Goal: Task Accomplishment & Management: Use online tool/utility

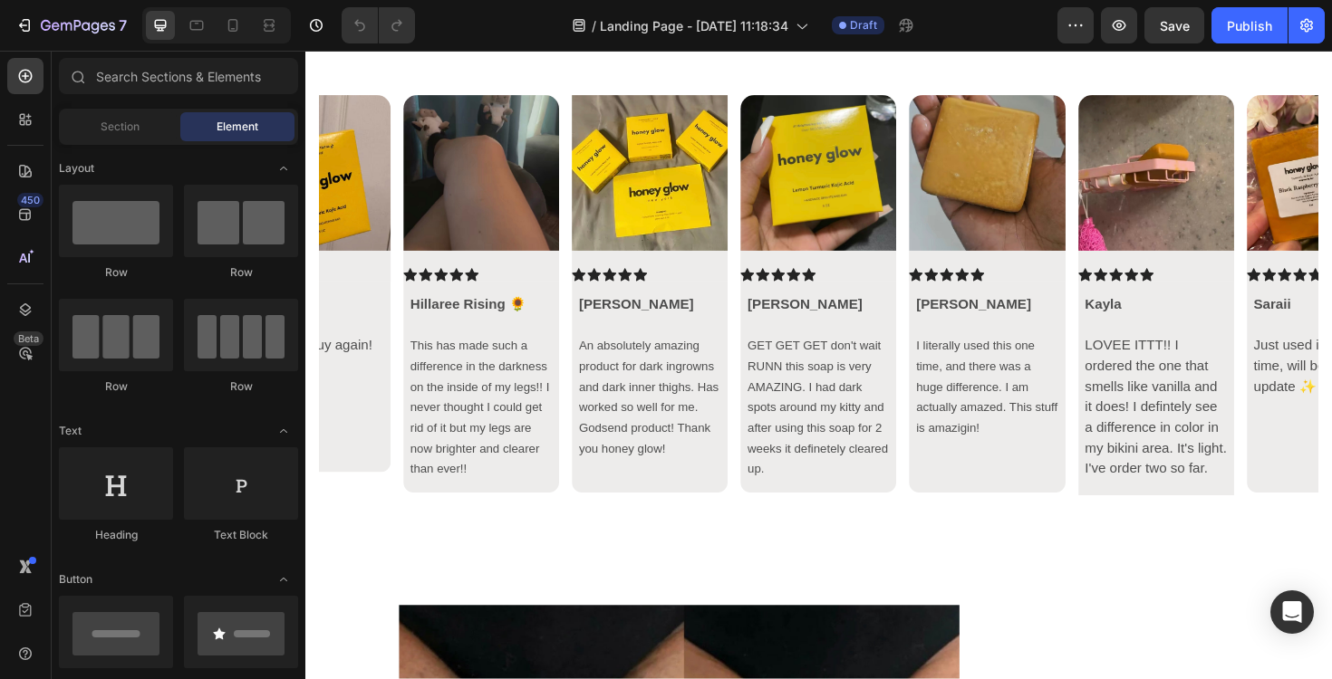
scroll to position [6153, 0]
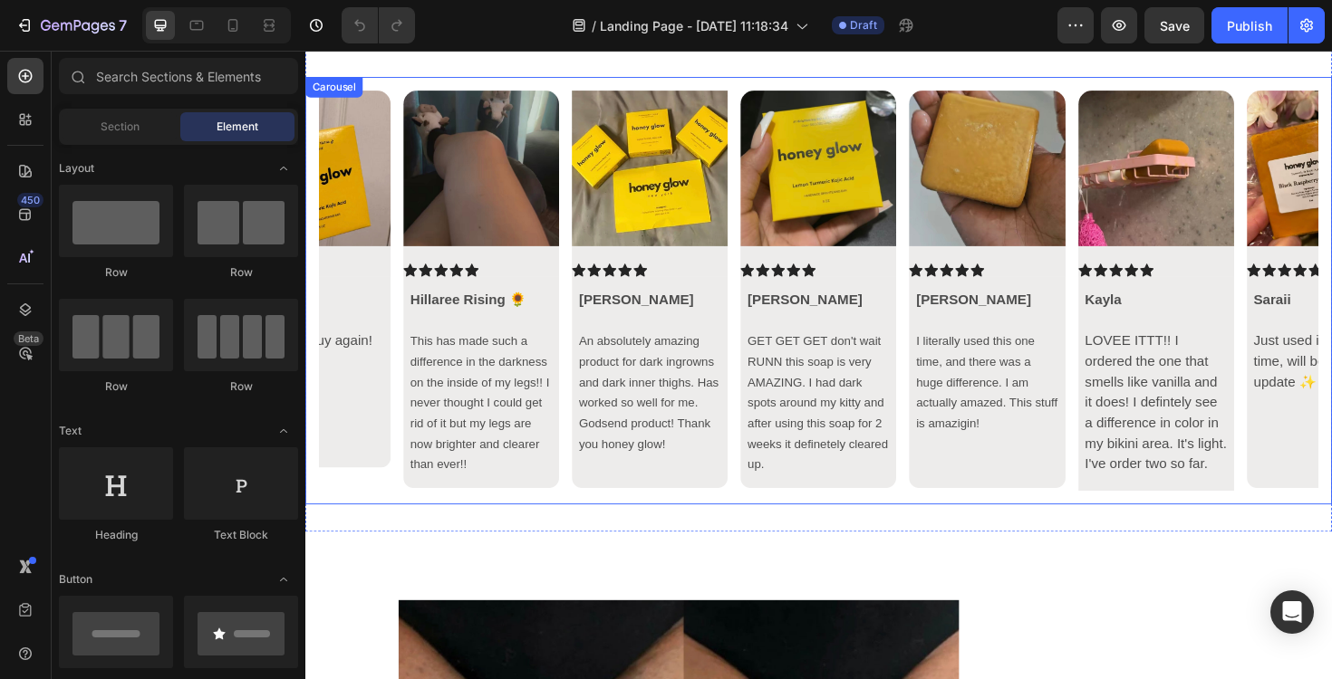
click at [352, 309] on icon "Carousel Back Arrow" at bounding box center [351, 305] width 22 height 22
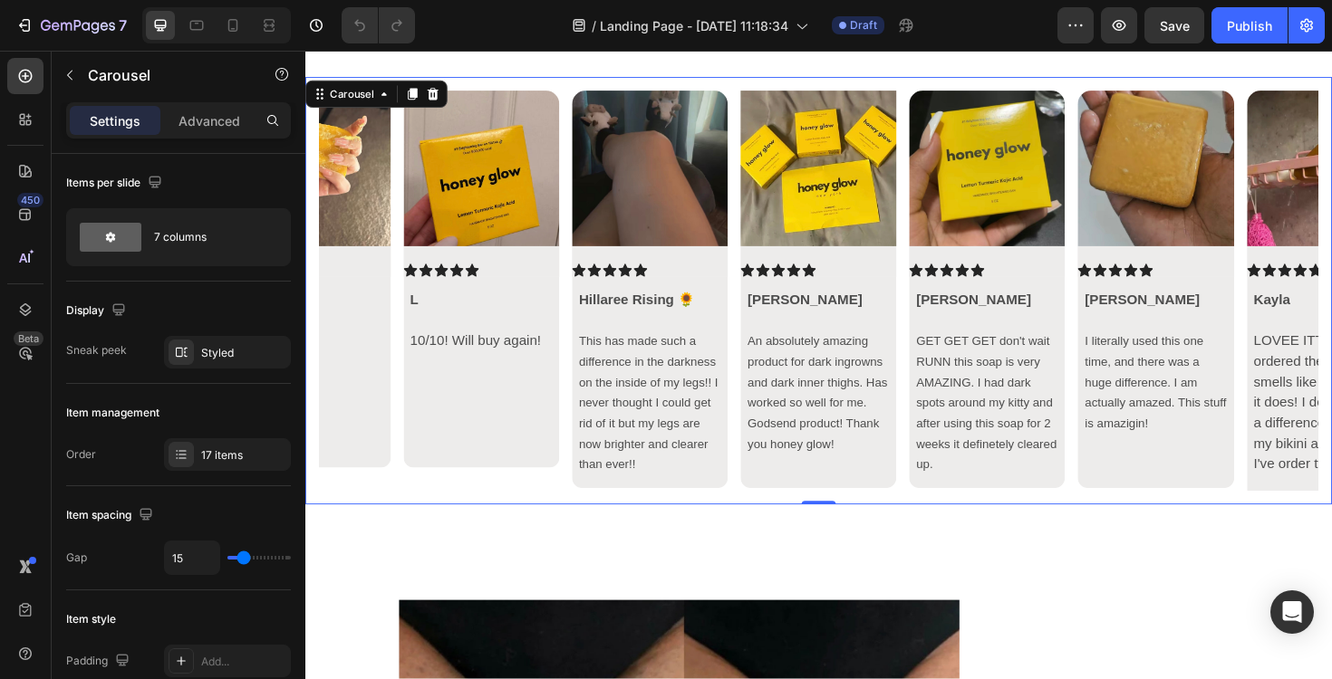
click at [353, 305] on icon "Carousel Back Arrow" at bounding box center [351, 305] width 22 height 22
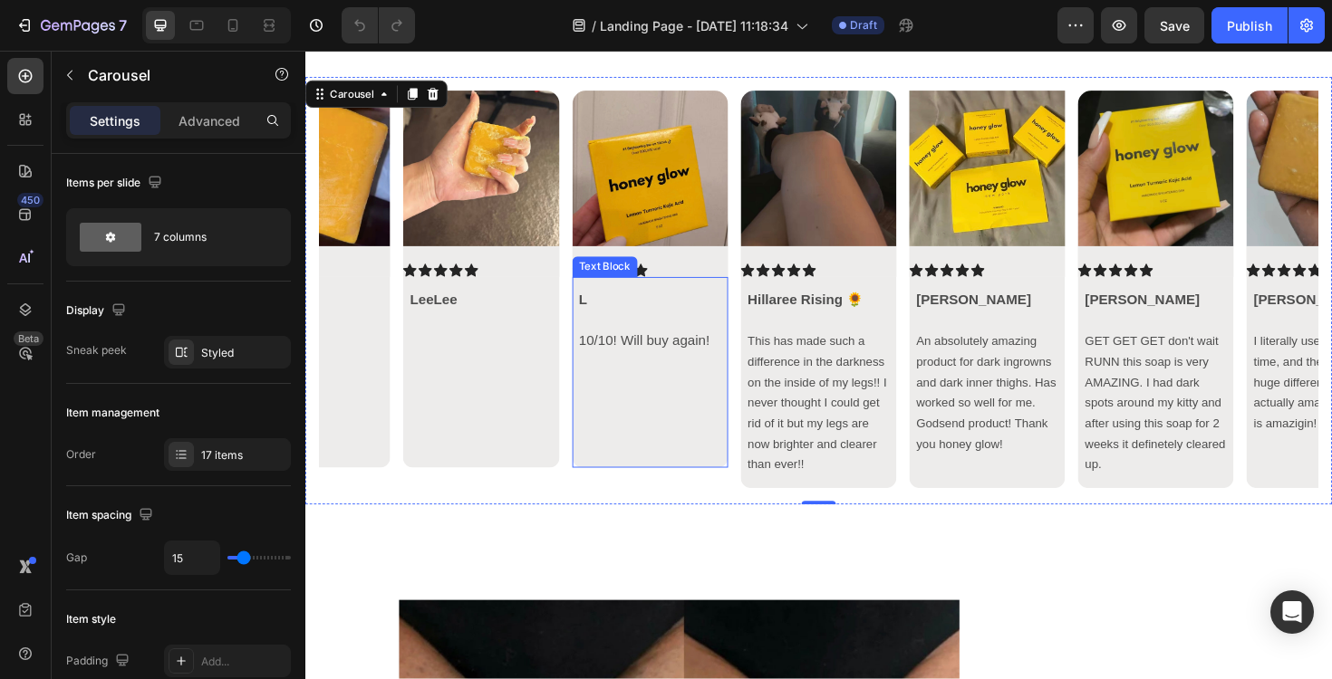
click at [640, 316] on p "L" at bounding box center [670, 315] width 150 height 22
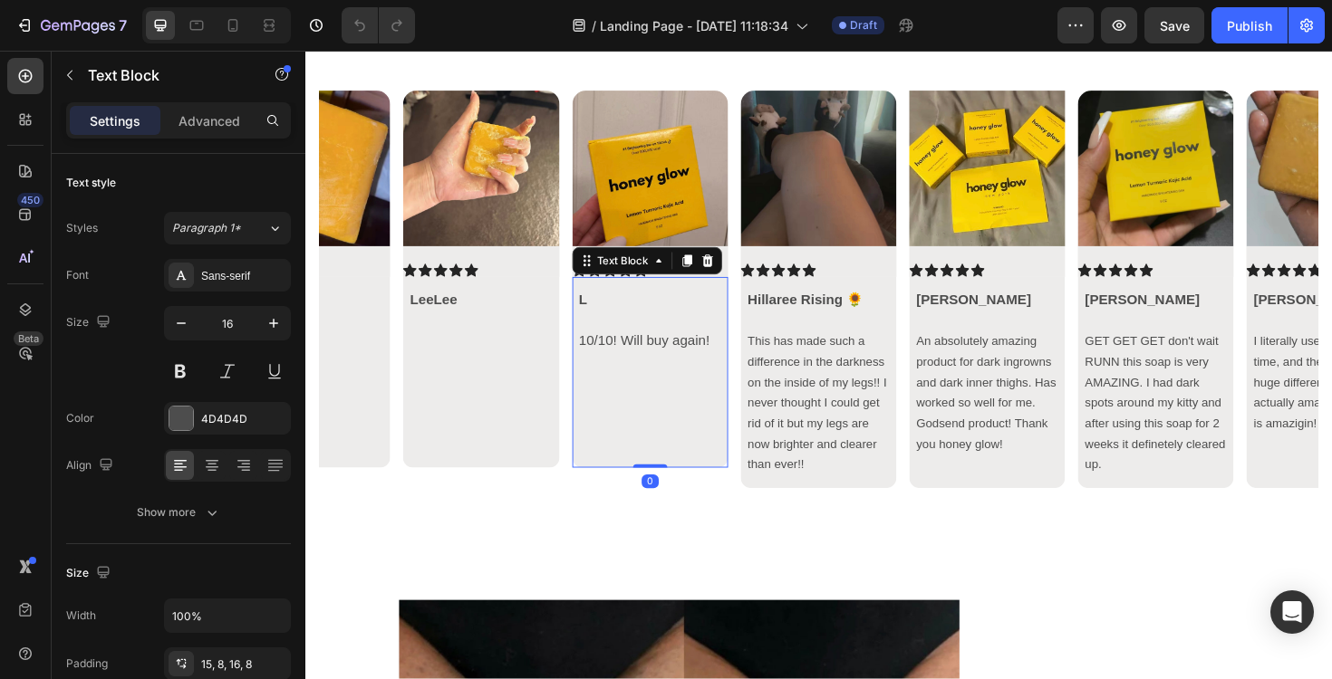
click at [605, 301] on div "L 10/10! Will buy again!" at bounding box center [670, 392] width 165 height 202
click at [602, 308] on strong "L" at bounding box center [599, 314] width 9 height 15
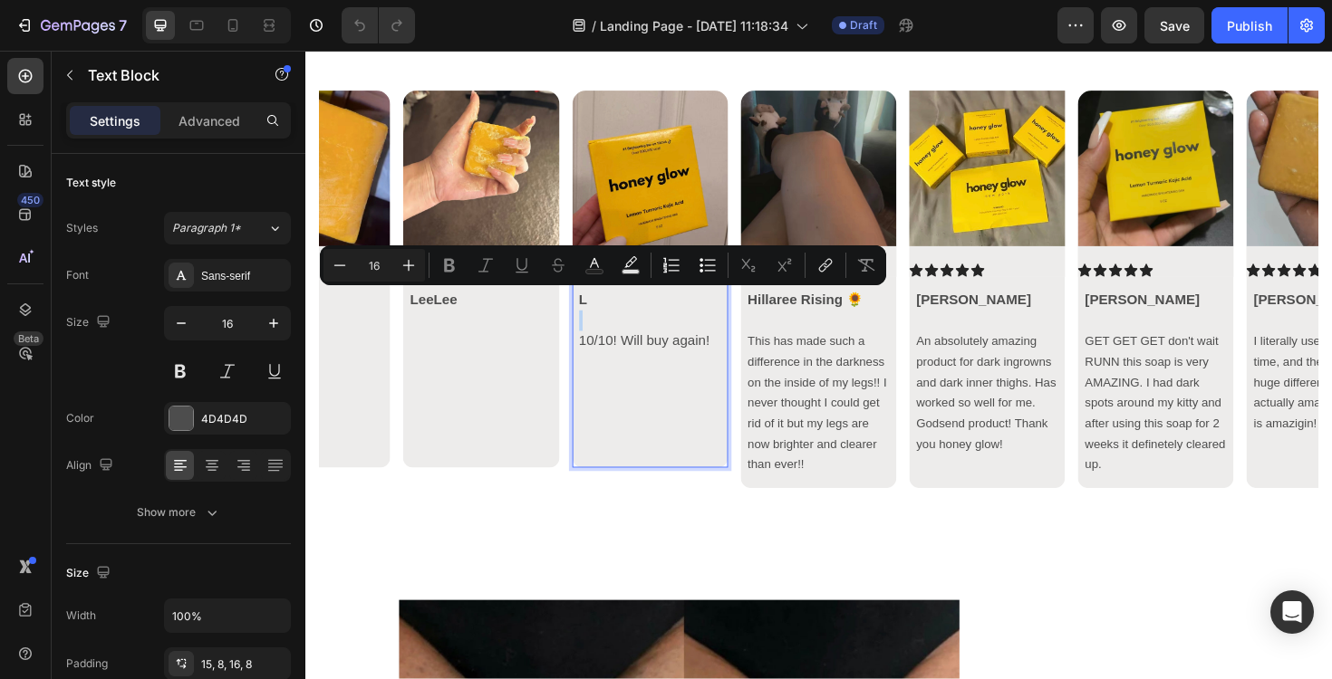
click at [608, 312] on p "L" at bounding box center [670, 315] width 150 height 22
click at [605, 312] on p "L" at bounding box center [670, 315] width 150 height 22
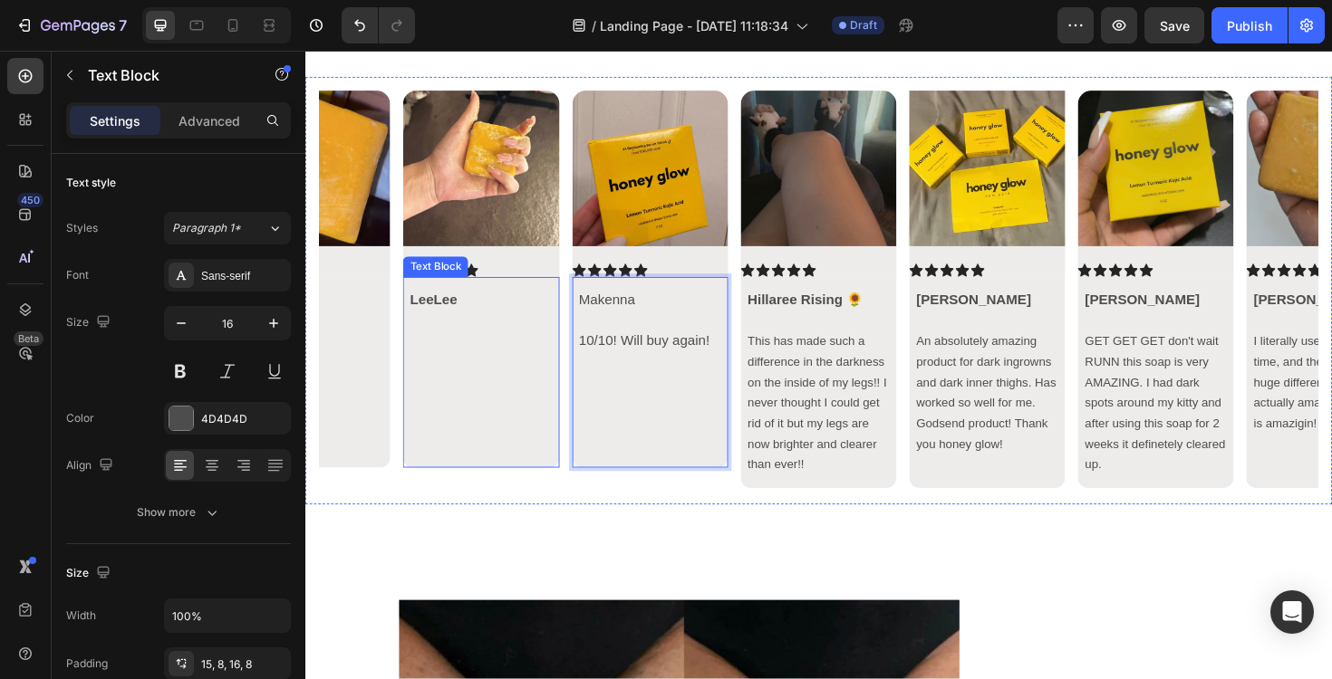
click at [488, 318] on p "LeeLee" at bounding box center [491, 315] width 150 height 22
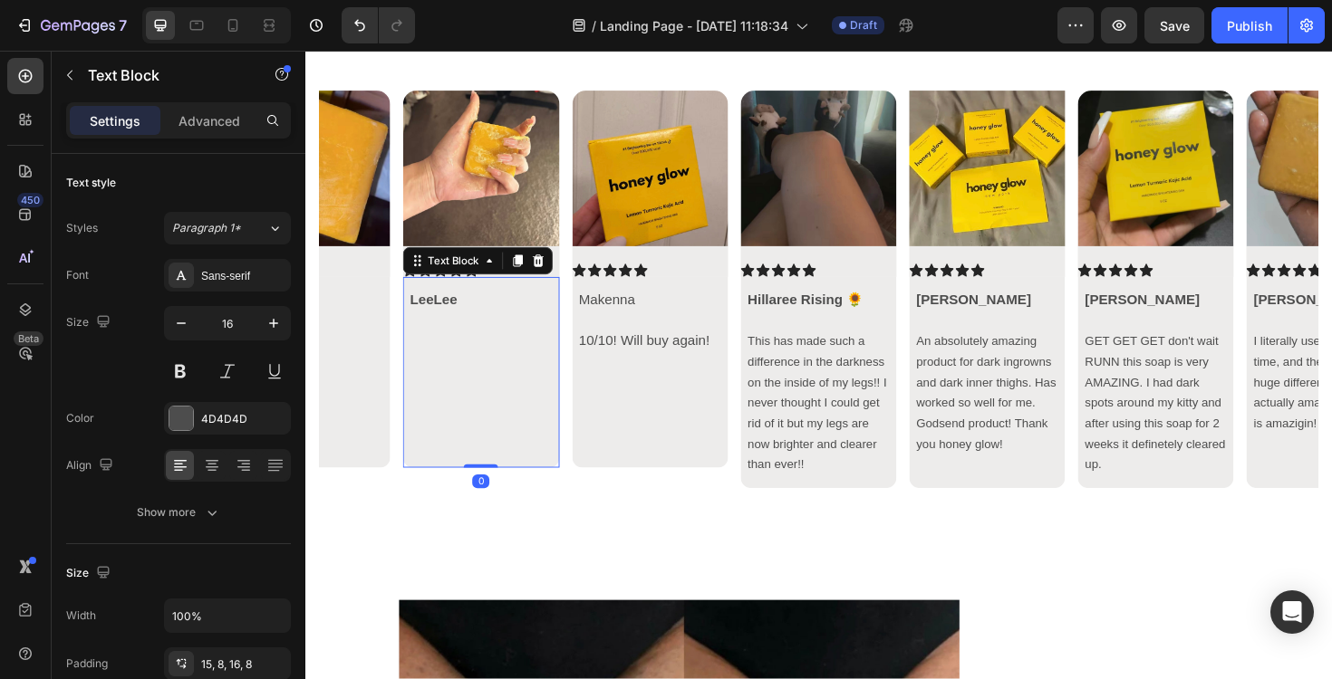
click at [441, 312] on strong "LeeLee" at bounding box center [441, 314] width 50 height 15
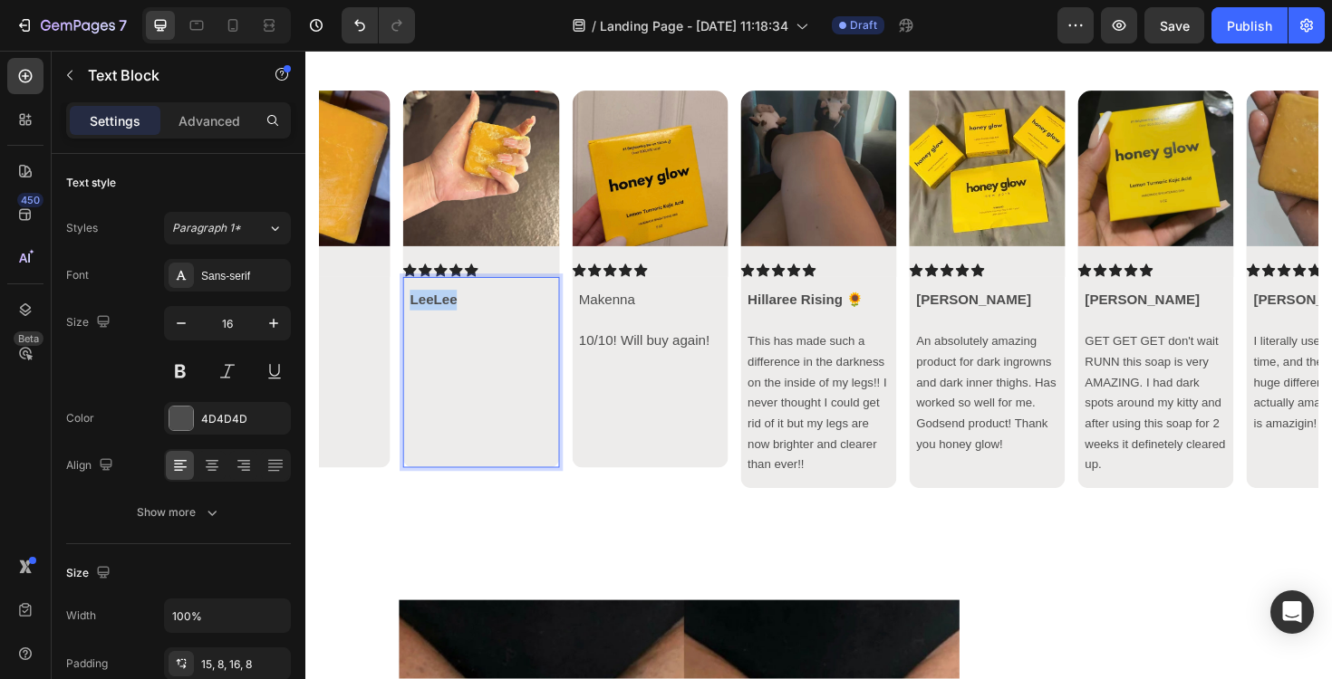
click at [441, 312] on strong "LeeLee" at bounding box center [441, 314] width 50 height 15
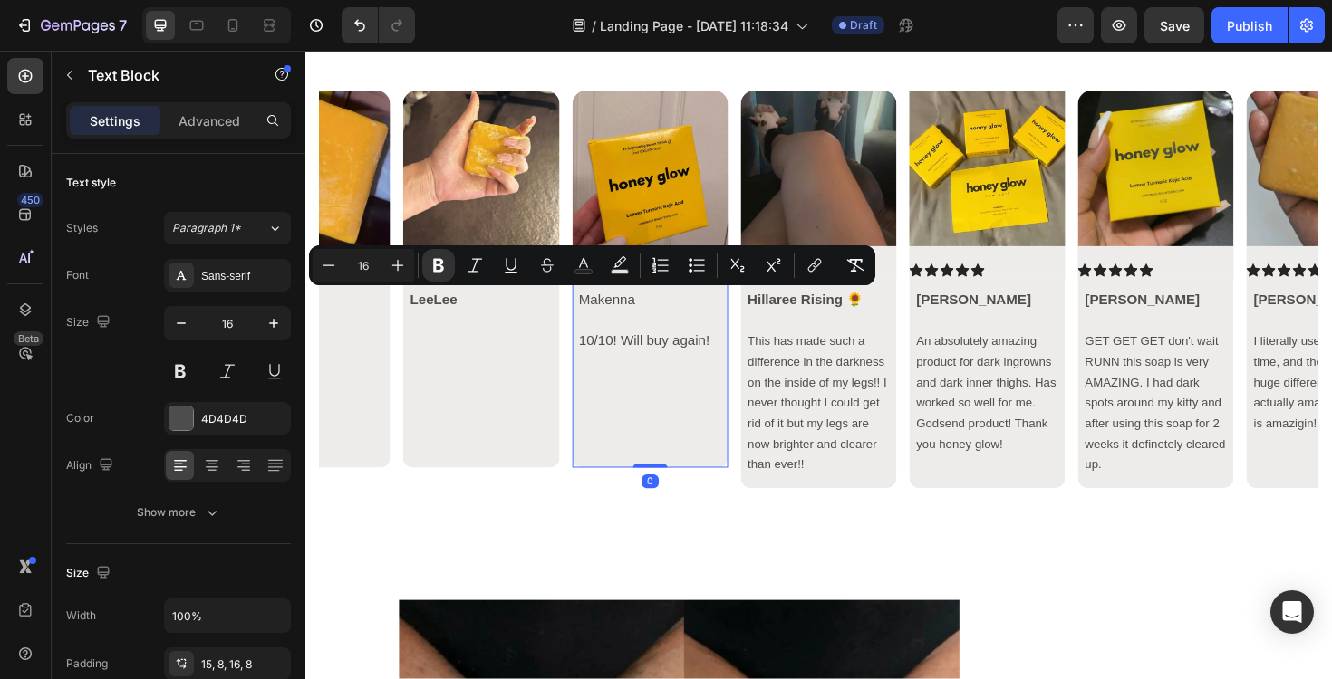
click at [722, 380] on p "Rich Text Editor. Editing area: main" at bounding box center [670, 381] width 150 height 22
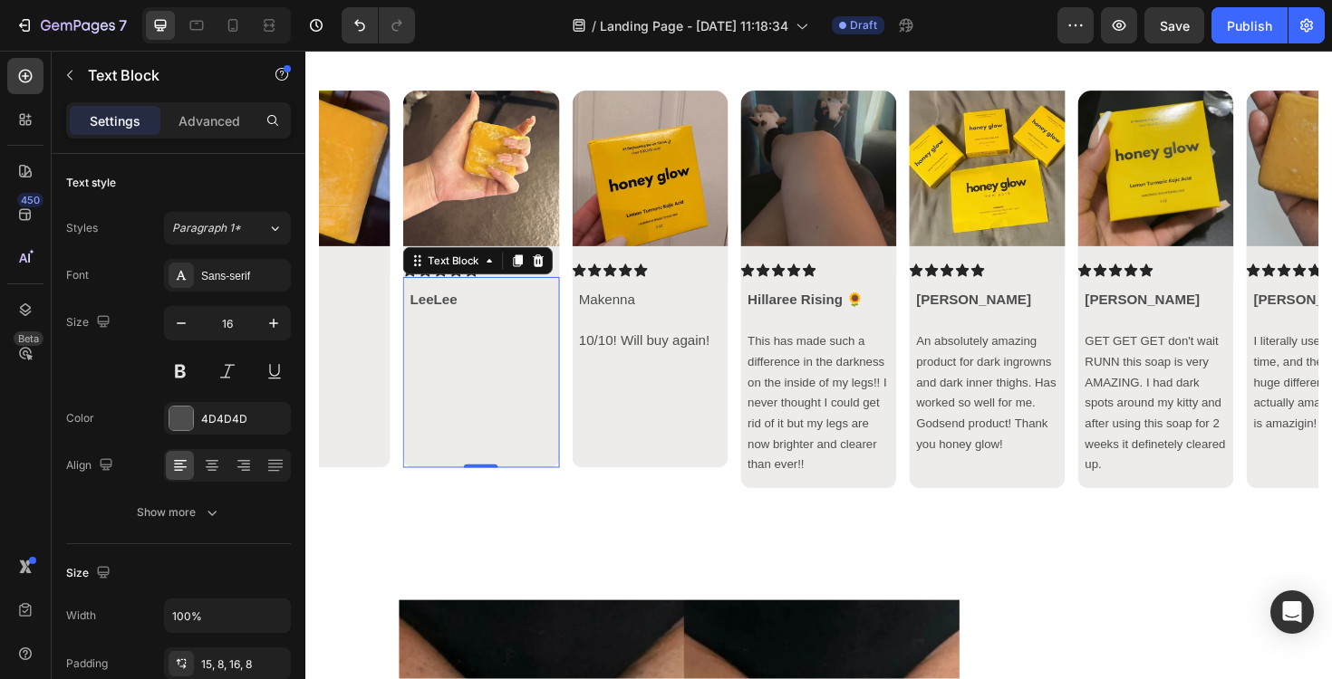
click at [551, 327] on p "Rich Text Editor. Editing area: main" at bounding box center [491, 337] width 150 height 22
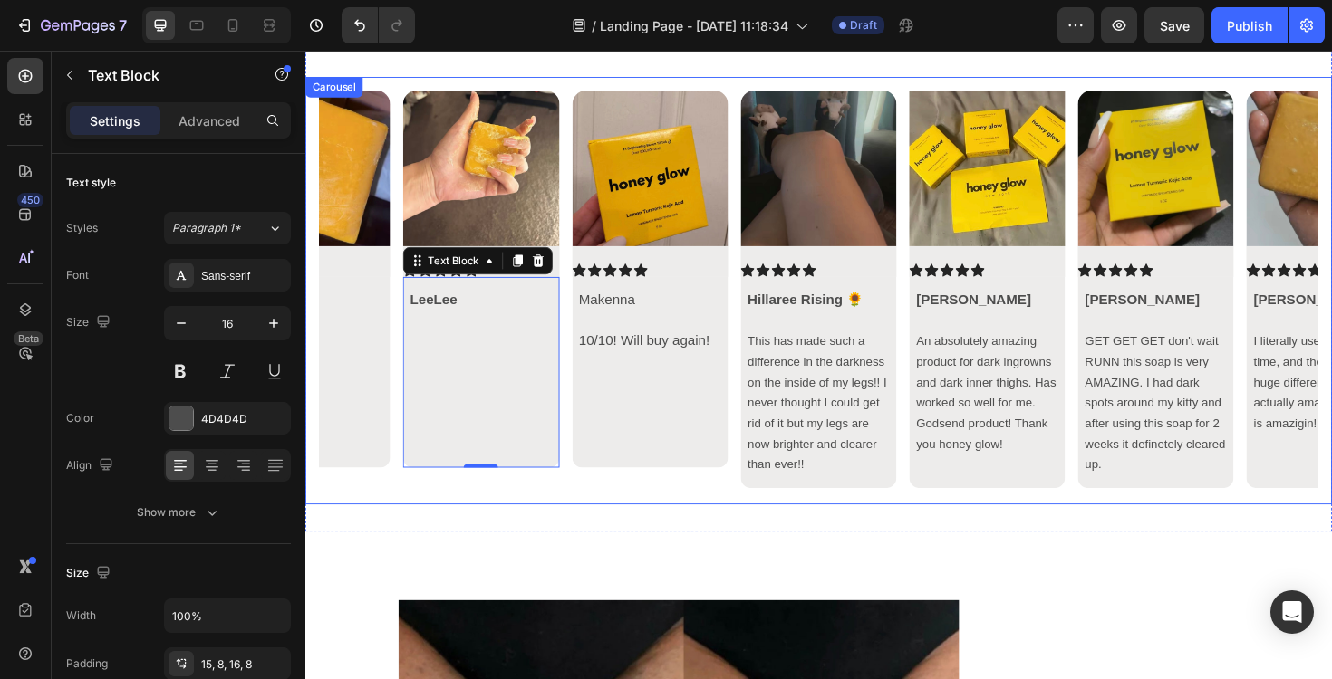
click at [580, 400] on div "Image Icon Icon Icon Icon Icon Icon List Hillaree Rising 🌻 This has made such a…" at bounding box center [849, 305] width 1058 height 424
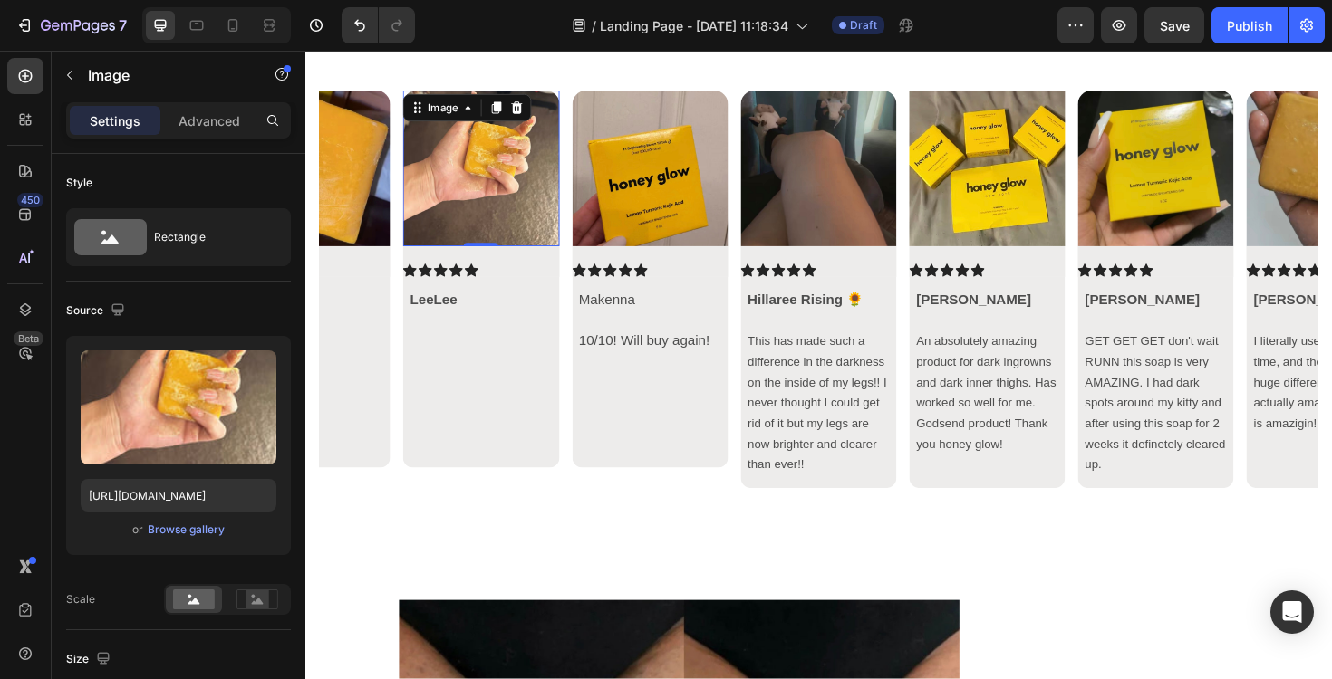
click at [522, 231] on img at bounding box center [491, 175] width 165 height 165
click at [354, 298] on icon "Carousel Back Arrow" at bounding box center [351, 305] width 22 height 22
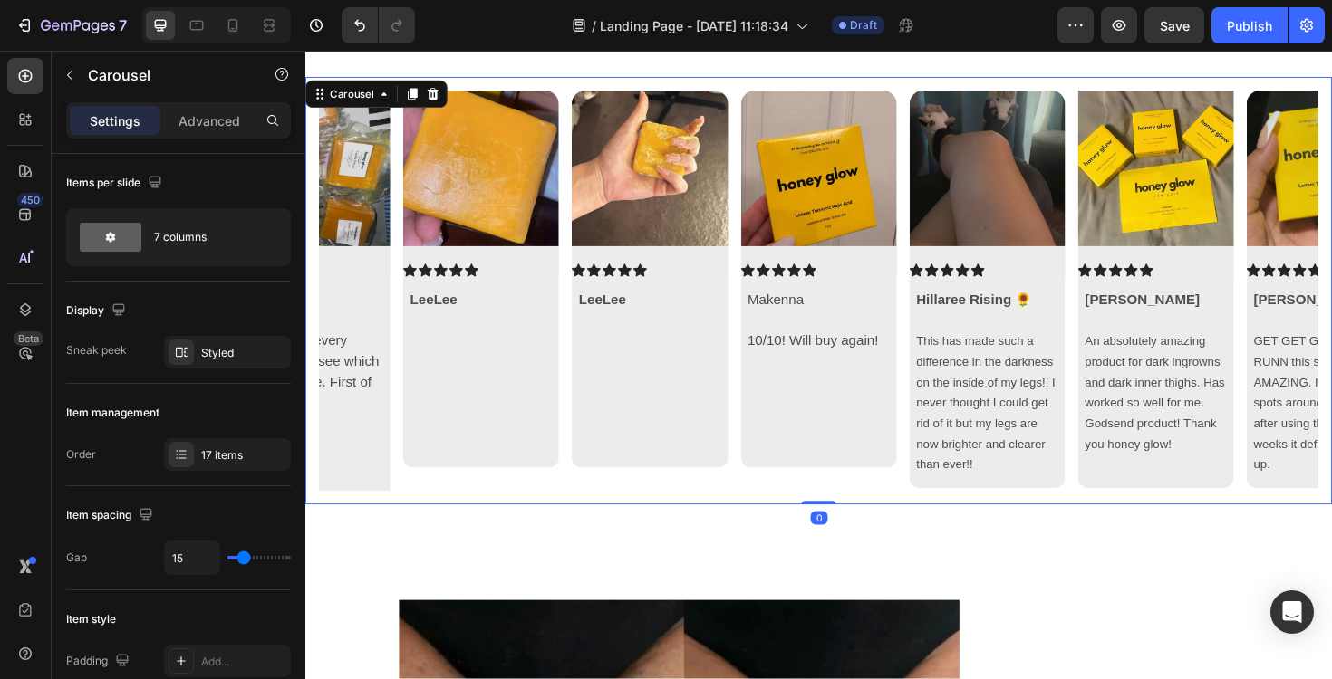
click at [356, 294] on icon "Carousel Back Arrow" at bounding box center [351, 305] width 22 height 22
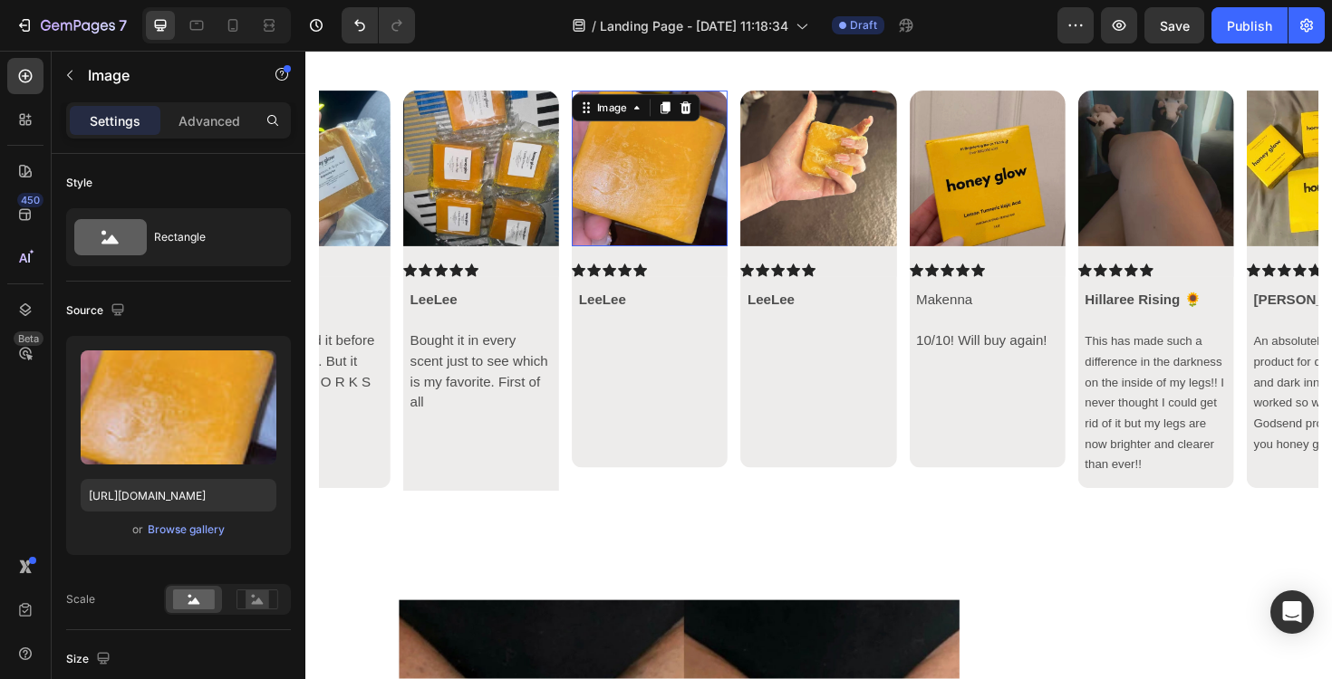
click at [672, 204] on img at bounding box center [670, 175] width 165 height 165
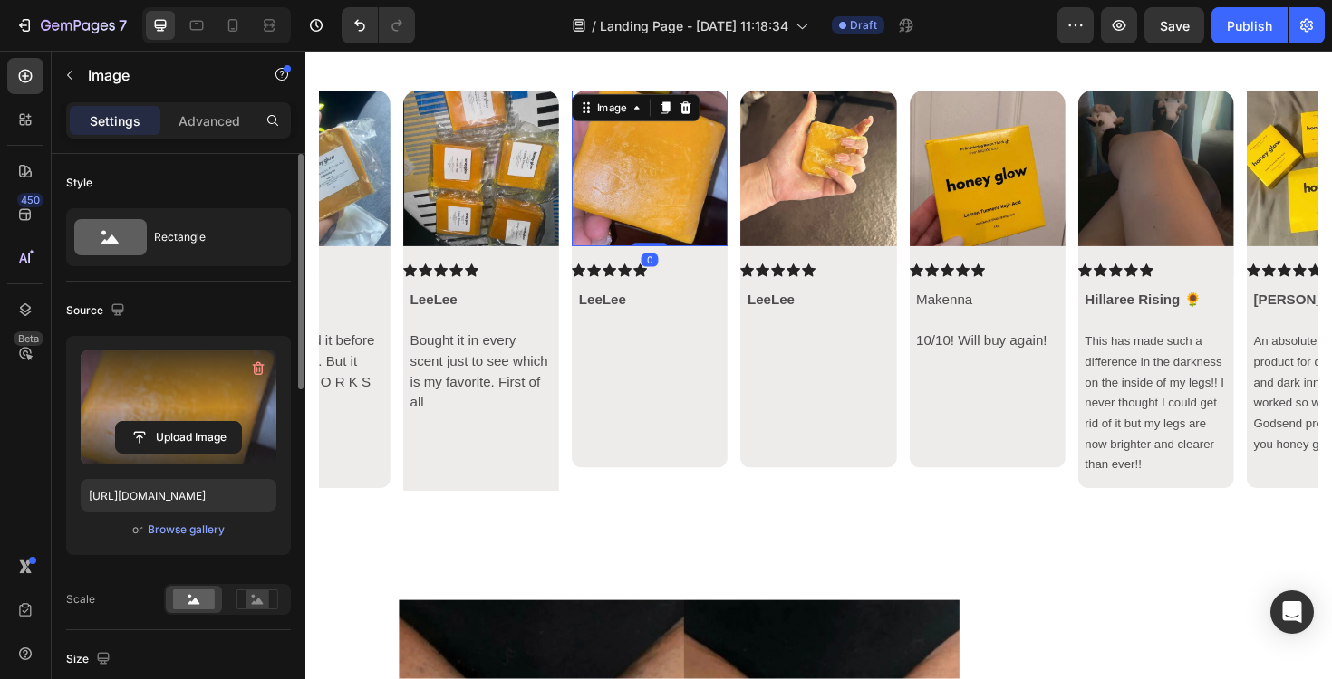
click at [149, 414] on label at bounding box center [179, 408] width 196 height 114
click at [149, 422] on input "file" at bounding box center [178, 437] width 125 height 31
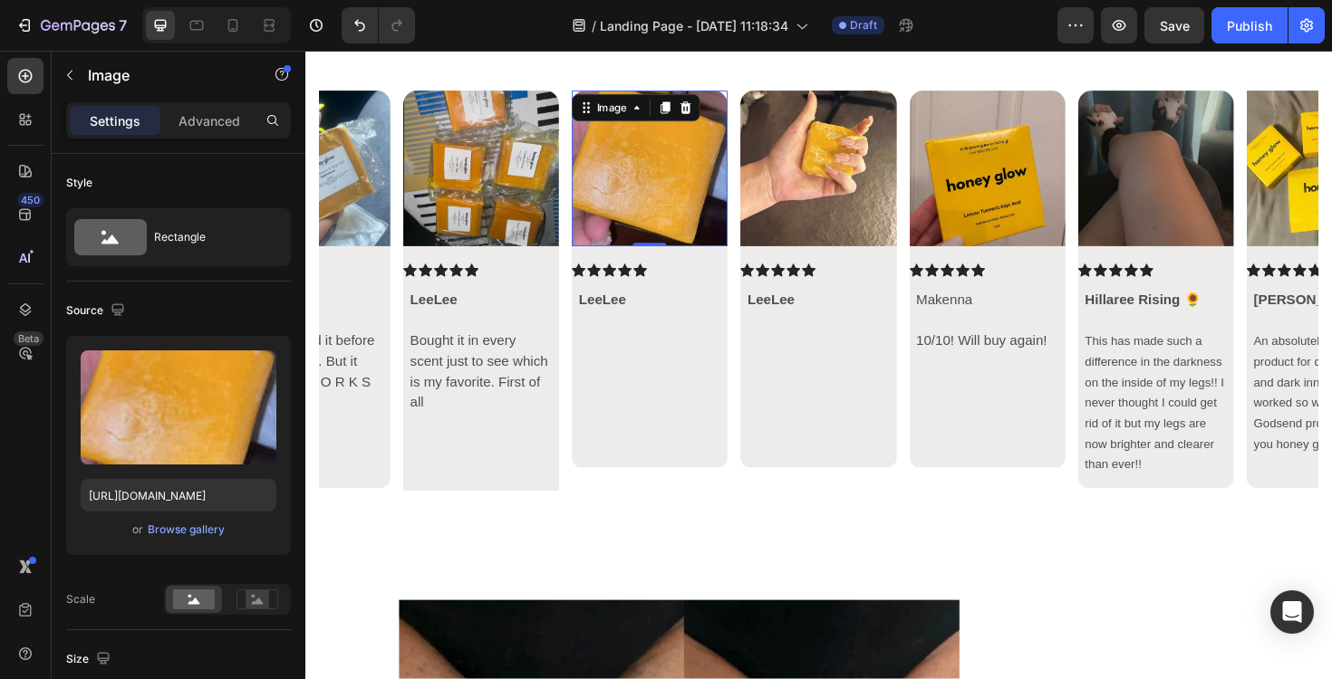
click at [674, 212] on img at bounding box center [670, 175] width 165 height 165
click at [662, 155] on img at bounding box center [670, 175] width 165 height 165
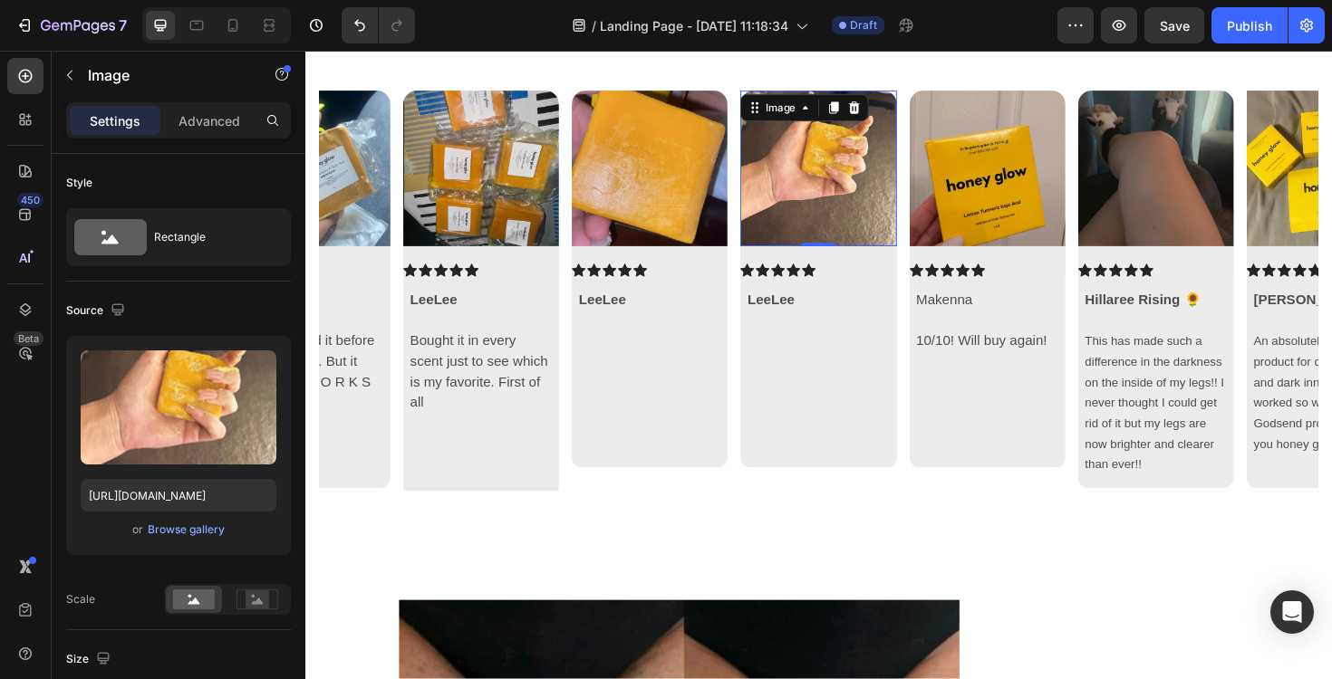
click at [799, 181] on img at bounding box center [848, 175] width 165 height 165
click at [697, 176] on img at bounding box center [670, 175] width 165 height 165
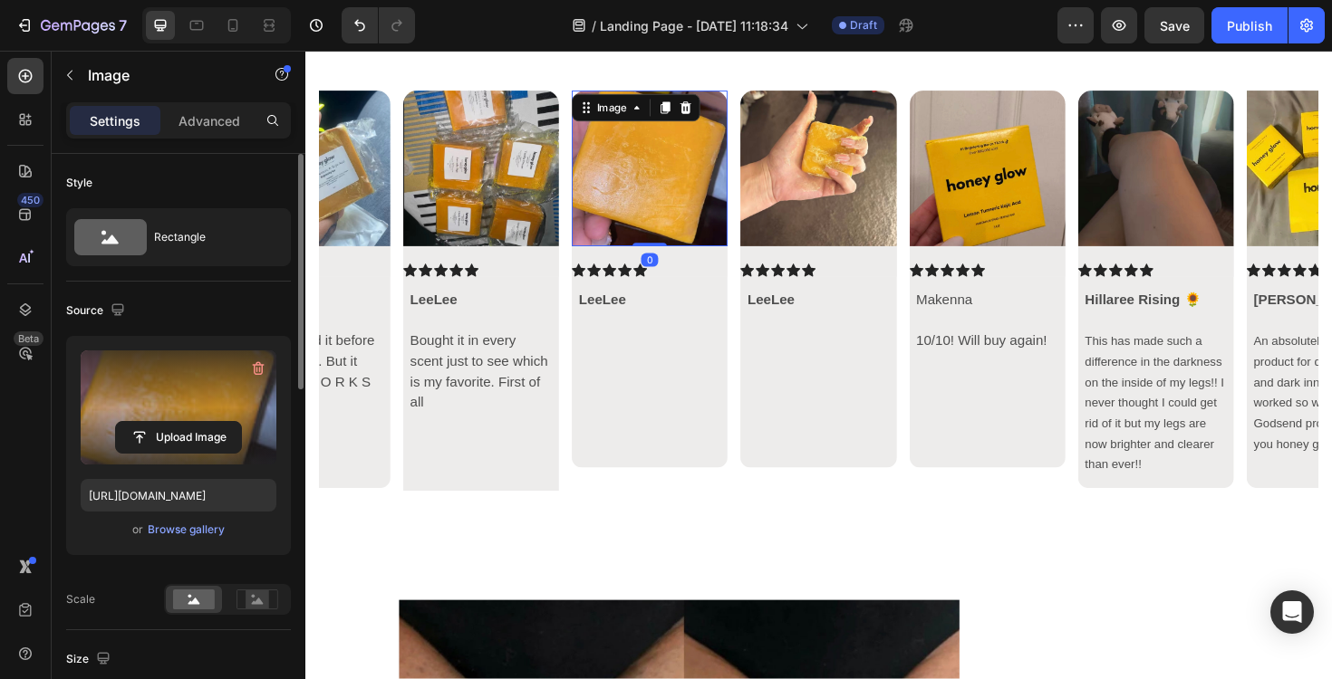
click at [235, 383] on label at bounding box center [179, 408] width 196 height 114
click at [235, 422] on input "file" at bounding box center [178, 437] width 125 height 31
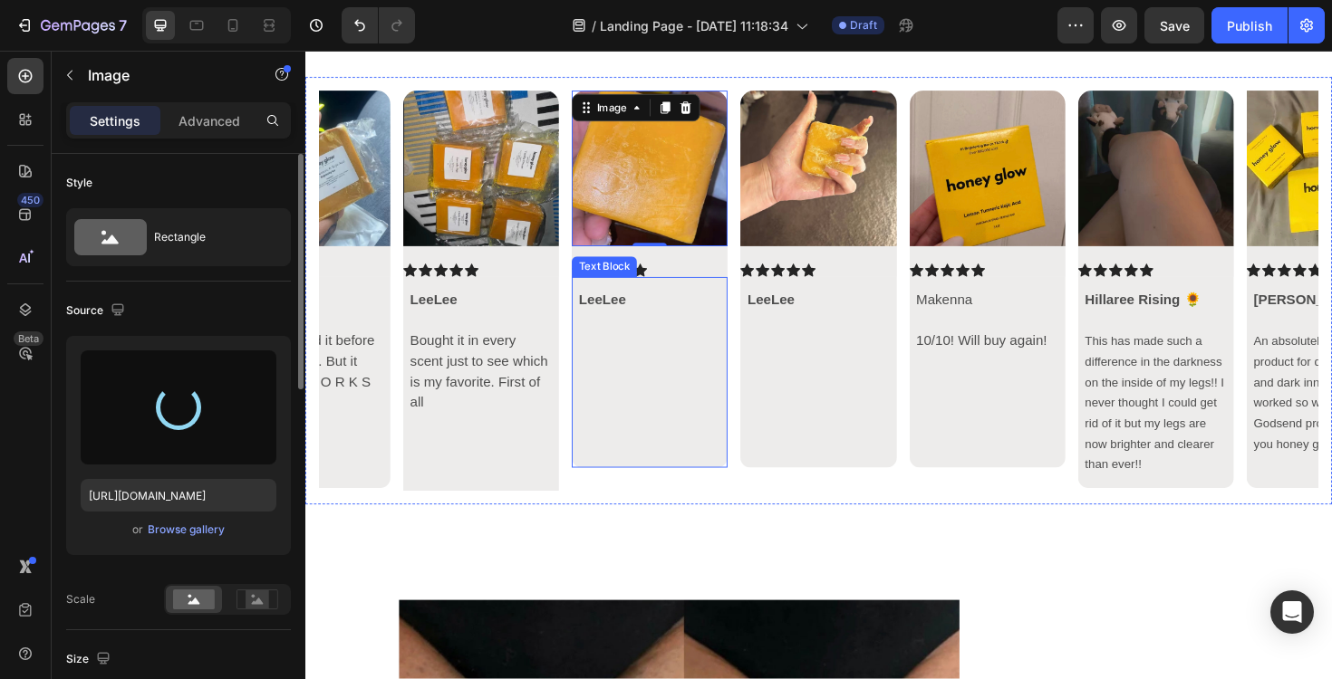
type input "[URL][DOMAIN_NAME]"
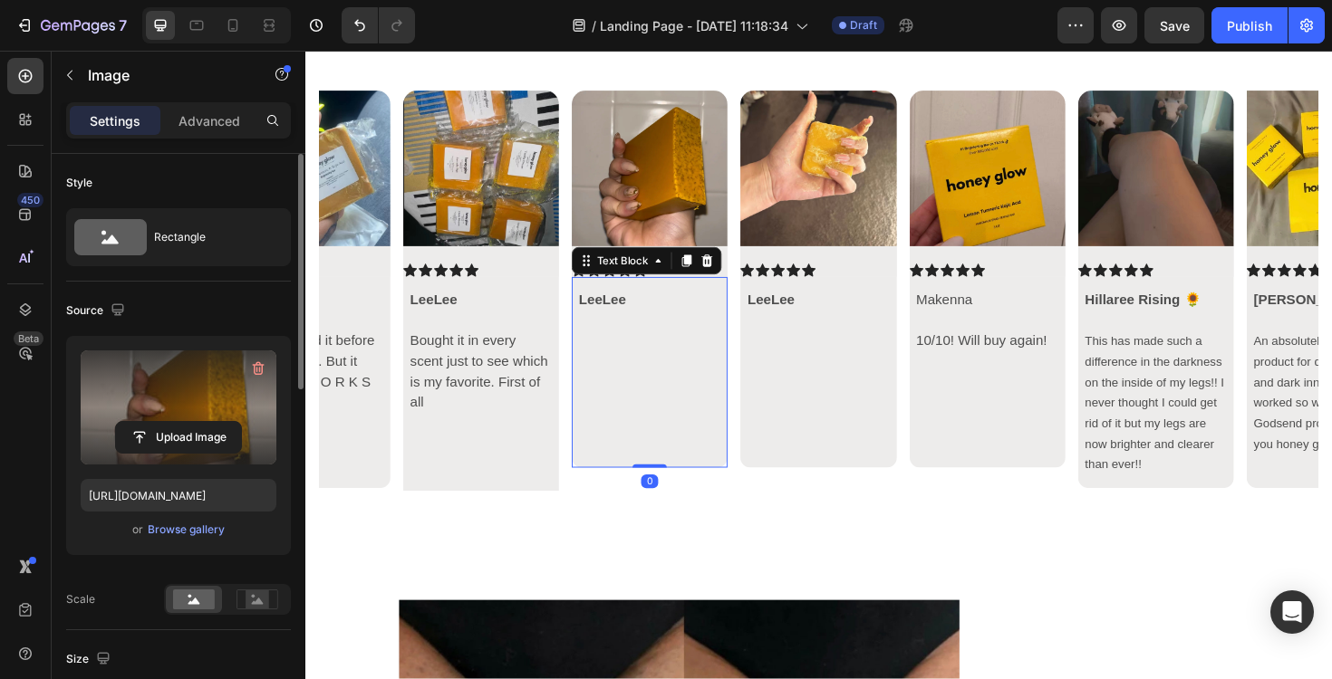
click at [723, 415] on p at bounding box center [670, 412] width 150 height 43
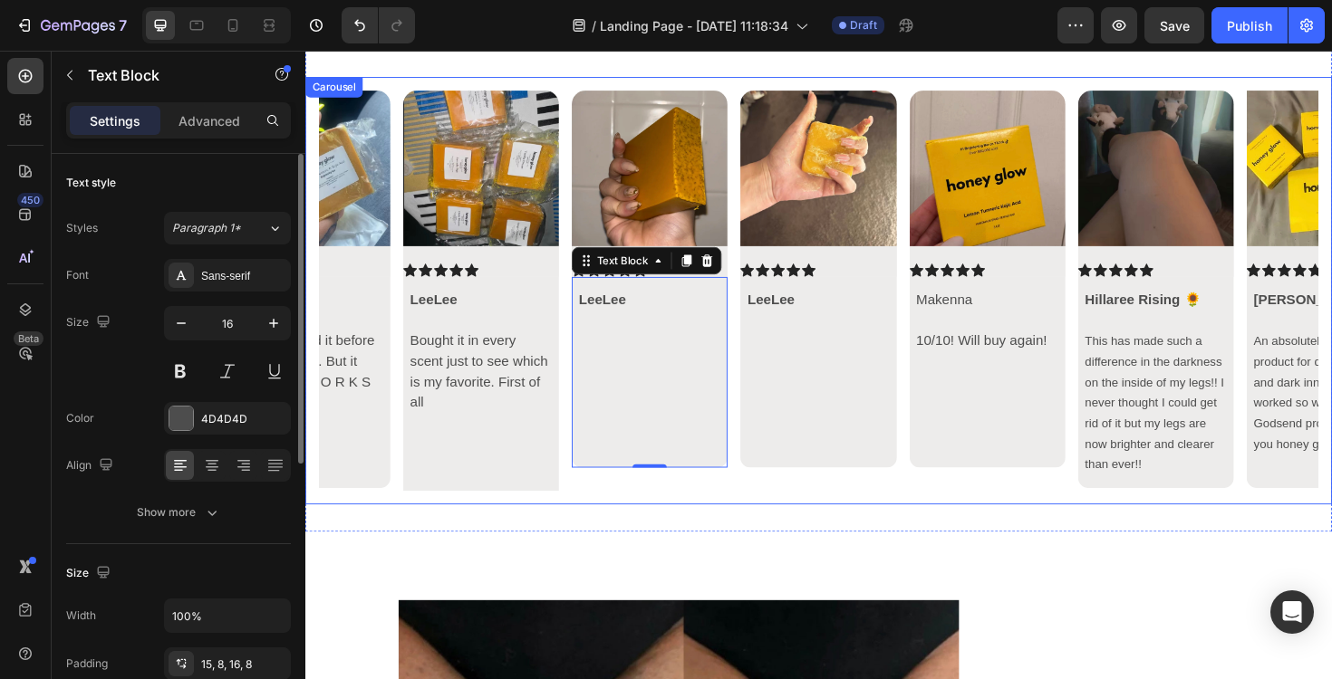
click at [361, 311] on icon "Carousel Back Arrow" at bounding box center [351, 305] width 22 height 22
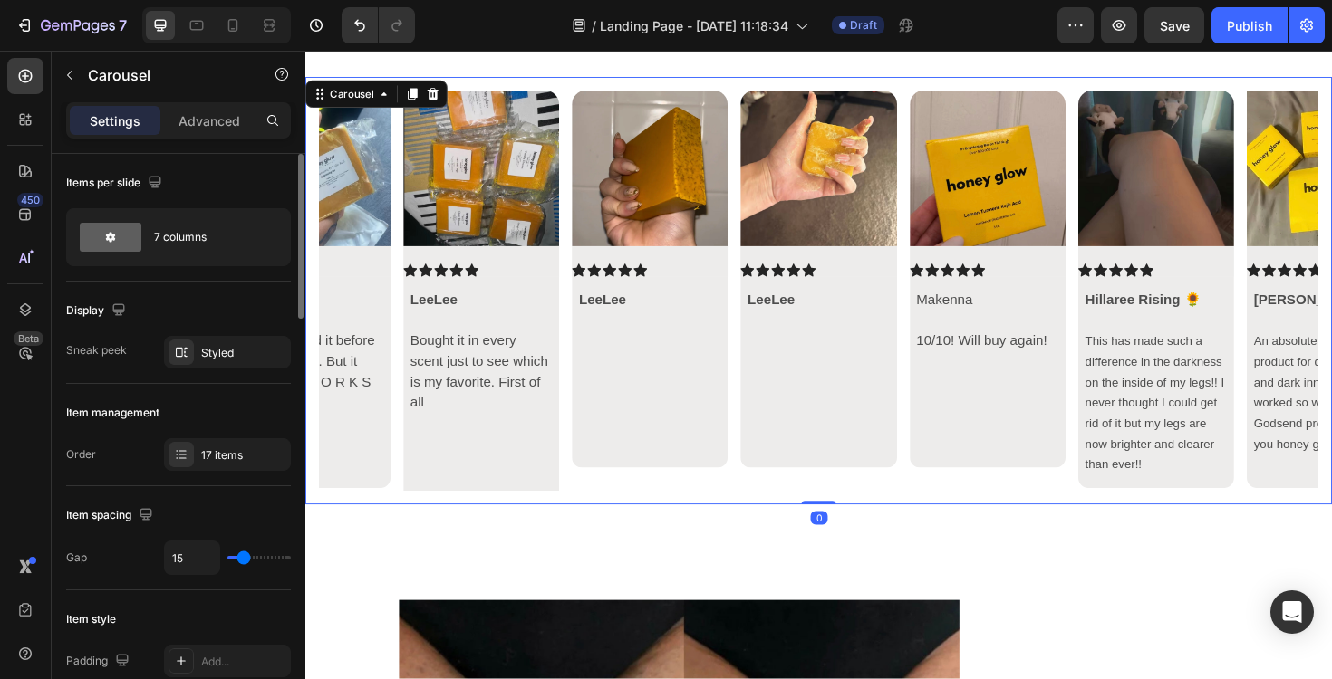
click at [361, 311] on icon "Carousel Back Arrow" at bounding box center [351, 305] width 22 height 22
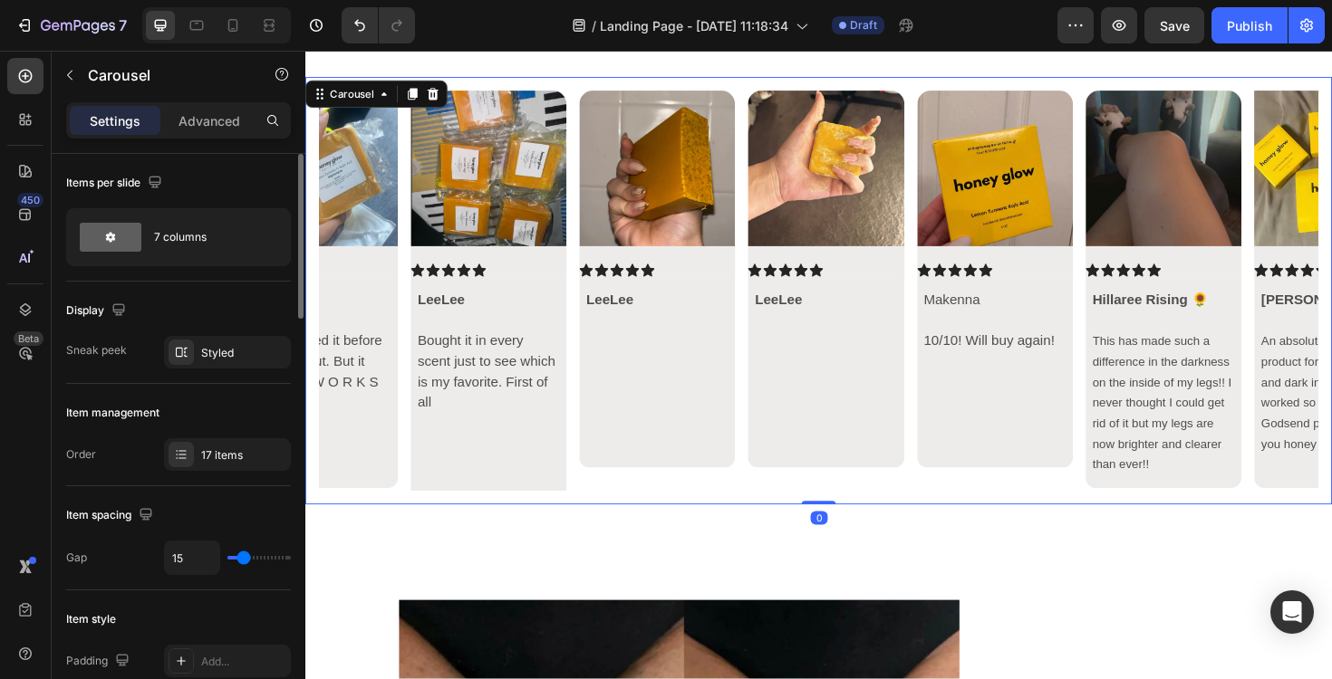
click at [361, 311] on icon "Carousel Back Arrow" at bounding box center [351, 305] width 22 height 22
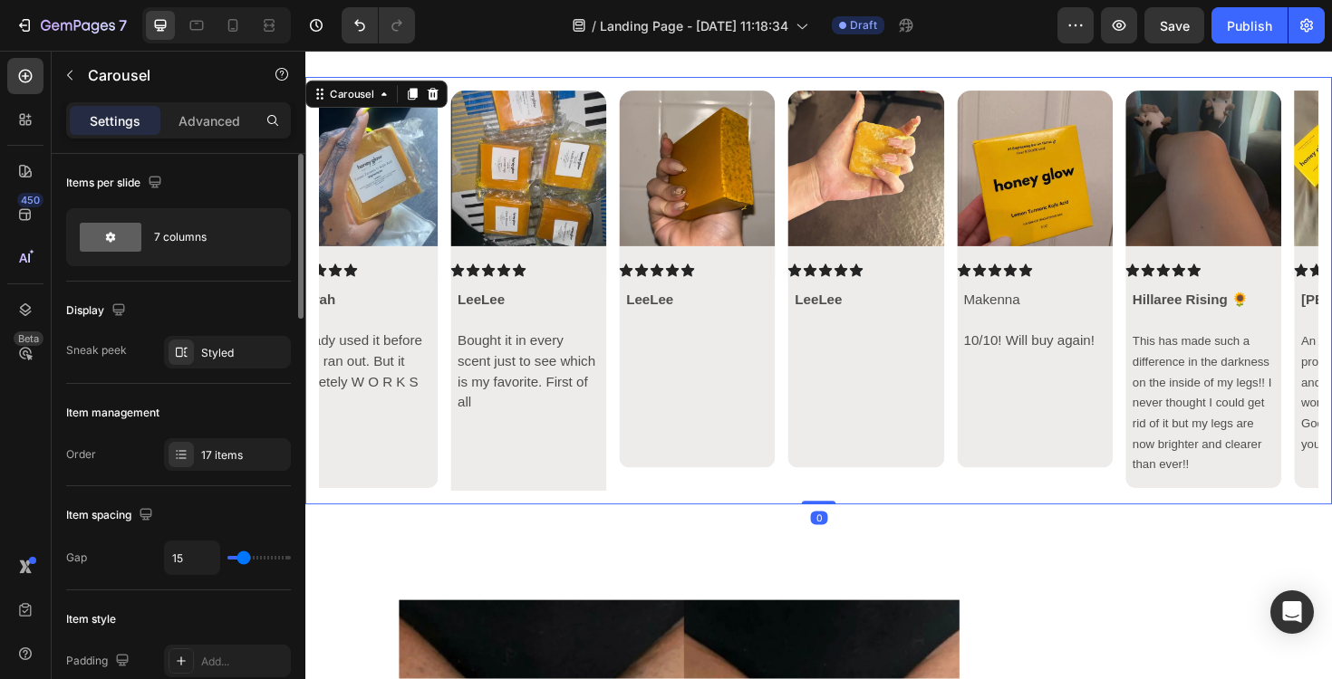
click at [361, 311] on icon "Carousel Back Arrow" at bounding box center [351, 305] width 22 height 22
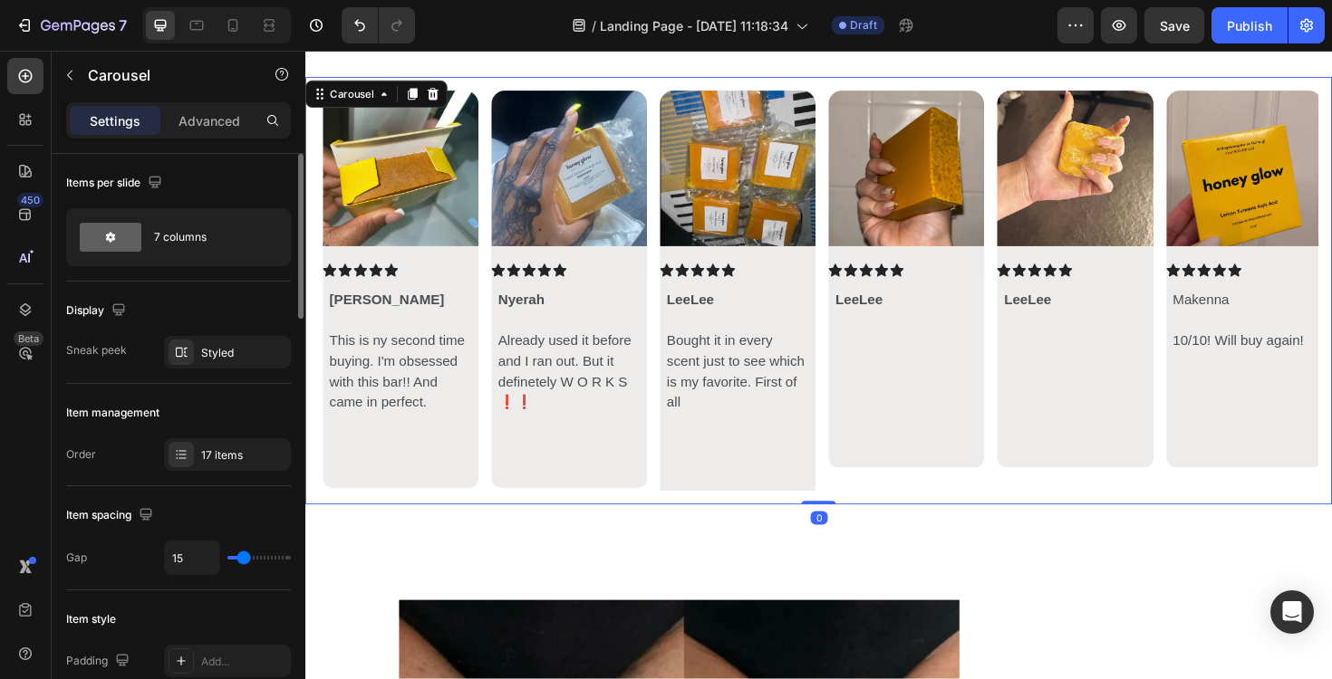
click at [361, 311] on icon "Carousel Back Arrow" at bounding box center [351, 305] width 22 height 22
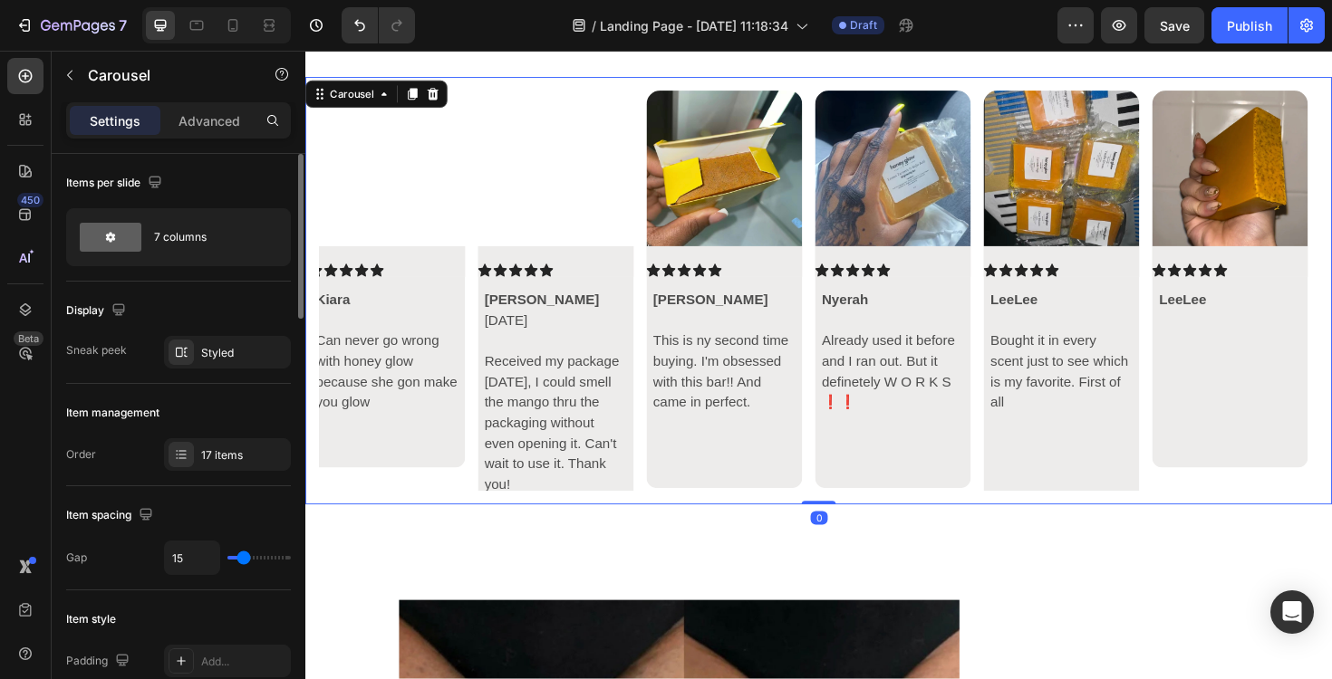
click at [361, 311] on icon "Carousel Back Arrow" at bounding box center [351, 305] width 22 height 22
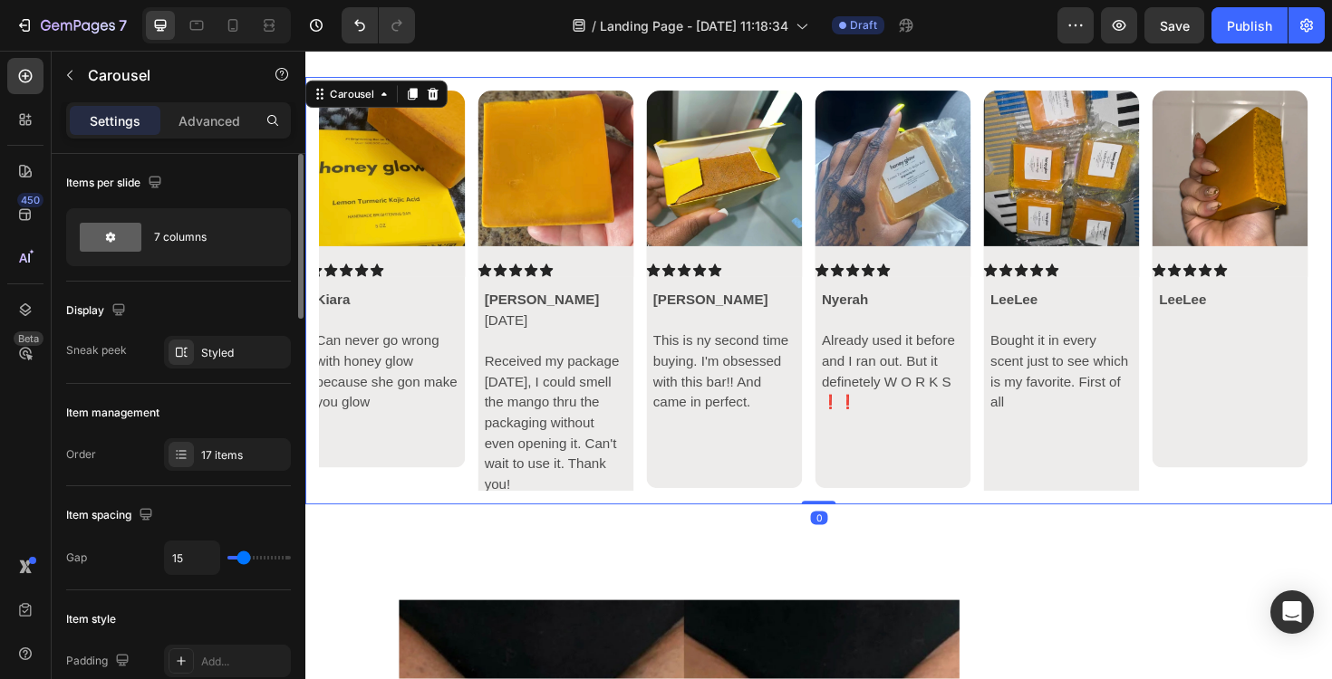
click at [361, 311] on icon "Carousel Back Arrow" at bounding box center [351, 305] width 22 height 22
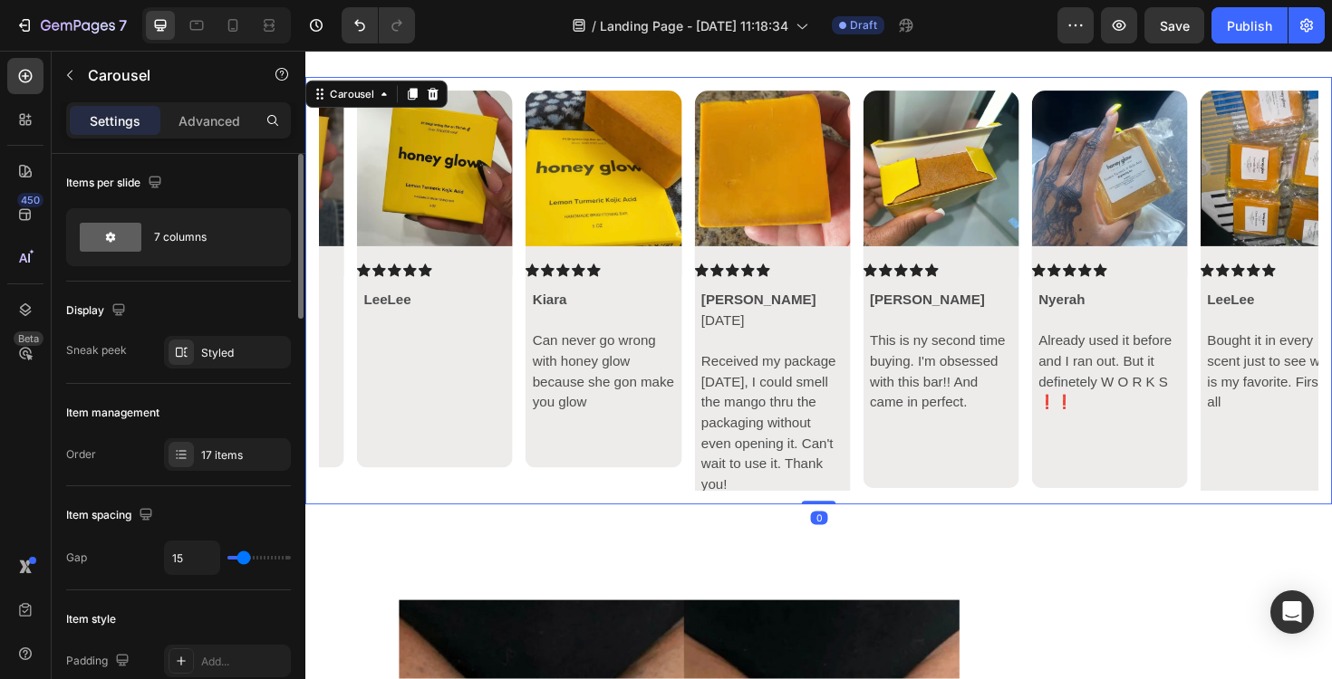
click at [361, 311] on icon "Carousel Back Arrow" at bounding box center [351, 305] width 22 height 22
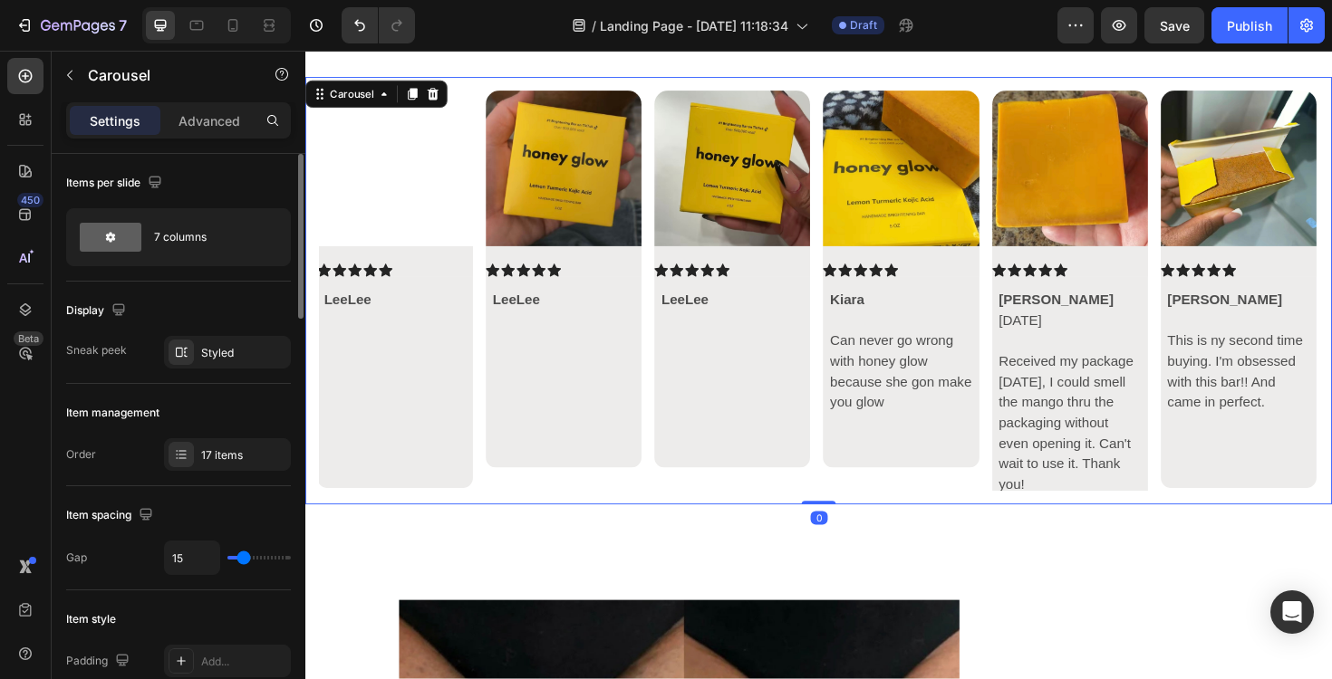
click at [361, 311] on icon "Carousel Back Arrow" at bounding box center [351, 305] width 22 height 22
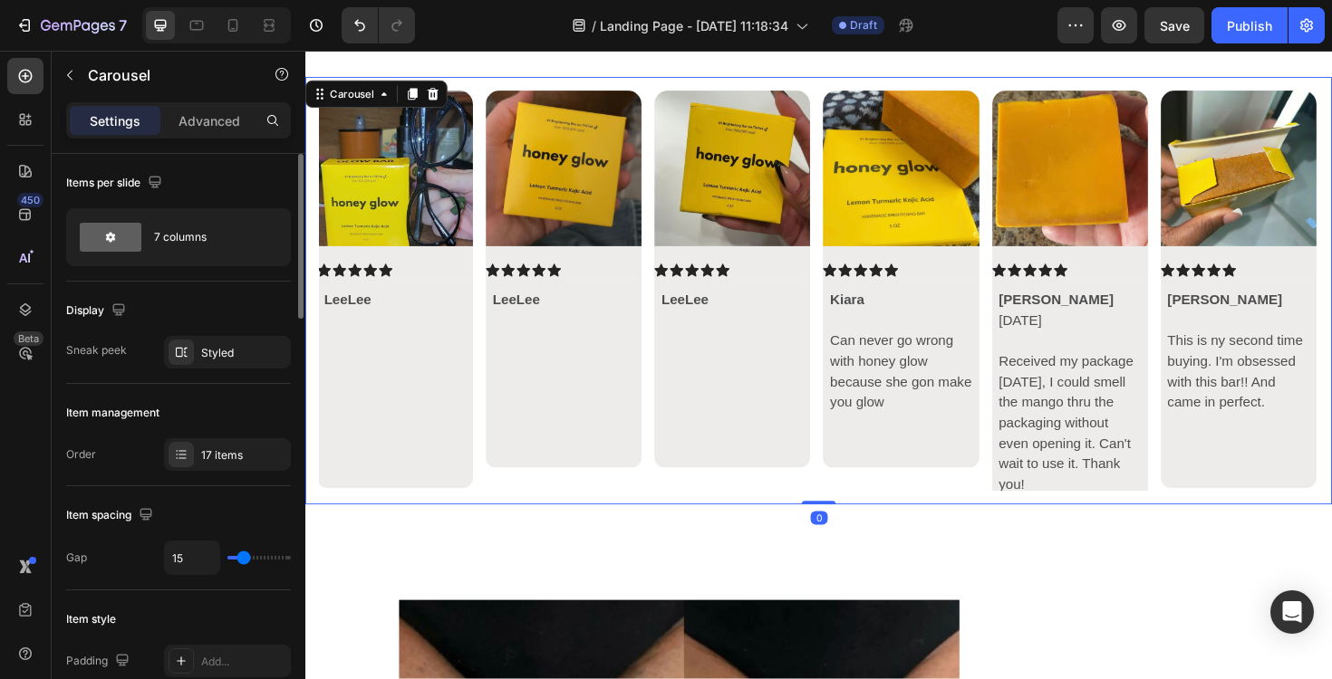
click at [361, 311] on icon "Carousel Back Arrow" at bounding box center [351, 305] width 22 height 22
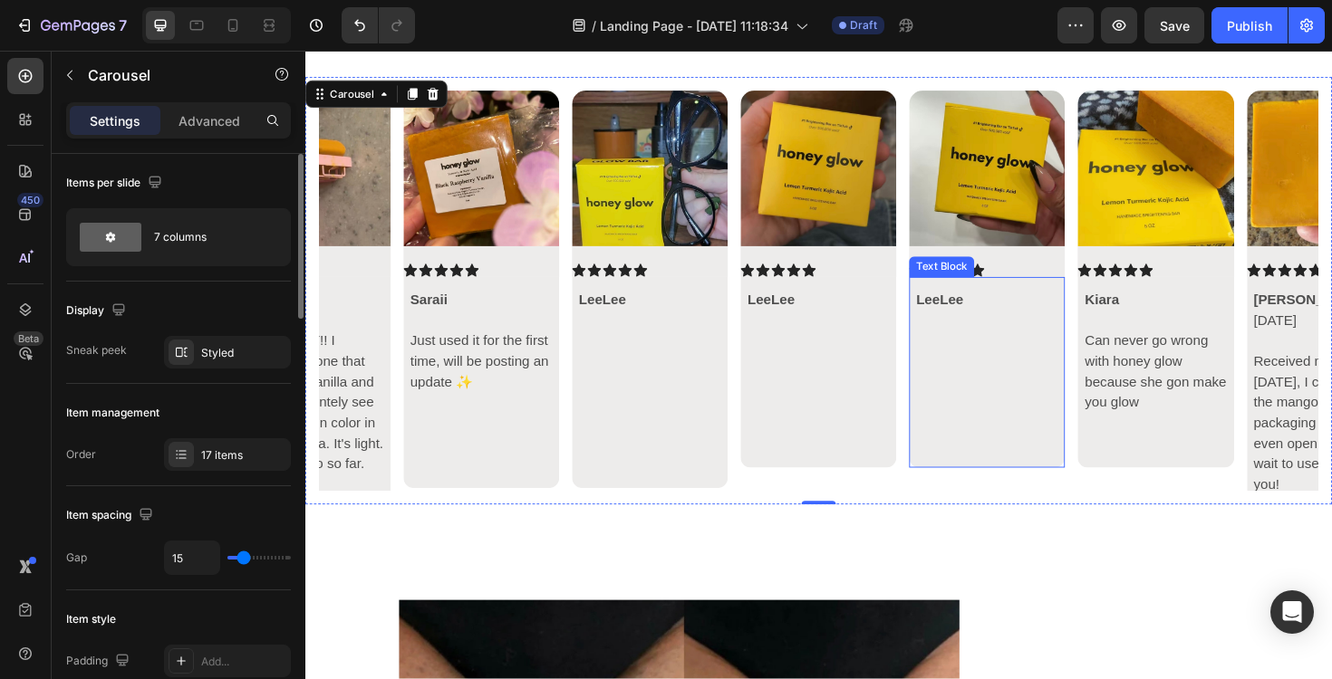
click at [1033, 313] on p "LeeLee" at bounding box center [1027, 315] width 150 height 22
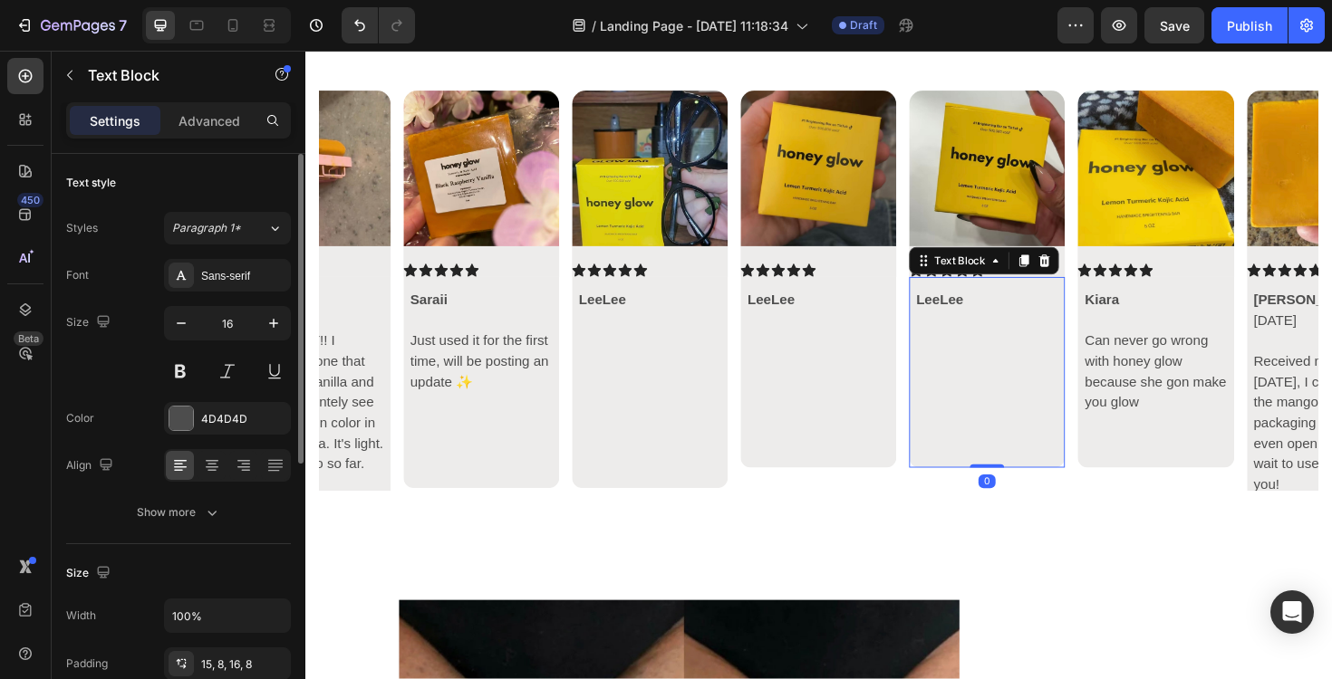
click at [1033, 313] on p "LeeLee" at bounding box center [1027, 315] width 150 height 22
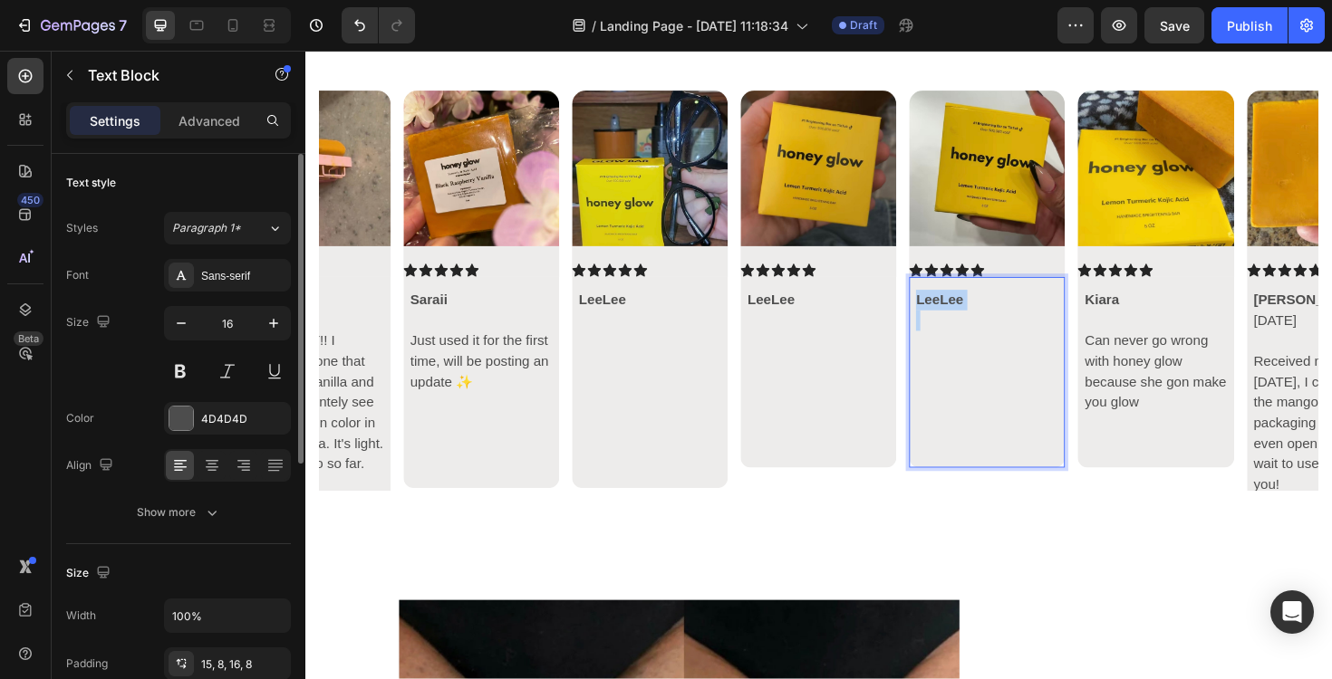
click at [1033, 313] on p "LeeLee" at bounding box center [1027, 315] width 150 height 22
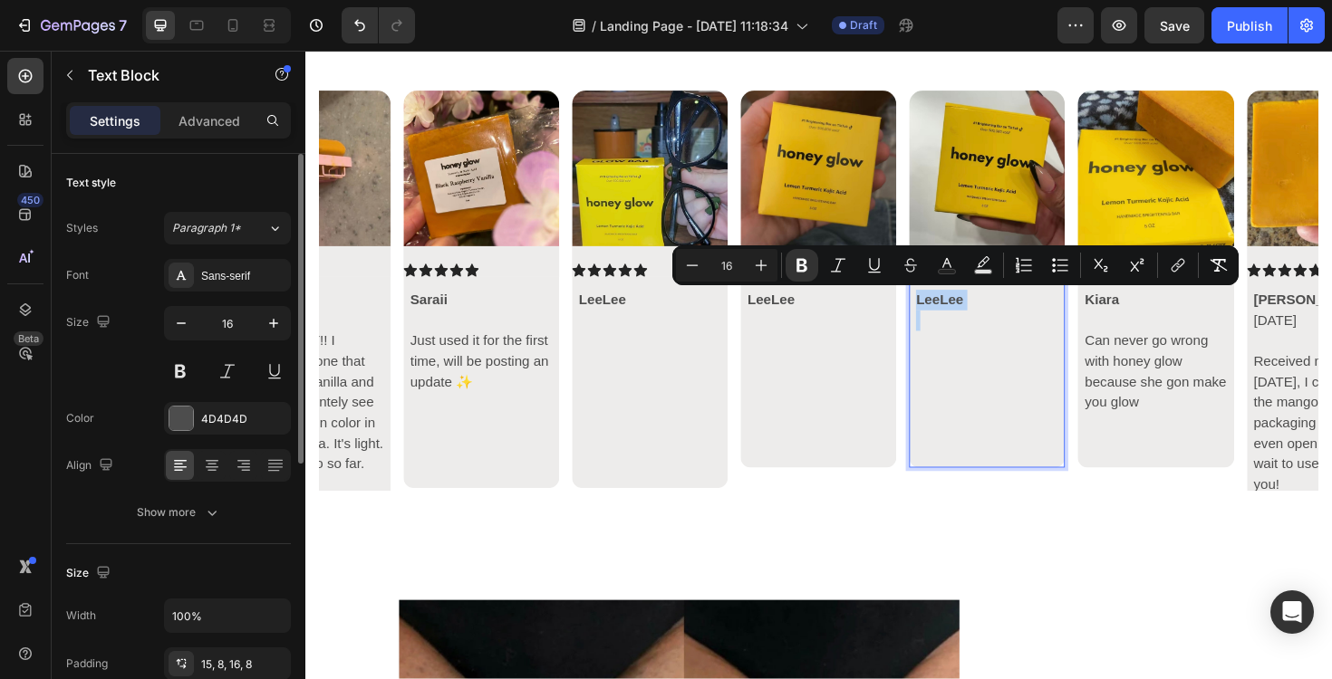
click at [1002, 329] on p "Rich Text Editor. Editing area: main" at bounding box center [1027, 337] width 150 height 22
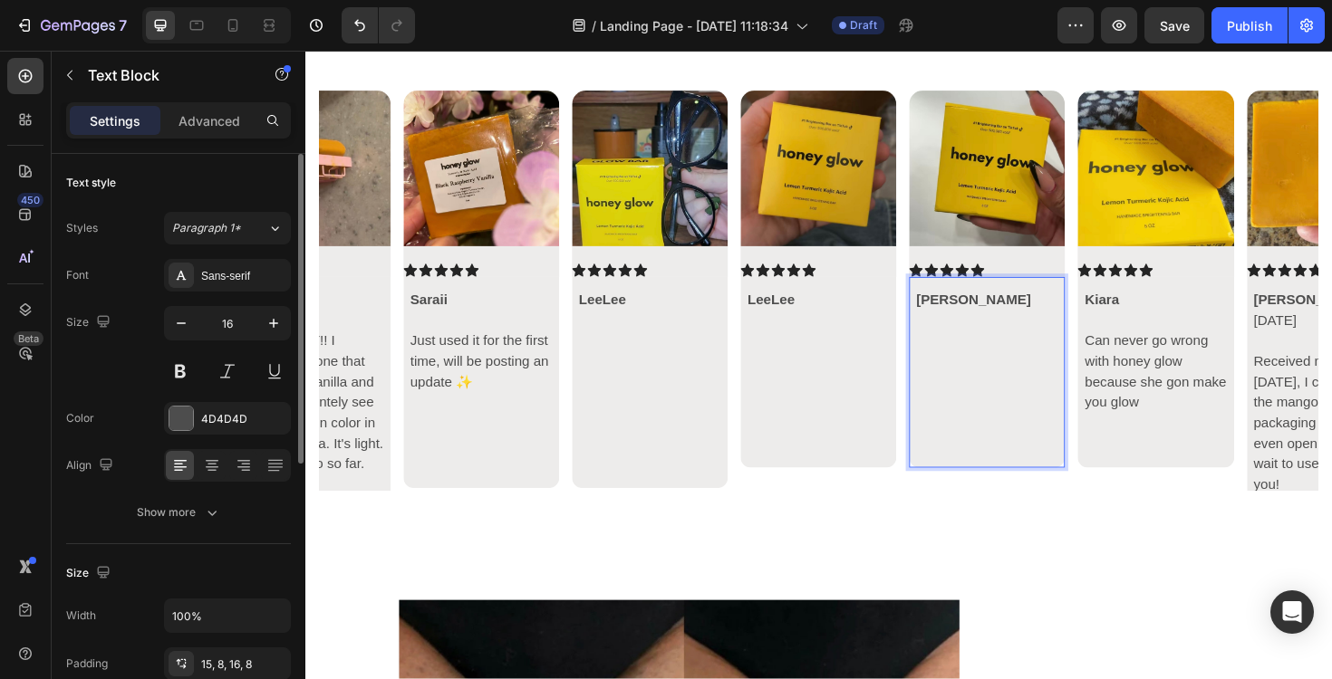
click at [973, 345] on p "Rich Text Editor. Editing area: main" at bounding box center [1027, 337] width 150 height 22
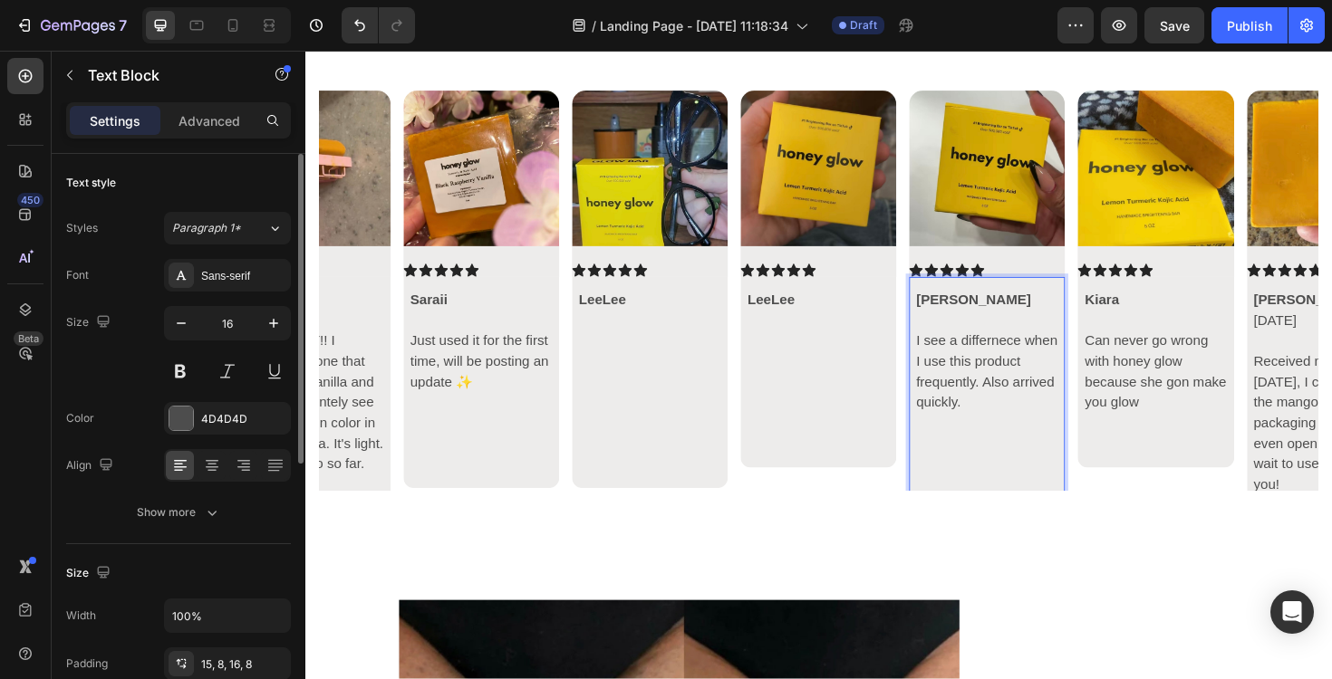
click at [1022, 508] on p "Rich Text Editor. Editing area: main" at bounding box center [1027, 499] width 150 height 43
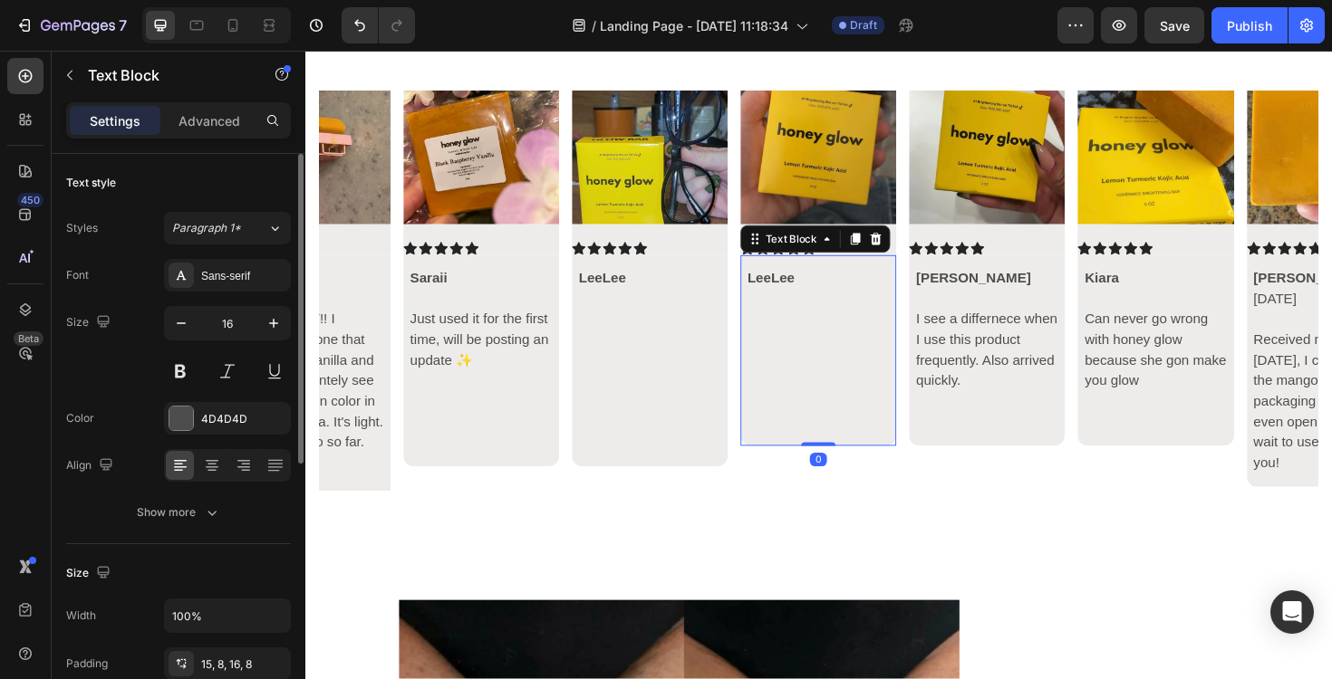
click at [866, 460] on div "LeeLee" at bounding box center [848, 369] width 165 height 202
click at [801, 292] on strong "LeeLee" at bounding box center [799, 291] width 50 height 15
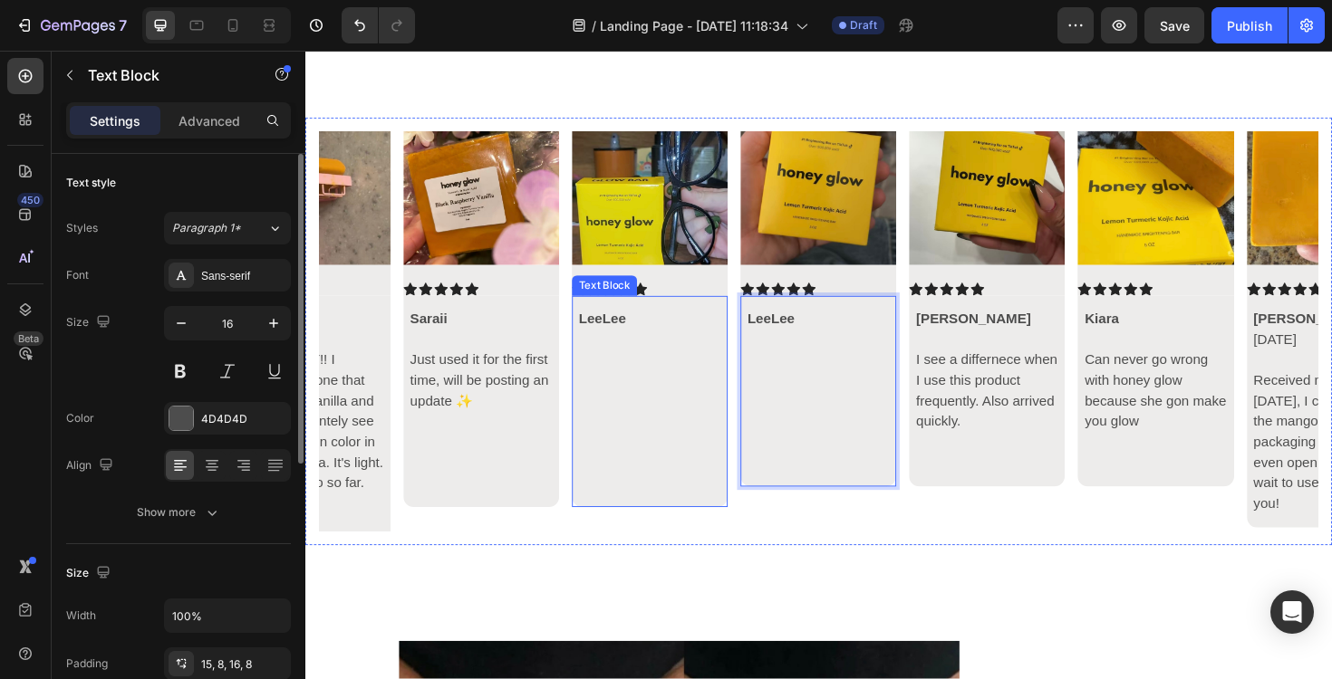
scroll to position [6101, 0]
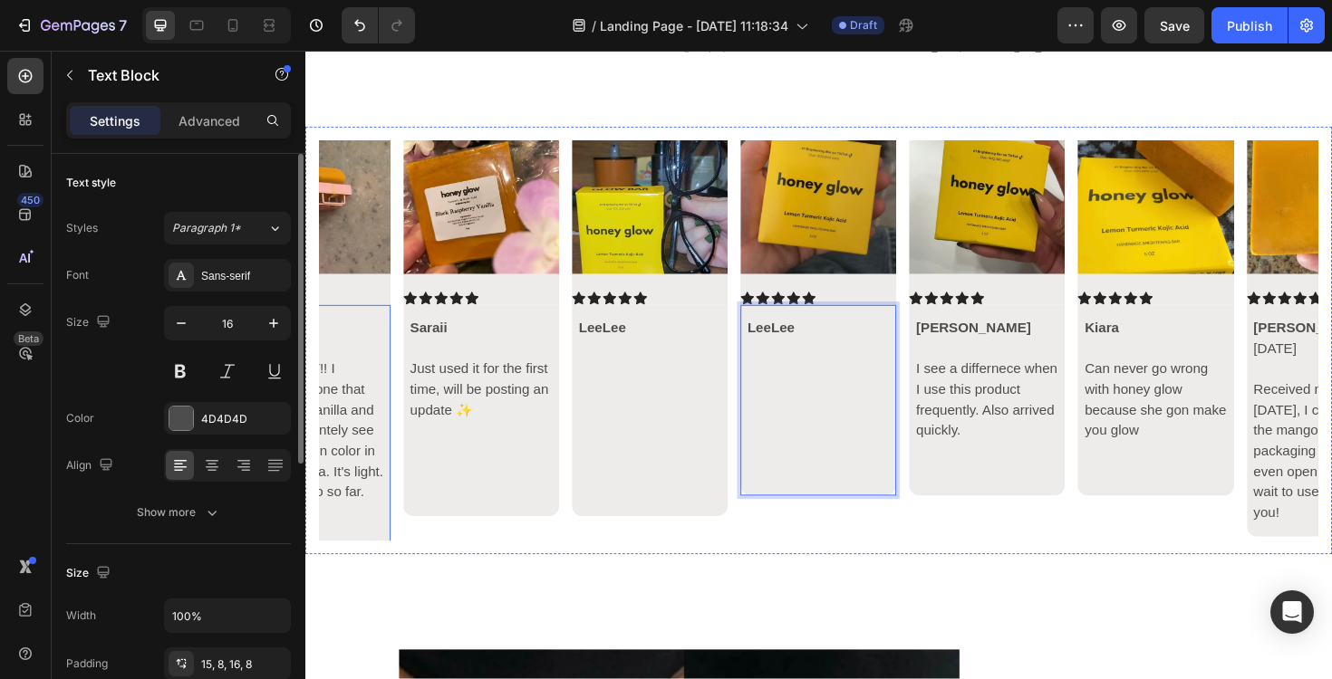
click at [351, 347] on icon "Carousel Back Arrow" at bounding box center [351, 358] width 22 height 22
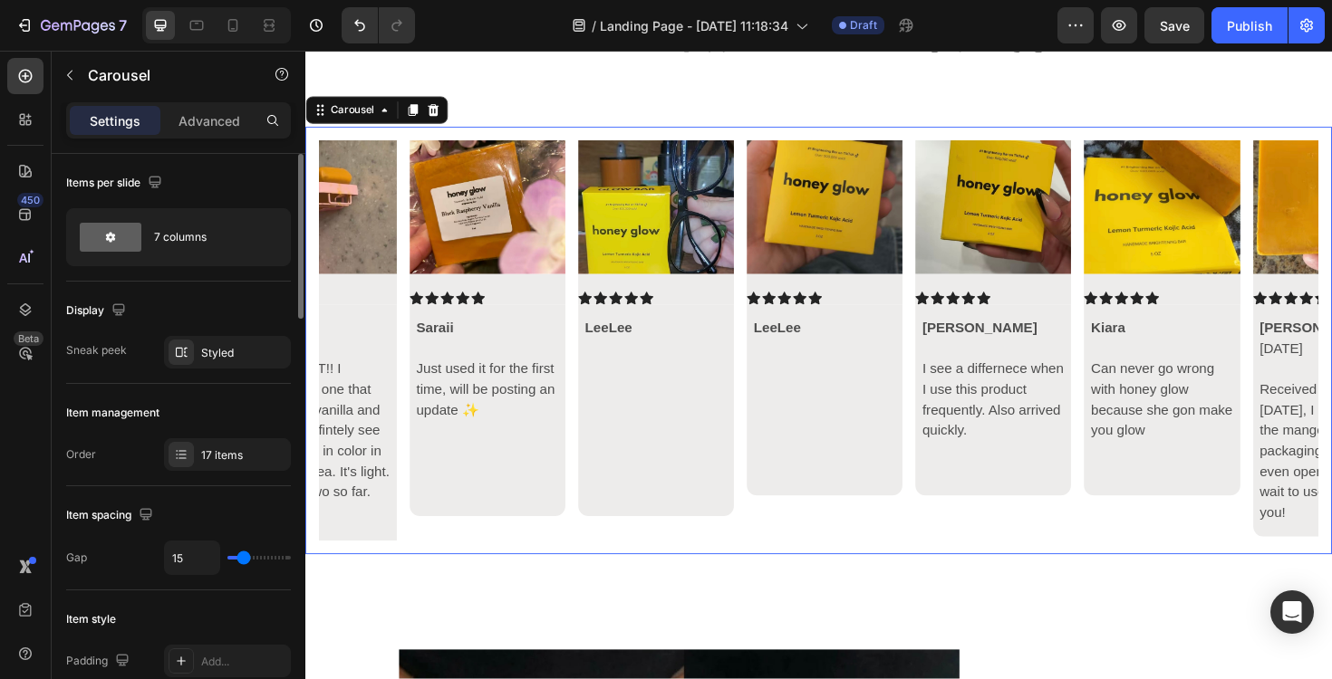
click at [351, 347] on icon "Carousel Back Arrow" at bounding box center [351, 358] width 22 height 22
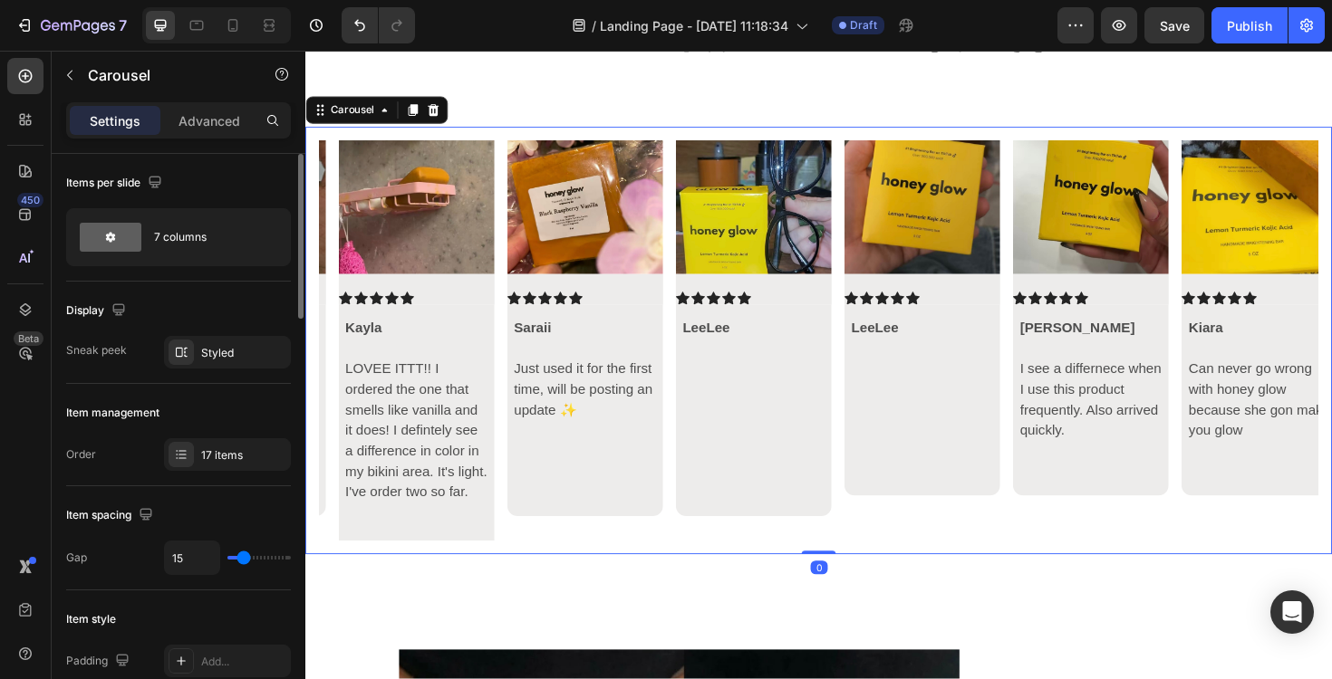
click at [351, 347] on icon "Carousel Back Arrow" at bounding box center [351, 358] width 22 height 22
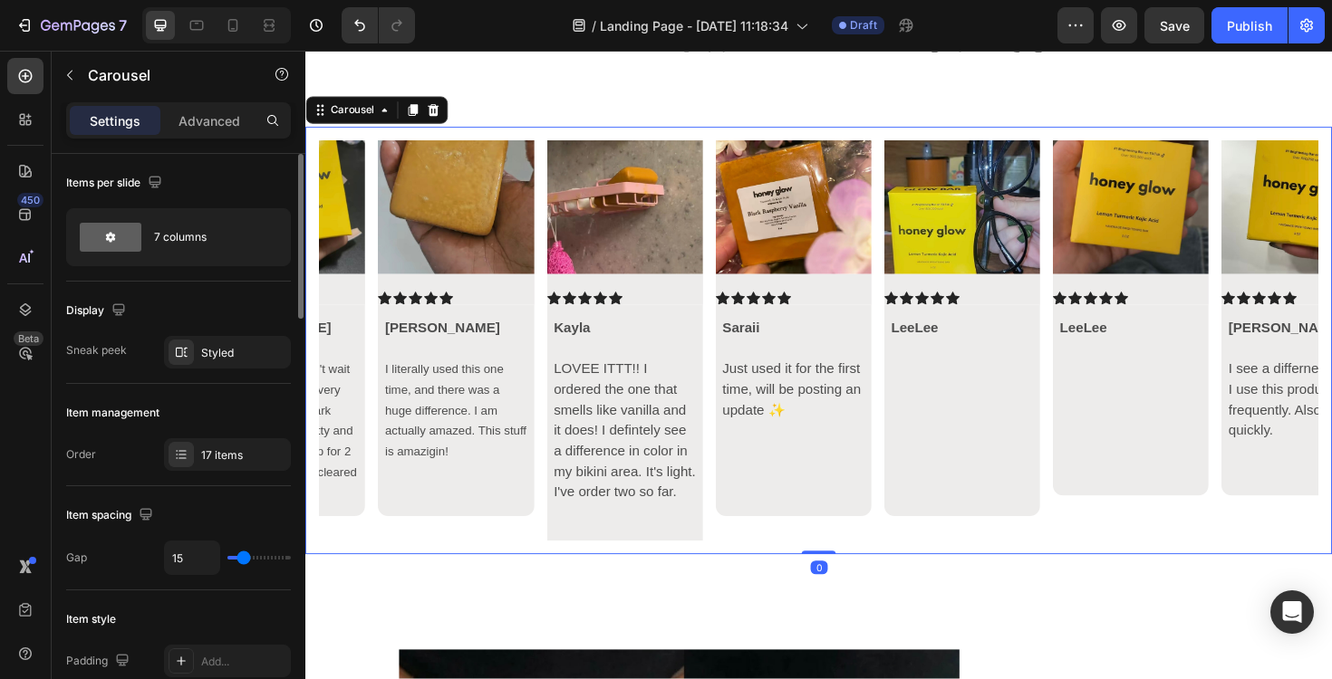
click at [351, 347] on icon "Carousel Back Arrow" at bounding box center [351, 358] width 22 height 22
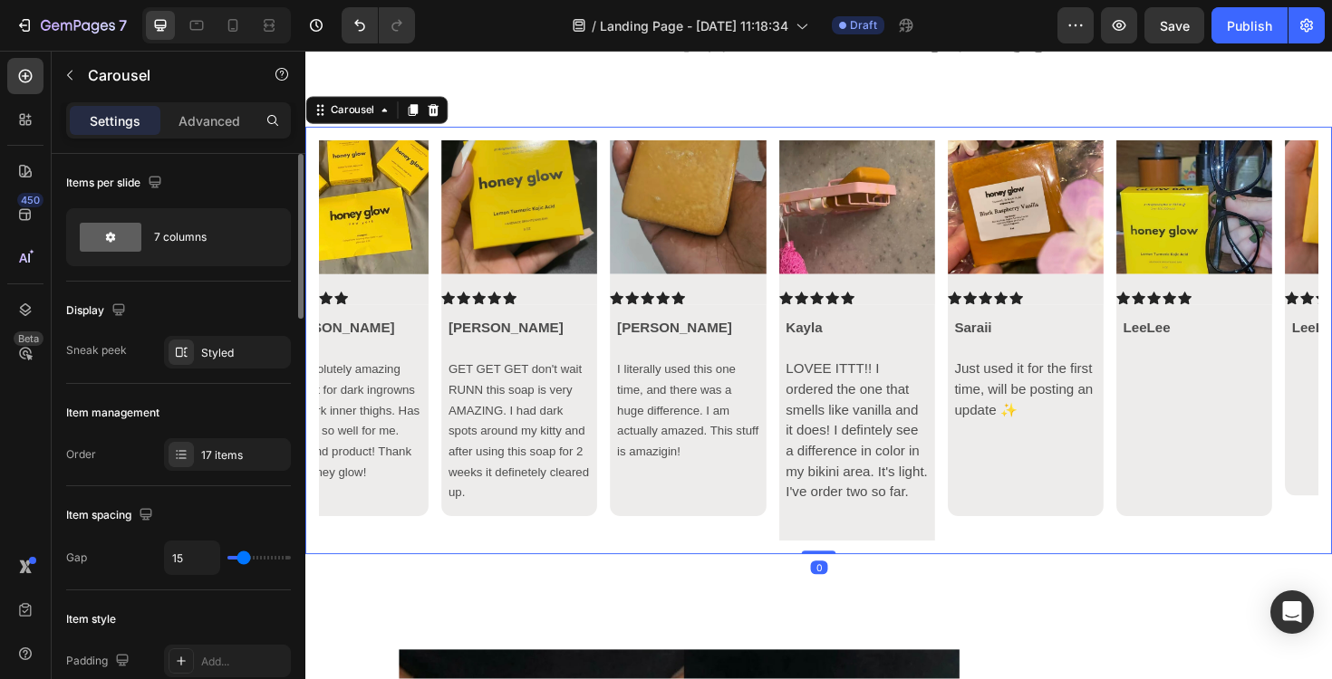
click at [351, 347] on icon "Carousel Back Arrow" at bounding box center [351, 358] width 22 height 22
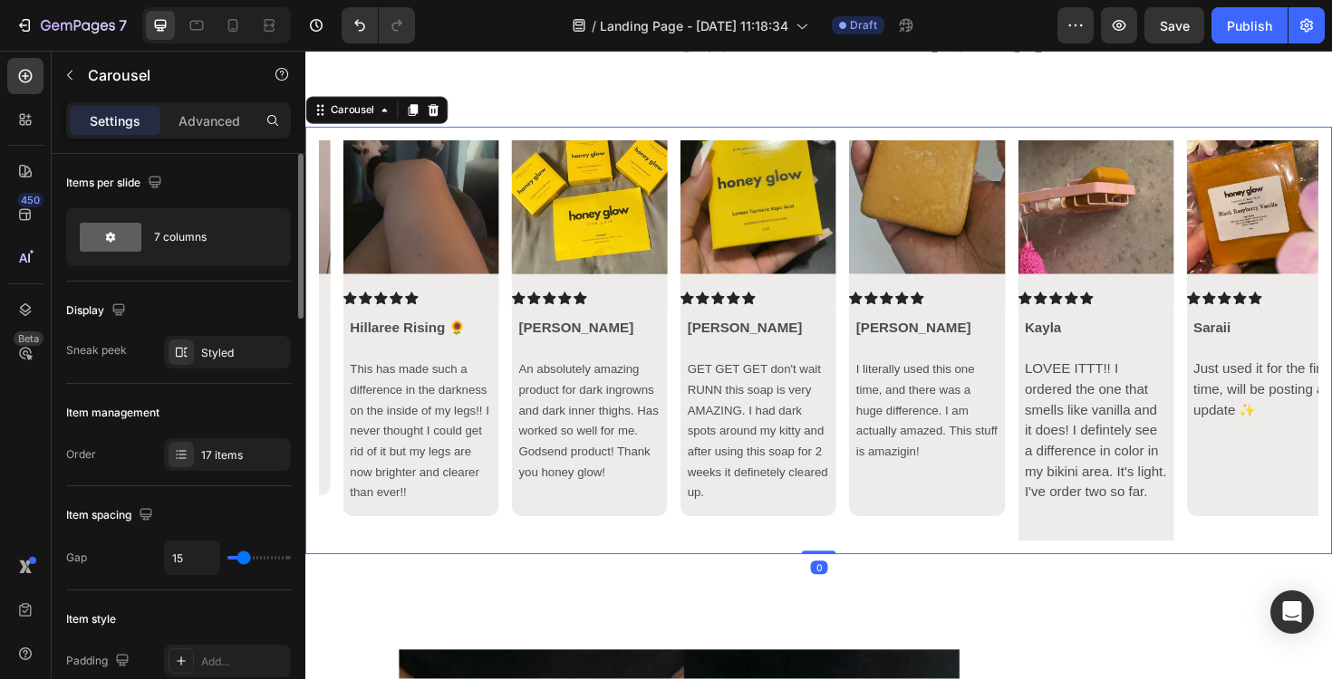
click at [351, 347] on icon "Carousel Back Arrow" at bounding box center [351, 358] width 22 height 22
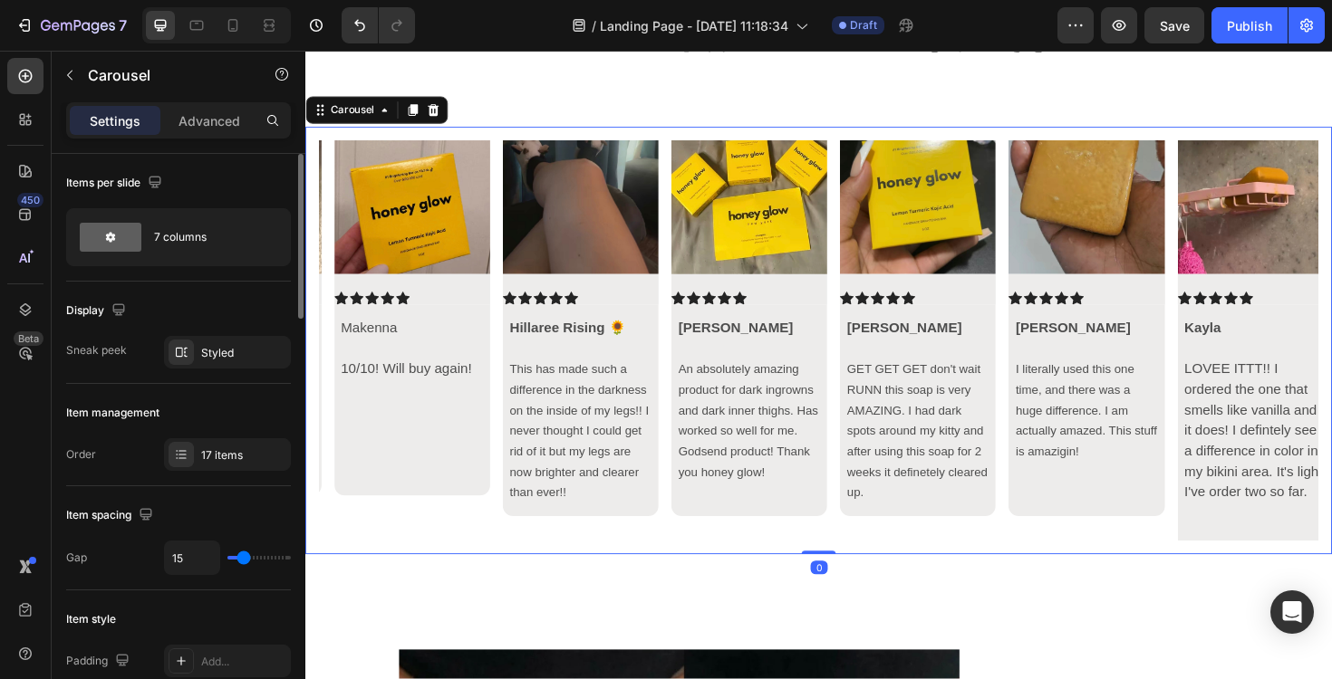
click at [351, 347] on icon "Carousel Back Arrow" at bounding box center [351, 358] width 22 height 22
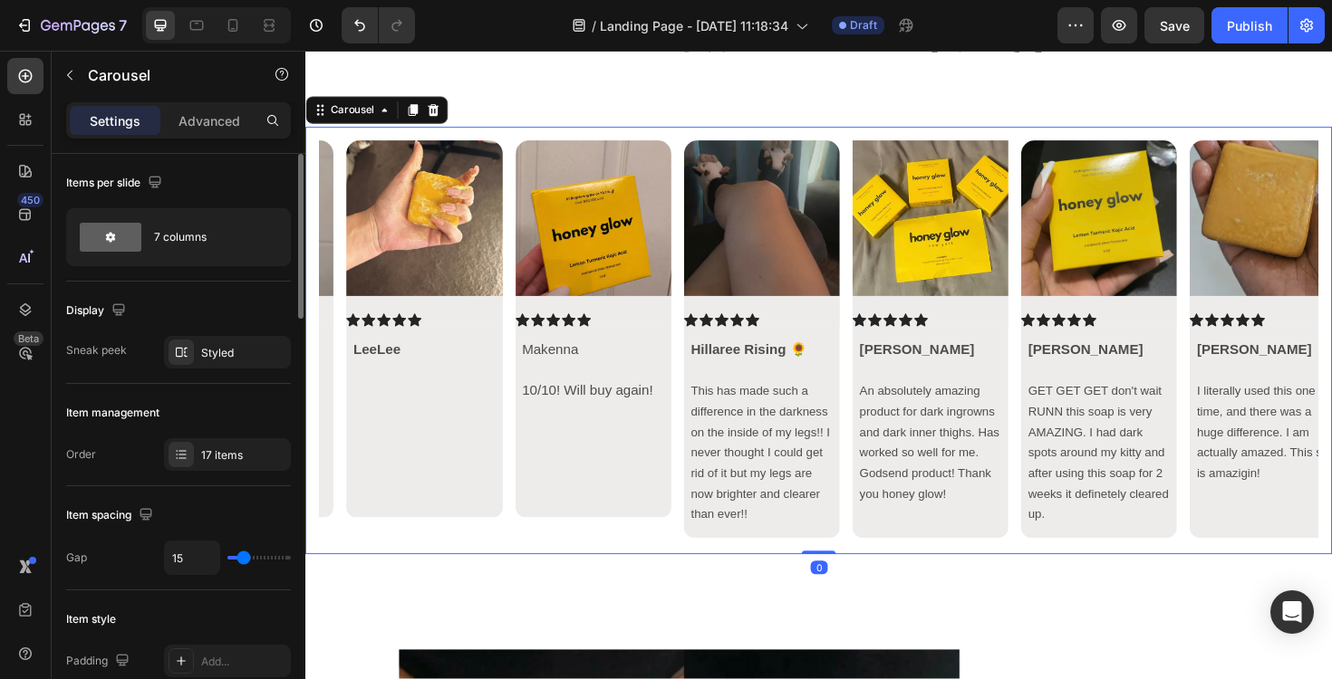
scroll to position [0, 0]
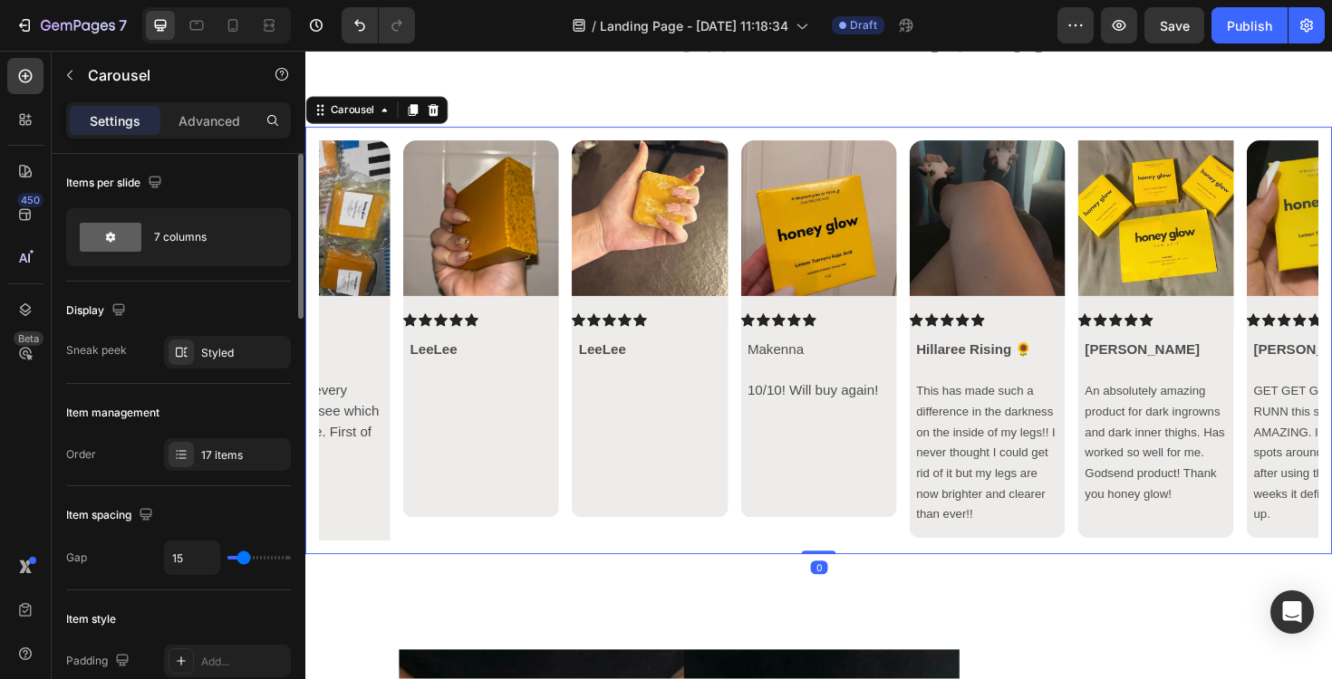
click at [351, 347] on icon "Carousel Back Arrow" at bounding box center [351, 358] width 22 height 22
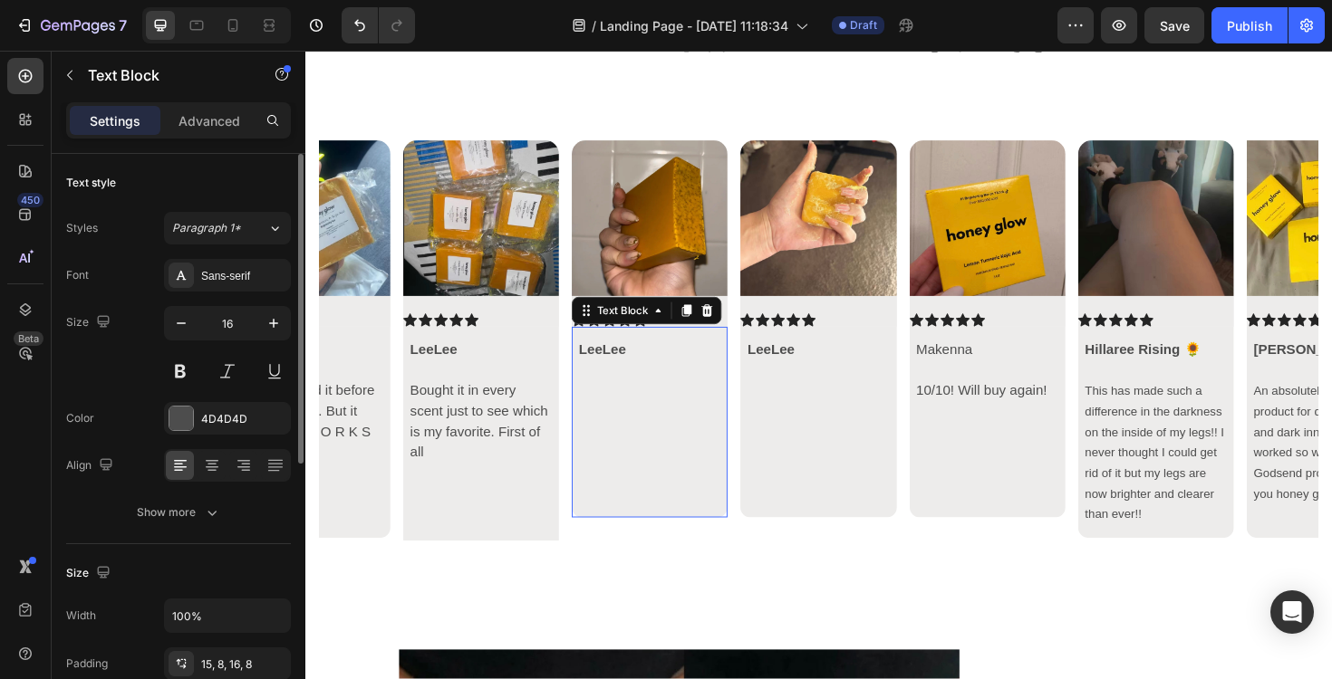
click at [680, 402] on p at bounding box center [670, 411] width 150 height 22
click at [672, 402] on p at bounding box center [670, 411] width 150 height 22
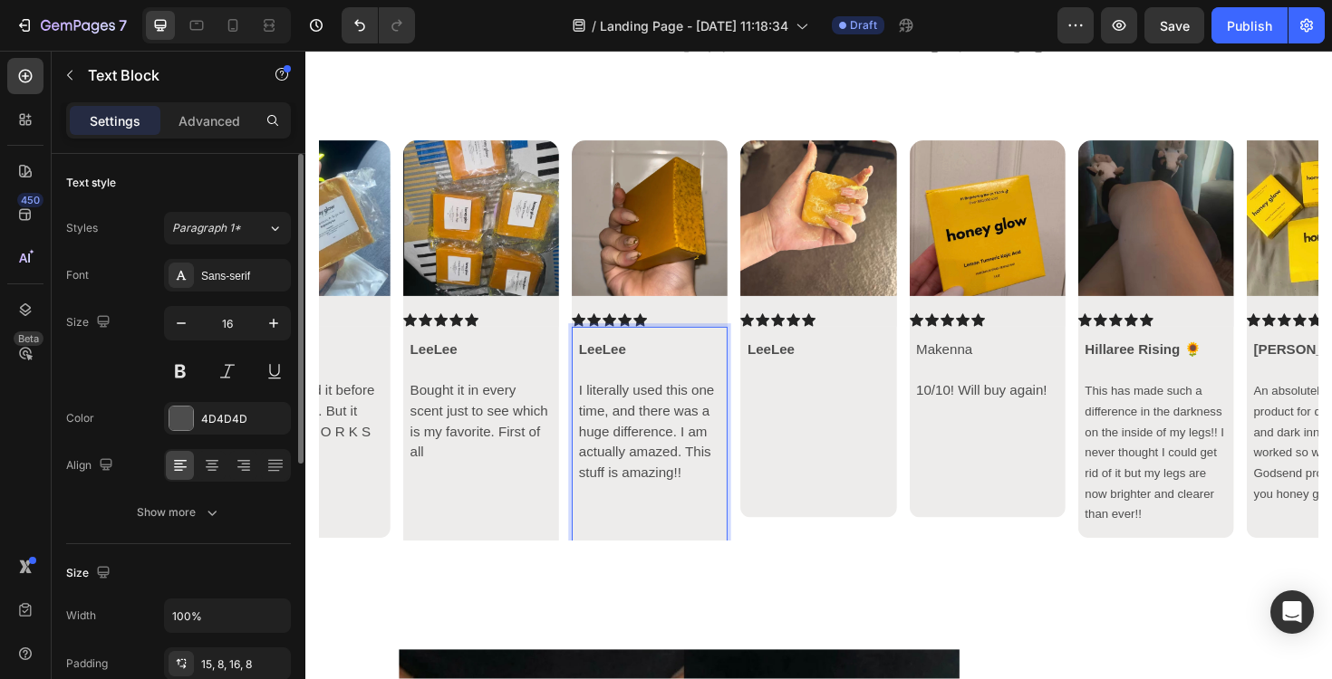
click at [663, 541] on p "Rich Text Editor. Editing area: main" at bounding box center [670, 552] width 150 height 43
click at [634, 545] on p "Rich Text Editor. Editing area: main" at bounding box center [670, 542] width 150 height 22
click at [680, 445] on p "I literally used this one time, and there was a huge difference. I am actually …" at bounding box center [670, 465] width 150 height 130
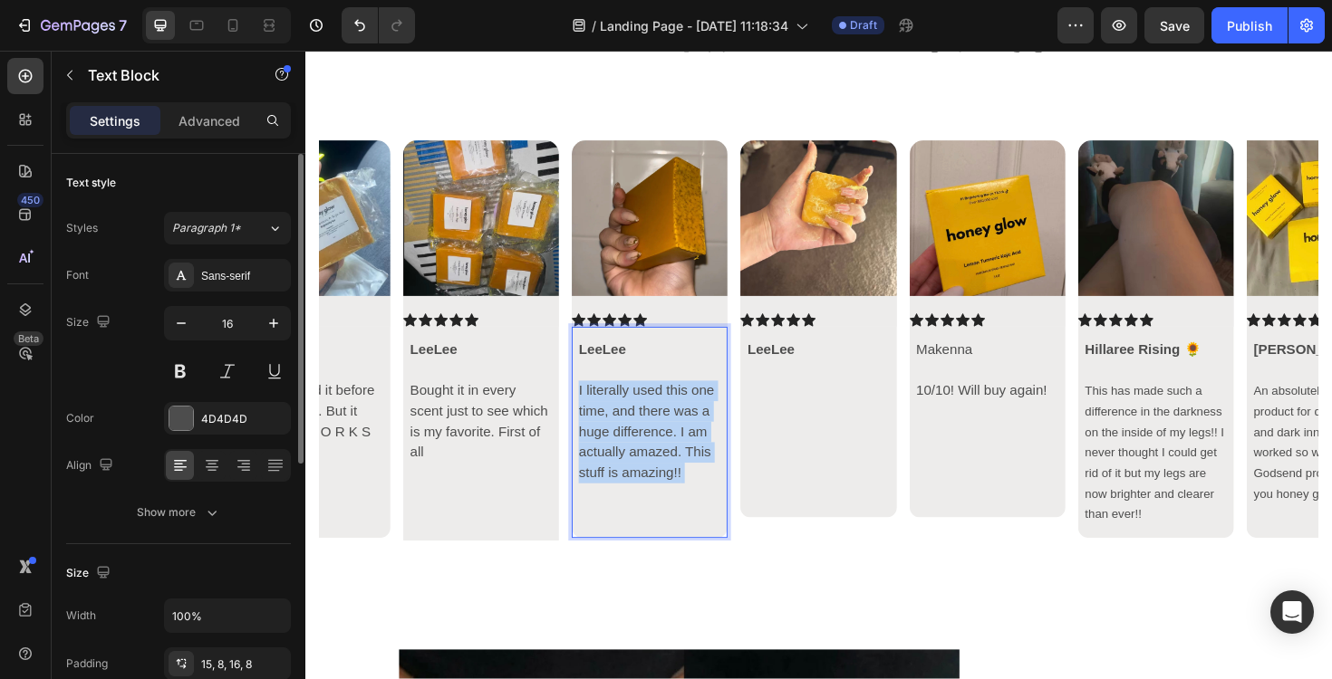
click at [680, 445] on p "I literally used this one time, and there was a huge difference. I am actually …" at bounding box center [670, 465] width 150 height 130
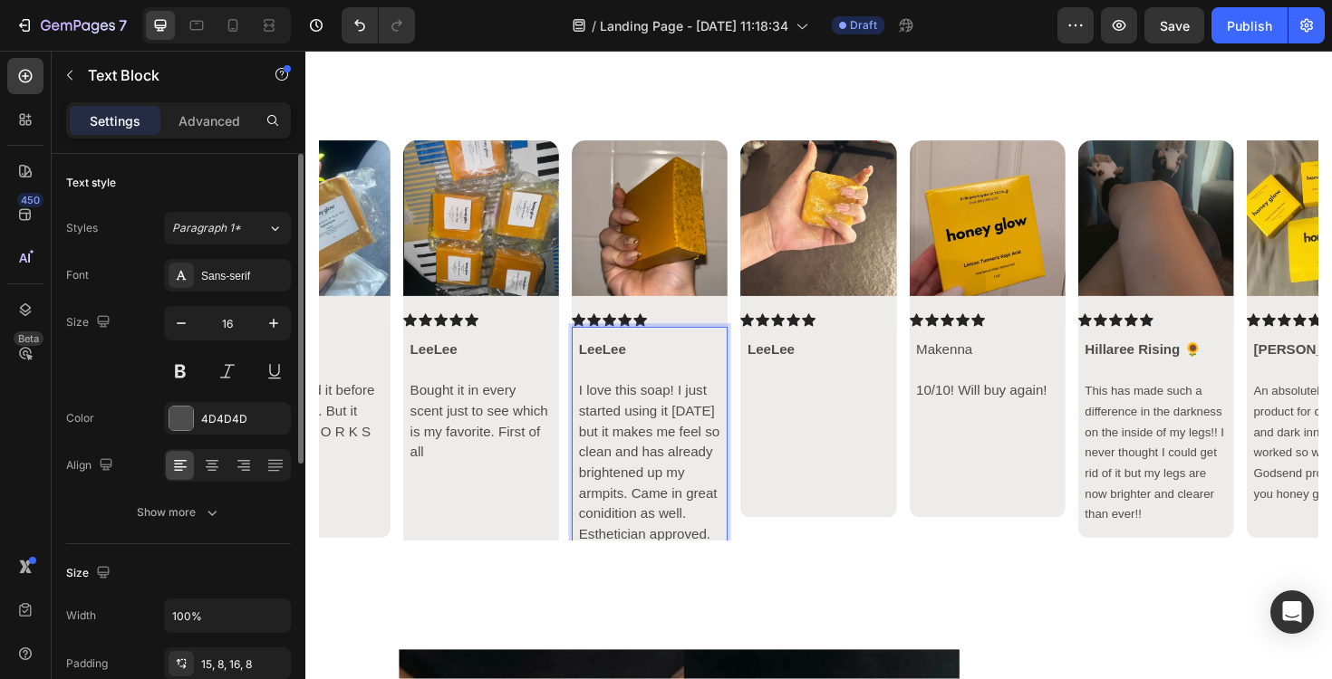
scroll to position [6194, 0]
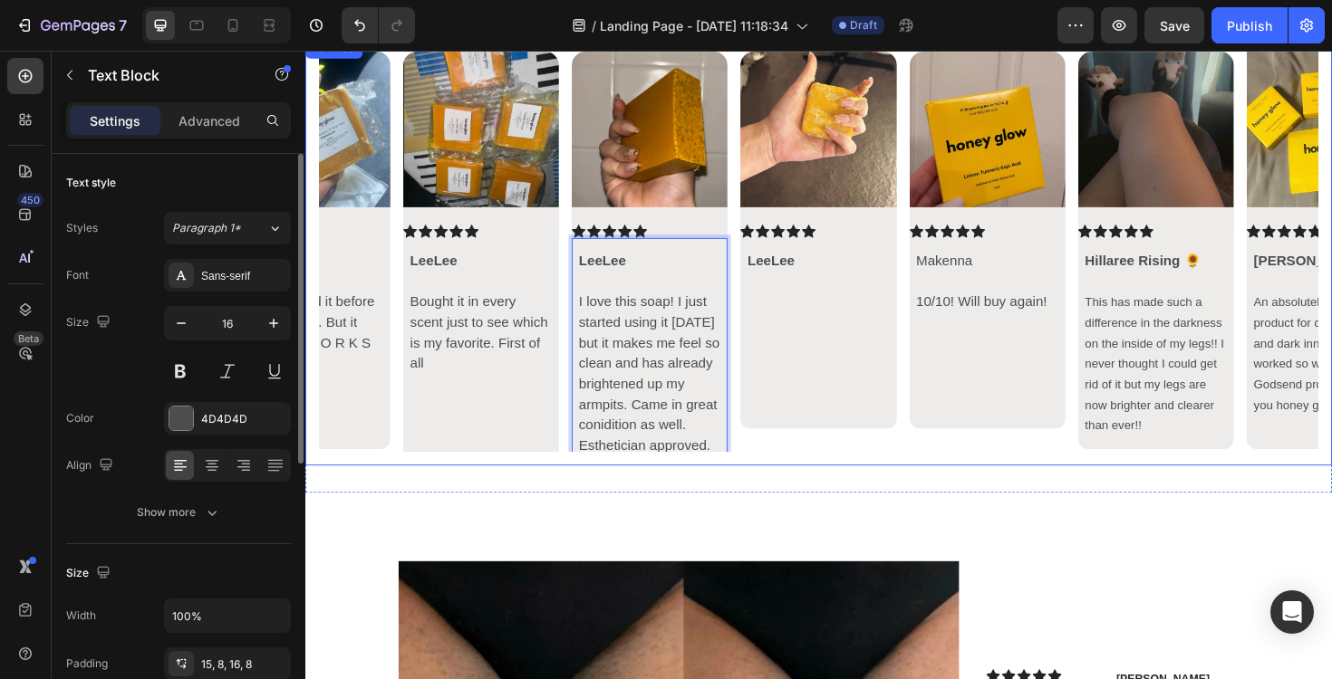
click at [764, 469] on div "Image Icon Icon Icon Icon Icon Icon List Hillaree Rising 🌻 This has made such a…" at bounding box center [849, 265] width 1058 height 424
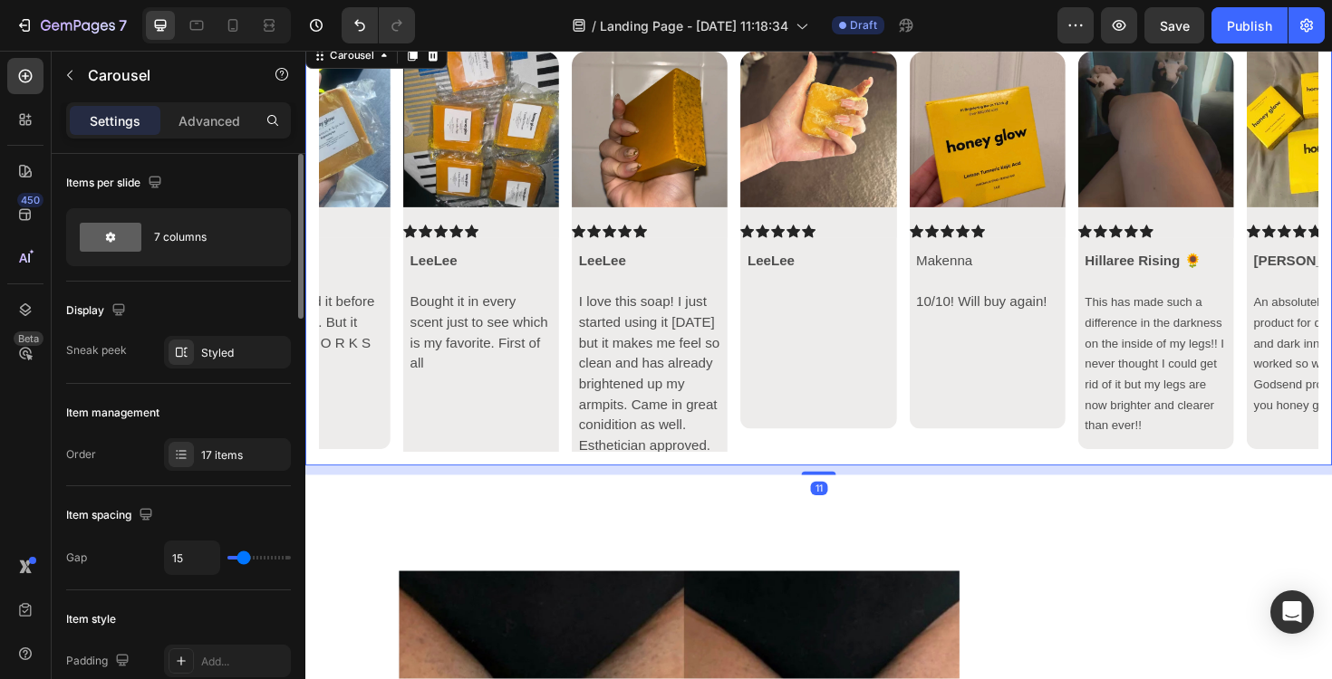
drag, startPoint x: 841, startPoint y: 489, endPoint x: 841, endPoint y: 499, distance: 10.0
click at [841, 499] on div at bounding box center [849, 499] width 36 height 4
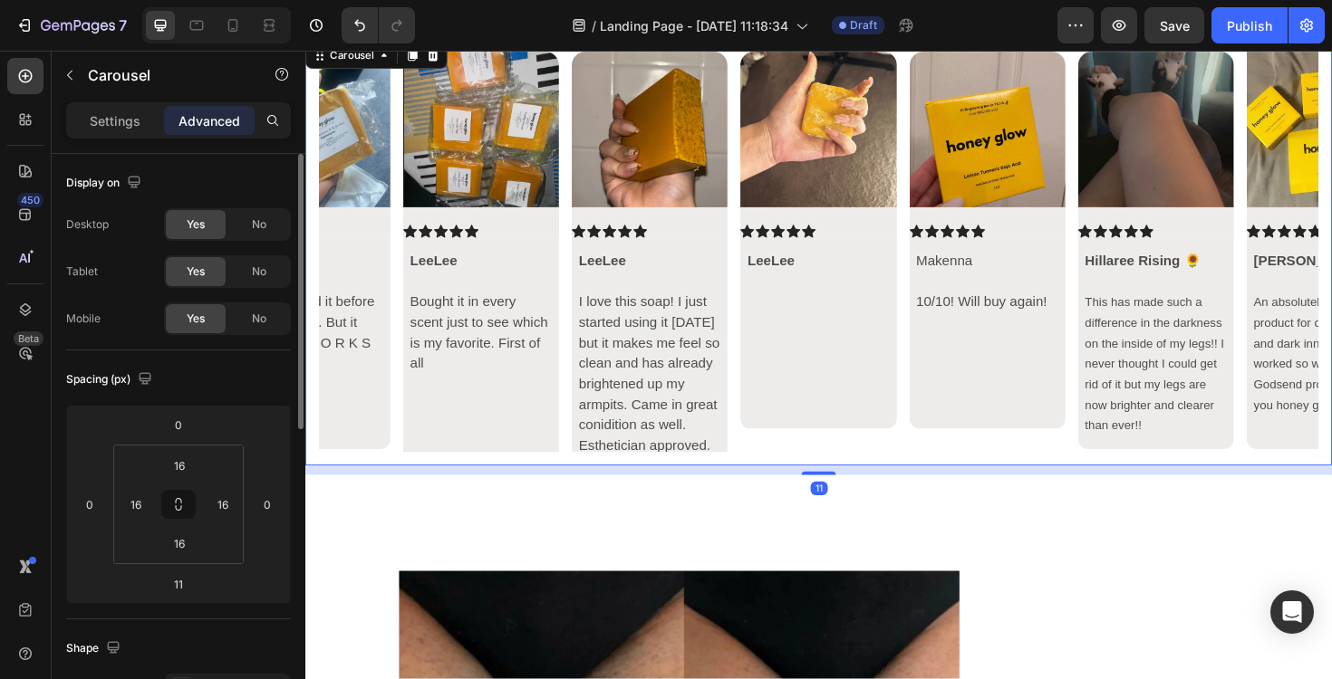
click at [824, 473] on div "Image Icon Icon Icon Icon Icon Icon List LeeLee Text Block" at bounding box center [848, 265] width 165 height 424
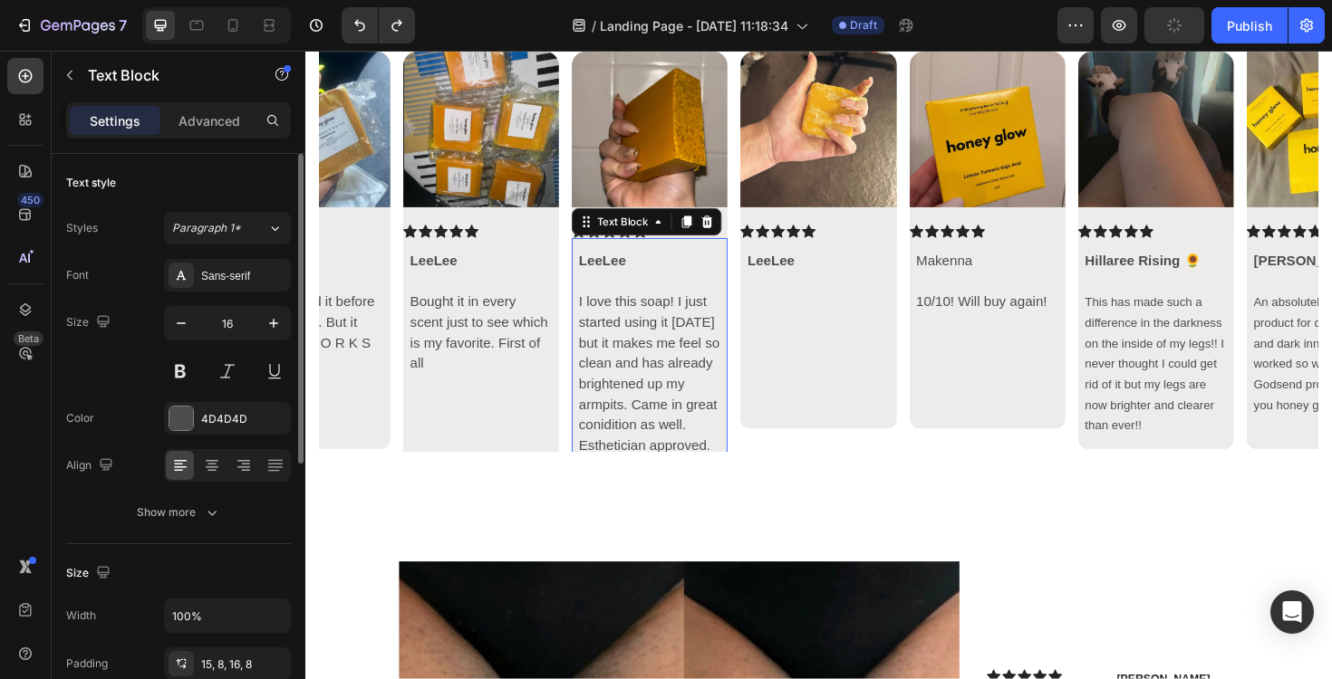
click at [678, 428] on p "I love this soap! I just started using it [DATE] but it makes me feel so clean …" at bounding box center [670, 394] width 150 height 174
click at [676, 352] on p "I love this soap! I just started using it [DATE] but it makes me feel so clean …" at bounding box center [670, 394] width 150 height 174
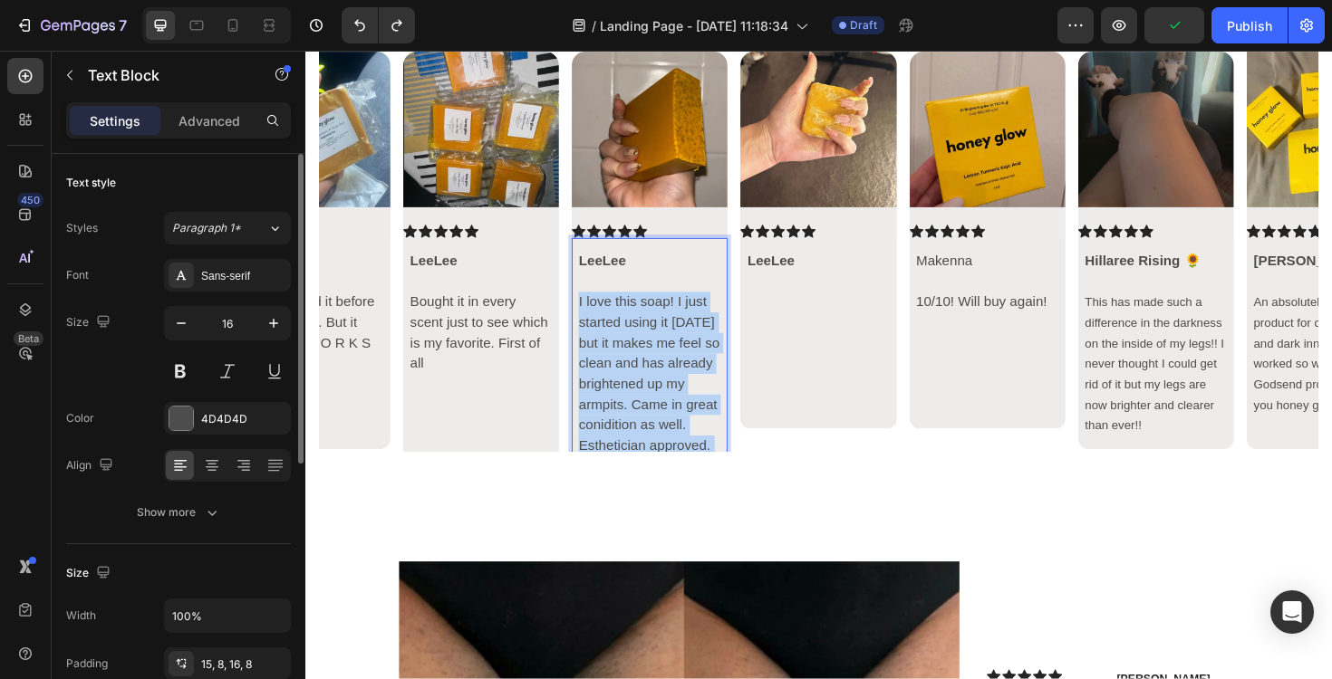
click at [676, 352] on p "I love this soap! I just started using it [DATE] but it makes me feel so clean …" at bounding box center [670, 394] width 150 height 174
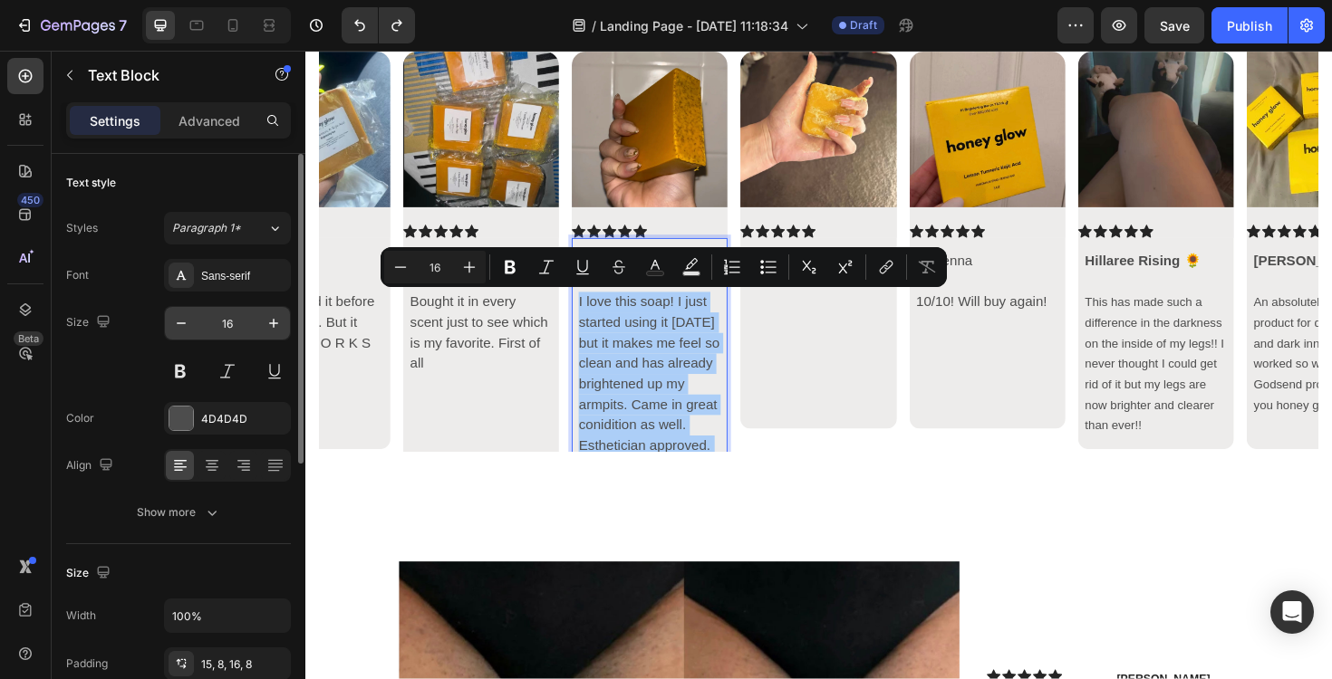
click at [233, 311] on input "16" at bounding box center [227, 323] width 60 height 33
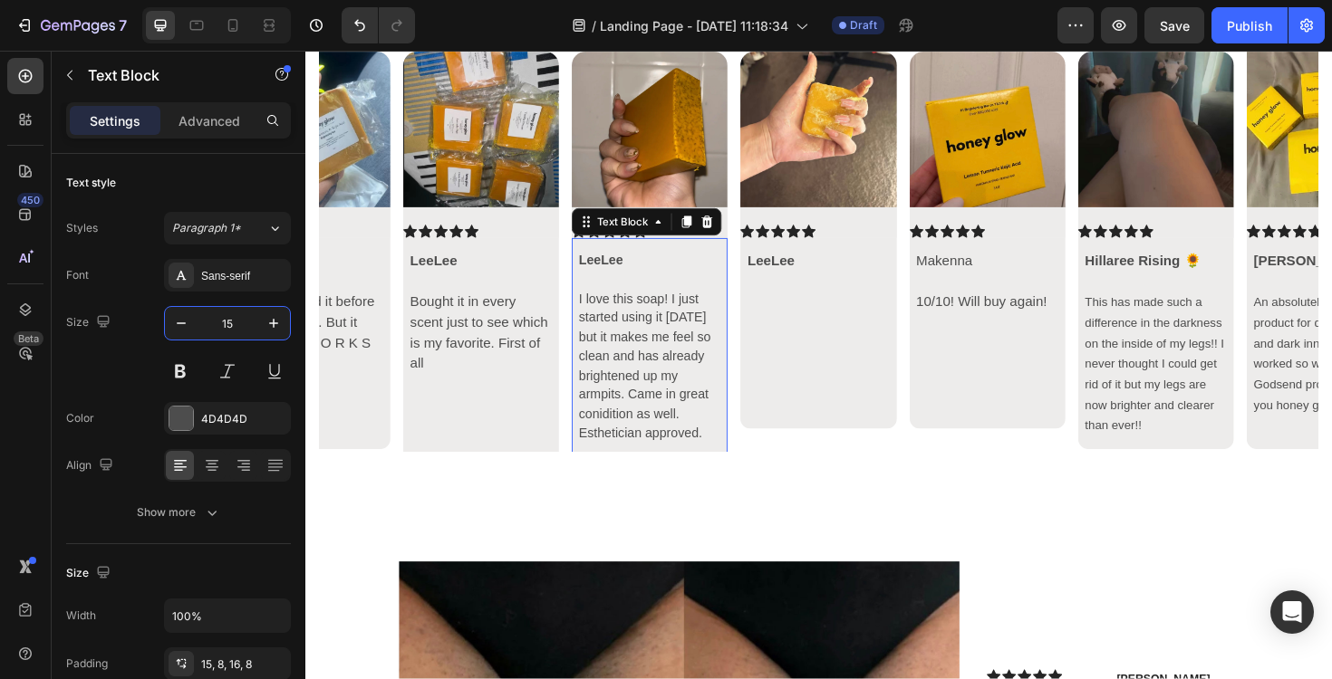
type input "15"
click at [726, 471] on p "Rich Text Editor. Editing area: main" at bounding box center [670, 477] width 150 height 21
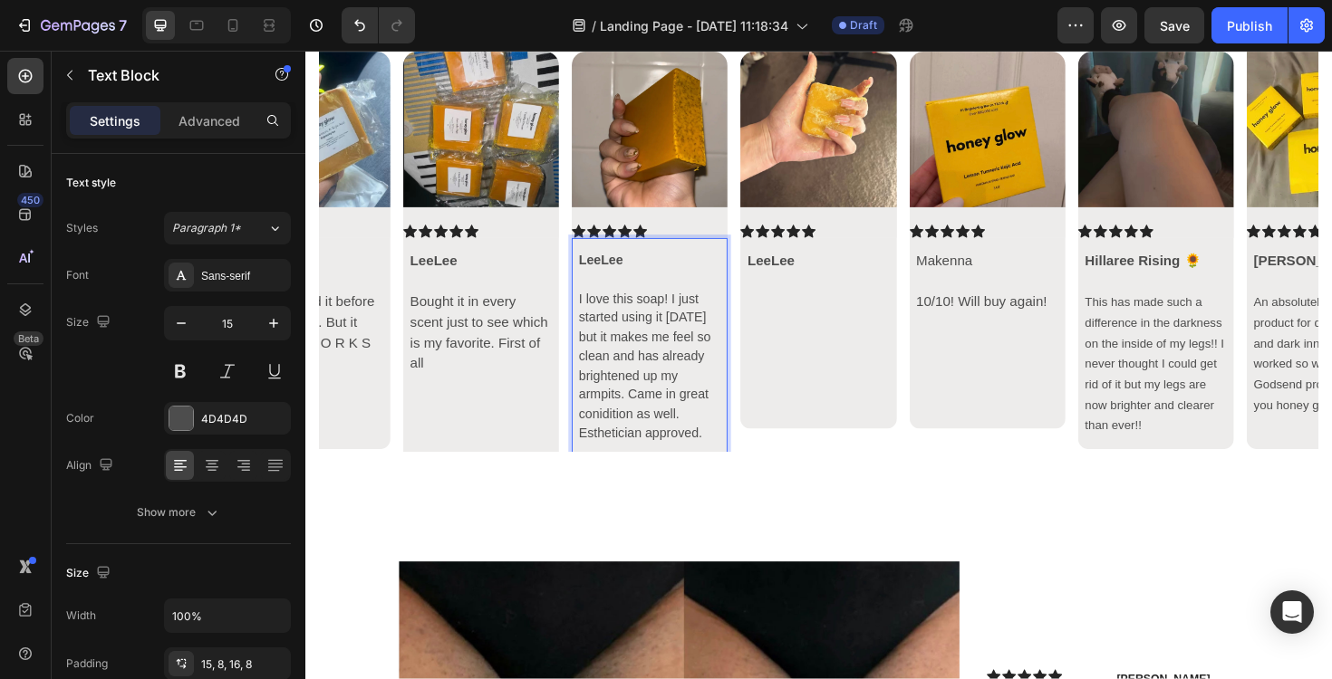
click at [669, 471] on p "Rich Text Editor. Editing area: main" at bounding box center [670, 477] width 150 height 21
click at [647, 469] on div "LeeLee I love this soap! I just started using it [DATE] but it makes me feel so…" at bounding box center [670, 366] width 165 height 232
click at [623, 467] on div "LeeLee I love this soap! I just started using it [DATE] but it makes me feel so…" at bounding box center [670, 366] width 165 height 232
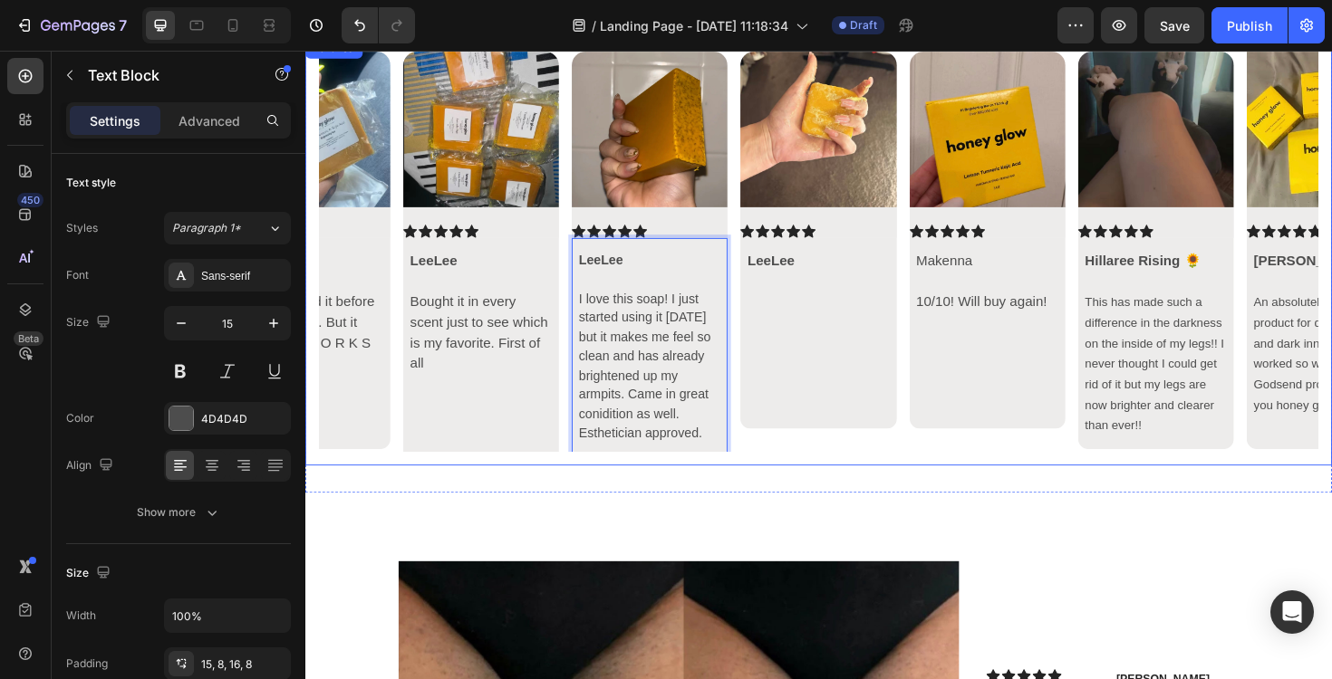
click at [605, 483] on div "Image Icon Icon Icon Icon Icon Icon List Hillaree Rising 🌻 This has made such a…" at bounding box center [848, 264] width 1087 height 453
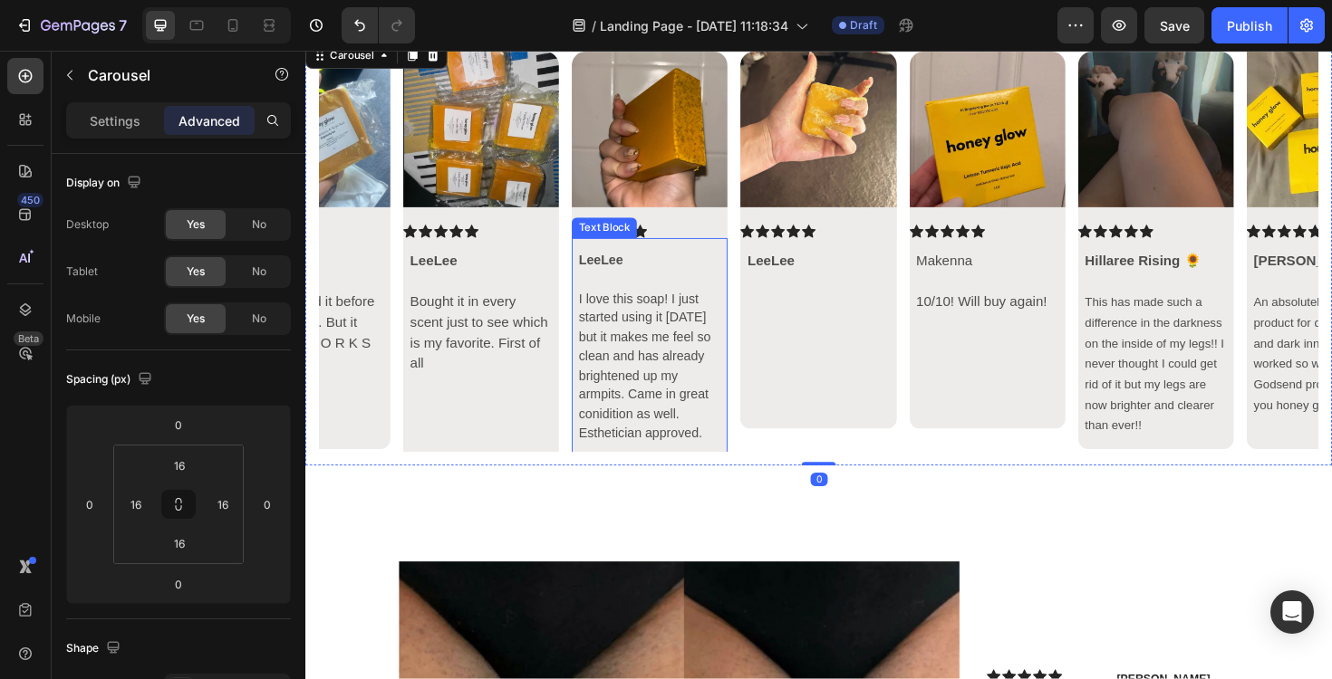
click at [610, 445] on p "I love this soap! I just started using it [DATE] but it makes me feel so clean …" at bounding box center [670, 385] width 150 height 163
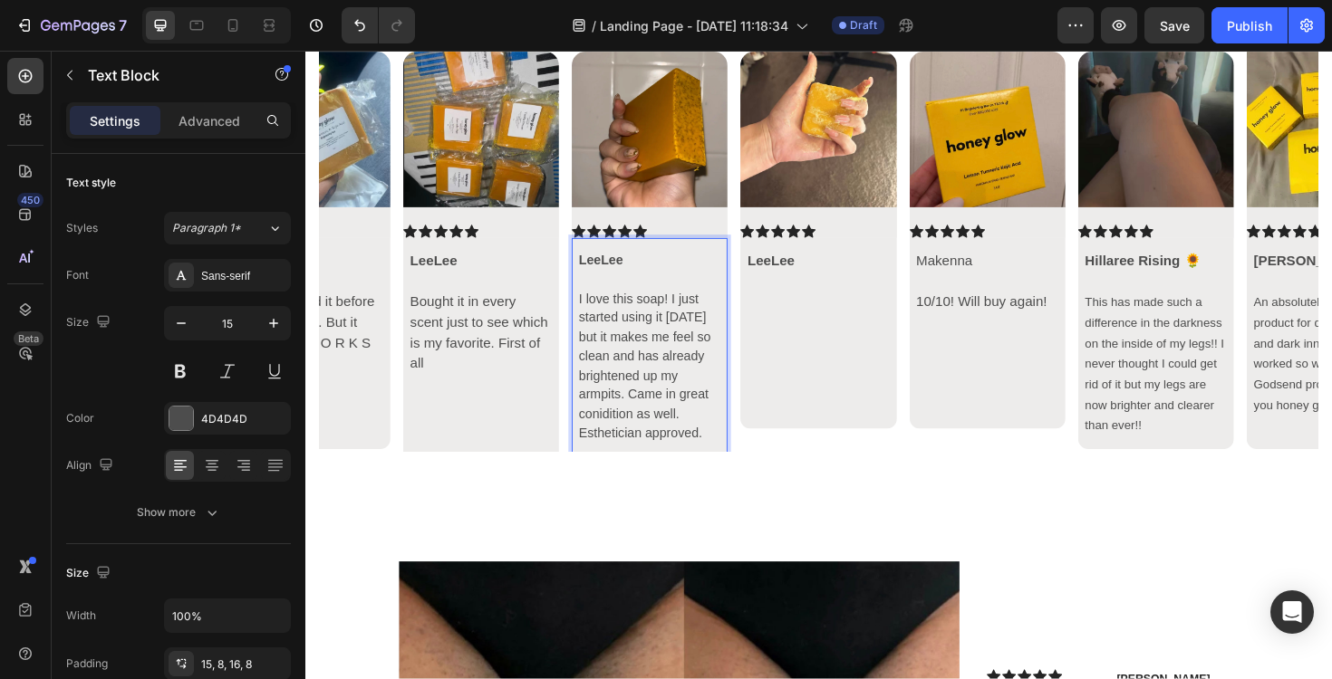
click at [610, 445] on p "I love this soap! I just started using it [DATE] but it makes me feel so clean …" at bounding box center [670, 385] width 150 height 163
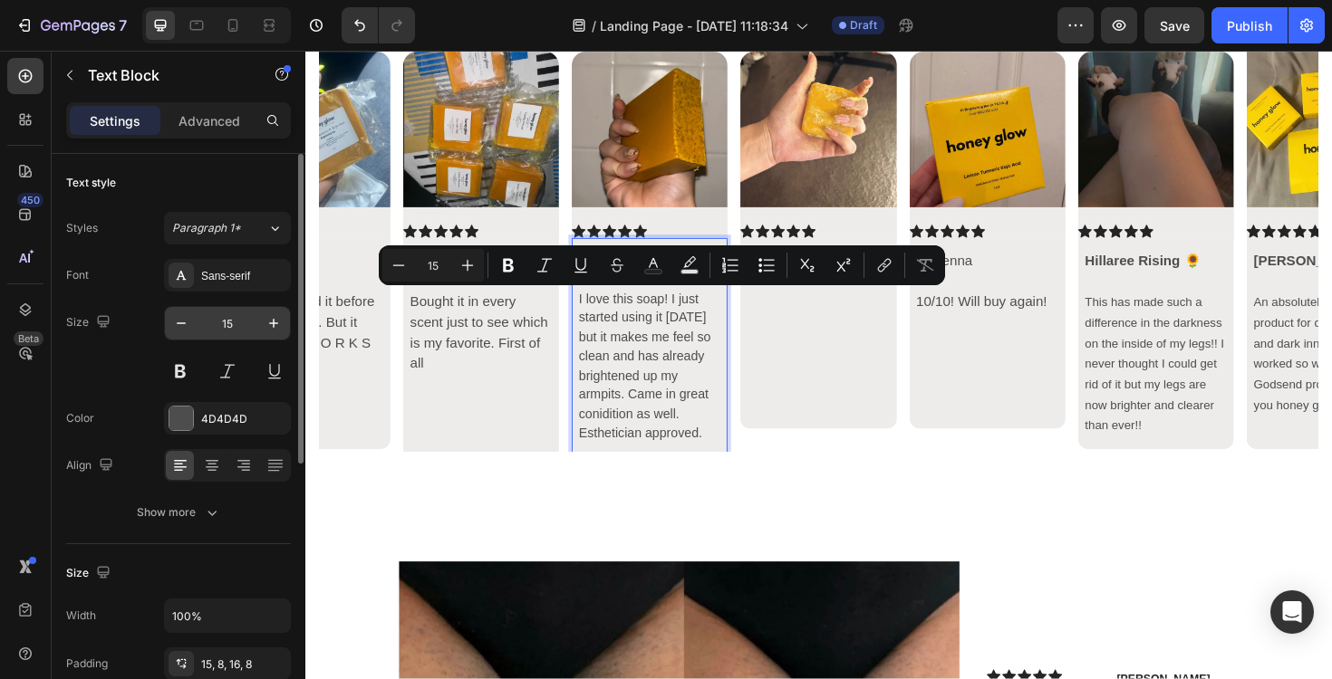
click at [239, 322] on input "15" at bounding box center [227, 323] width 60 height 33
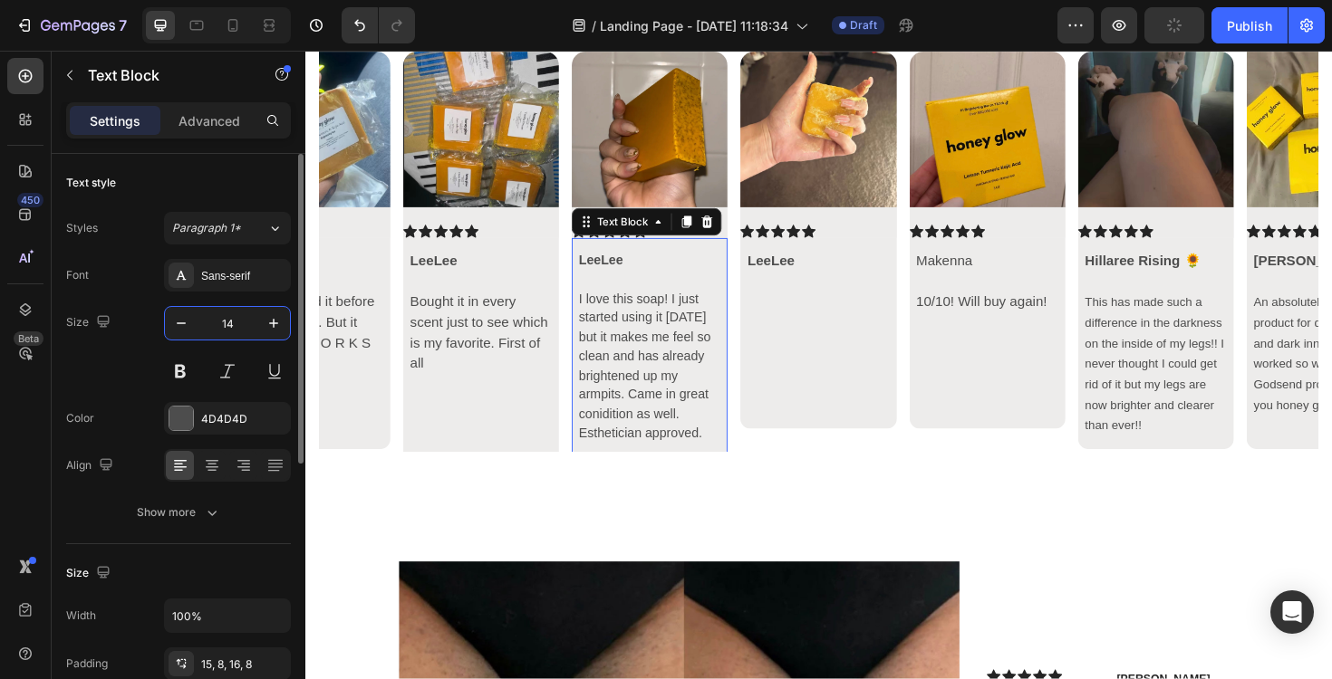
type input "14"
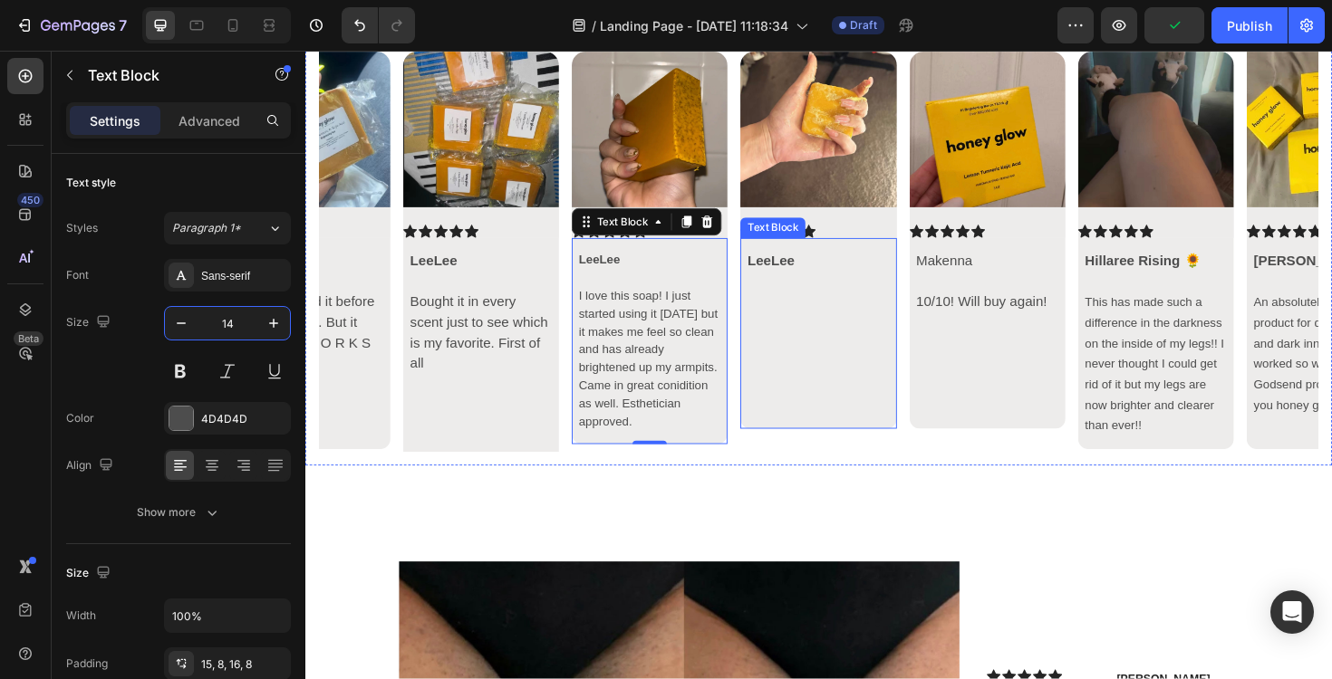
click at [829, 382] on p "Rich Text Editor. Editing area: main" at bounding box center [849, 372] width 150 height 43
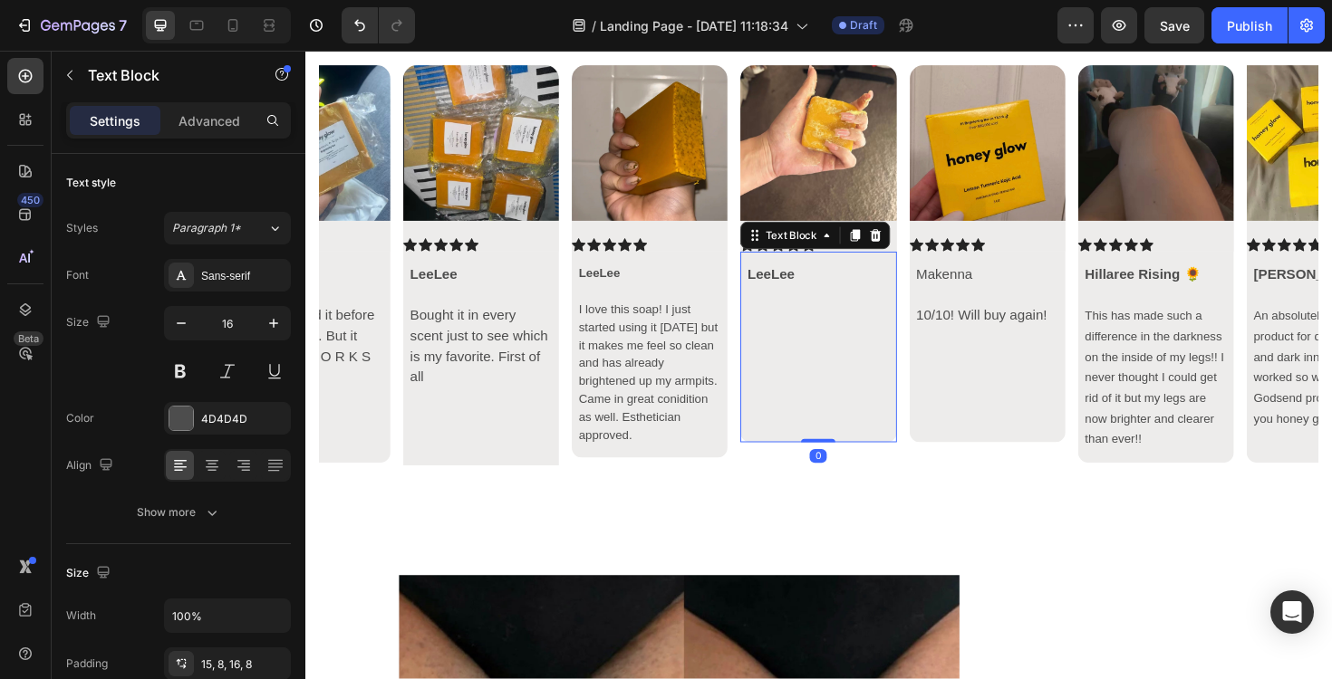
scroll to position [6178, 0]
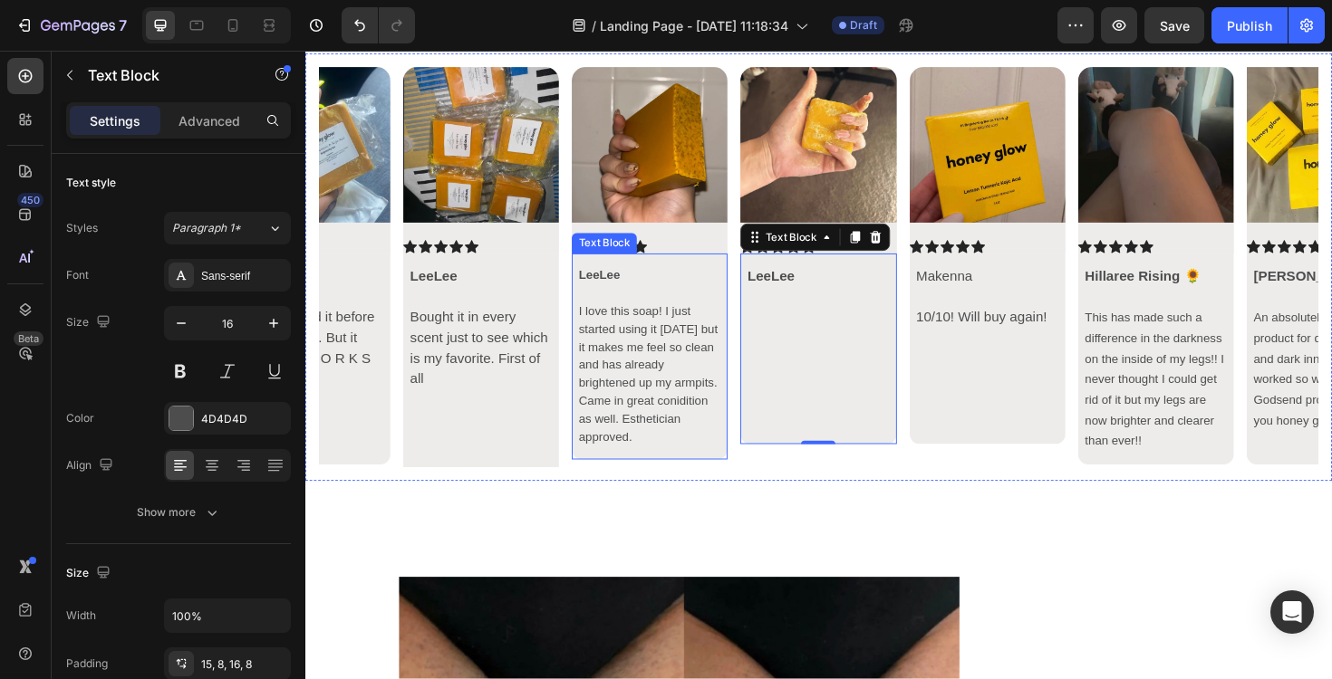
click at [665, 383] on p "I love this soap! I just started using it [DATE] but it makes me feel so clean …" at bounding box center [670, 394] width 150 height 152
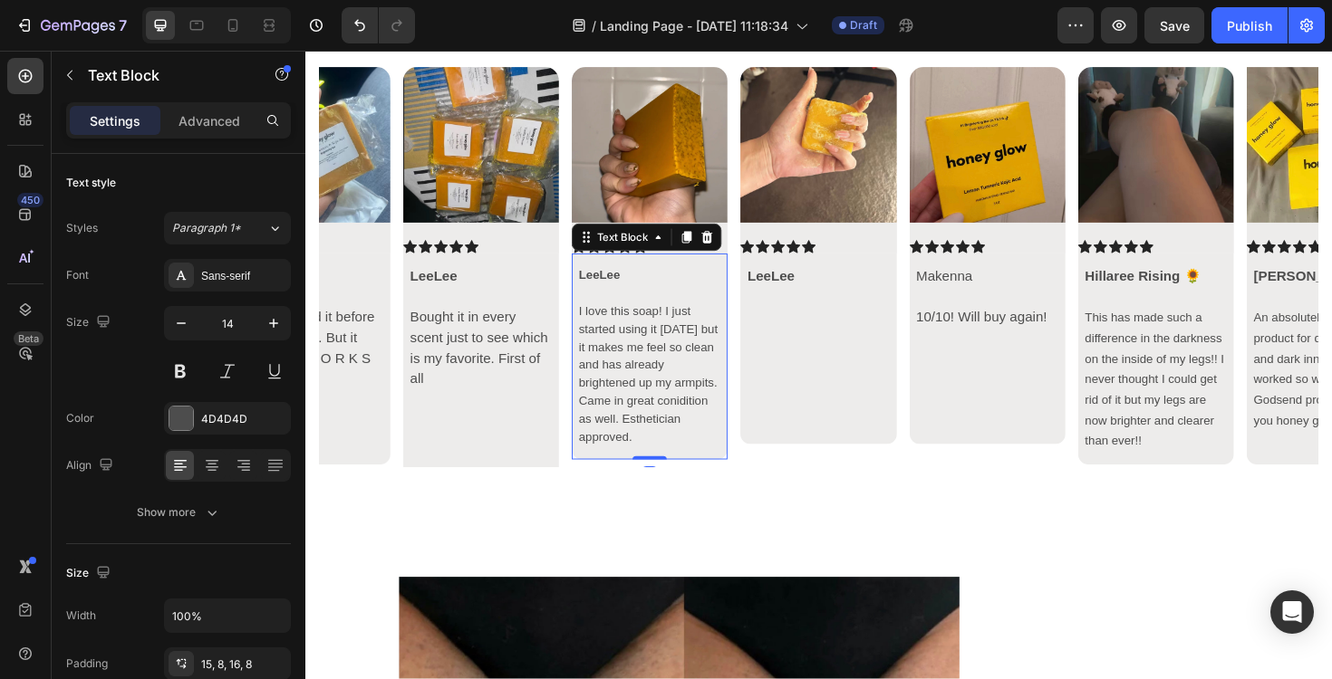
click at [665, 383] on p "I love this soap! I just started using it [DATE] but it makes me feel so clean …" at bounding box center [670, 394] width 150 height 152
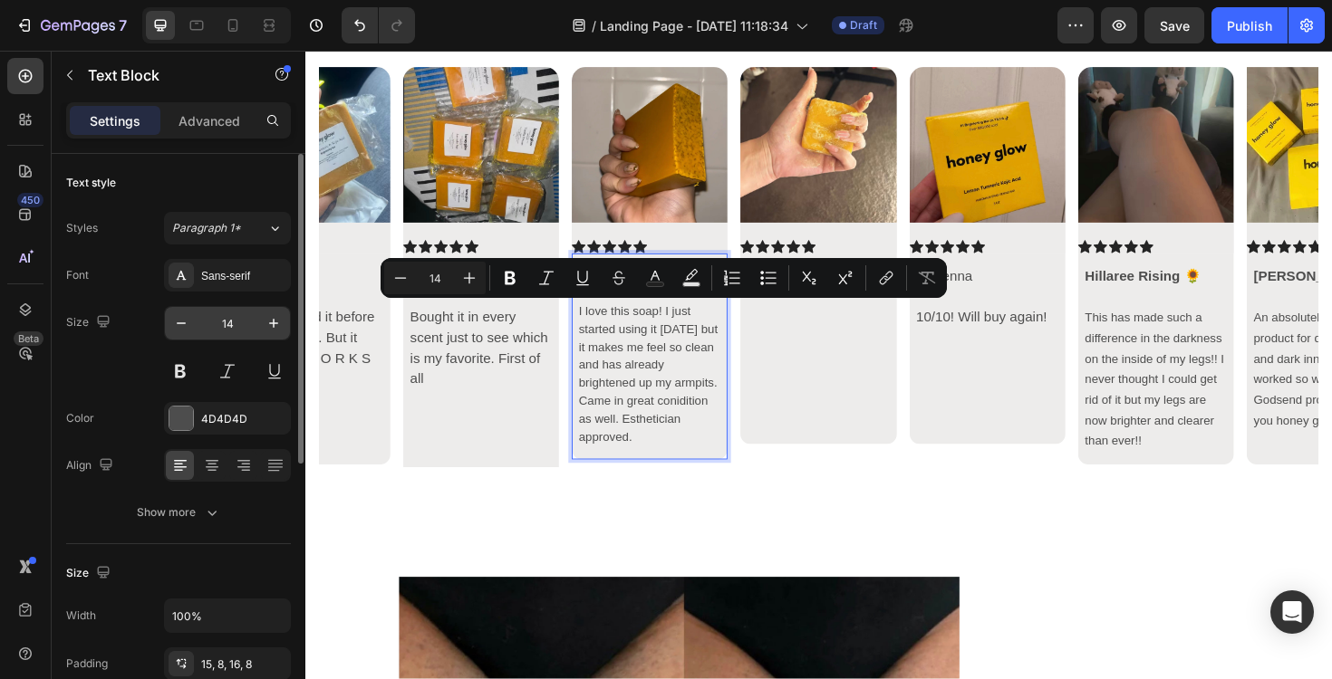
click at [233, 326] on input "14" at bounding box center [227, 323] width 60 height 33
type input "1"
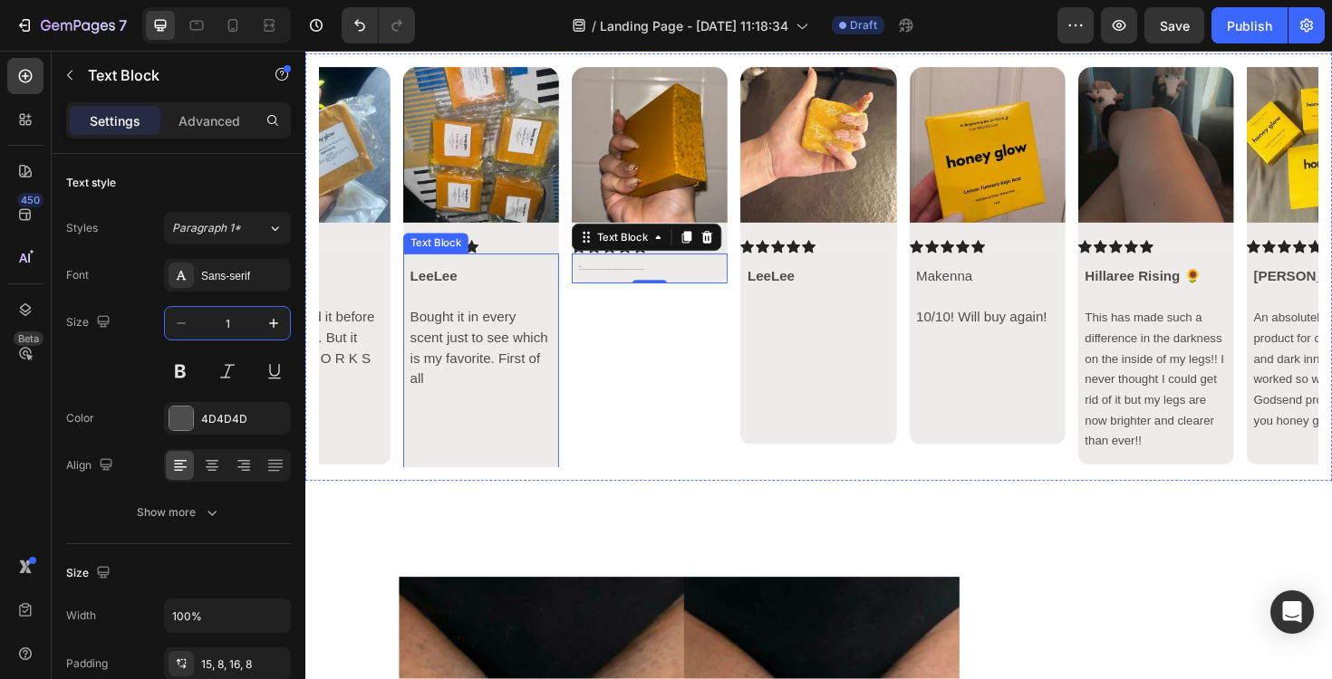
click at [474, 337] on p "Bought it in every scent just to see which is my favorite. First of all" at bounding box center [491, 366] width 150 height 87
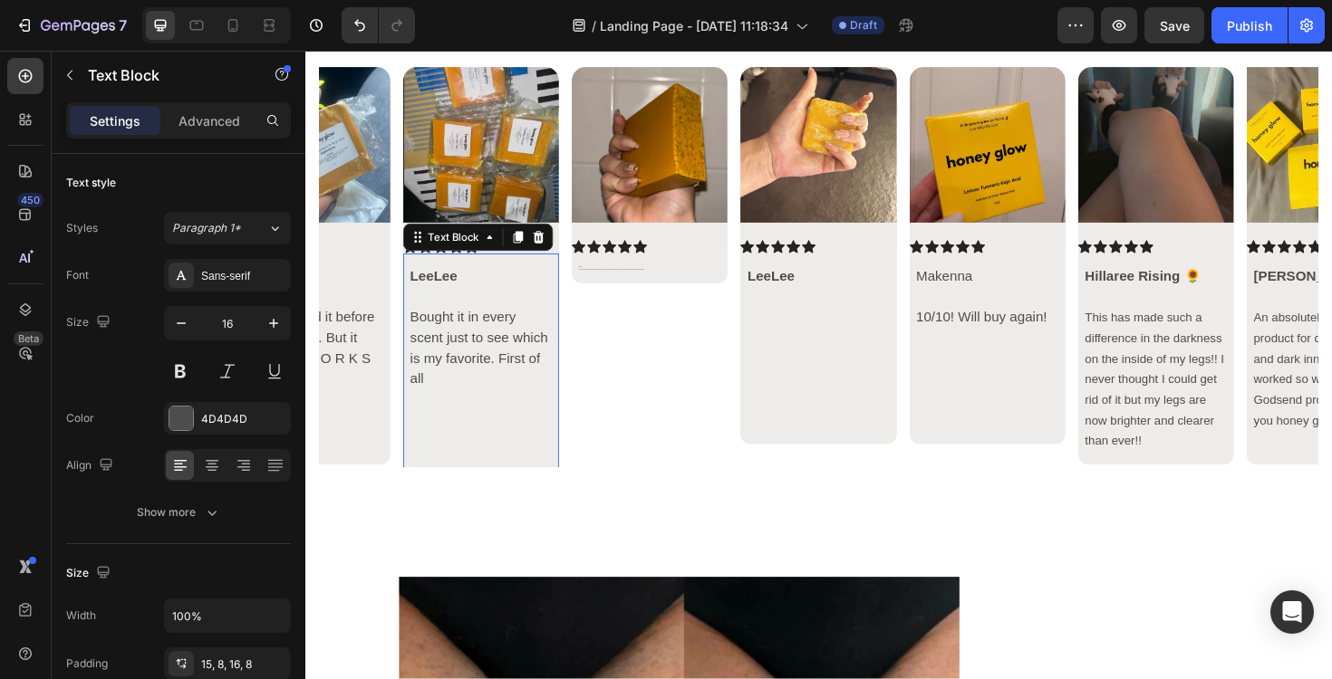
click at [474, 337] on p "Bought it in every scent just to see which is my favorite. First of all" at bounding box center [491, 366] width 150 height 87
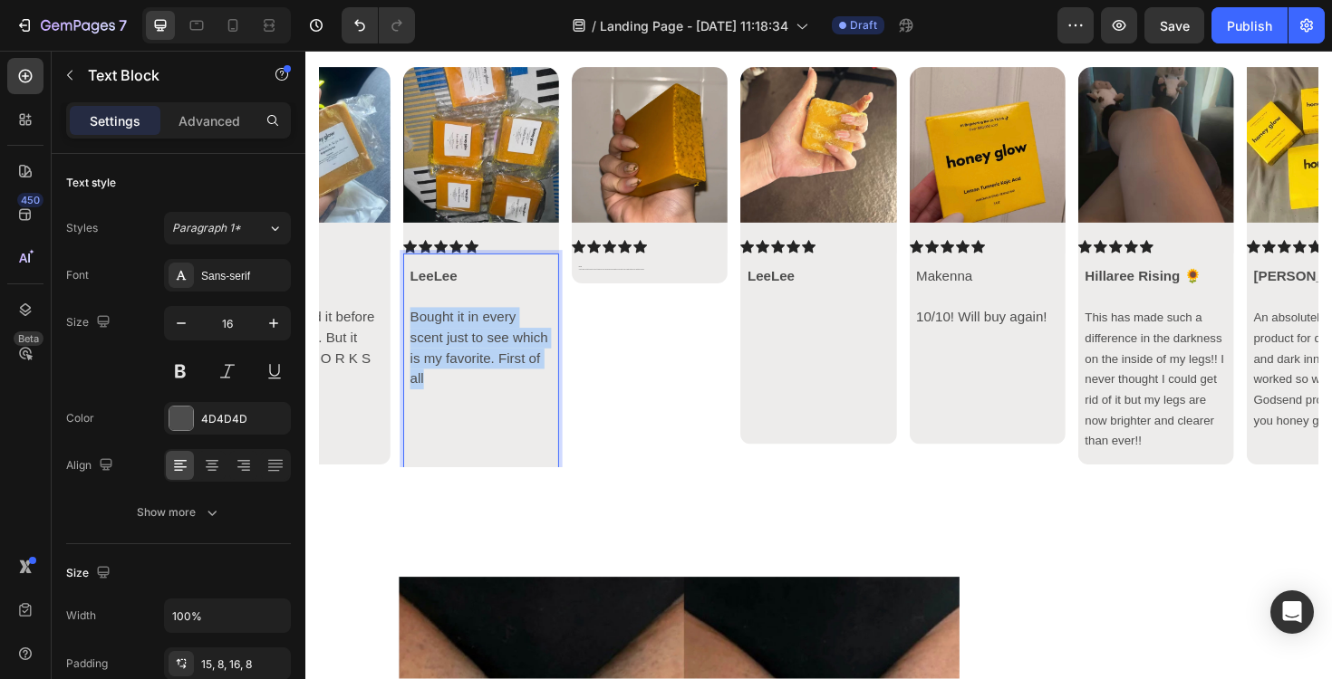
click at [474, 337] on p "Bought it in every scent just to see which is my favorite. First of all" at bounding box center [491, 366] width 150 height 87
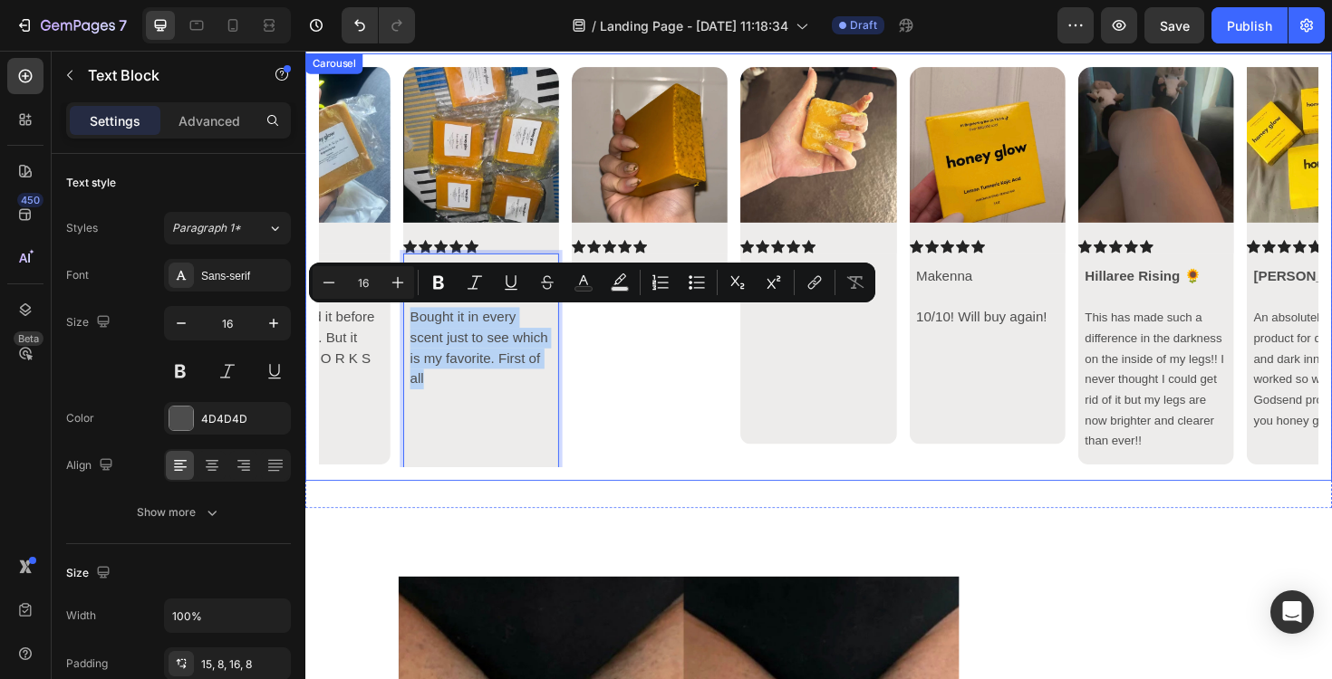
click at [726, 361] on div "Image Icon Icon Icon Icon Icon Icon List LeeLee I love this soap! I just starte…" at bounding box center [670, 281] width 165 height 424
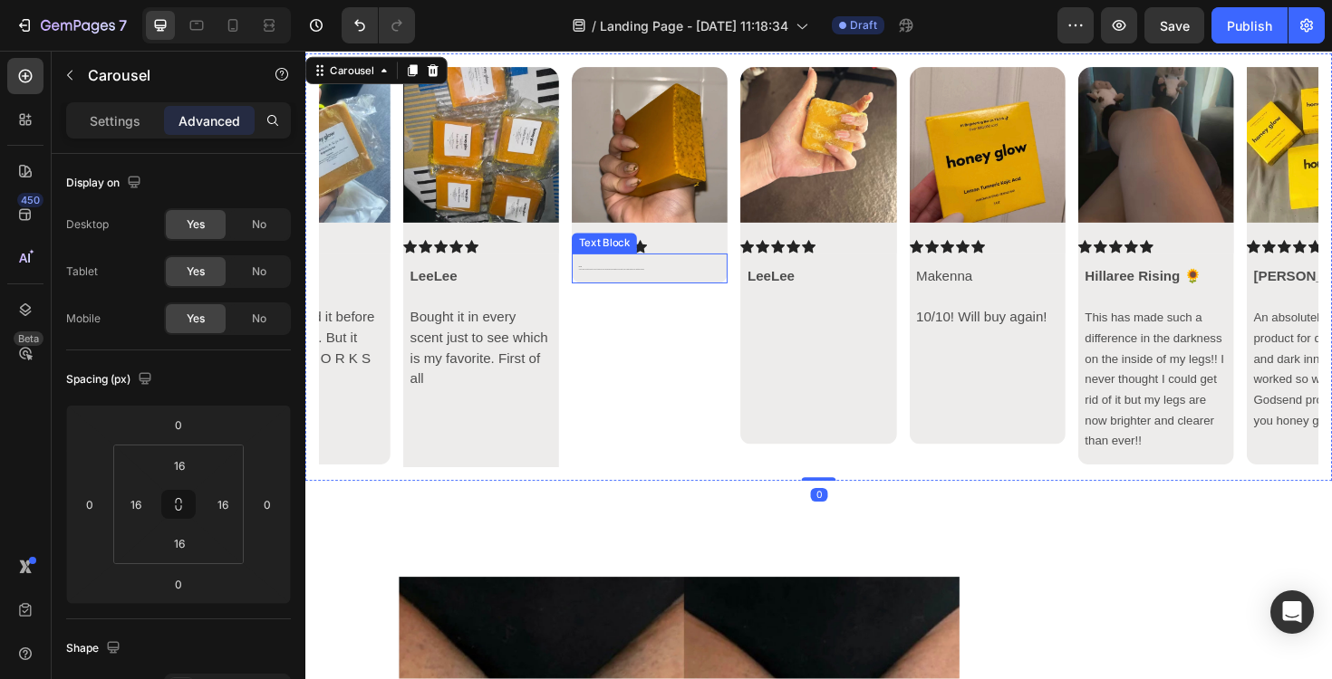
click at [675, 285] on div "LeeLee I love this soap! I just started using it [DATE] but it makes me feel so…" at bounding box center [670, 282] width 165 height 33
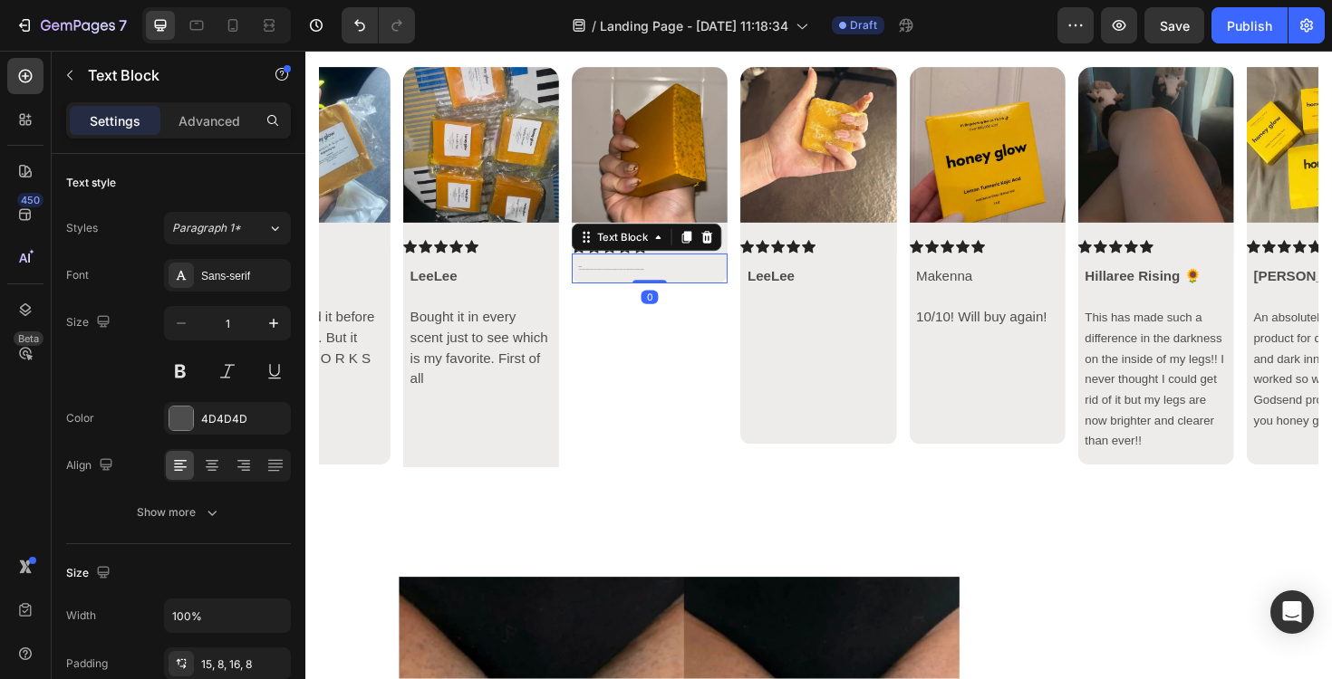
click at [675, 285] on div "LeeLee I love this soap! I just started using it [DATE] but it makes me feel so…" at bounding box center [670, 282] width 165 height 33
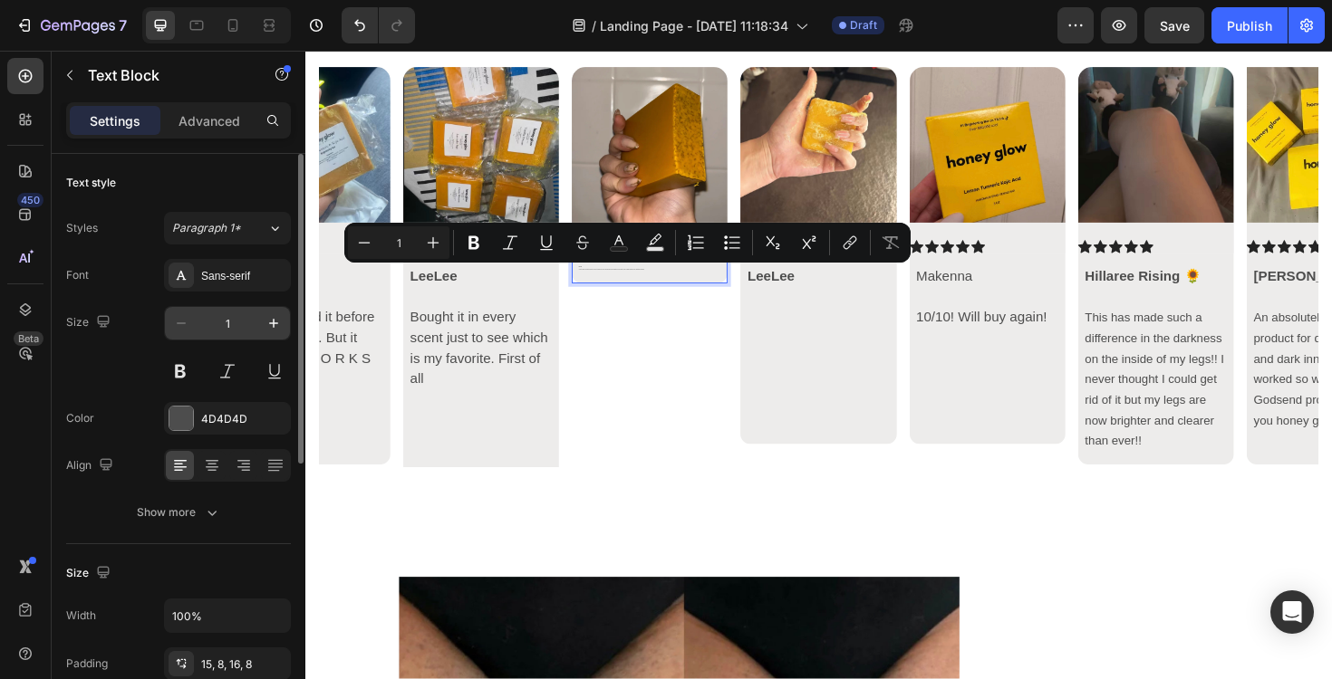
click at [228, 326] on input "1" at bounding box center [227, 323] width 60 height 33
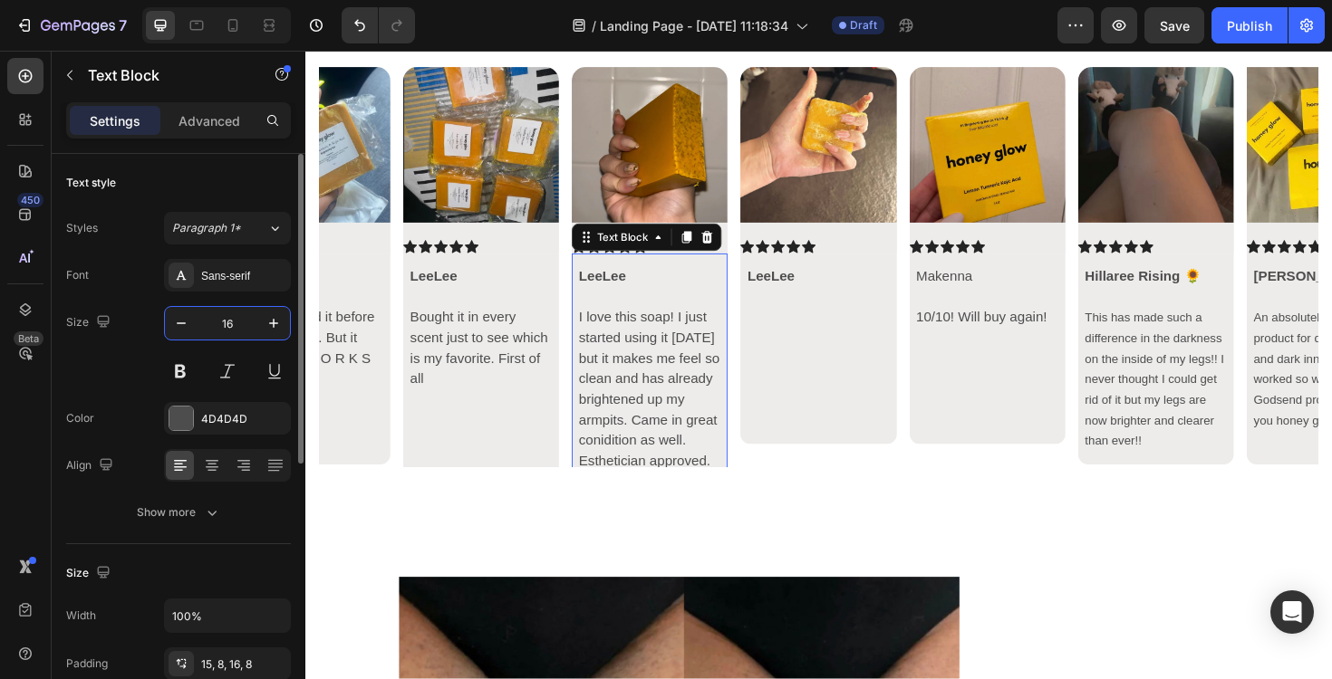
type input "16"
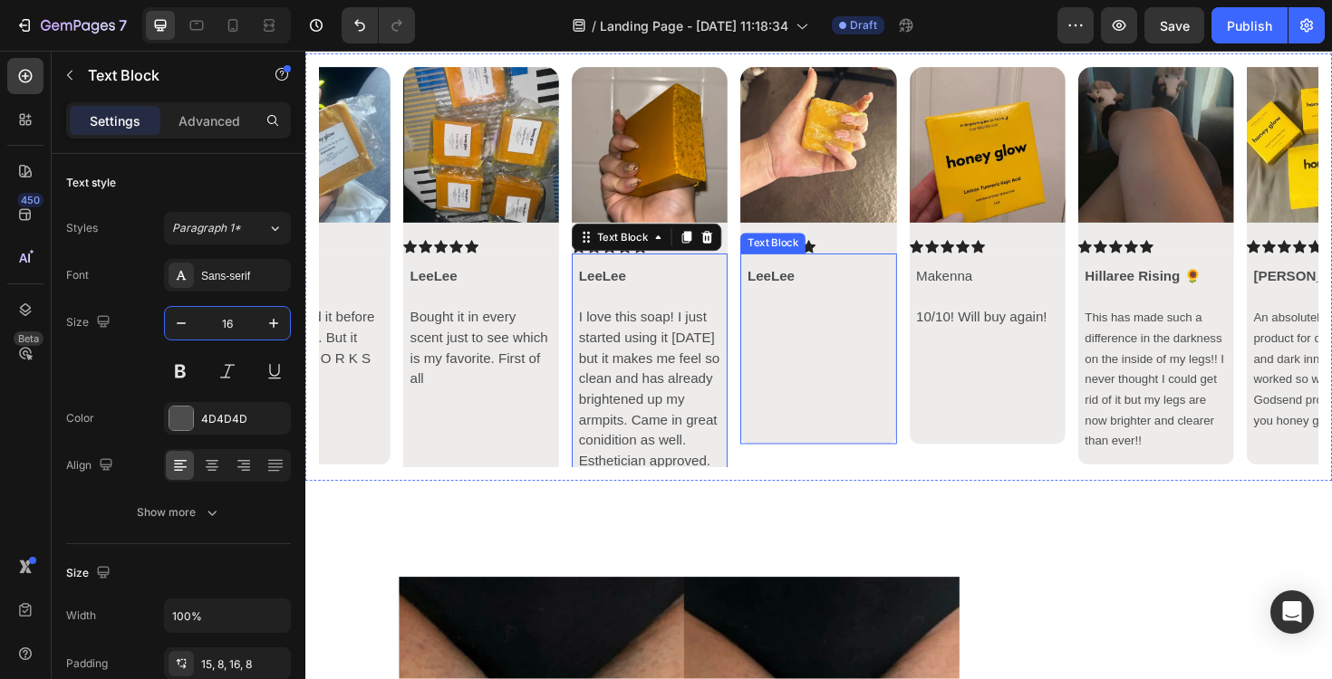
click at [814, 451] on p "Rich Text Editor. Editing area: main" at bounding box center [849, 443] width 150 height 22
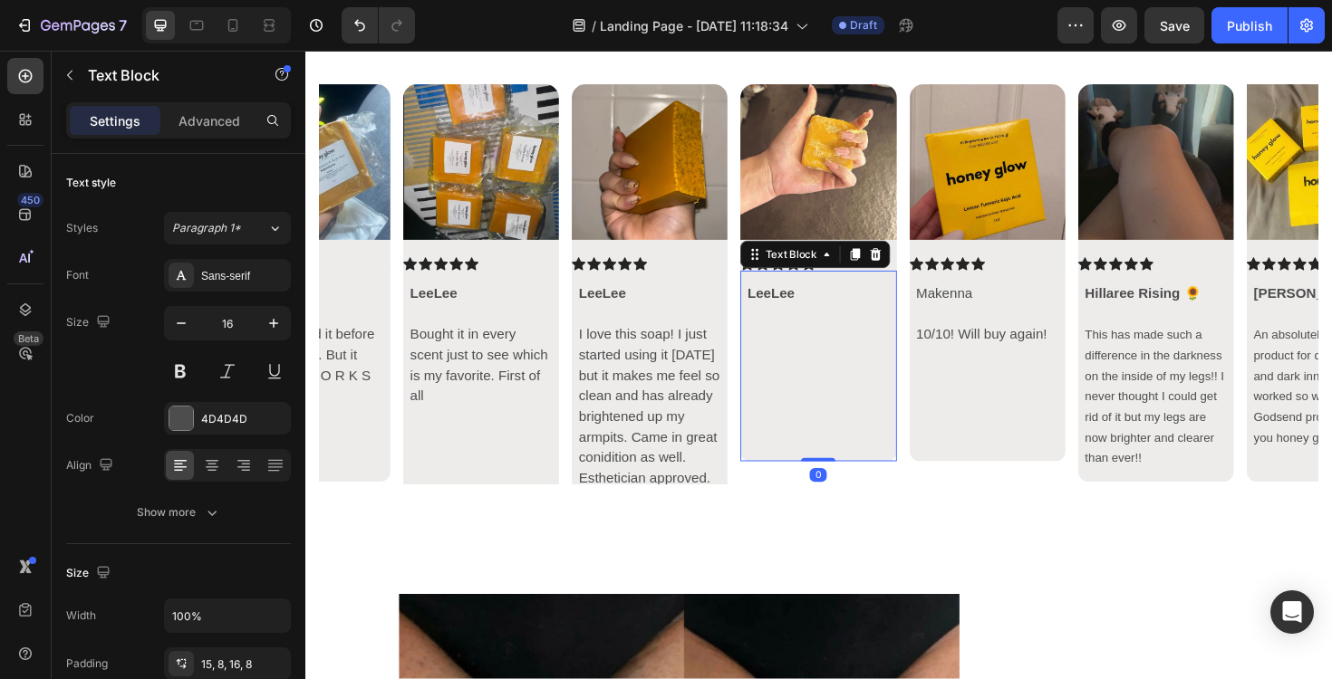
scroll to position [6096, 0]
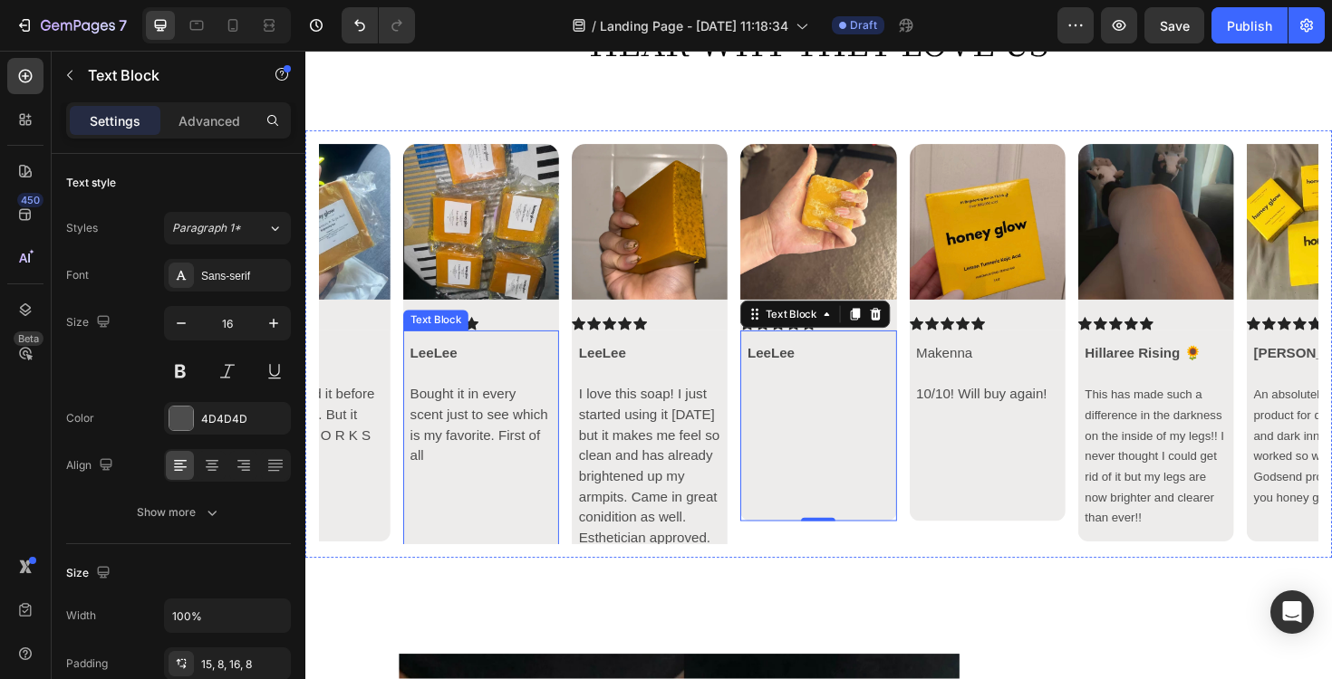
click at [529, 561] on p "Rich Text Editor. Editing area: main" at bounding box center [491, 568] width 150 height 22
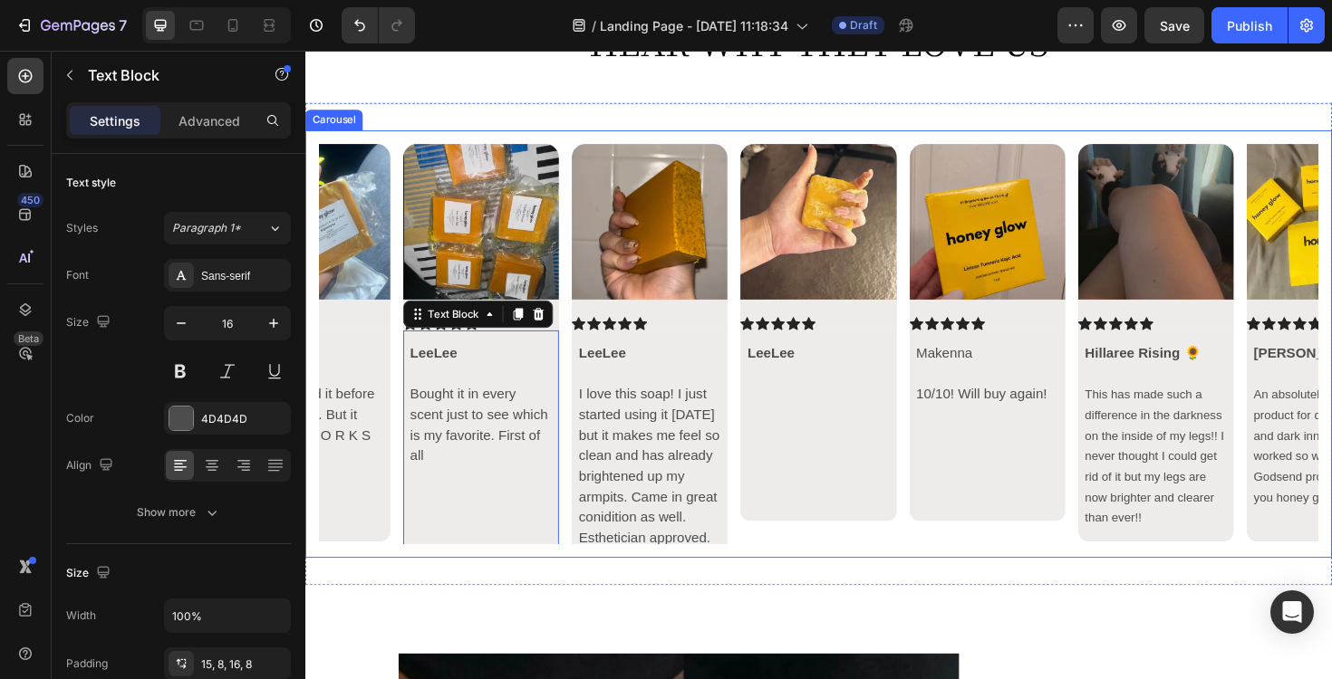
click at [496, 583] on div "Image Icon Icon Icon Icon Icon Icon List Hillaree Rising 🌻 This has made such a…" at bounding box center [848, 362] width 1087 height 453
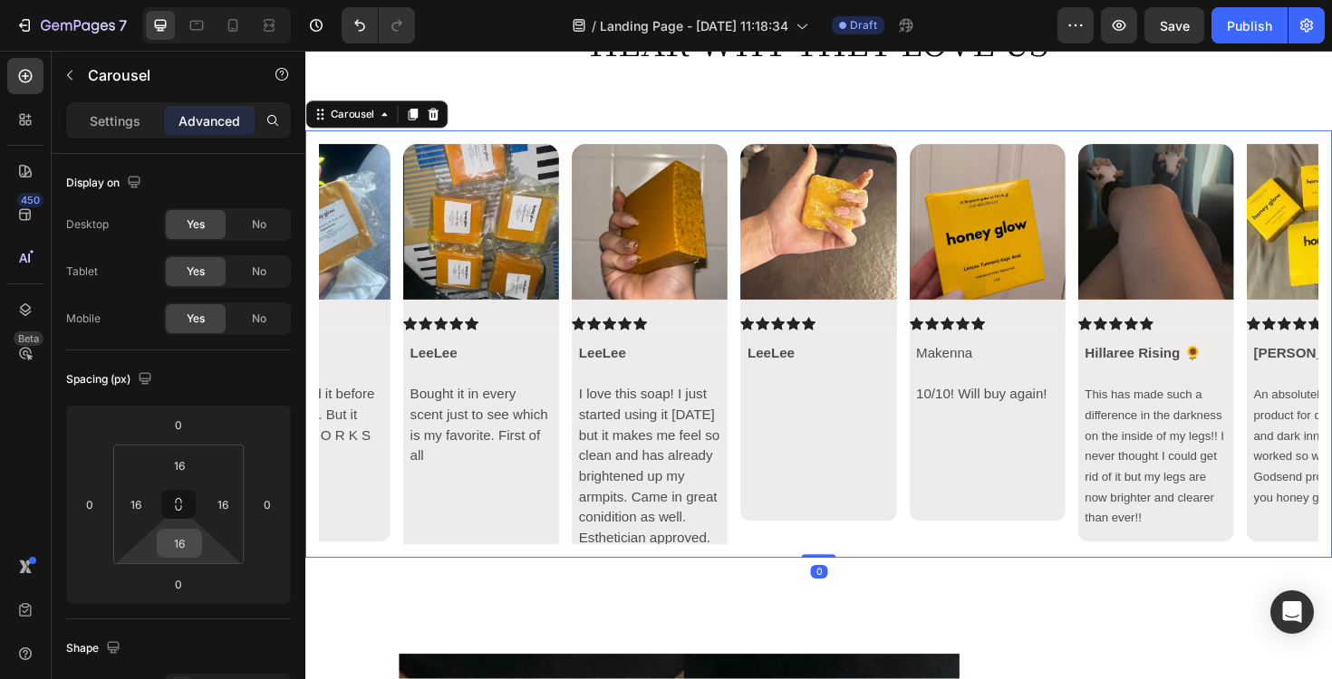
click at [187, 529] on div "16" at bounding box center [179, 543] width 45 height 29
click at [180, 536] on input "16" at bounding box center [179, 543] width 36 height 27
click at [183, 541] on input "20" at bounding box center [179, 543] width 36 height 27
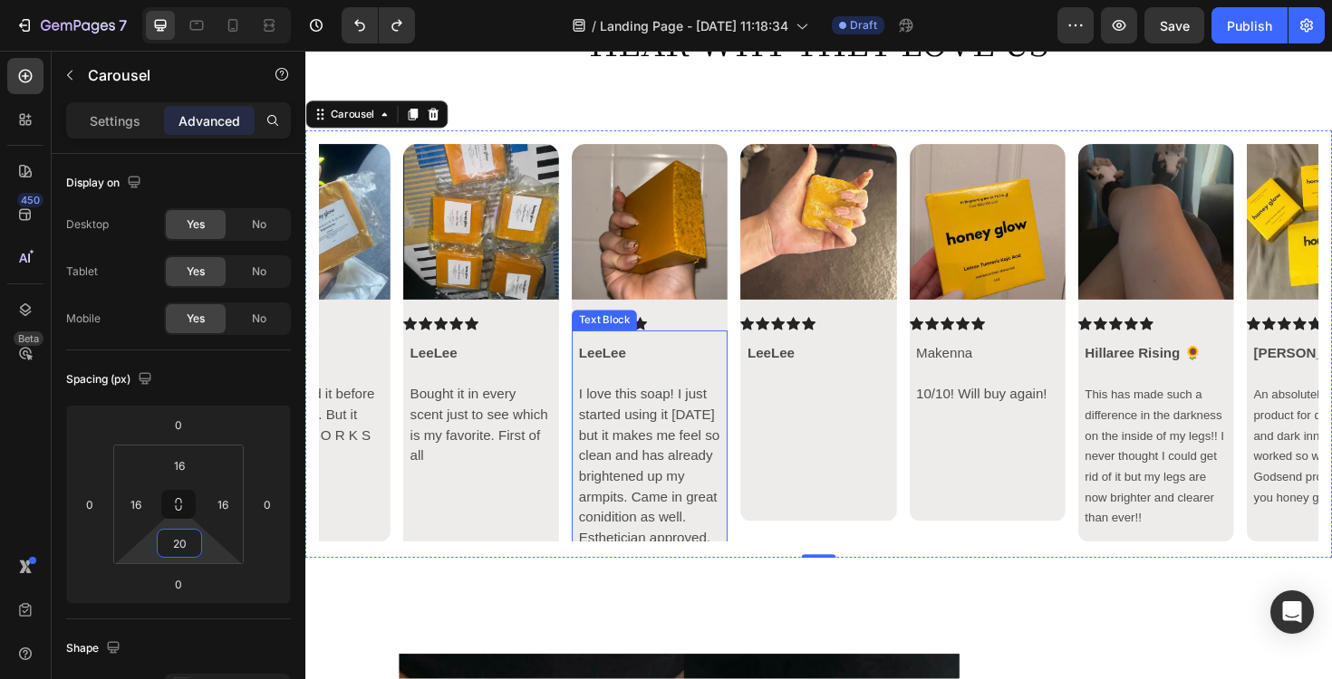
click at [757, 544] on div "Image Icon Icon Icon Icon Icon Icon List Hillaree Rising 🌻 This has made such a…" at bounding box center [849, 360] width 1058 height 420
click at [779, 558] on div "Image Icon Icon Icon Icon Icon Icon List LeeLee Text Block" at bounding box center [848, 360] width 165 height 420
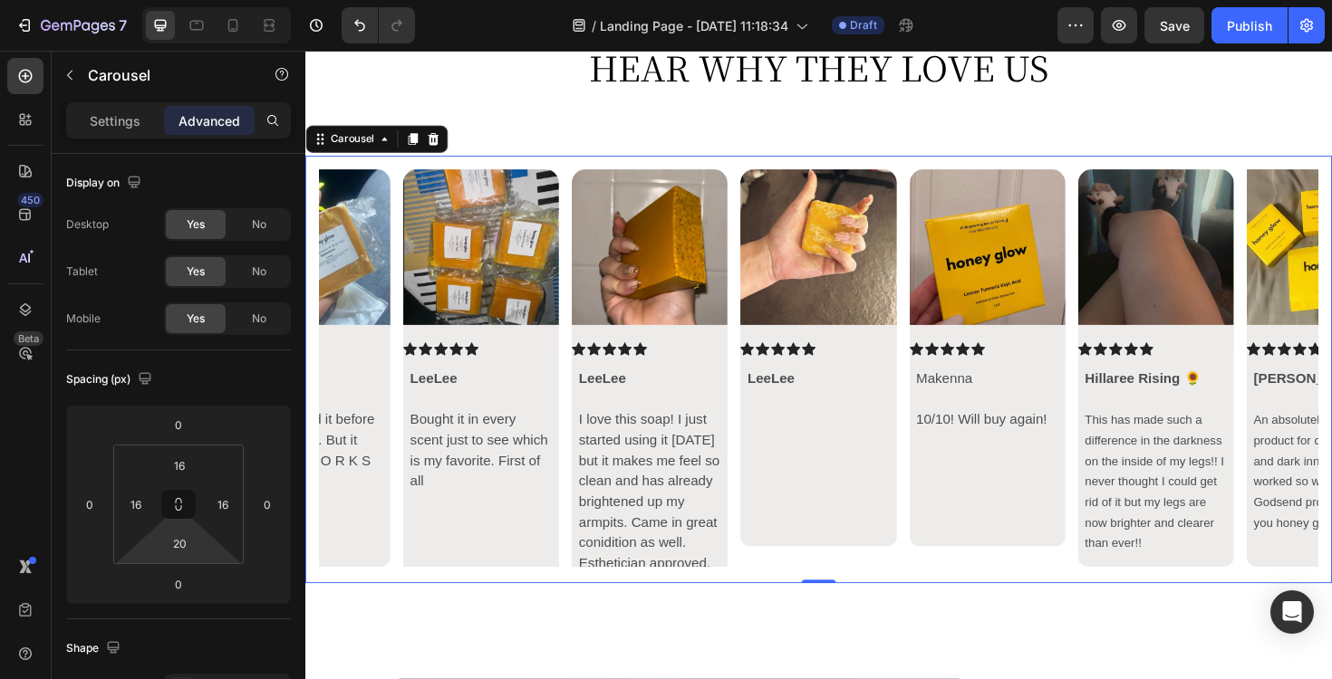
scroll to position [6073, 0]
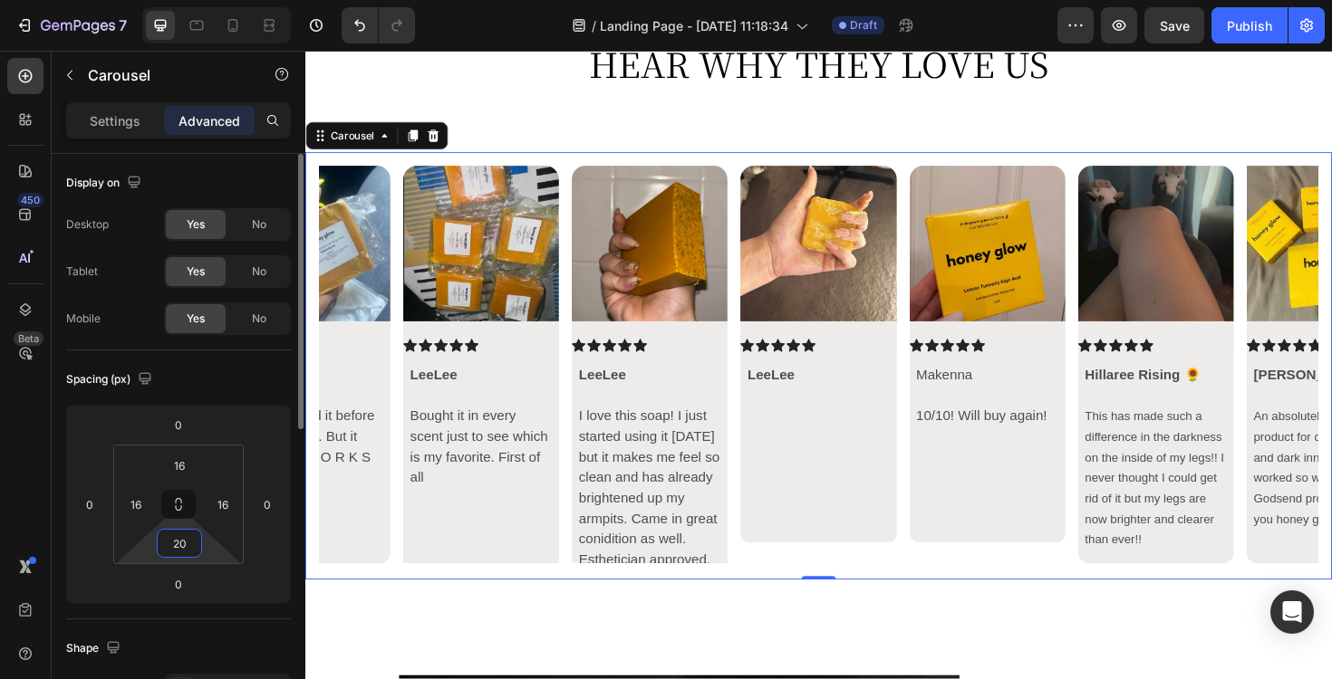
click at [178, 545] on input "20" at bounding box center [179, 543] width 36 height 27
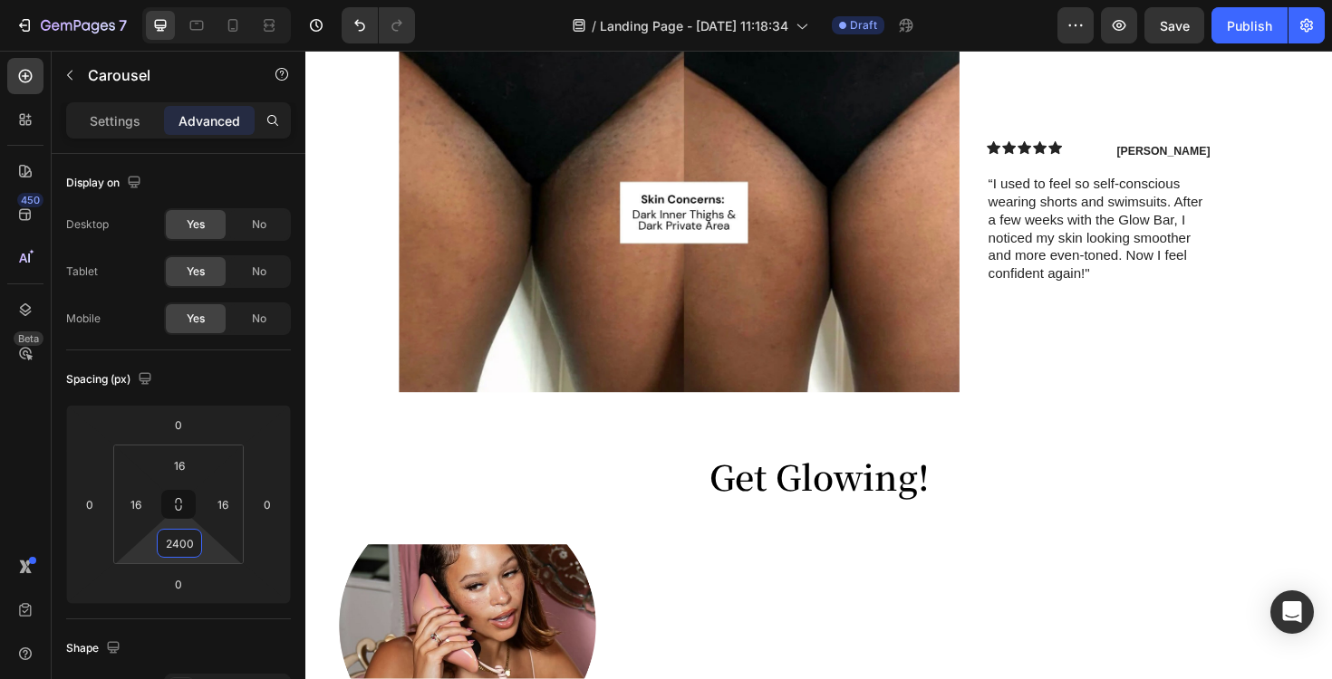
scroll to position [8483, 0]
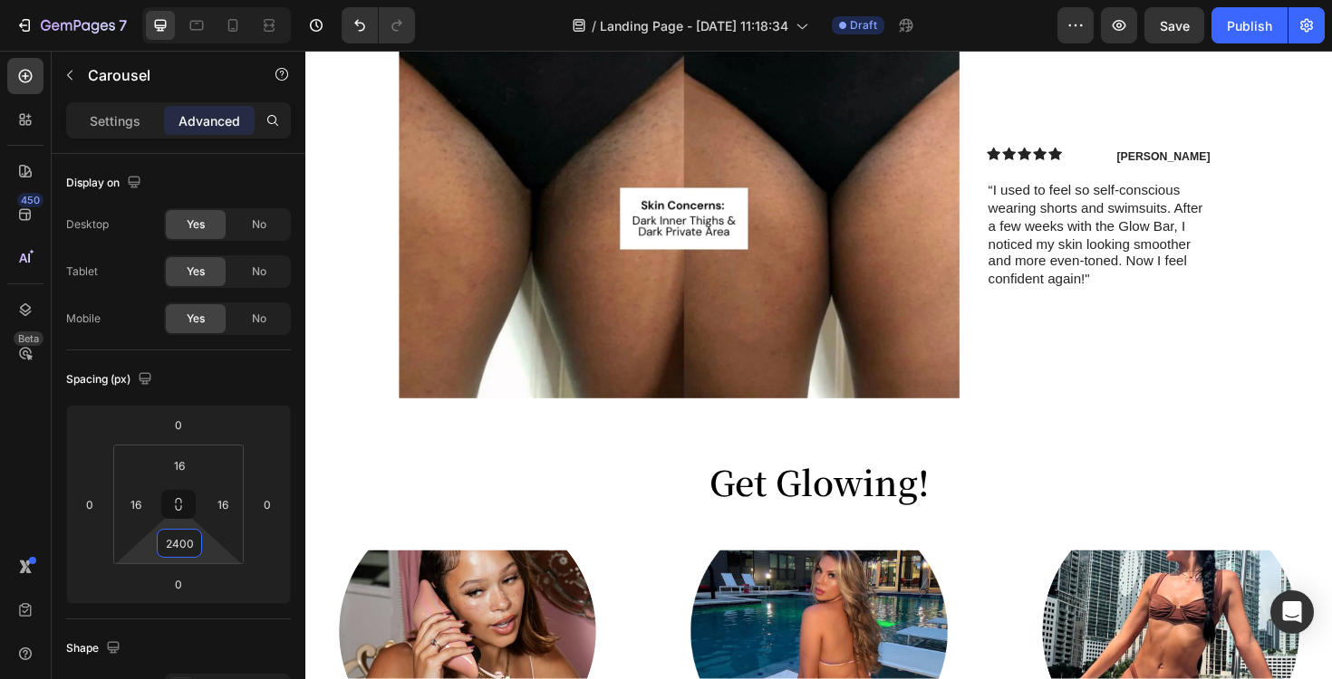
type input "16"
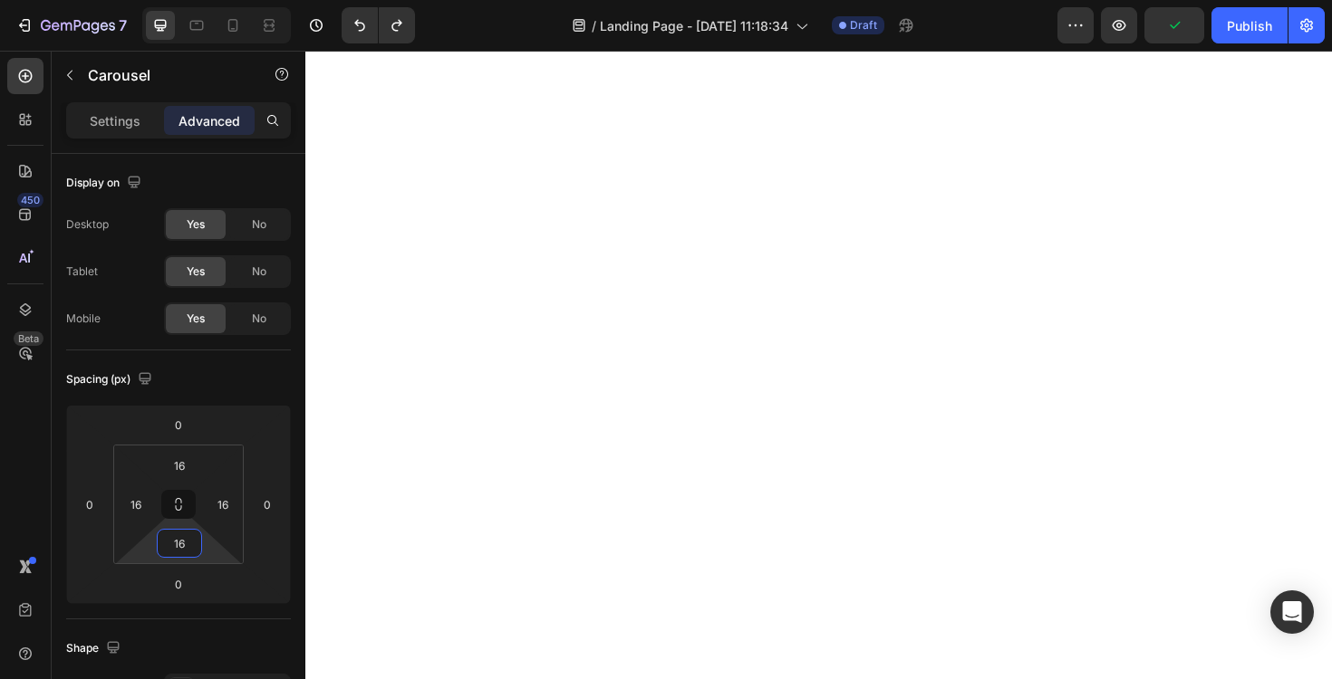
scroll to position [6457, 0]
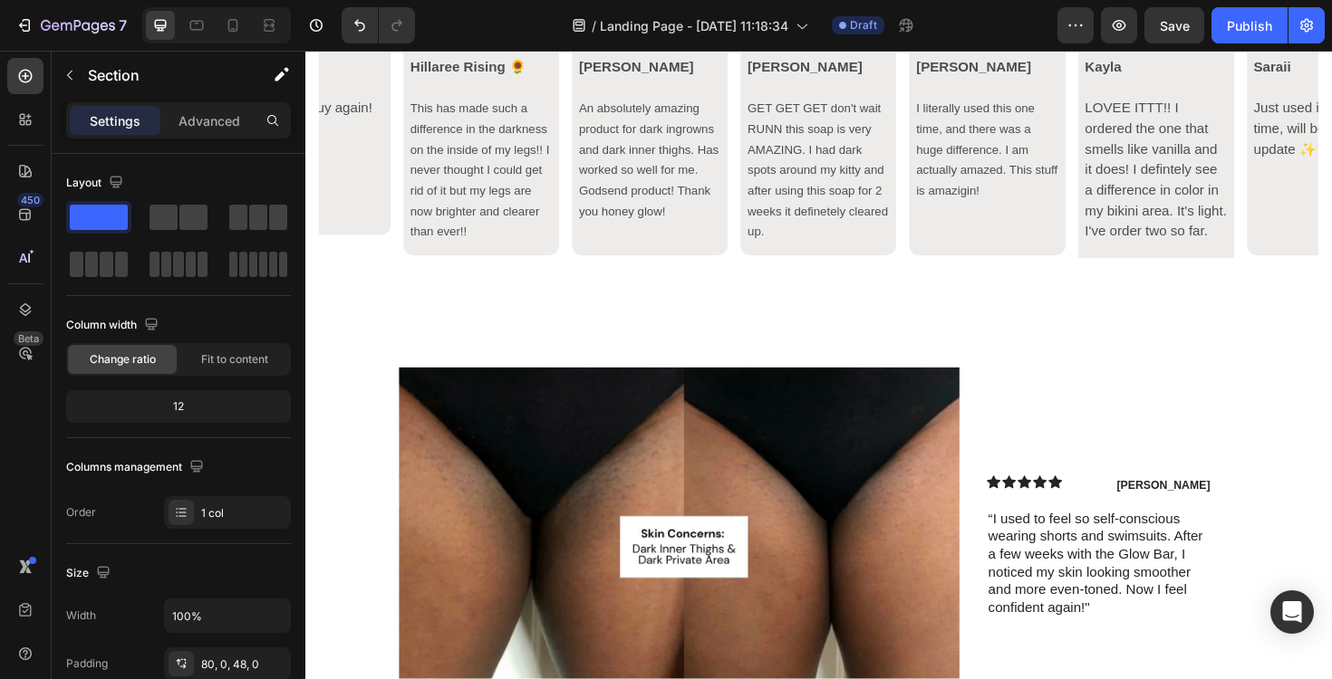
scroll to position [6263, 0]
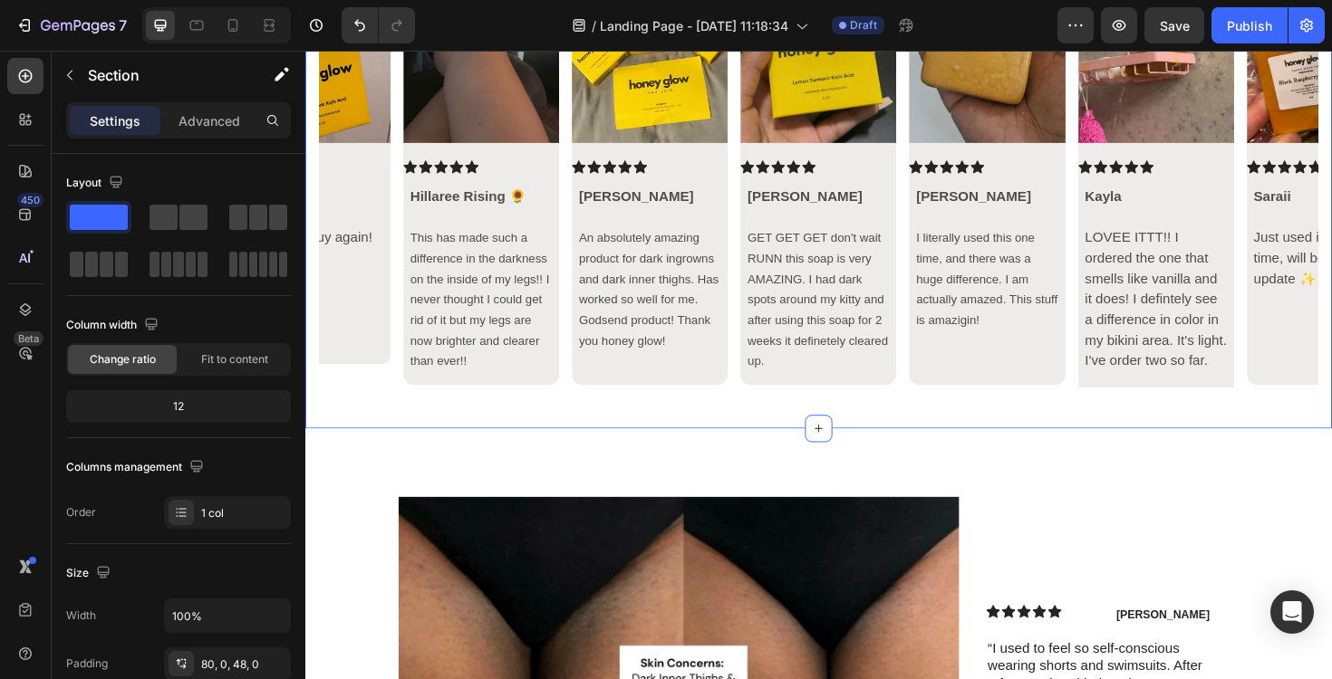
click at [614, 430] on div "Image Icon Icon Icon Icon Icon Icon List Hillaree Rising 🌻 This has made such a…" at bounding box center [848, 195] width 1087 height 511
click at [620, 409] on div "Image Icon Icon Icon Icon Icon Icon List Hillaree Rising 🌻 This has made such a…" at bounding box center [848, 195] width 1087 height 453
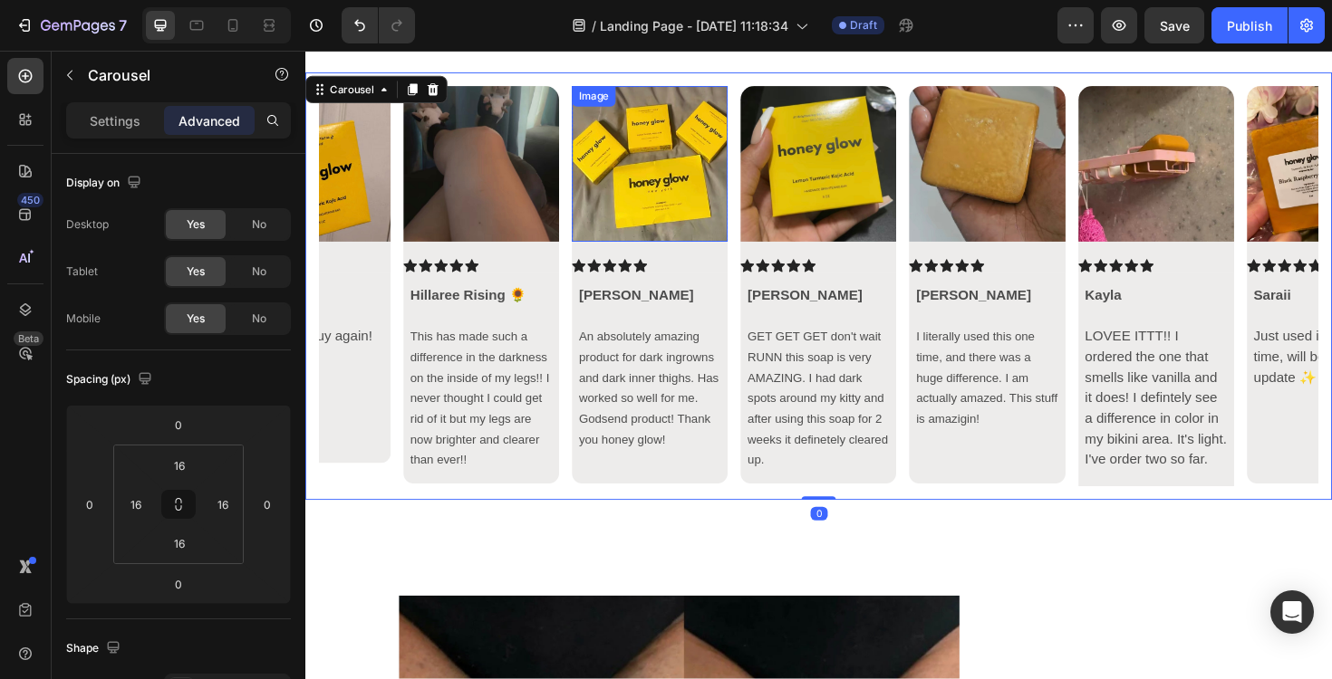
scroll to position [5937, 0]
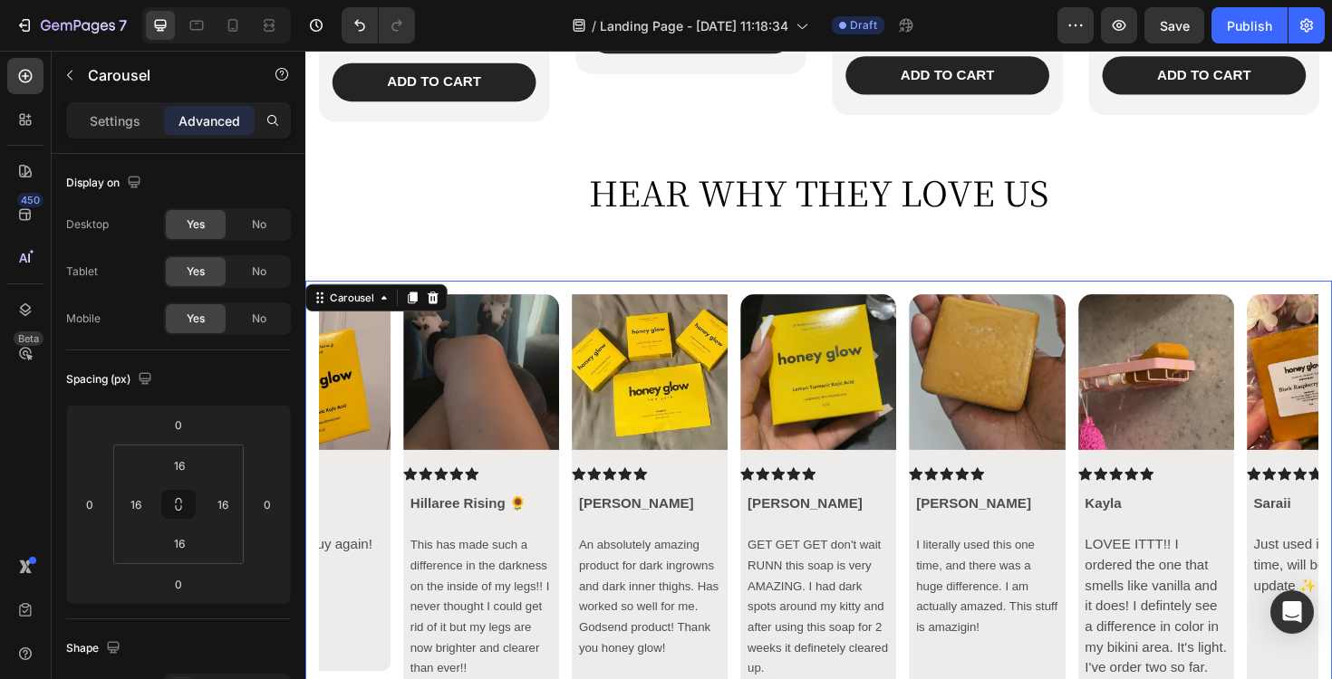
click at [652, 295] on div "Image Icon Icon Icon Icon Icon Icon List Hillaree Rising 🌻 This has made such a…" at bounding box center [848, 521] width 1087 height 453
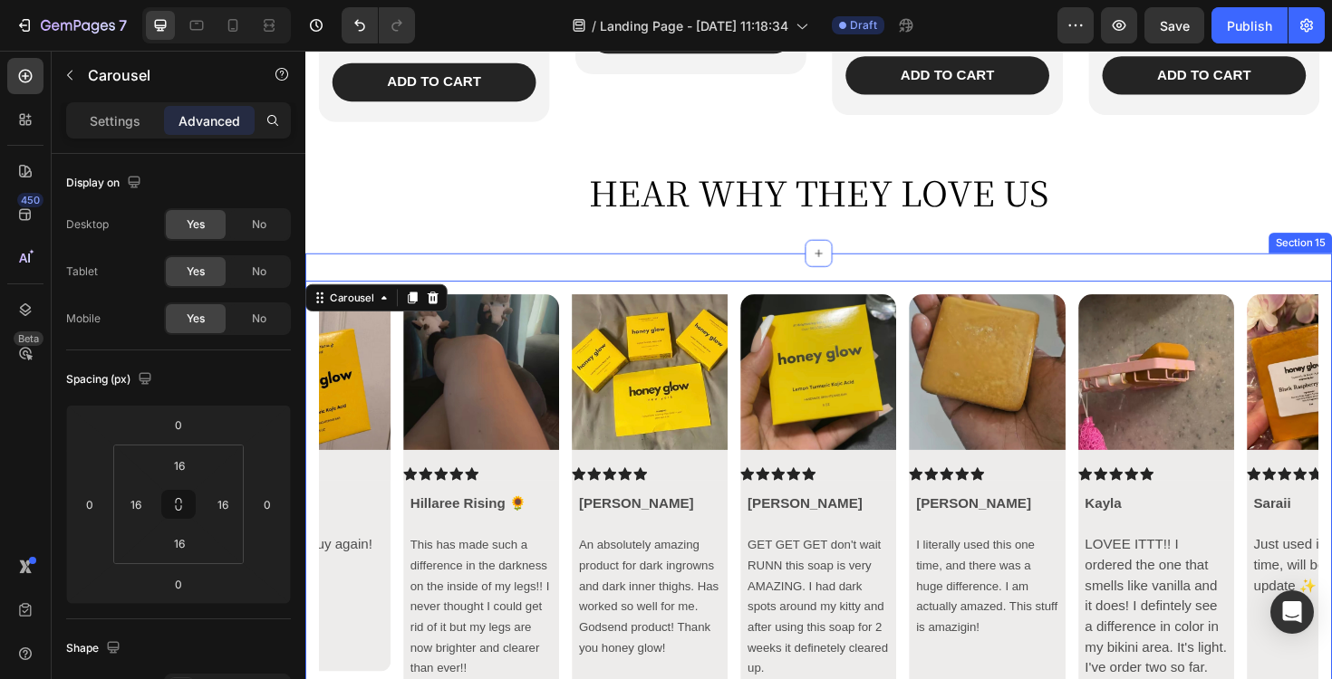
click at [655, 280] on div "Image Icon Icon Icon Icon Icon Icon List Hillaree Rising 🌻 This has made such a…" at bounding box center [848, 521] width 1087 height 511
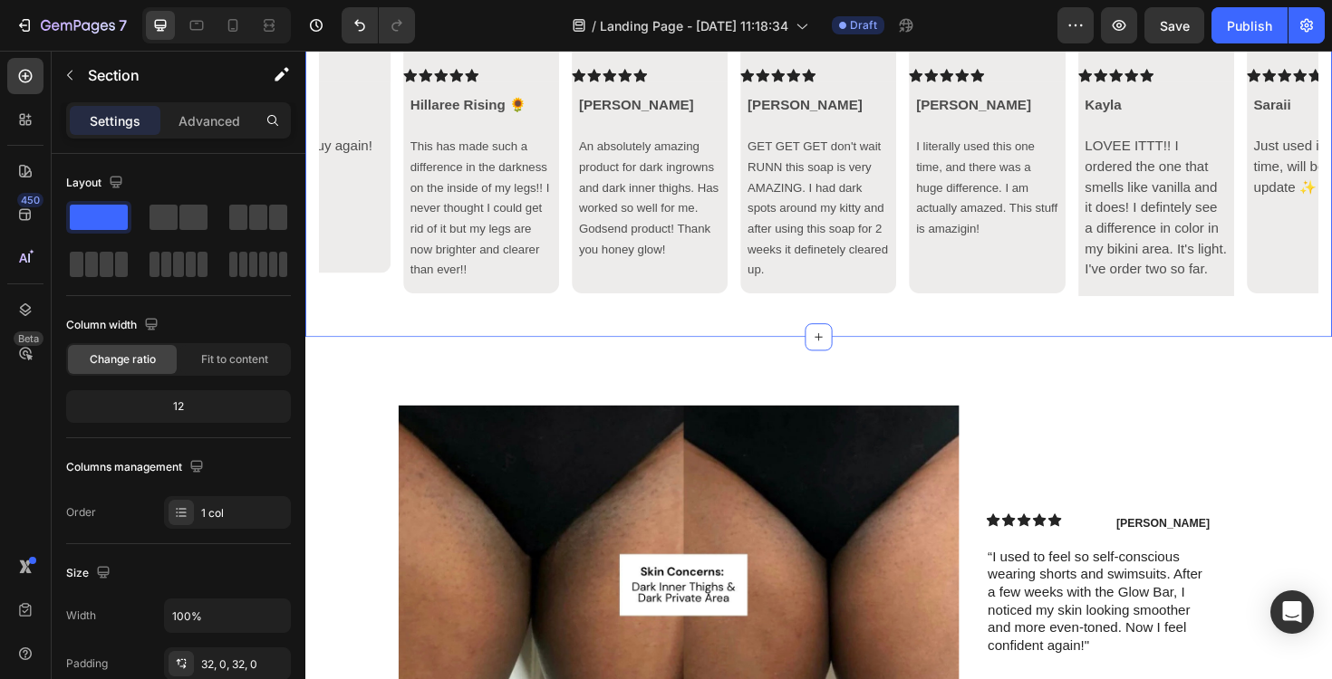
scroll to position [6338, 0]
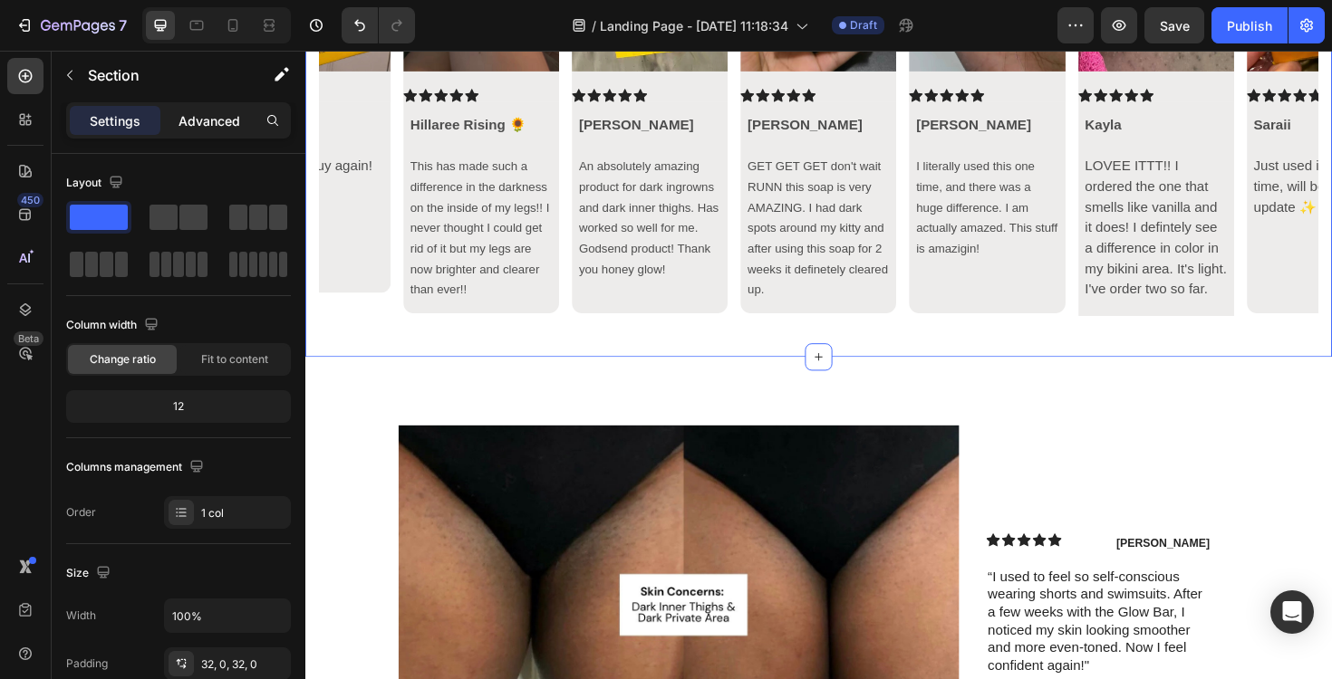
click at [198, 130] on div "Advanced" at bounding box center [209, 120] width 91 height 29
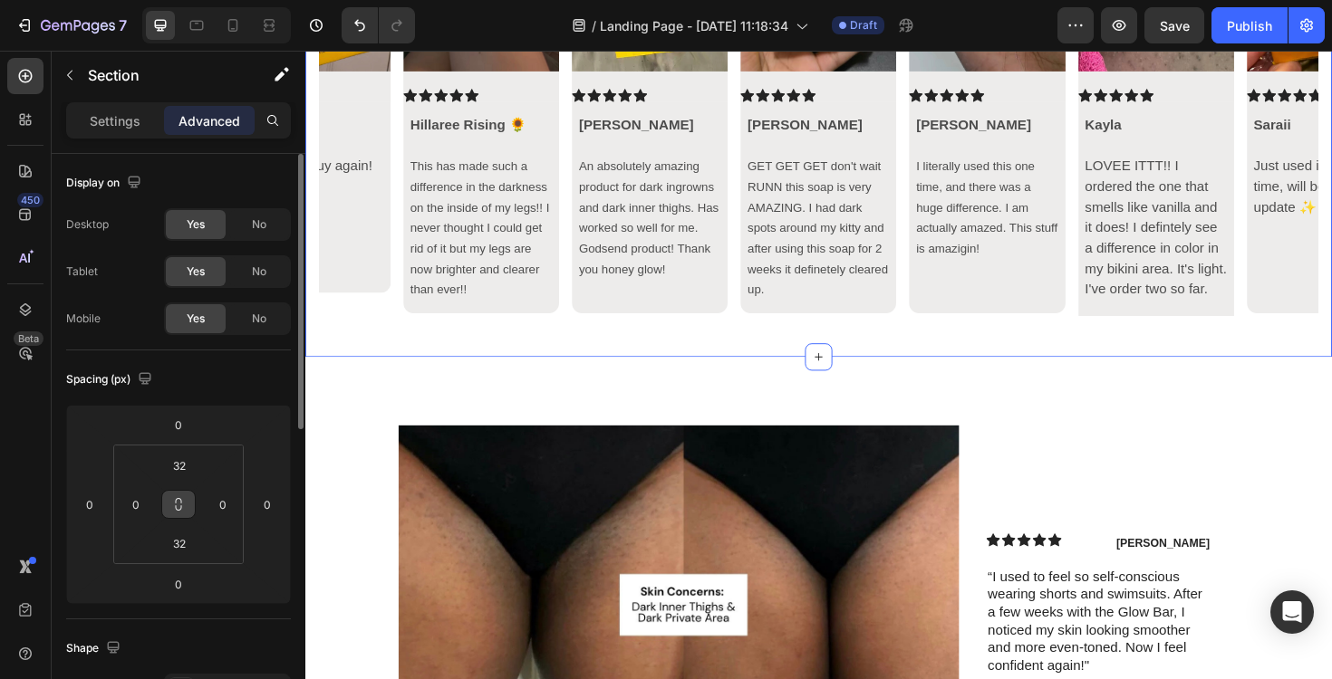
scroll to position [5, 0]
click at [179, 539] on input "32" at bounding box center [179, 538] width 36 height 27
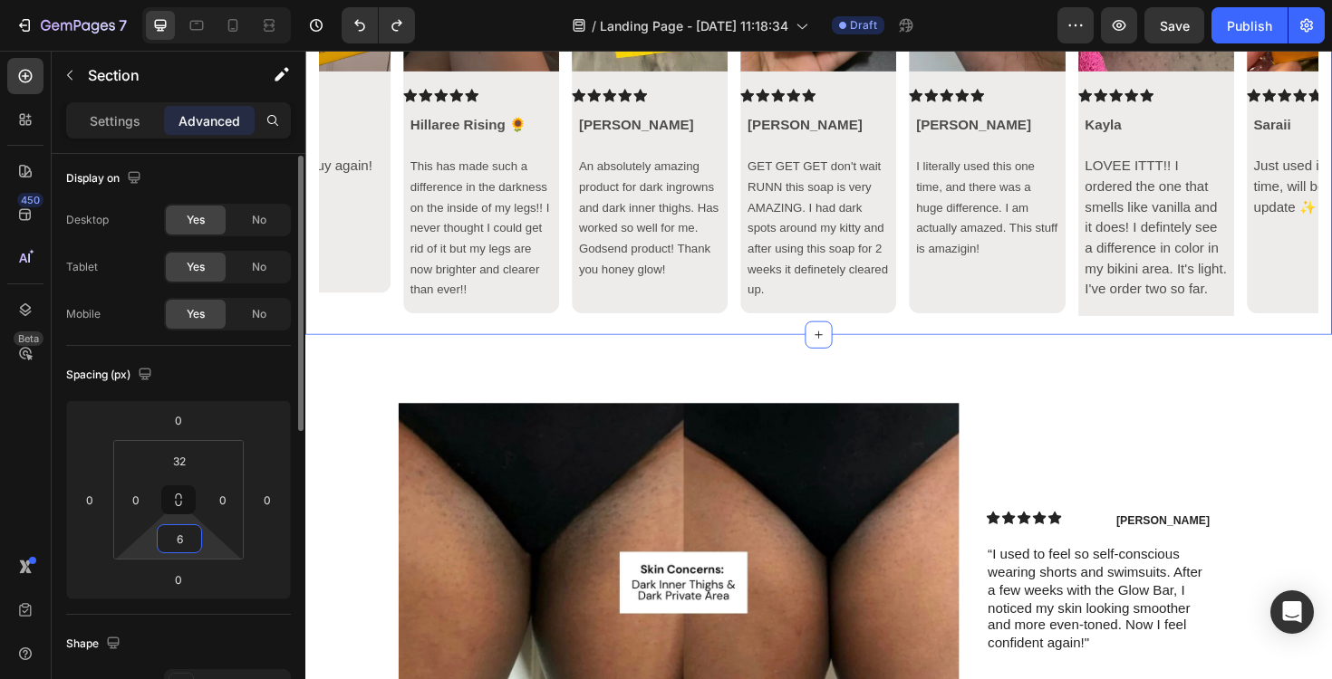
click at [188, 540] on input "6" at bounding box center [179, 538] width 36 height 27
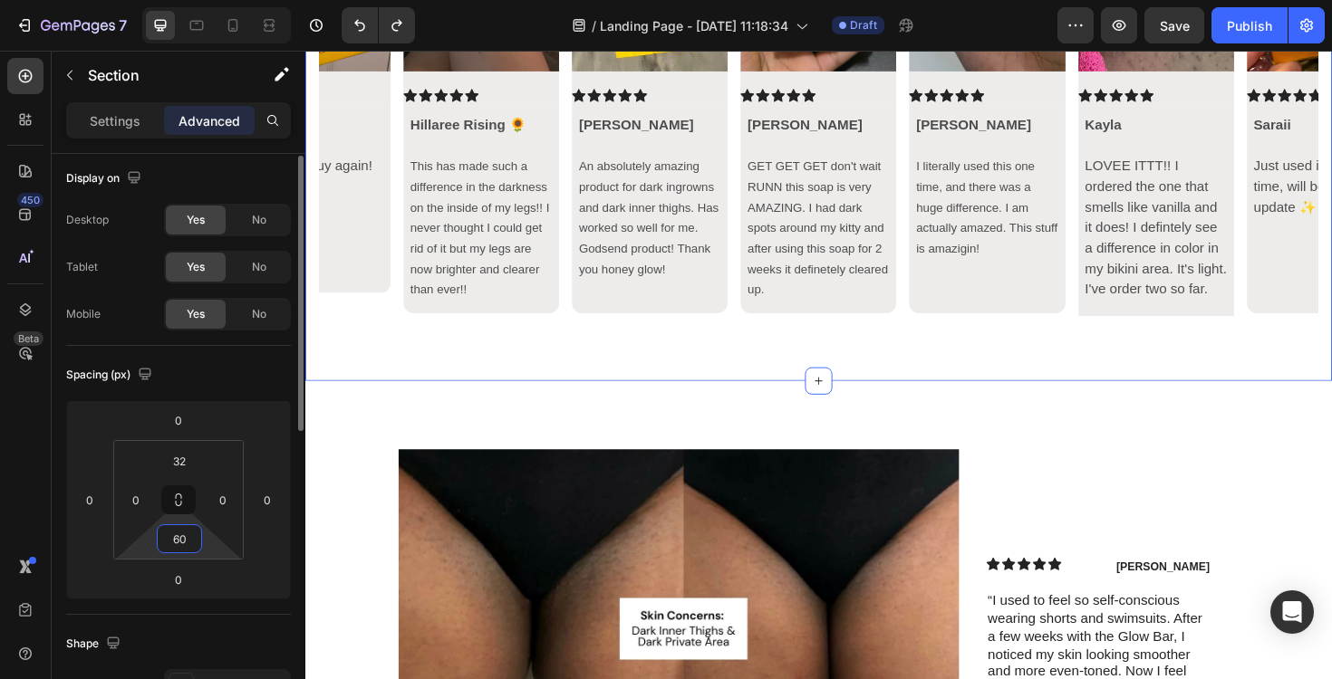
type input "6"
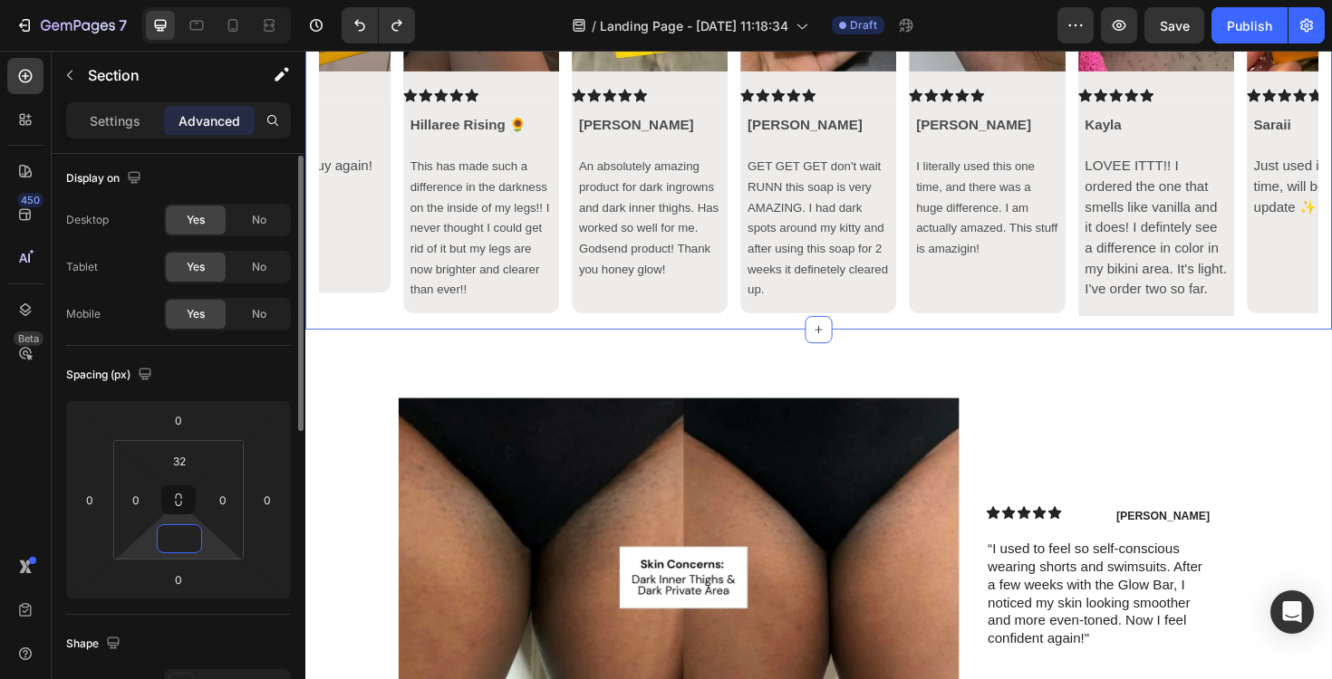
type input "0"
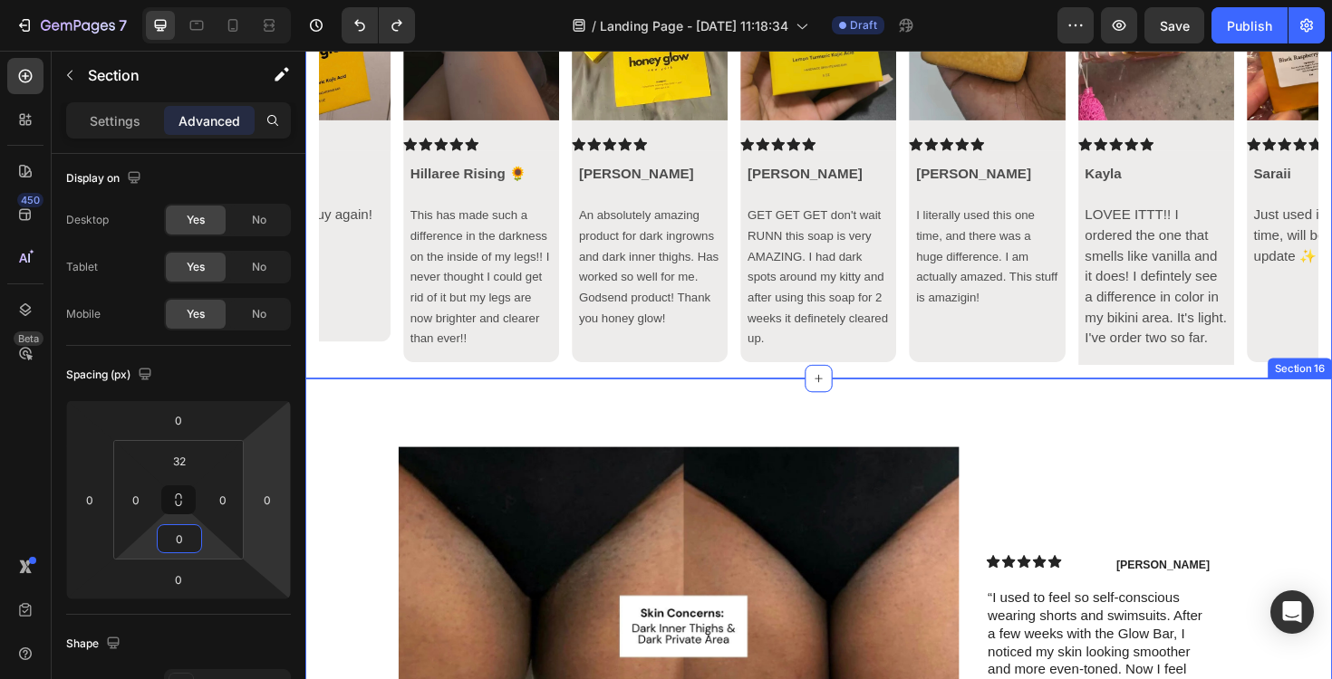
scroll to position [6213, 0]
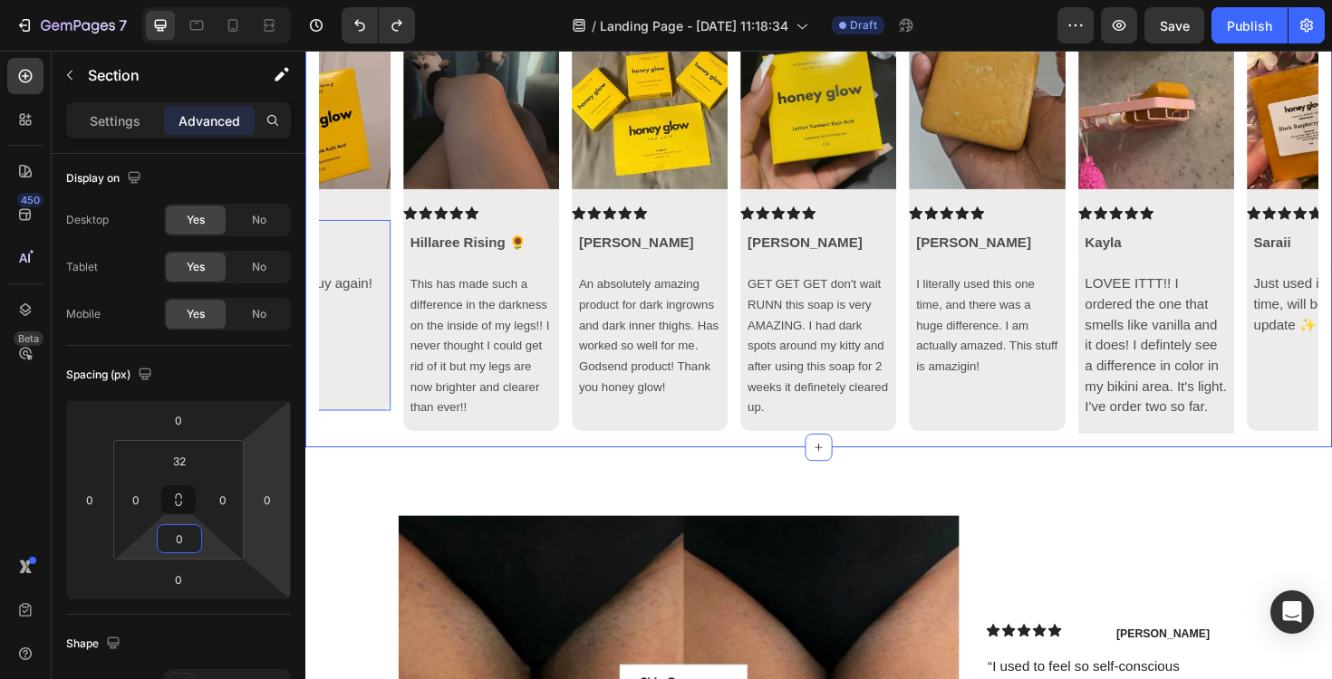
click at [357, 241] on icon "Carousel Back Arrow" at bounding box center [351, 246] width 22 height 22
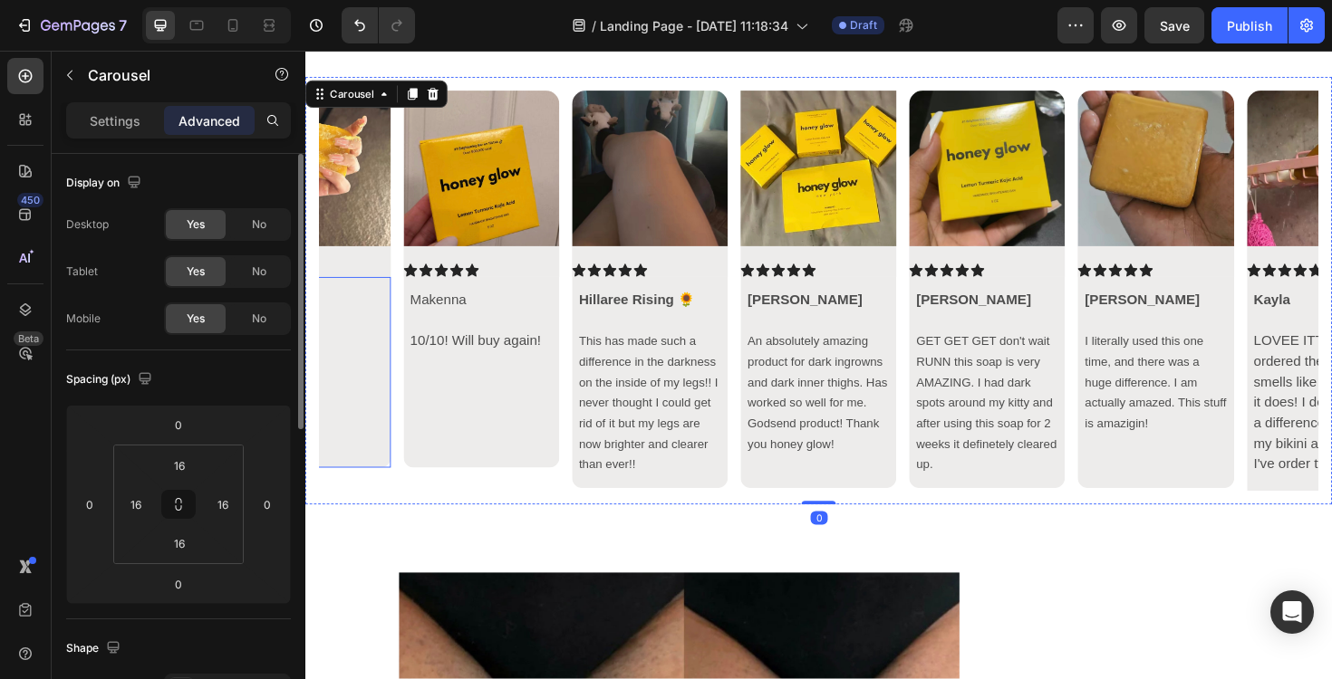
scroll to position [6142, 0]
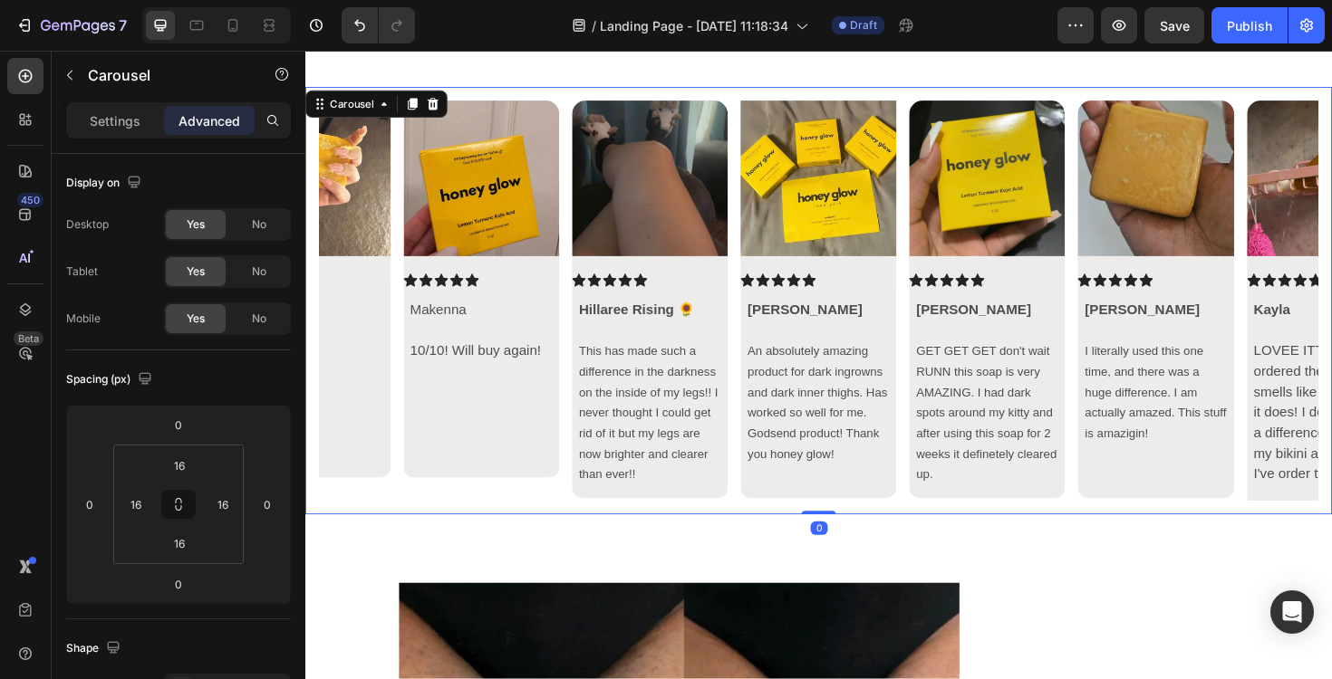
click at [354, 310] on icon "Carousel Back Arrow" at bounding box center [351, 316] width 22 height 22
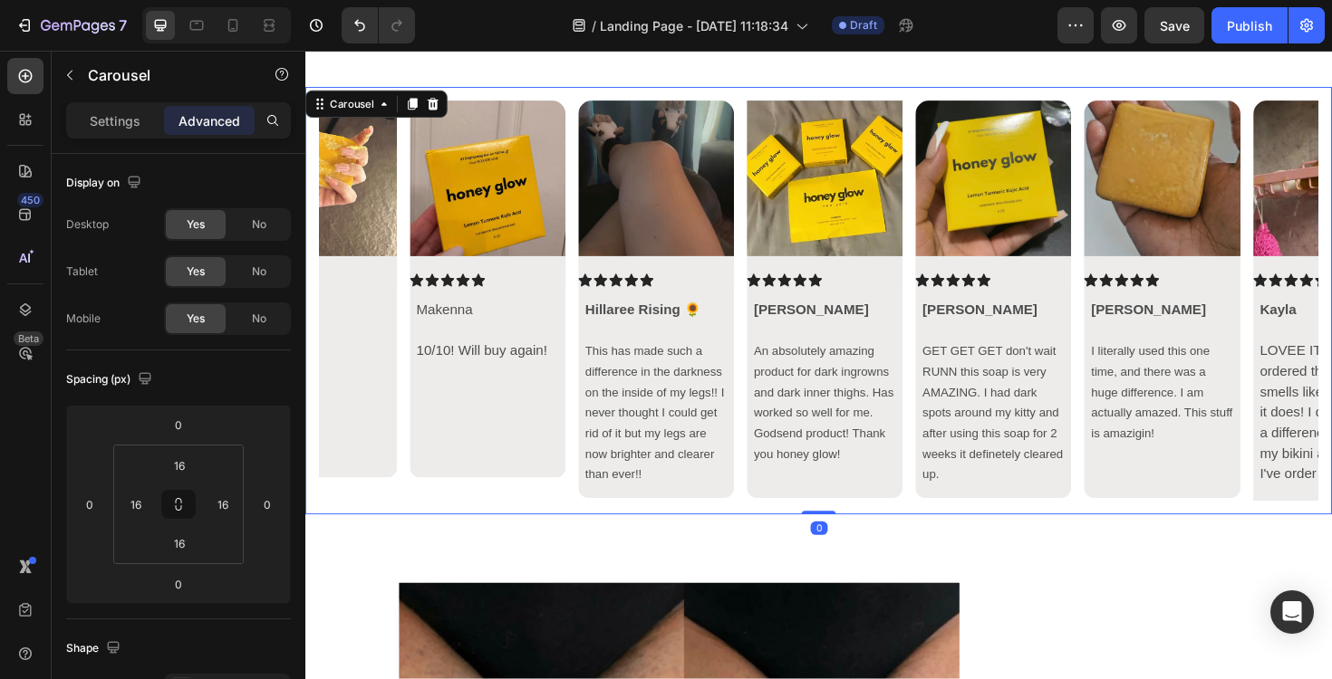
click at [354, 310] on icon "Carousel Back Arrow" at bounding box center [351, 316] width 22 height 22
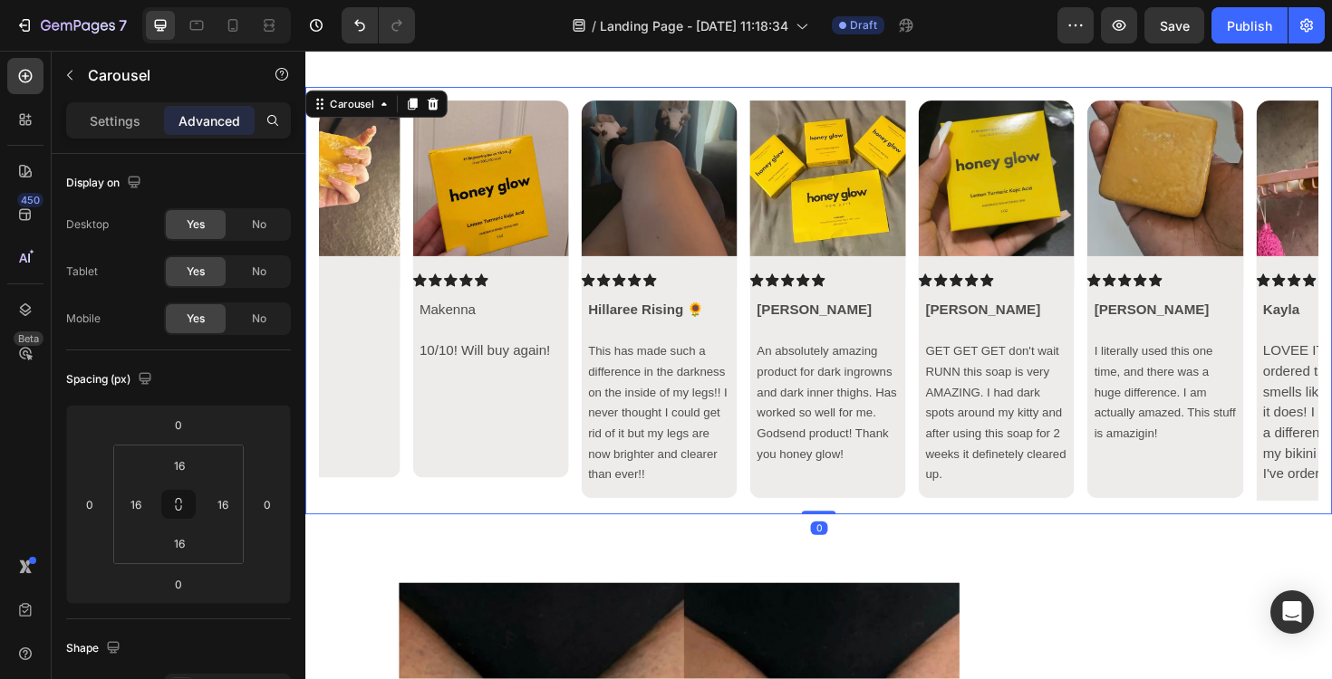
click at [354, 310] on icon "Carousel Back Arrow" at bounding box center [351, 316] width 22 height 22
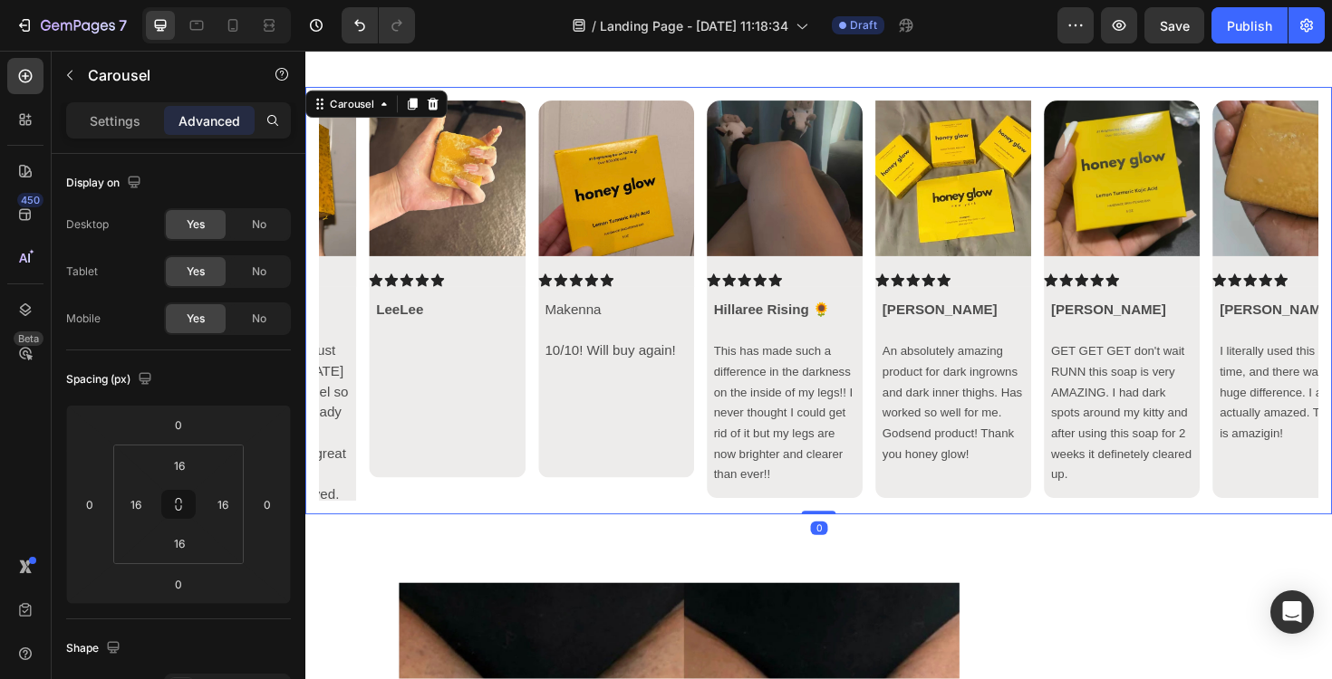
click at [354, 310] on icon "Carousel Back Arrow" at bounding box center [351, 316] width 22 height 22
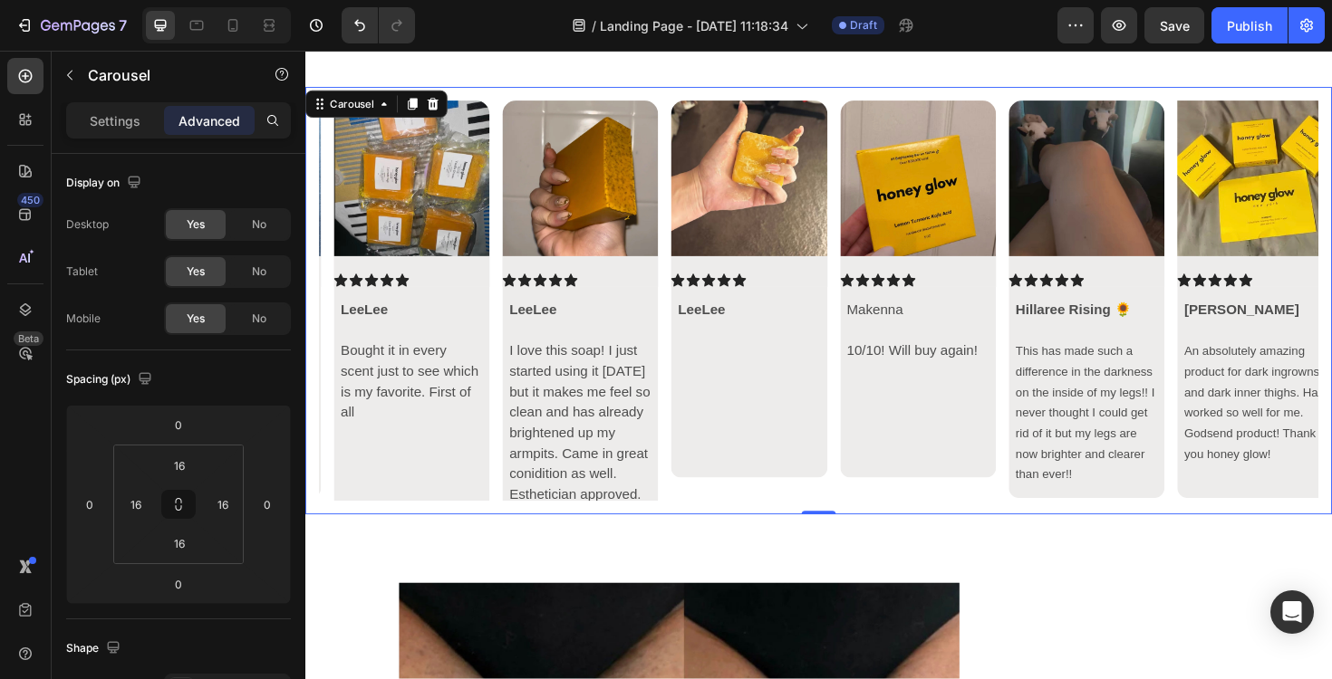
click at [354, 310] on icon "Carousel Back Arrow" at bounding box center [351, 316] width 22 height 22
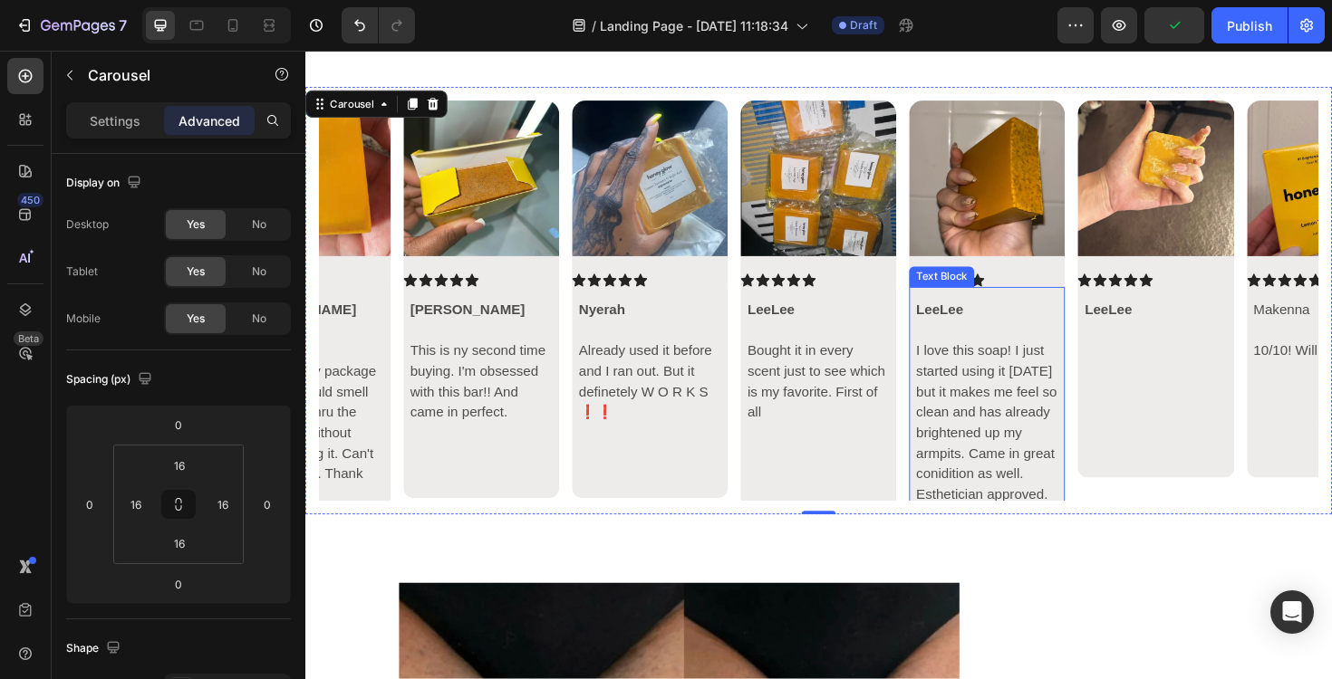
click at [1072, 430] on p "I love this soap! I just started using it [DATE] but it makes me feel so clean …" at bounding box center [1027, 446] width 150 height 174
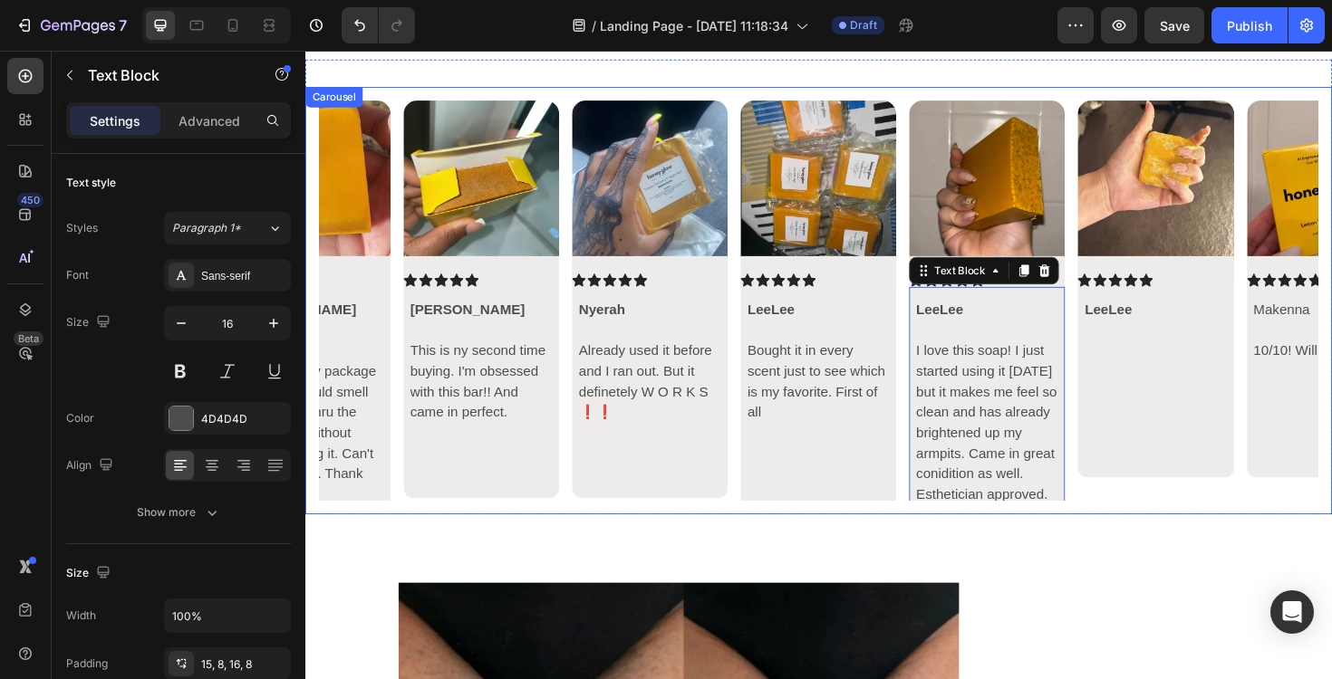
click at [348, 323] on icon "Carousel Back Arrow" at bounding box center [351, 316] width 22 height 22
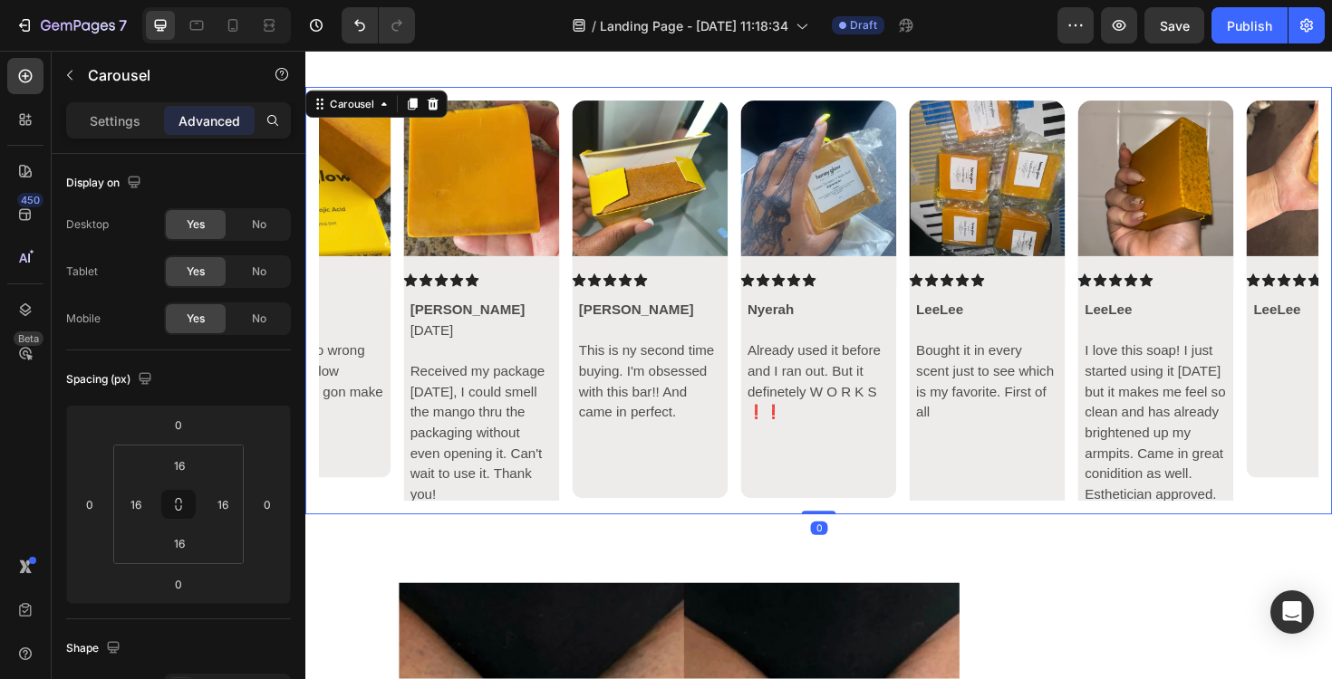
click at [348, 323] on icon "Carousel Back Arrow" at bounding box center [351, 316] width 22 height 22
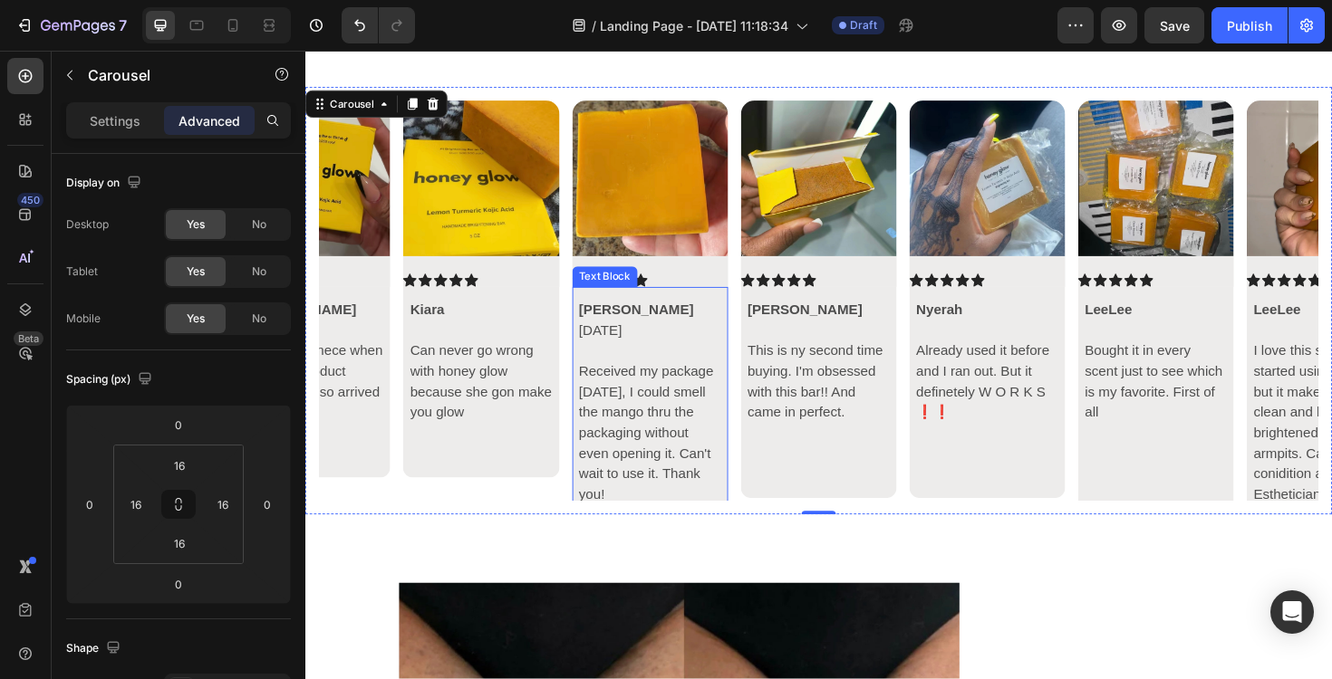
click at [639, 513] on p "Received my package [DATE], I could smell the mango thru the packaging without …" at bounding box center [670, 456] width 150 height 152
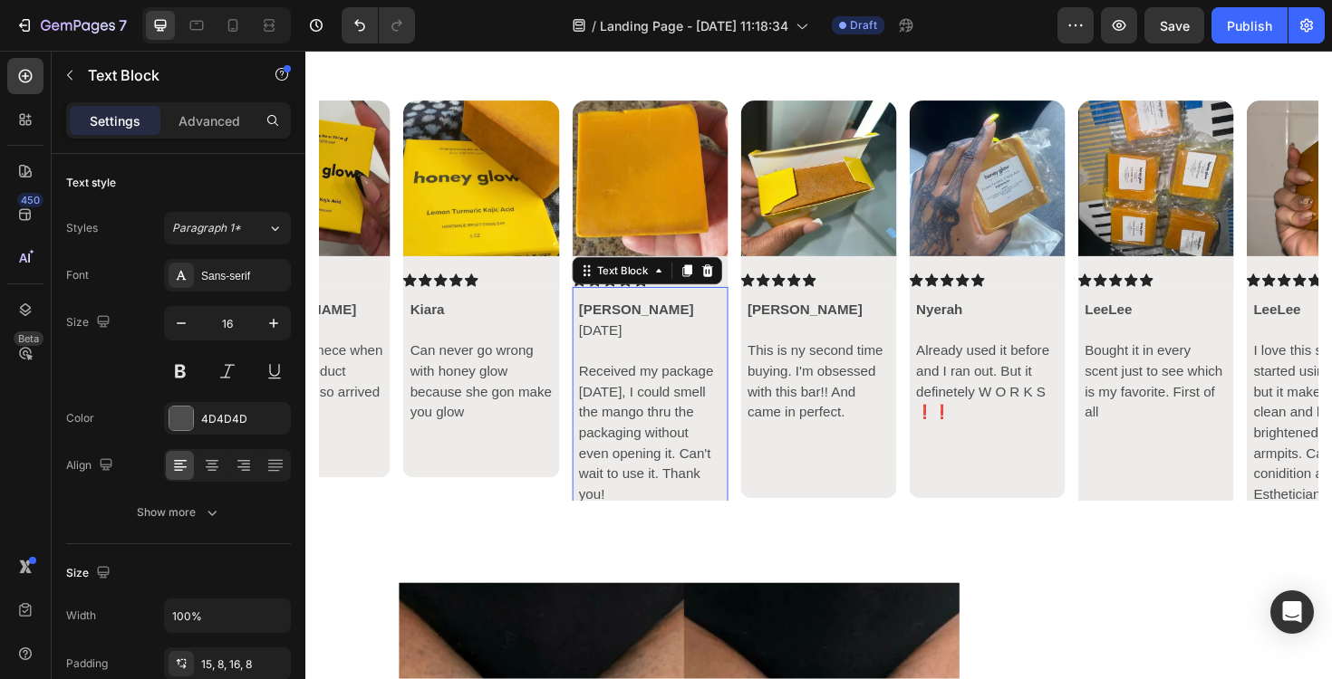
click at [635, 492] on p "Received my package [DATE], I could smell the mango thru the packaging without …" at bounding box center [670, 456] width 150 height 152
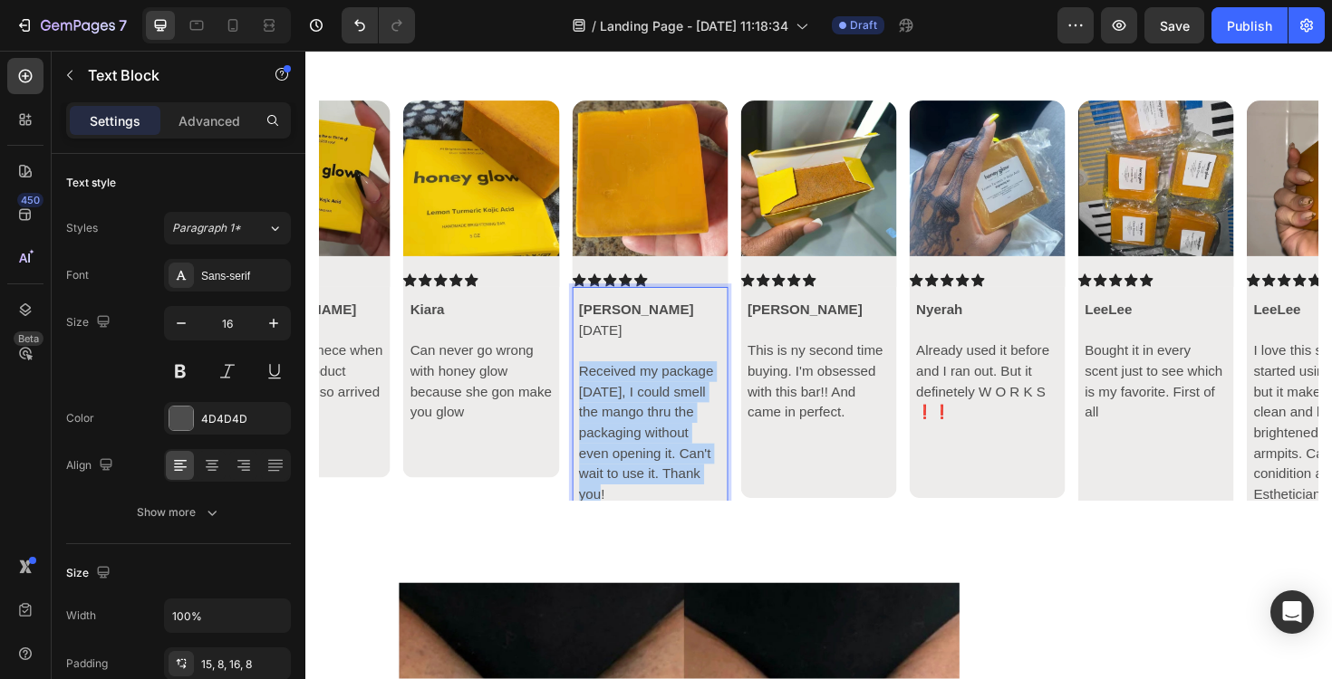
click at [635, 492] on p "Received my package [DATE], I could smell the mango thru the packaging without …" at bounding box center [670, 456] width 150 height 152
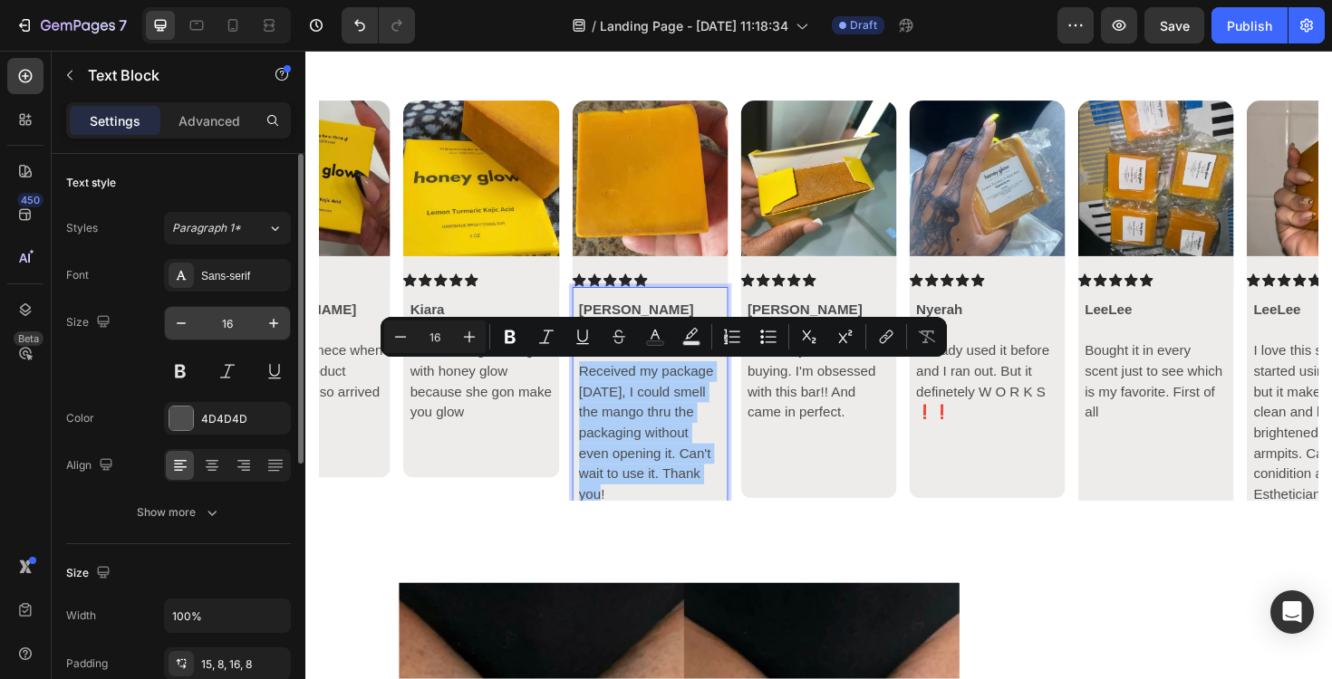
click at [245, 315] on input "16" at bounding box center [227, 323] width 60 height 33
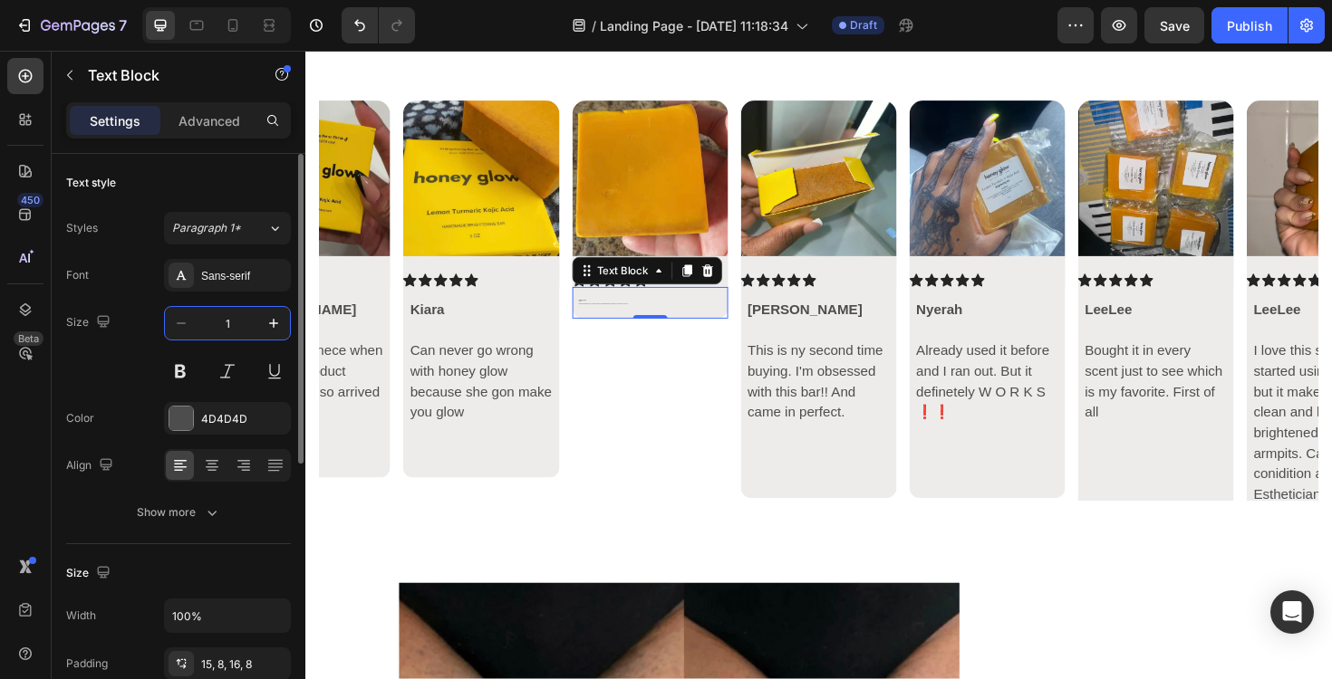
type input "15"
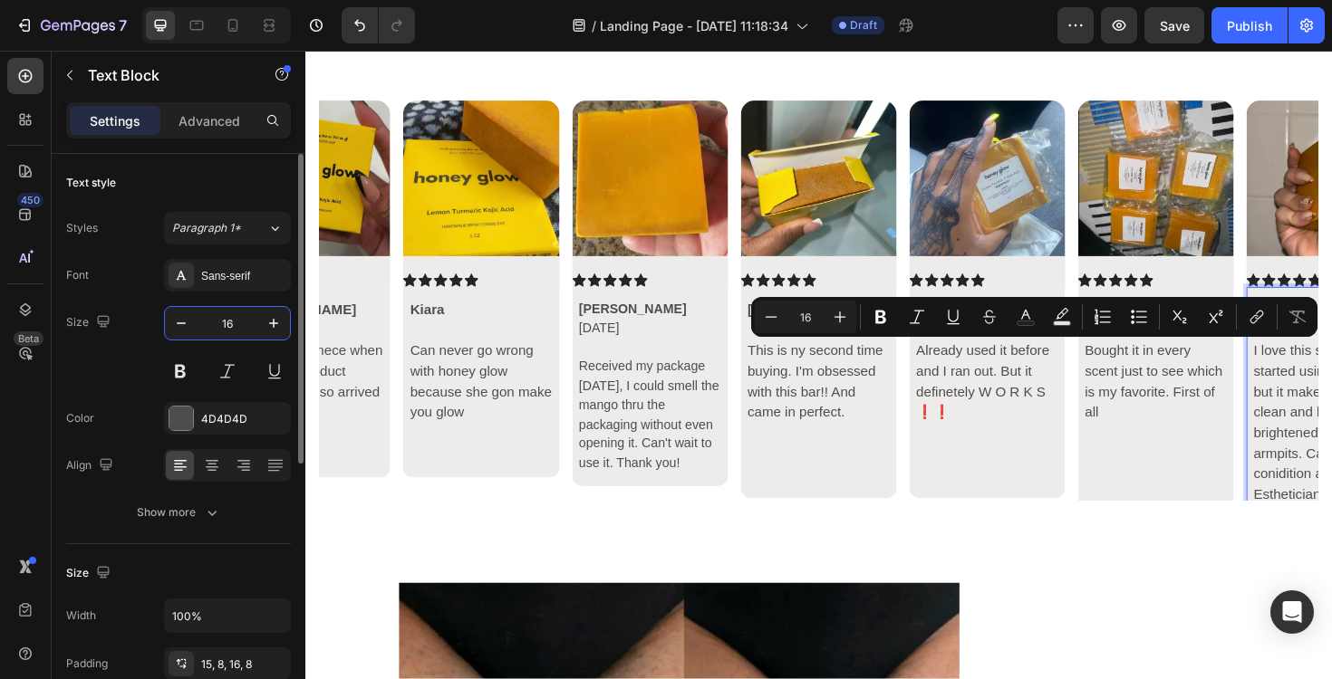
click at [237, 321] on input "16" at bounding box center [227, 323] width 60 height 33
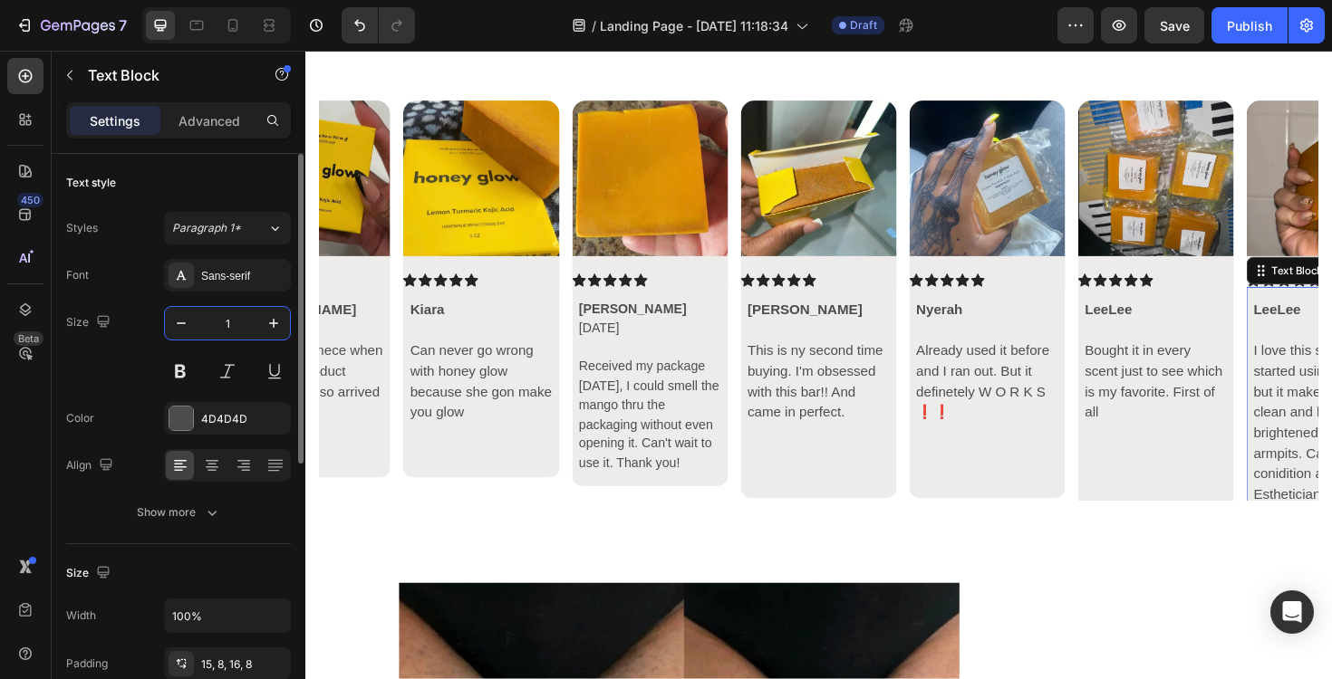
type input "15"
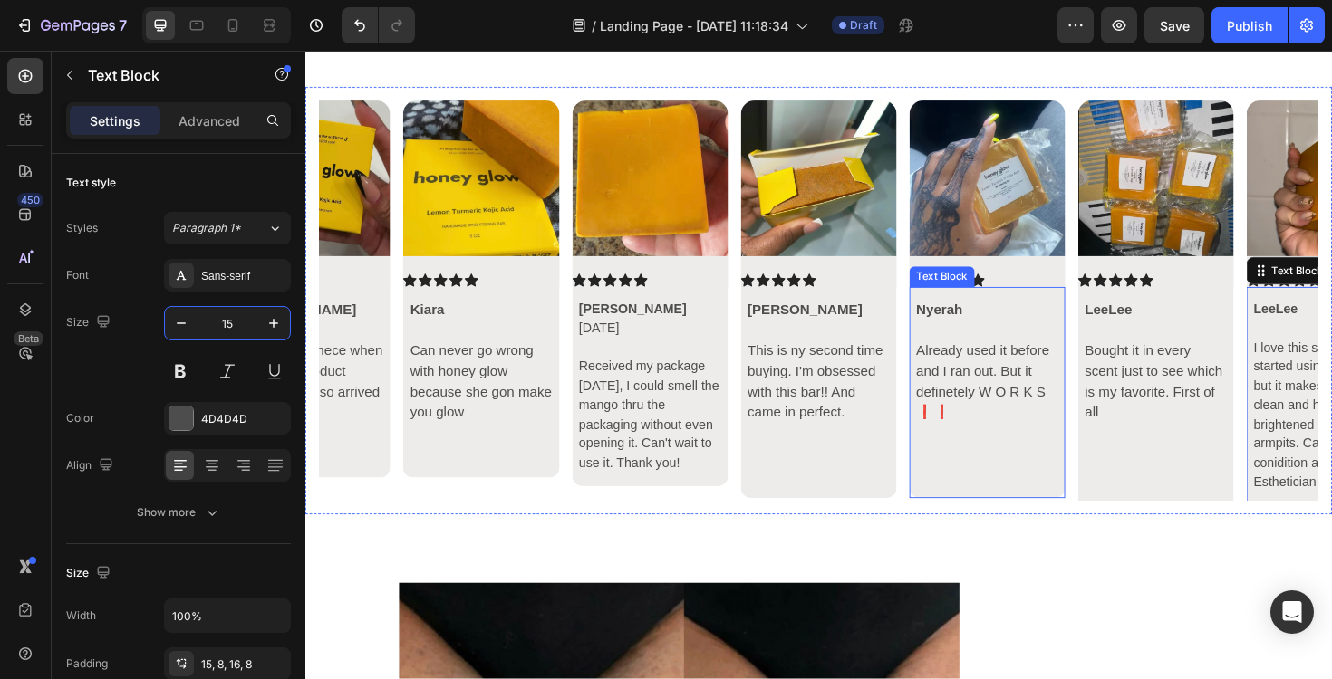
click at [1169, 453] on p at bounding box center [1205, 457] width 150 height 22
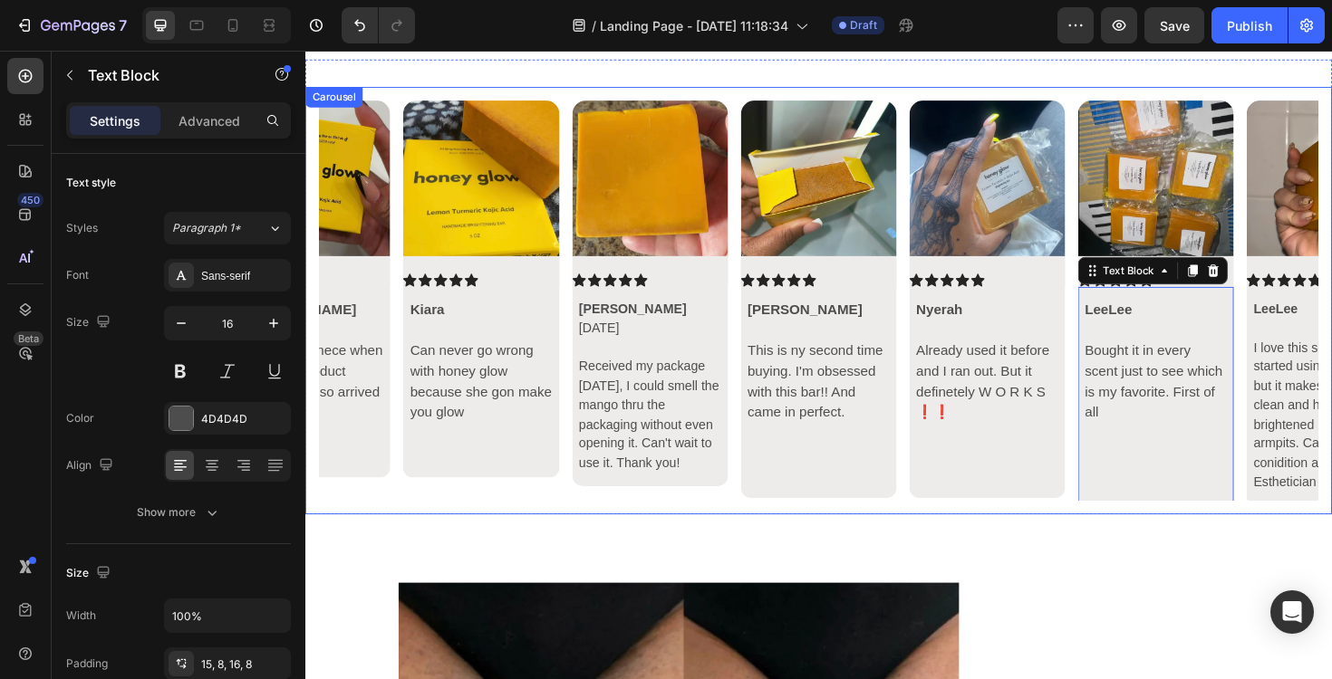
click at [1331, 322] on icon "Carousel Next Arrow" at bounding box center [1347, 316] width 22 height 22
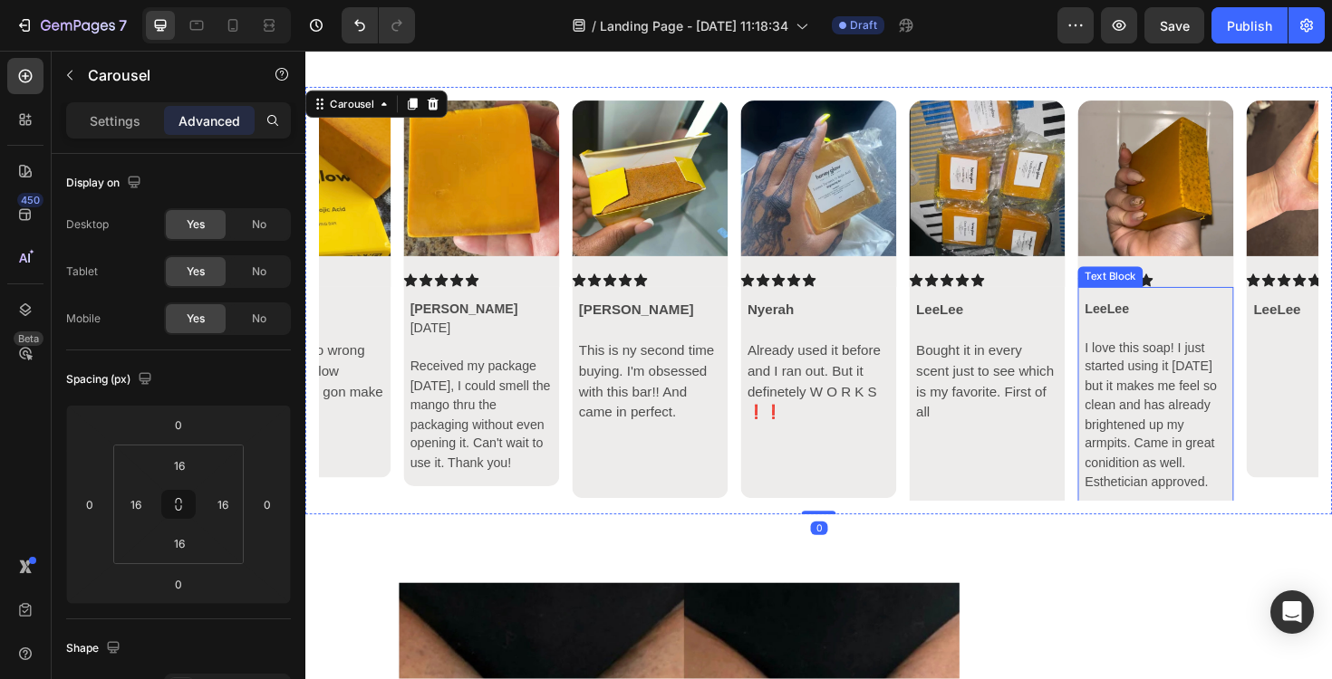
click at [1256, 501] on p "I love this soap! I just started using it [DATE] but it makes me feel so clean …" at bounding box center [1205, 437] width 150 height 163
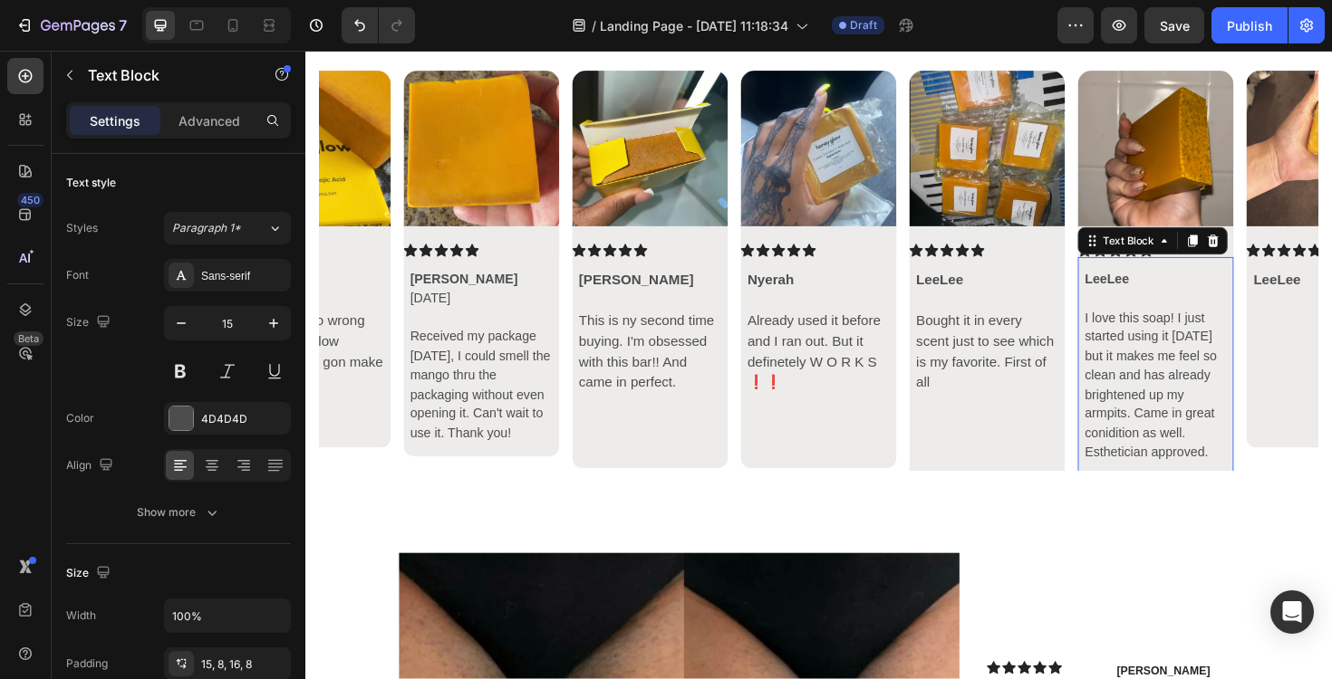
scroll to position [6180, 0]
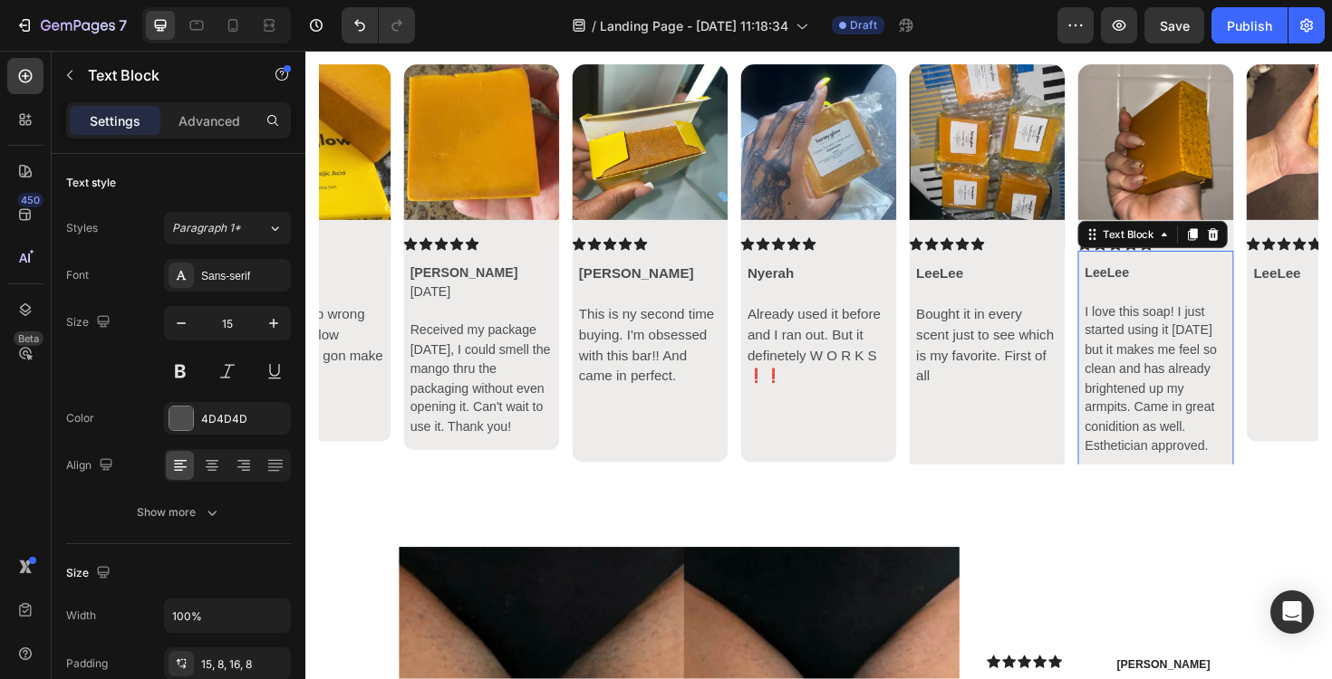
click at [1234, 481] on div "LeeLee I love this soap! I just started using it [DATE] but it makes me feel so…" at bounding box center [1205, 380] width 165 height 232
click at [1254, 480] on p "I love this soap! I just started using it [DATE] but it makes me feel so clean …" at bounding box center [1205, 399] width 150 height 163
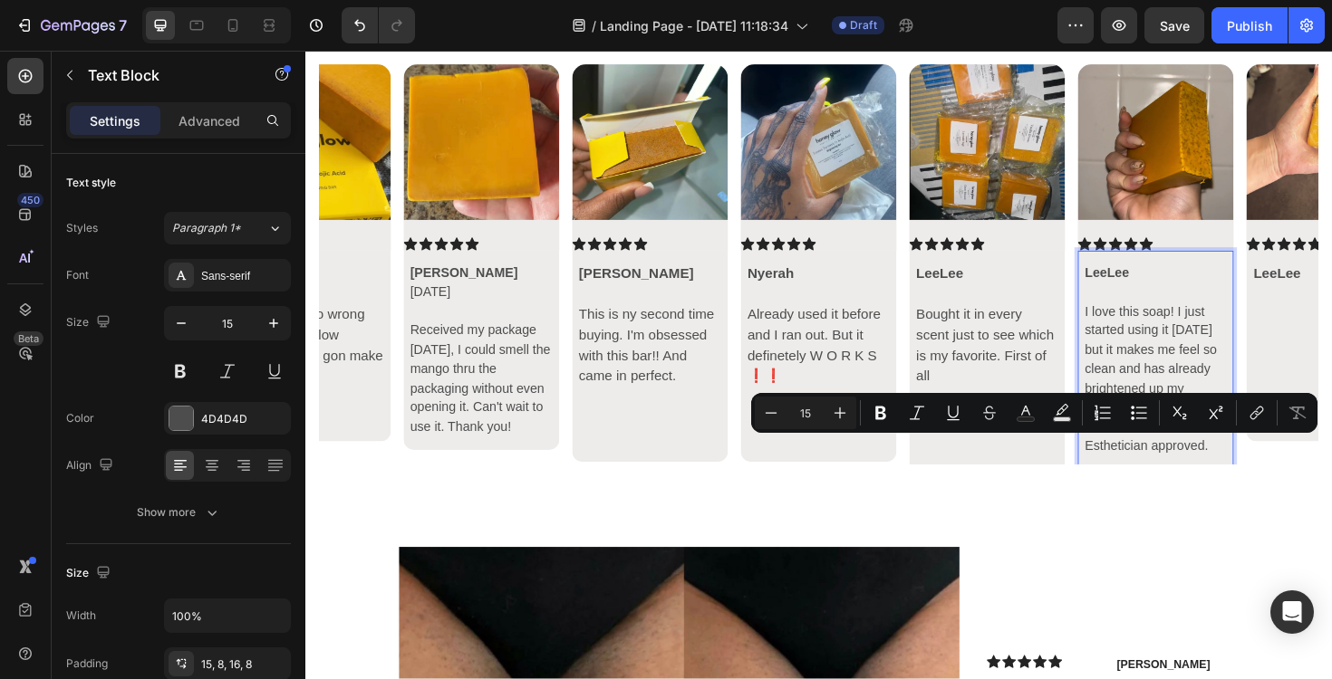
click at [1276, 466] on p "I love this soap! I just started using it [DATE] but it makes me feel so clean …" at bounding box center [1205, 399] width 150 height 163
click at [1263, 471] on p "I love this soap! I just started using it [DATE] but it makes me feel so clean …" at bounding box center [1205, 399] width 150 height 163
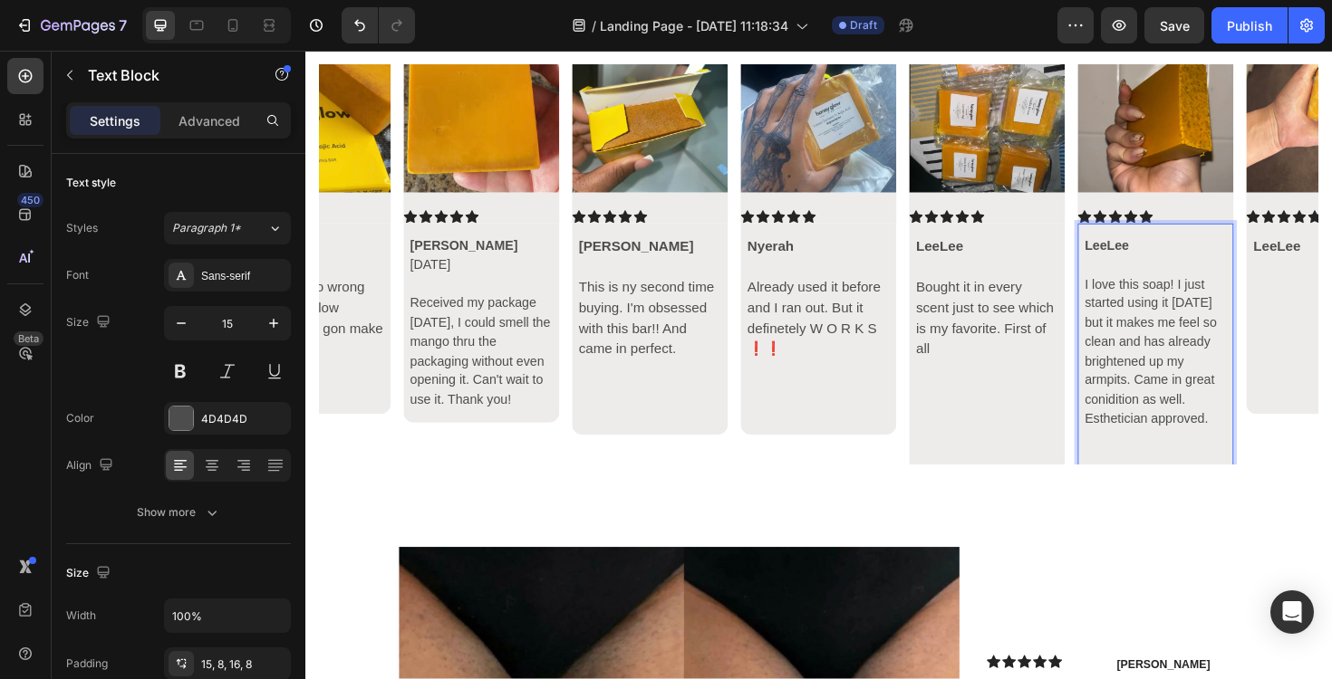
scroll to position [46, 0]
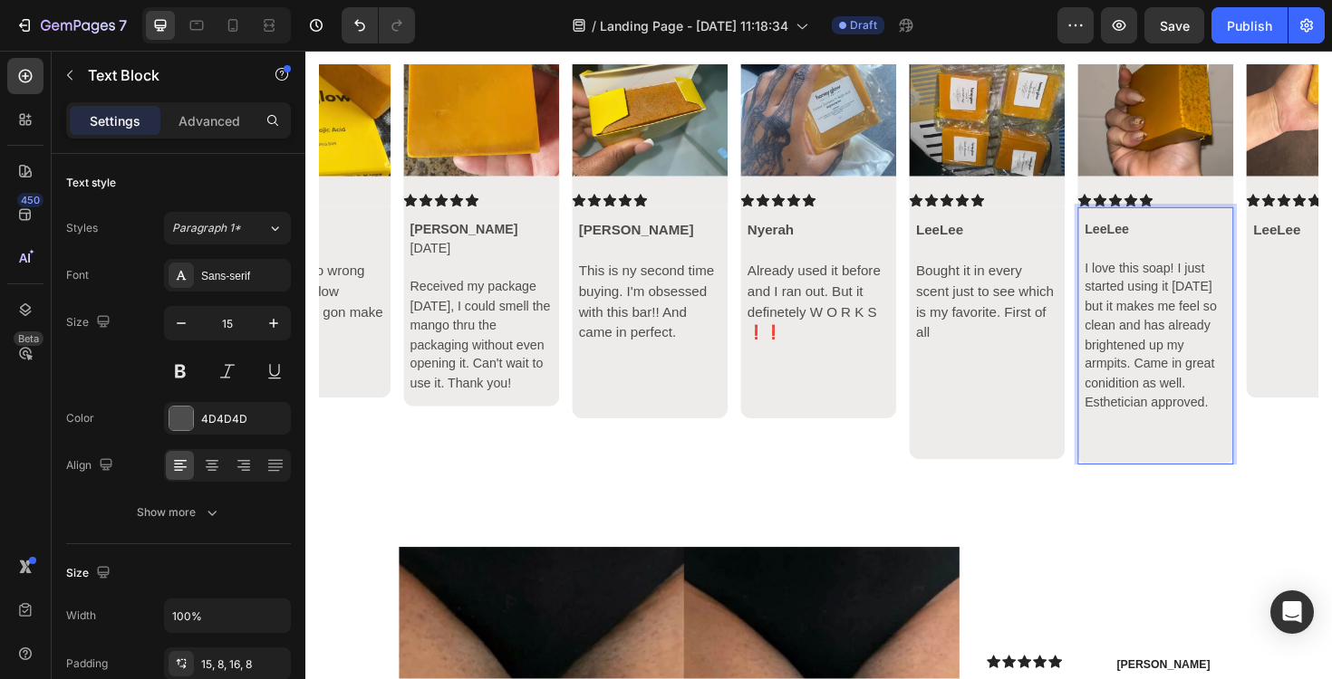
click at [1205, 478] on div "LeeLee I love this soap! I just started using it [DATE] but it makes me feel so…" at bounding box center [1205, 353] width 165 height 273
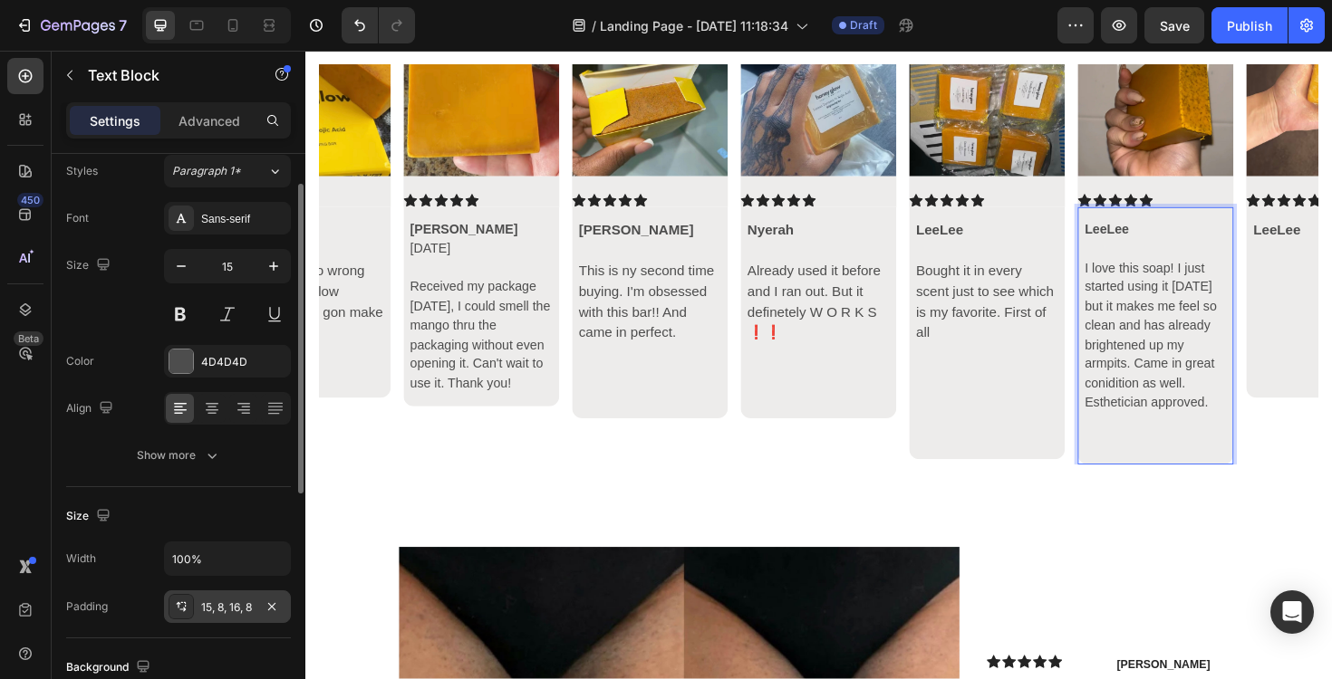
click at [219, 605] on div "15, 8, 16, 8" at bounding box center [227, 608] width 53 height 16
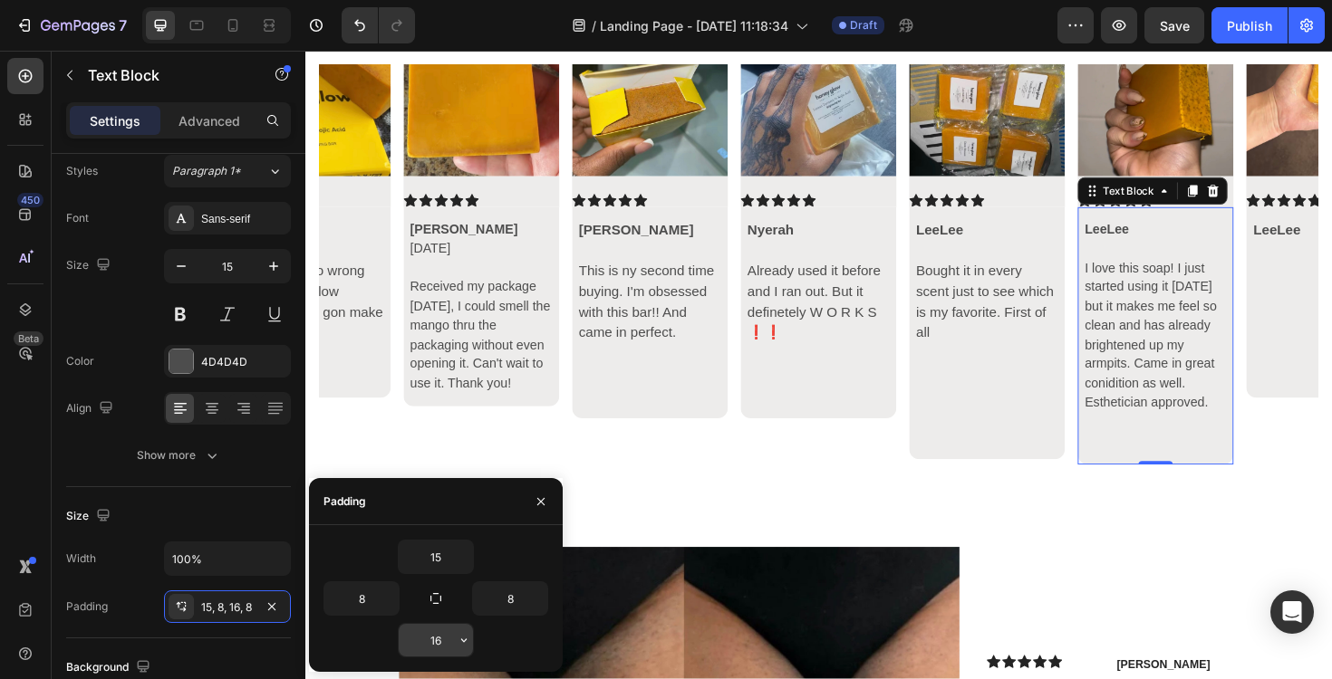
click at [439, 643] on input "16" at bounding box center [436, 640] width 74 height 33
type input "0"
click at [1177, 450] on p "Rich Text Editor. Editing area: main" at bounding box center [1205, 445] width 150 height 21
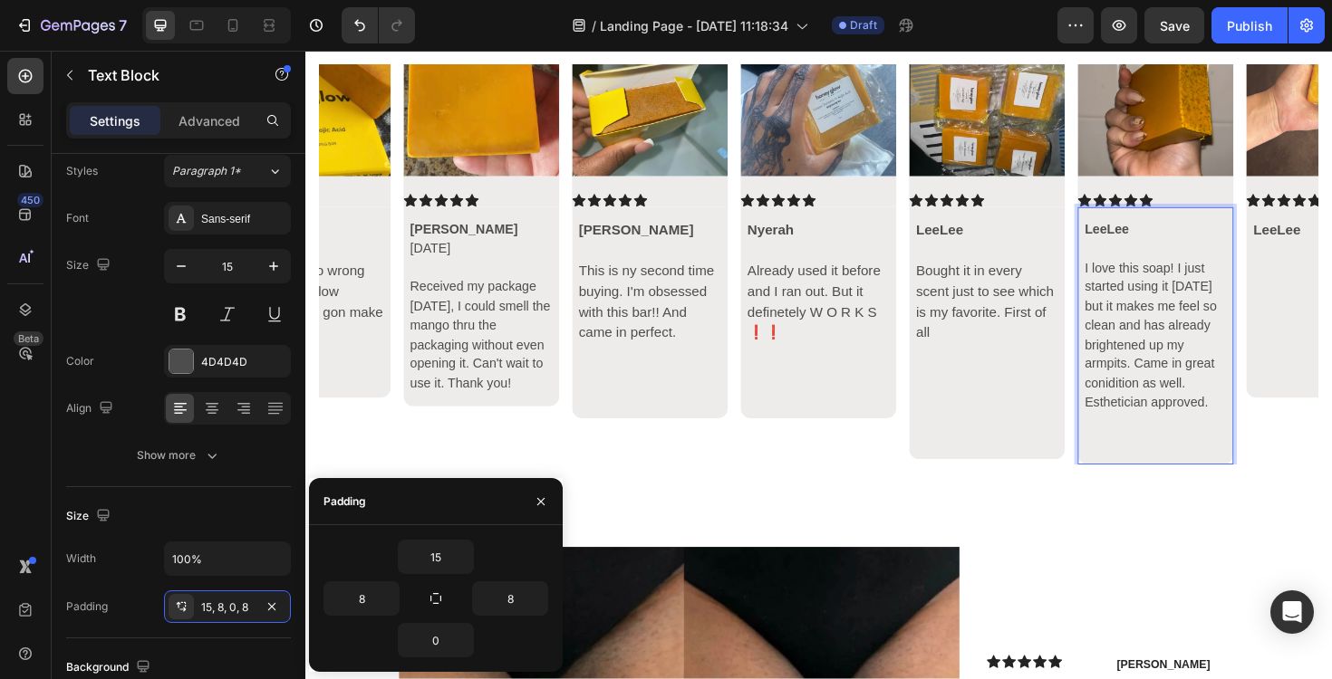
click at [1152, 461] on p "Rich Text Editor. Editing area: main" at bounding box center [1205, 465] width 150 height 21
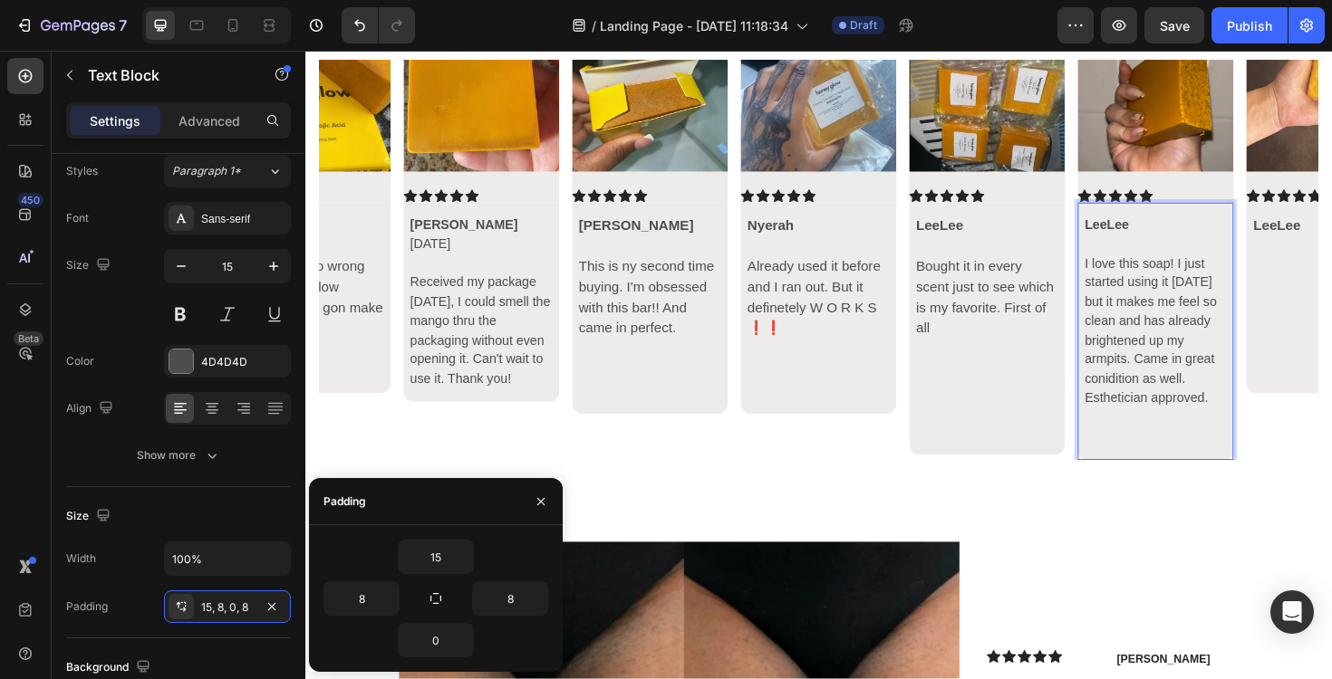
scroll to position [41, 0]
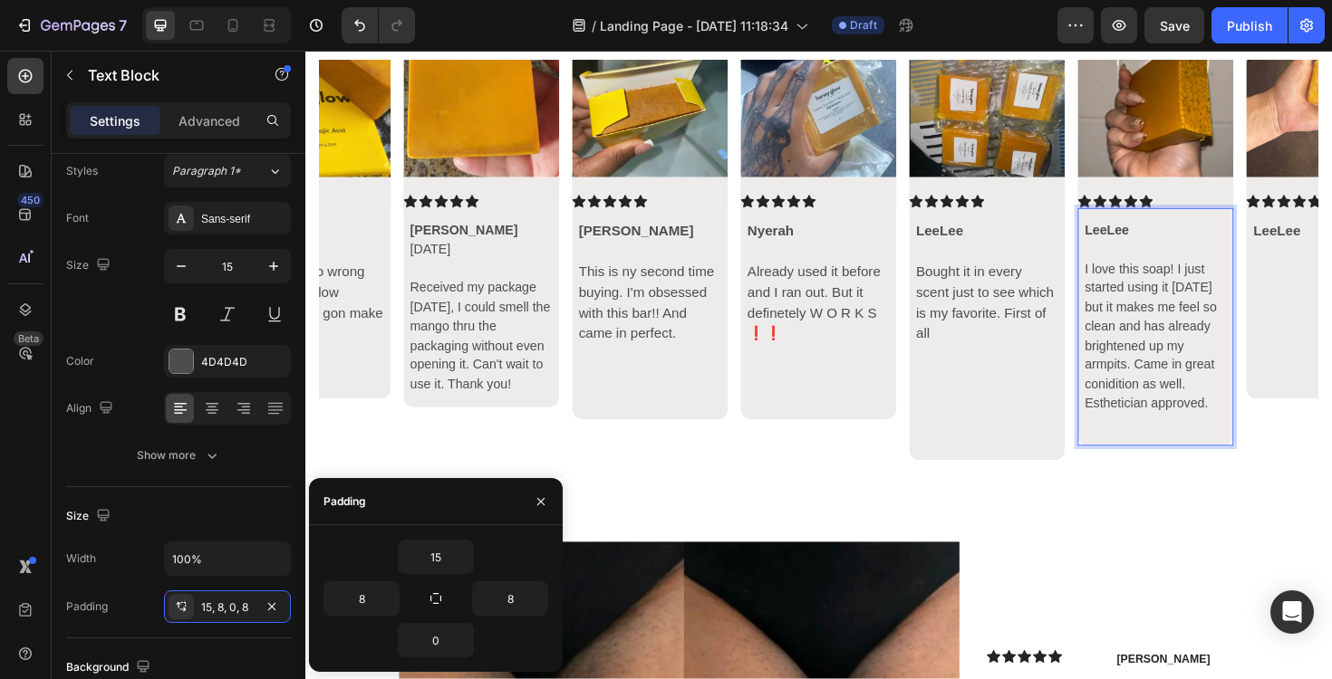
click at [1284, 454] on div "LeeLee I love this soap! I just started using it [DATE] but it makes me feel so…" at bounding box center [1205, 343] width 165 height 253
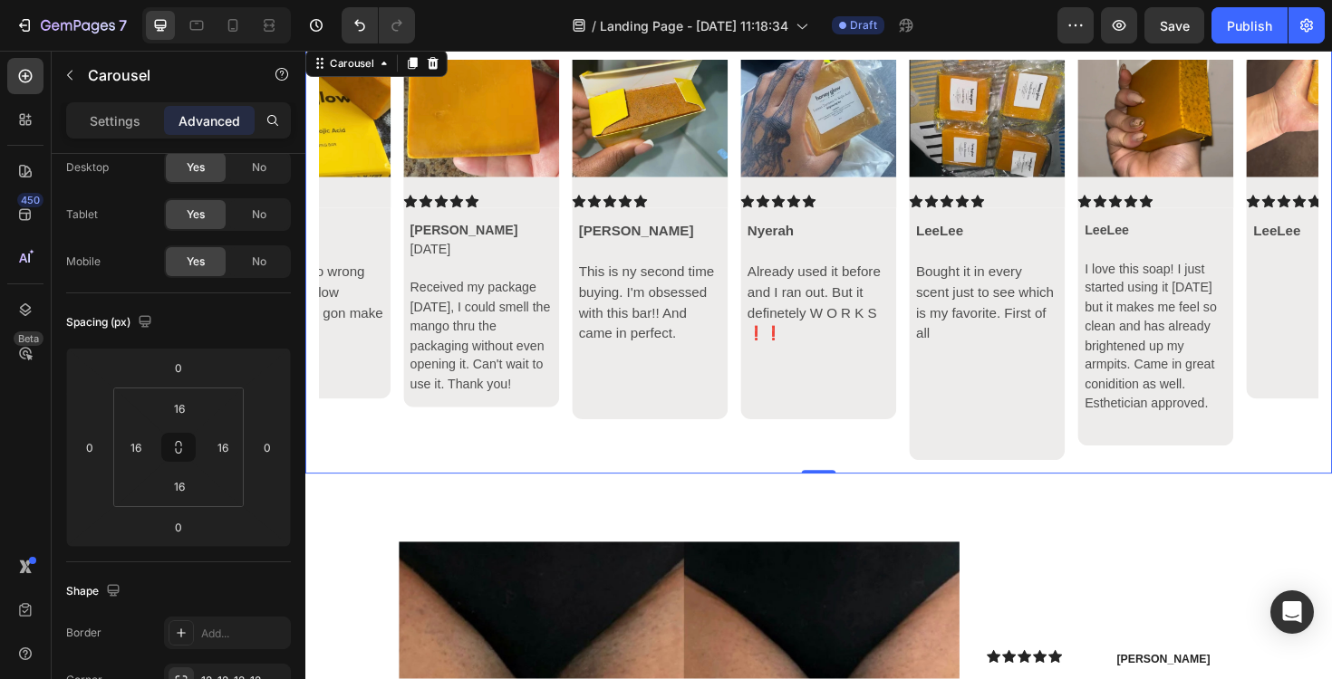
click at [1331, 456] on div "Image Icon Icon Icon Icon Icon Icon List Hillaree Rising 🌻 This has made such a…" at bounding box center [849, 273] width 1058 height 424
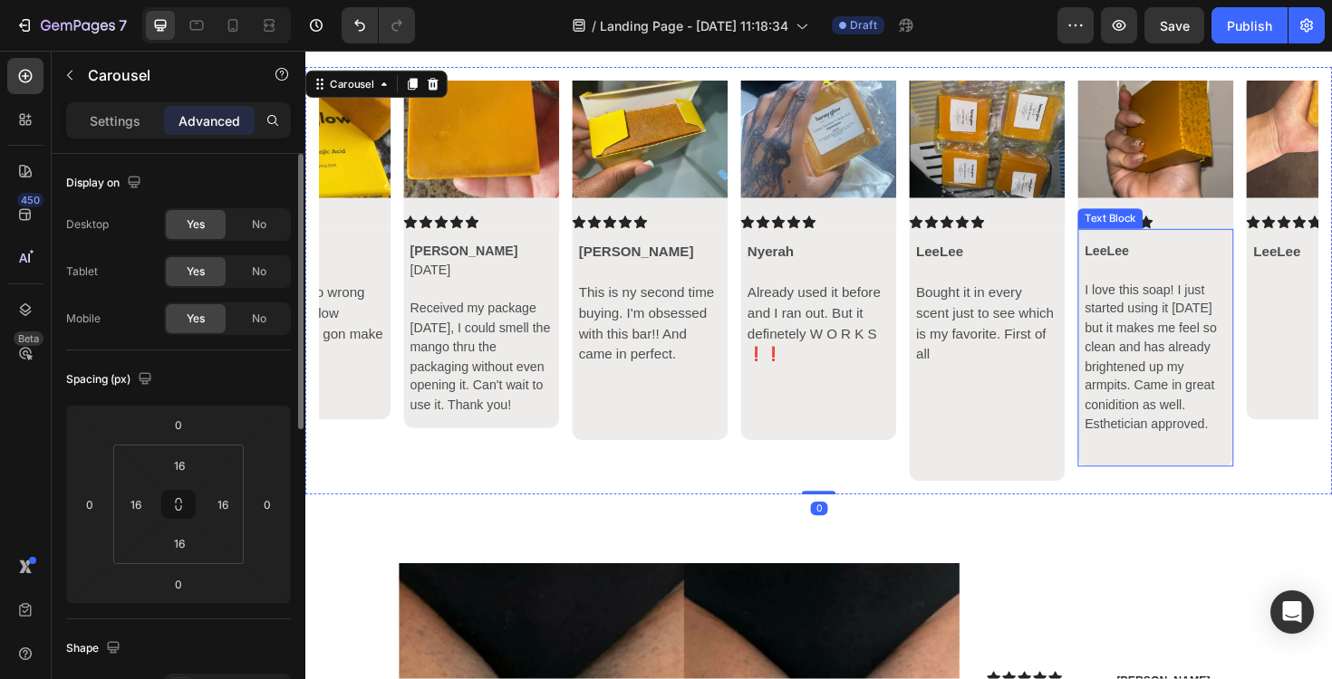
scroll to position [6162, 0]
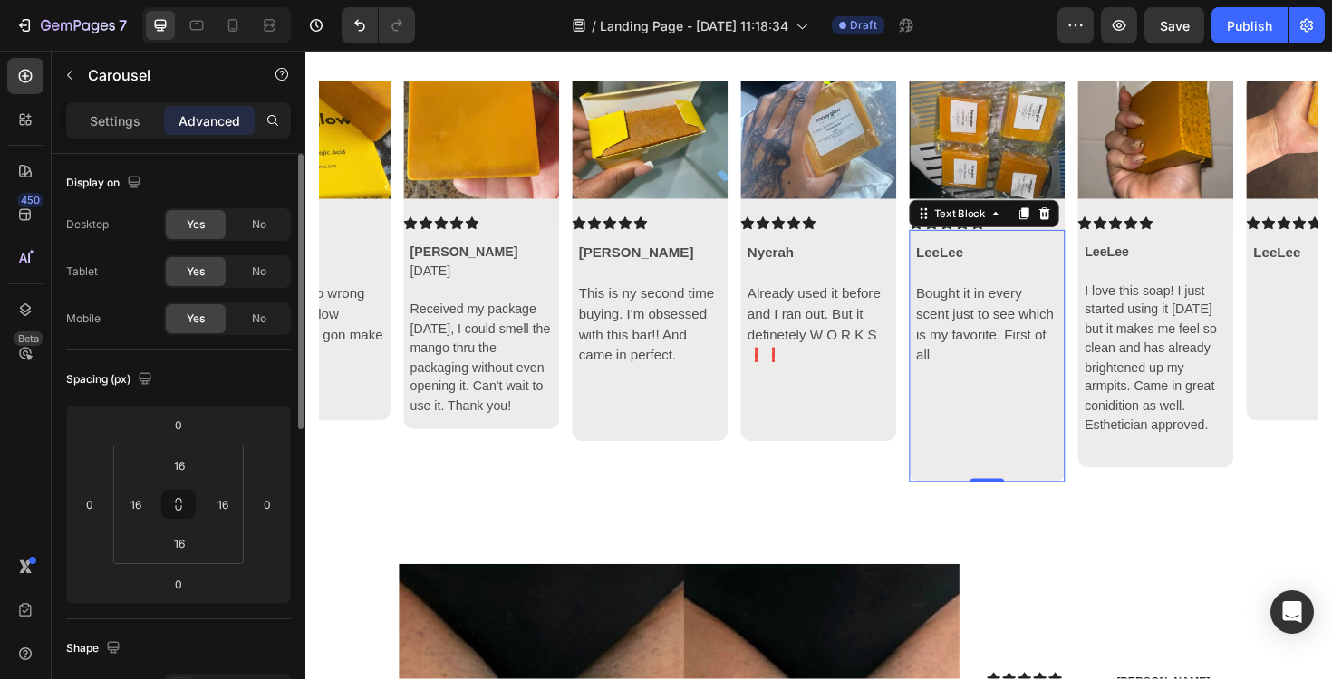
click at [1097, 499] on div "LeeLee Bought it in every scent just to see which is my favorite. First of all" at bounding box center [1027, 374] width 165 height 267
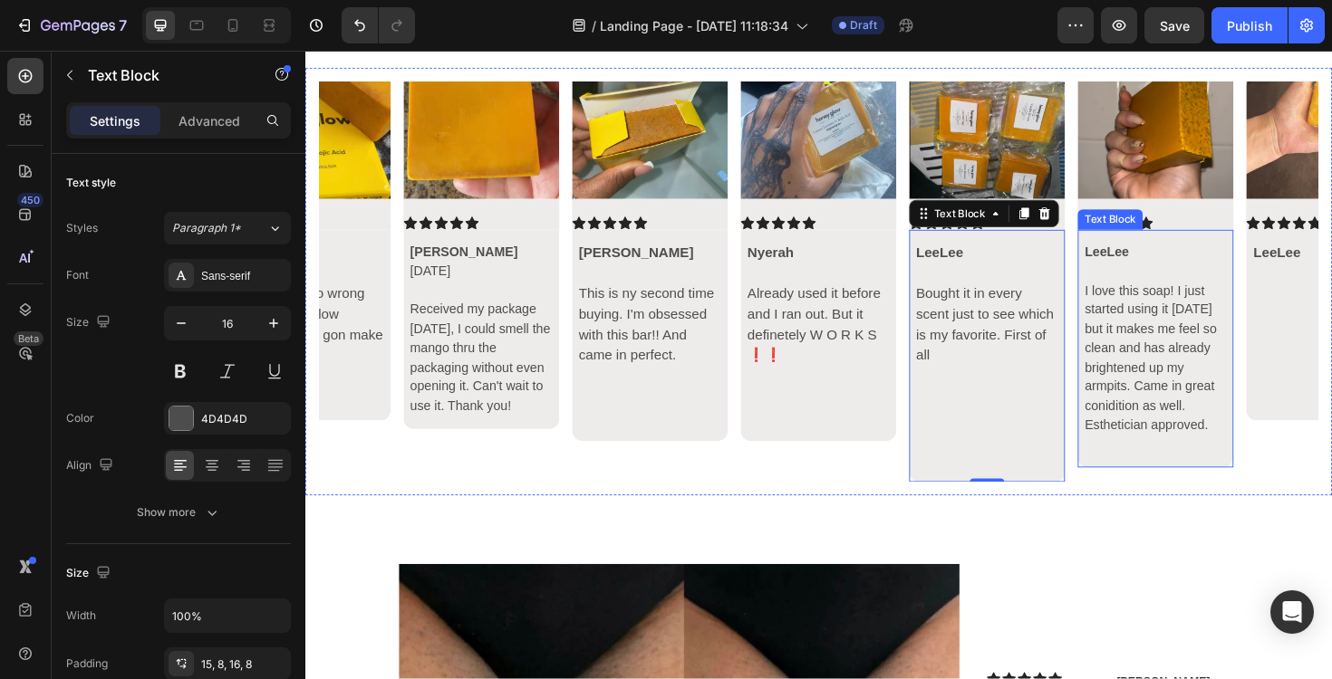
click at [1160, 485] on div "LeeLee I love this soap! I just started using it [DATE] but it makes me feel so…" at bounding box center [1205, 367] width 165 height 253
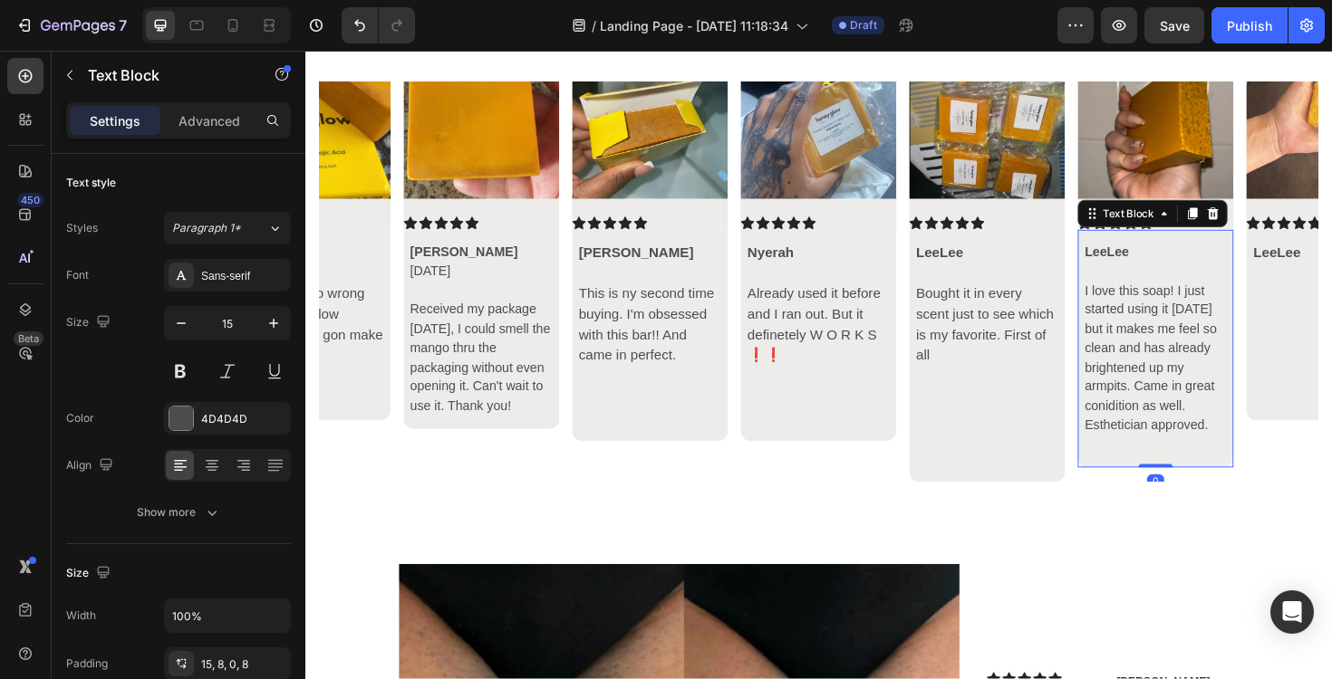
scroll to position [6144, 0]
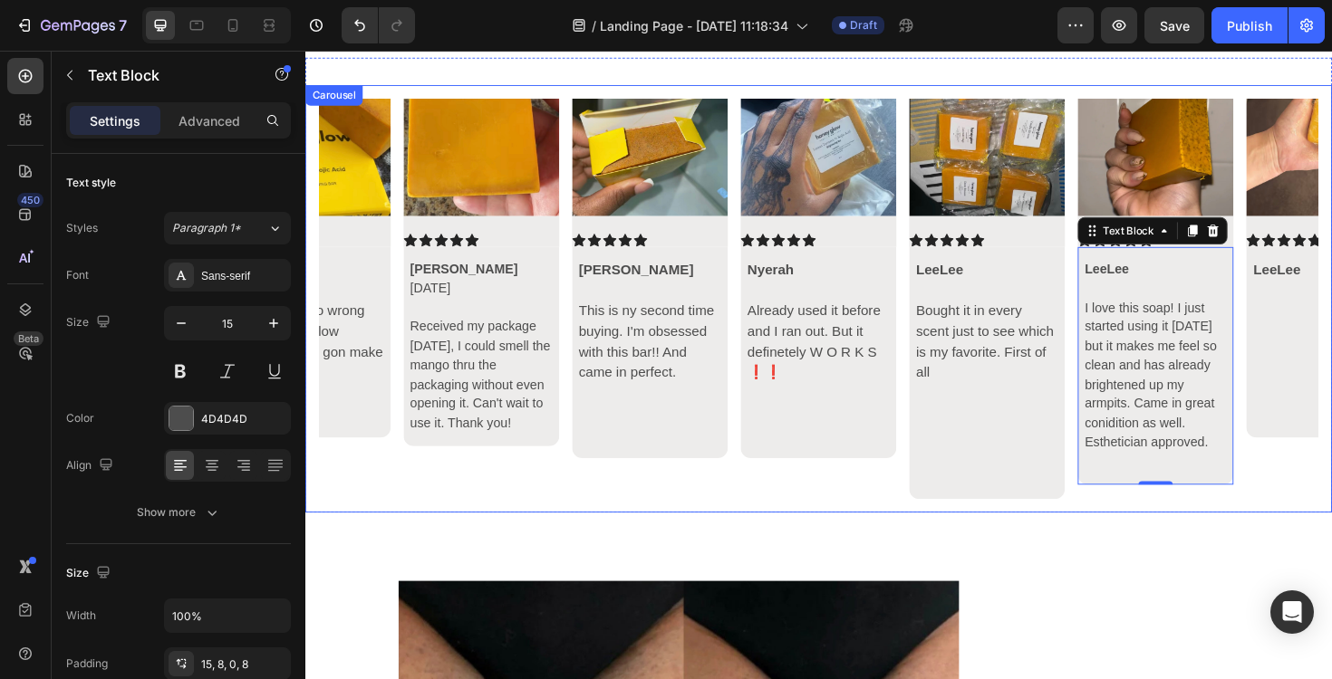
click at [1065, 502] on p at bounding box center [1027, 501] width 150 height 22
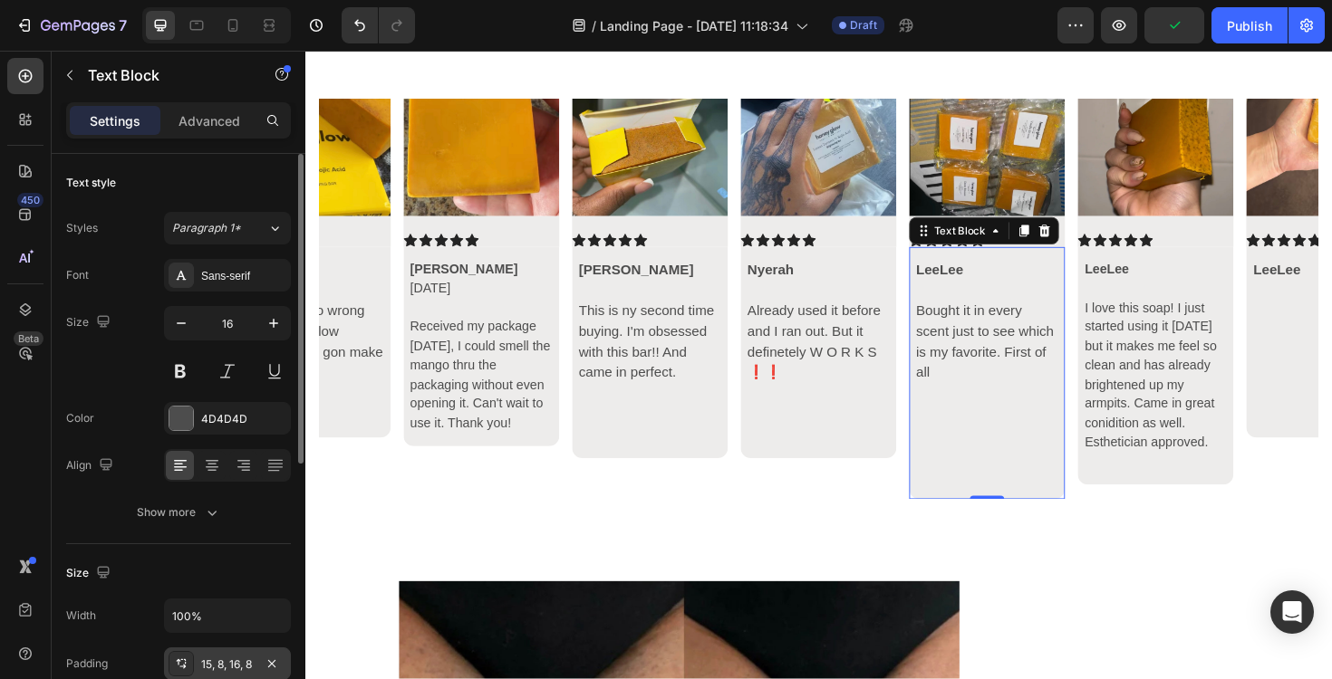
click at [223, 658] on div "15, 8, 16, 8" at bounding box center [227, 665] width 53 height 16
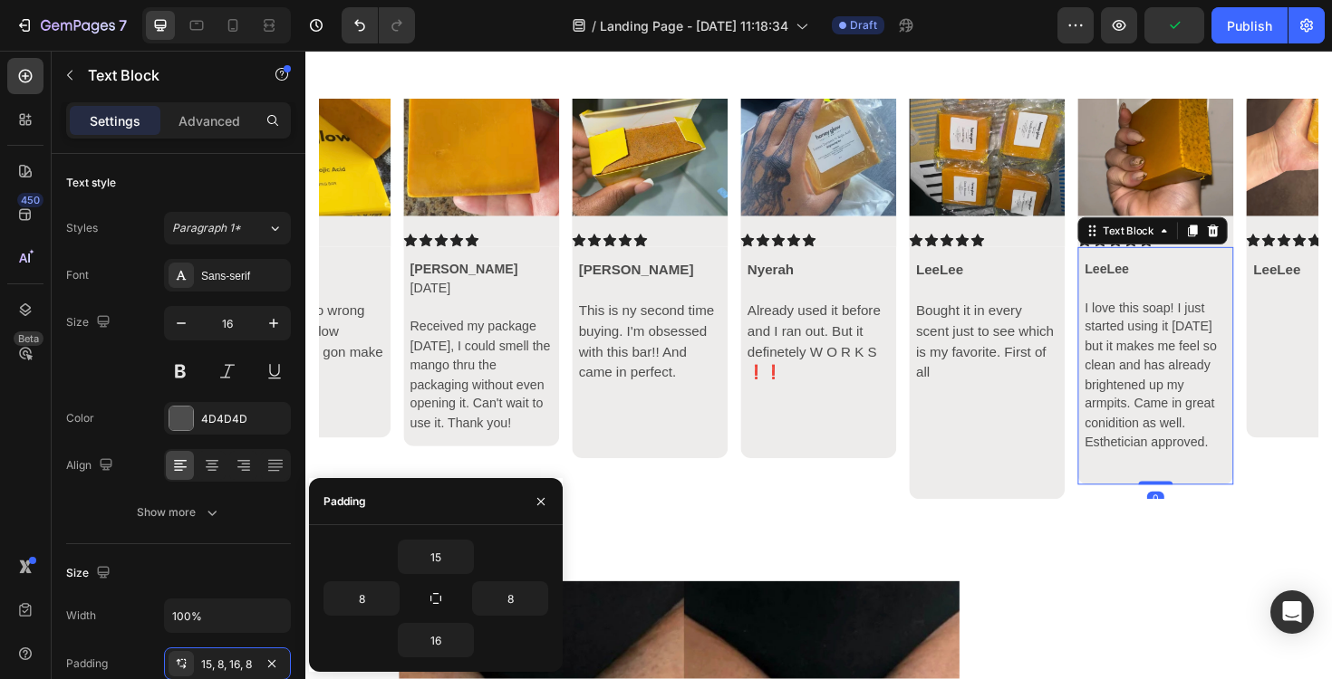
click at [1255, 499] on div "LeeLee I love this soap! I just started using it [DATE] but it makes me feel so…" at bounding box center [1205, 385] width 165 height 253
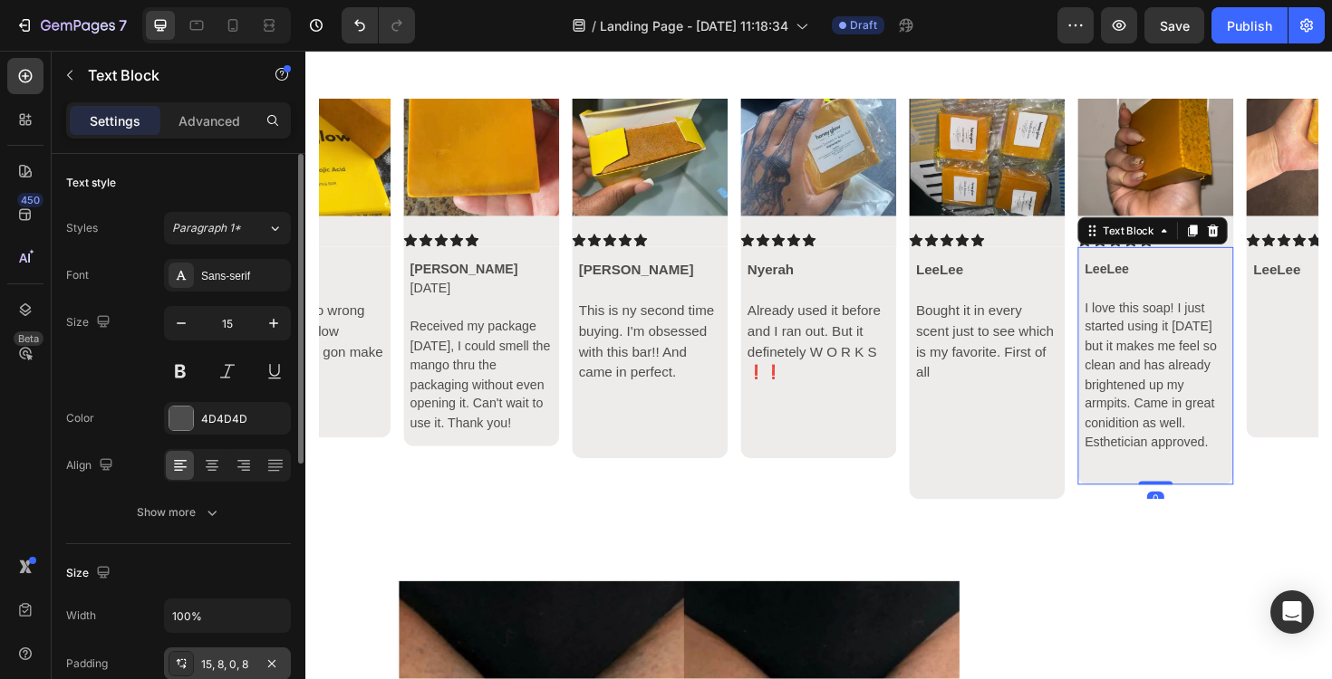
click at [221, 666] on div "15, 8, 0, 8" at bounding box center [227, 665] width 53 height 16
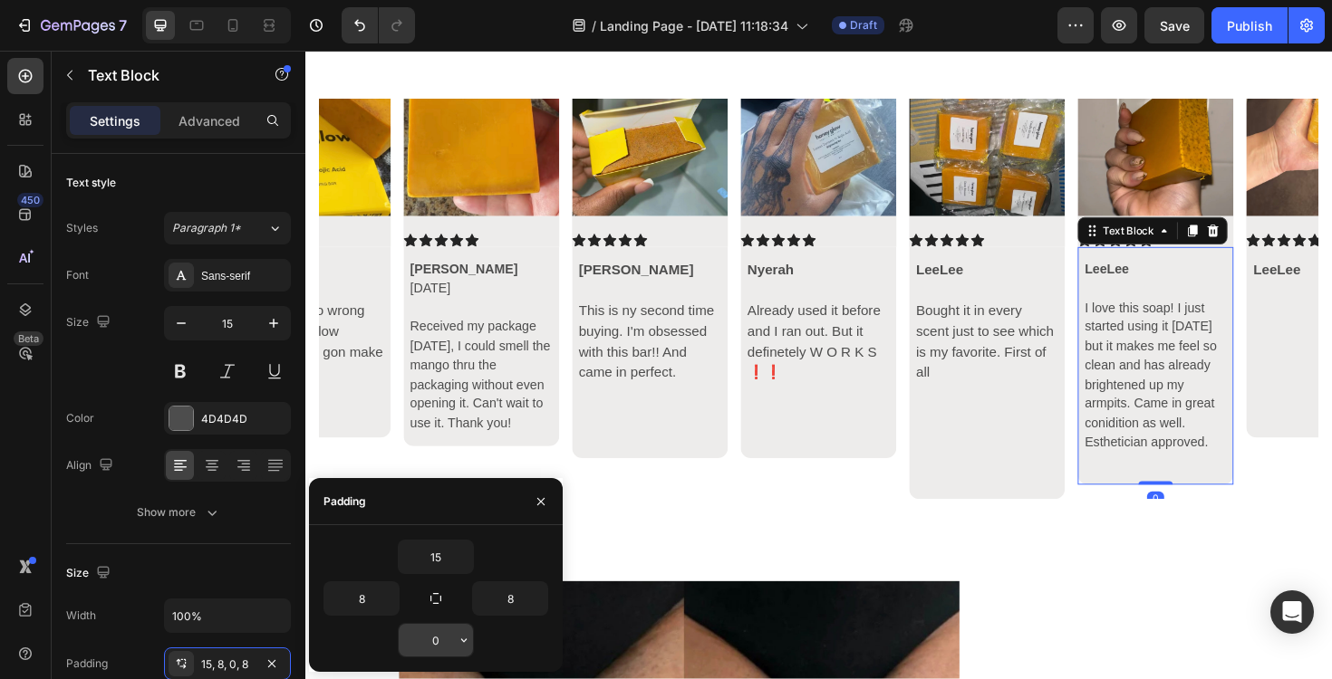
click at [444, 642] on input "0" at bounding box center [436, 640] width 74 height 33
type input "16"
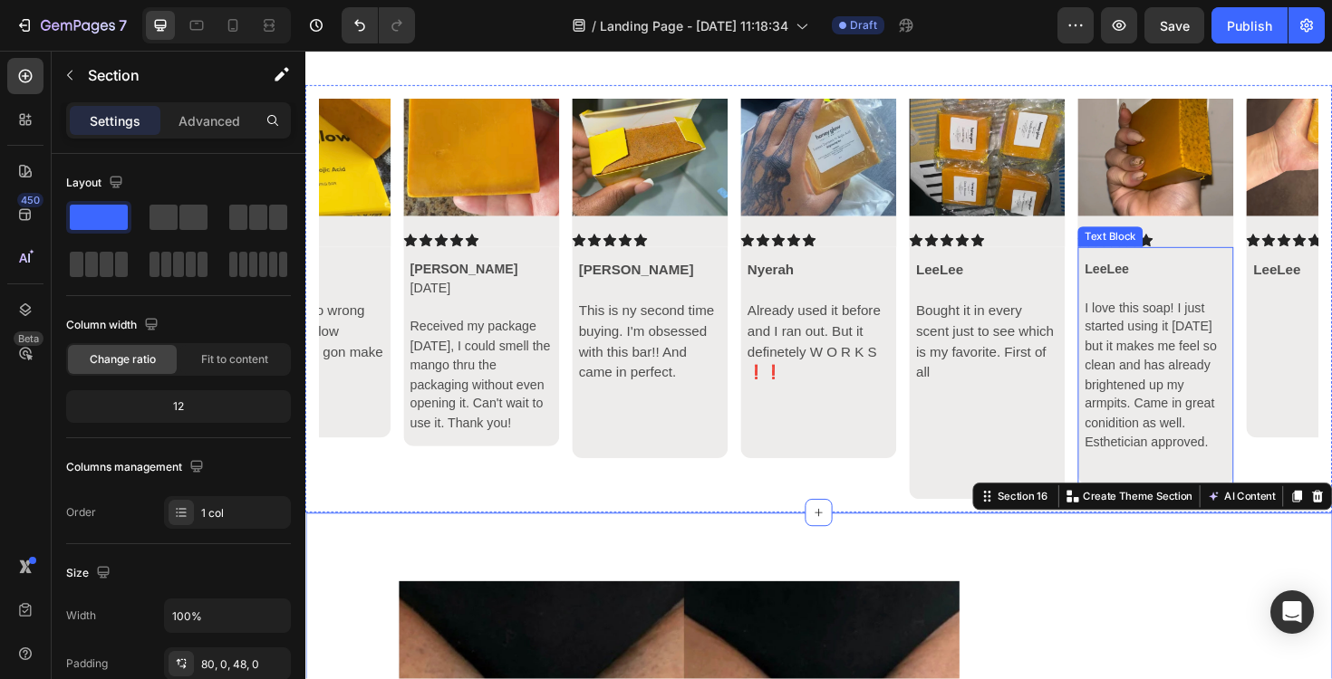
click at [1216, 487] on p "Rich Text Editor. Editing area: main" at bounding box center [1205, 486] width 150 height 21
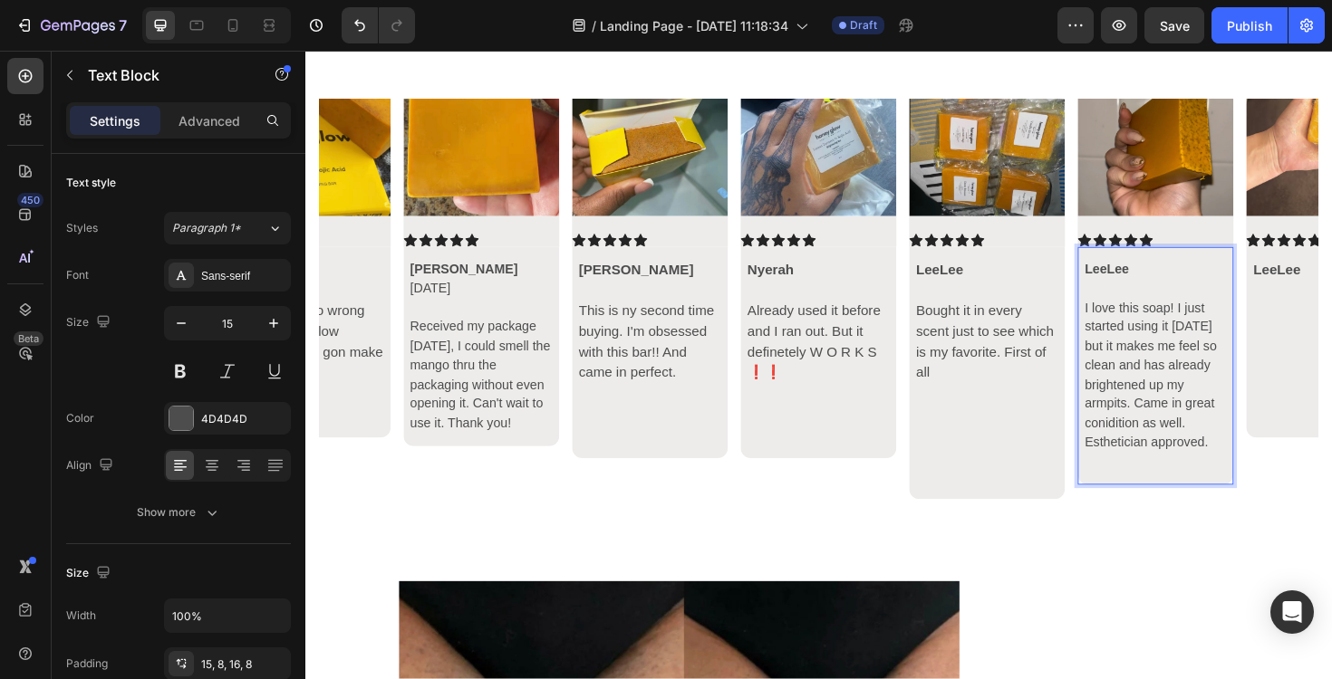
click at [1229, 438] on p "I love this soap! I just started using it [DATE] but it makes me feel so clean …" at bounding box center [1205, 394] width 150 height 163
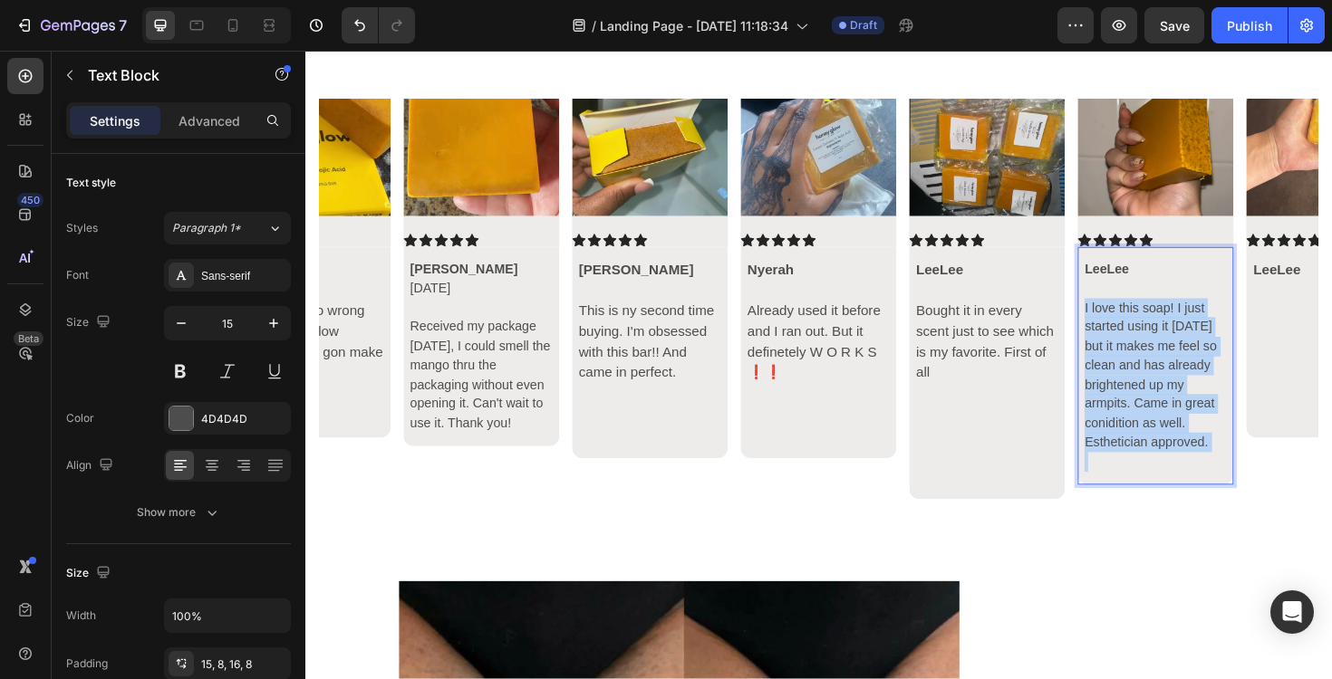
click at [1229, 438] on p "I love this soap! I just started using it [DATE] but it makes me feel so clean …" at bounding box center [1205, 394] width 150 height 163
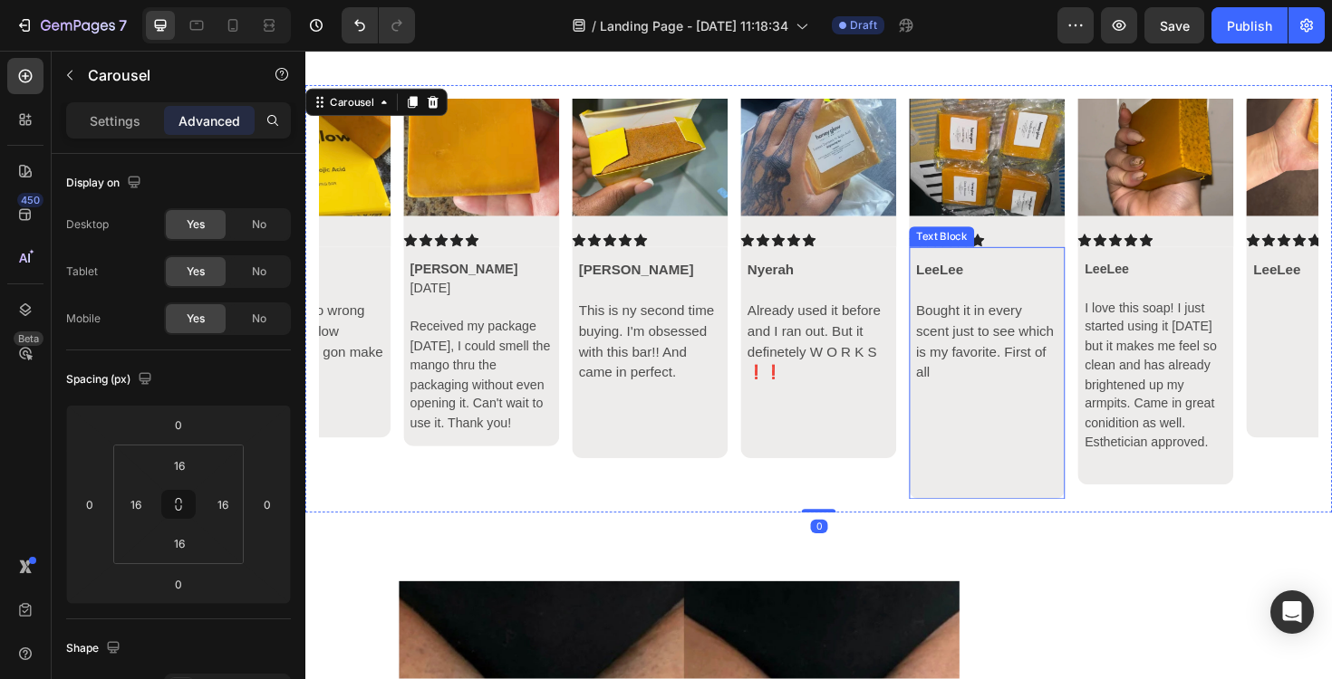
click at [1062, 496] on p at bounding box center [1027, 501] width 150 height 22
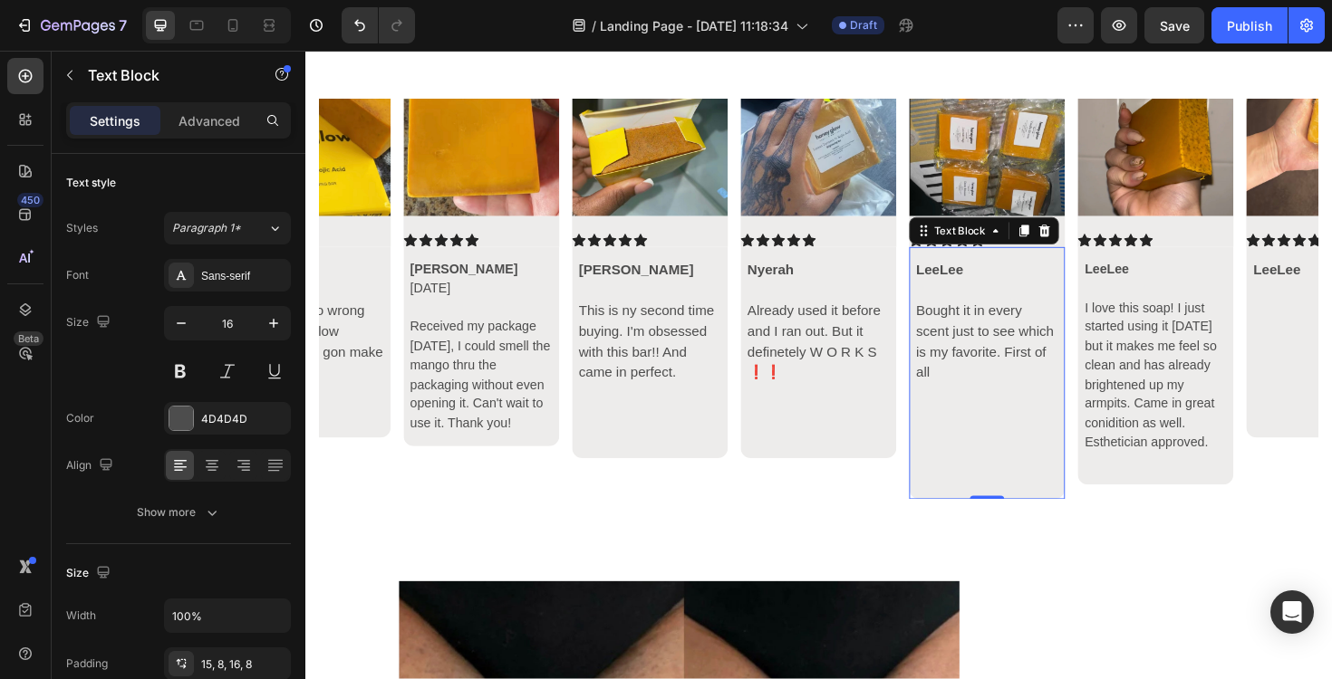
click at [1039, 506] on p at bounding box center [1027, 501] width 150 height 22
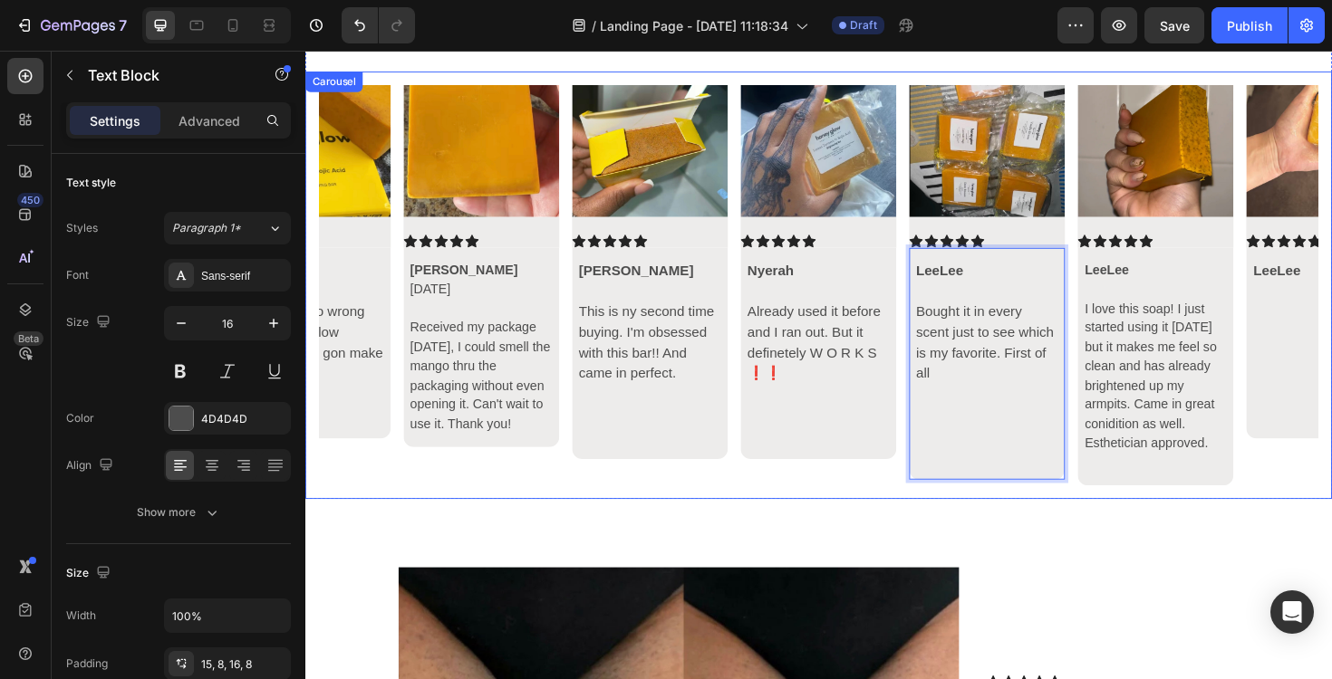
click at [877, 511] on div "Image Icon Icon Icon Icon Icon Icon List Hillaree Rising 🌻 This has made such a…" at bounding box center [848, 299] width 1087 height 453
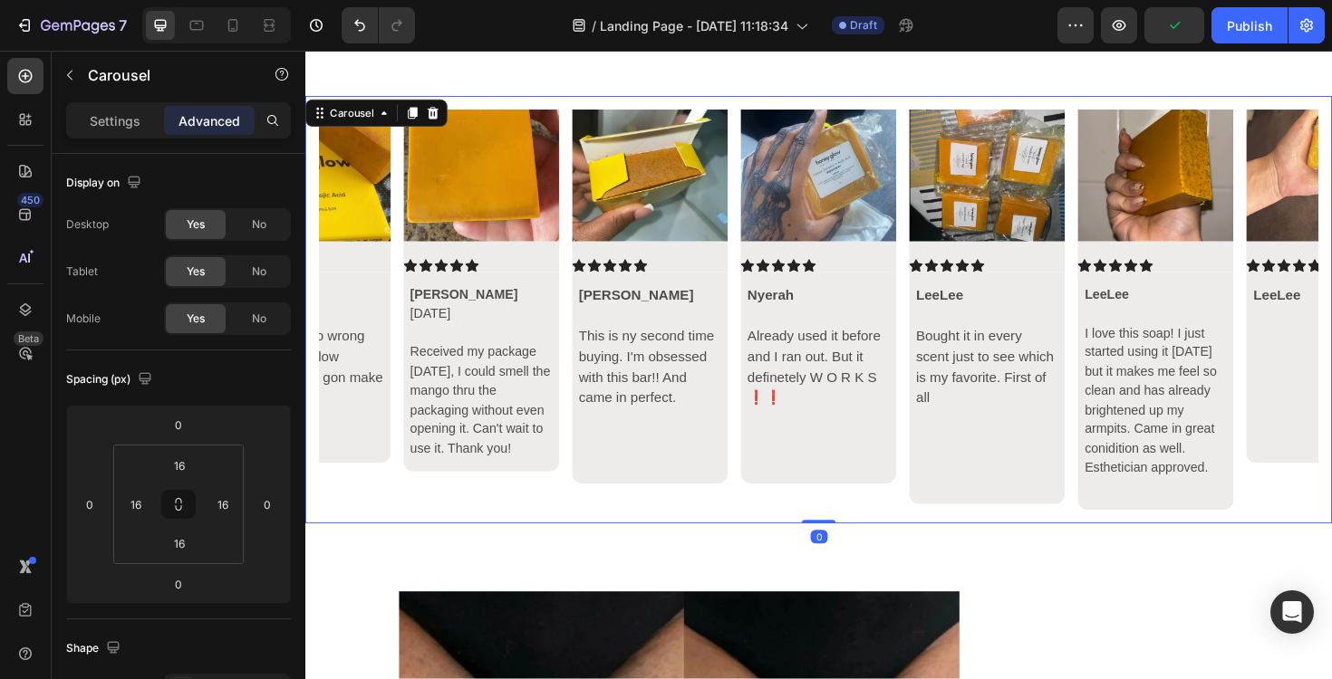
scroll to position [6130, 0]
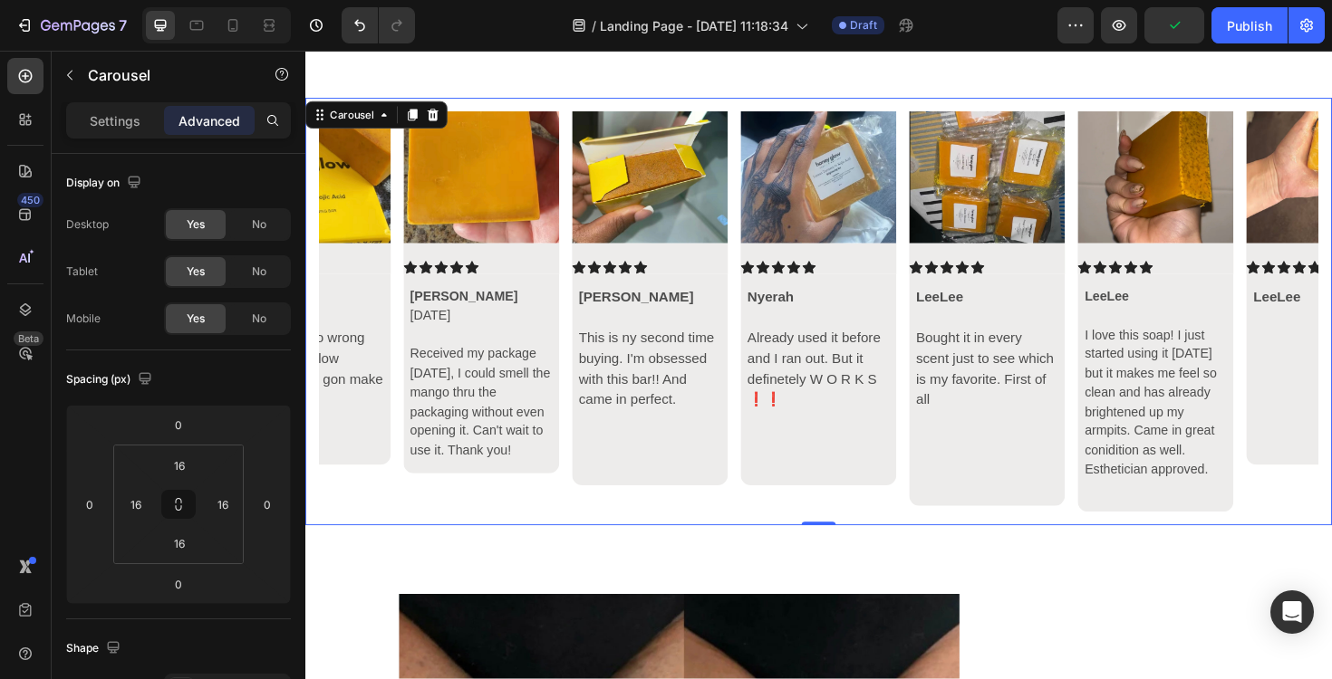
click at [1101, 529] on div "LeeLee Bought it in every scent just to see which is my favorite. First of all" at bounding box center [1027, 410] width 165 height 245
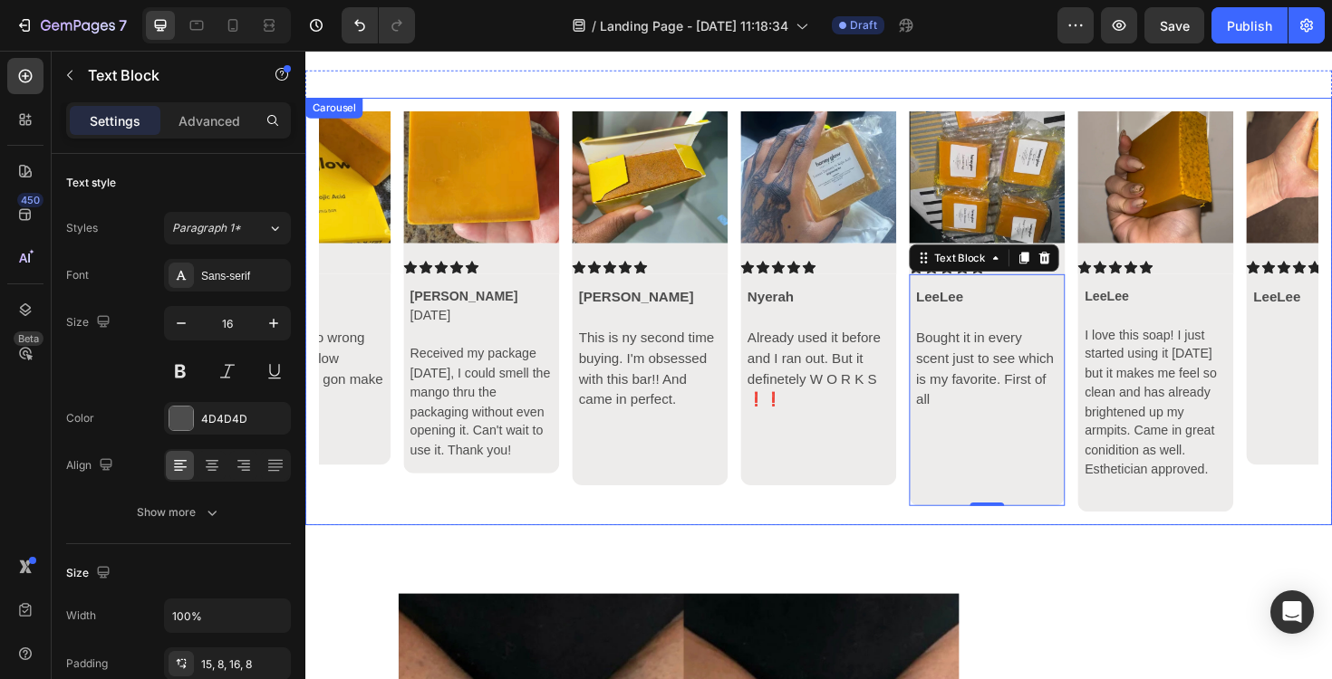
click at [1076, 535] on div "Image Icon Icon Icon Icon Icon Icon List Hillaree Rising 🌻 This has made such a…" at bounding box center [849, 328] width 1058 height 424
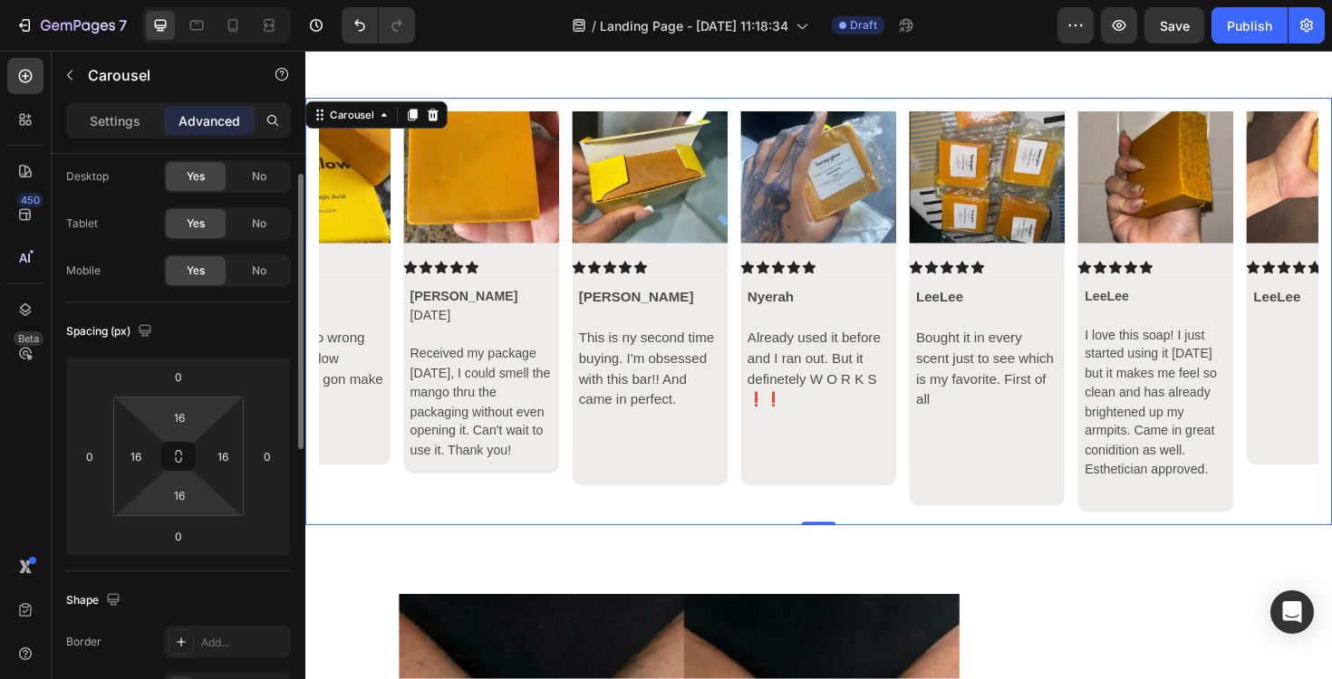
scroll to position [46, 0]
click at [579, 122] on div "Image Icon Icon Icon Icon Icon Icon List Hillaree Rising 🌻 This has made such a…" at bounding box center [849, 328] width 1058 height 424
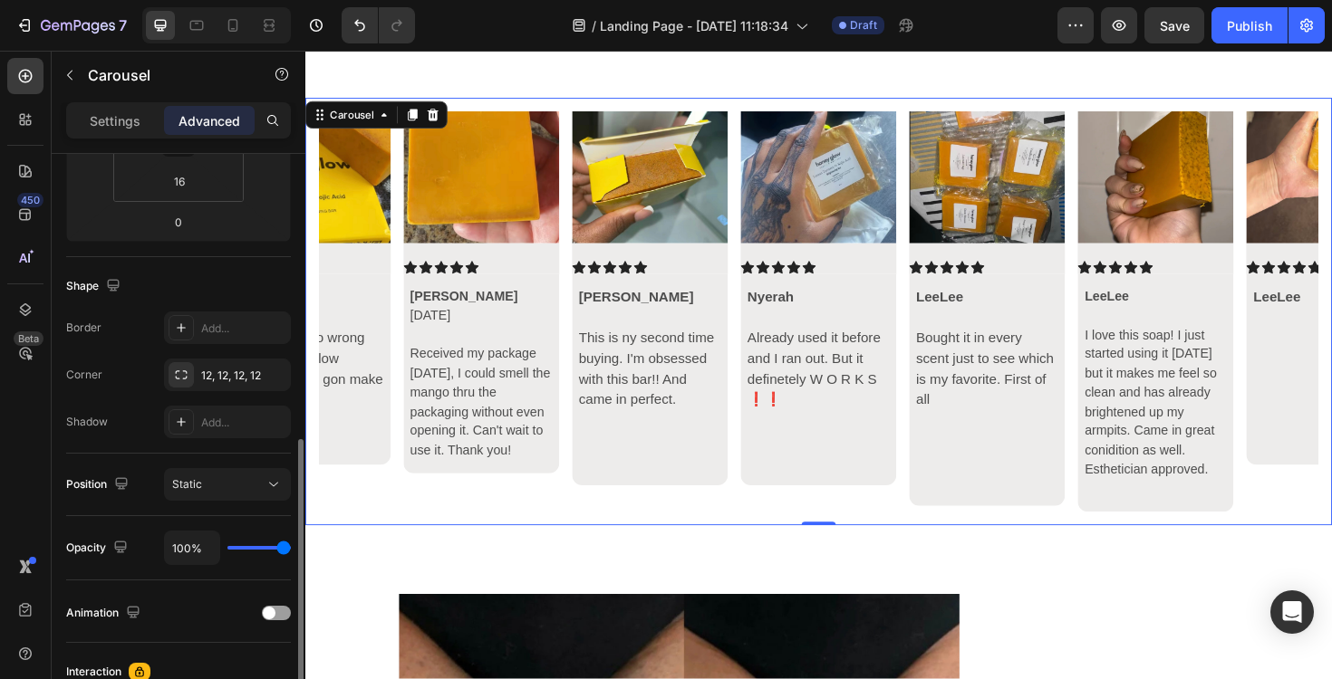
scroll to position [481, 0]
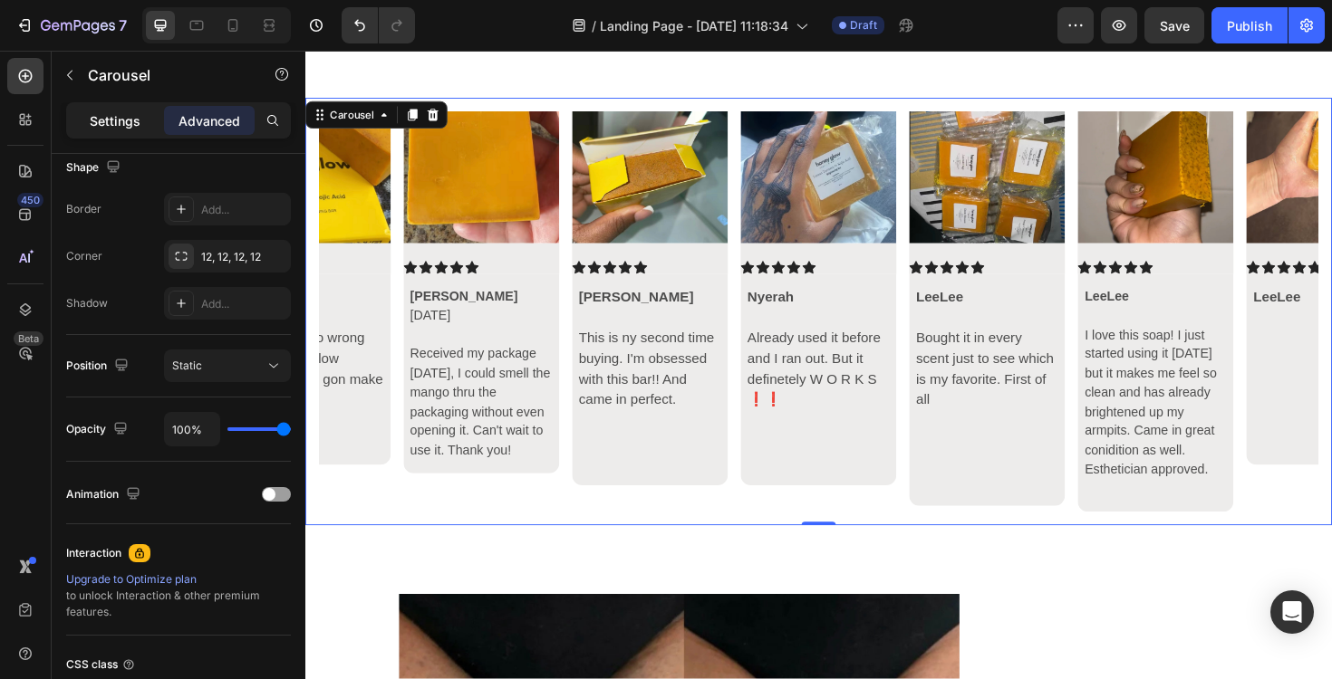
click at [122, 126] on p "Settings" at bounding box center [115, 120] width 51 height 19
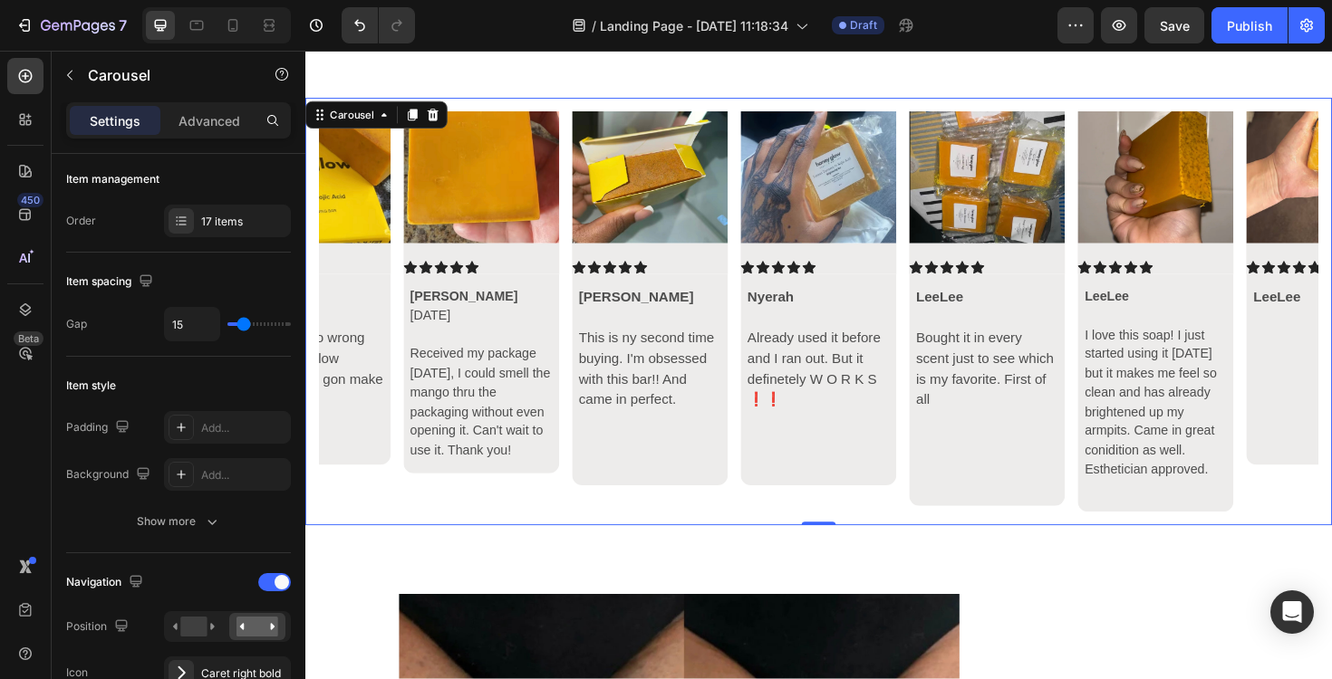
scroll to position [0, 0]
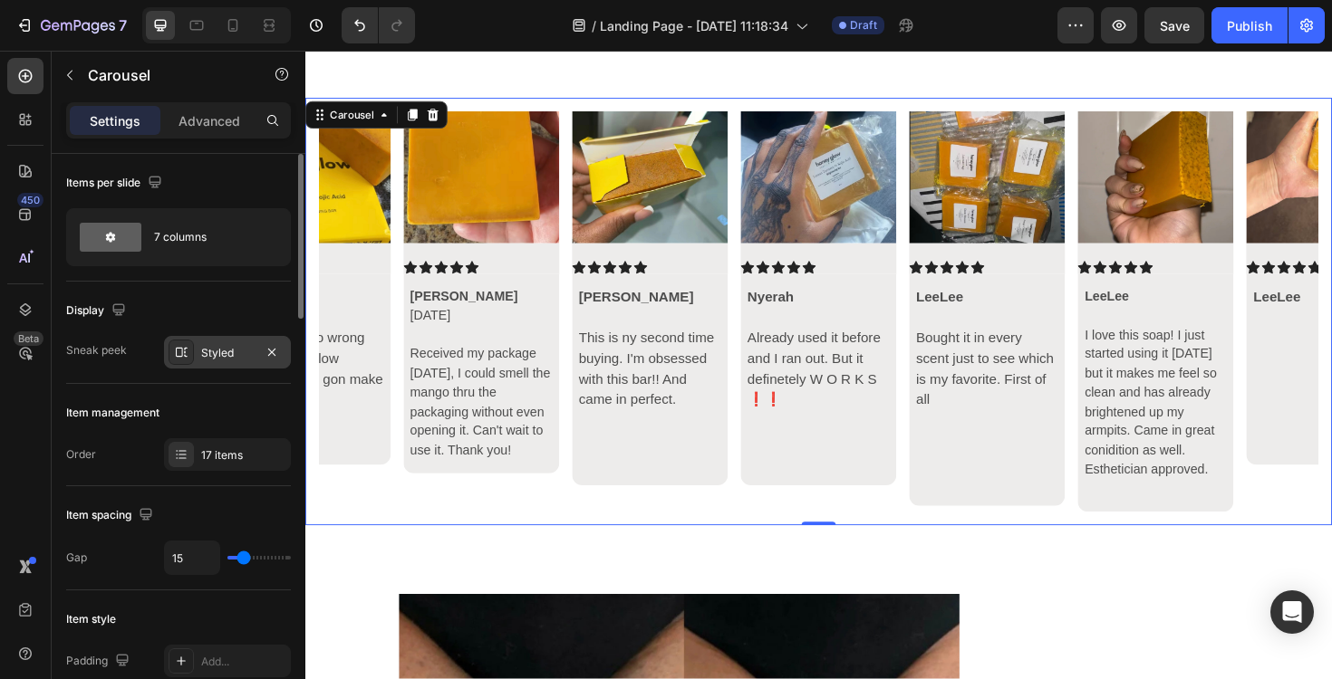
click at [234, 348] on div "Styled" at bounding box center [227, 353] width 53 height 16
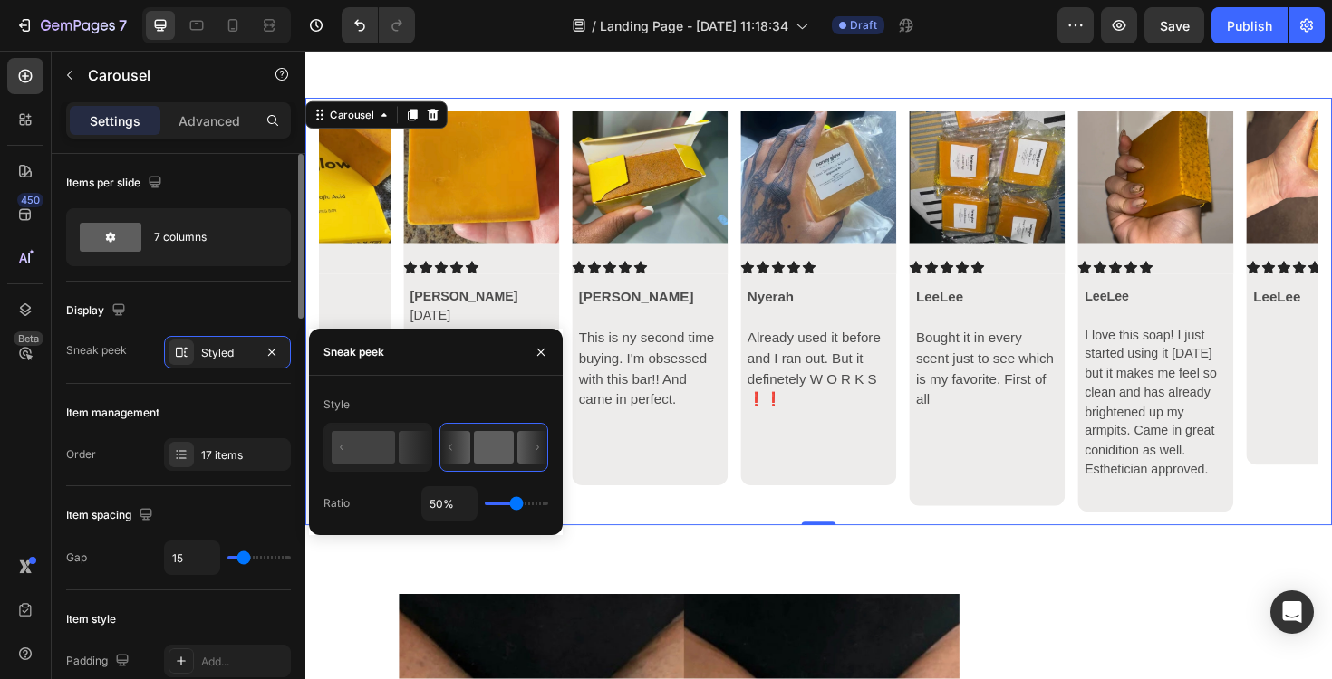
click at [201, 398] on div "Item management Order 17 items" at bounding box center [178, 435] width 225 height 102
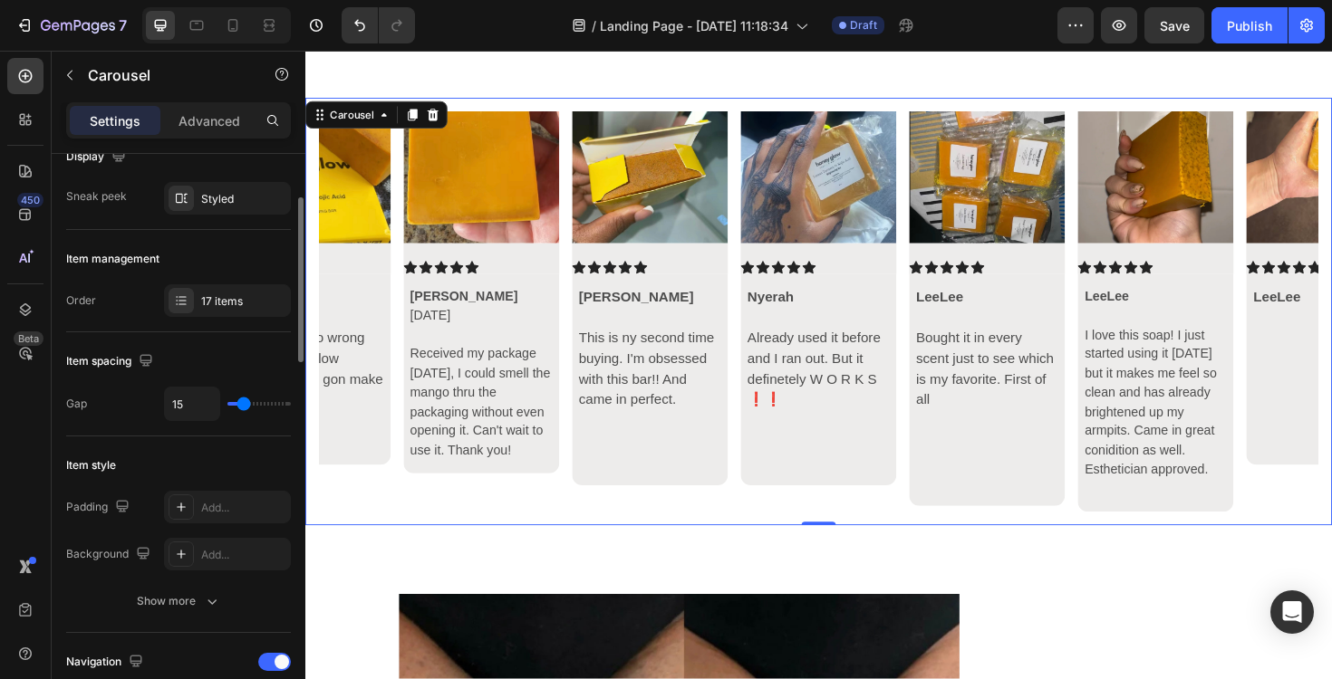
scroll to position [176, 0]
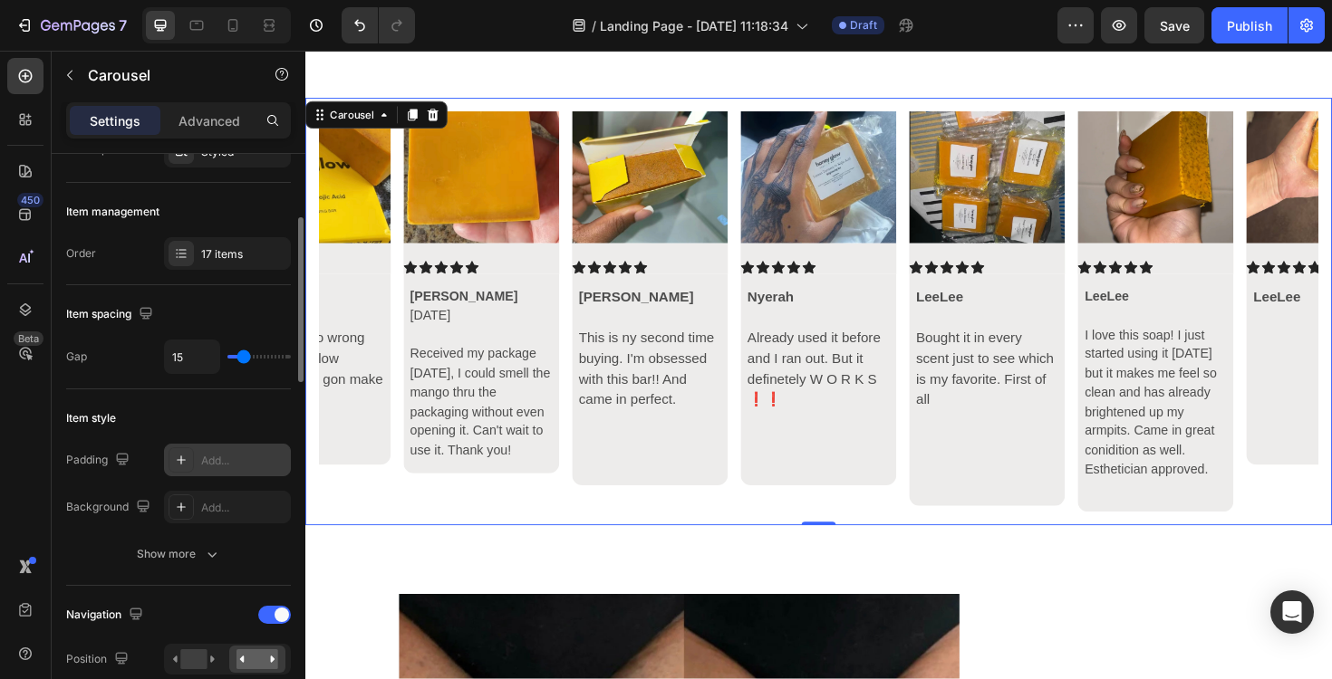
scroll to position [220, 0]
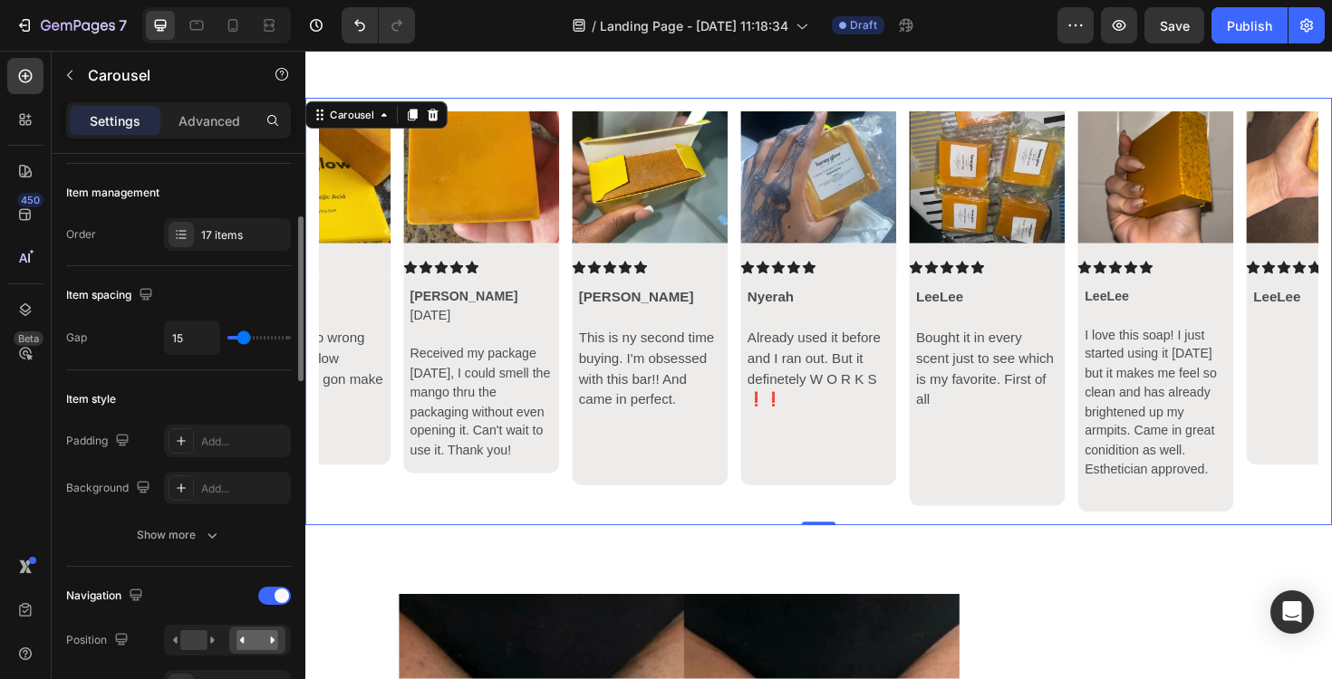
click at [213, 517] on div "Padding Add... Background Add... Show more" at bounding box center [178, 488] width 225 height 127
click at [203, 533] on icon "button" at bounding box center [212, 535] width 18 height 18
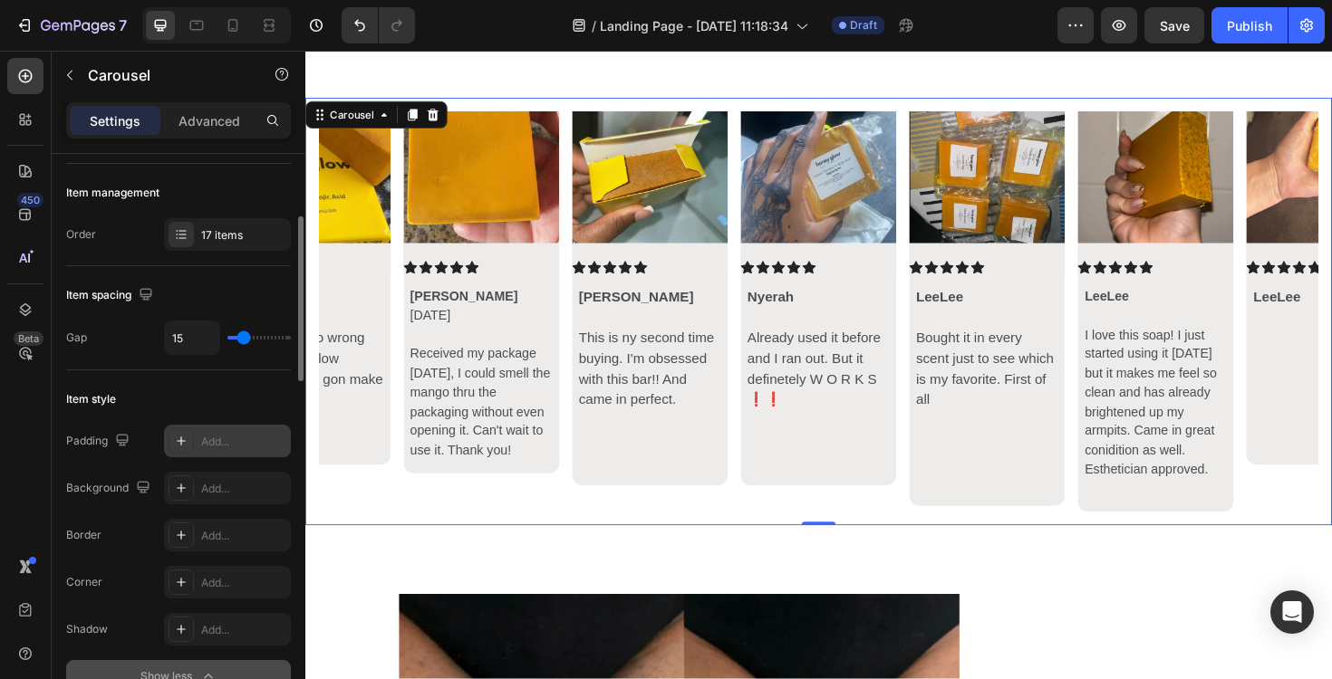
click at [216, 439] on div "Add..." at bounding box center [243, 442] width 85 height 16
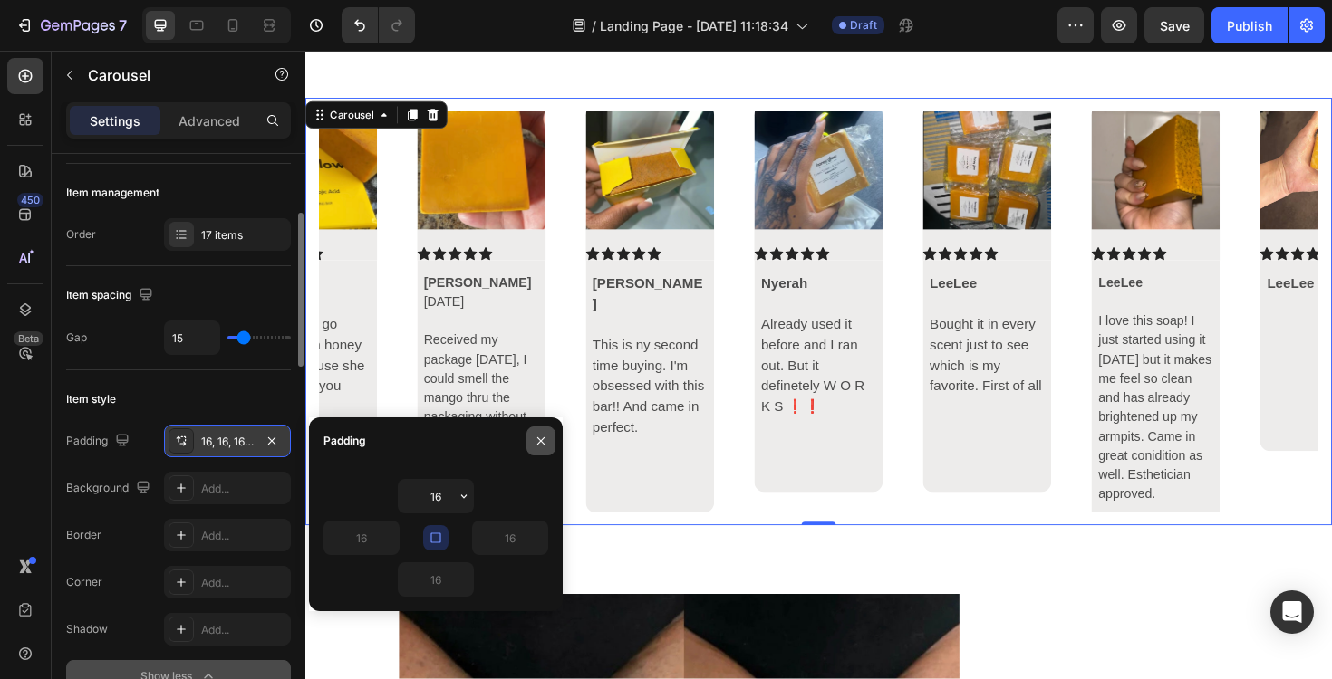
click at [540, 440] on icon "button" at bounding box center [540, 440] width 7 height 7
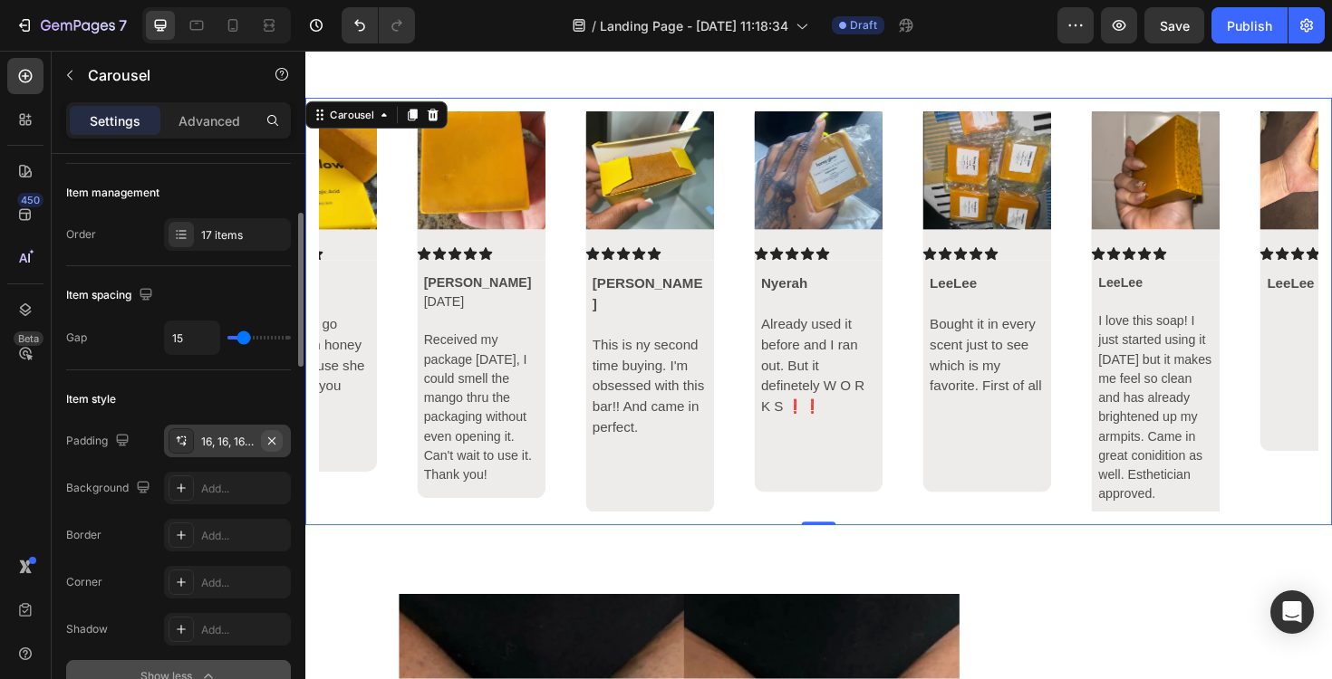
click at [272, 437] on icon "button" at bounding box center [271, 441] width 14 height 14
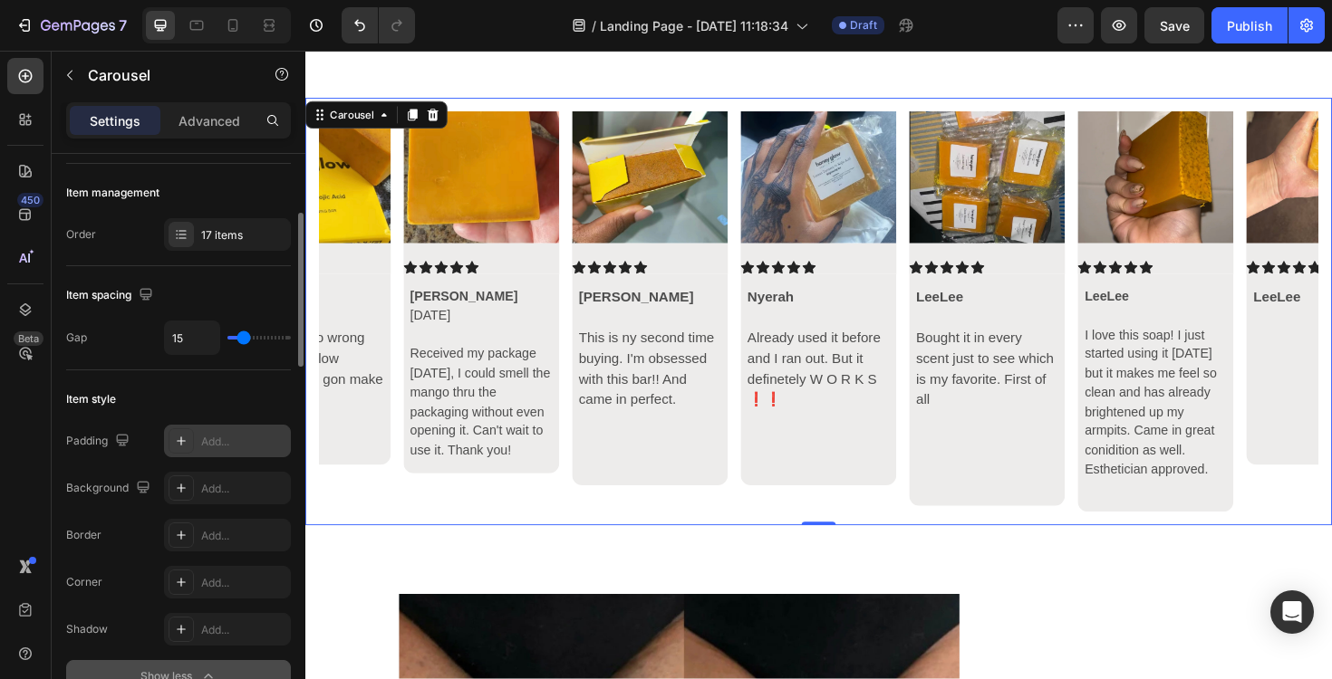
click at [654, 518] on div "Image Icon Icon Icon Icon Icon Icon List Hillaree Rising 🌻 This has made such a…" at bounding box center [849, 328] width 1058 height 424
click at [211, 481] on div "Add..." at bounding box center [243, 489] width 85 height 16
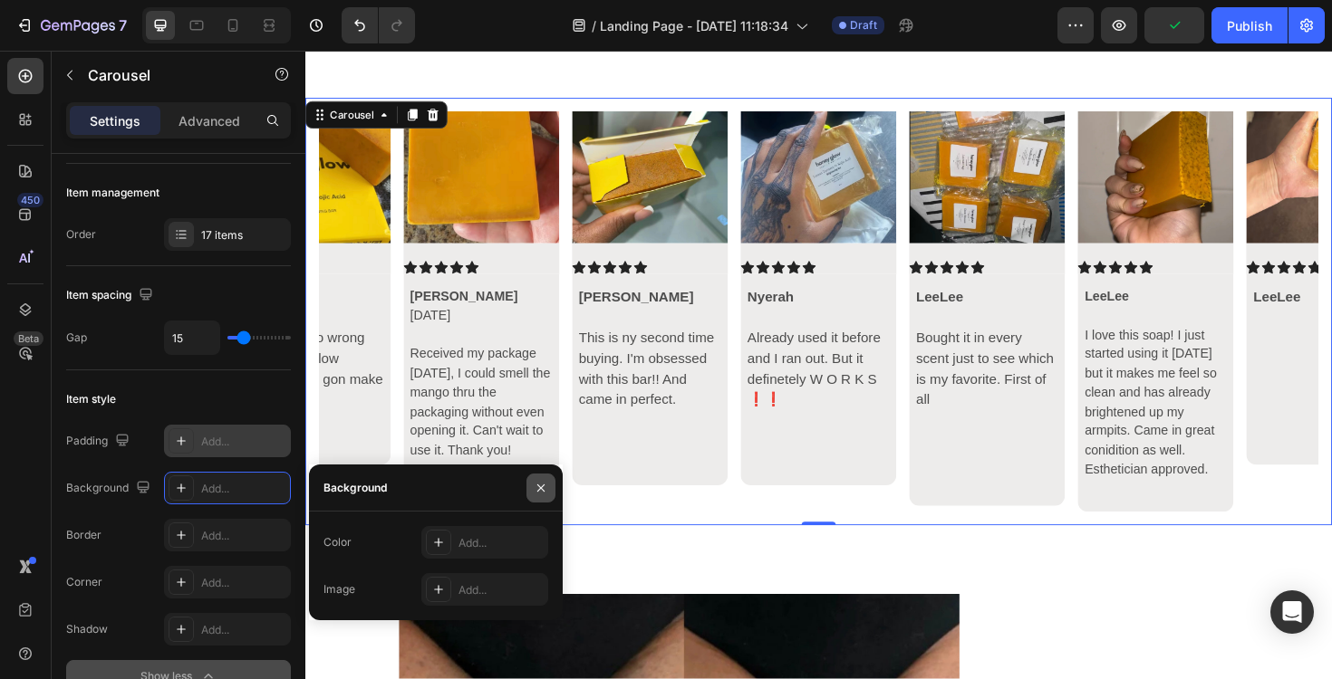
click at [541, 493] on icon "button" at bounding box center [541, 488] width 14 height 14
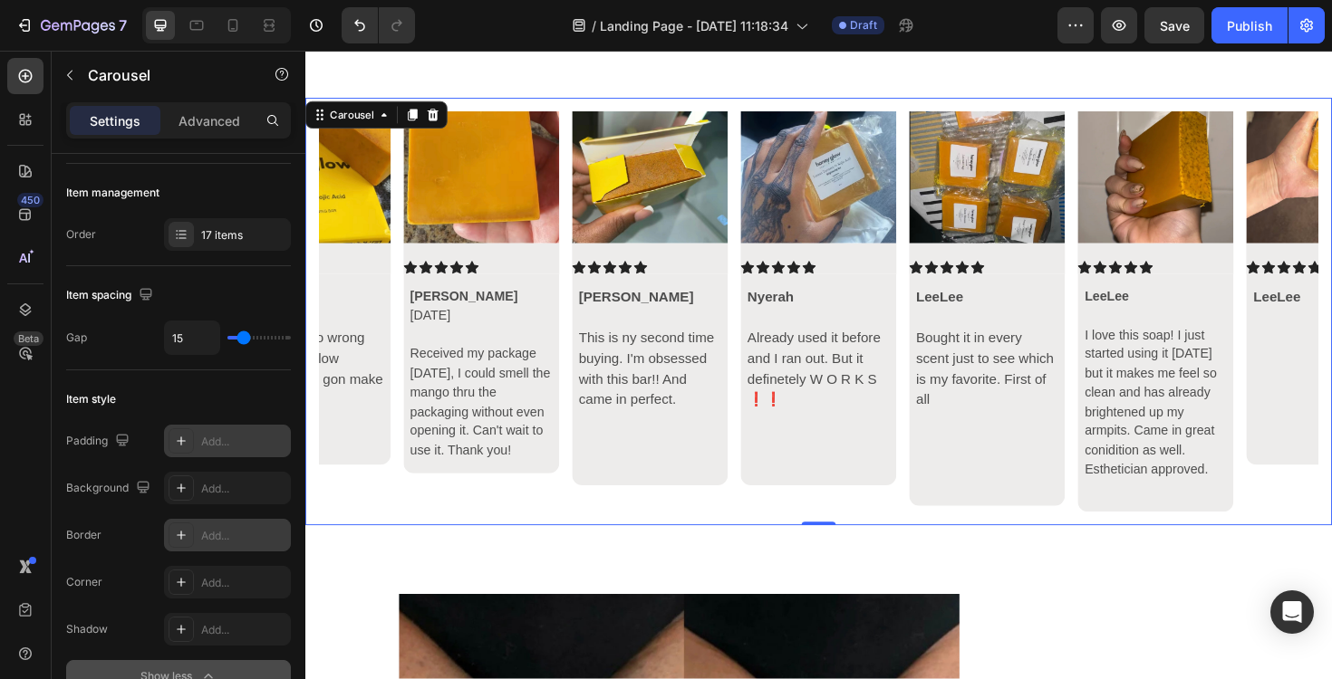
click at [212, 536] on div "Add..." at bounding box center [243, 536] width 85 height 16
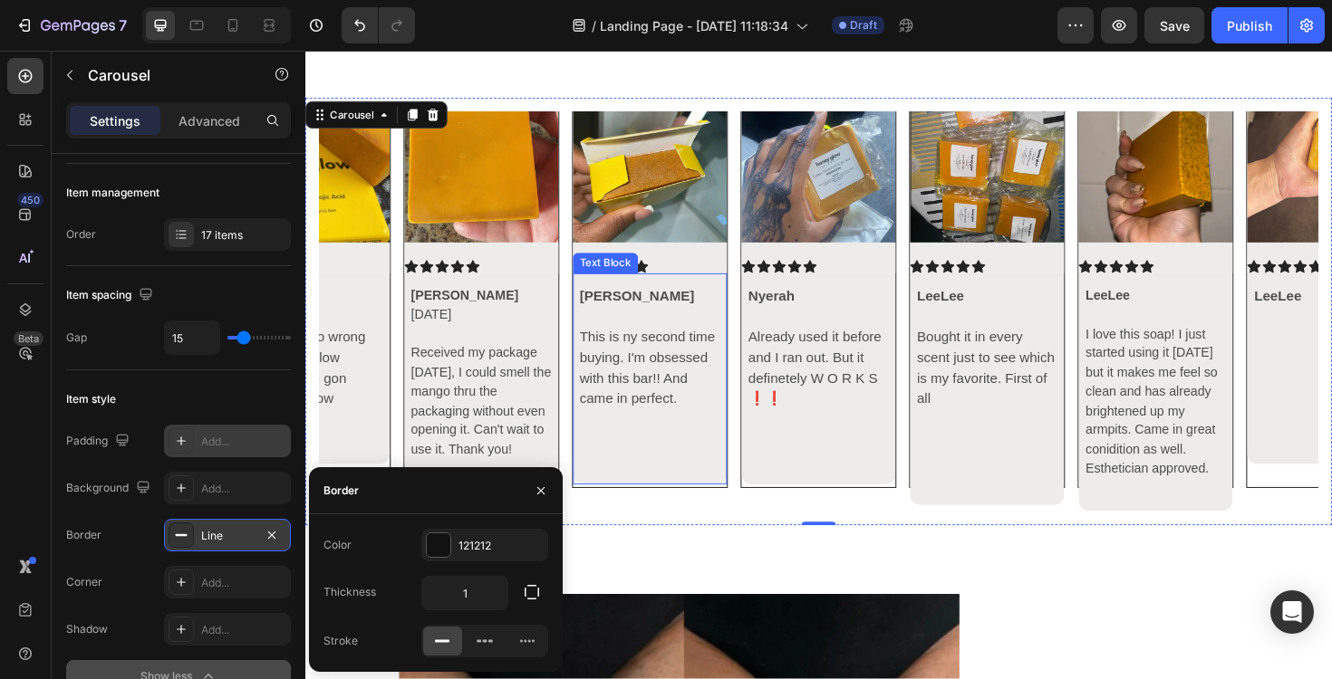
scroll to position [24, 0]
click at [535, 490] on icon "button" at bounding box center [541, 491] width 14 height 14
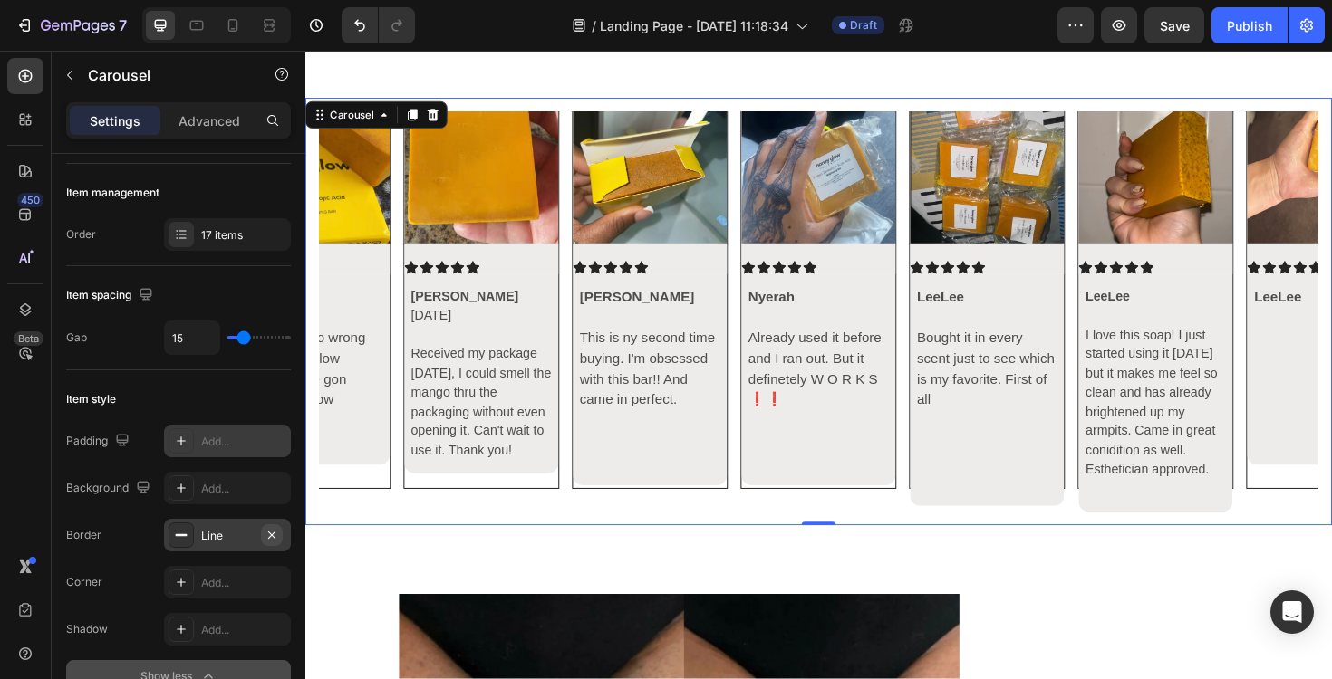
click at [276, 532] on icon "button" at bounding box center [271, 535] width 14 height 14
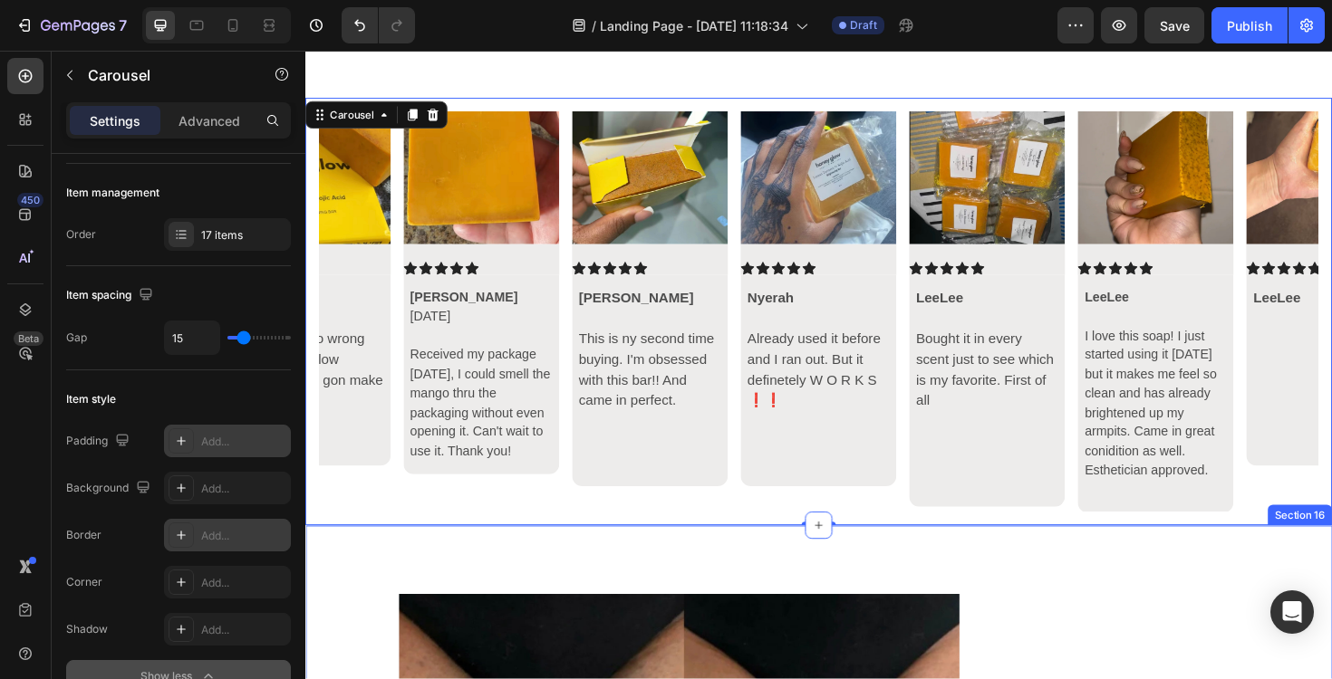
scroll to position [24, 0]
click at [428, 529] on div "Image Icon Icon Icon Icon Icon Icon List Hillaree Rising 🌻 This has made such a…" at bounding box center [849, 328] width 1058 height 424
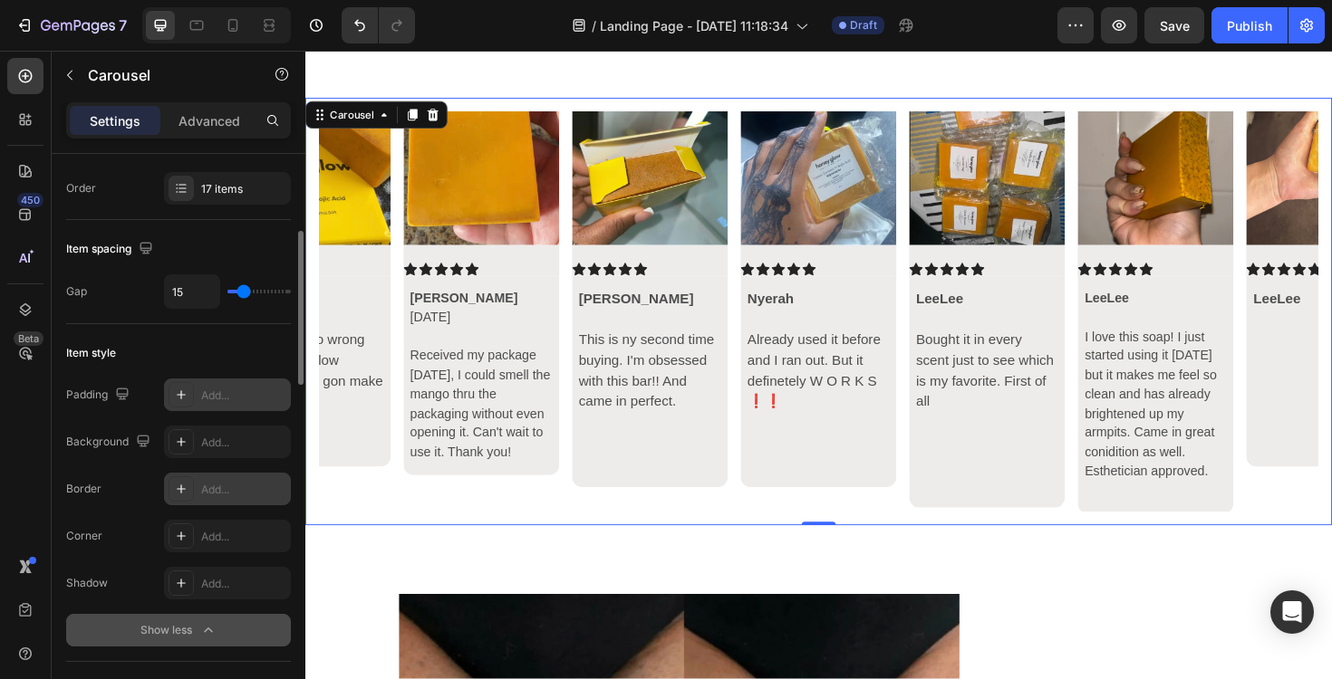
scroll to position [297, 0]
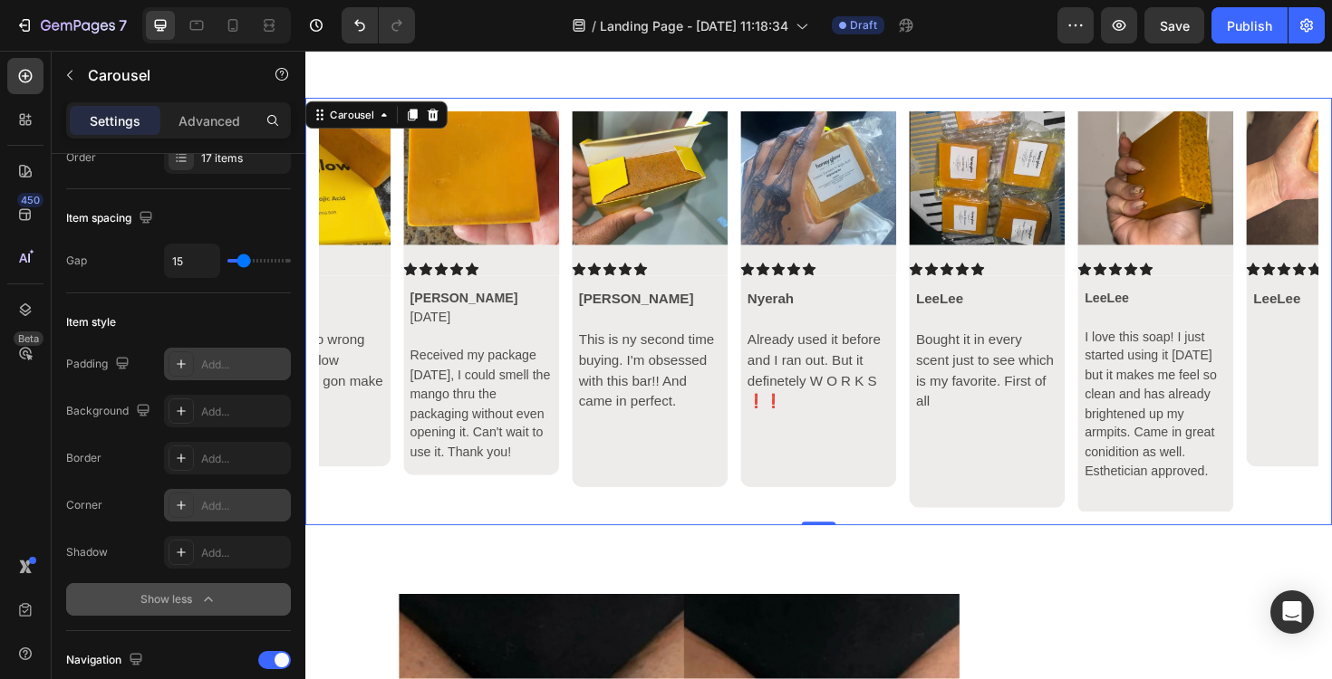
click at [225, 520] on div "Add..." at bounding box center [227, 505] width 127 height 33
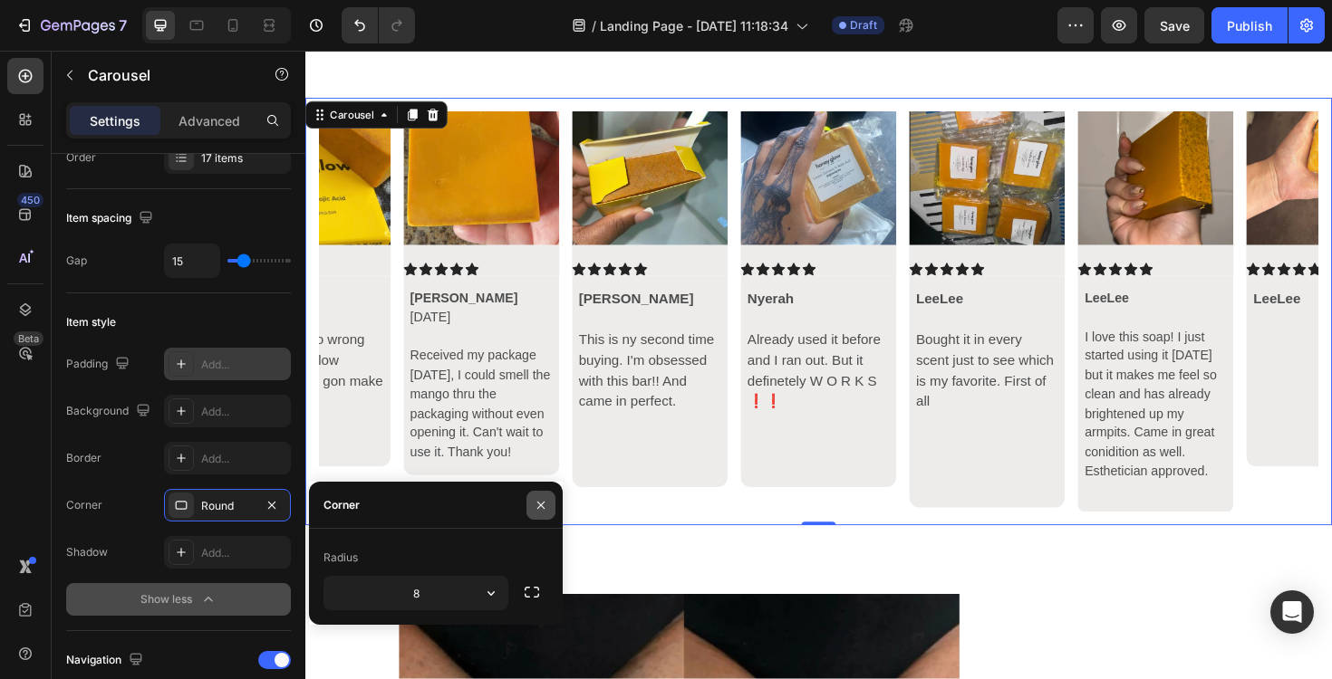
click at [534, 504] on icon "button" at bounding box center [541, 505] width 14 height 14
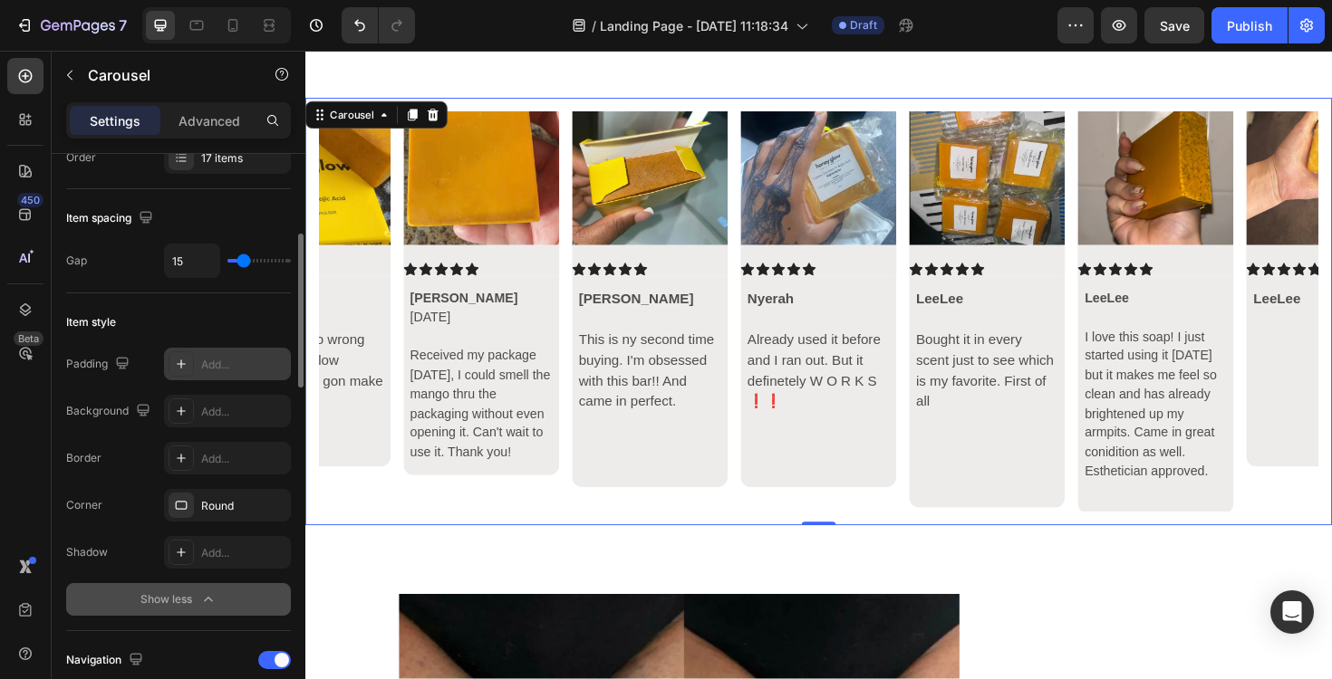
click at [228, 534] on div "Border Add... Corner Round Shadow Add..." at bounding box center [178, 505] width 225 height 127
drag, startPoint x: 213, startPoint y: 555, endPoint x: 245, endPoint y: 352, distance: 205.5
click at [213, 555] on div "Add..." at bounding box center [243, 553] width 85 height 16
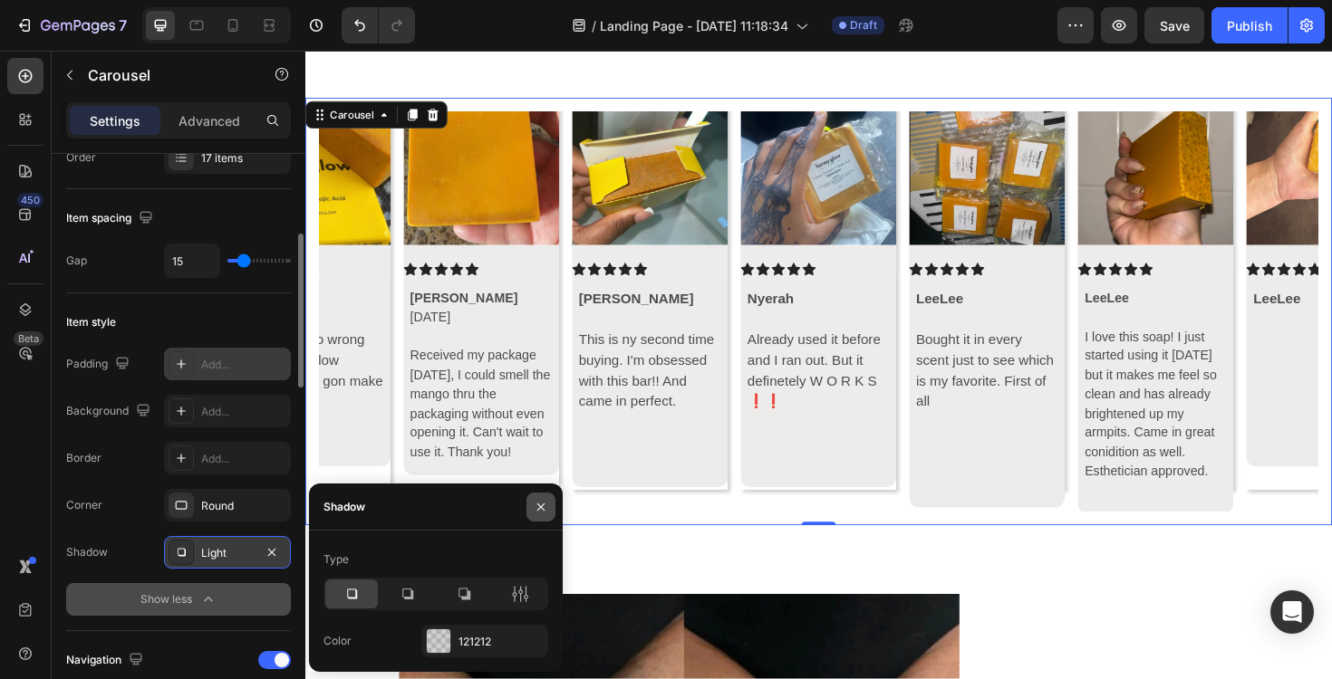
click at [534, 498] on button "button" at bounding box center [540, 507] width 29 height 29
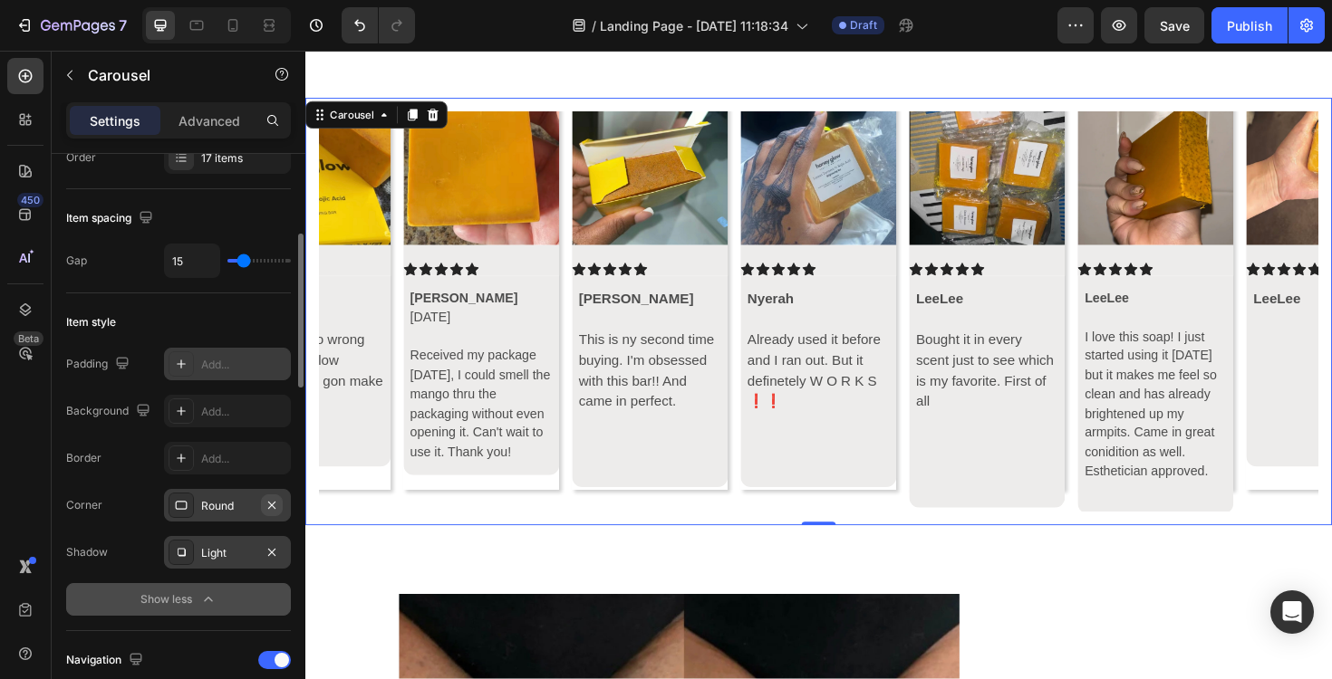
click at [270, 505] on icon "button" at bounding box center [271, 504] width 7 height 7
click at [278, 556] on icon "button" at bounding box center [271, 552] width 14 height 14
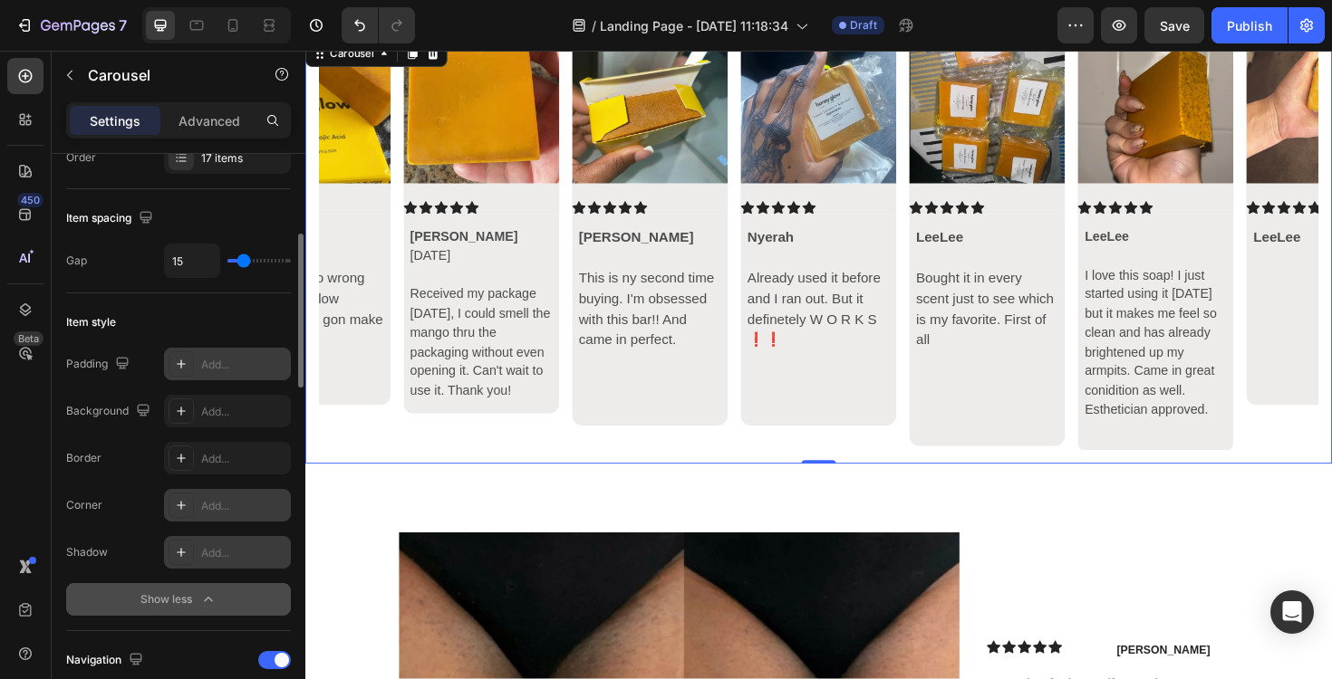
scroll to position [6206, 0]
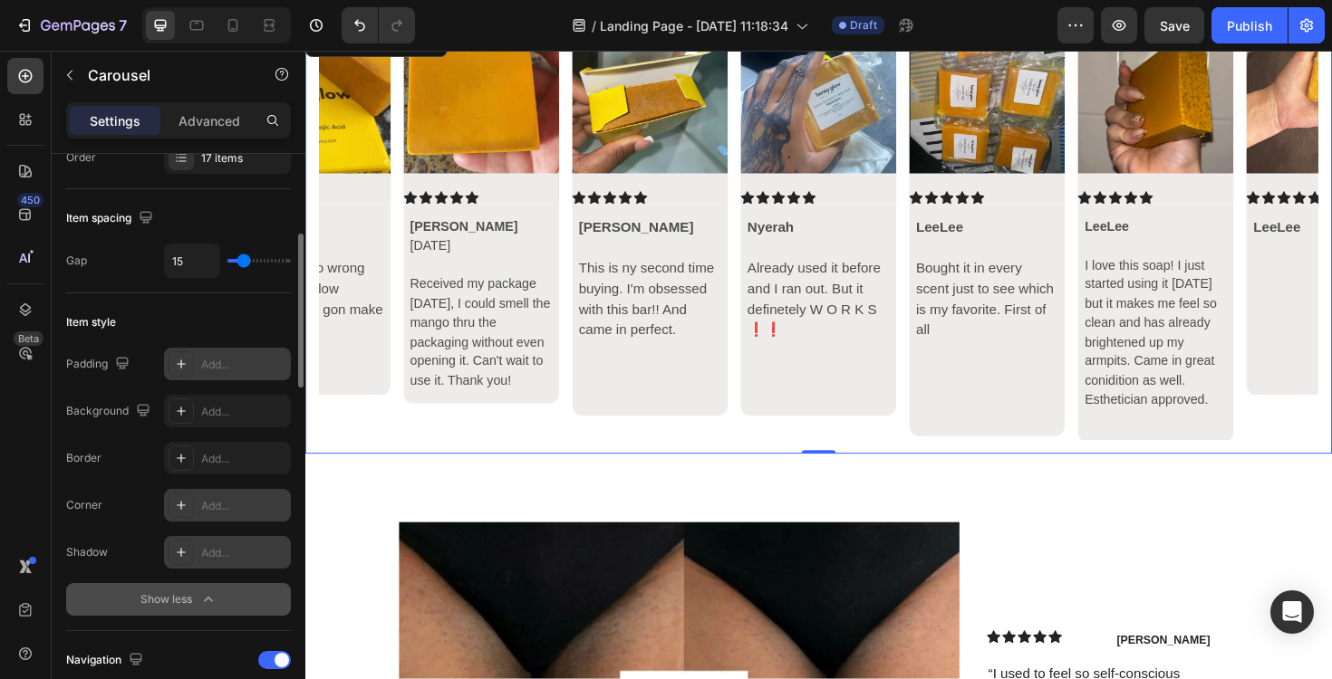
click at [499, 472] on div "Image Icon Icon Icon Icon Icon Icon List Hillaree Rising 🌻 This has made such a…" at bounding box center [848, 251] width 1087 height 453
click at [497, 448] on div "Image Icon Icon Icon Icon Icon Icon List Hillaree Rising 🌻 This has made such a…" at bounding box center [849, 252] width 1058 height 424
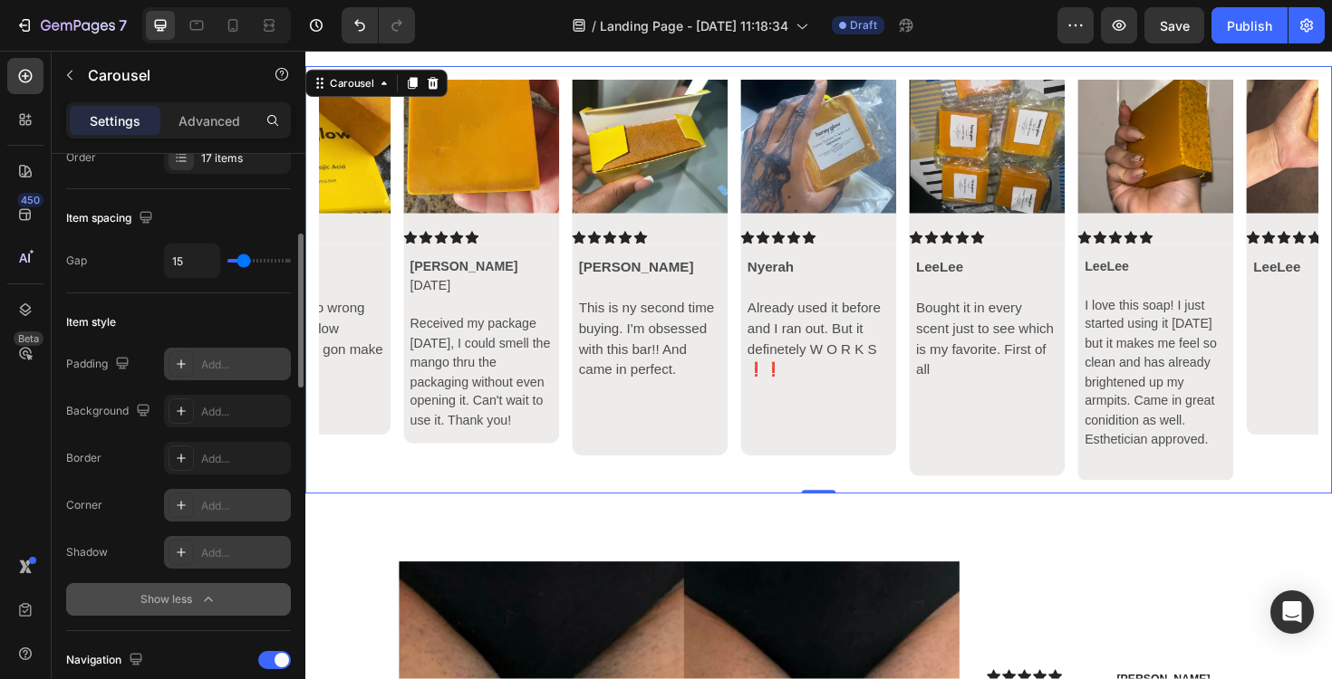
scroll to position [6086, 0]
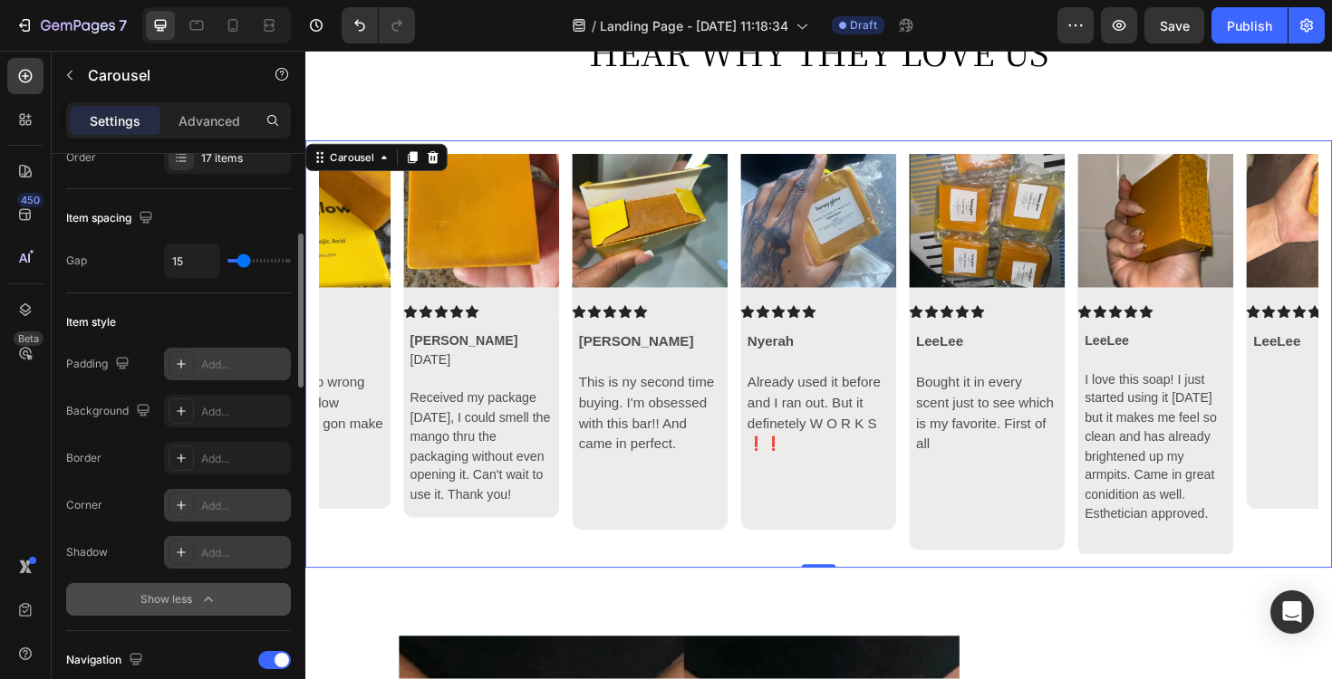
click at [780, 148] on div "Image Icon Icon Icon Icon Icon Icon List Hillaree Rising 🌻 This has made such a…" at bounding box center [848, 372] width 1087 height 453
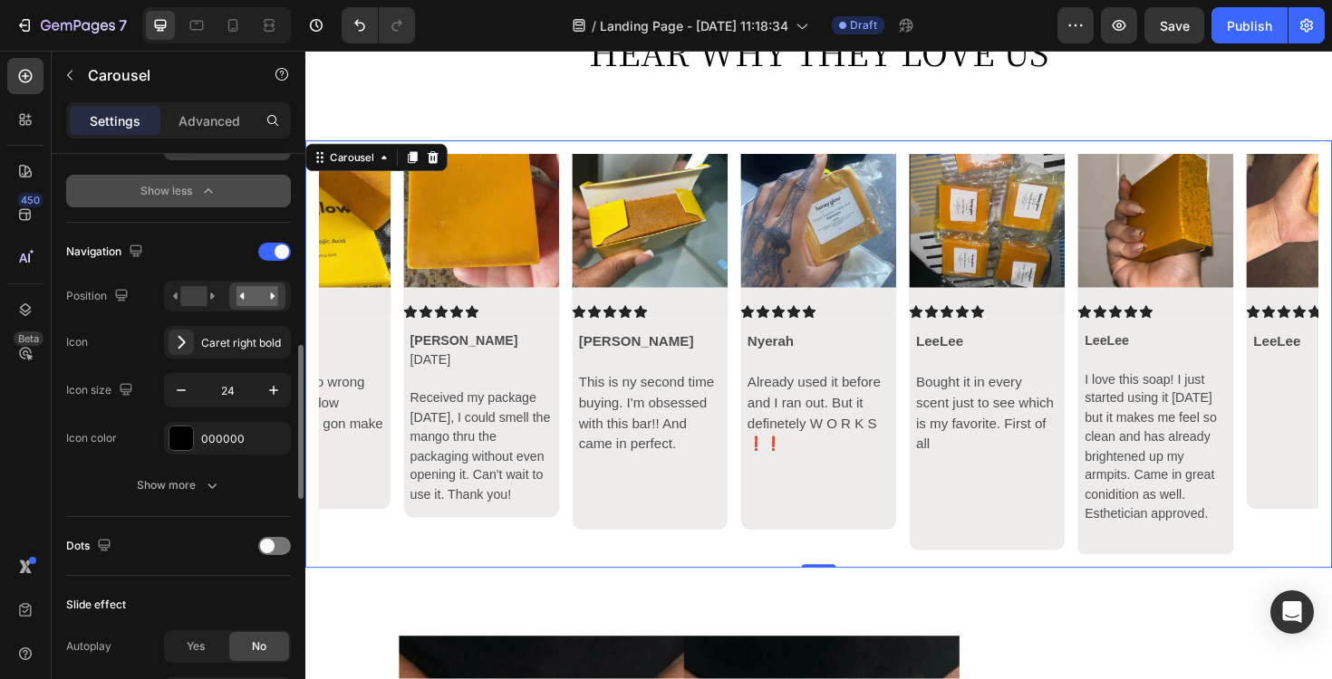
scroll to position [707, 0]
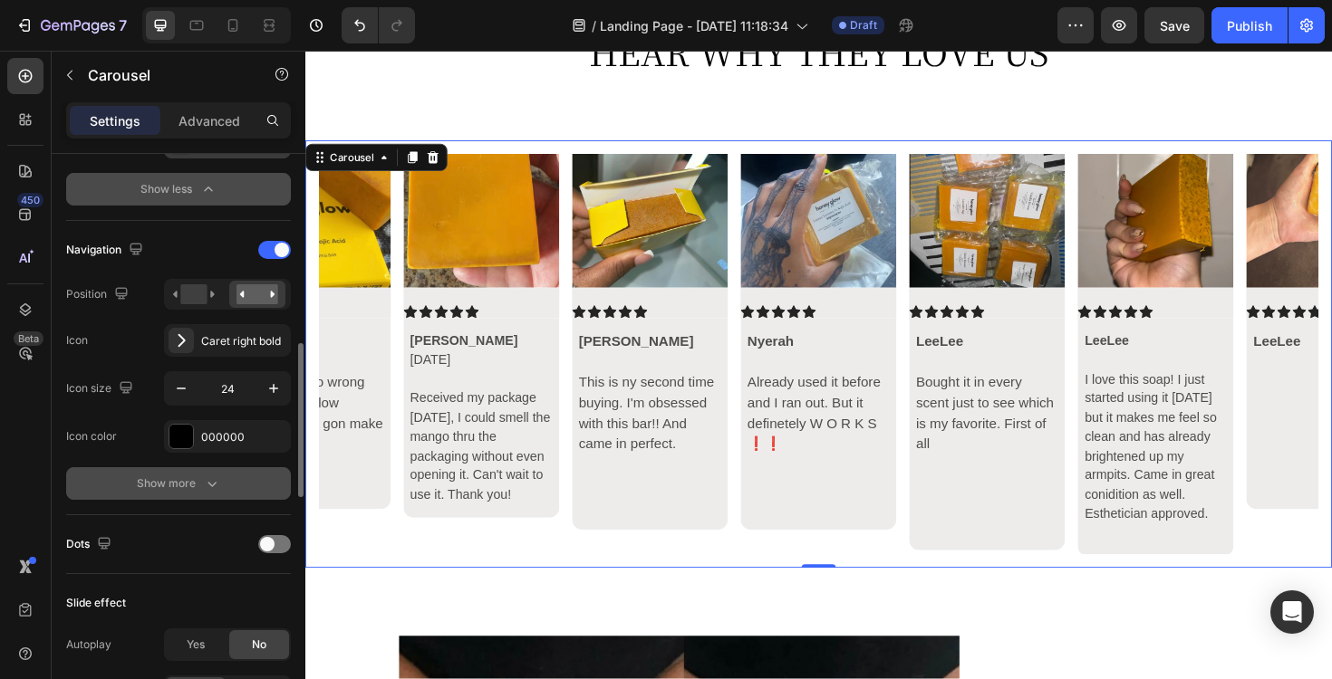
click at [207, 472] on button "Show more" at bounding box center [178, 483] width 225 height 33
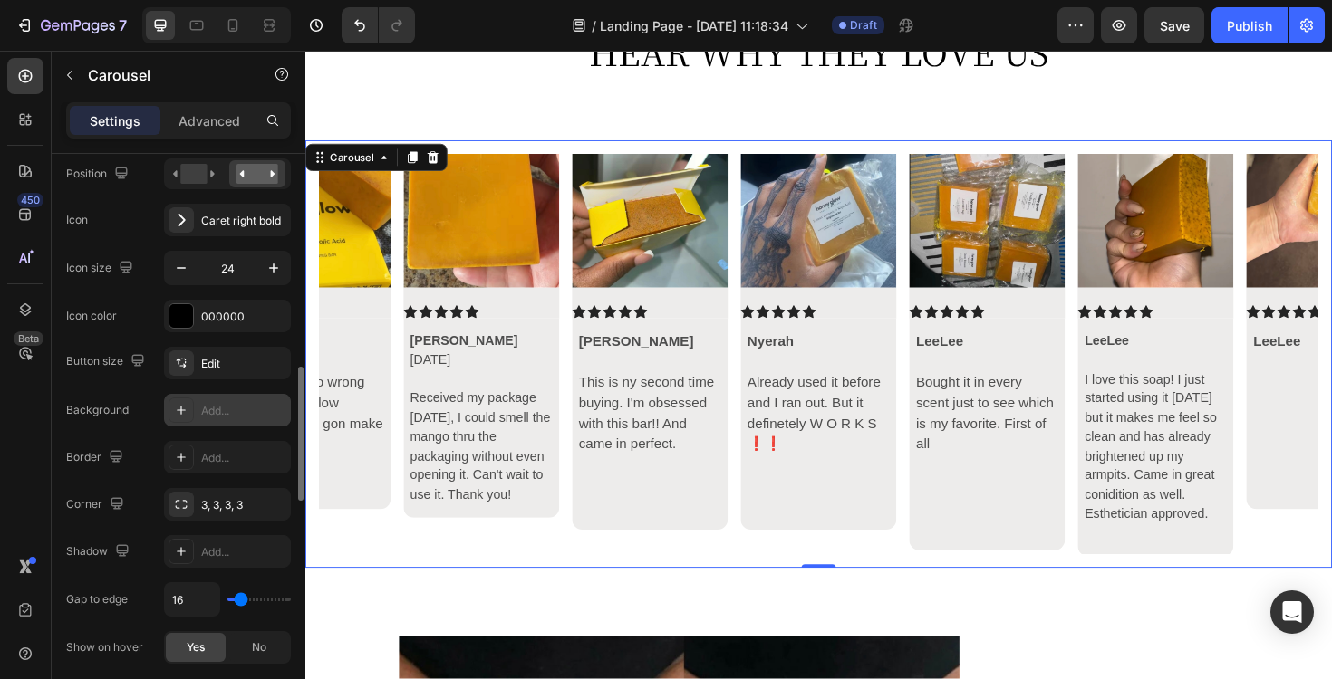
scroll to position [848, 0]
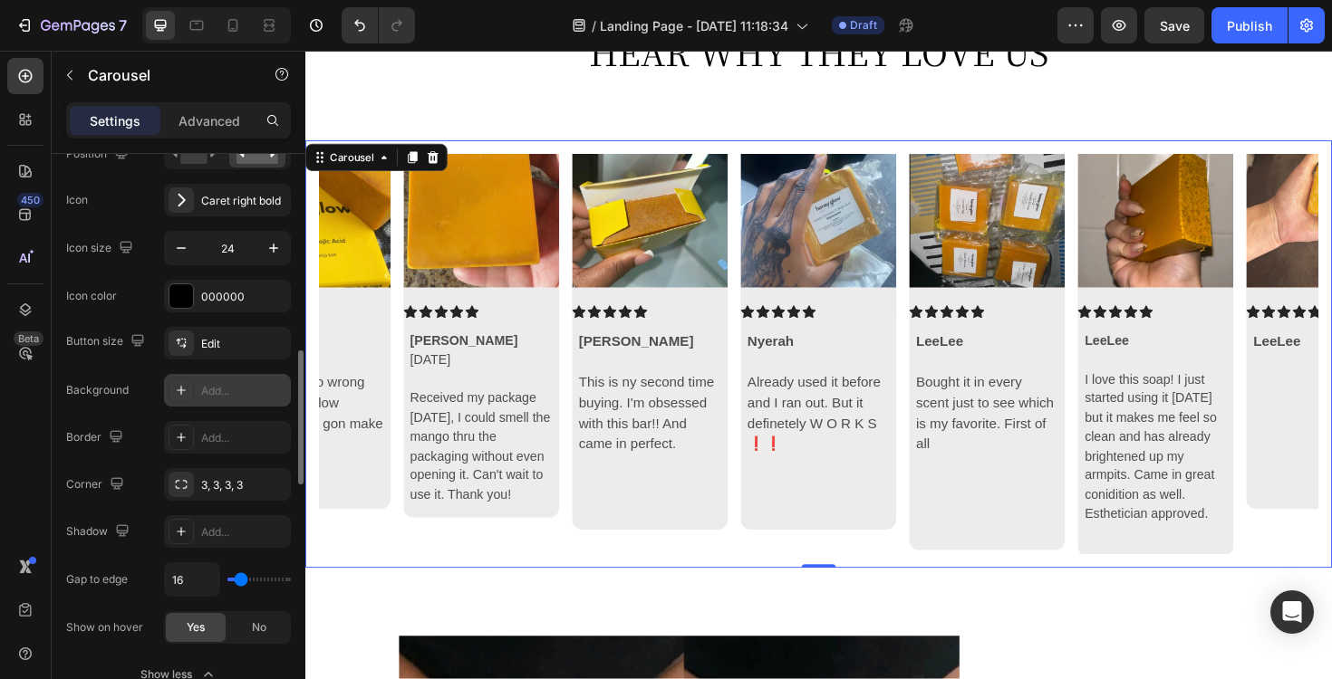
click at [230, 377] on div "Add..." at bounding box center [227, 390] width 127 height 33
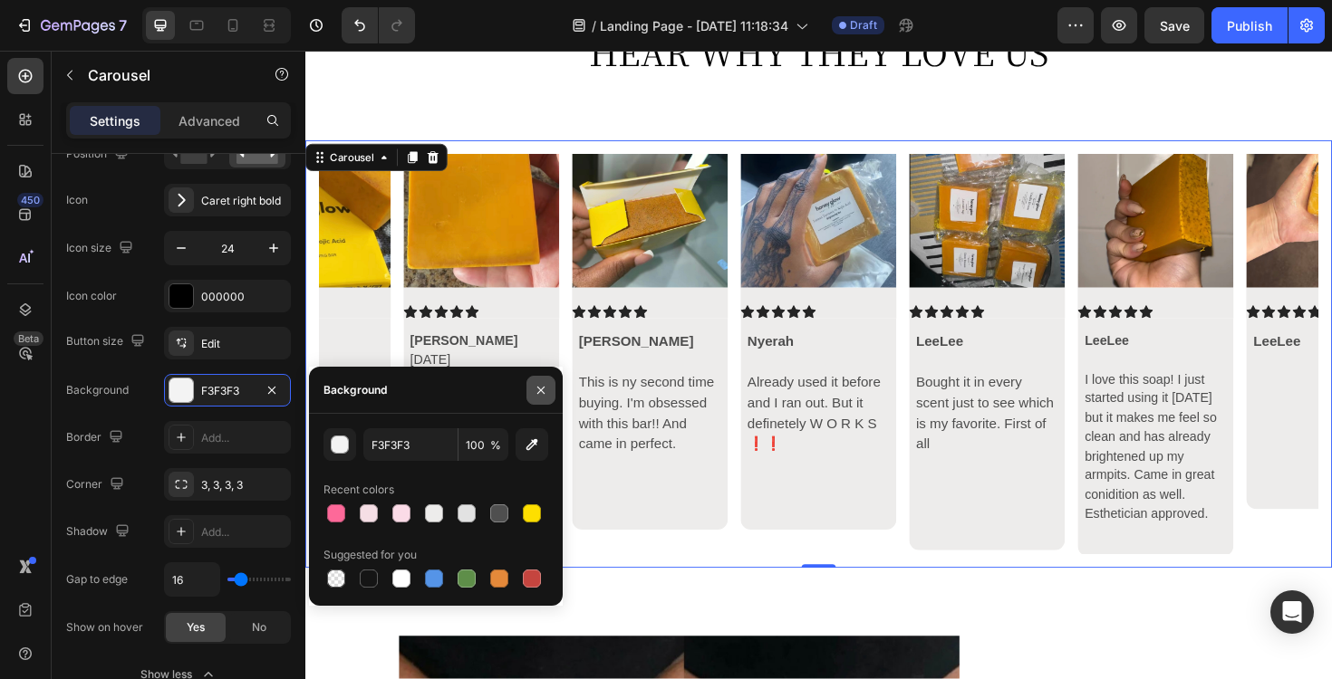
click at [543, 386] on icon "button" at bounding box center [541, 390] width 14 height 14
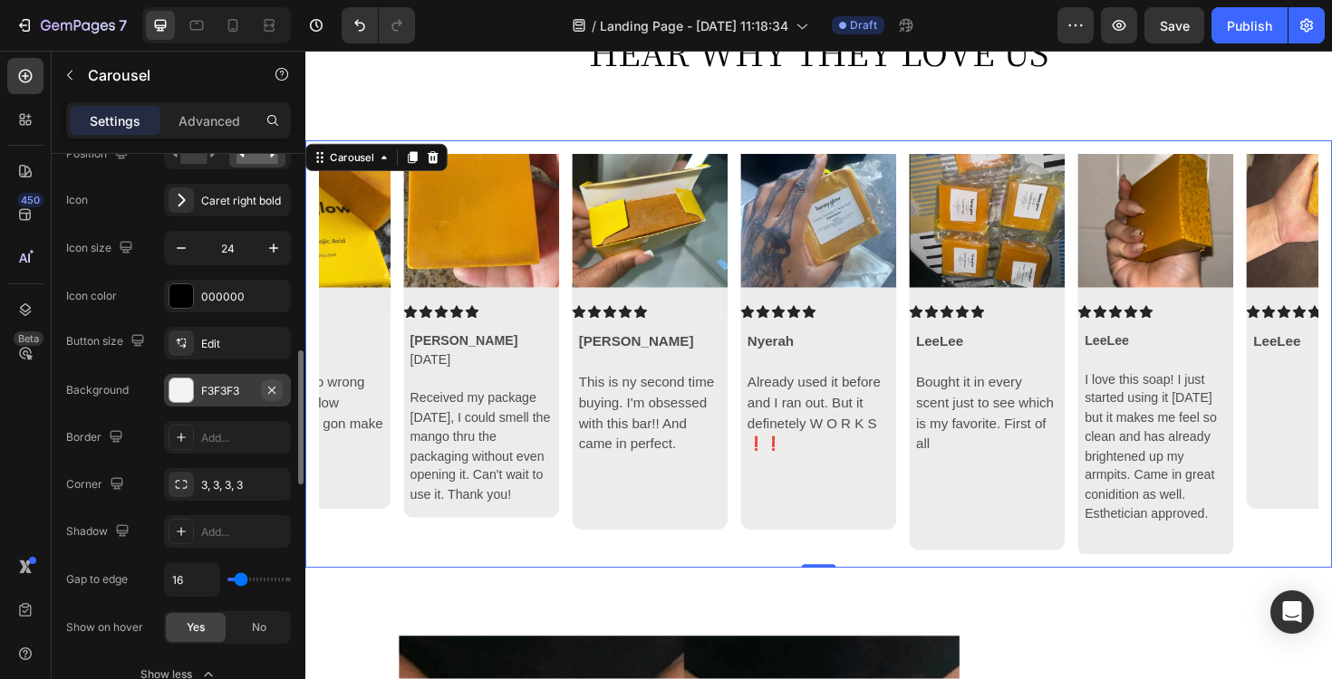
click at [267, 390] on icon "button" at bounding box center [271, 390] width 14 height 14
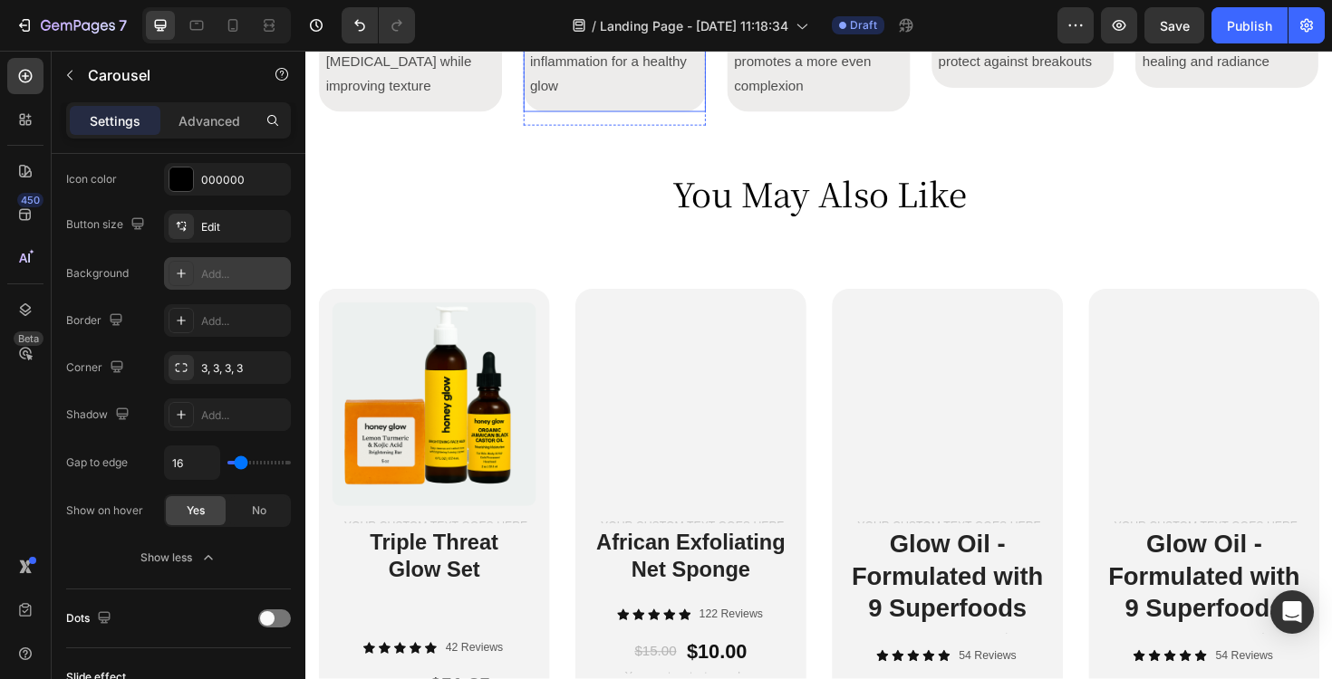
scroll to position [6065, 0]
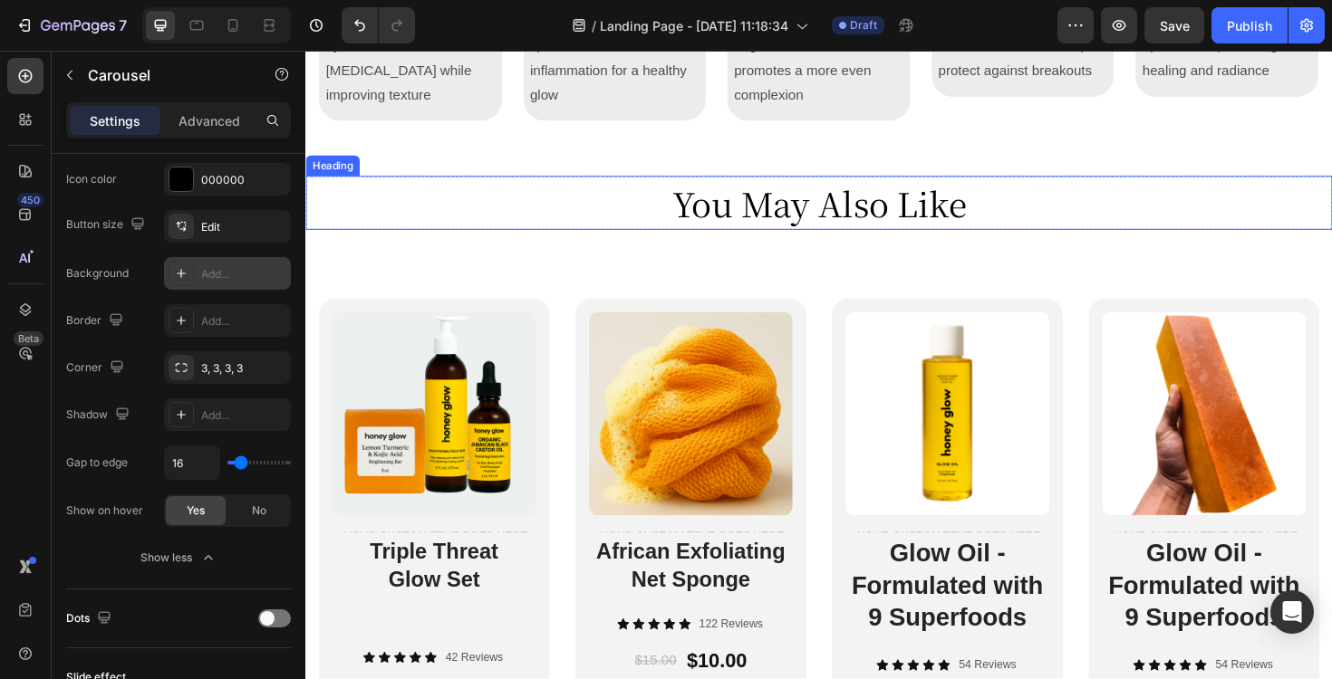
click at [844, 241] on h2 "You May Also Like" at bounding box center [848, 212] width 1087 height 57
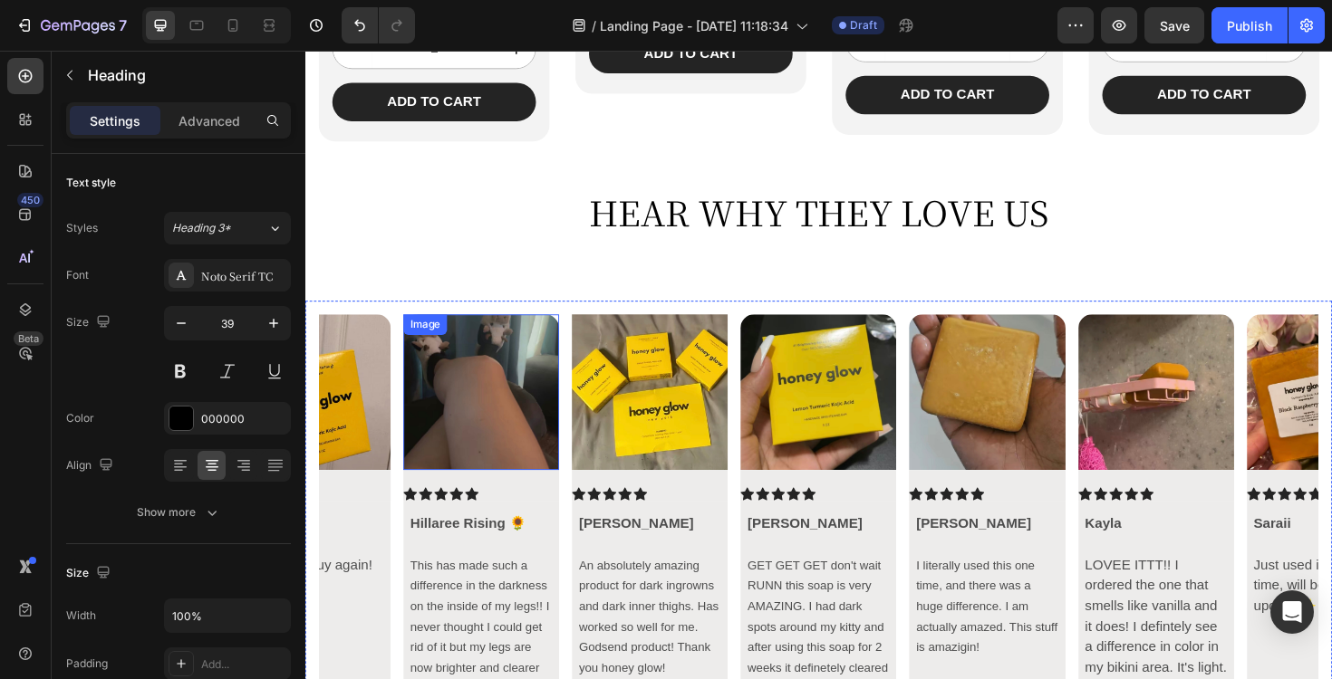
scroll to position [7211, 0]
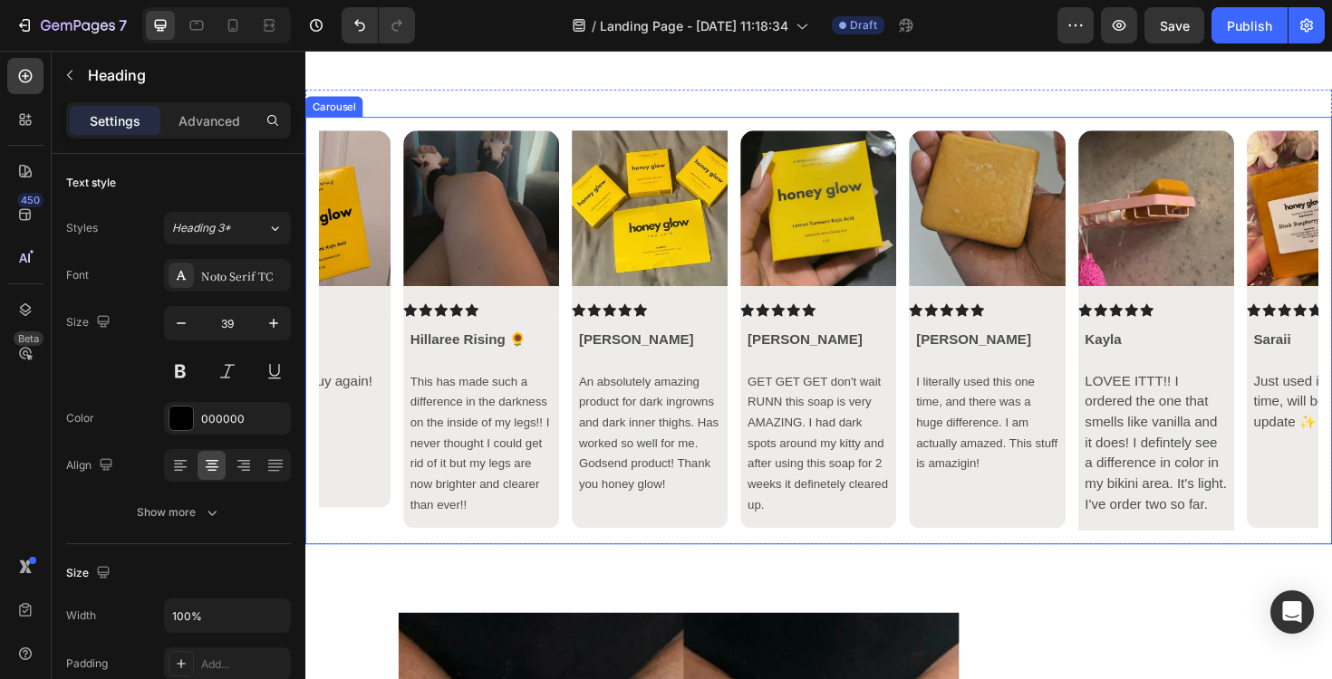
click at [351, 349] on icon "Carousel Back Arrow" at bounding box center [351, 348] width 22 height 22
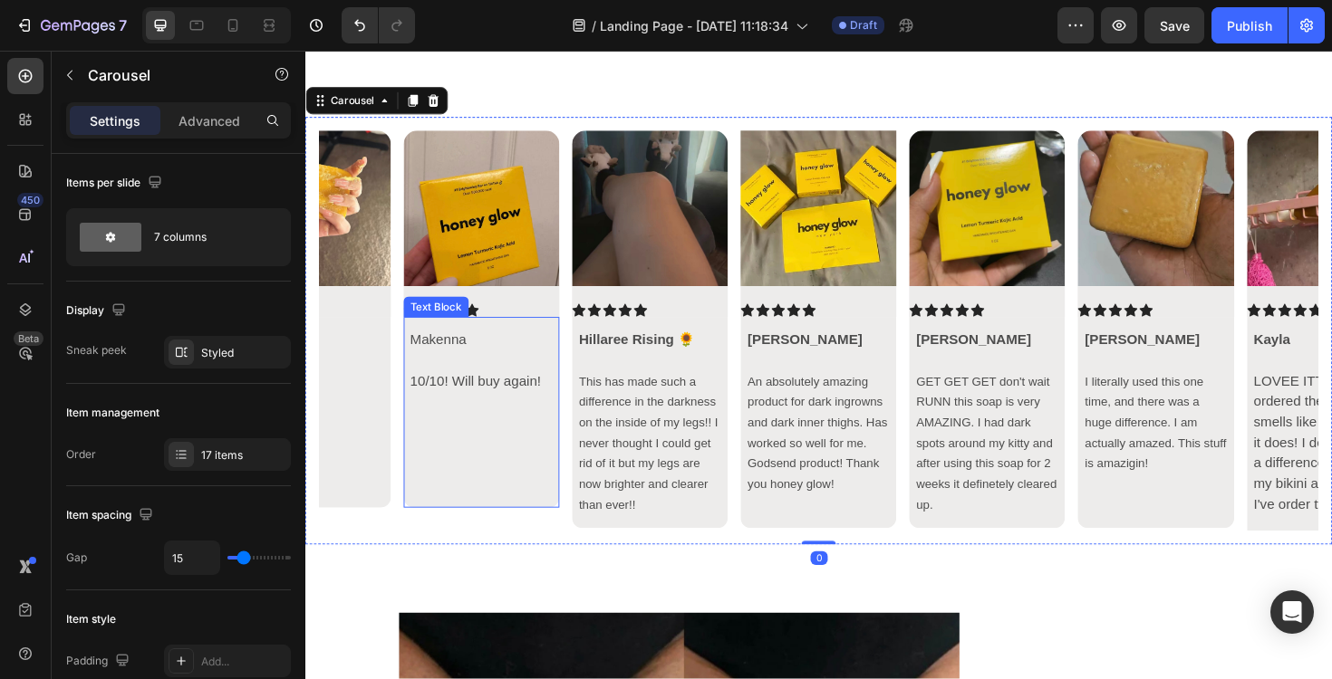
click at [558, 521] on div "Makenna 10/10! Will buy again!" at bounding box center [491, 434] width 165 height 202
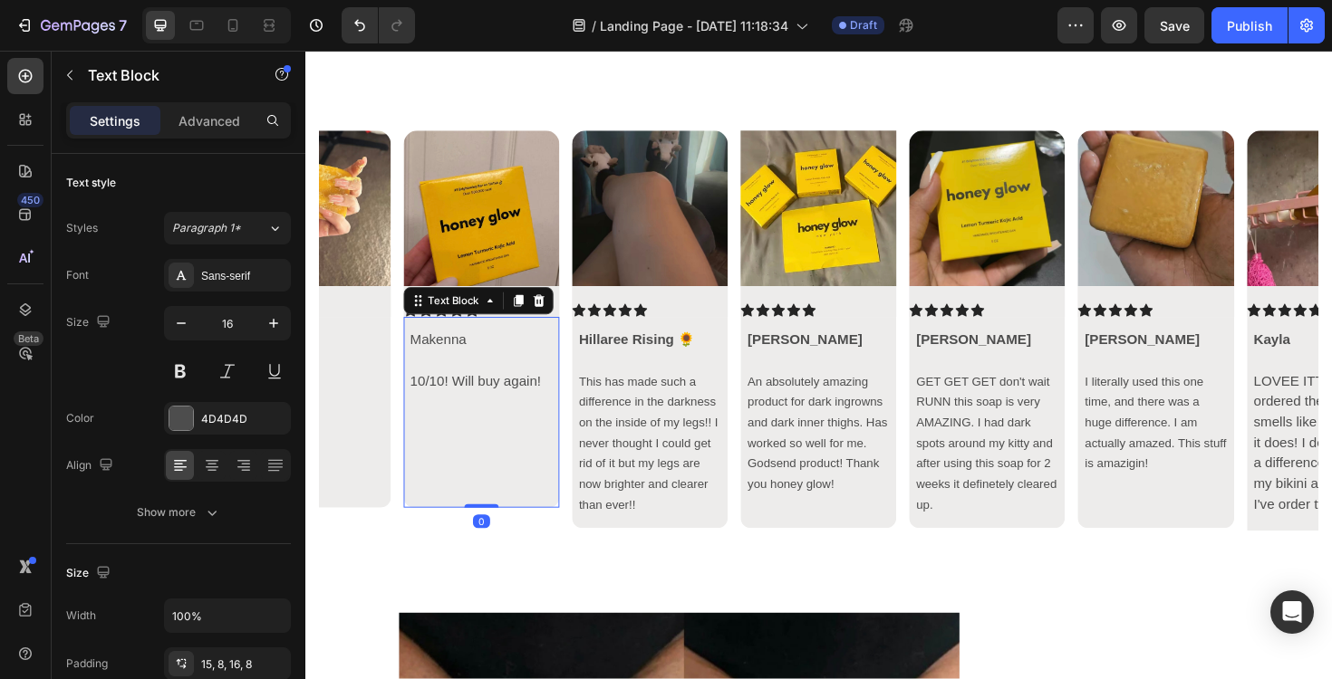
click at [535, 524] on div "Makenna 10/10! Will buy again!" at bounding box center [491, 434] width 165 height 202
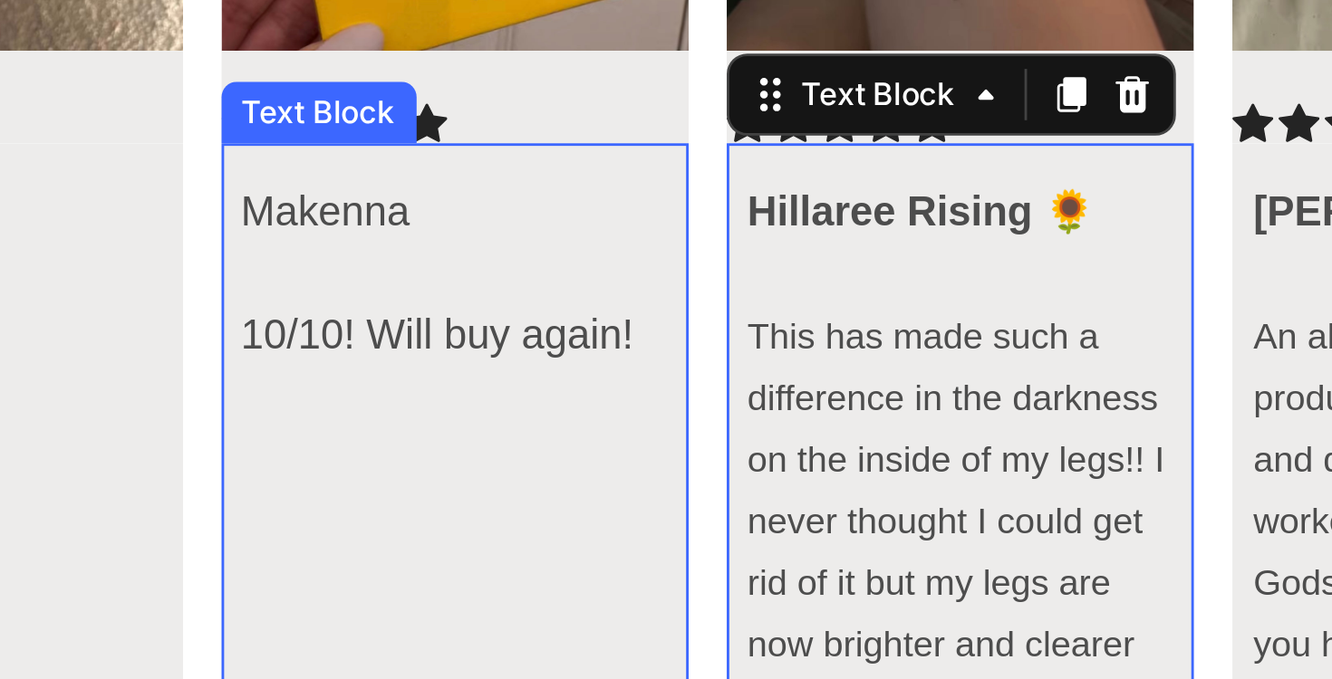
scroll to position [7113, 0]
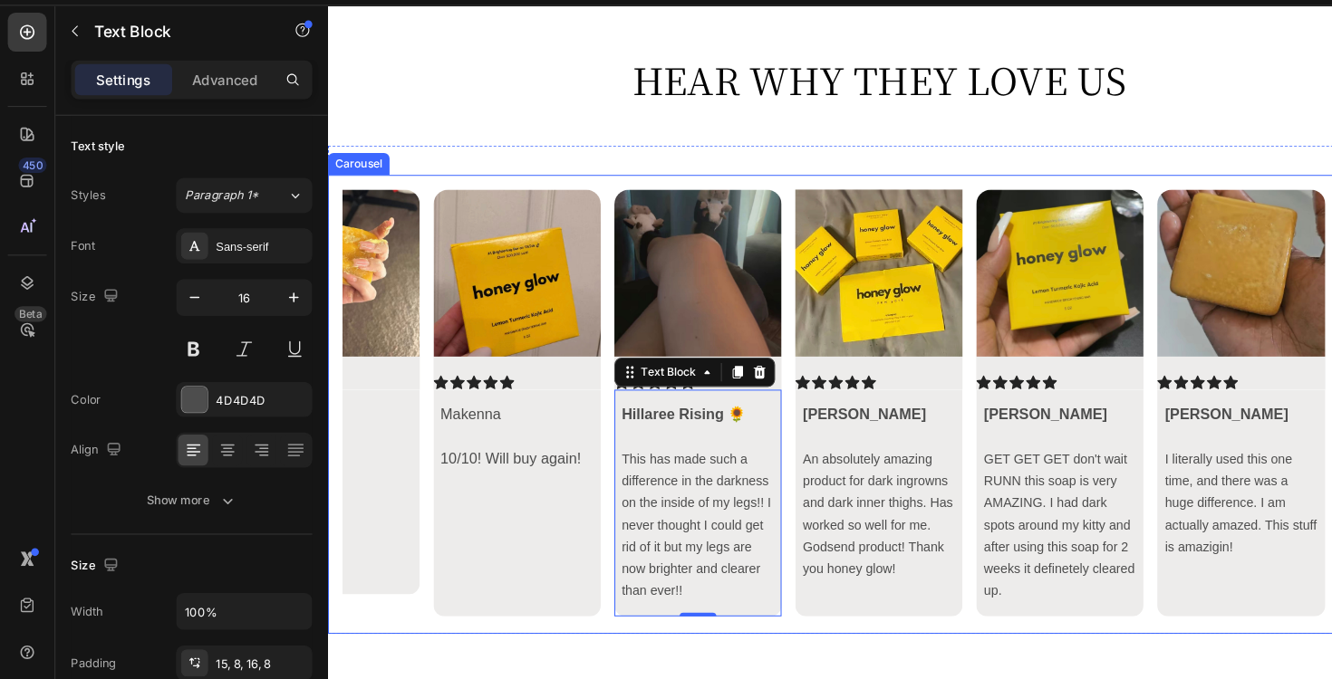
click at [581, 480] on p "Rich Text Editor. Editing area: main" at bounding box center [512, 475] width 150 height 22
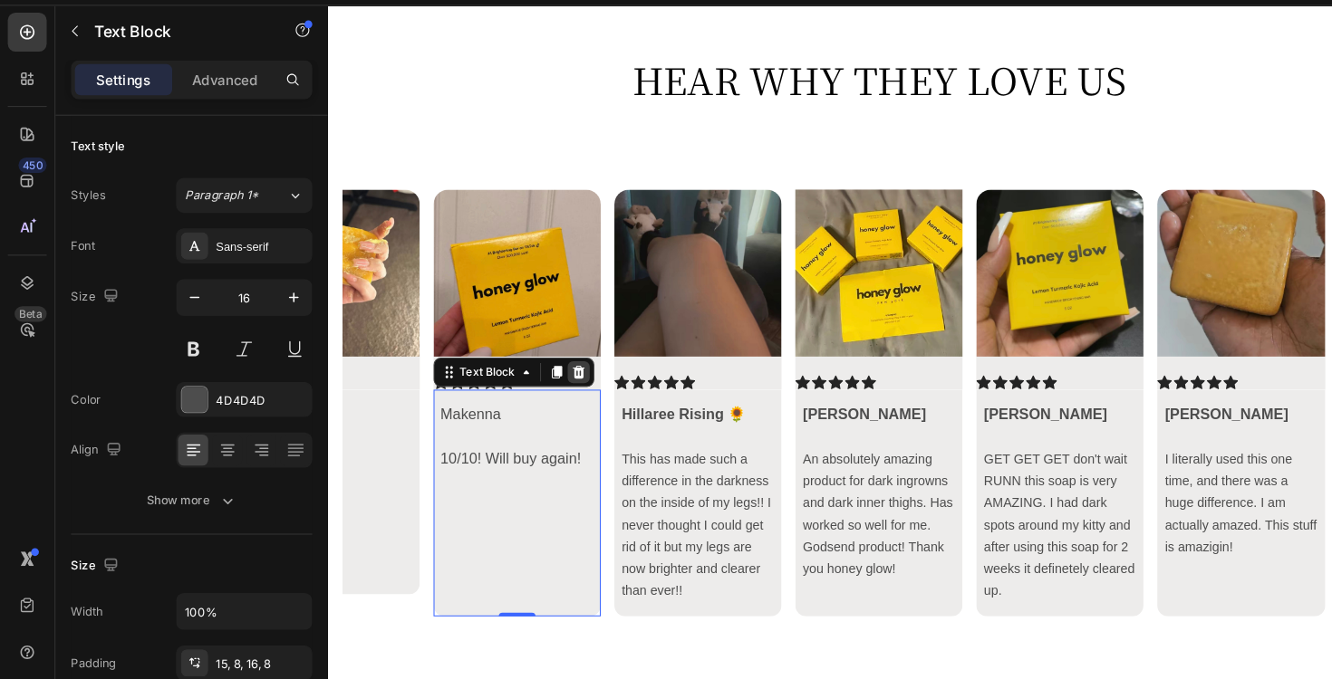
click at [575, 378] on div at bounding box center [573, 368] width 22 height 22
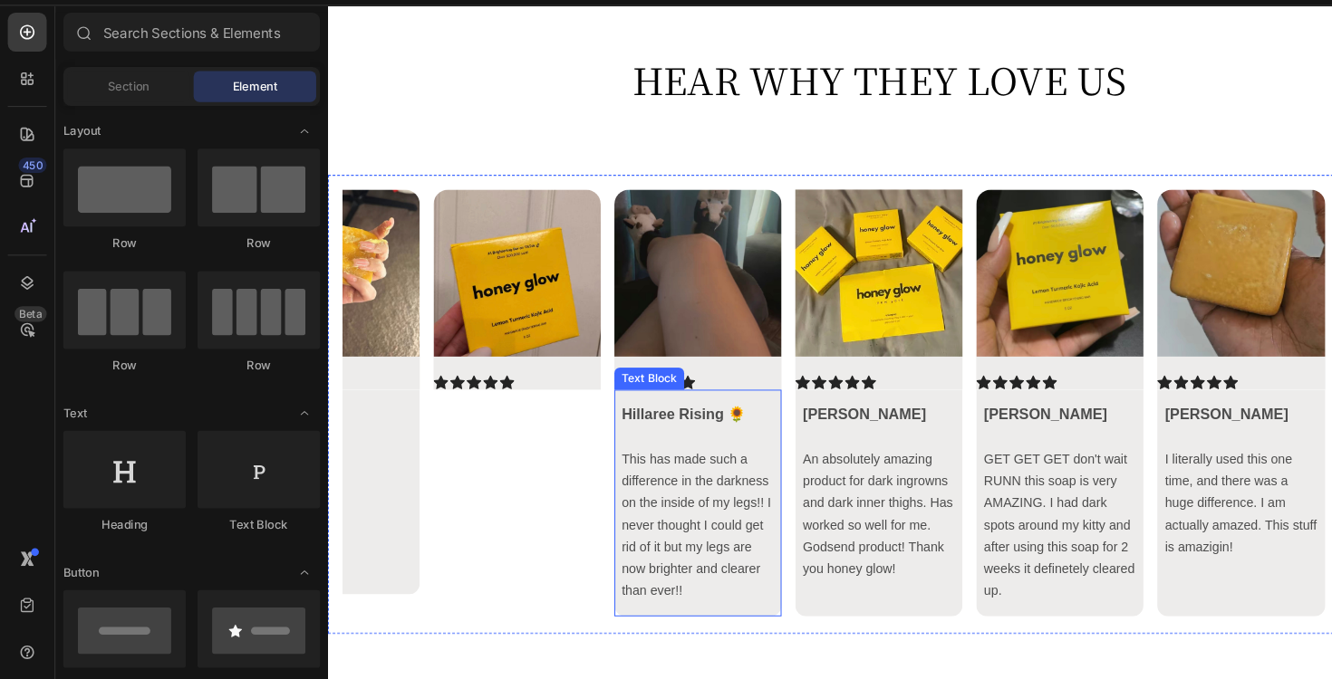
click at [678, 458] on span "This has made such a difference in the darkness on the inside of my legs!! I ne…" at bounding box center [691, 518] width 148 height 145
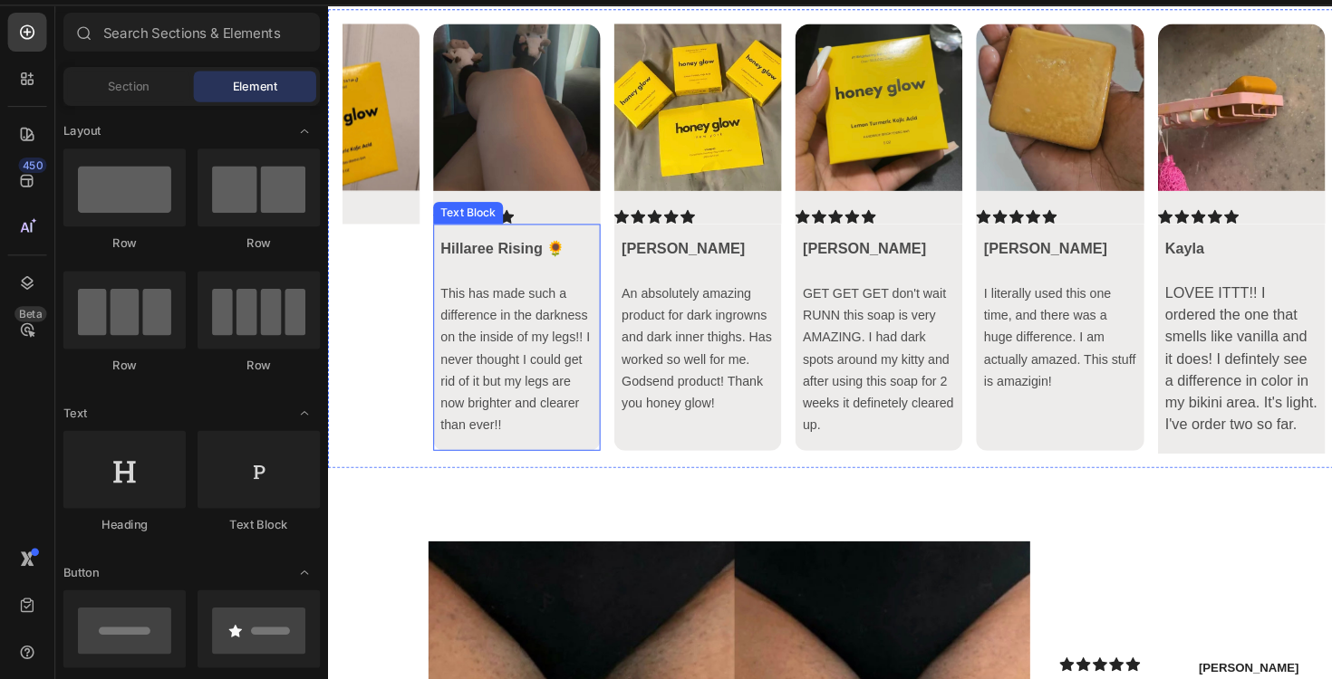
scroll to position [7216, 0]
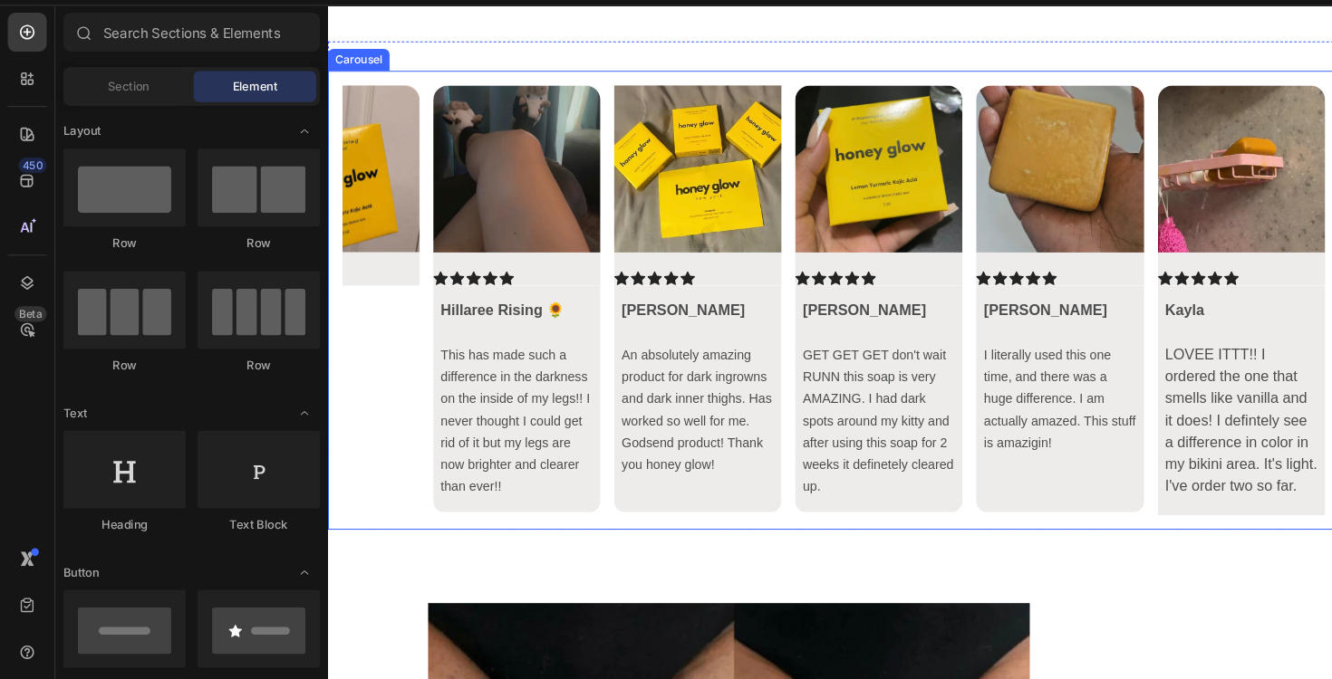
click at [374, 297] on icon "Carousel Back Arrow" at bounding box center [372, 296] width 22 height 22
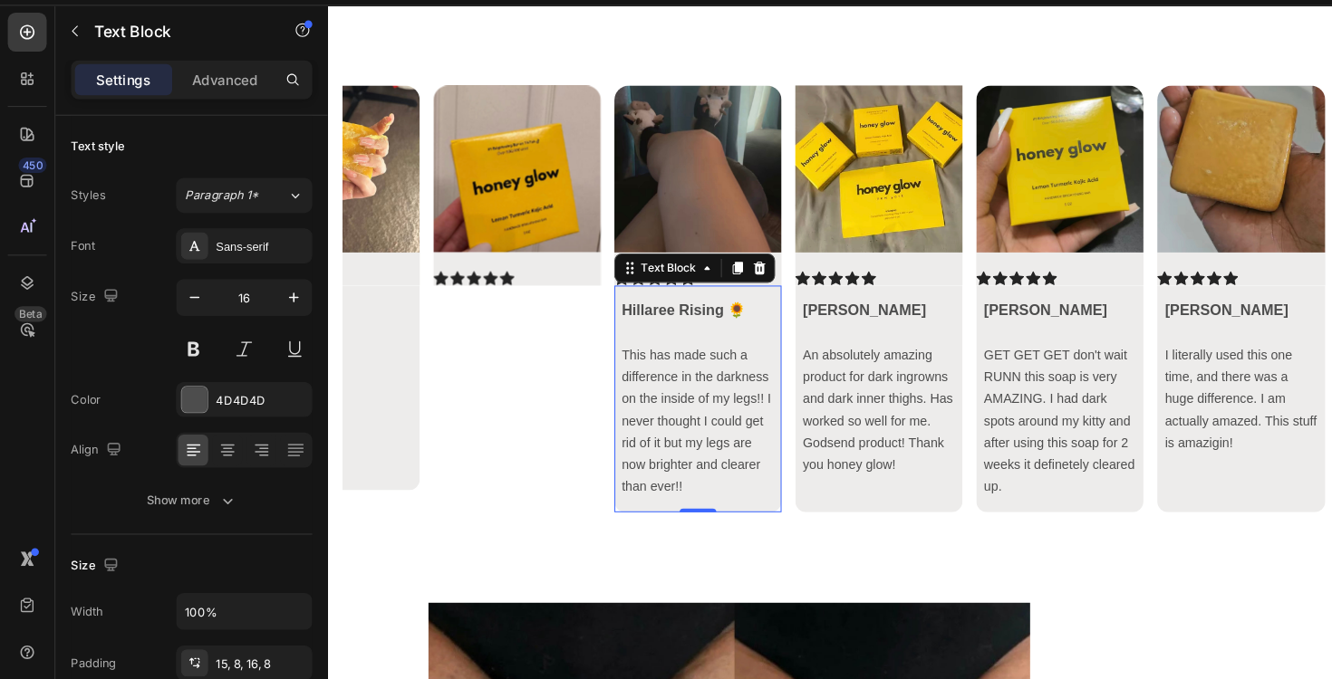
click at [619, 340] on p "This has made such a difference in the darkness on the inside of my legs!! I ne…" at bounding box center [692, 415] width 150 height 152
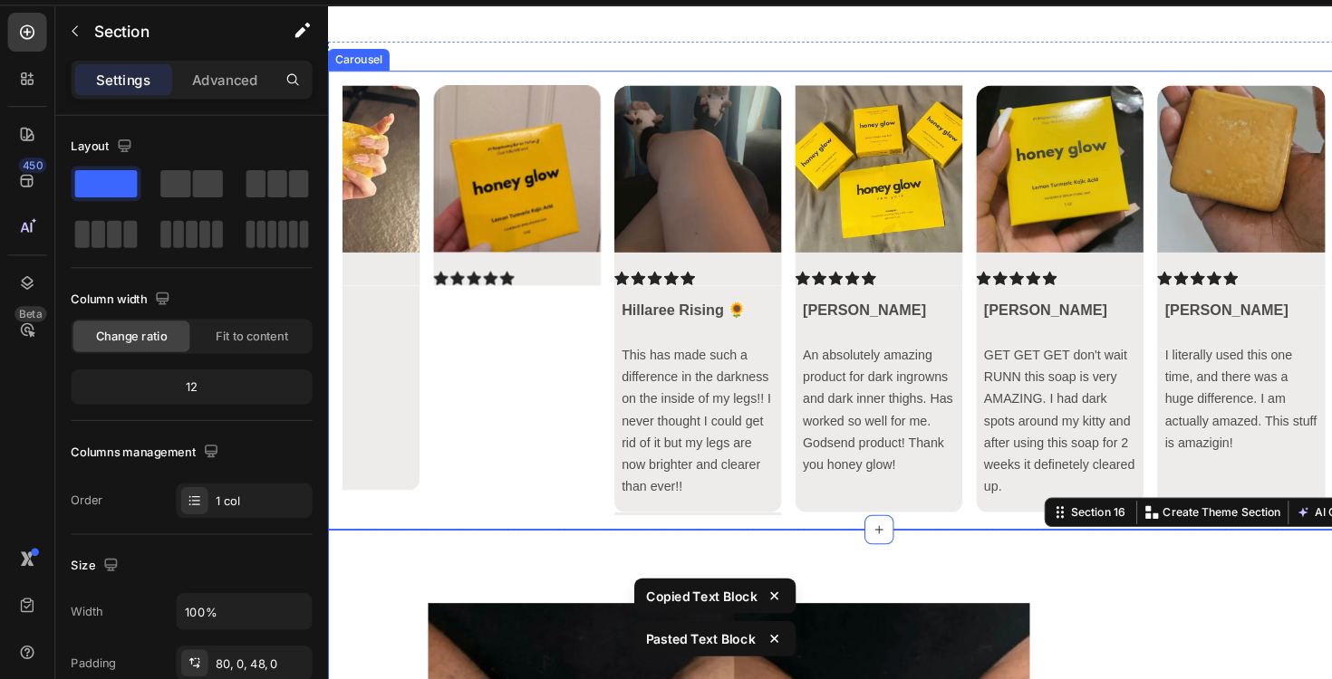
click at [581, 460] on div "Image Icon Icon Icon Icon Icon Icon List" at bounding box center [512, 296] width 165 height 424
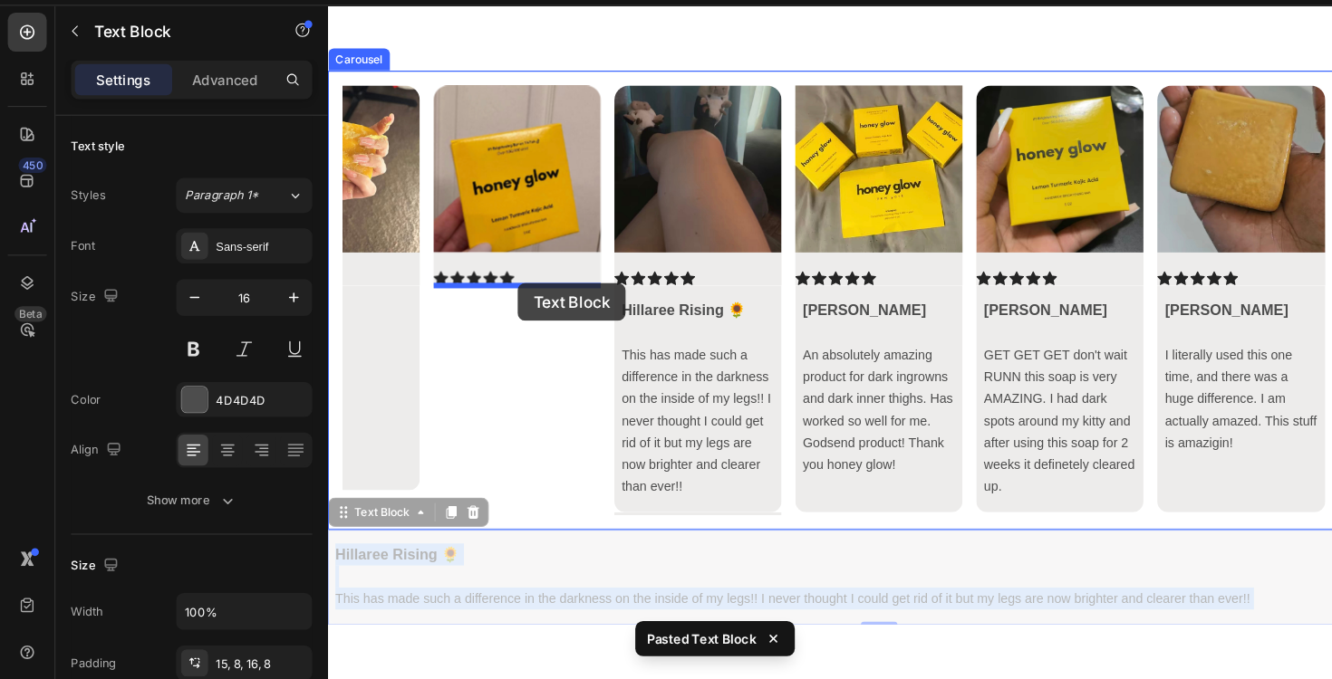
drag, startPoint x: 470, startPoint y: 557, endPoint x: 514, endPoint y: 279, distance: 281.6
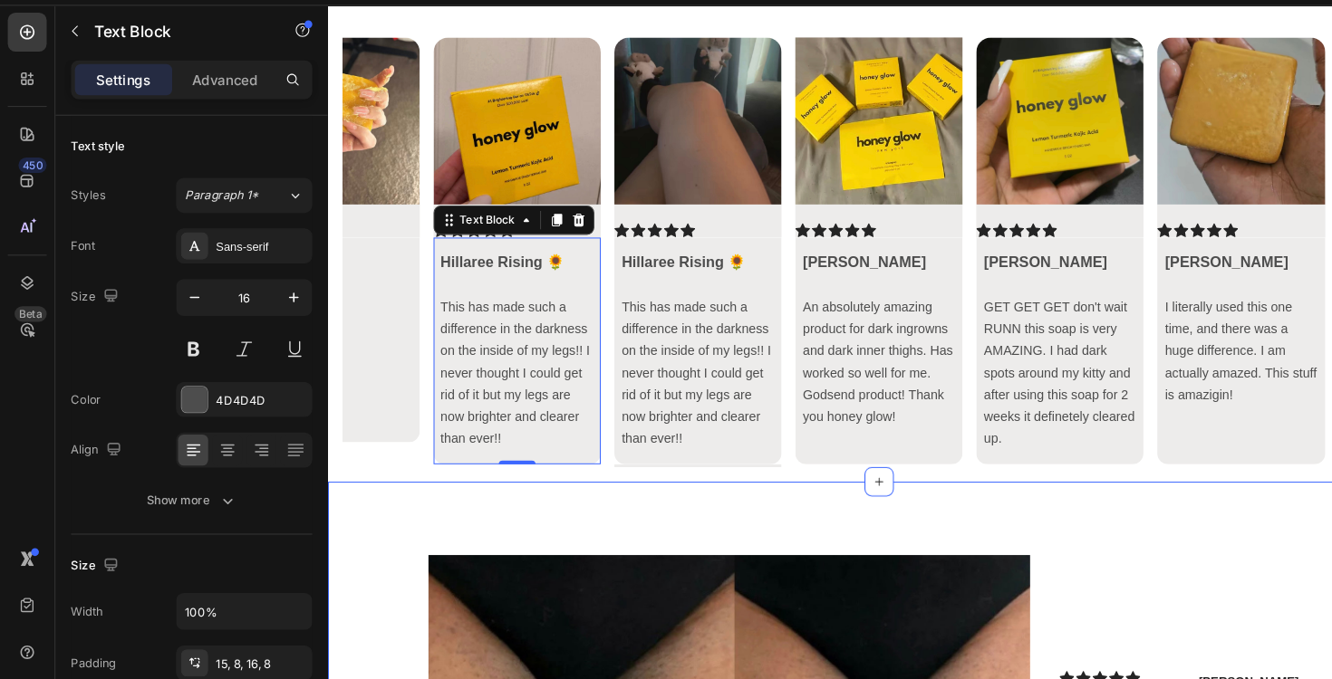
scroll to position [7330, 0]
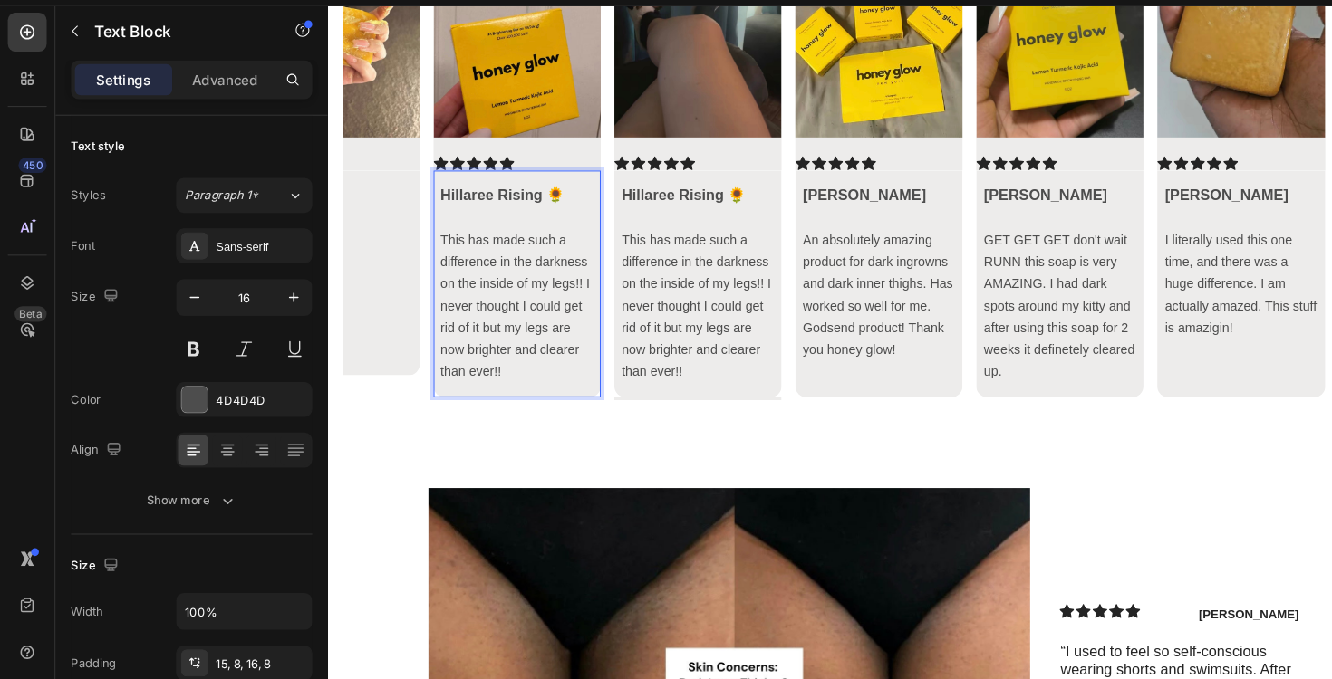
click at [479, 388] on div "Hillaree Rising 🌻 This has made such a difference in the darkness on the inside…" at bounding box center [512, 280] width 165 height 224
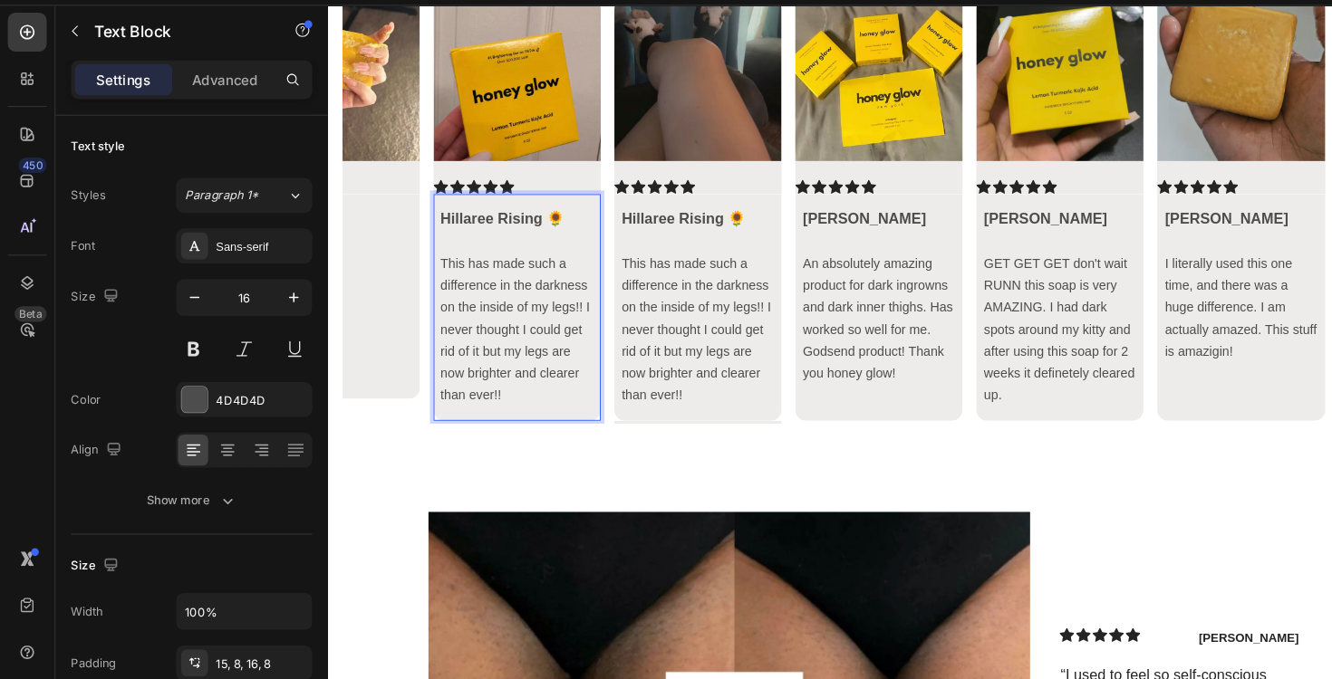
scroll to position [7300, 0]
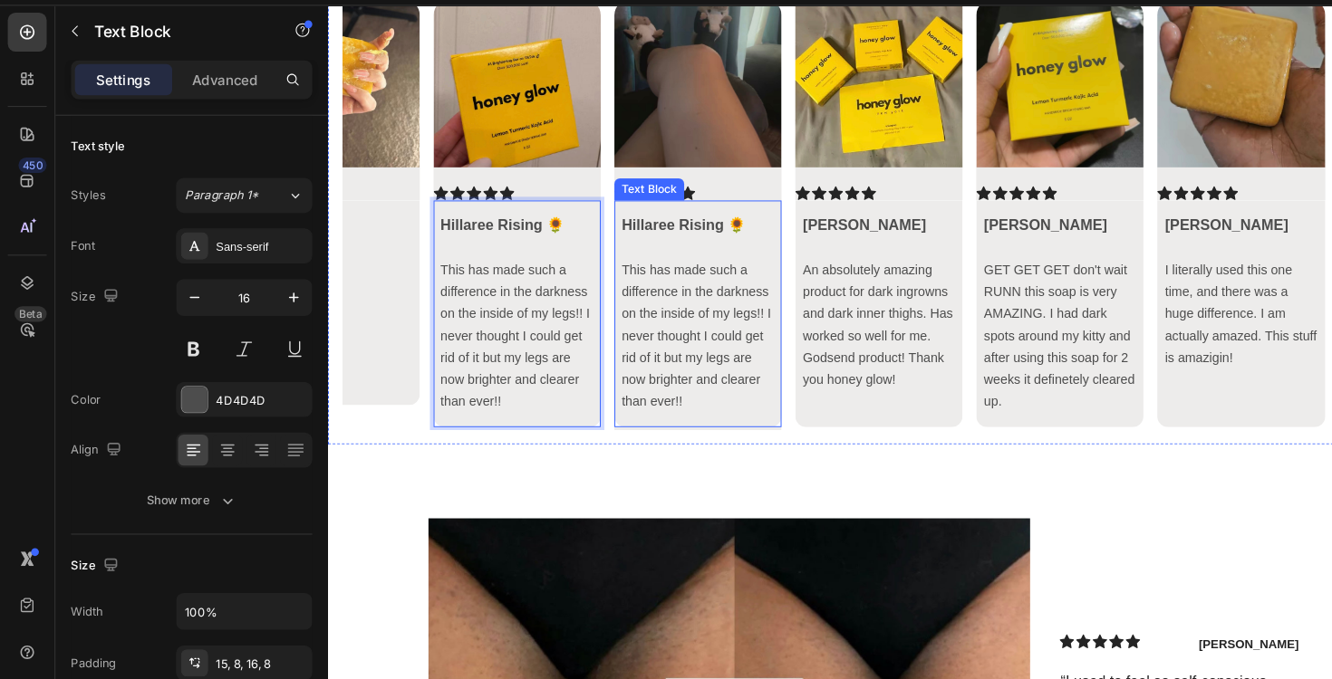
click at [698, 252] on p at bounding box center [692, 245] width 150 height 22
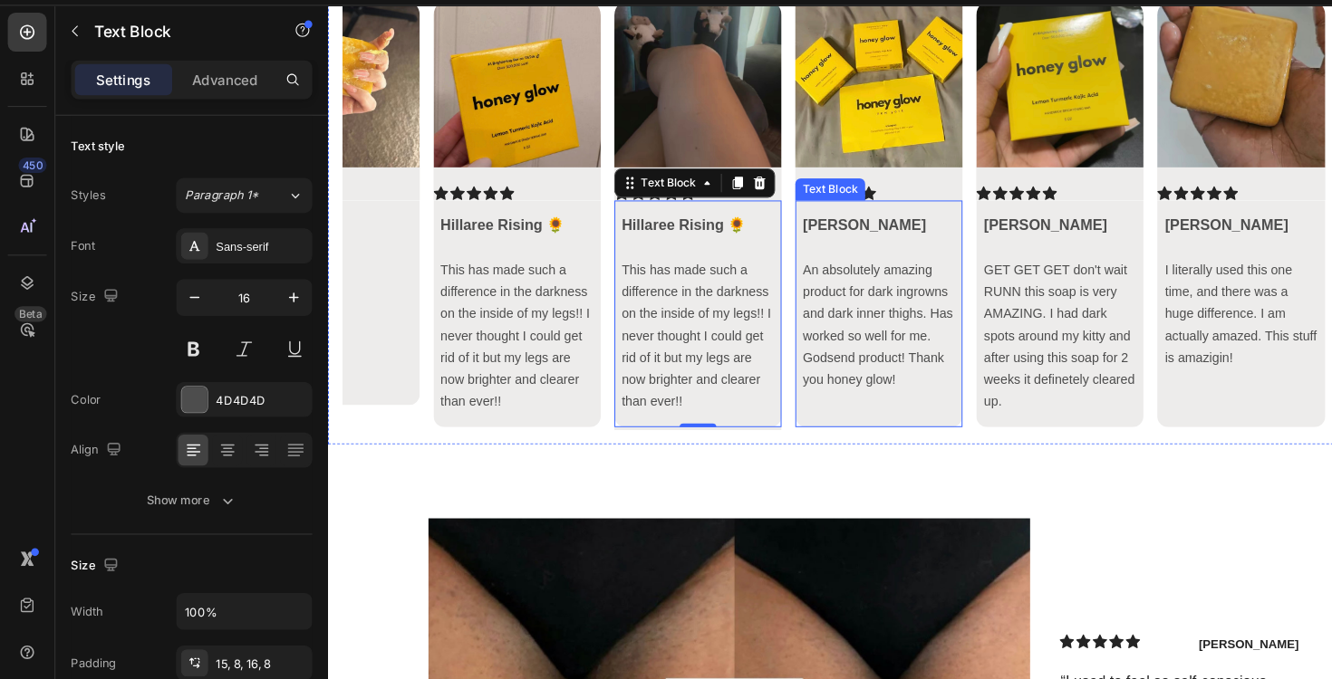
click at [887, 413] on div "Jerrica An absolutely amazing product for dark ingrowns and dark inner thighs. …" at bounding box center [870, 310] width 165 height 224
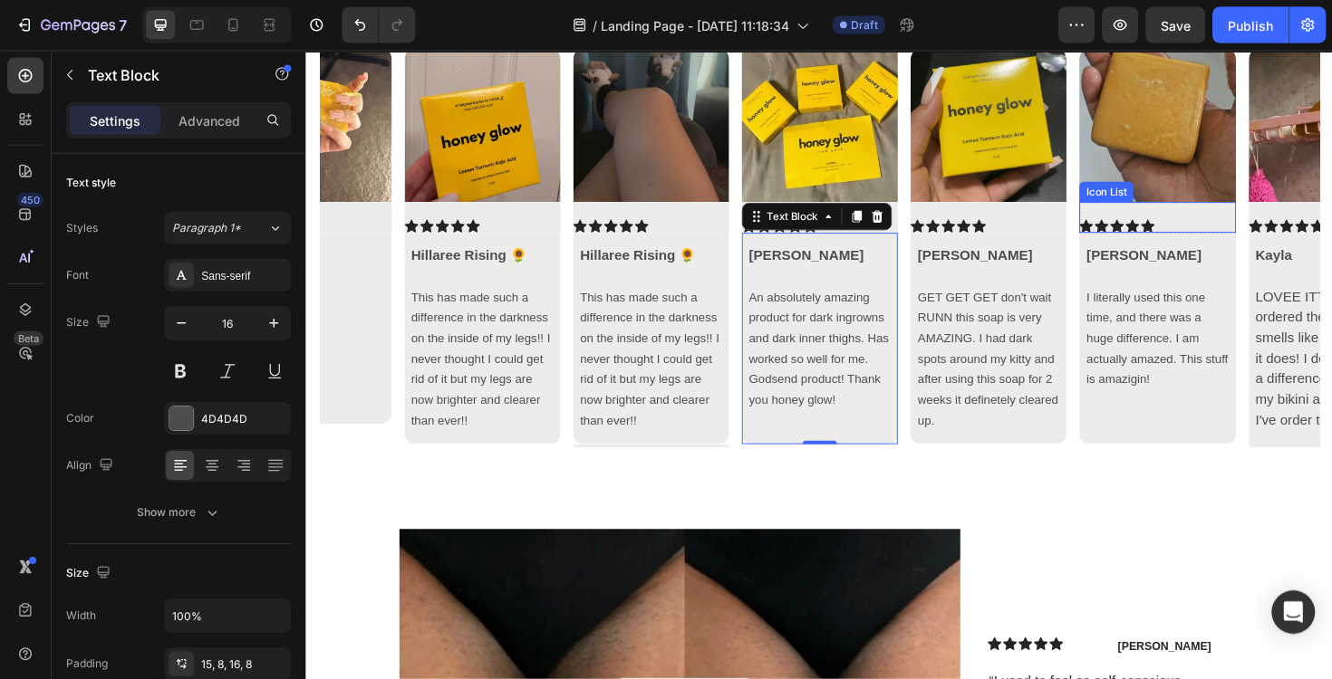
scroll to position [0, 0]
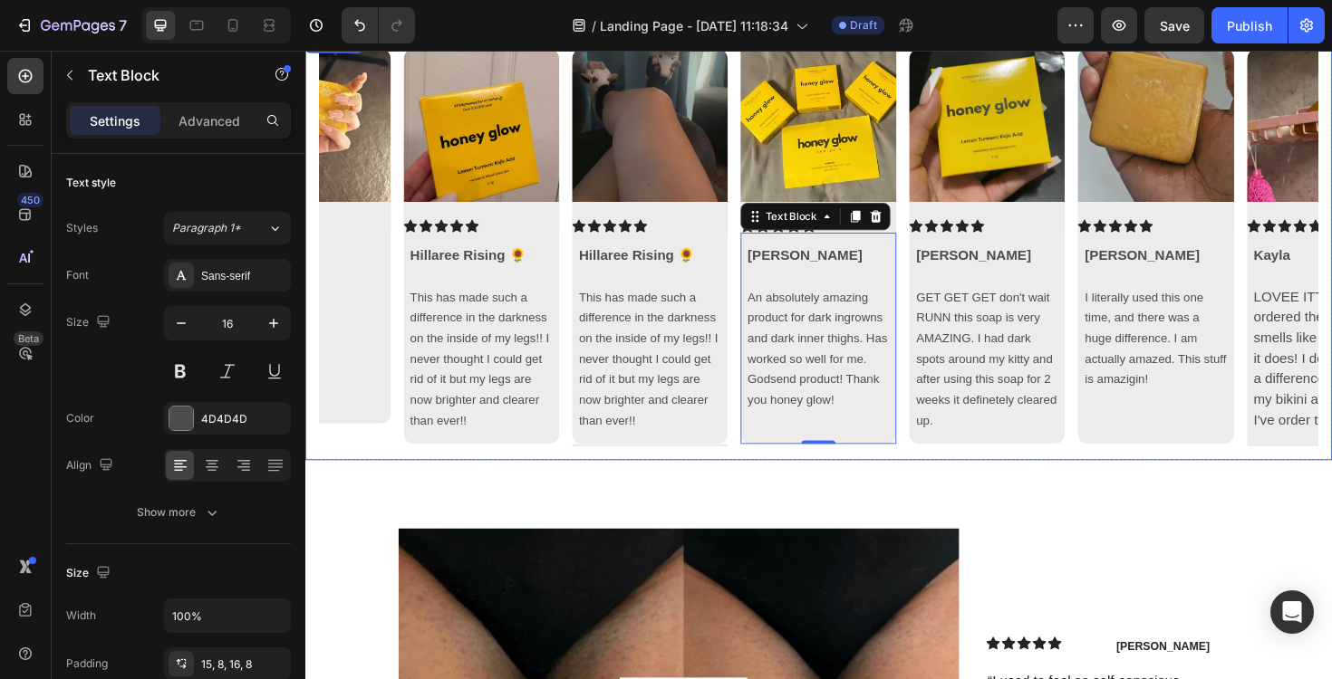
click at [1331, 254] on icon "Carousel Next Arrow" at bounding box center [1347, 259] width 22 height 22
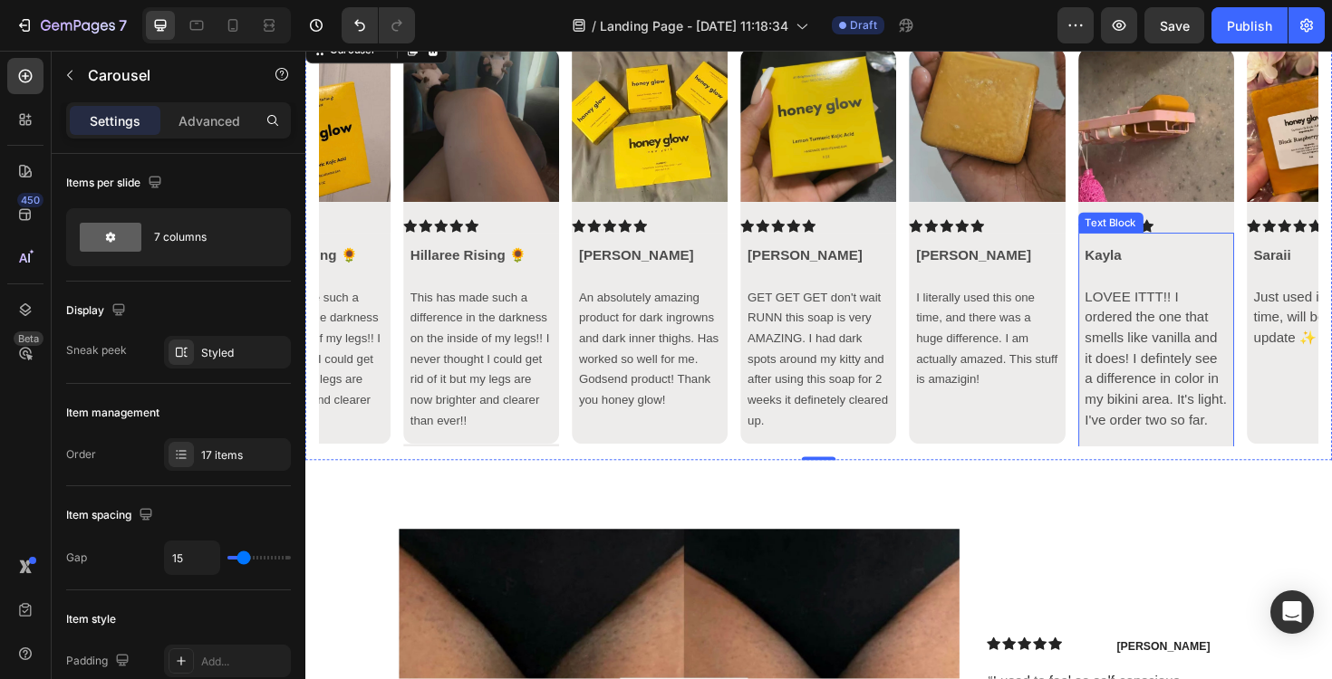
click at [1280, 318] on p "LOVEE ITTT!! I ordered the one that smells like vanilla and it does! I defintel…" at bounding box center [1205, 378] width 150 height 152
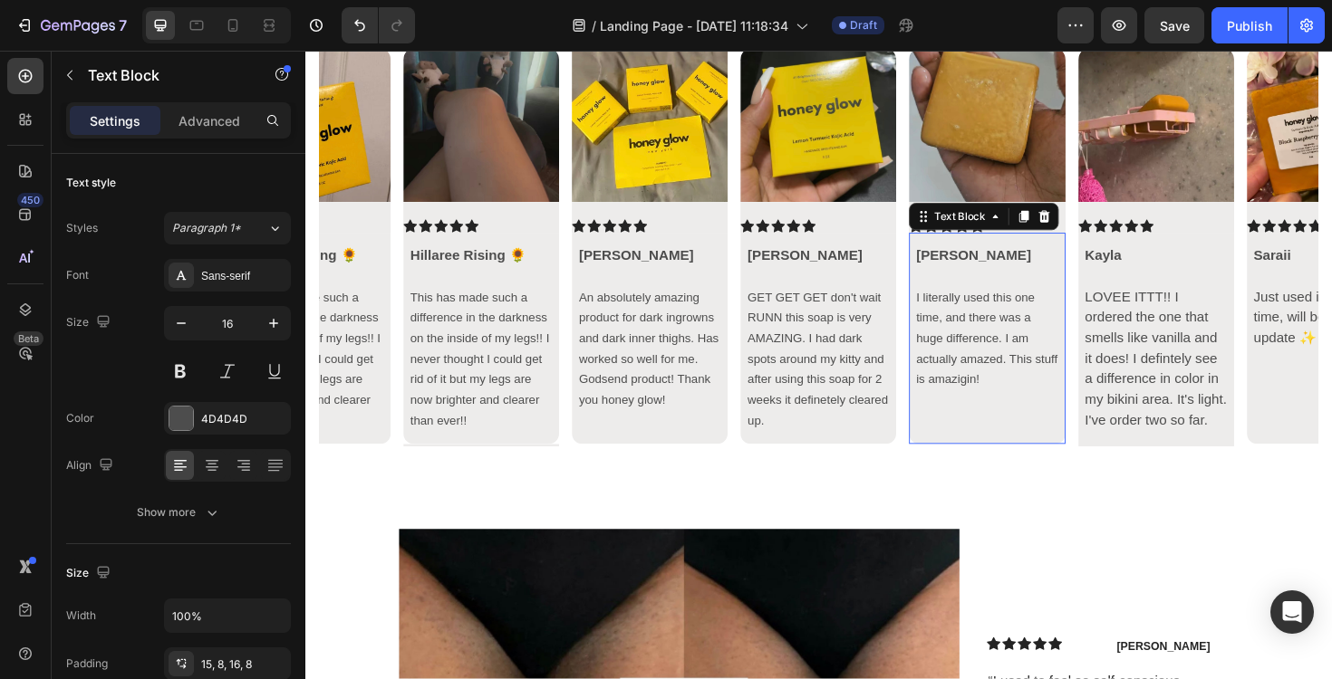
click at [1087, 442] on p at bounding box center [1027, 443] width 150 height 22
click at [235, 667] on div "15, 8, 16, 8" at bounding box center [227, 665] width 53 height 16
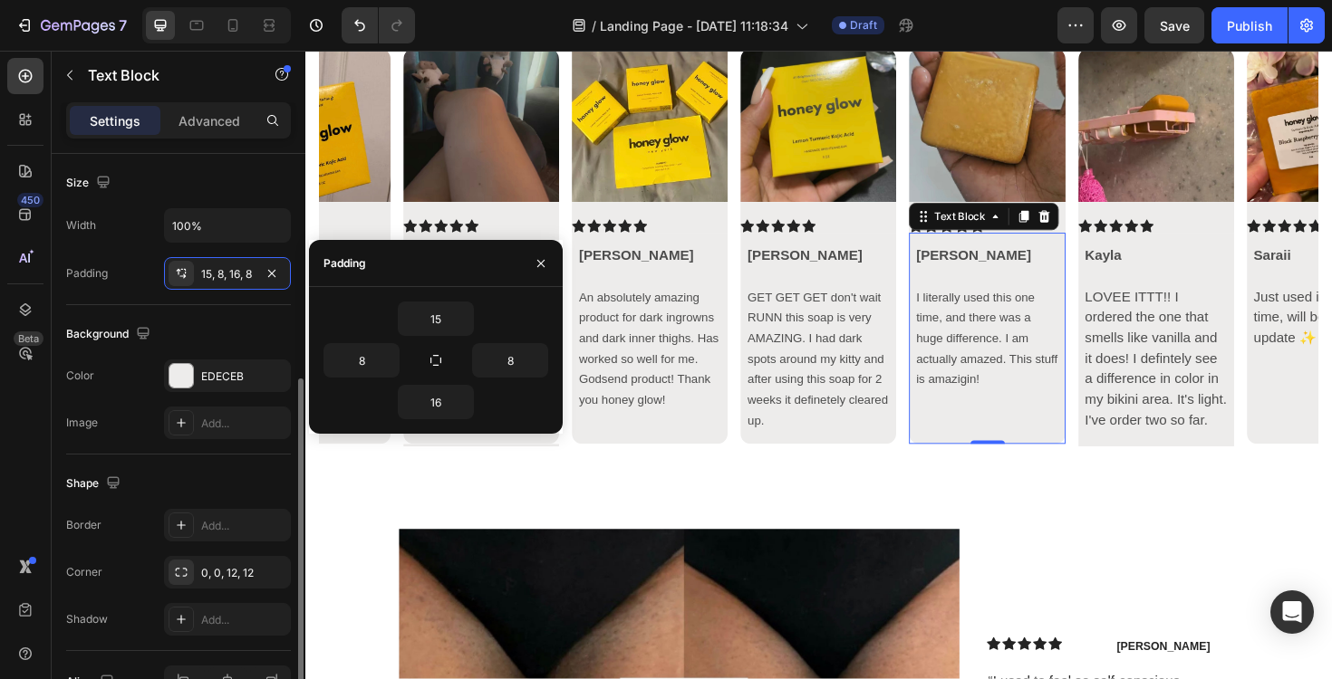
scroll to position [400, 0]
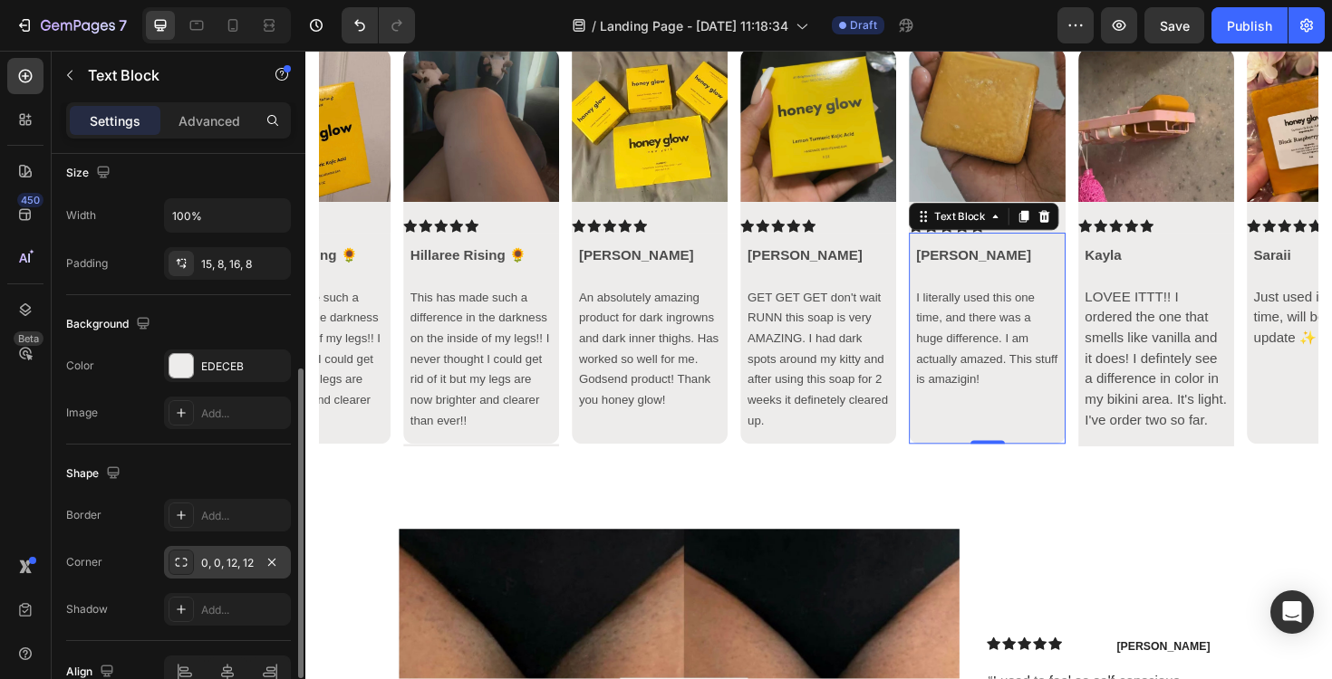
click at [244, 562] on div "0, 0, 12, 12" at bounding box center [227, 563] width 53 height 16
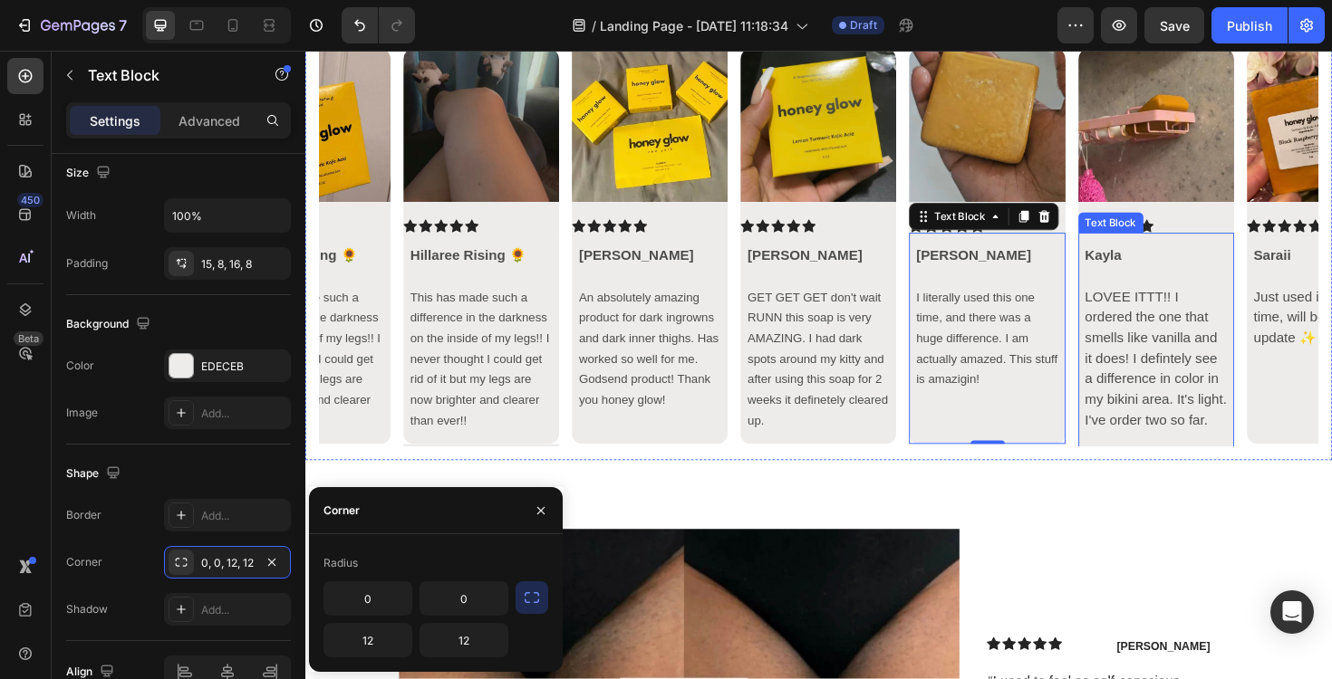
click at [1175, 459] on p at bounding box center [1205, 465] width 150 height 22
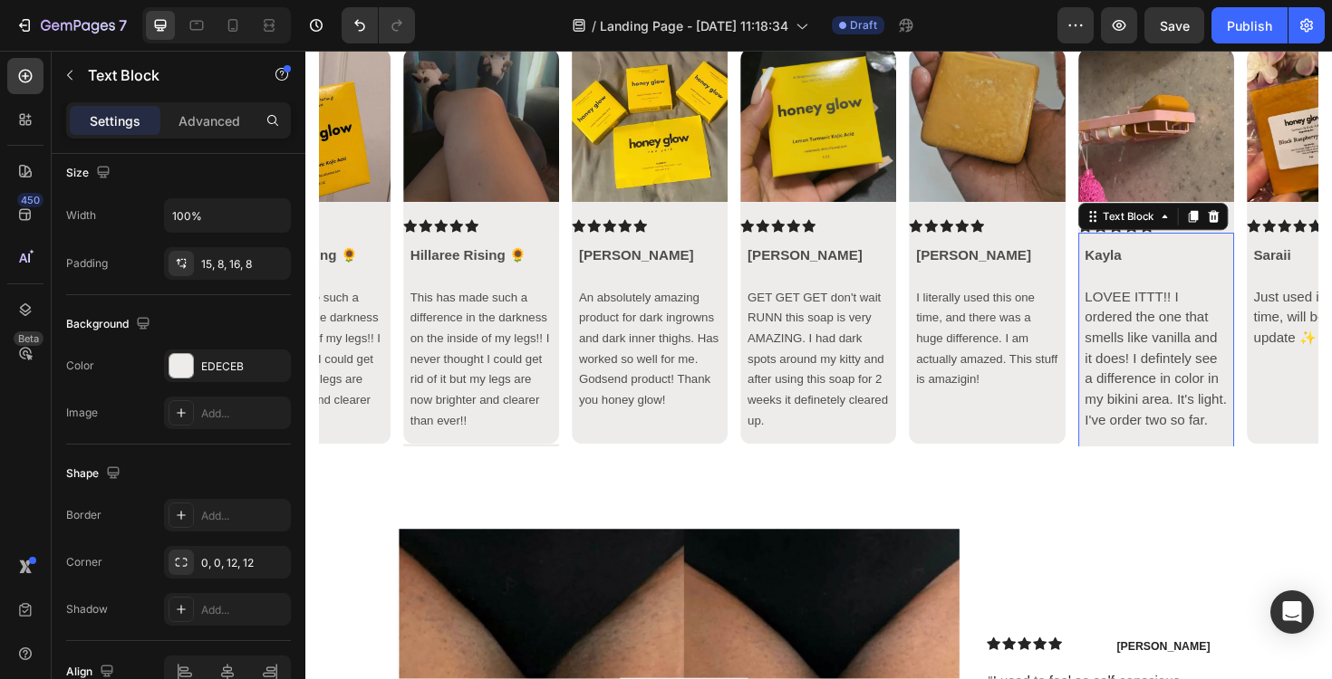
click at [1055, 448] on p at bounding box center [1027, 443] width 150 height 22
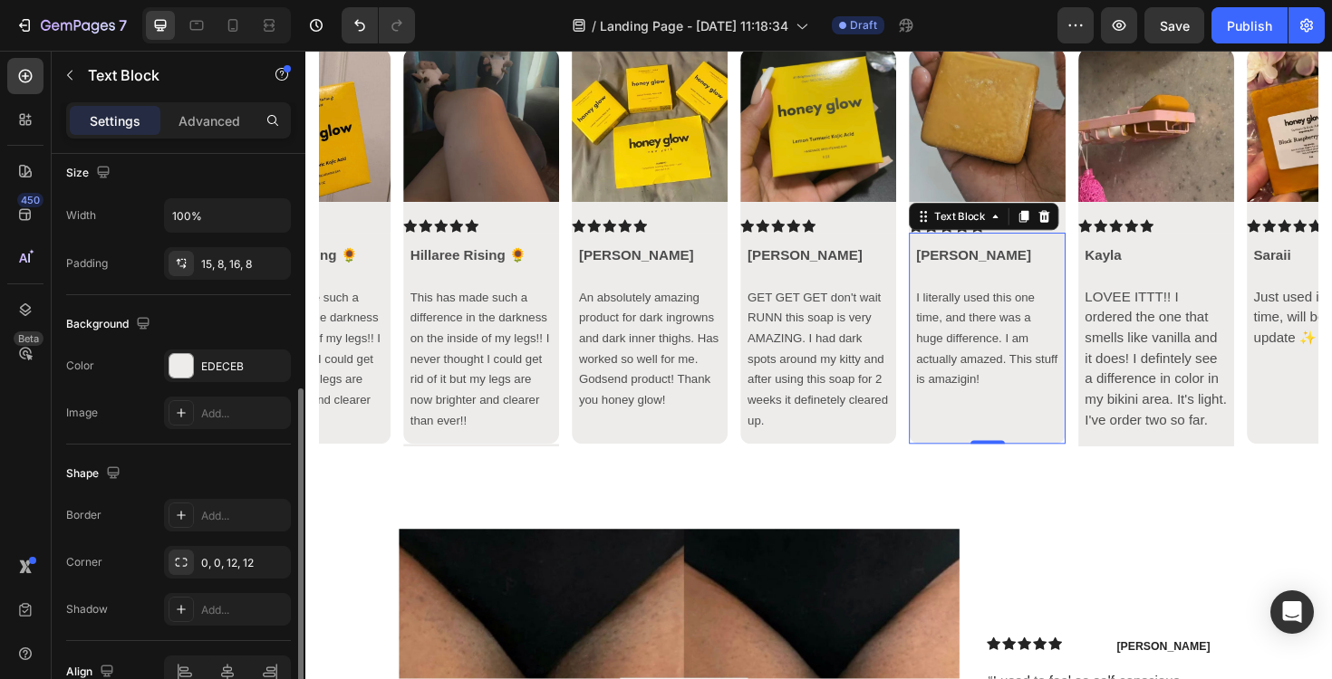
scroll to position [429, 0]
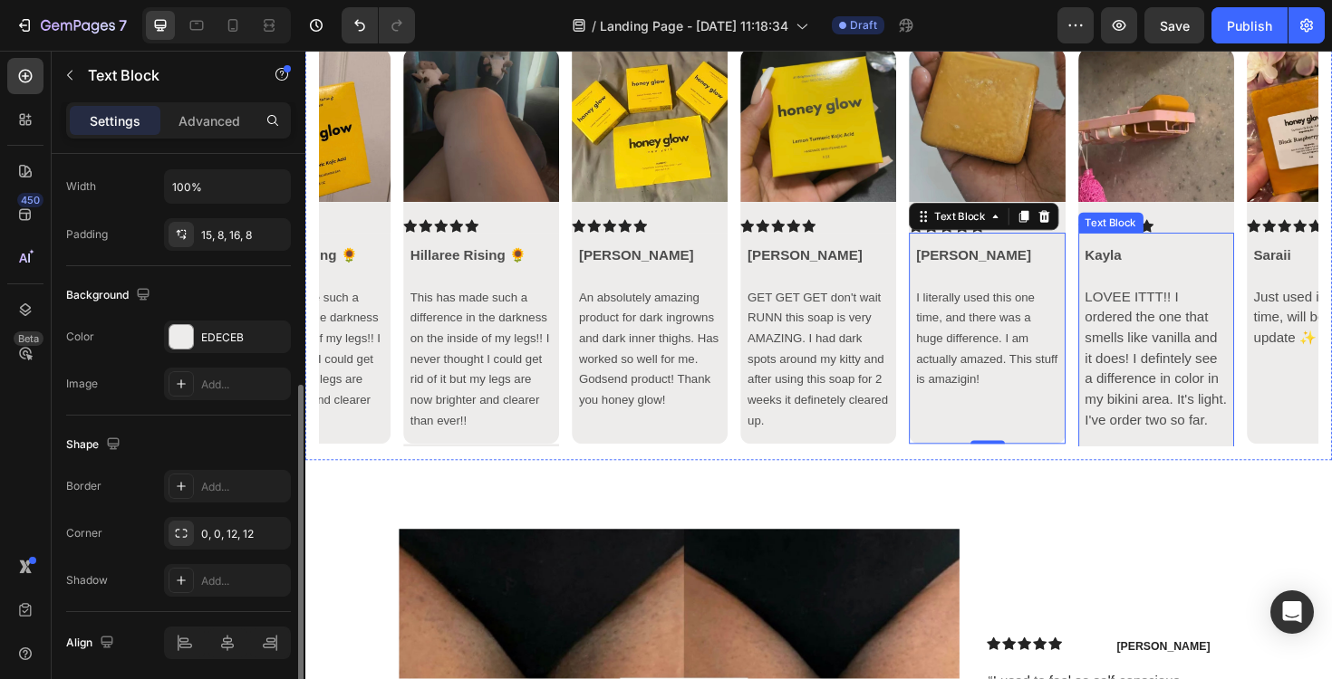
click at [1139, 461] on p at bounding box center [1205, 465] width 150 height 22
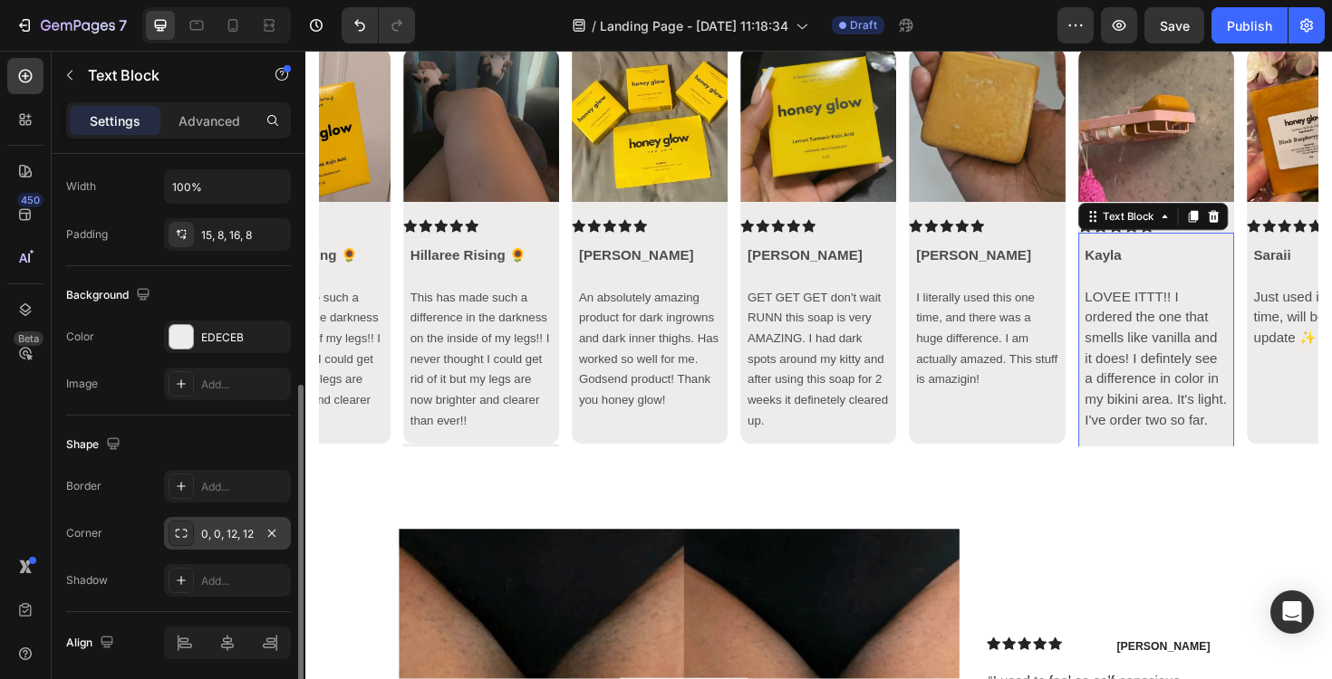
click at [220, 537] on div "0, 0, 12, 12" at bounding box center [227, 534] width 53 height 16
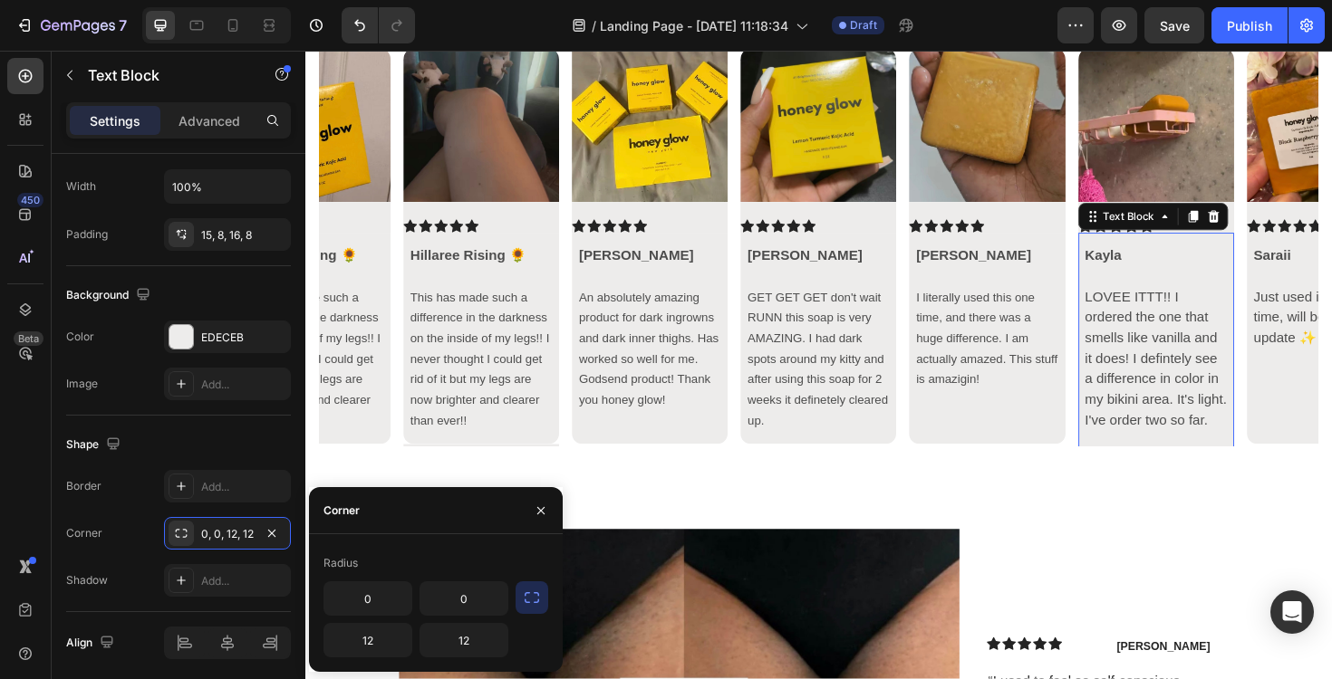
click at [1035, 420] on p at bounding box center [1027, 421] width 150 height 22
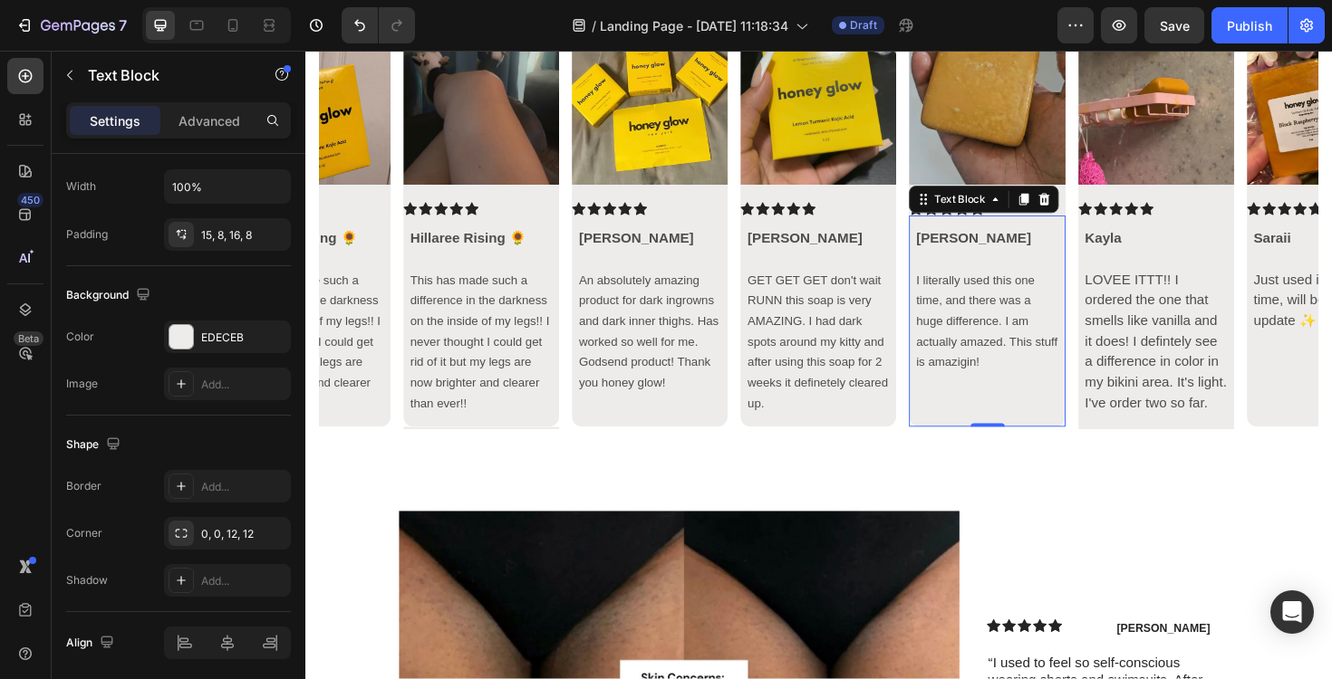
scroll to position [7321, 0]
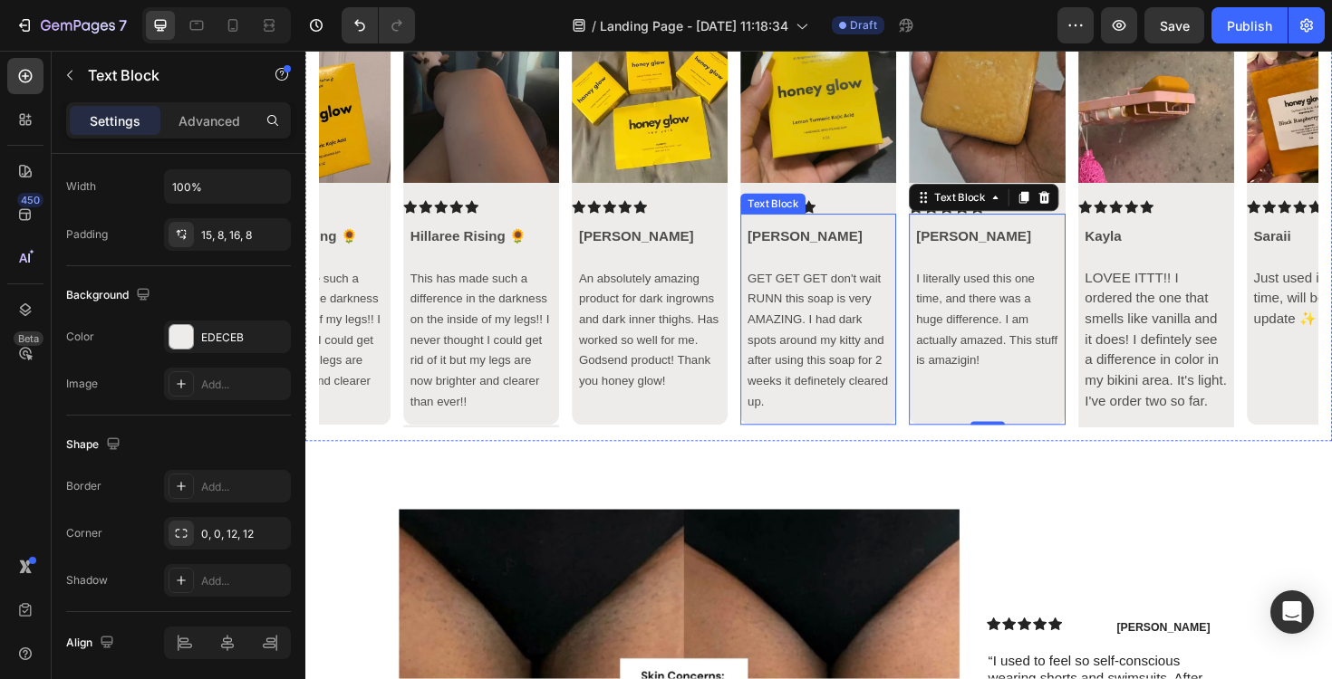
click at [892, 433] on p "GET GET GET don't wait RUNN this soap is very AMAZING. I had dark spots around …" at bounding box center [849, 357] width 150 height 152
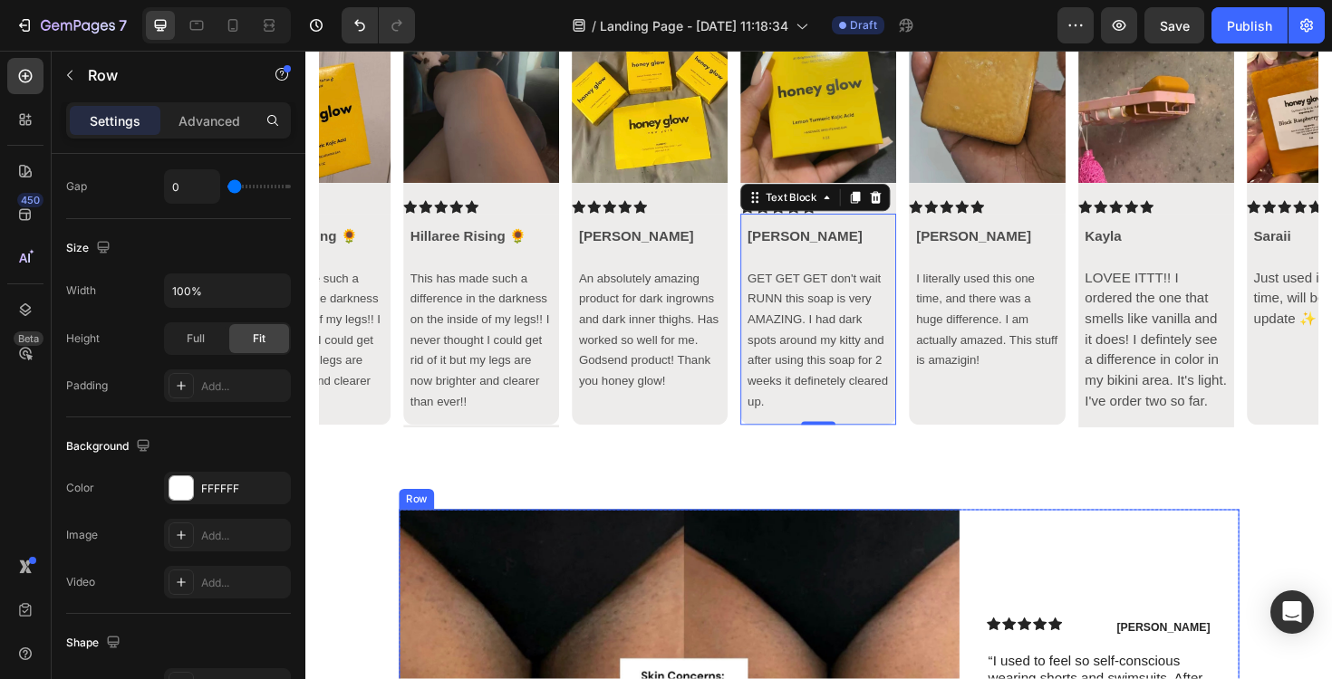
scroll to position [0, 0]
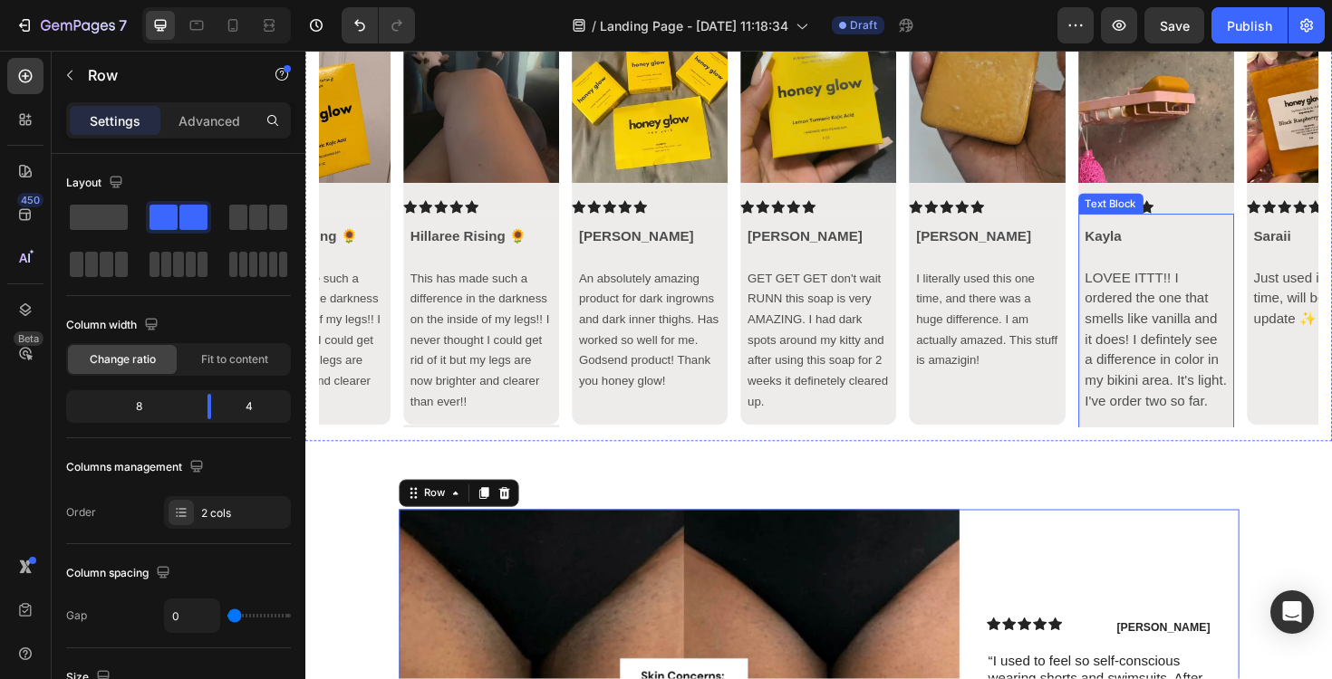
click at [1129, 444] on div "Kayla LOVEE ITTT!! I ordered the one that smells like vanilla and it does! I de…" at bounding box center [1205, 390] width 165 height 332
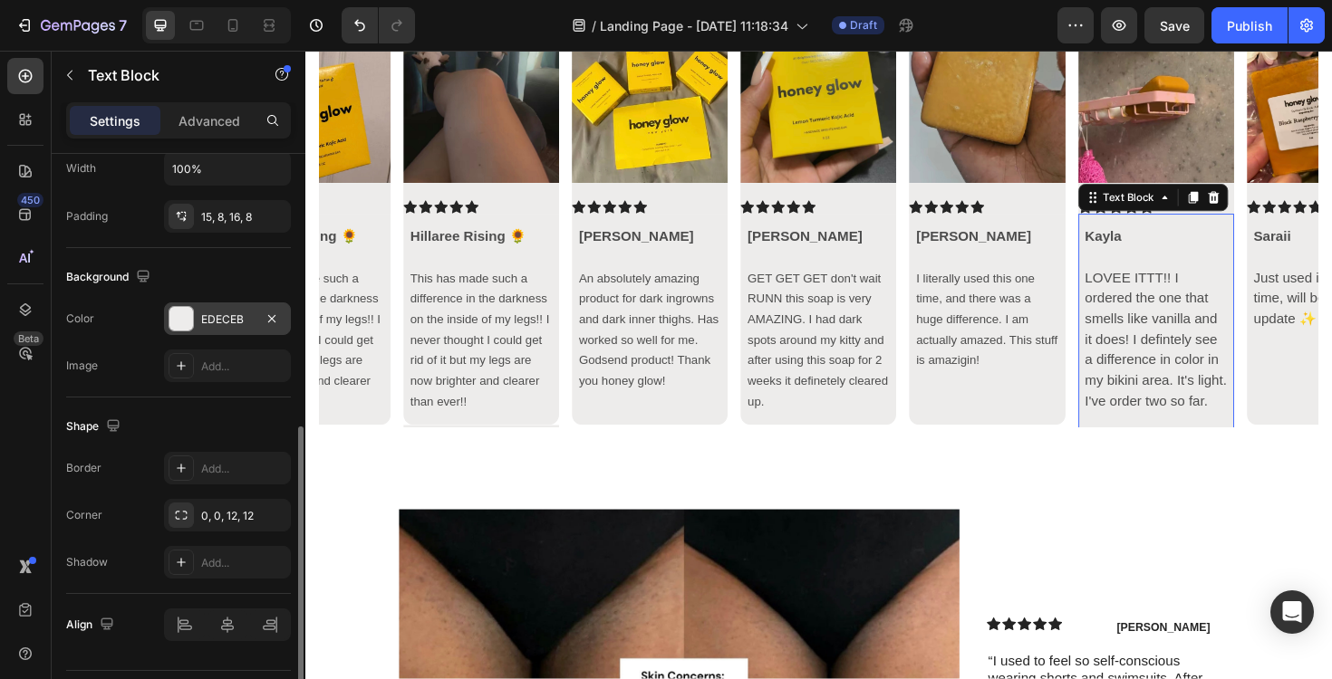
scroll to position [477, 0]
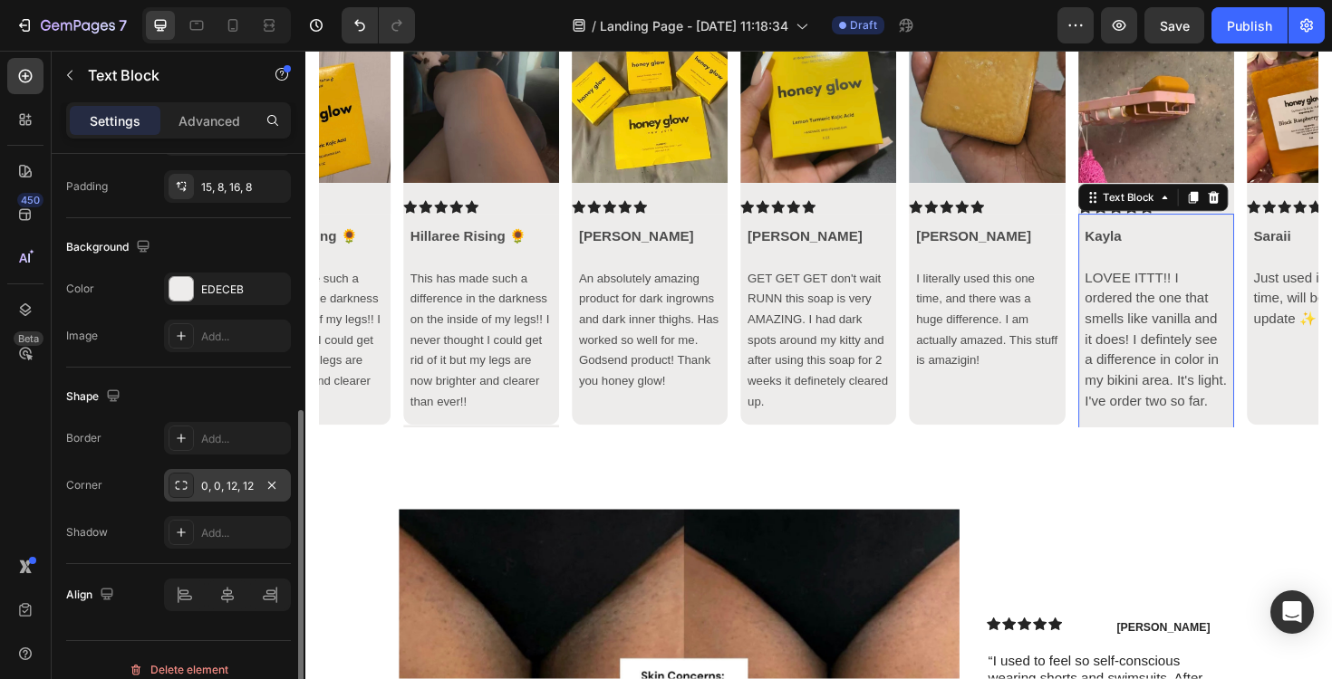
click at [222, 487] on div "0, 0, 12, 12" at bounding box center [227, 486] width 53 height 16
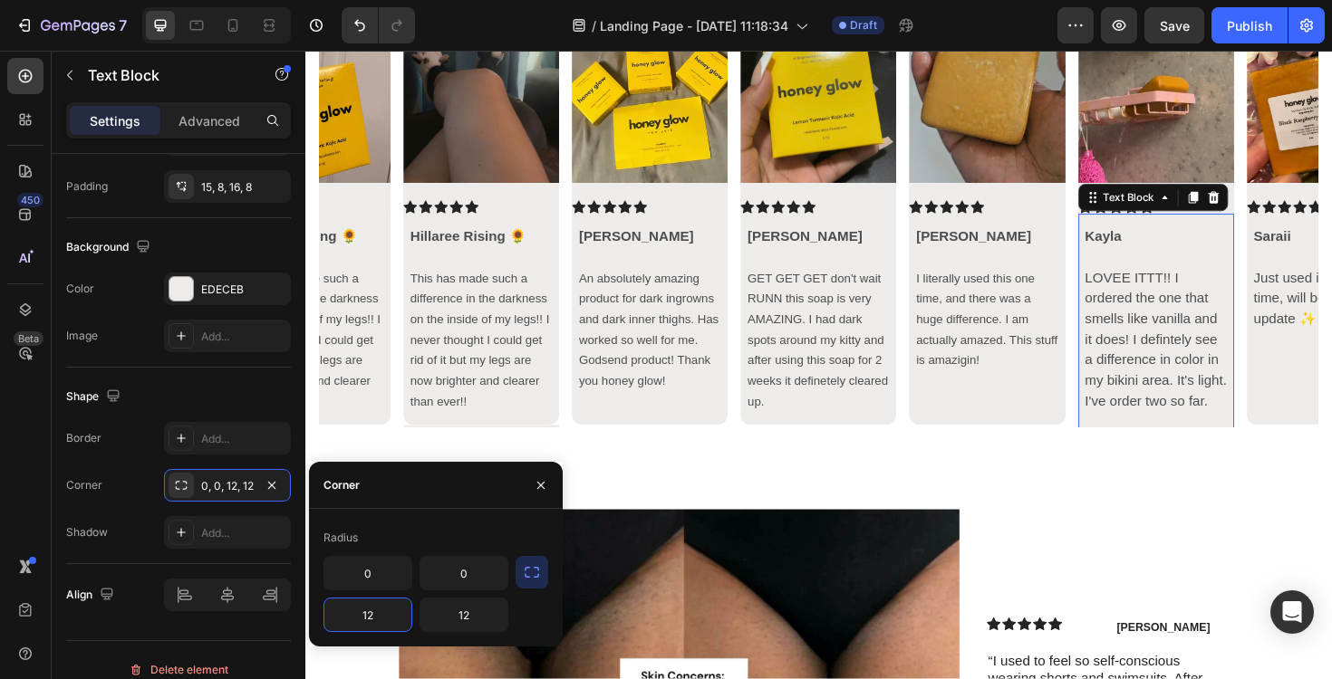
click at [351, 611] on input "12" at bounding box center [367, 615] width 87 height 33
click at [391, 616] on input "12" at bounding box center [367, 615] width 87 height 33
type input "12"
click at [467, 612] on input "12" at bounding box center [463, 615] width 87 height 33
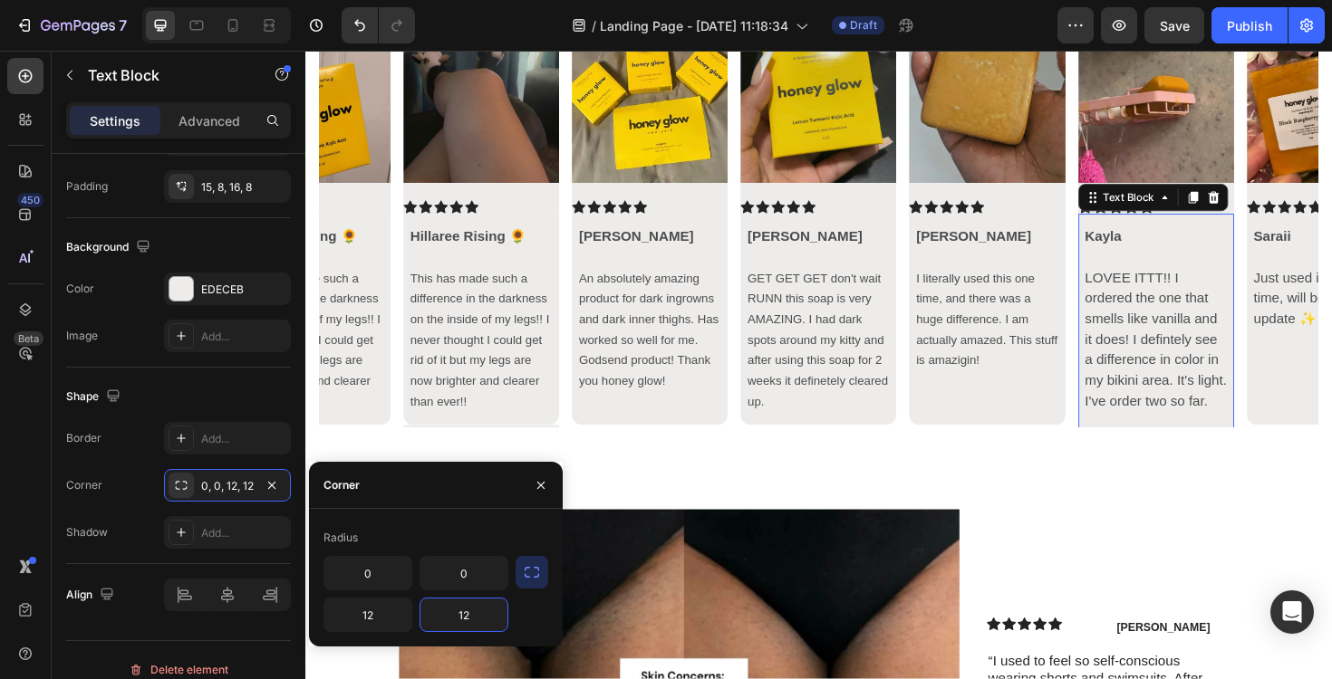
click at [467, 612] on input "12" at bounding box center [463, 615] width 87 height 33
type input "12"
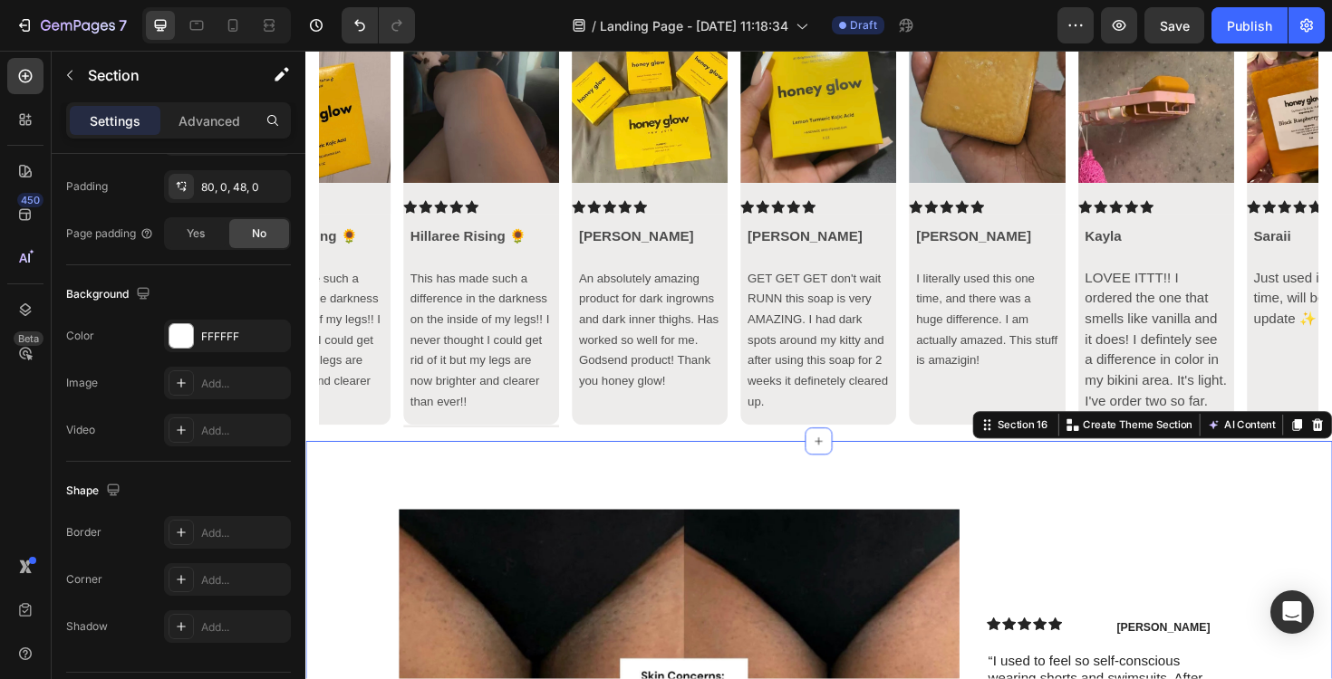
scroll to position [0, 0]
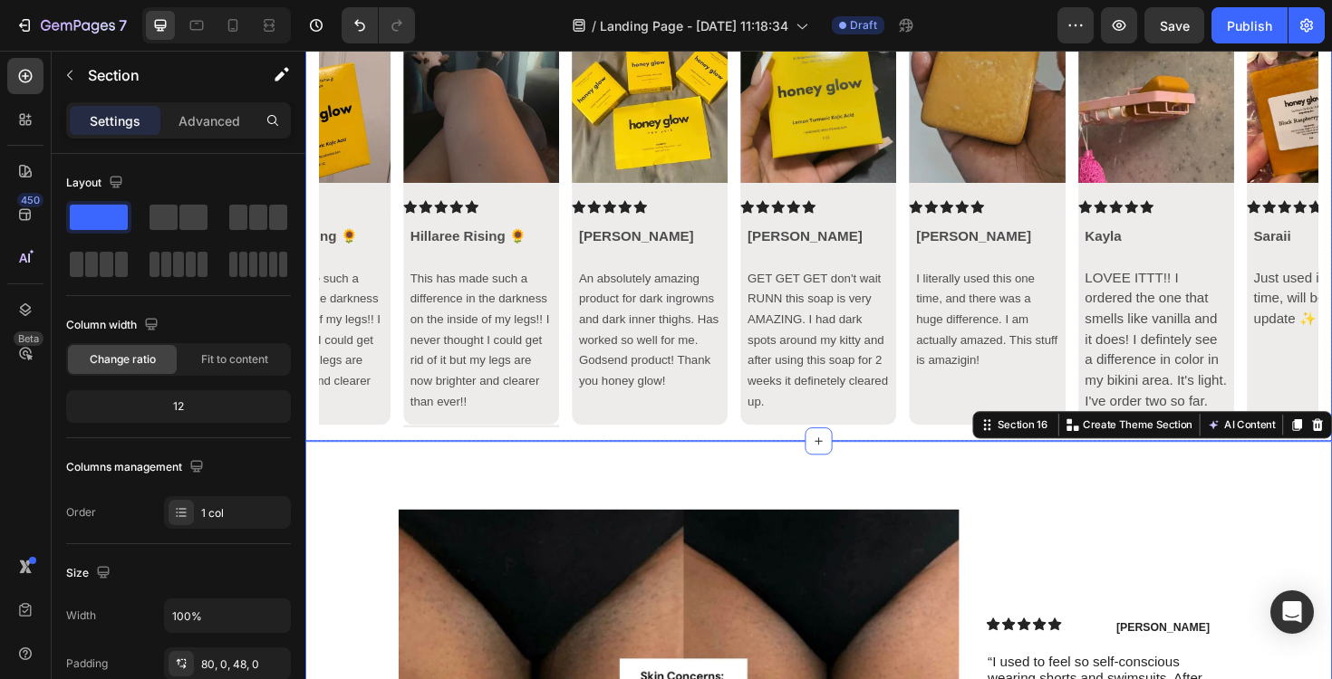
click at [1118, 279] on div "Image Icon Icon Icon Icon Icon Icon List Hillaree Rising 🌻 This has made such a…" at bounding box center [849, 238] width 1058 height 424
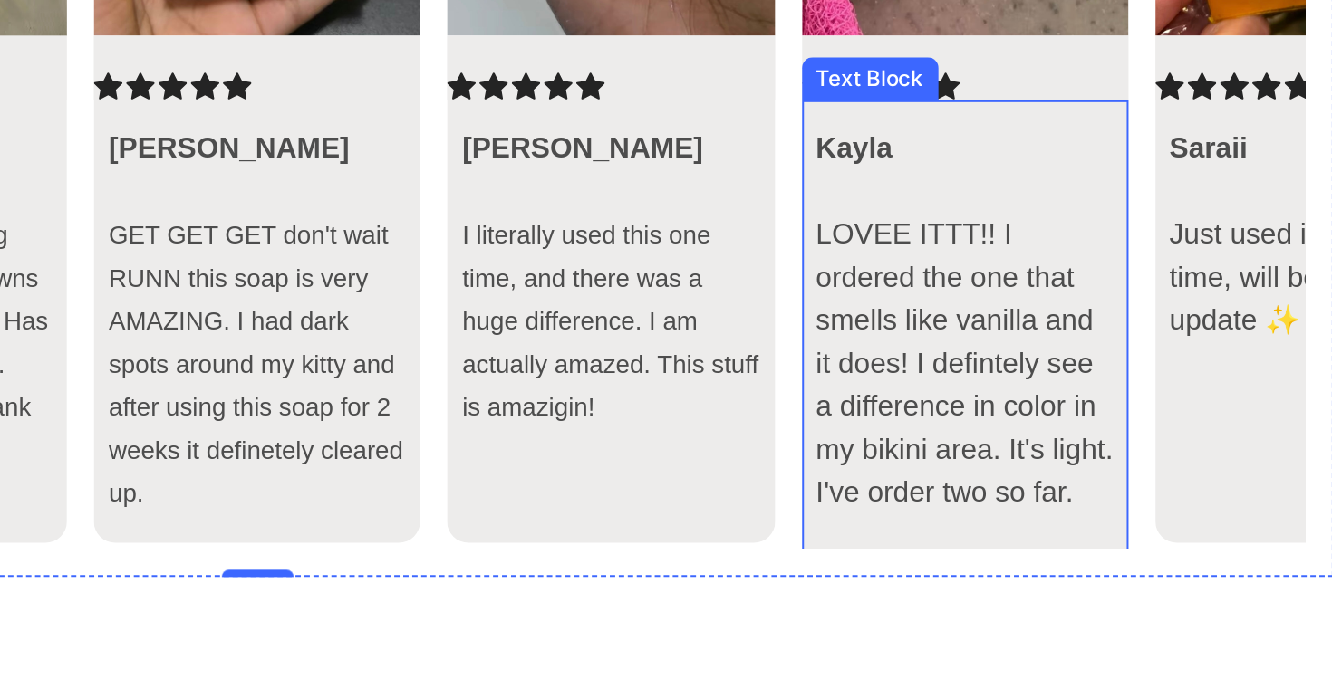
scroll to position [7377, 0]
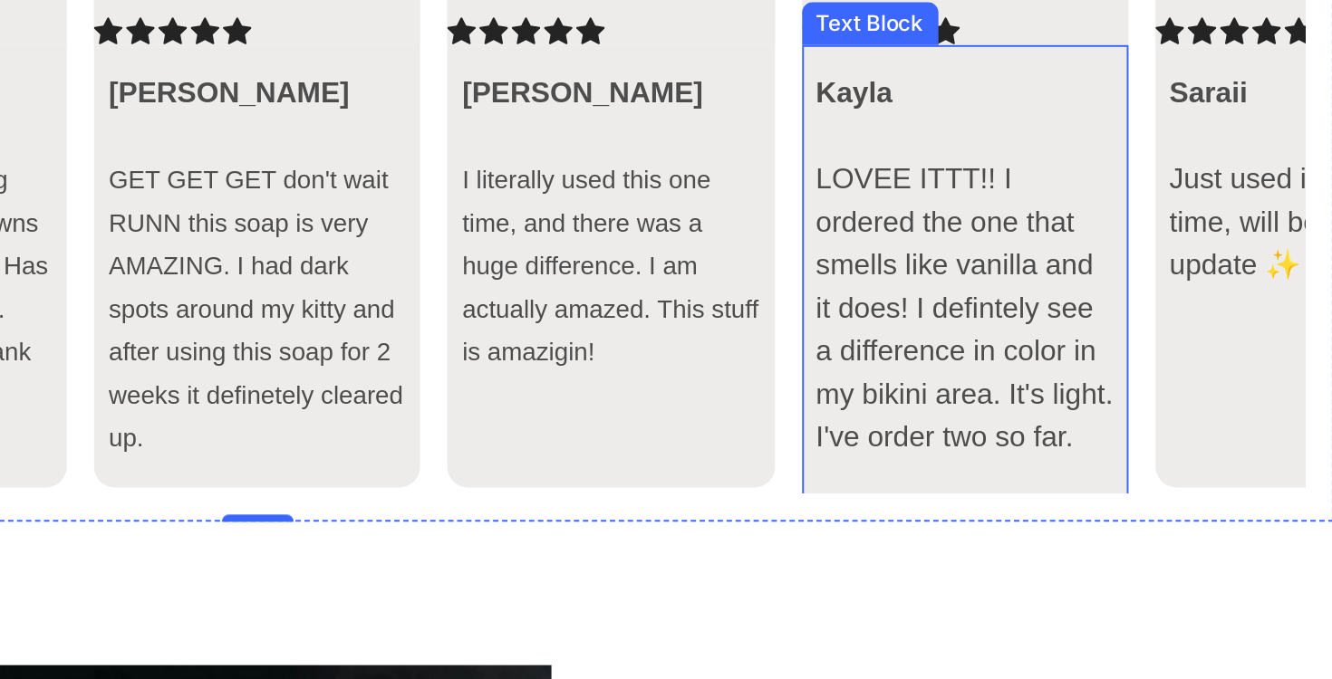
click at [144, 144] on p at bounding box center [81, 152] width 150 height 22
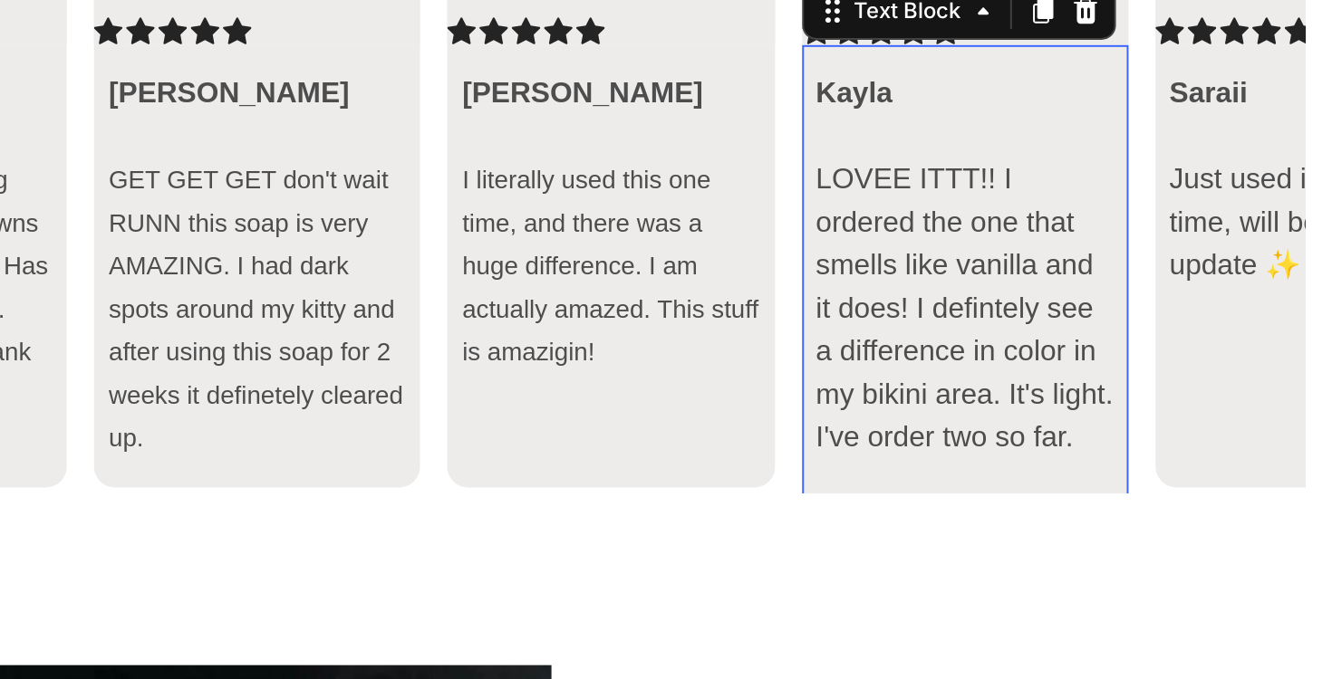
click at [129, 145] on p at bounding box center [81, 152] width 150 height 22
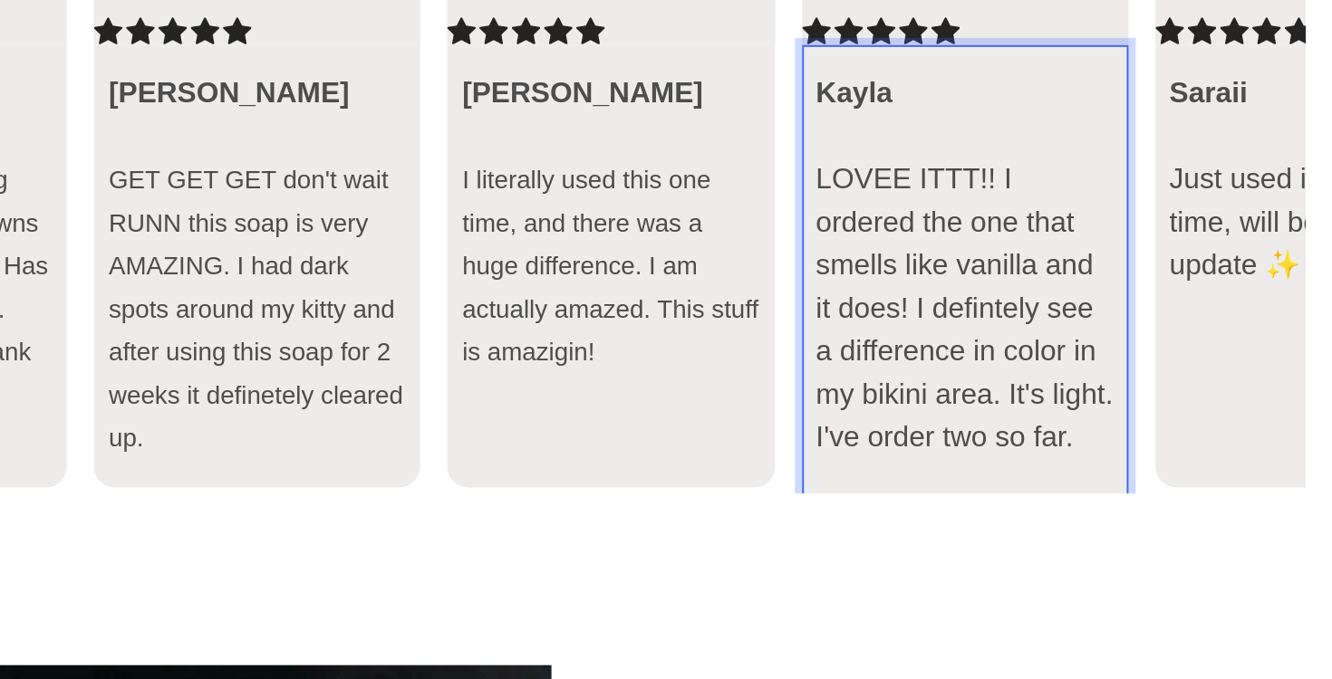
click at [62, 152] on p "Rich Text Editor. Editing area: main" at bounding box center [81, 162] width 150 height 43
click at [47, 144] on p "LOVEE ITTT!! I ordered the one that smells like vanilla and it does! I defintel…" at bounding box center [81, 76] width 150 height 174
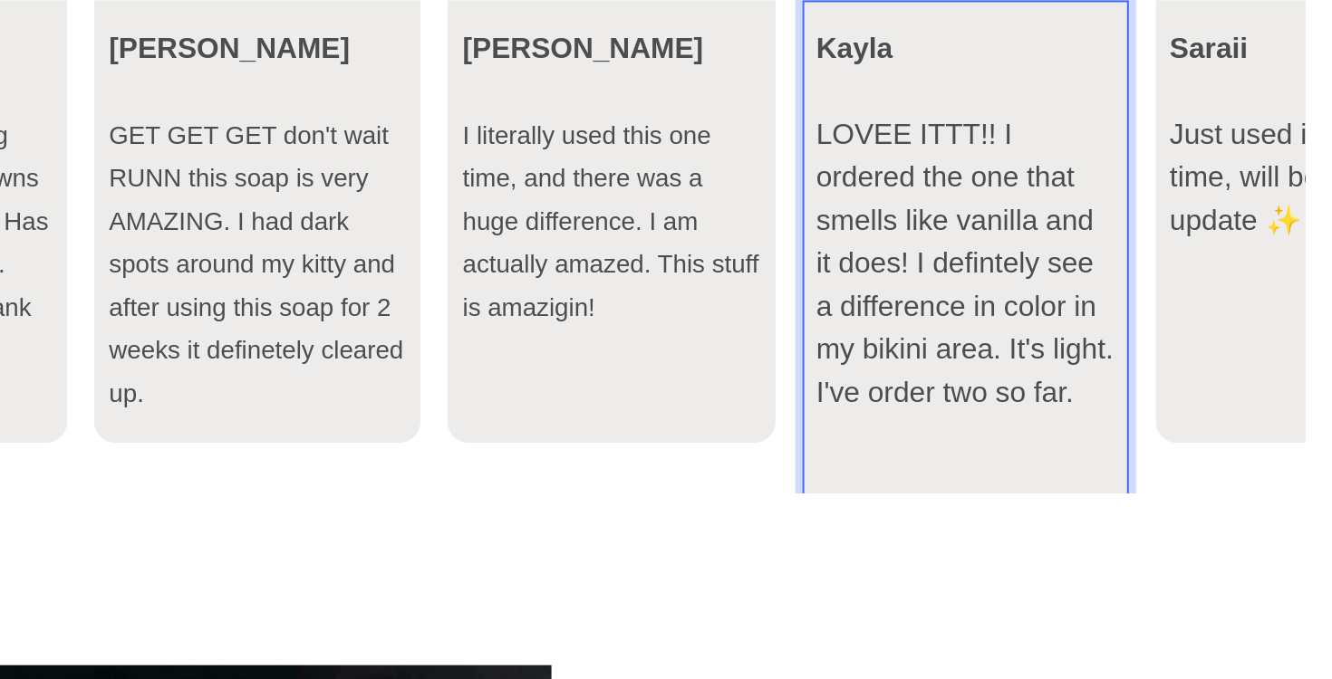
click at [23, 140] on p "Rich Text Editor. Editing area: main" at bounding box center [81, 151] width 150 height 22
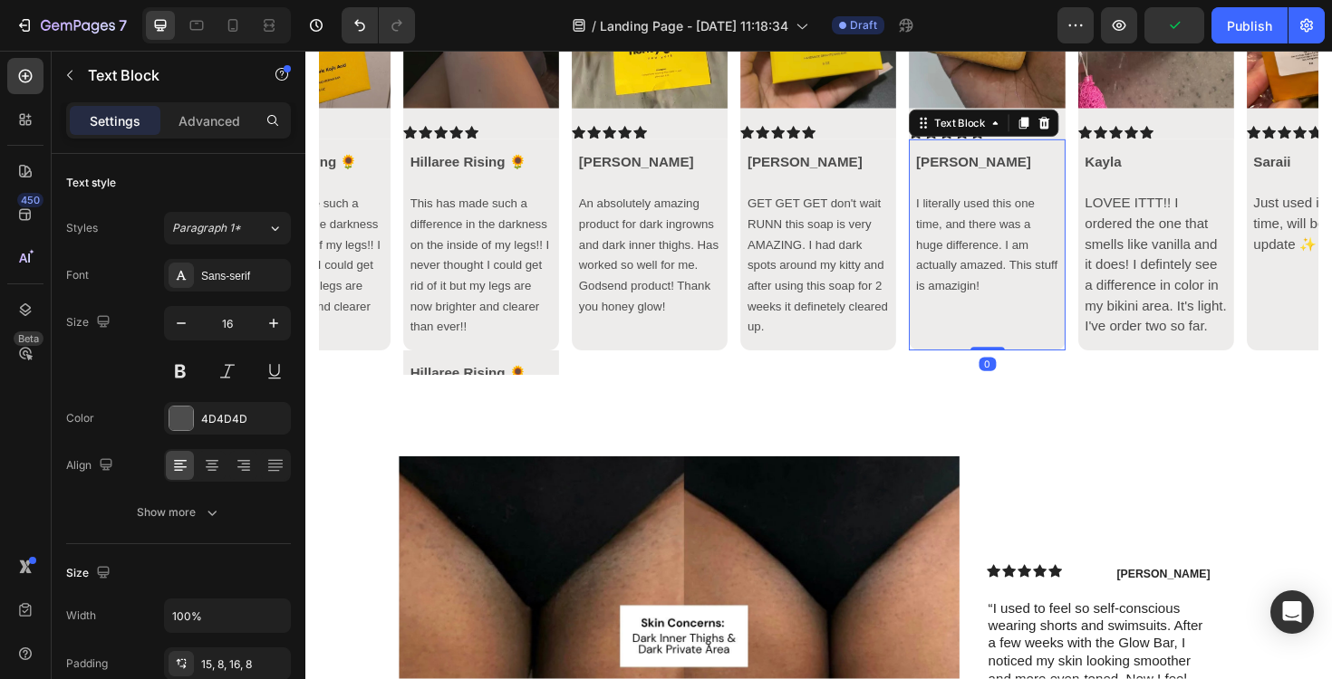
scroll to position [7359, 0]
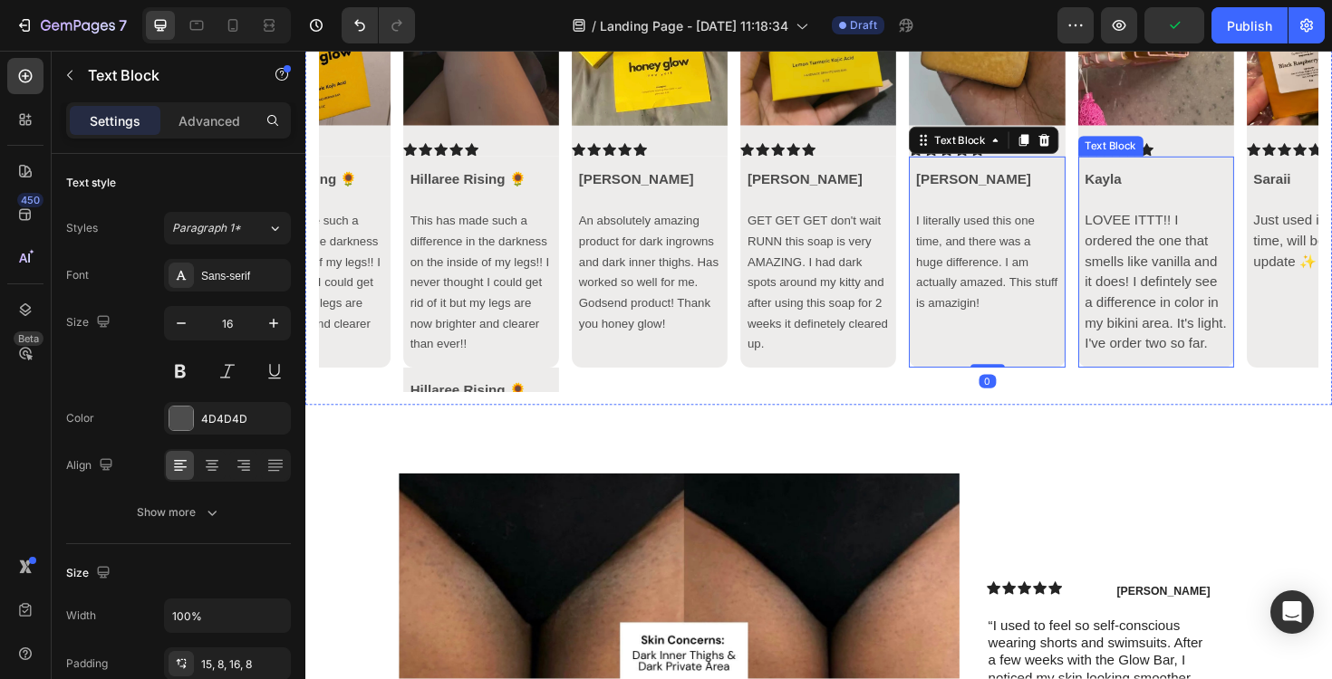
click at [1270, 362] on p "LOVEE ITTT!! I ordered the one that smells like vanilla and it does! I defintel…" at bounding box center [1205, 296] width 150 height 152
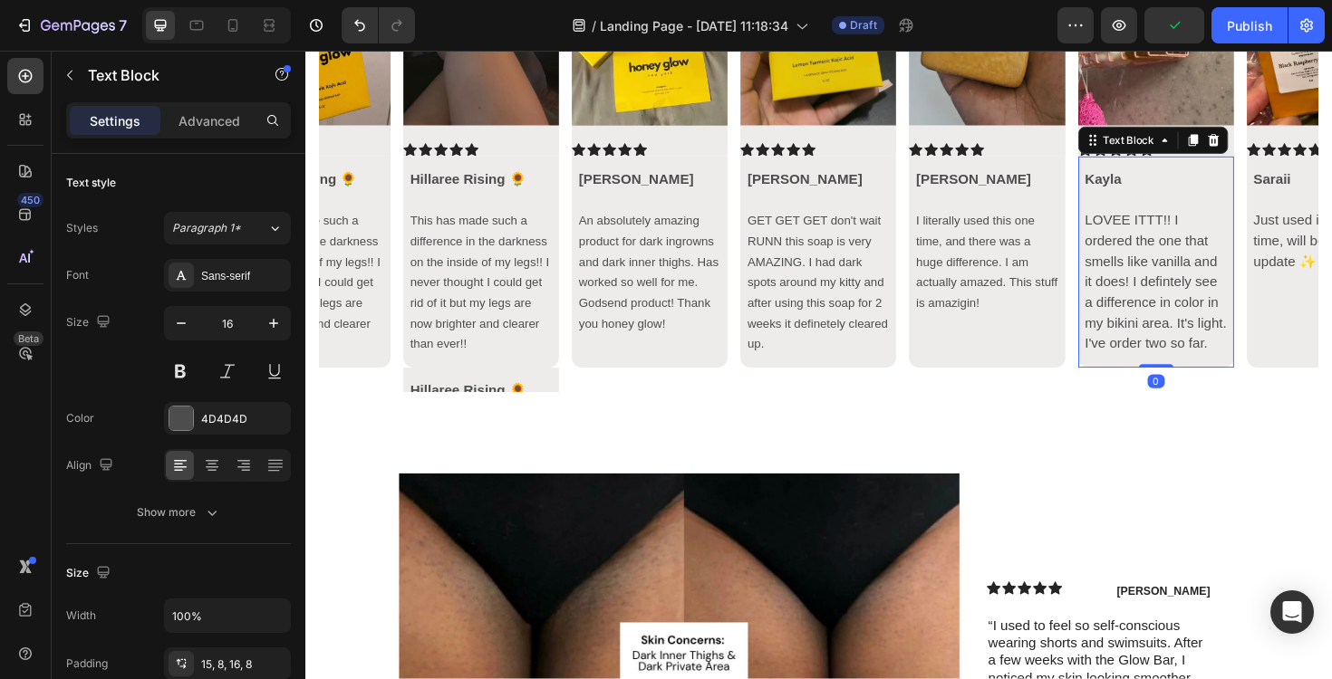
click at [1283, 381] on div "Kayla LOVEE ITTT!! I ordered the one that smells like vanilla and it does! I de…" at bounding box center [1205, 275] width 165 height 224
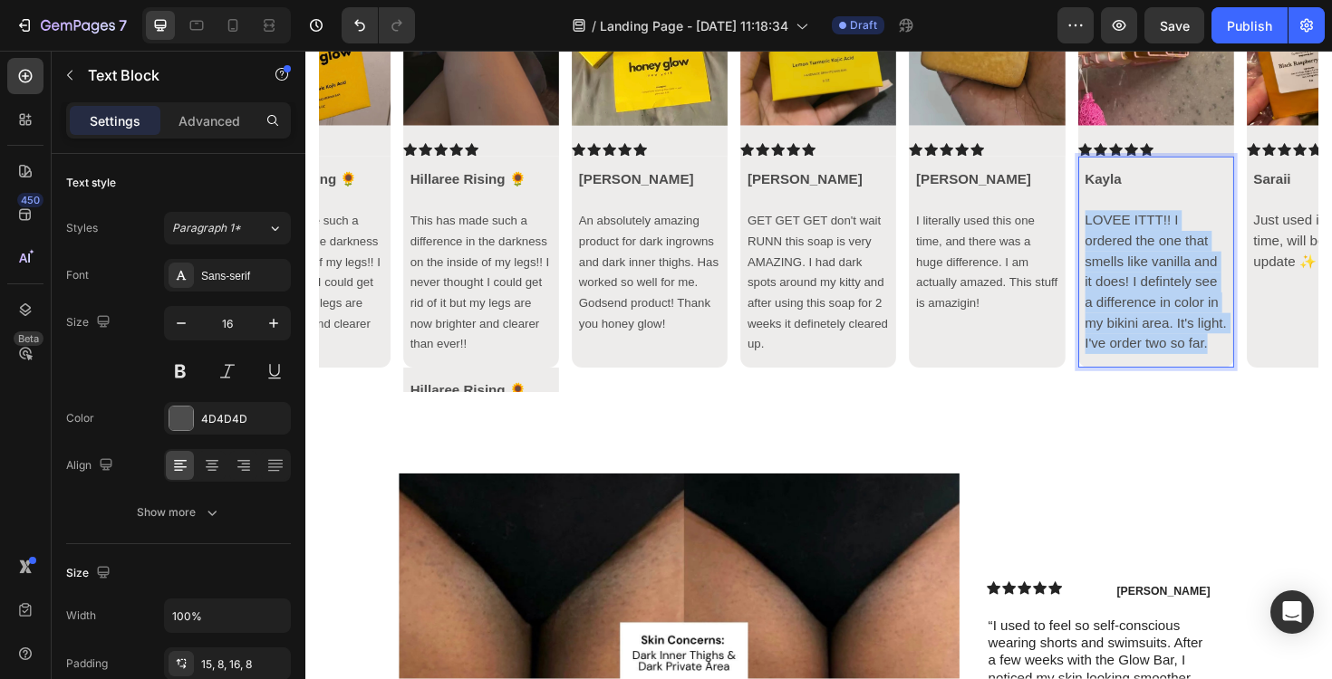
drag, startPoint x: 1277, startPoint y: 366, endPoint x: 1138, endPoint y: 235, distance: 191.6
click at [1136, 235] on p "LOVEE ITTT!! I ordered the one that smells like vanilla and it does! I defintel…" at bounding box center [1205, 296] width 150 height 152
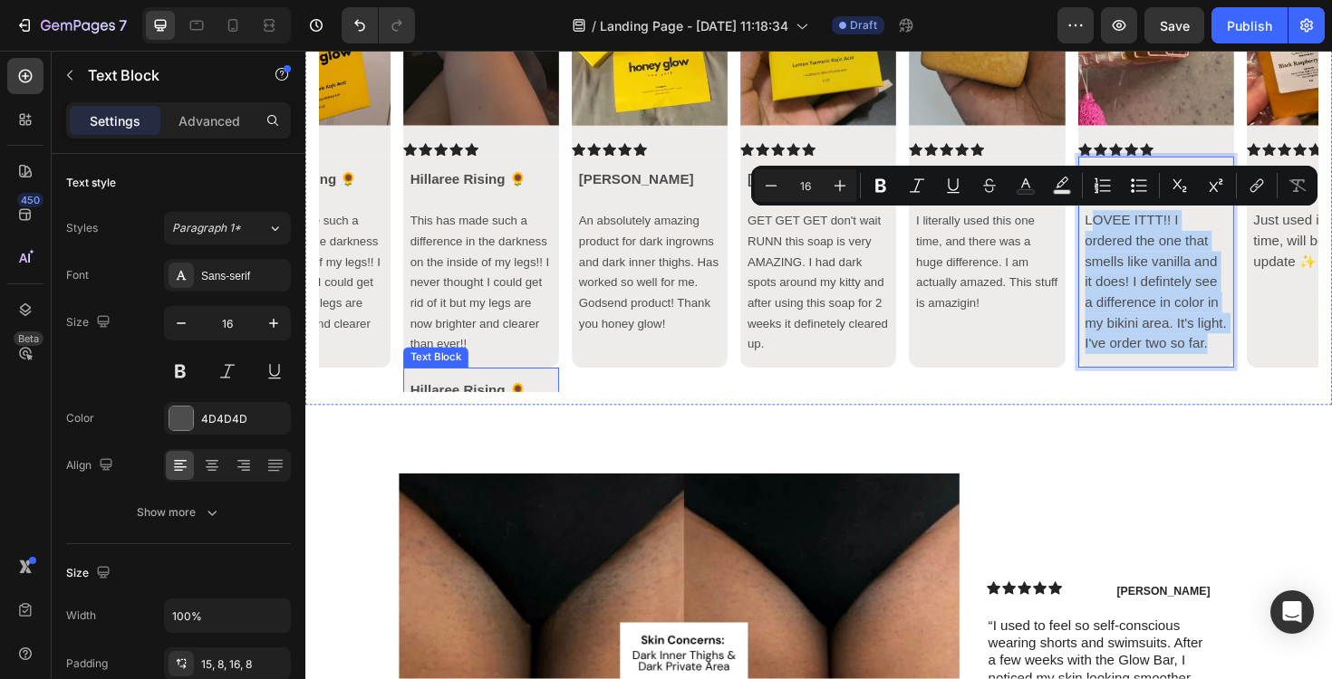
click at [486, 400] on div "Hillaree Rising 🌻 This has made such a difference in the darkness on the inside…" at bounding box center [491, 499] width 165 height 224
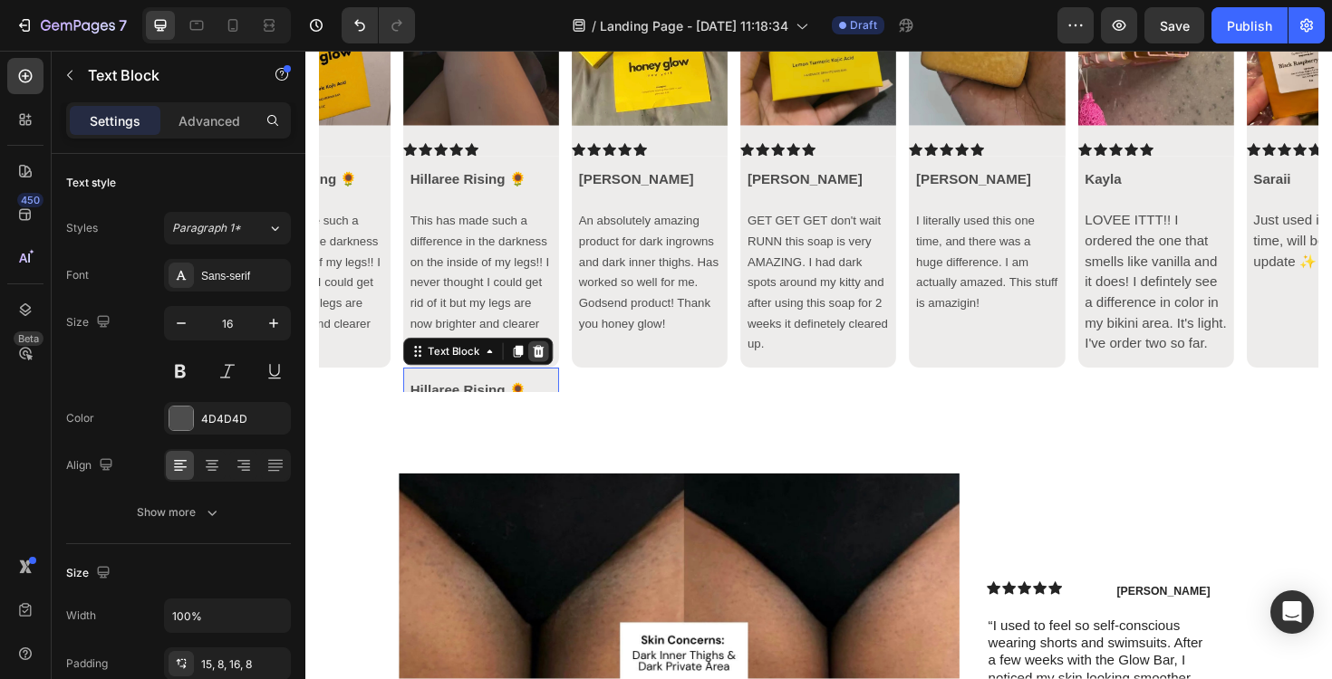
click at [552, 371] on icon at bounding box center [552, 369] width 12 height 13
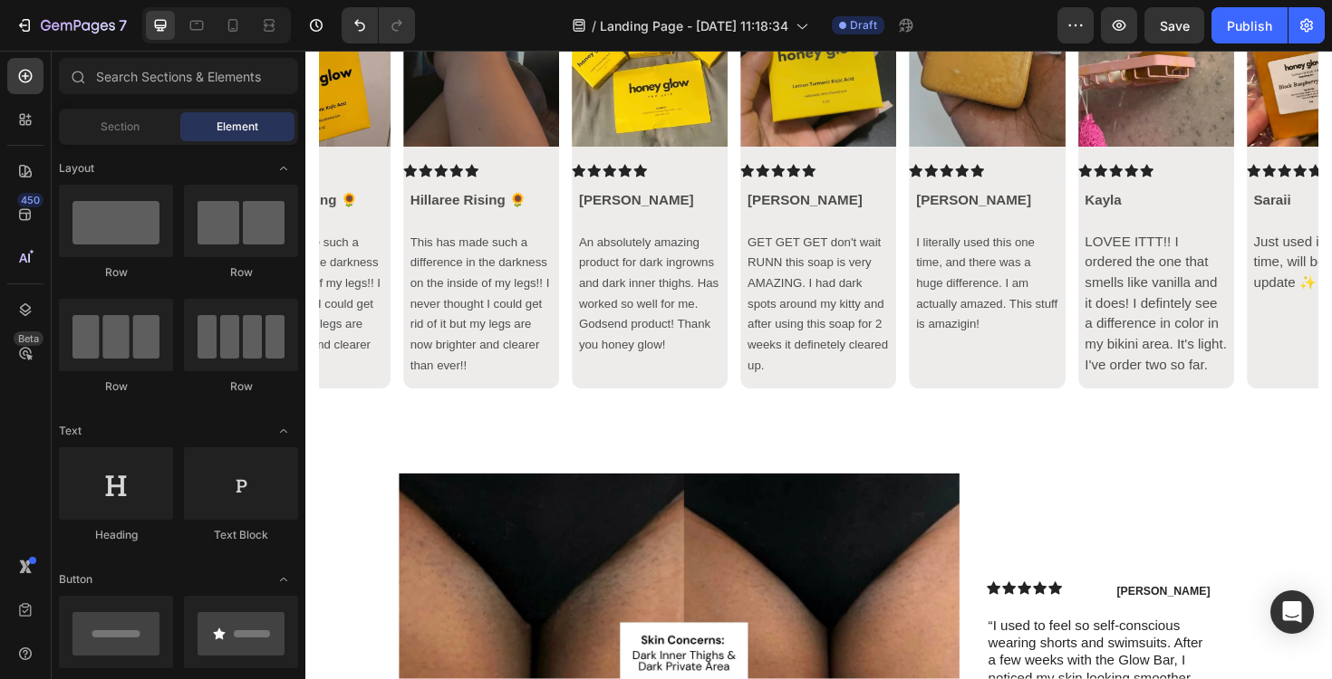
scroll to position [0, 0]
click at [557, 409] on div "Hillaree Rising 🌻 This has made such a difference in the darkness on the inside…" at bounding box center [491, 298] width 165 height 224
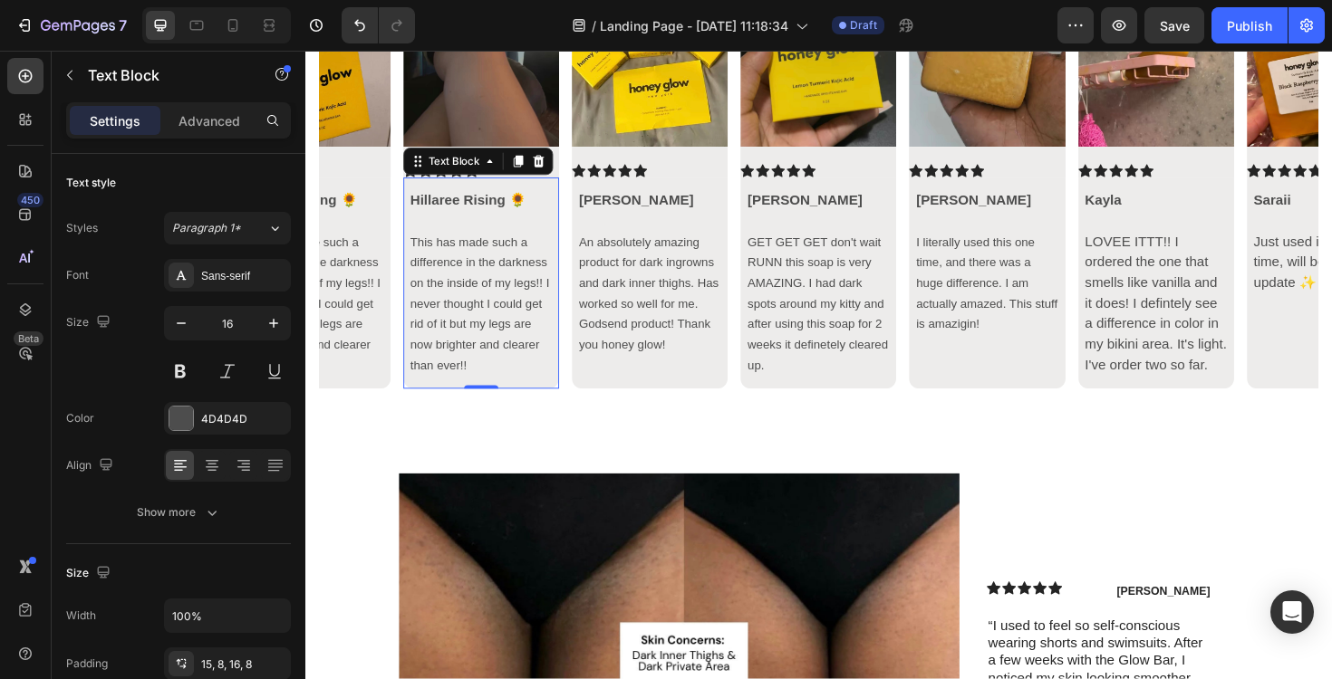
scroll to position [22, 0]
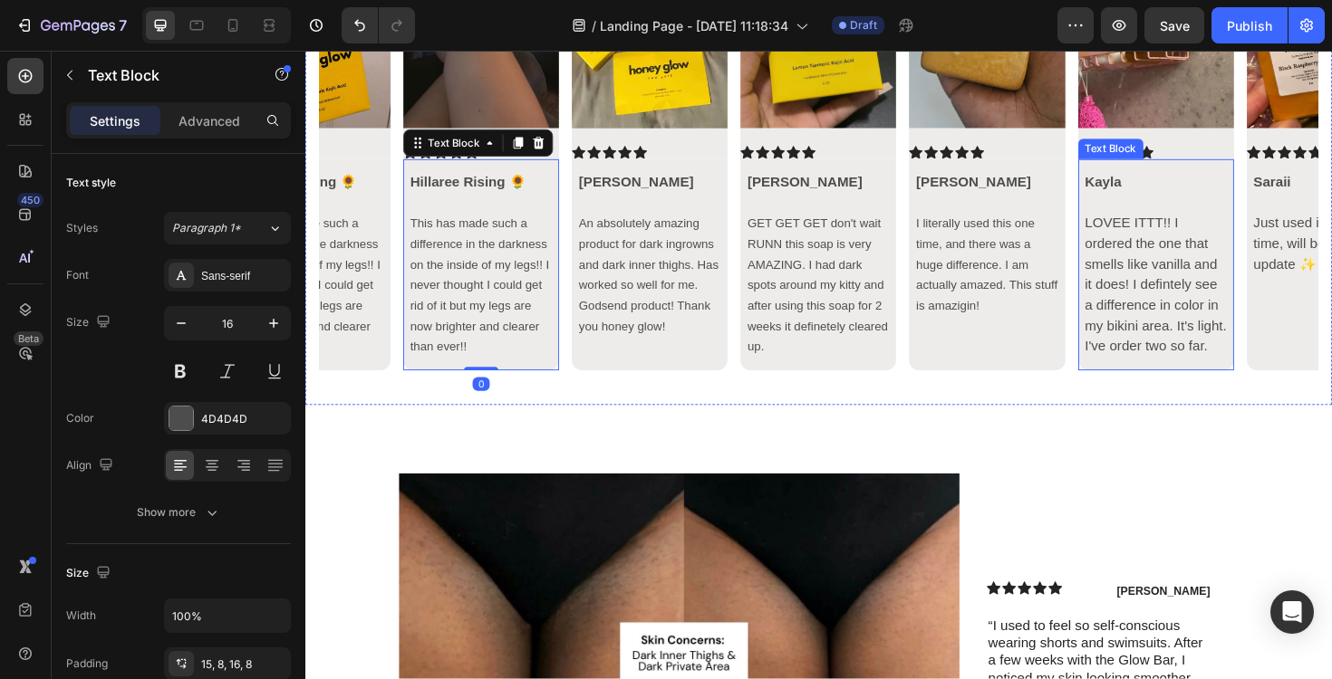
click at [1140, 371] on p "LOVEE ITTT!! I ordered the one that smells like vanilla and it does! I defintel…" at bounding box center [1205, 300] width 150 height 152
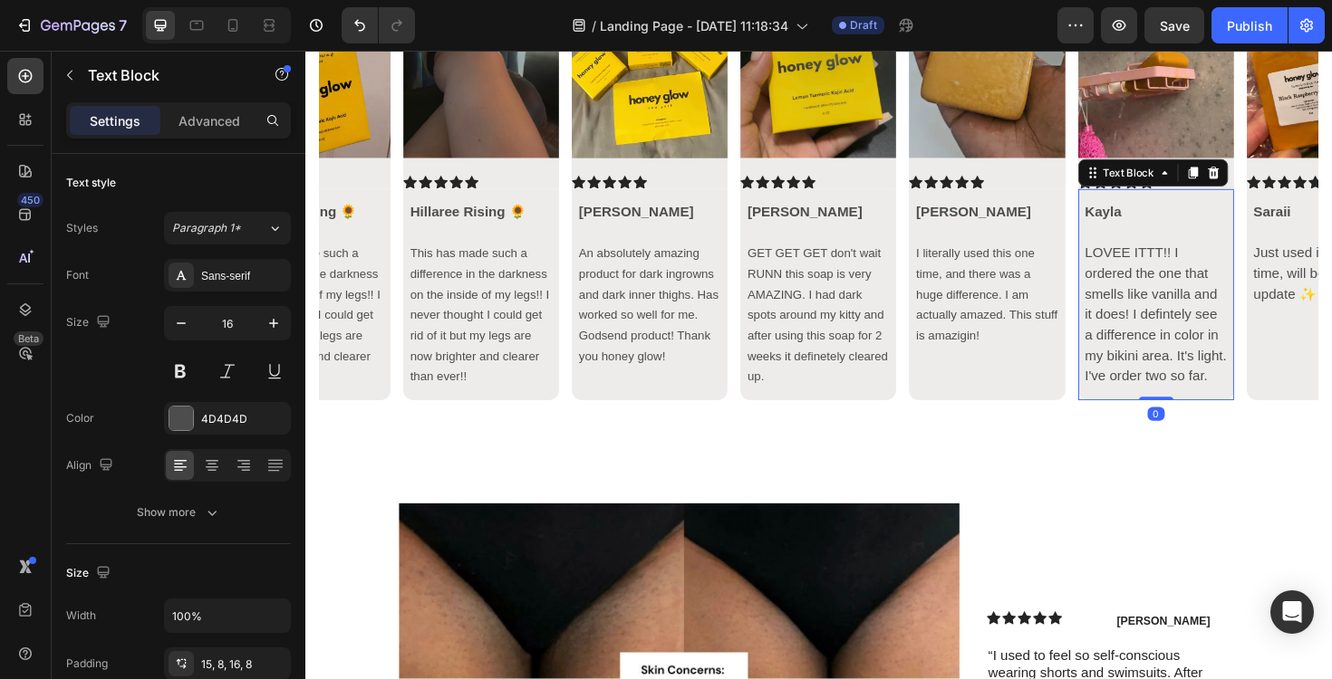
scroll to position [7285, 0]
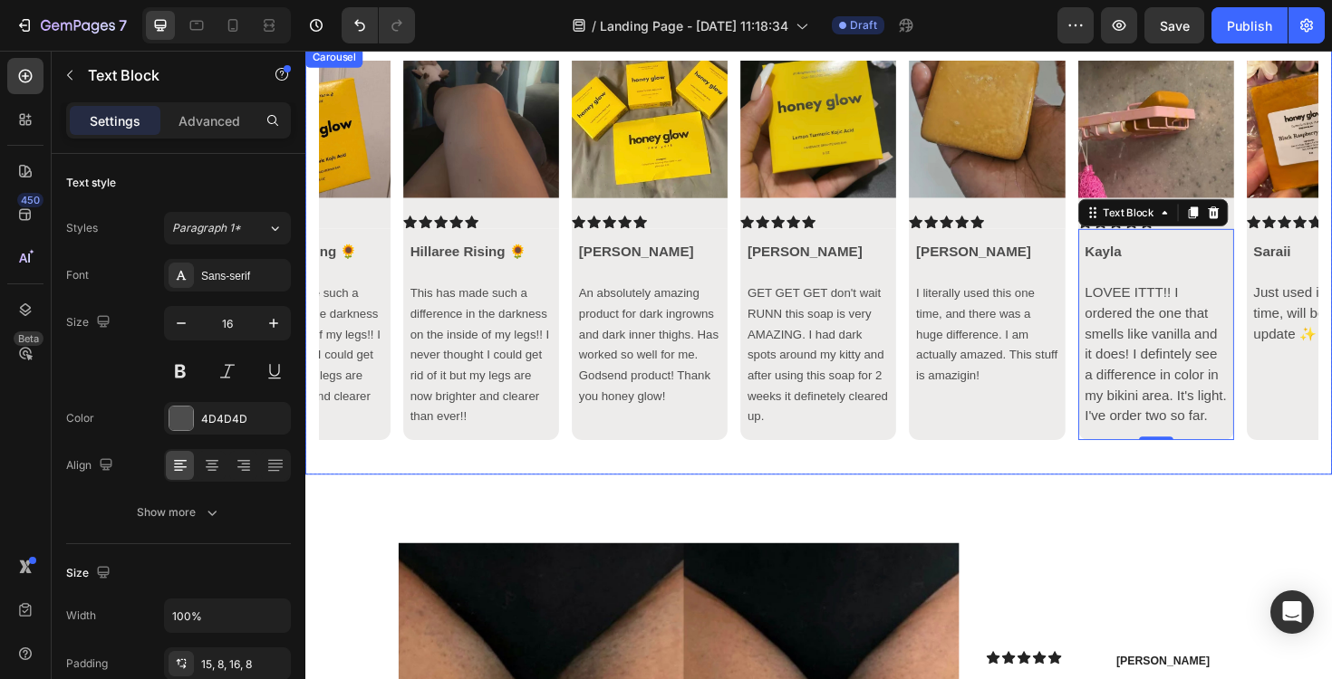
click at [1331, 277] on icon "Carousel Next Arrow" at bounding box center [1347, 274] width 22 height 22
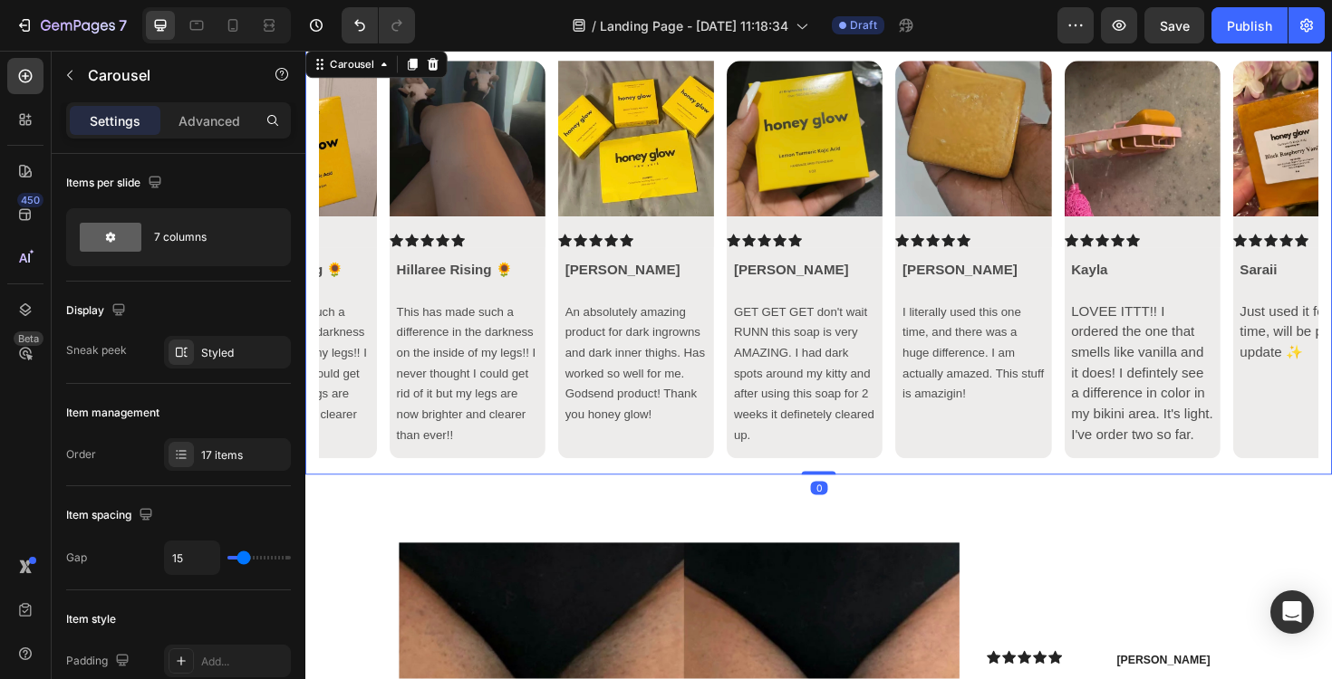
scroll to position [0, 0]
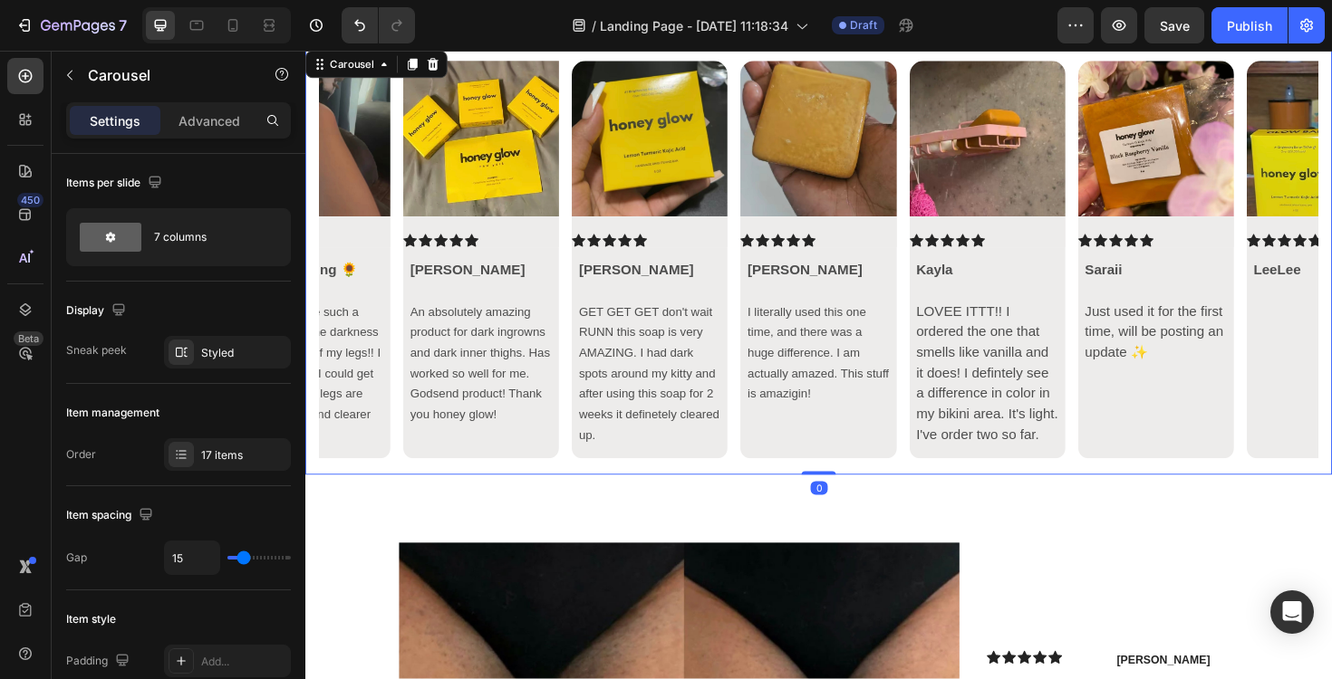
click at [1331, 275] on icon "Carousel Next Arrow" at bounding box center [1347, 274] width 22 height 22
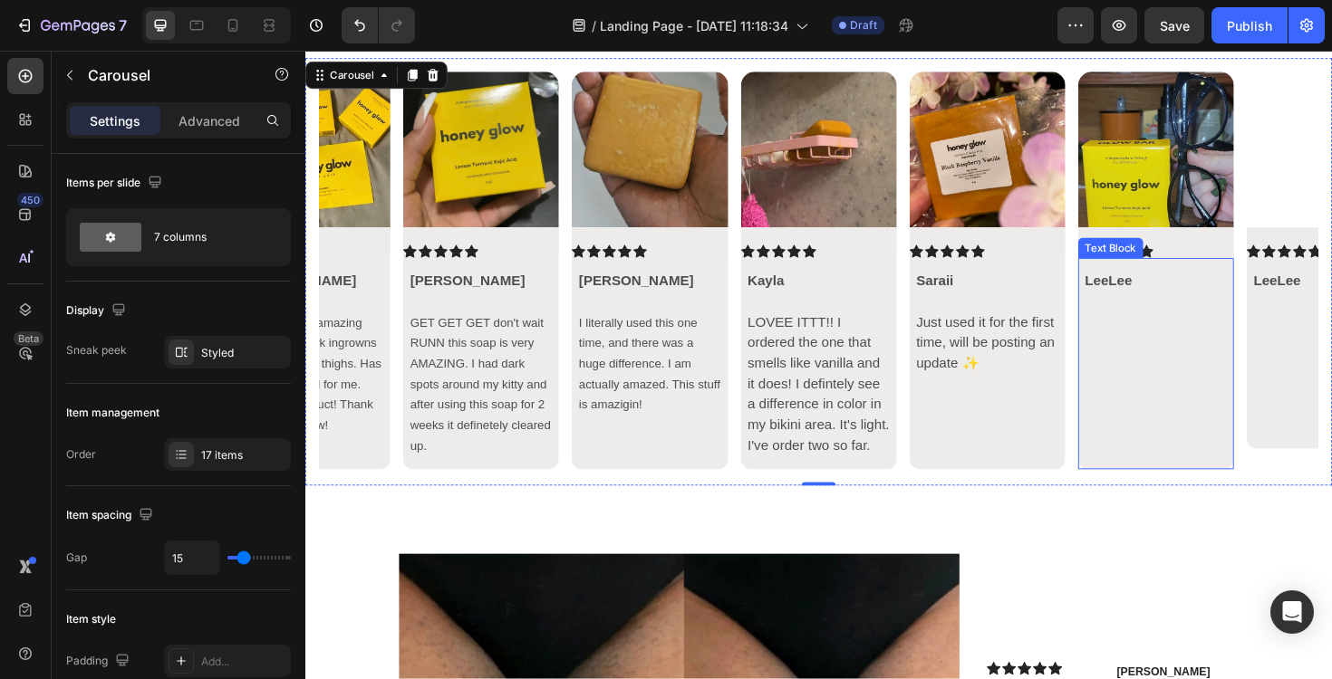
scroll to position [7273, 0]
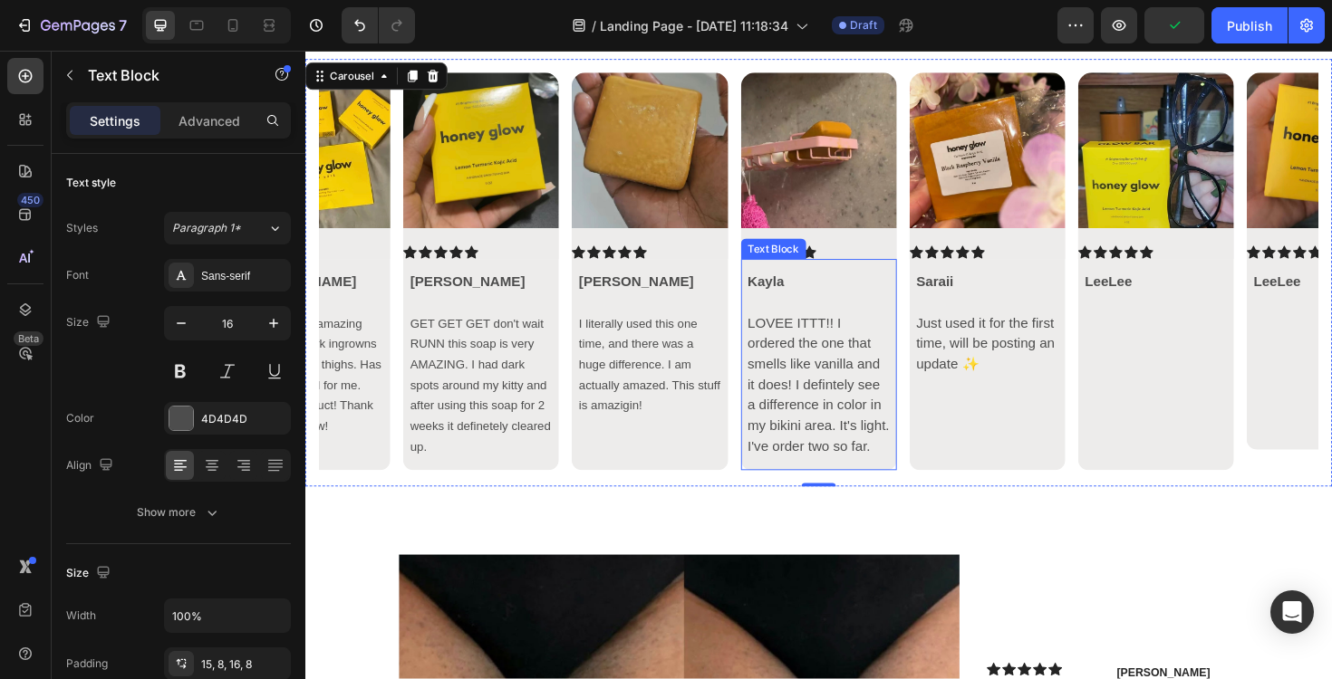
click at [840, 410] on p "LOVEE ITTT!! I ordered the one that smells like vanilla and it does! I defintel…" at bounding box center [849, 405] width 150 height 152
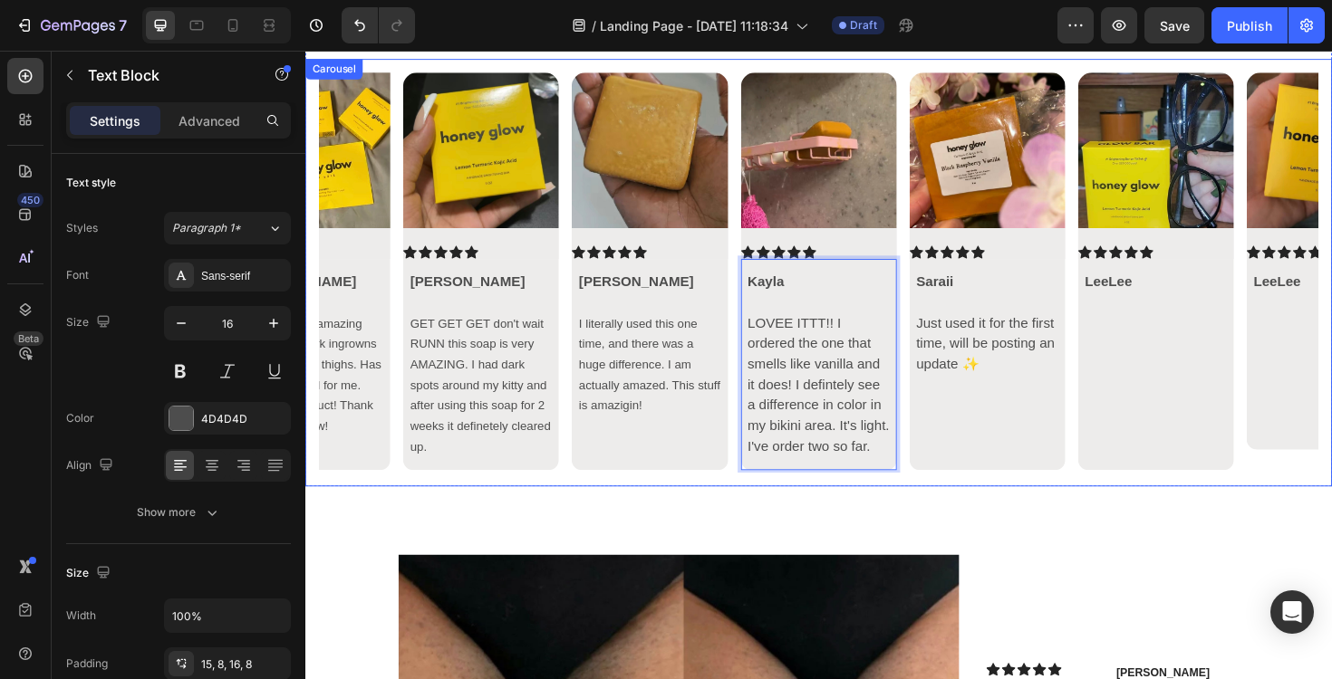
click at [348, 285] on icon "Carousel Back Arrow" at bounding box center [351, 286] width 22 height 22
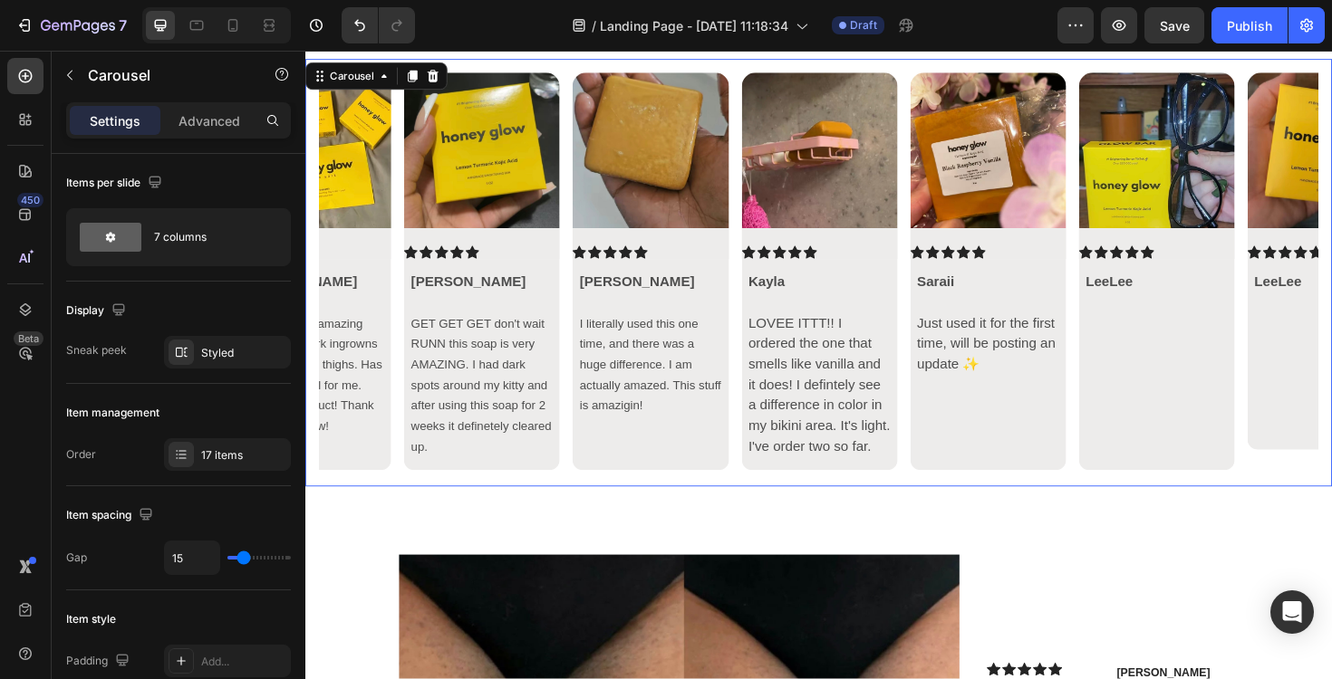
click at [348, 285] on icon "Carousel Back Arrow" at bounding box center [351, 286] width 22 height 22
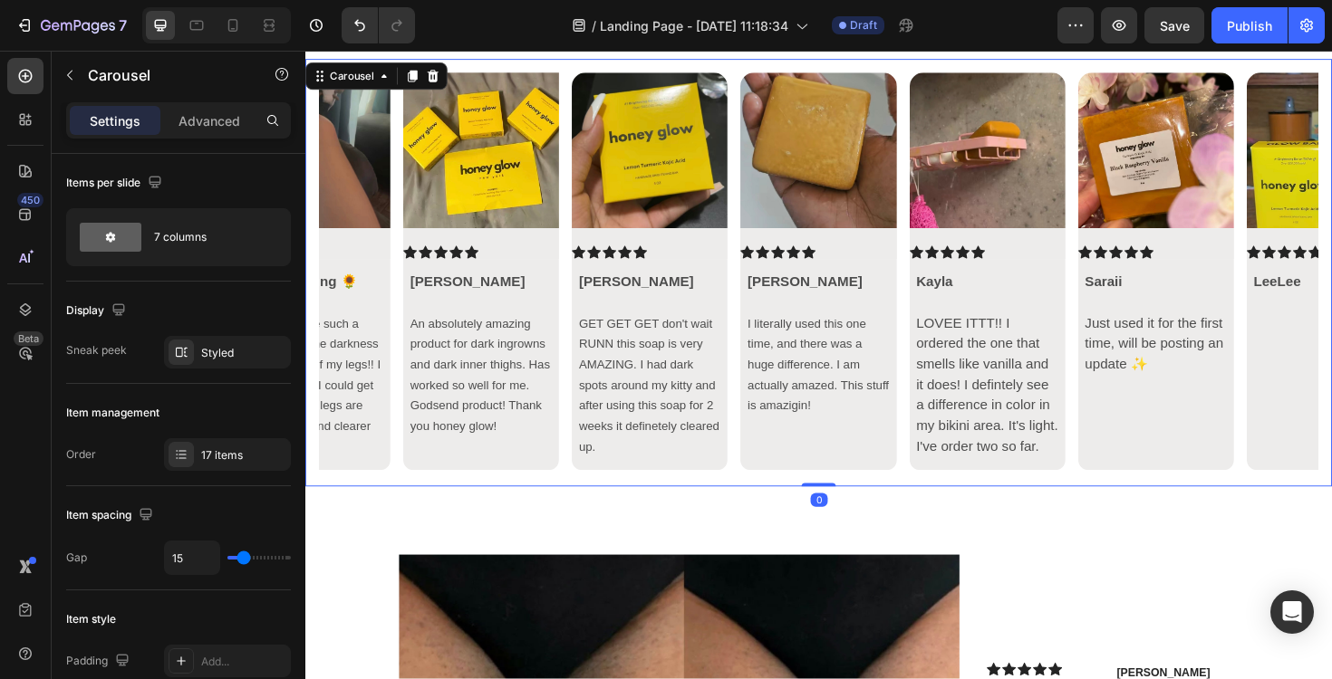
click at [349, 282] on icon "Carousel Back Arrow" at bounding box center [349, 285] width 9 height 15
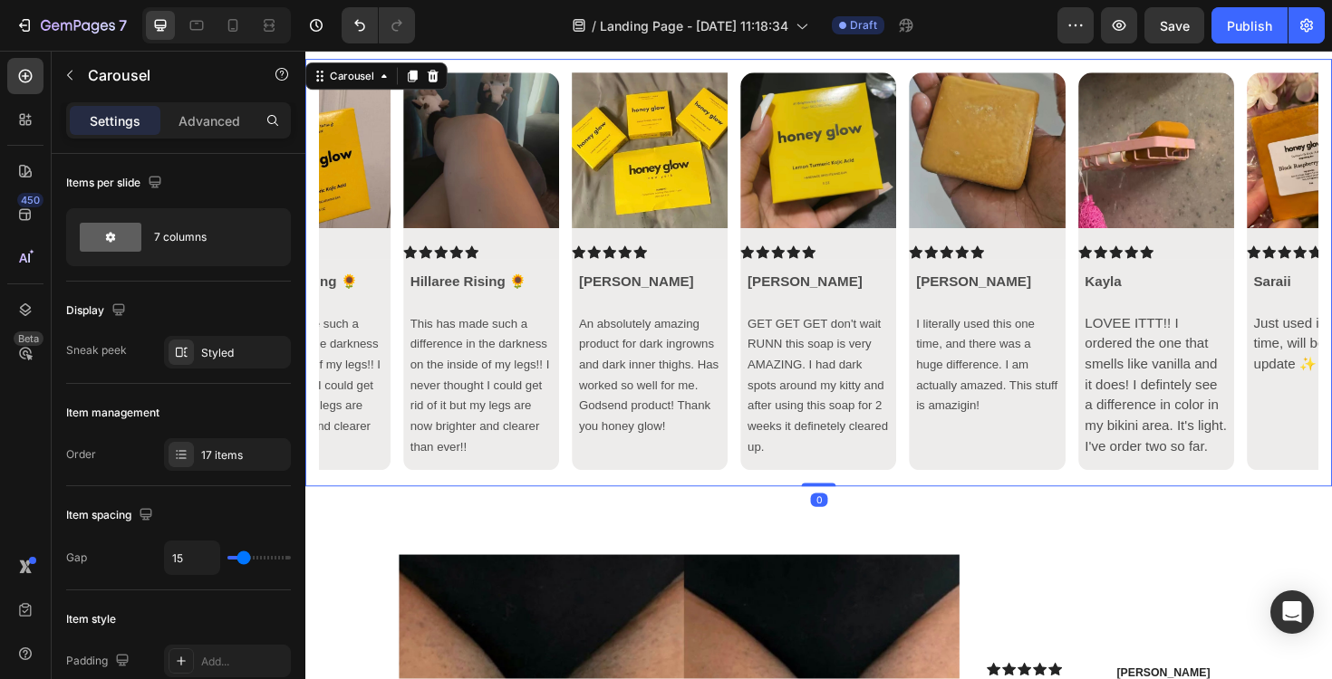
click at [350, 282] on icon "Carousel Back Arrow" at bounding box center [349, 285] width 9 height 15
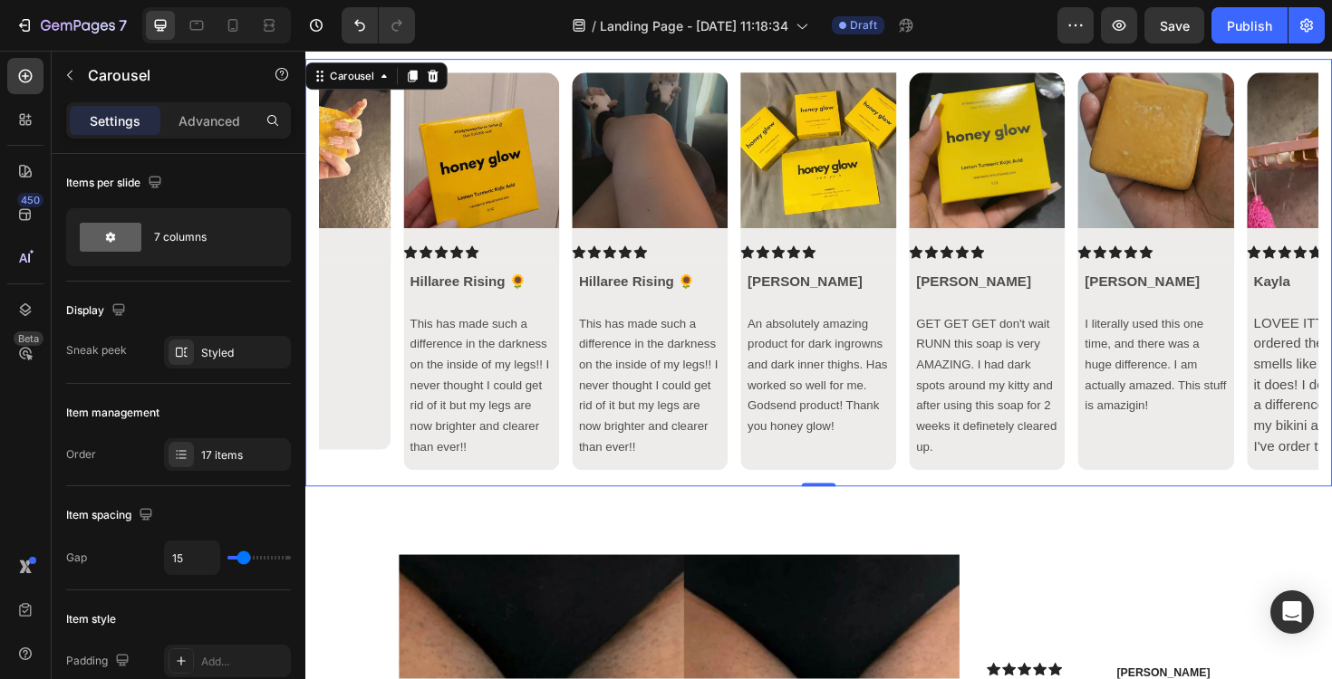
click at [350, 282] on icon "Carousel Back Arrow" at bounding box center [349, 285] width 9 height 15
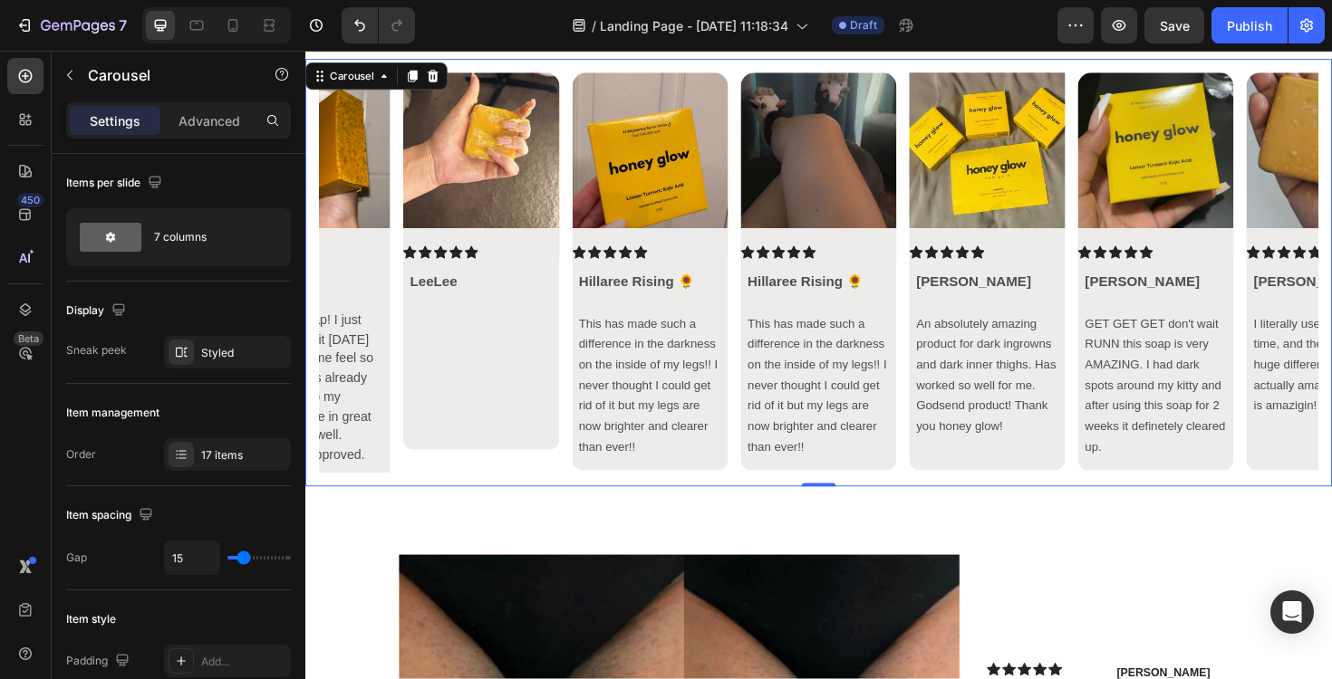
click at [1331, 279] on icon "Carousel Next Arrow" at bounding box center [1347, 285] width 9 height 15
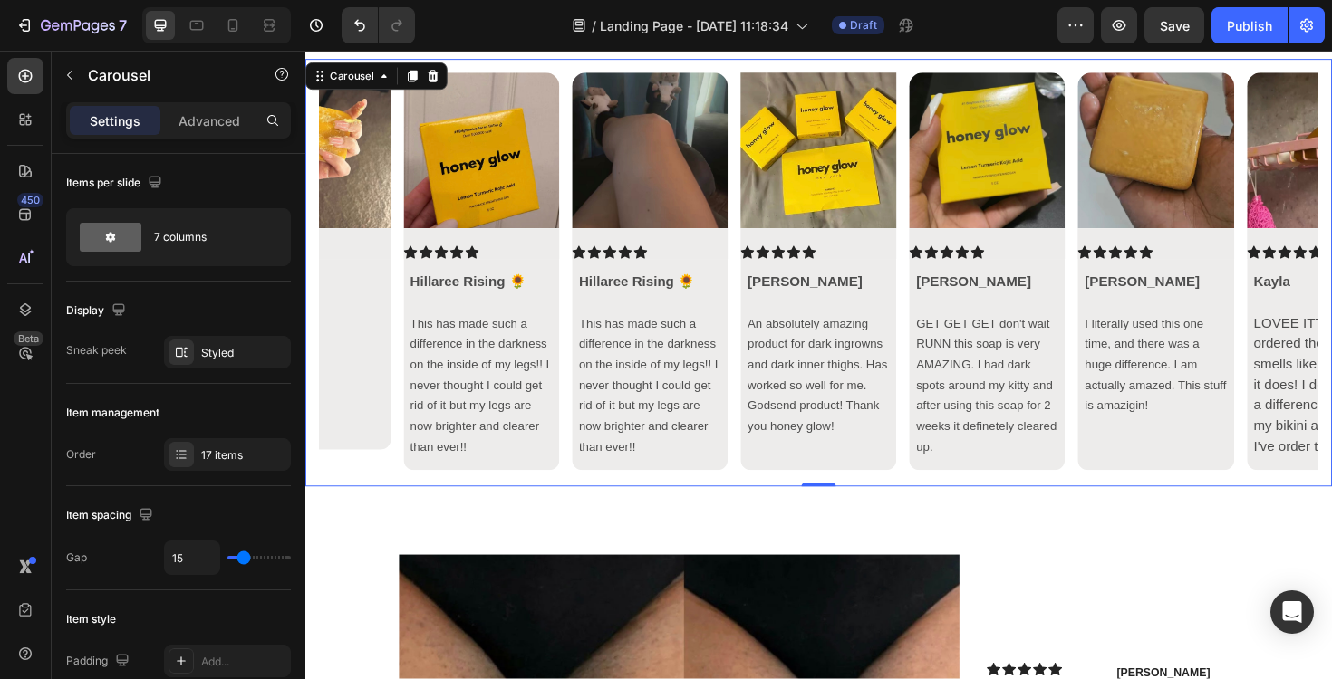
click at [1331, 279] on icon "Carousel Next Arrow" at bounding box center [1347, 285] width 9 height 15
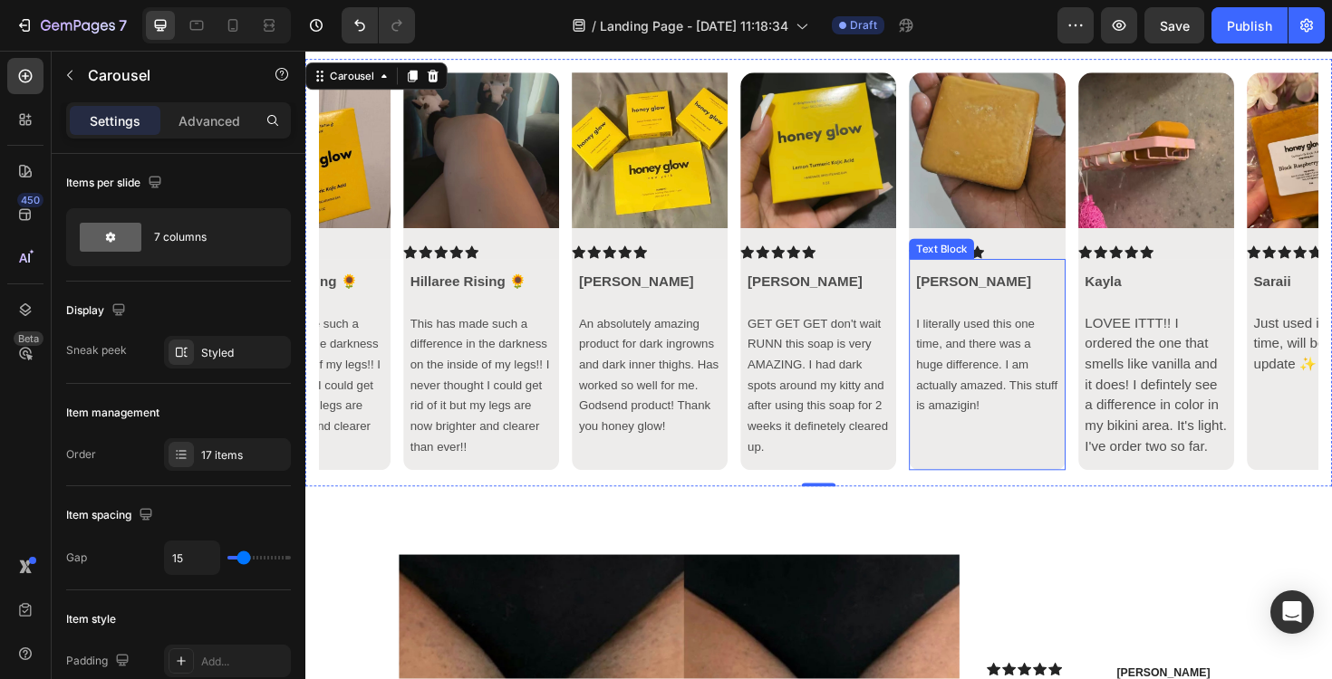
click at [969, 293] on strong "[PERSON_NAME]" at bounding box center [1012, 295] width 121 height 15
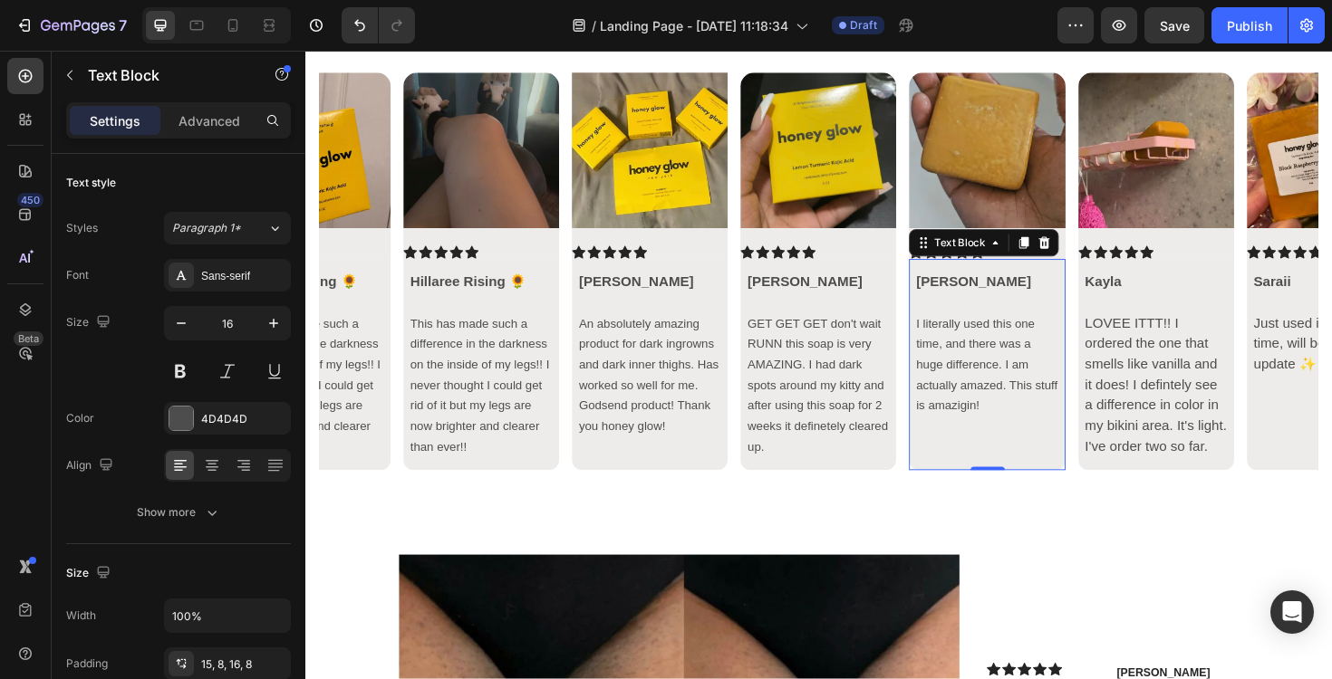
click at [969, 293] on strong "[PERSON_NAME]" at bounding box center [1012, 295] width 121 height 15
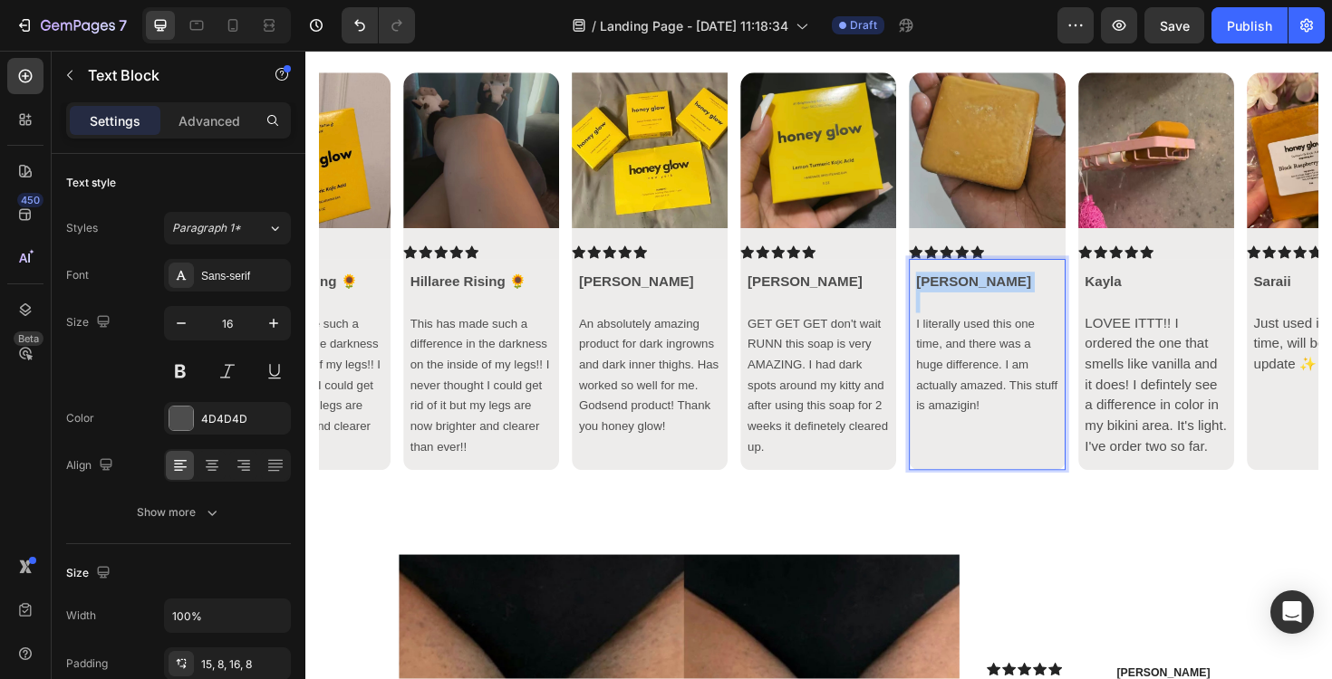
click at [969, 293] on strong "[PERSON_NAME]" at bounding box center [1012, 295] width 121 height 15
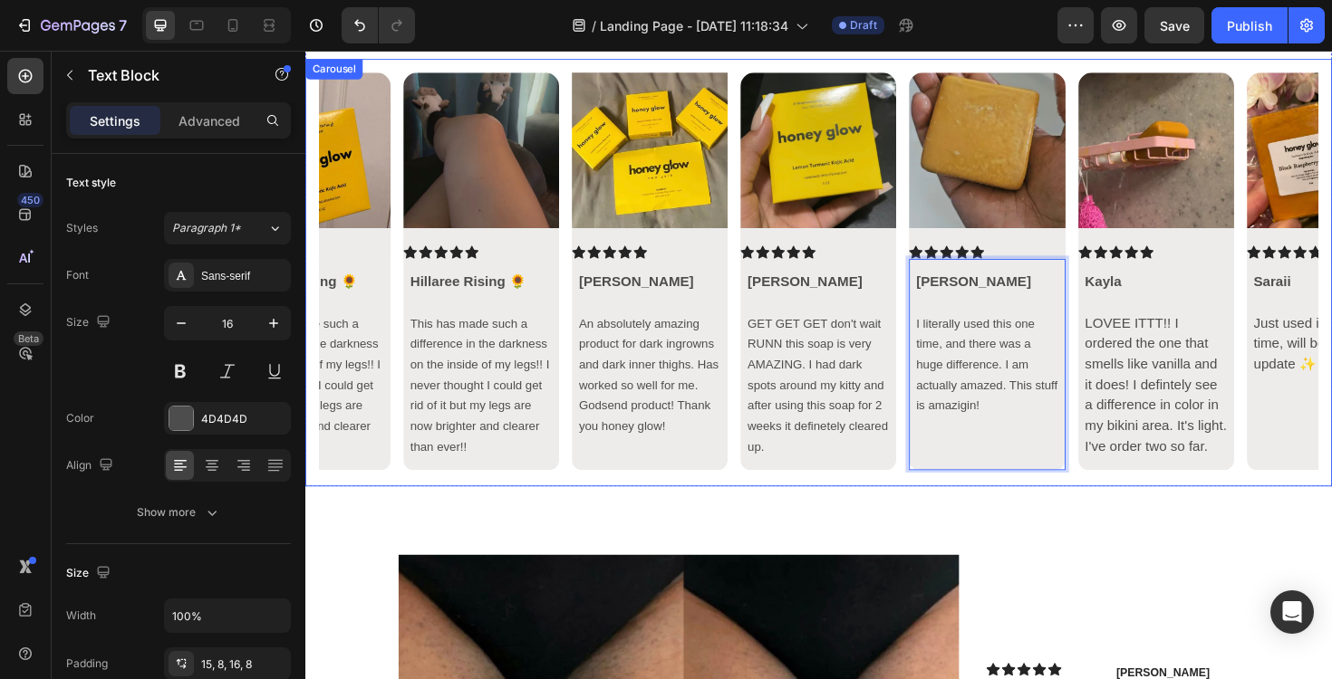
click at [349, 292] on icon "Carousel Back Arrow" at bounding box center [351, 286] width 22 height 22
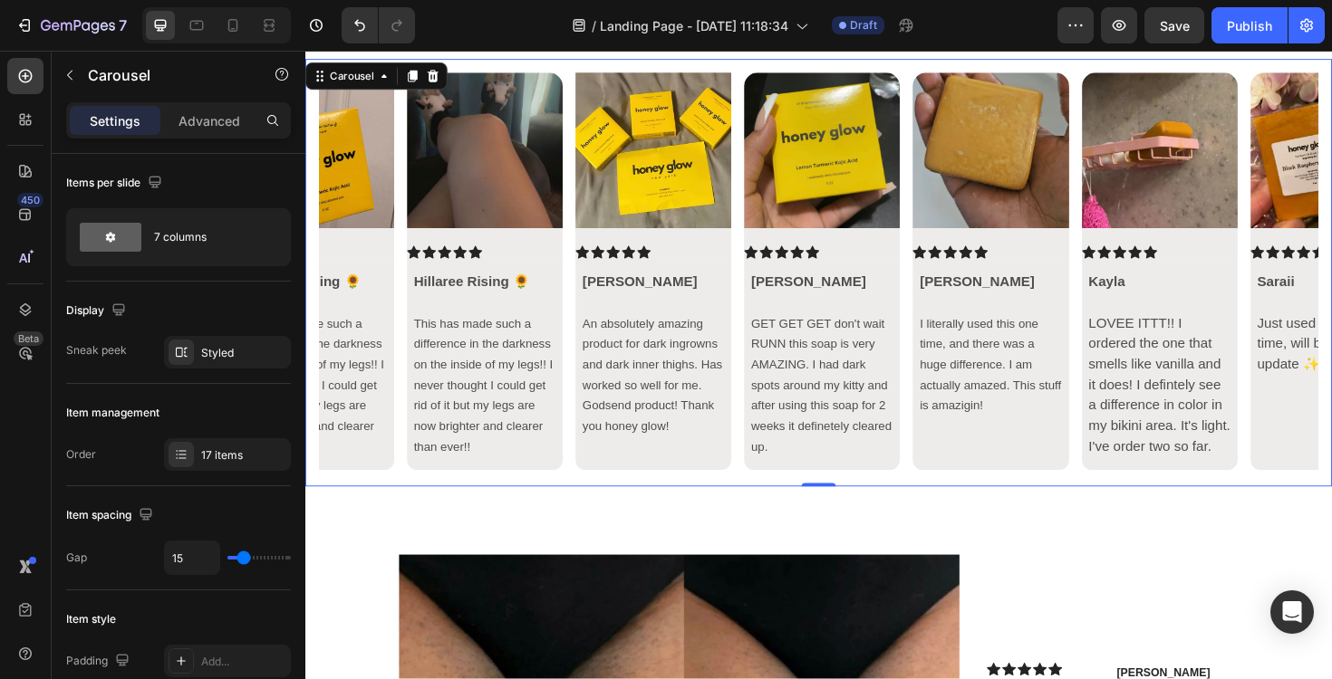
click at [349, 292] on icon "Carousel Back Arrow" at bounding box center [351, 286] width 22 height 22
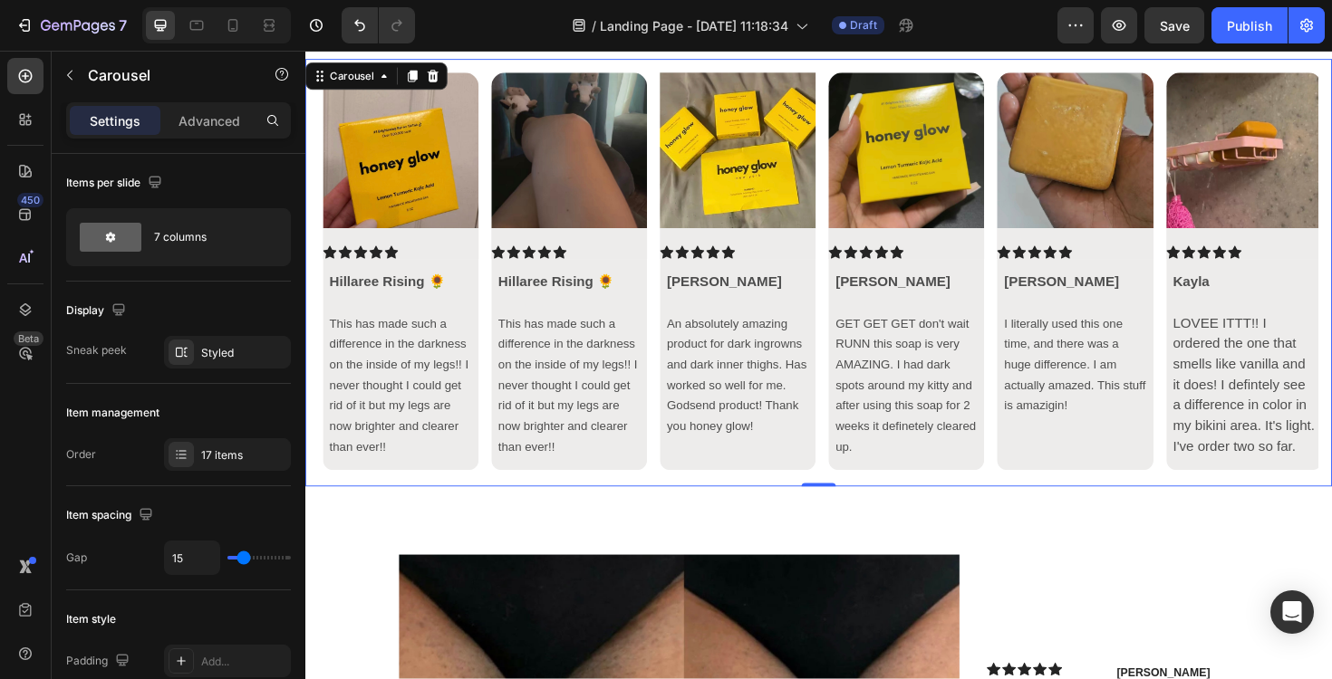
click at [349, 292] on icon "Carousel Back Arrow" at bounding box center [351, 286] width 22 height 22
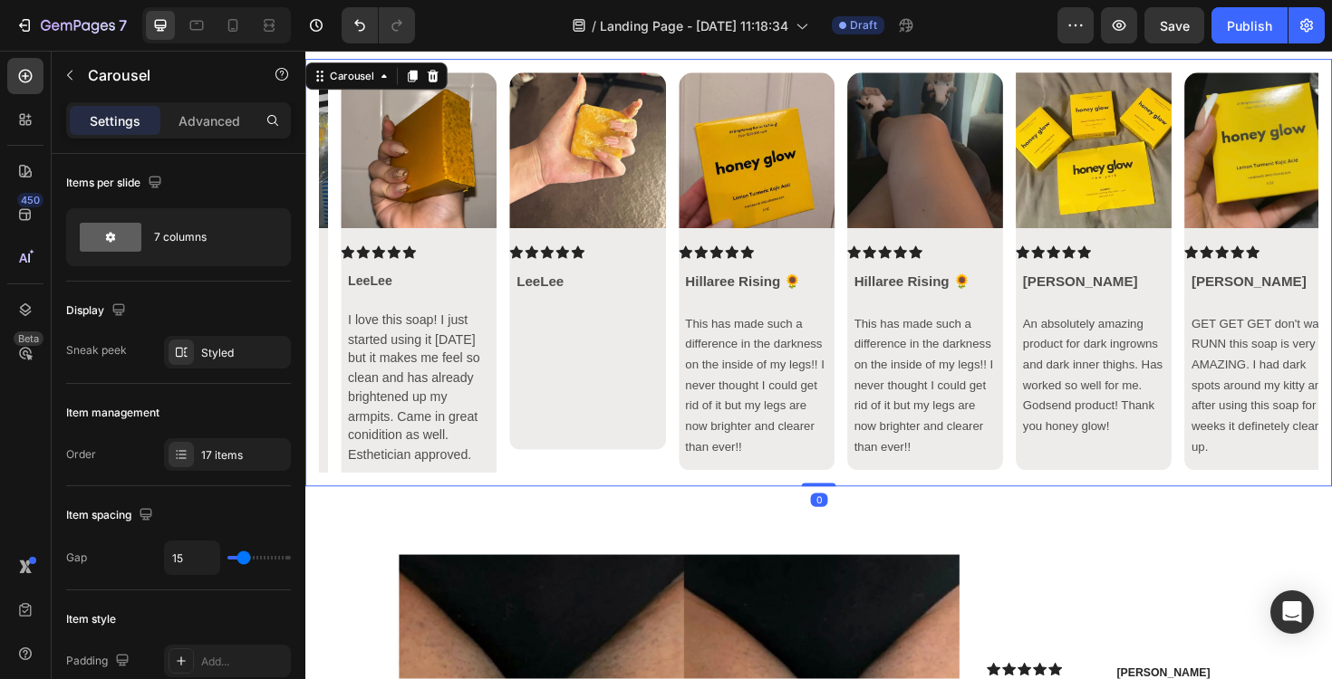
click at [349, 292] on icon "Carousel Back Arrow" at bounding box center [351, 286] width 22 height 22
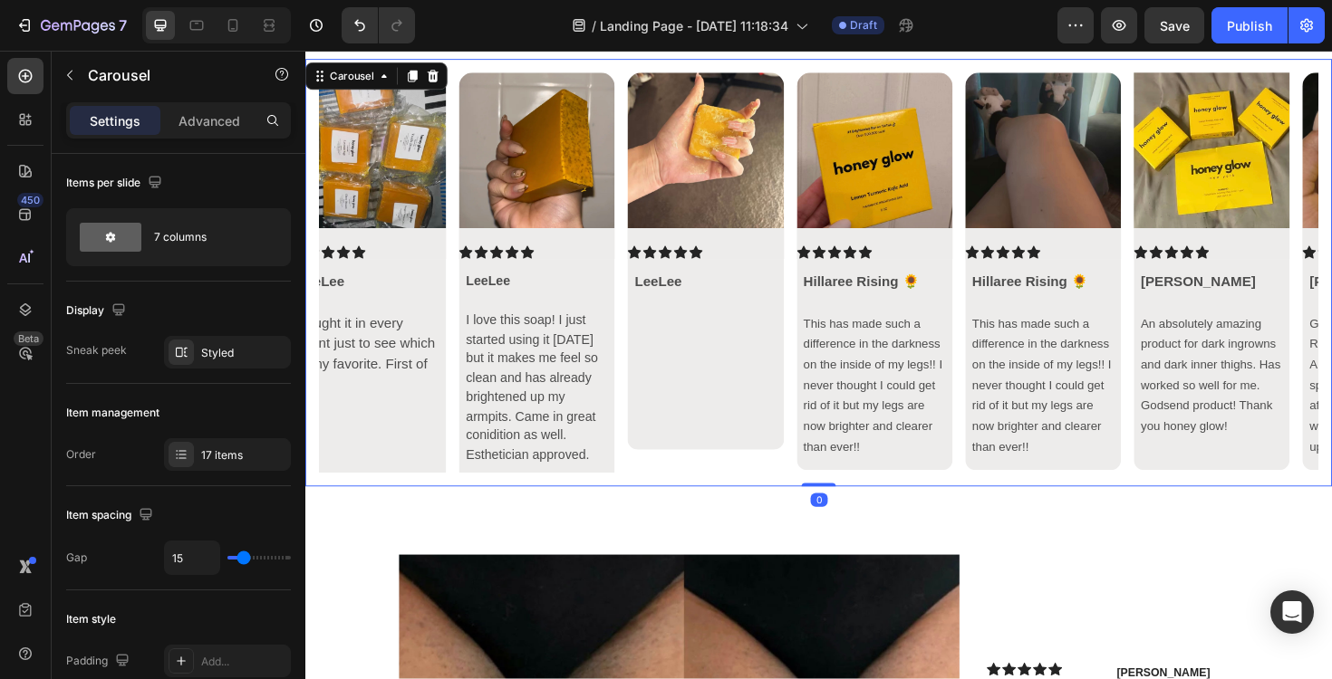
click at [349, 292] on icon "Carousel Back Arrow" at bounding box center [351, 286] width 22 height 22
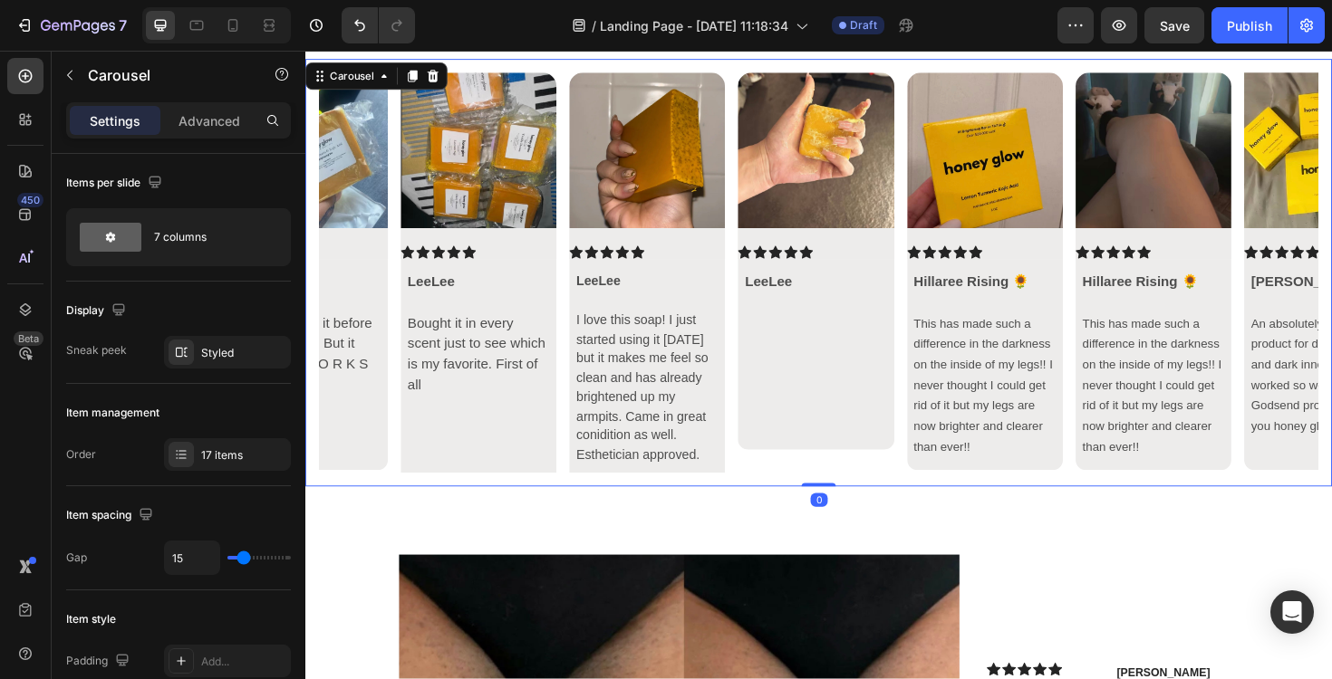
click at [349, 292] on icon "Carousel Back Arrow" at bounding box center [351, 286] width 22 height 22
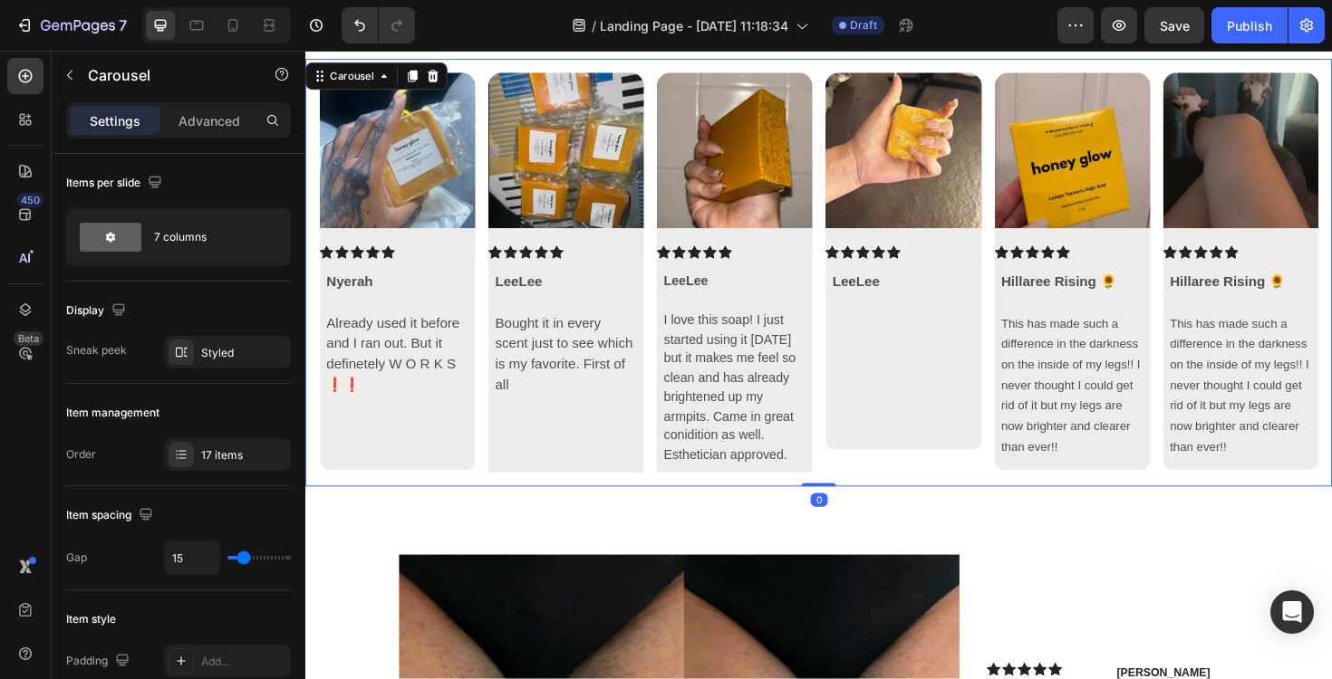
click at [349, 292] on icon "Carousel Back Arrow" at bounding box center [351, 286] width 22 height 22
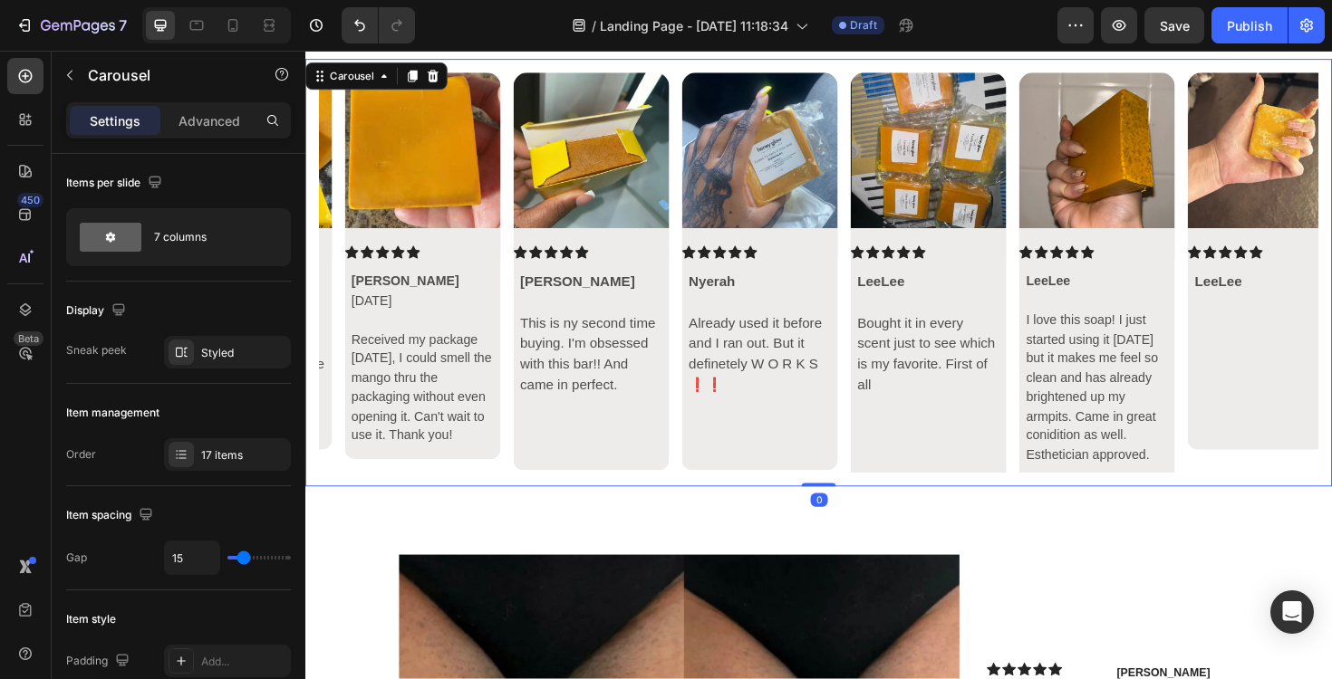
click at [349, 292] on icon "Carousel Back Arrow" at bounding box center [351, 286] width 22 height 22
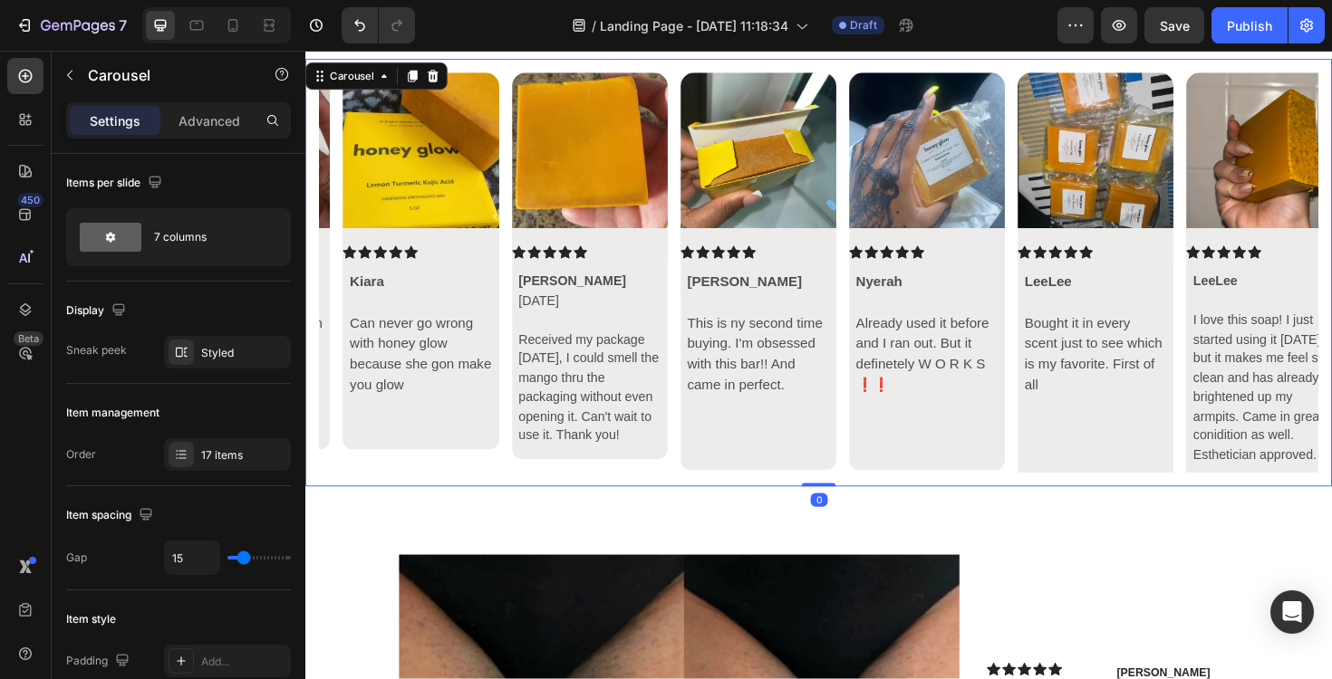
click at [349, 292] on icon "Carousel Back Arrow" at bounding box center [351, 286] width 22 height 22
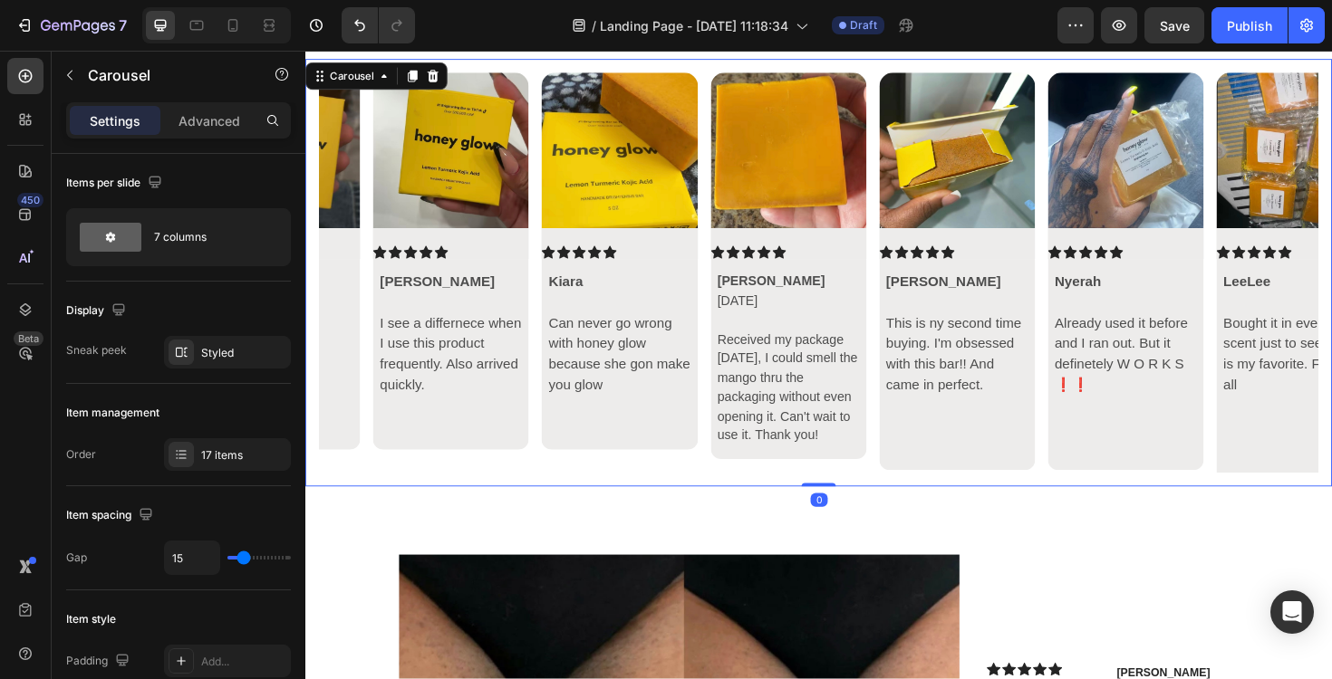
click at [349, 292] on icon "Carousel Back Arrow" at bounding box center [351, 286] width 22 height 22
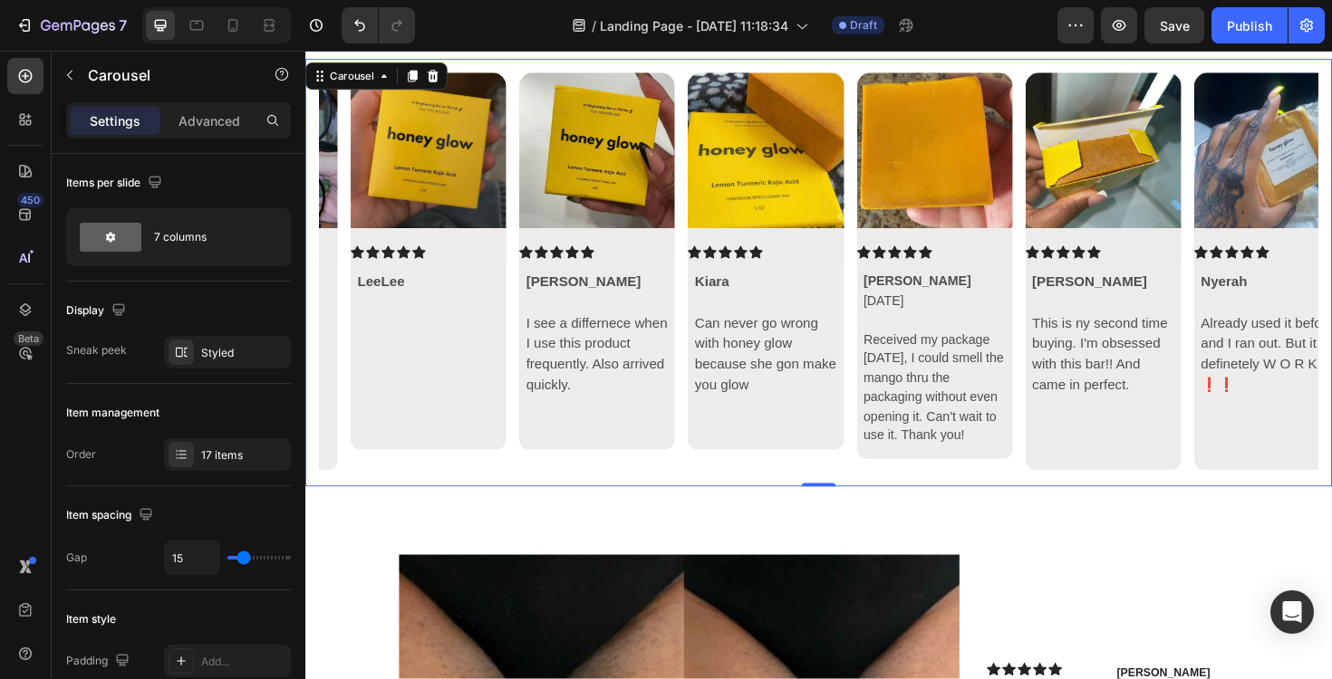
click at [349, 292] on icon "Carousel Back Arrow" at bounding box center [351, 286] width 22 height 22
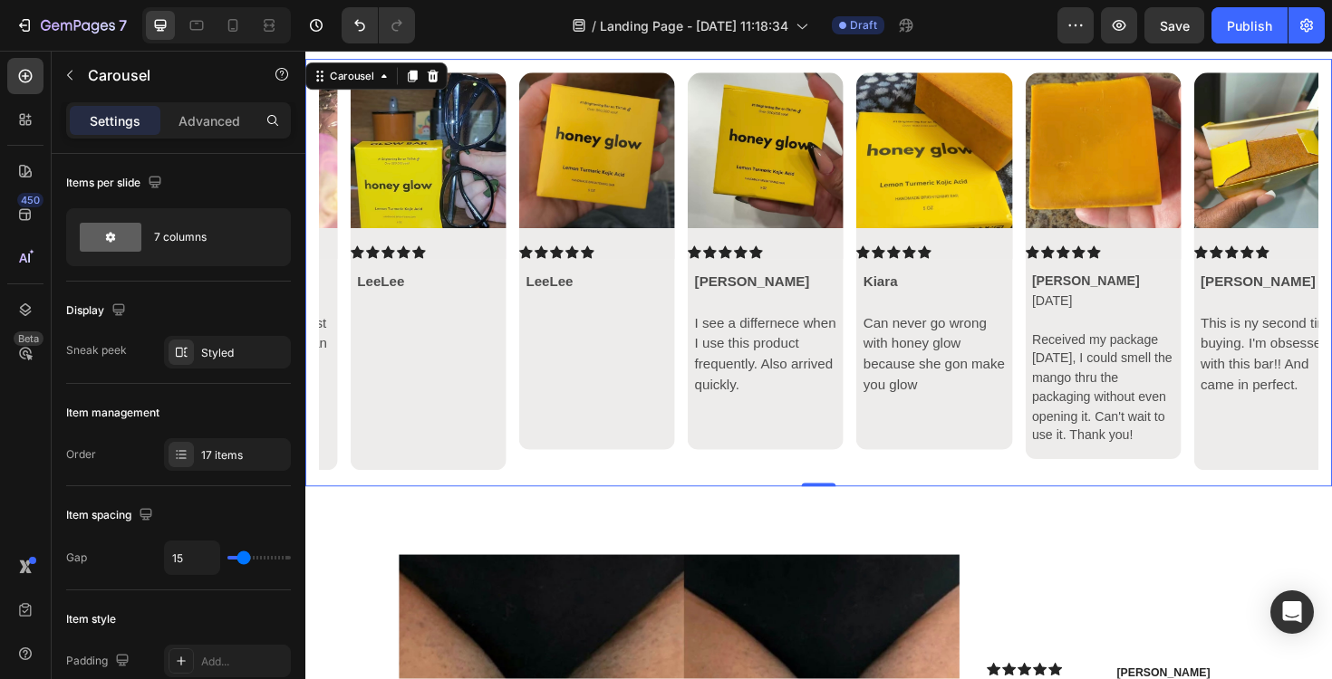
click at [349, 292] on icon "Carousel Back Arrow" at bounding box center [351, 286] width 22 height 22
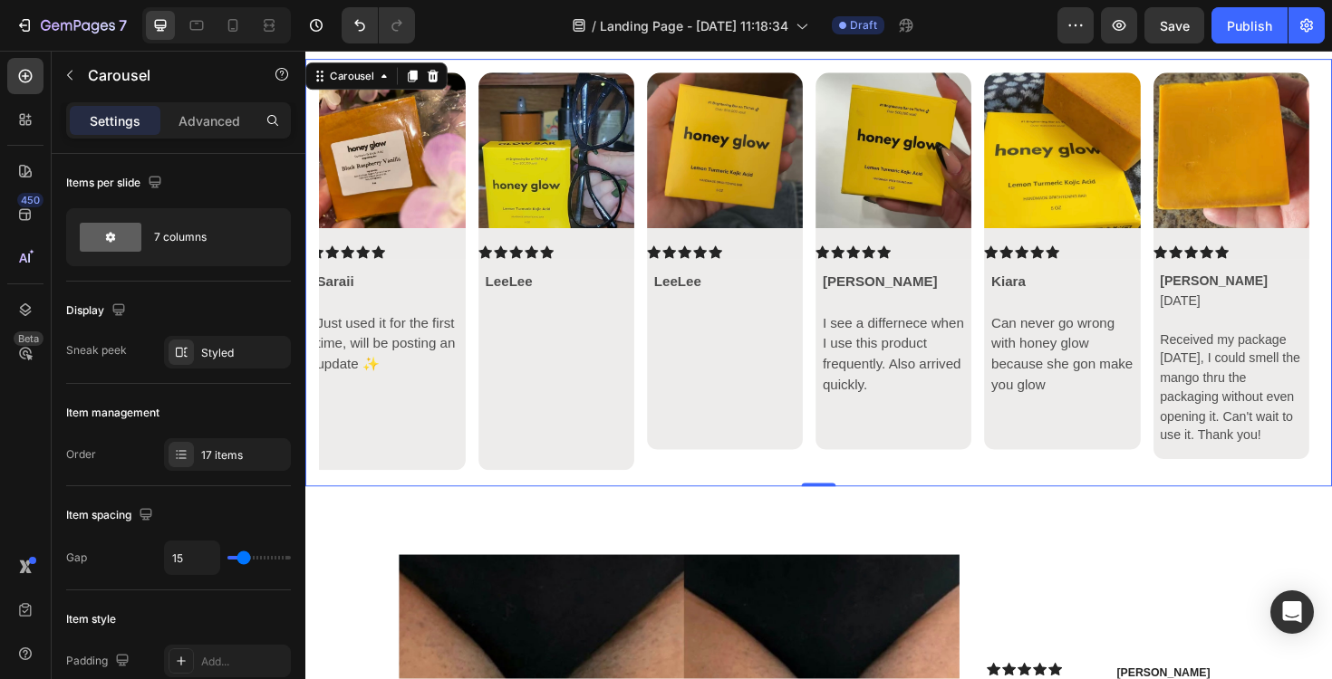
click at [349, 292] on icon "Carousel Back Arrow" at bounding box center [351, 286] width 22 height 22
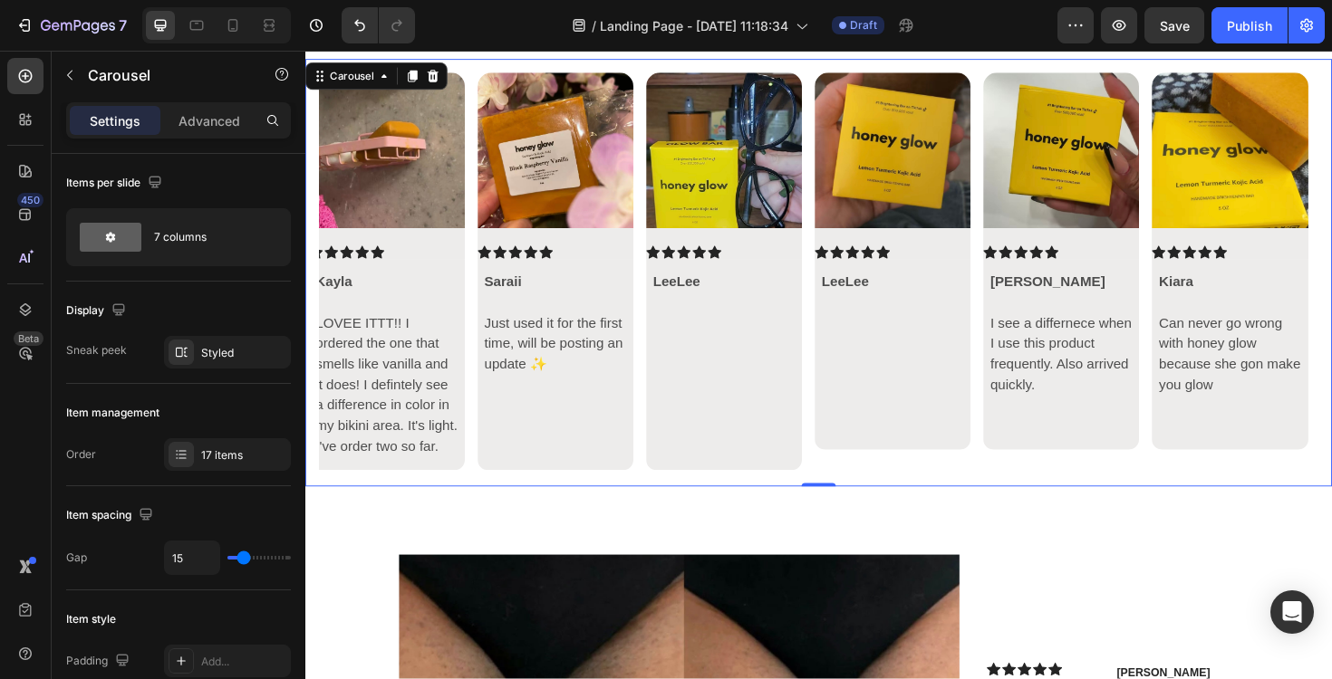
click at [349, 292] on icon "Carousel Back Arrow" at bounding box center [351, 286] width 22 height 22
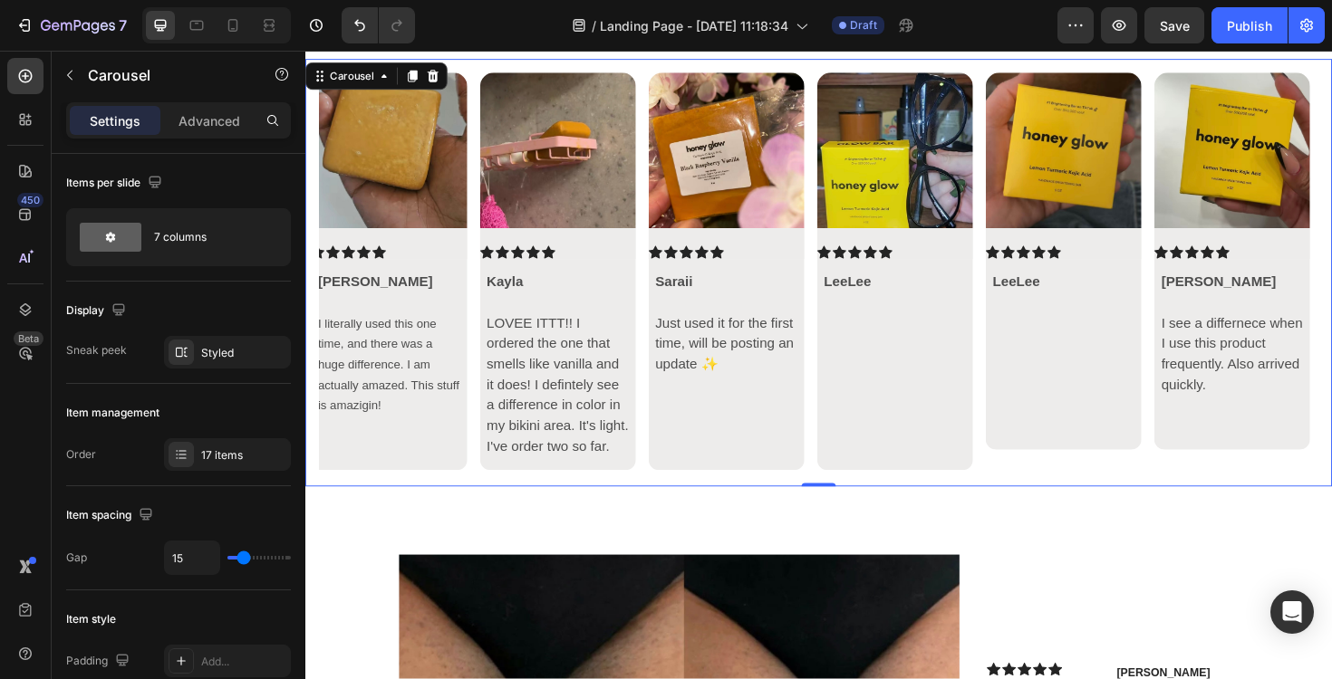
click at [349, 292] on icon "Carousel Back Arrow" at bounding box center [351, 286] width 22 height 22
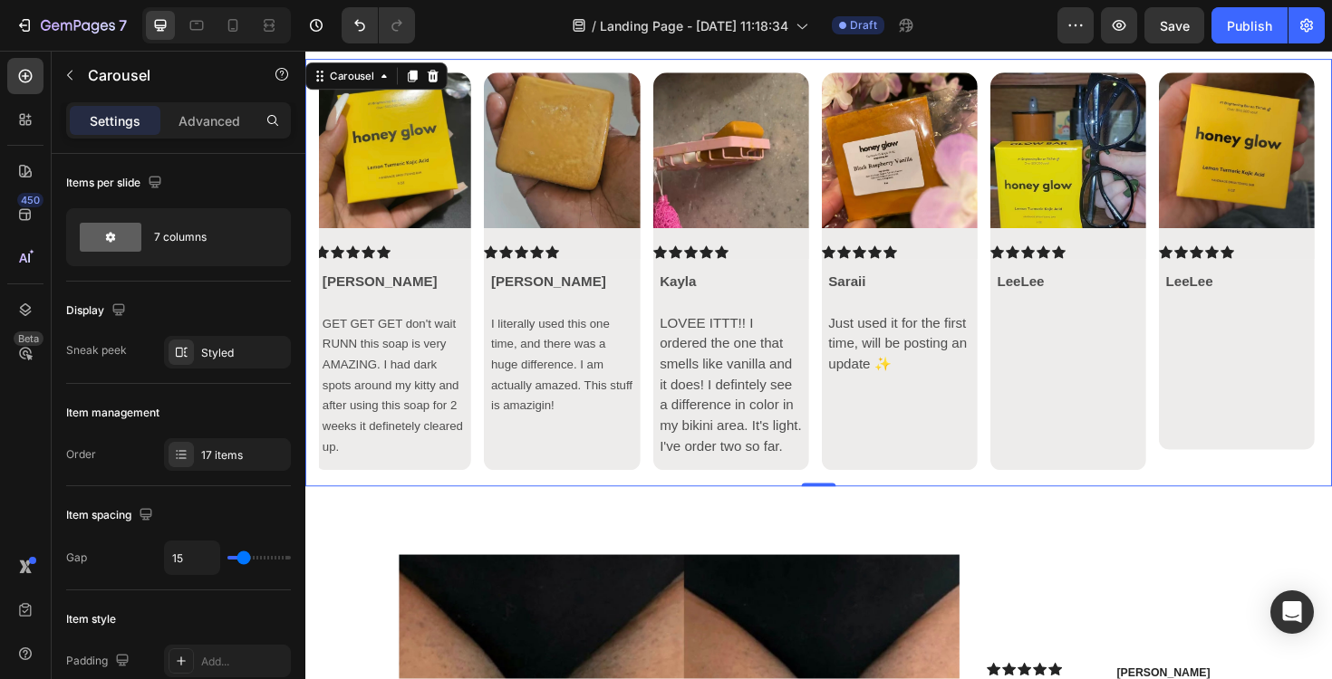
click at [349, 292] on icon "Carousel Back Arrow" at bounding box center [351, 286] width 22 height 22
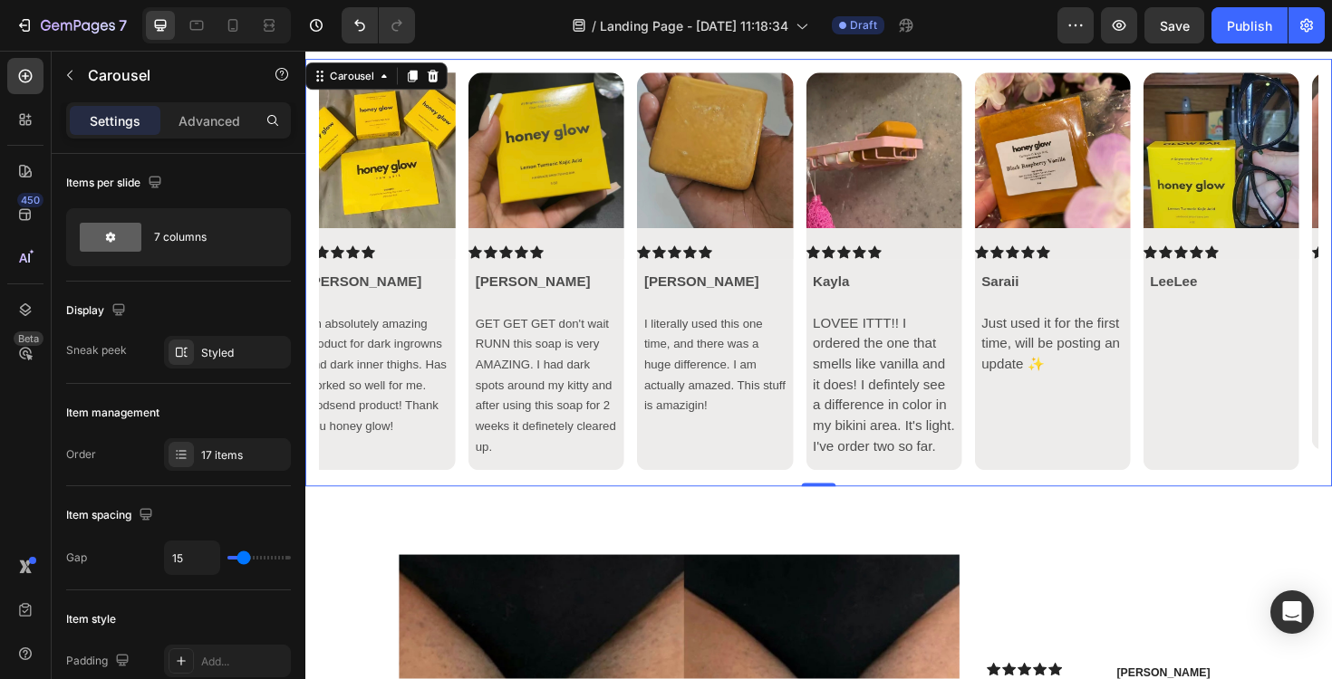
click at [349, 292] on icon "Carousel Back Arrow" at bounding box center [351, 286] width 22 height 22
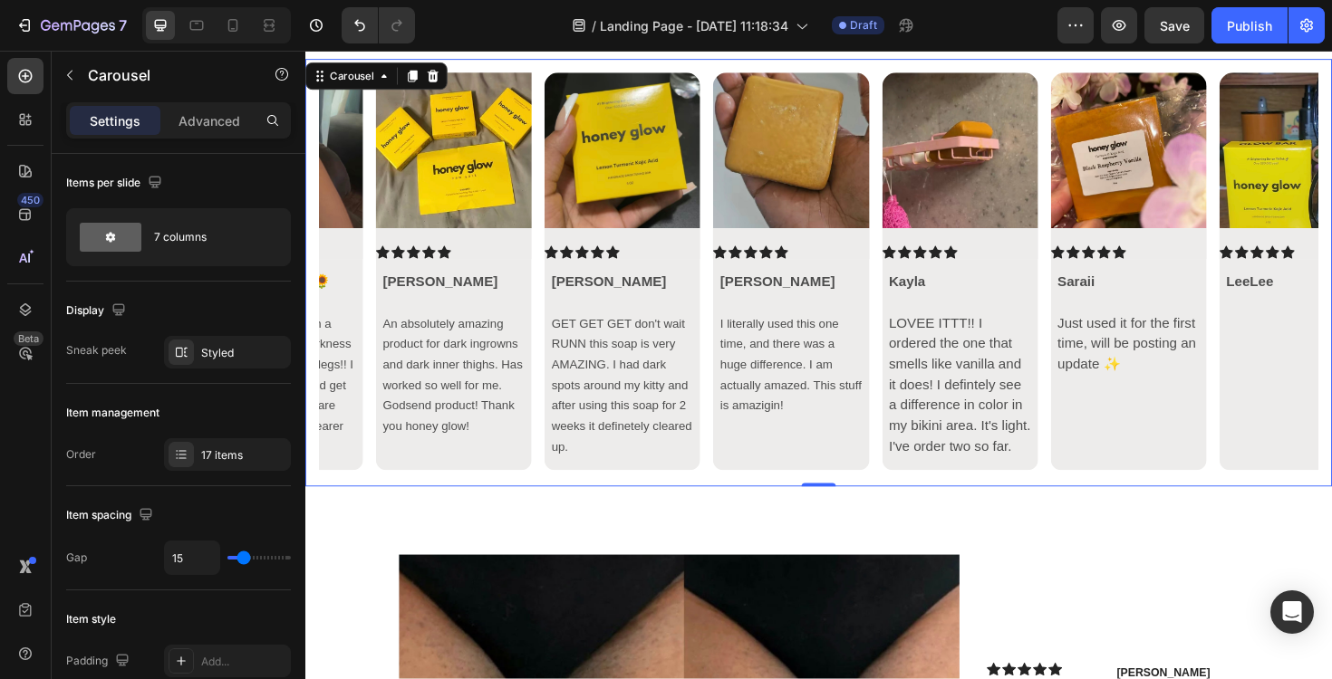
click at [349, 292] on icon "Carousel Back Arrow" at bounding box center [351, 286] width 22 height 22
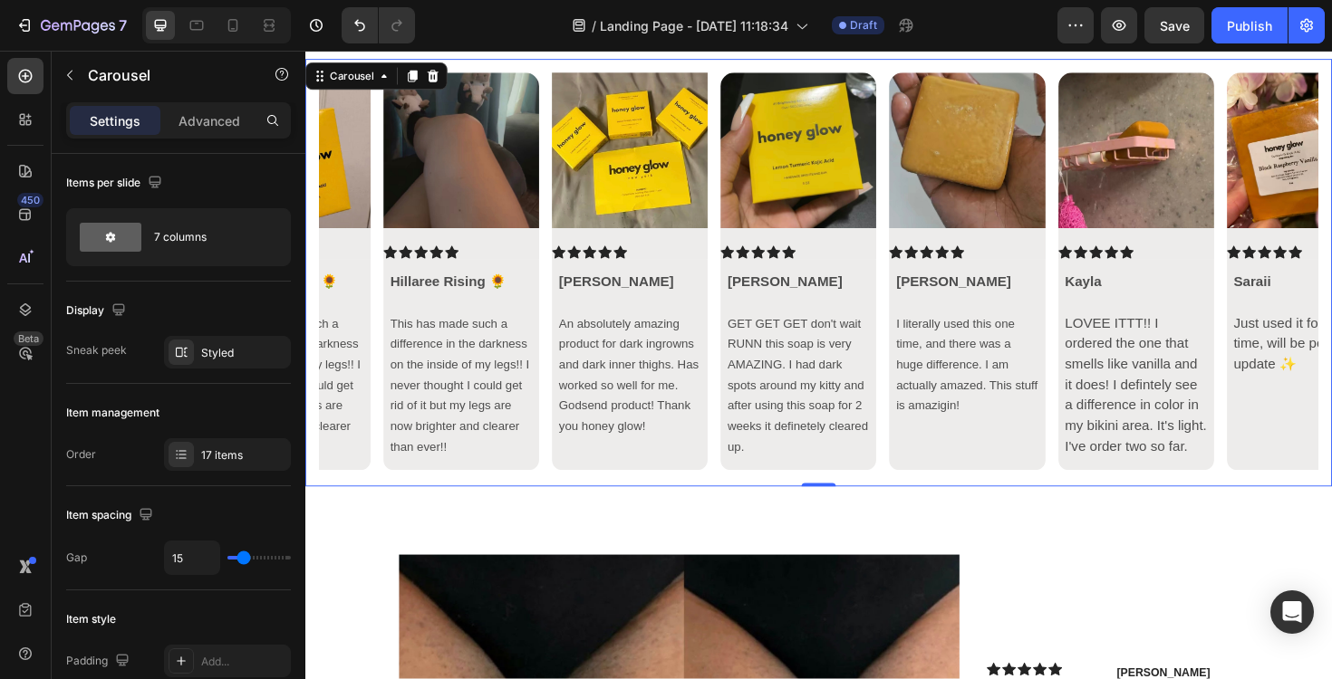
click at [349, 292] on icon "Carousel Back Arrow" at bounding box center [351, 286] width 22 height 22
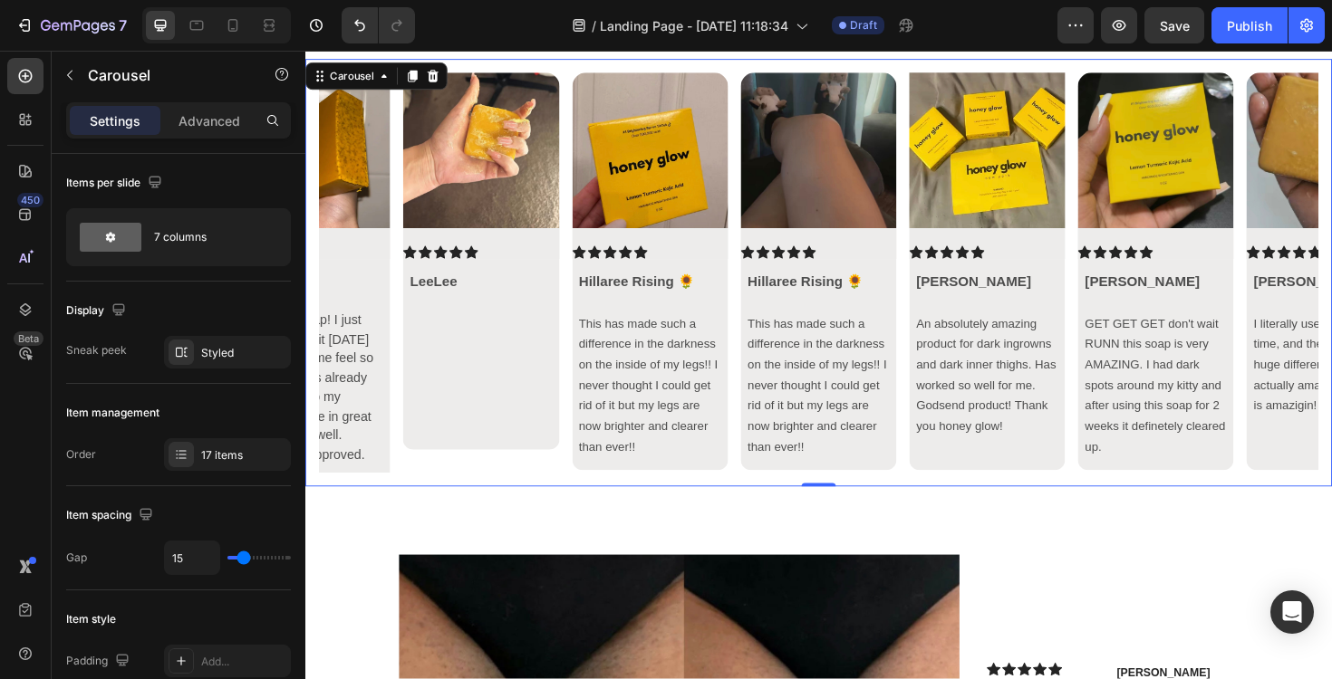
click at [349, 292] on icon "Carousel Back Arrow" at bounding box center [351, 286] width 22 height 22
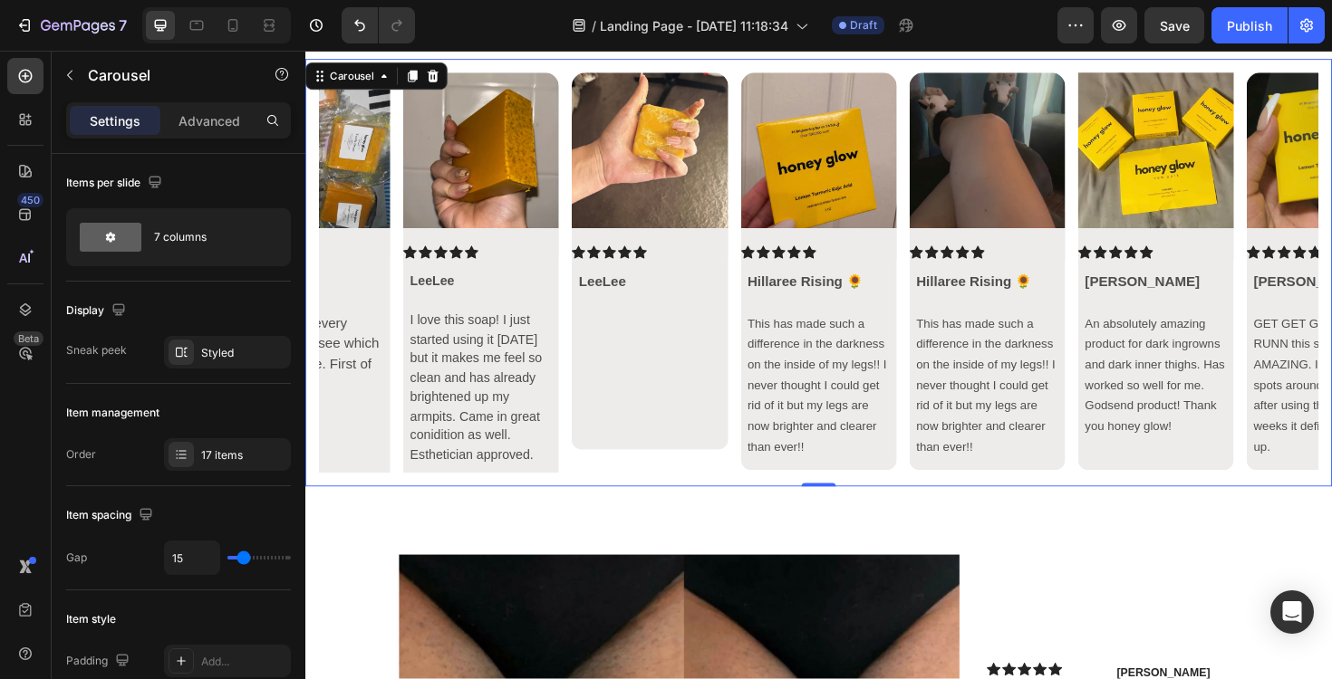
click at [349, 292] on icon "Carousel Back Arrow" at bounding box center [351, 286] width 22 height 22
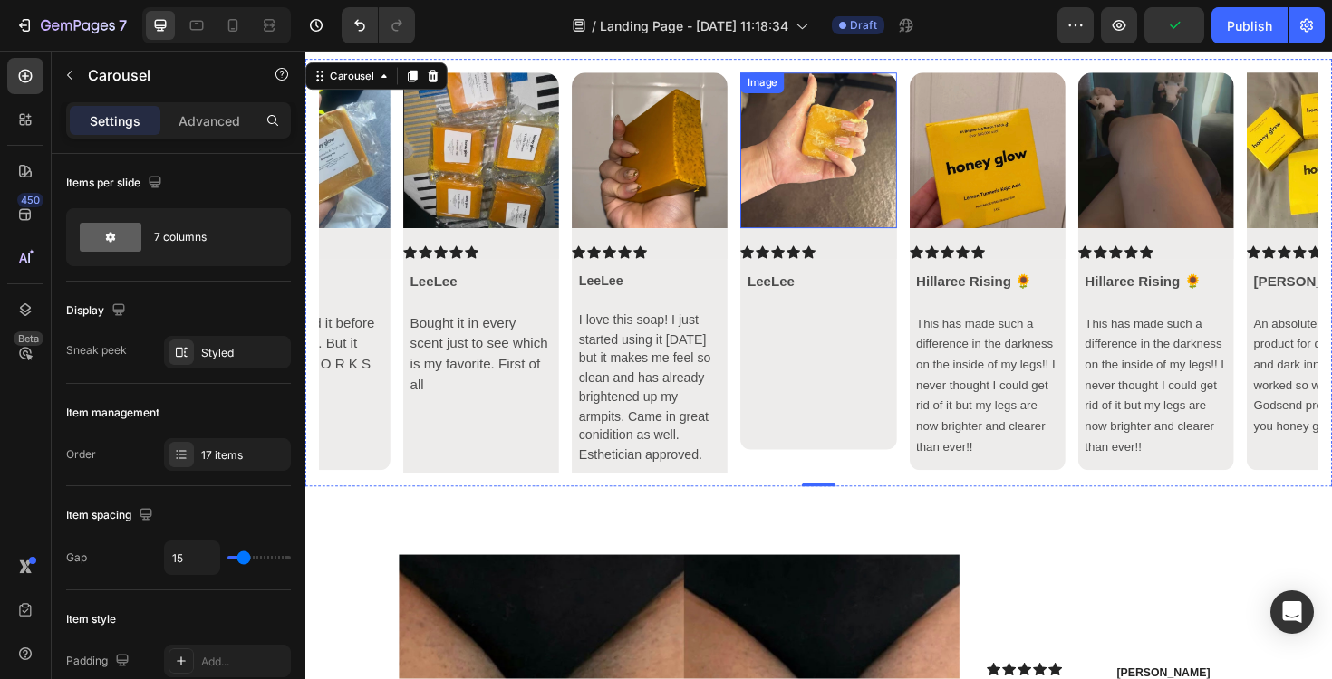
click at [896, 213] on img at bounding box center [848, 156] width 165 height 165
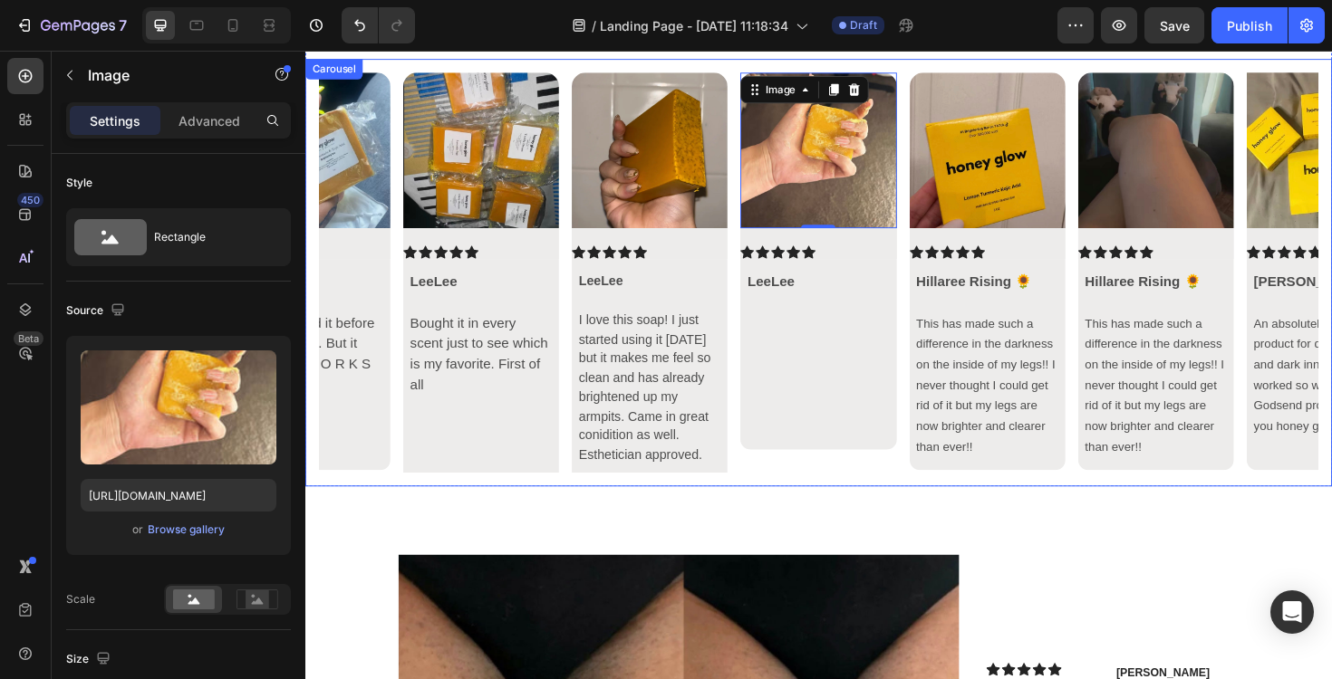
click at [358, 290] on icon "Carousel Back Arrow" at bounding box center [351, 286] width 22 height 22
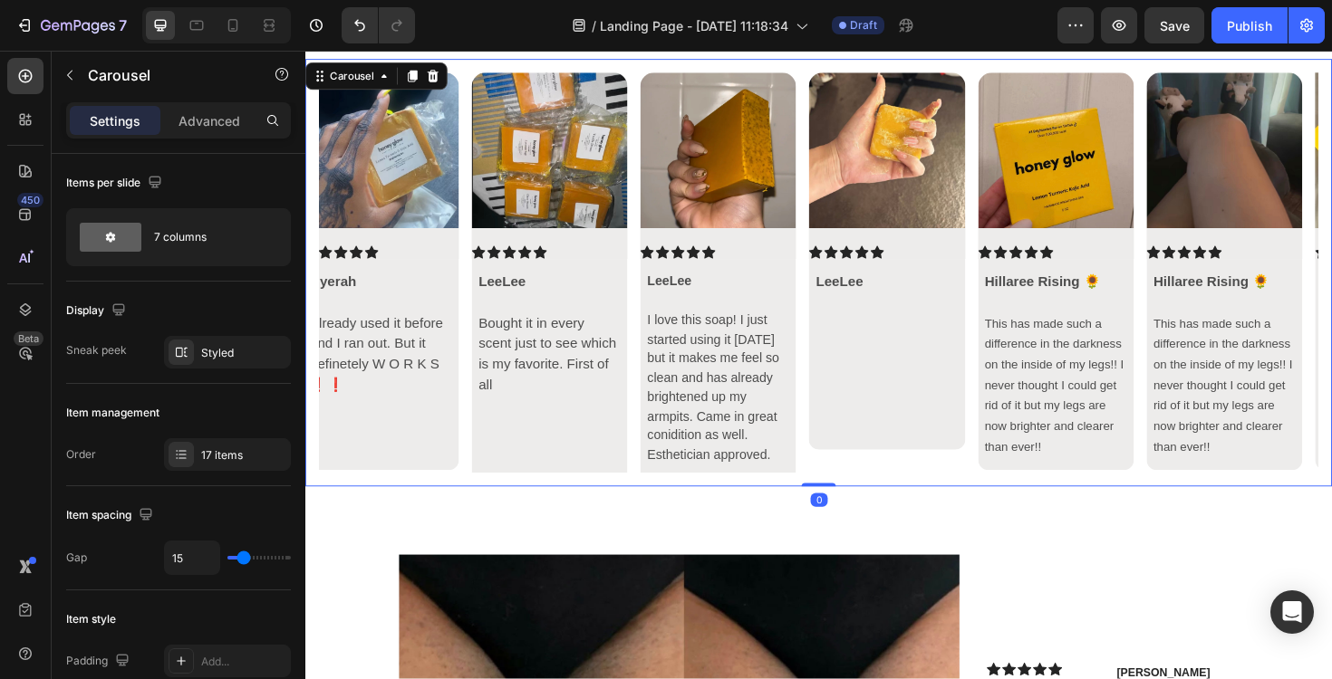
click at [358, 290] on icon "Carousel Back Arrow" at bounding box center [351, 286] width 22 height 22
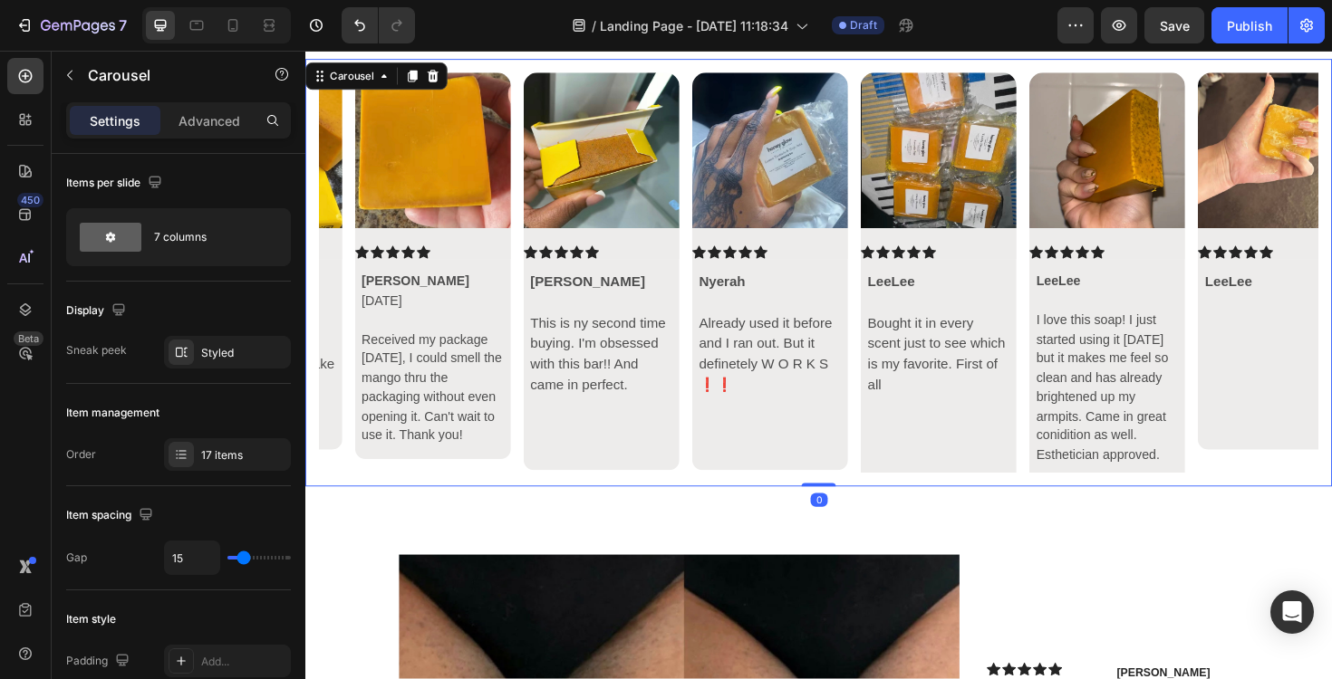
click at [359, 290] on icon "Carousel Back Arrow" at bounding box center [351, 286] width 22 height 22
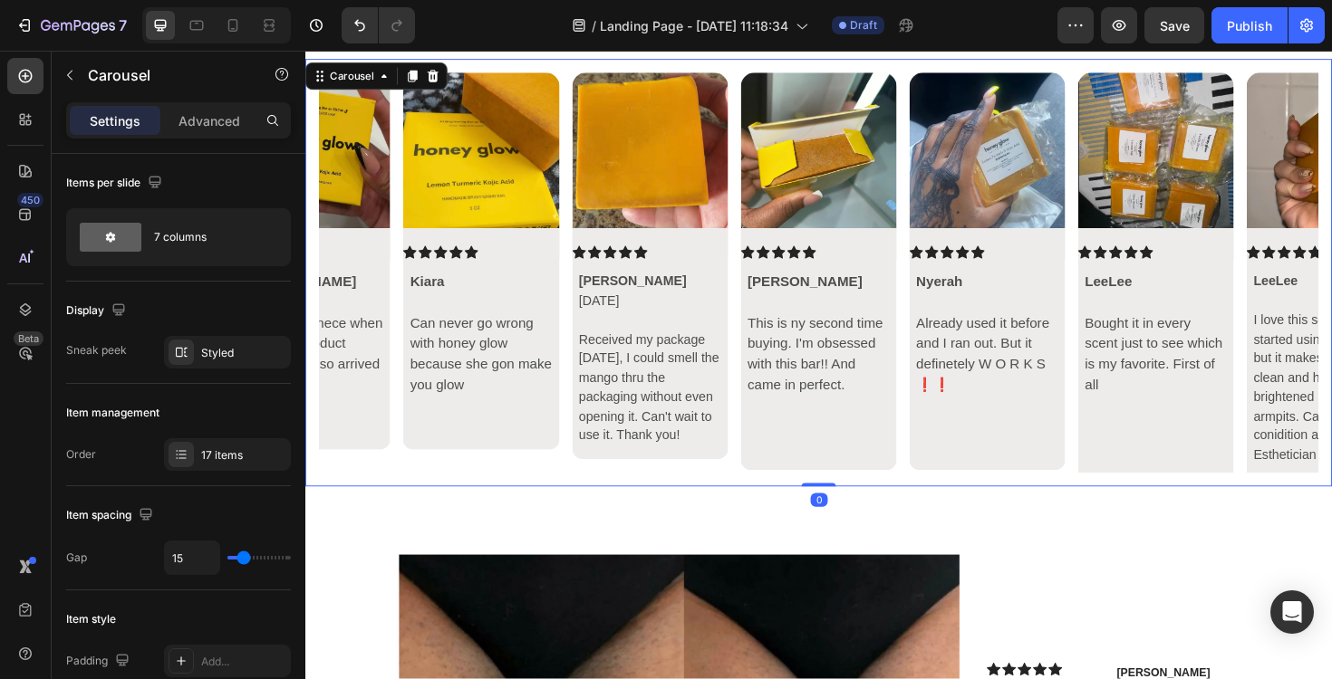
click at [359, 290] on icon "Carousel Back Arrow" at bounding box center [351, 286] width 22 height 22
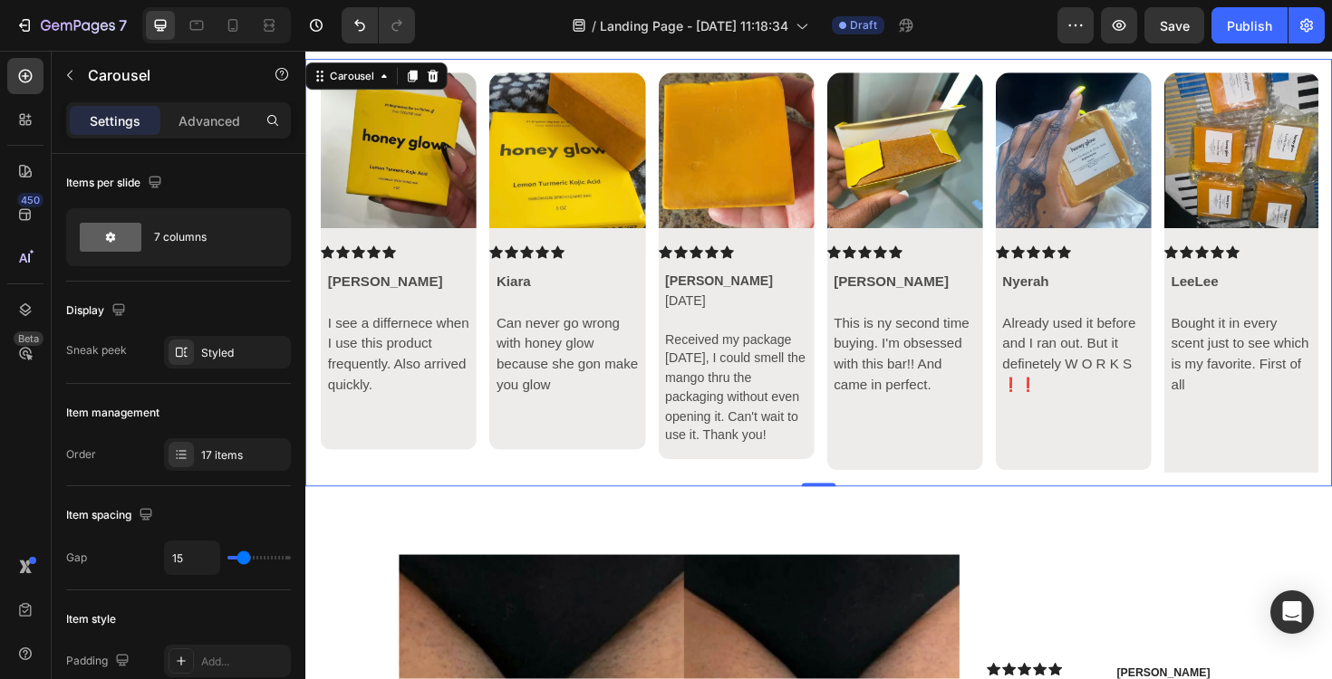
click at [359, 290] on icon "Carousel Back Arrow" at bounding box center [351, 286] width 22 height 22
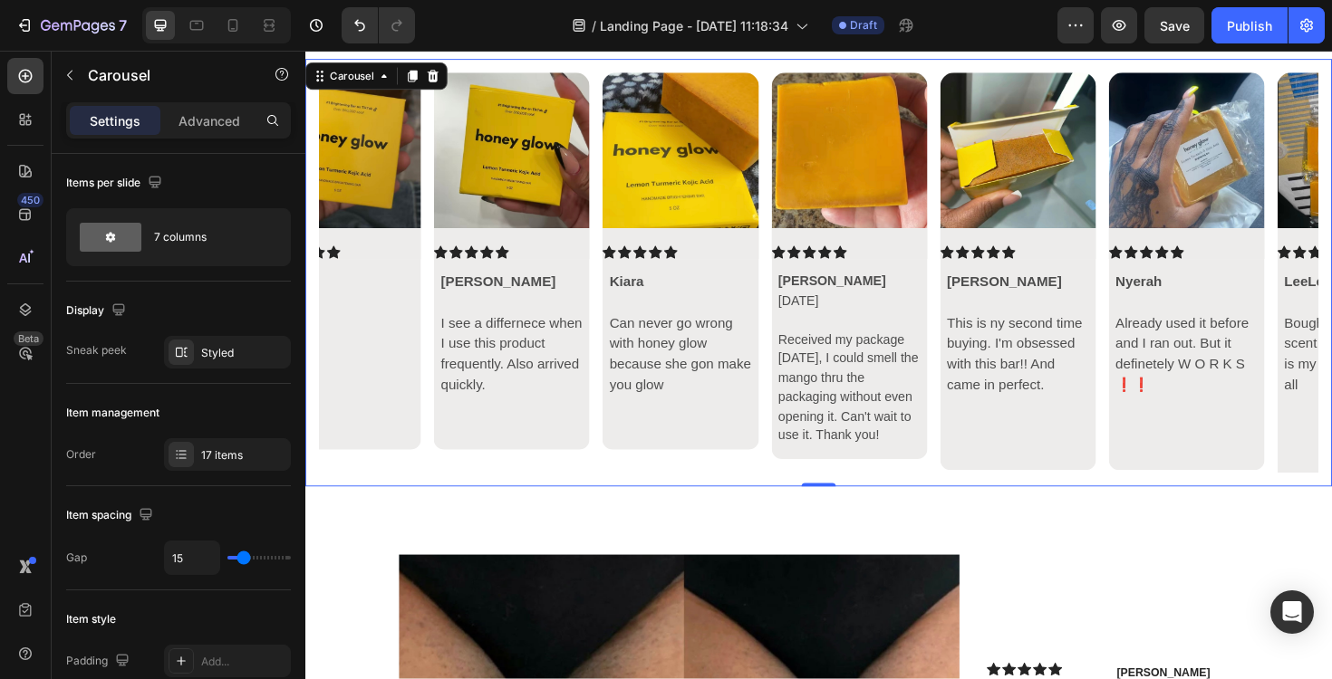
click at [360, 290] on icon "Carousel Back Arrow" at bounding box center [351, 286] width 22 height 22
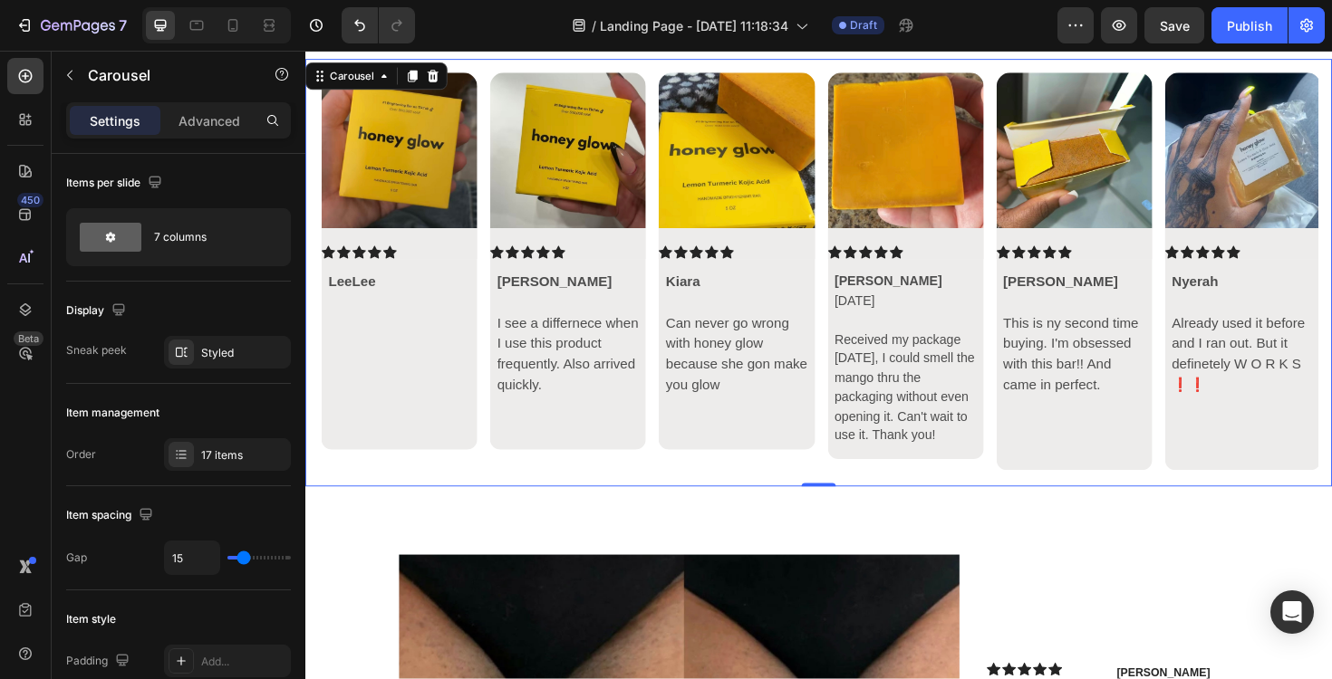
click at [360, 290] on icon "Carousel Back Arrow" at bounding box center [351, 286] width 22 height 22
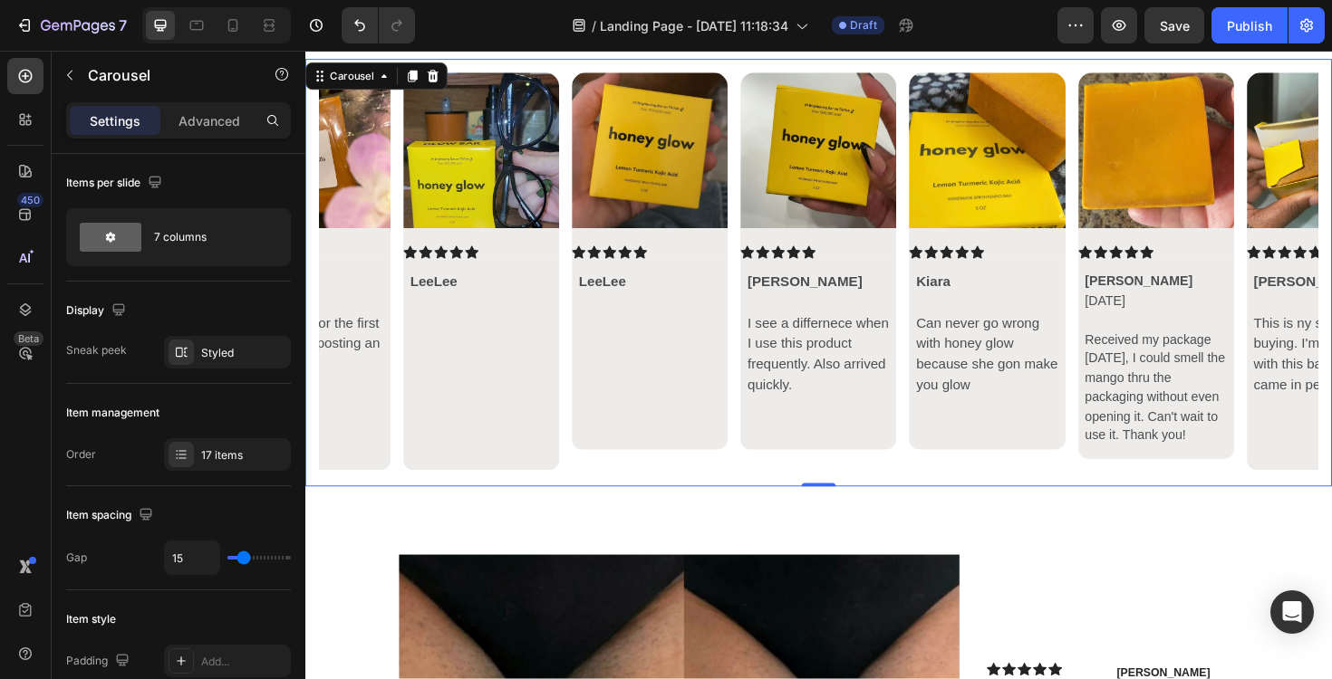
click at [360, 290] on icon "Carousel Back Arrow" at bounding box center [351, 286] width 22 height 22
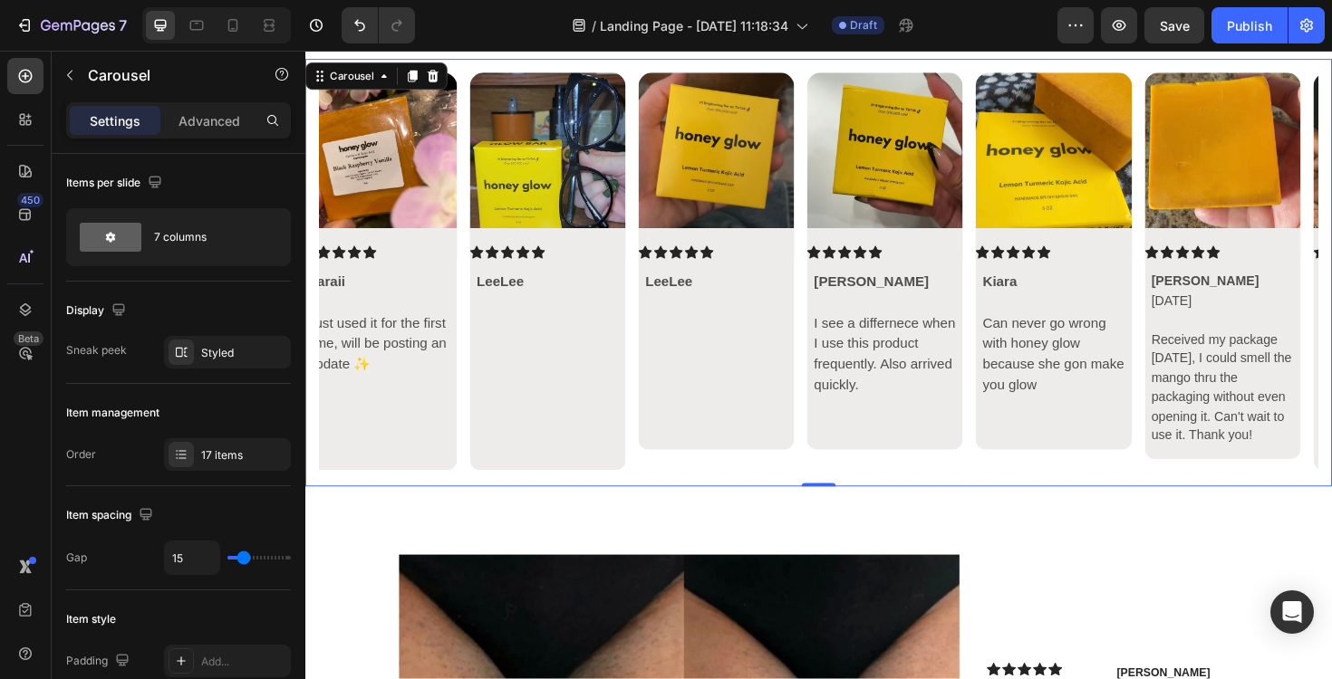
click at [360, 290] on icon "Carousel Back Arrow" at bounding box center [351, 286] width 22 height 22
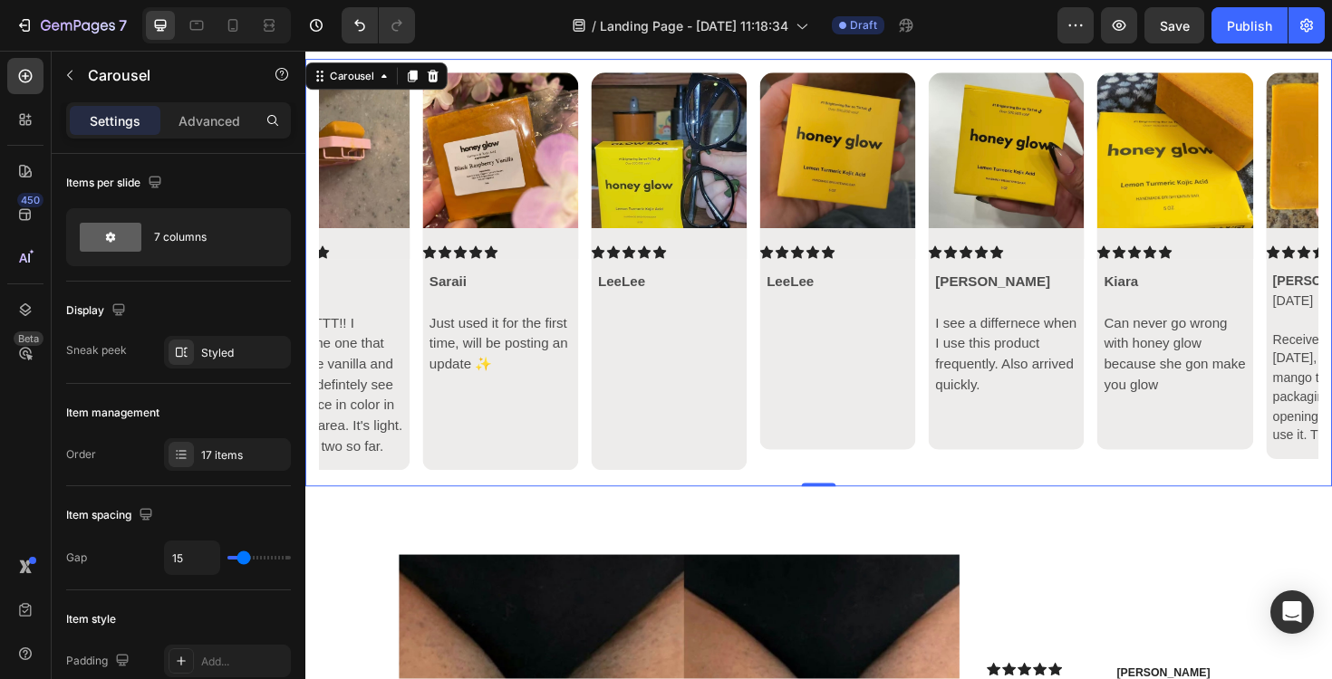
click at [360, 290] on icon "Carousel Back Arrow" at bounding box center [351, 286] width 22 height 22
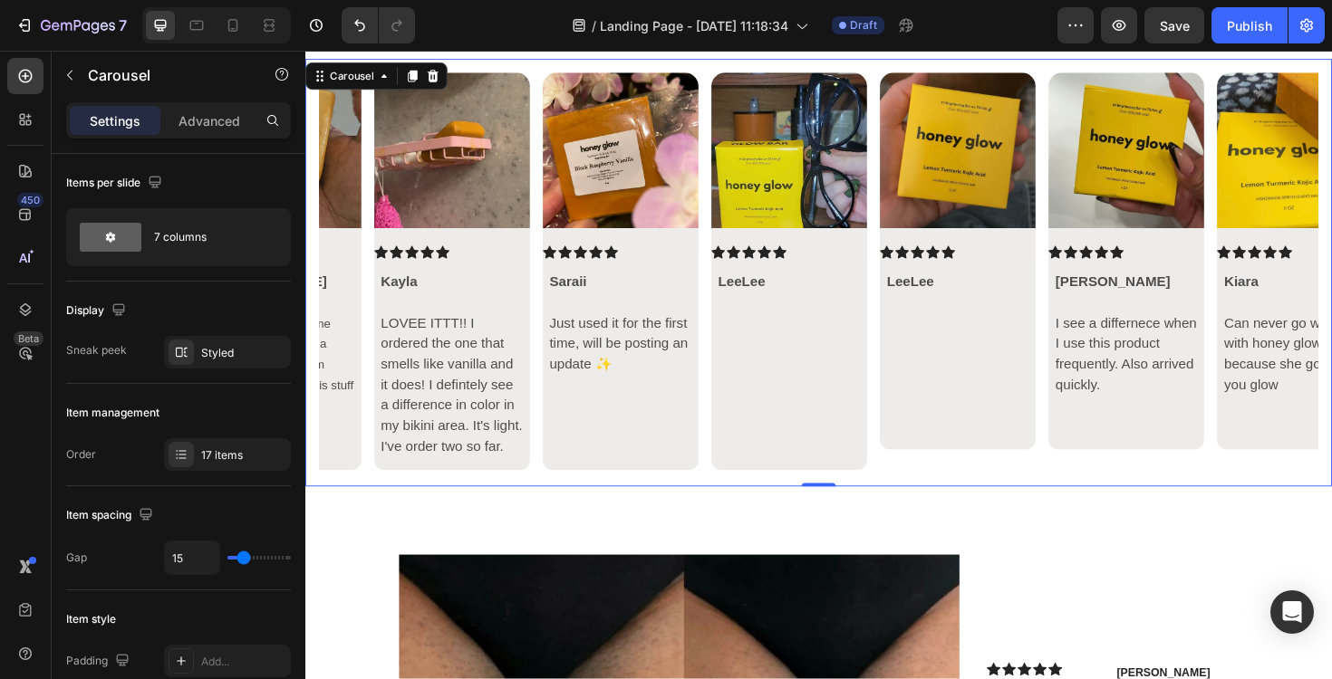
click at [360, 290] on icon "Carousel Back Arrow" at bounding box center [351, 286] width 22 height 22
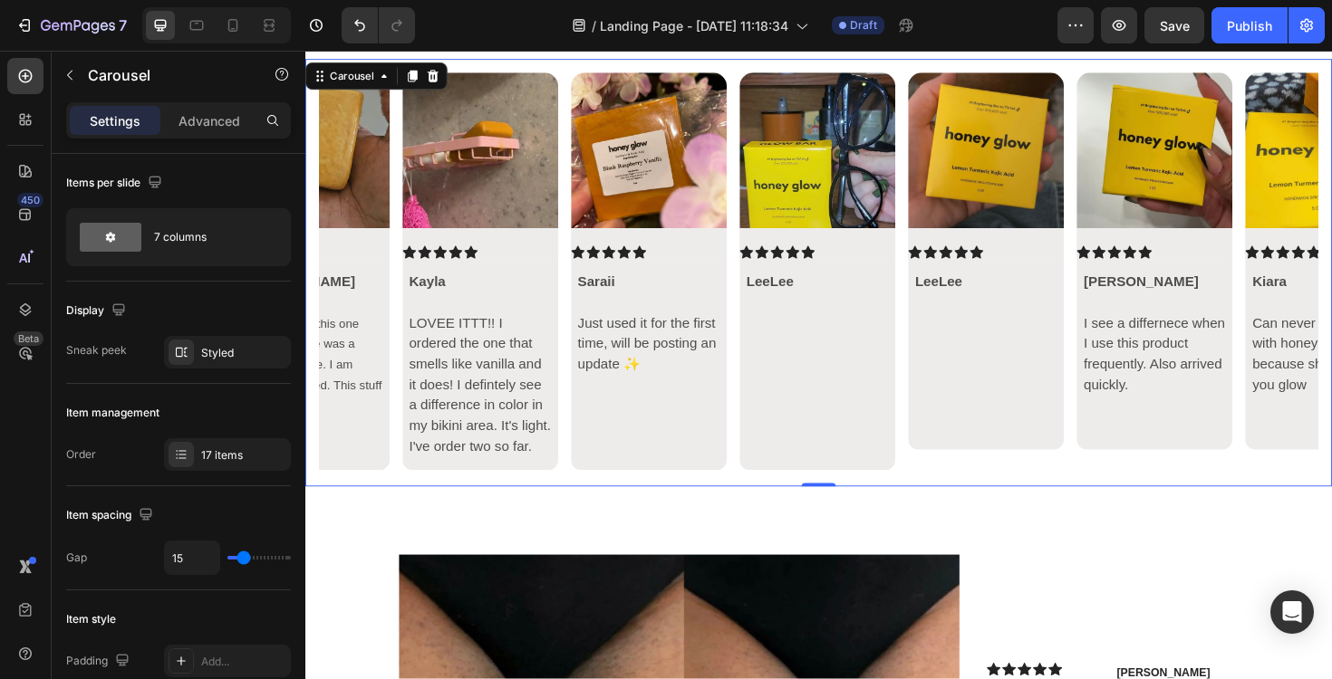
click at [360, 290] on icon "Carousel Back Arrow" at bounding box center [351, 286] width 22 height 22
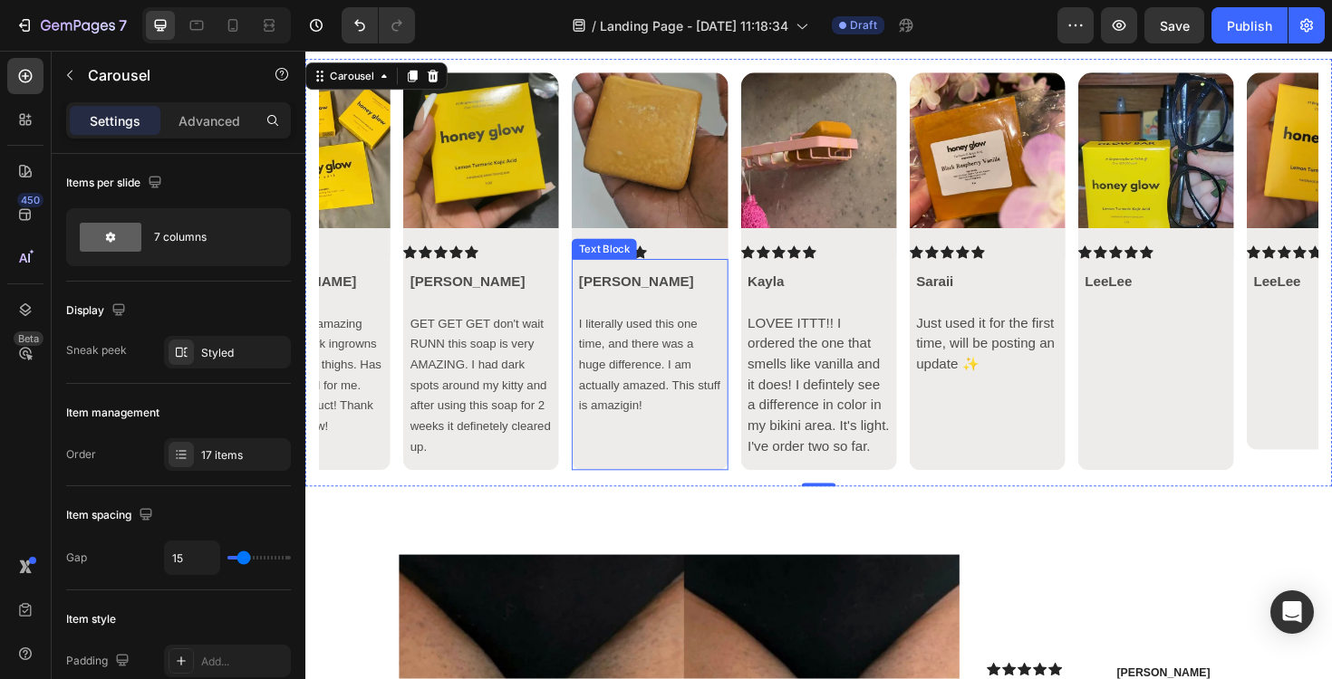
click at [654, 366] on span "I literally used this one time, and there was a huge difference. I am actually …" at bounding box center [669, 382] width 149 height 101
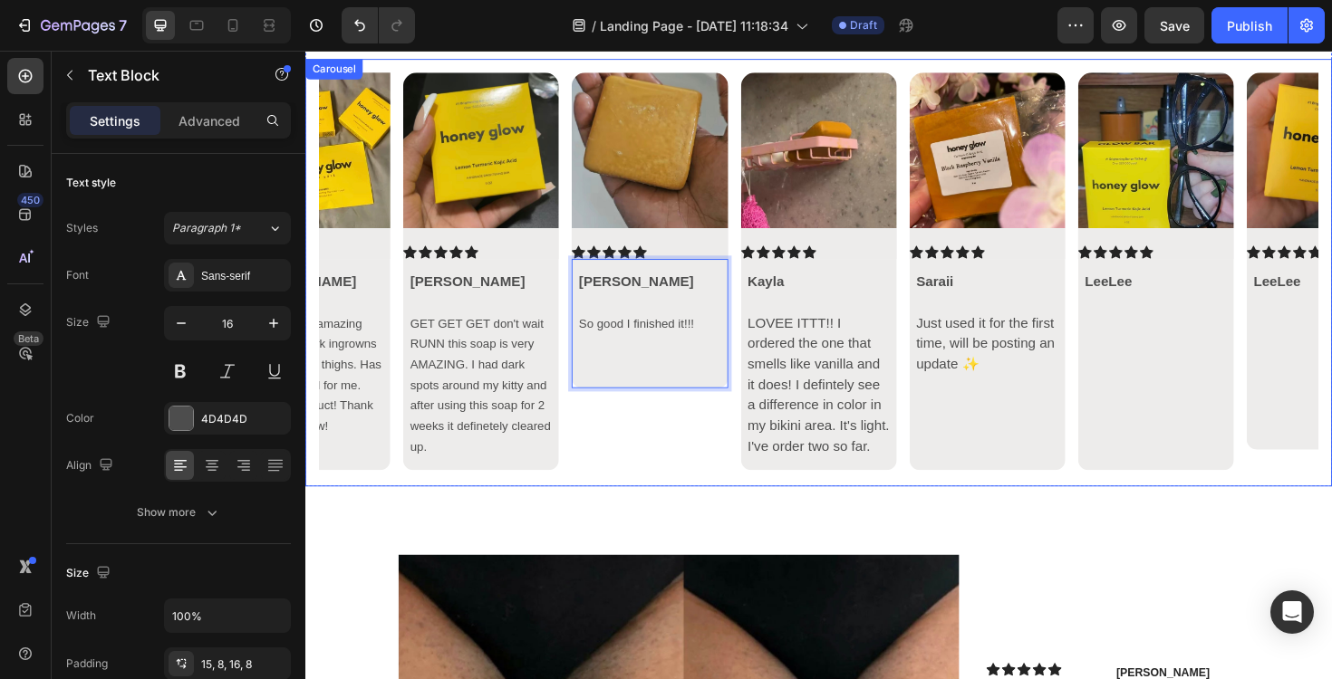
click at [692, 406] on div "Dominique So good I finished it!!!" at bounding box center [670, 340] width 165 height 137
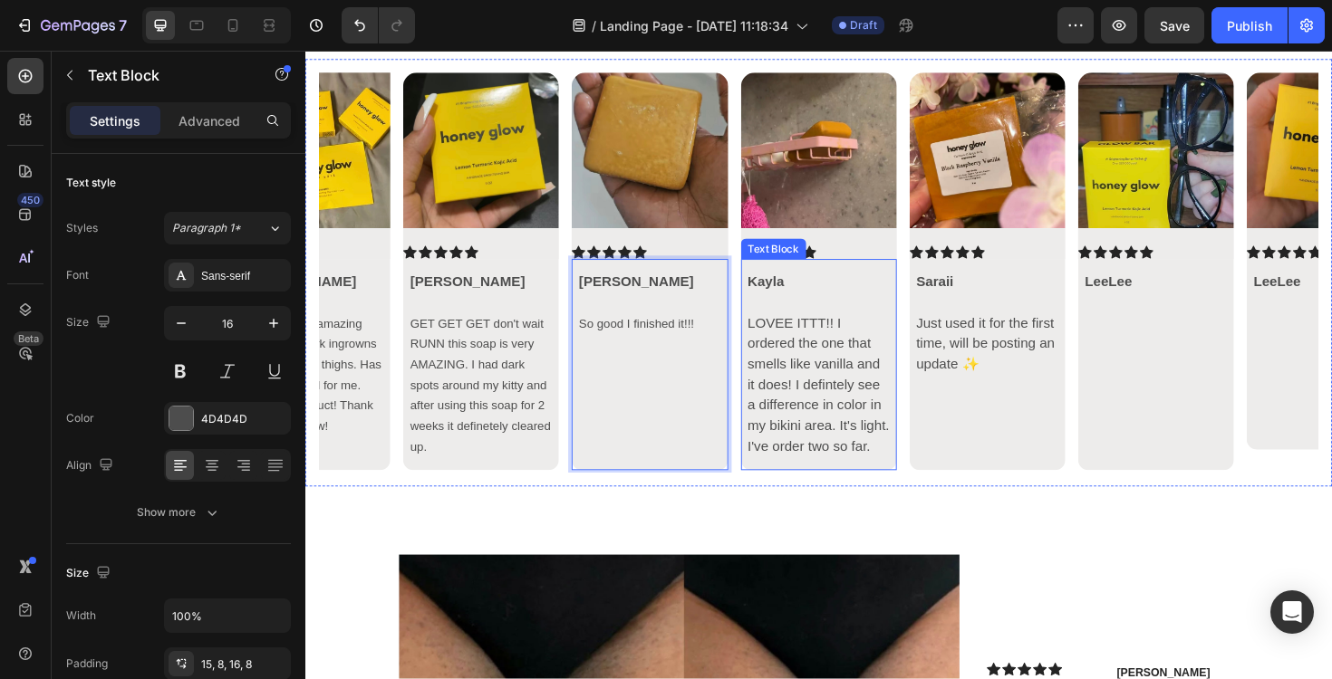
click at [849, 332] on p "LOVEE ITTT!! I ordered the one that smells like vanilla and it does! I defintel…" at bounding box center [849, 405] width 150 height 152
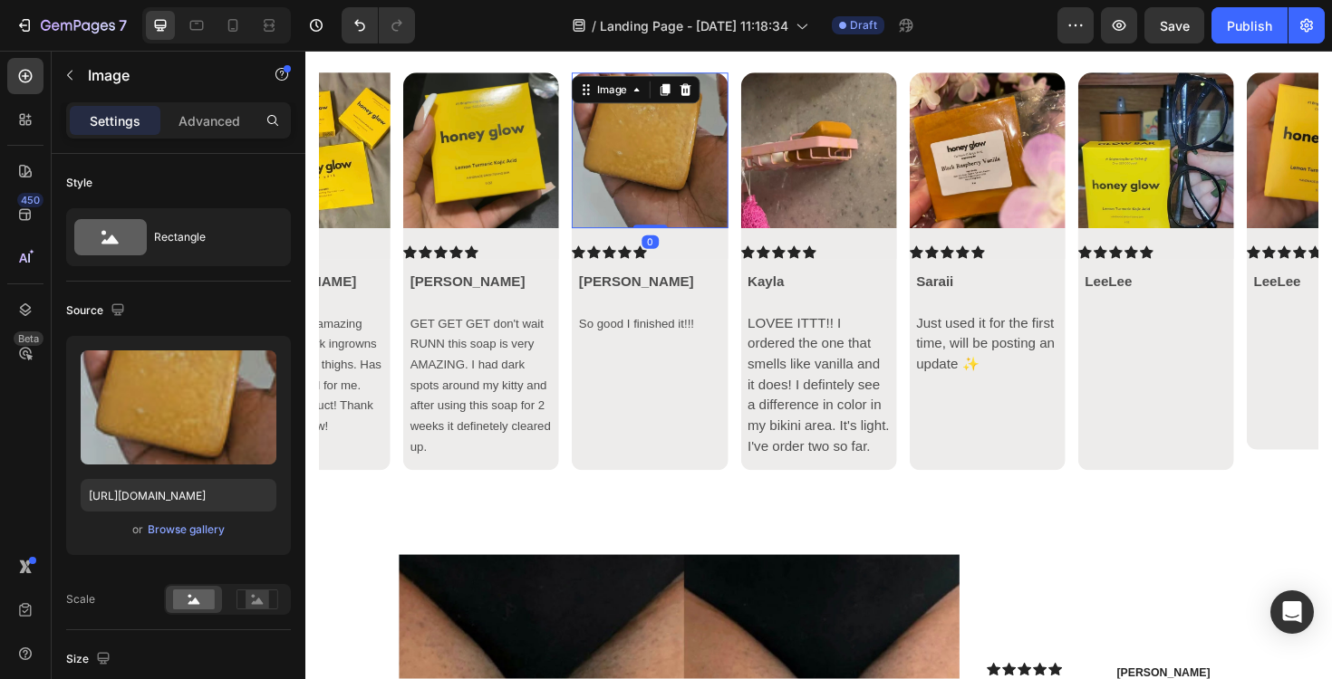
click at [686, 167] on img at bounding box center [670, 156] width 165 height 165
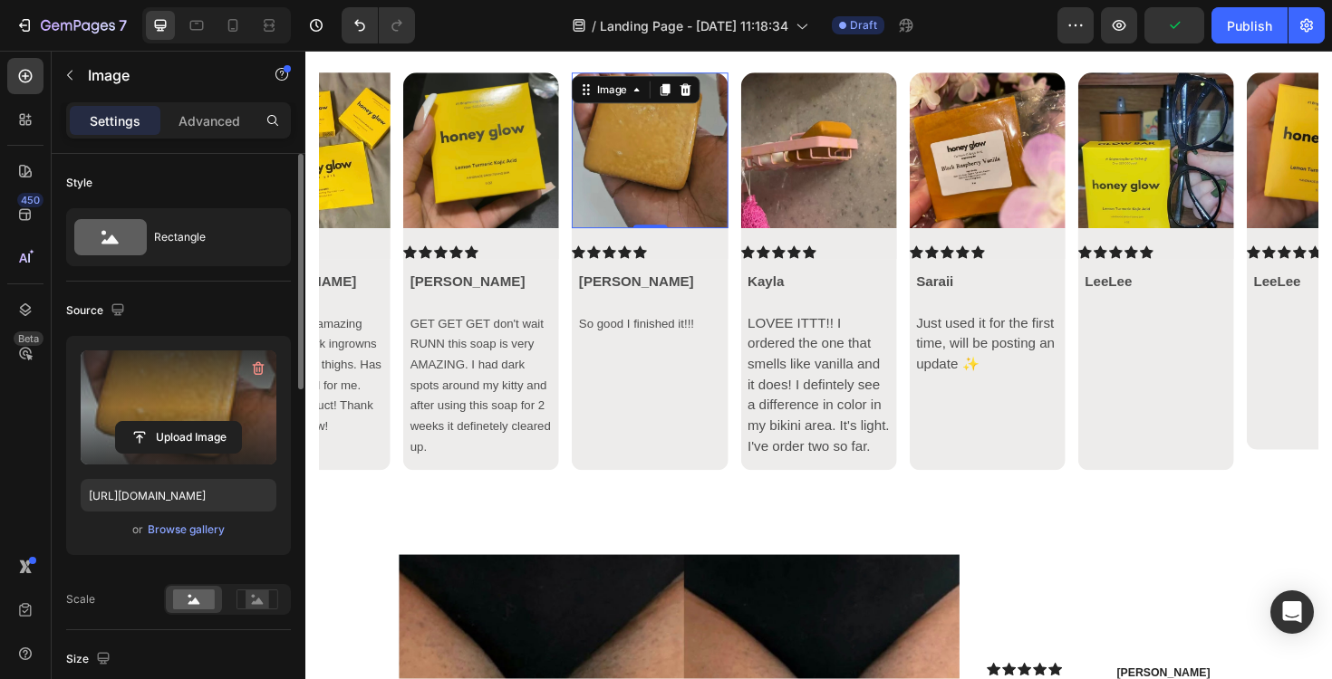
click at [164, 393] on label at bounding box center [179, 408] width 196 height 114
click at [164, 422] on input "file" at bounding box center [178, 437] width 125 height 31
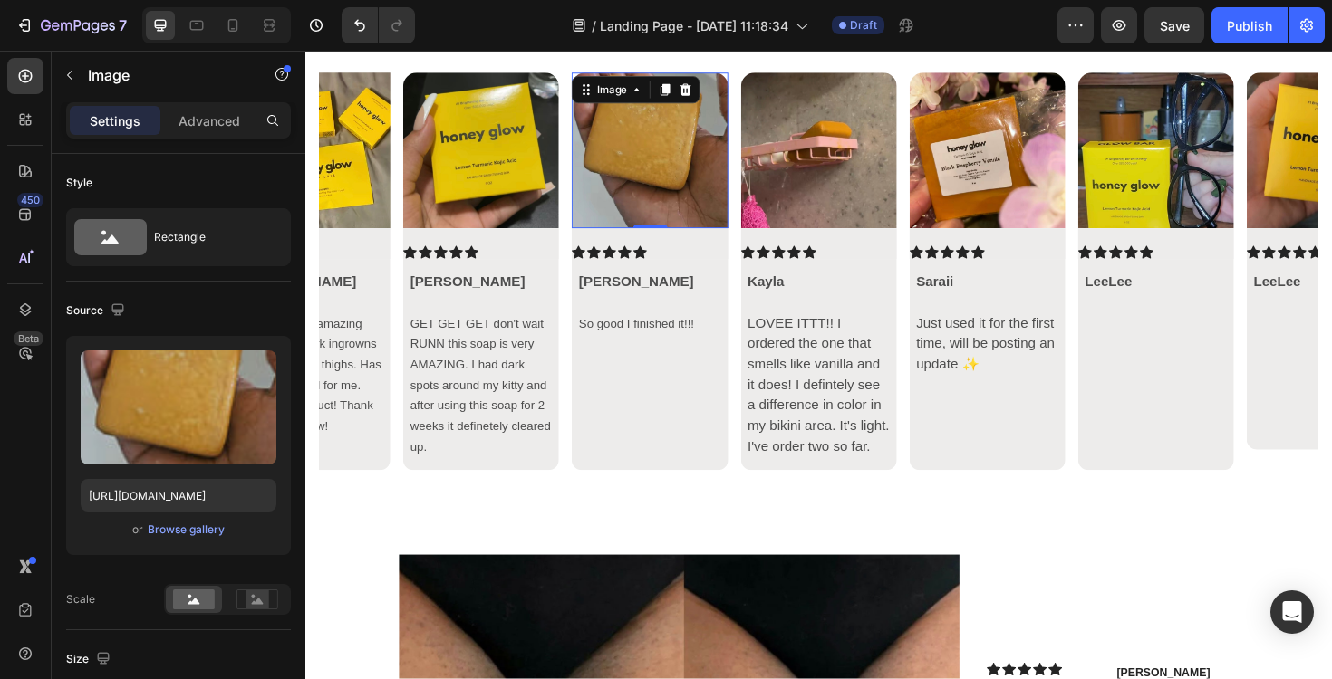
click at [625, 195] on img at bounding box center [670, 156] width 165 height 165
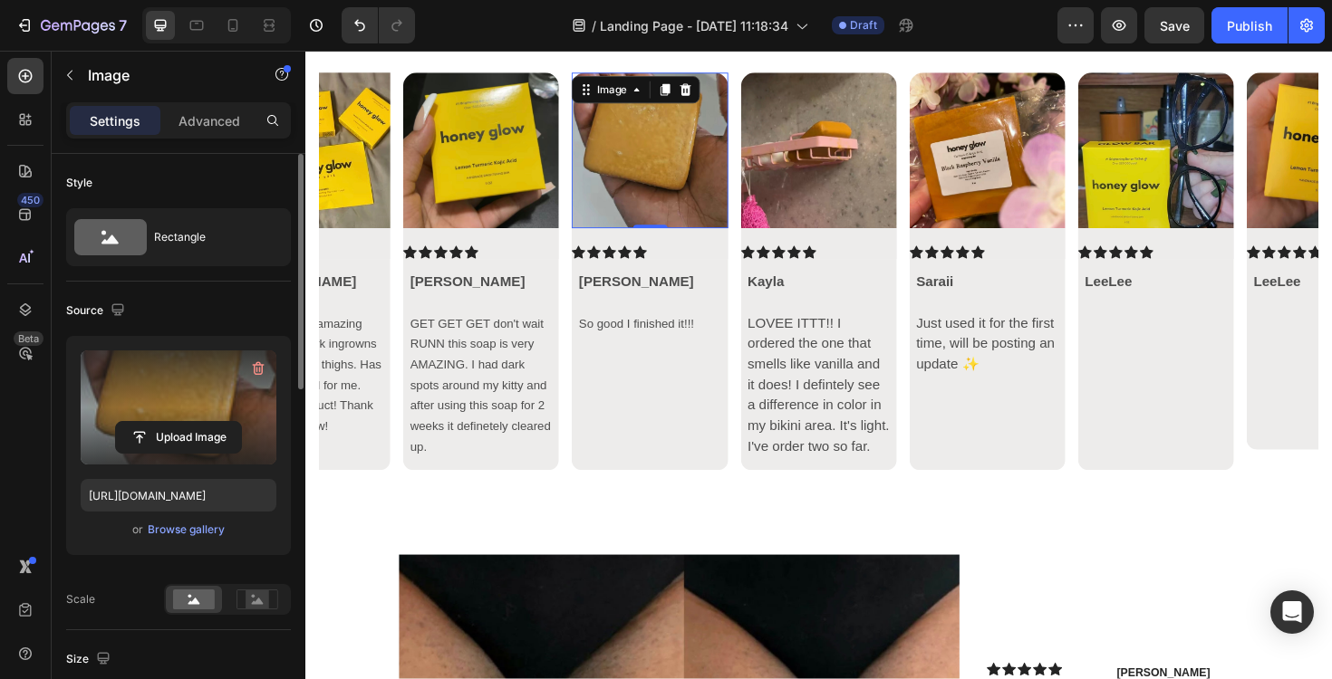
click at [193, 409] on label at bounding box center [179, 408] width 196 height 114
click at [193, 422] on input "file" at bounding box center [178, 437] width 125 height 31
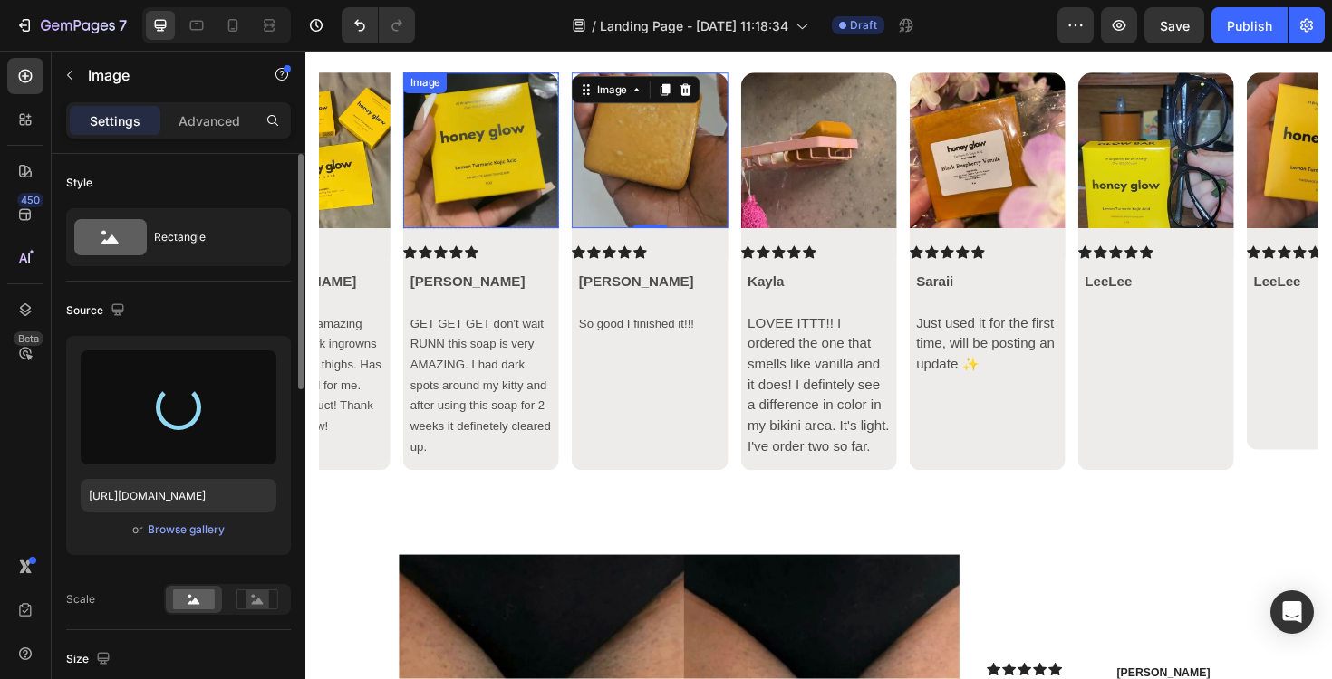
type input "https://cdn.shopify.com/s/files/1/0557/9053/4731/files/gempages_583970507989189…"
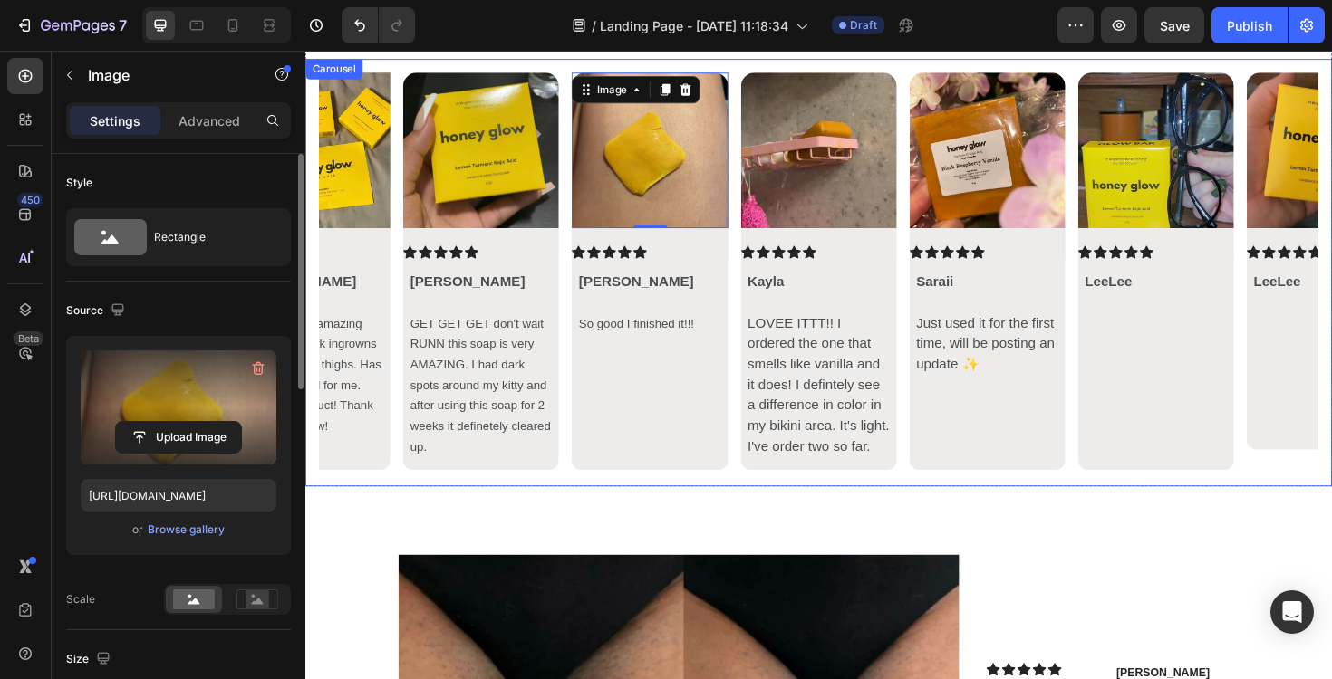
click at [755, 285] on div "Image Icon Icon Icon Icon Icon Icon List Hillaree Rising 🌻 This has made such a…" at bounding box center [849, 286] width 1058 height 424
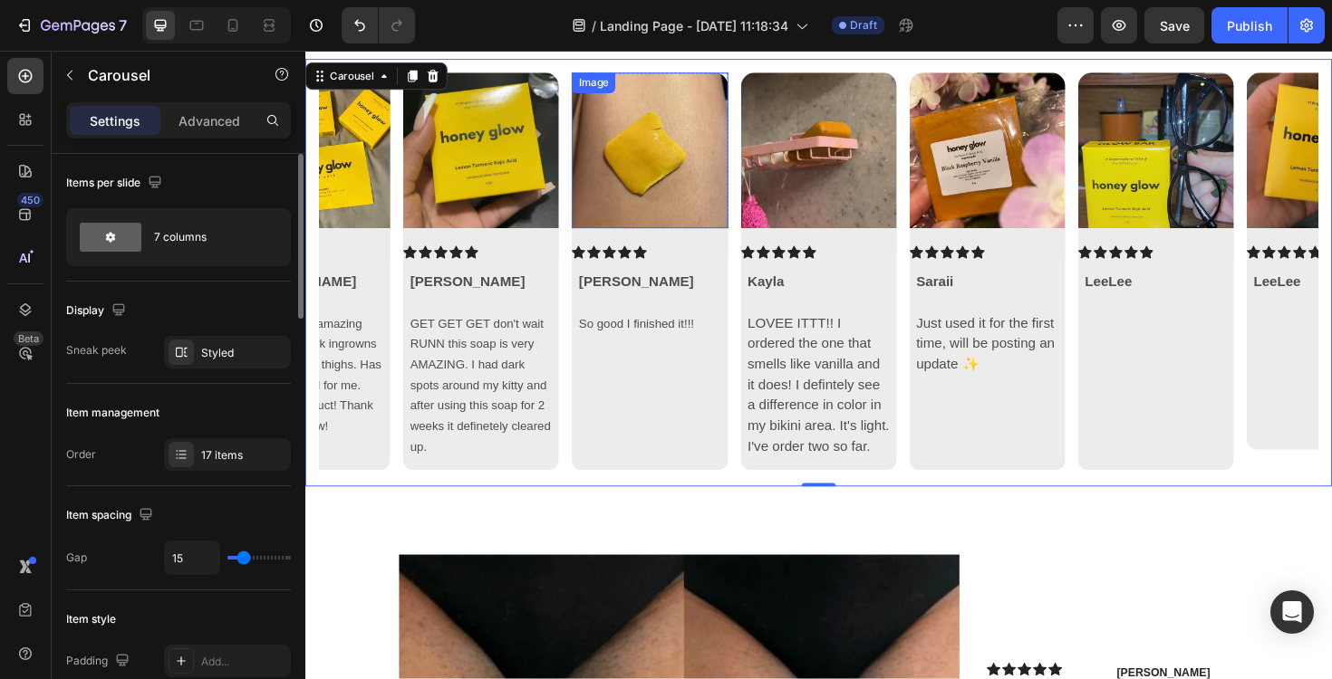
click at [672, 160] on img at bounding box center [670, 156] width 165 height 165
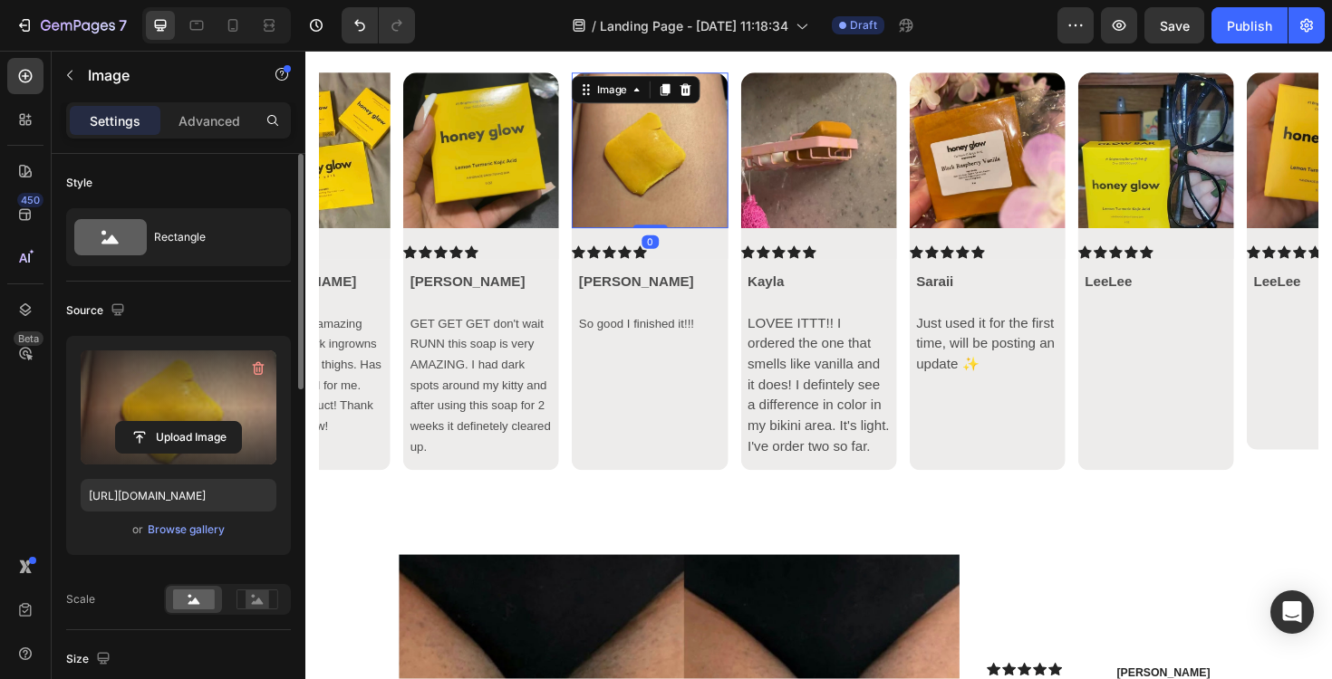
click at [203, 394] on label at bounding box center [179, 408] width 196 height 114
click at [203, 422] on input "file" at bounding box center [178, 437] width 125 height 31
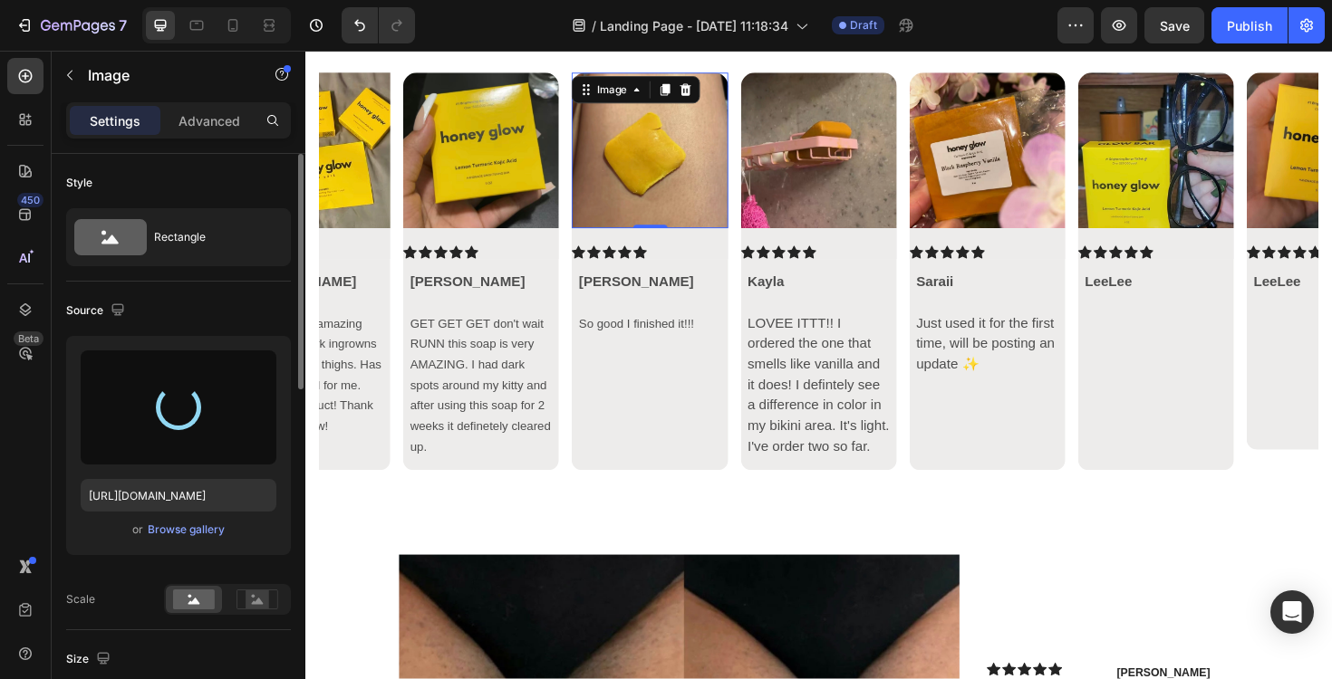
type input "https://cdn.shopify.com/s/files/1/0557/9053/4731/files/gempages_583970507989189…"
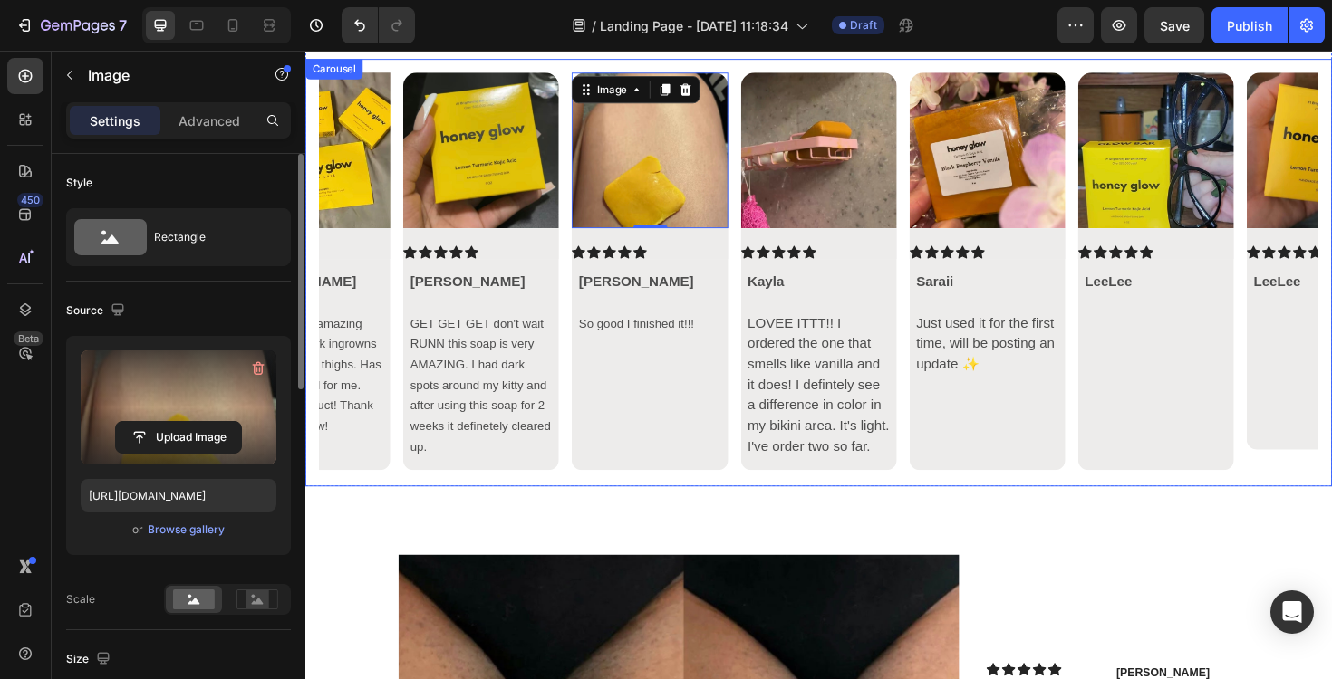
click at [756, 248] on div "Image Icon Icon Icon Icon Icon Icon List Hillaree Rising 🌻 This has made such a…" at bounding box center [849, 286] width 1058 height 424
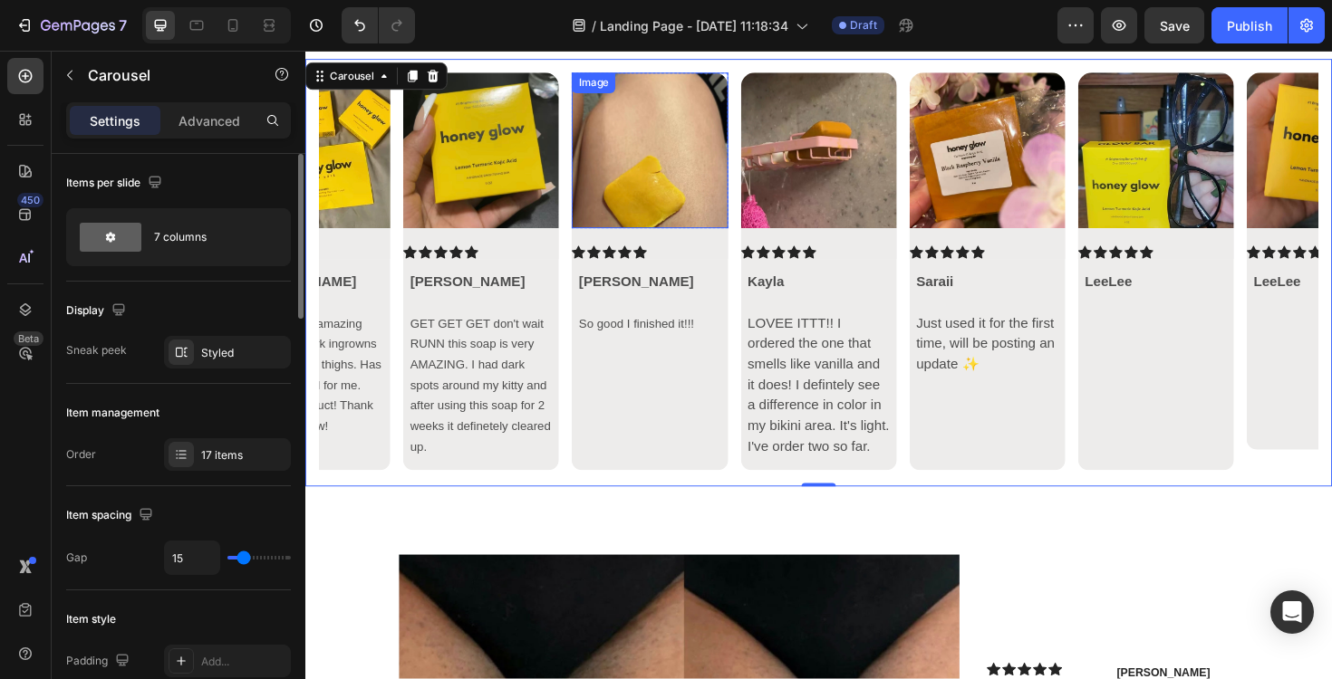
click at [677, 155] on img at bounding box center [670, 156] width 165 height 165
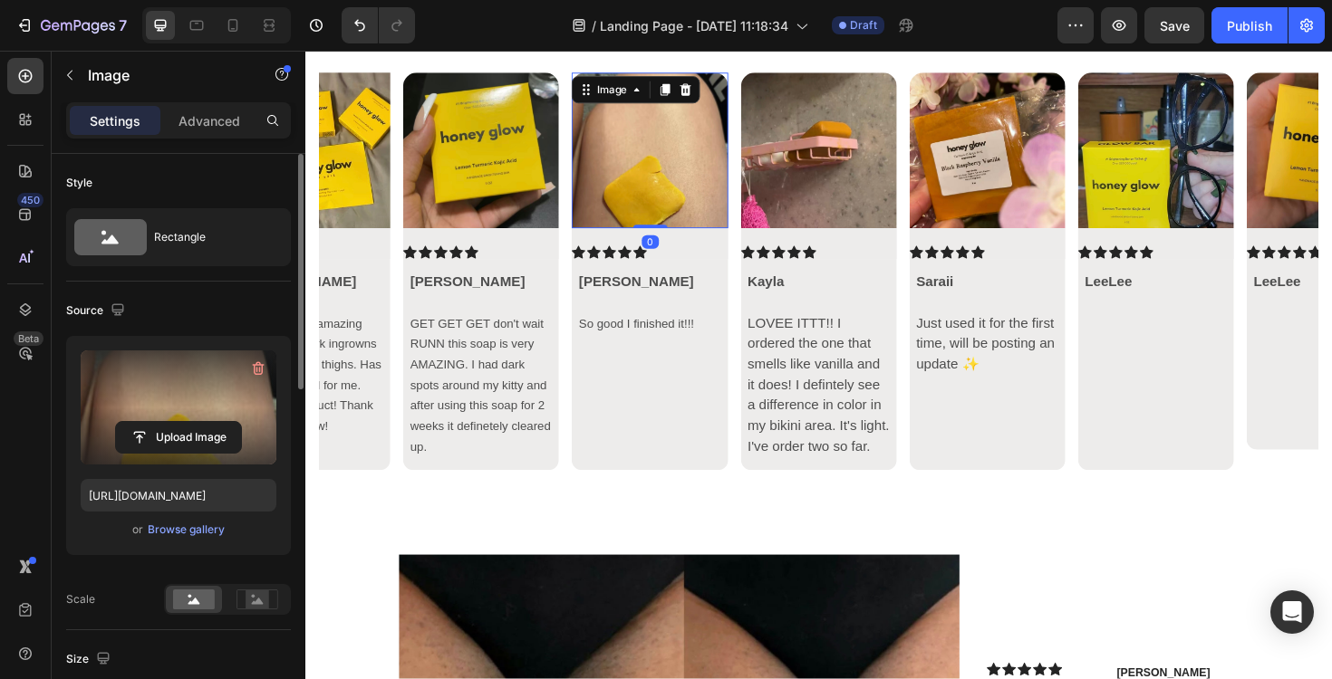
click at [164, 392] on label at bounding box center [179, 408] width 196 height 114
click at [164, 422] on input "file" at bounding box center [178, 437] width 125 height 31
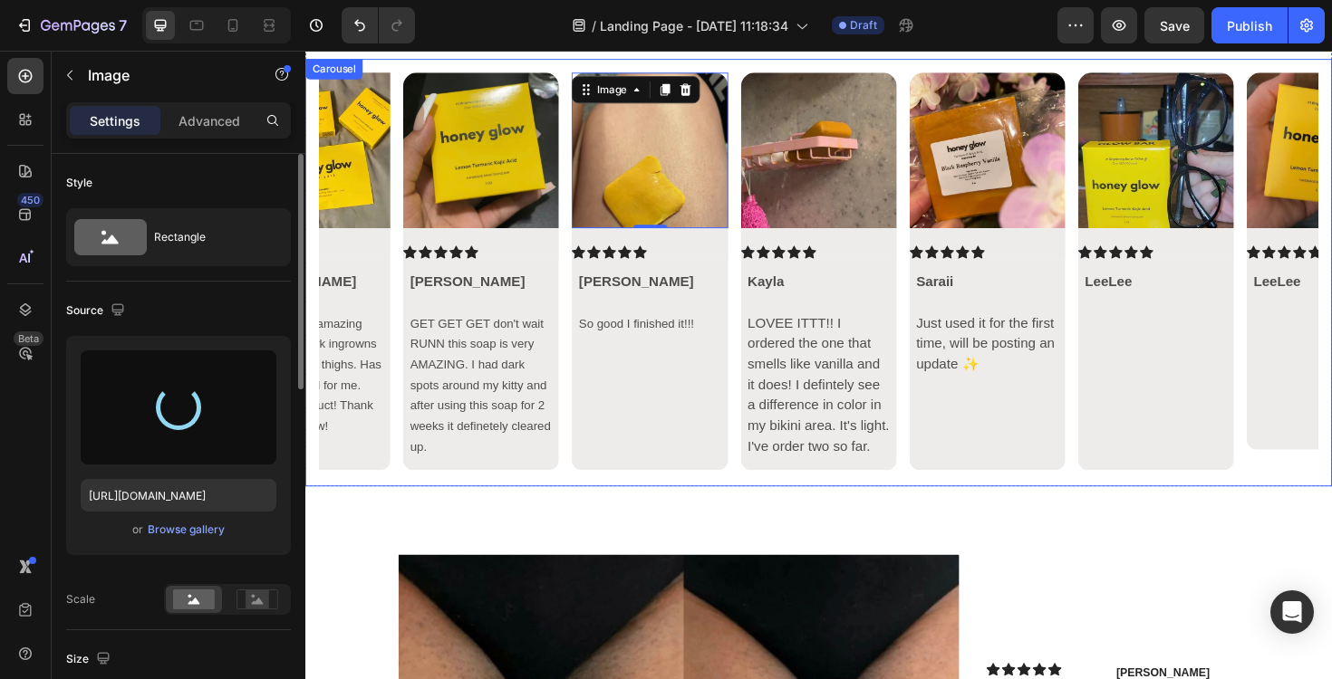
type input "https://cdn.shopify.com/s/files/1/0557/9053/4731/files/gempages_583970507989189…"
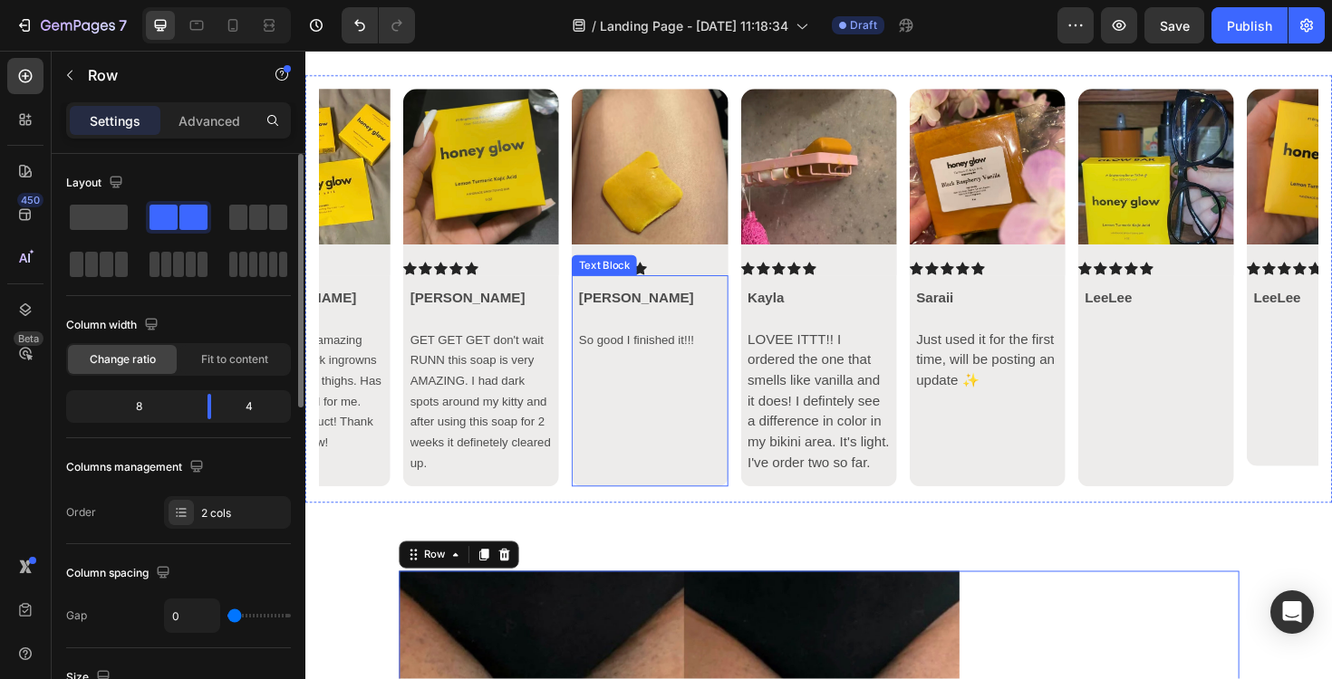
scroll to position [7243, 0]
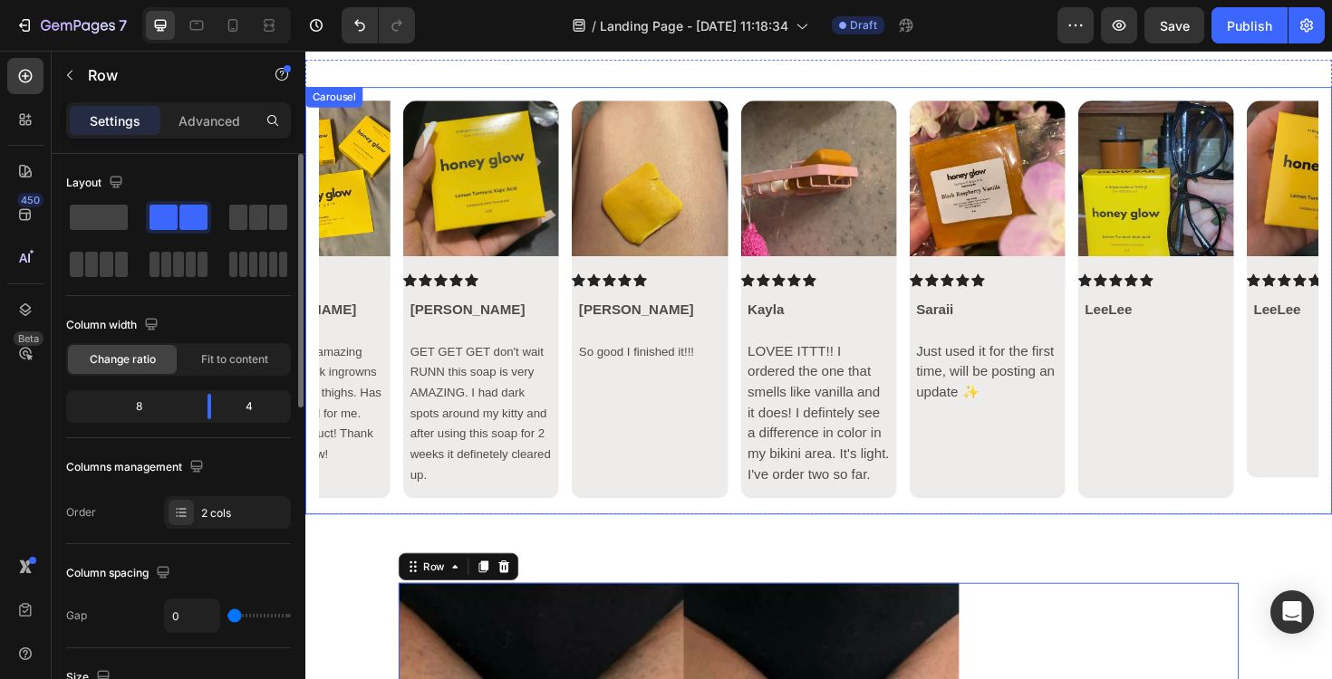
click at [347, 312] on icon "Carousel Back Arrow" at bounding box center [351, 316] width 22 height 22
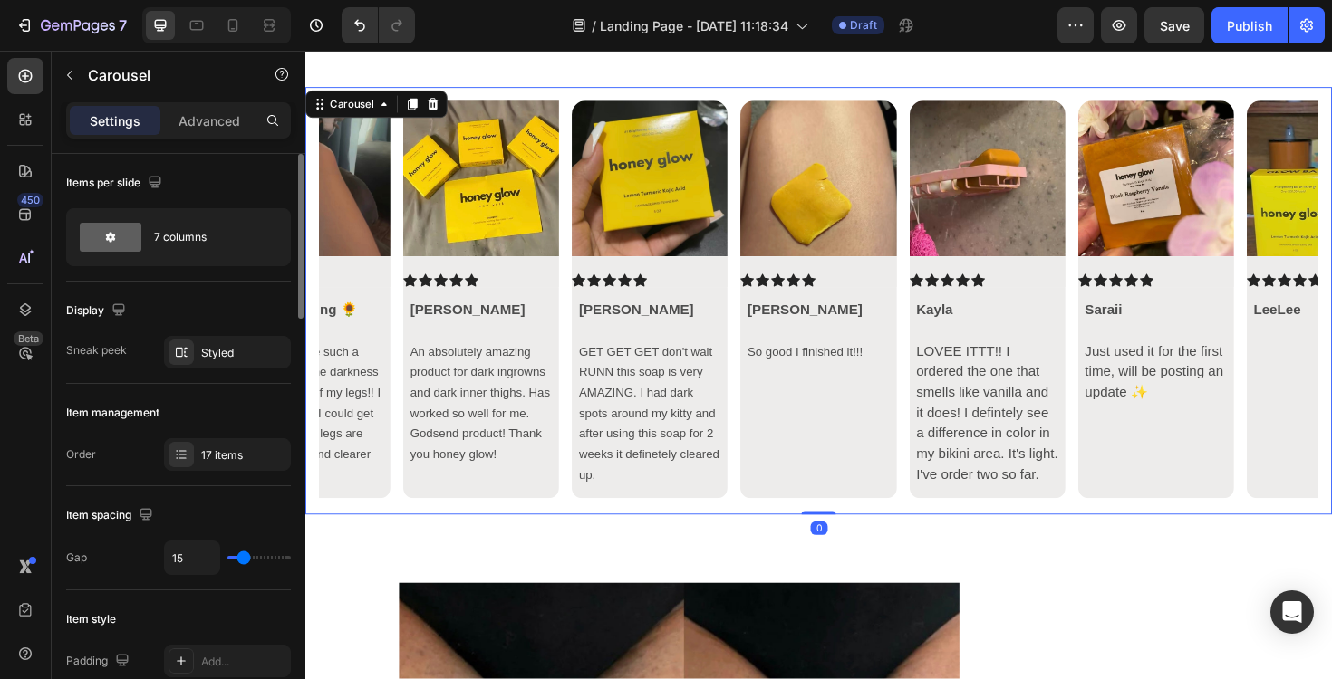
click at [347, 312] on icon "Carousel Back Arrow" at bounding box center [351, 316] width 22 height 22
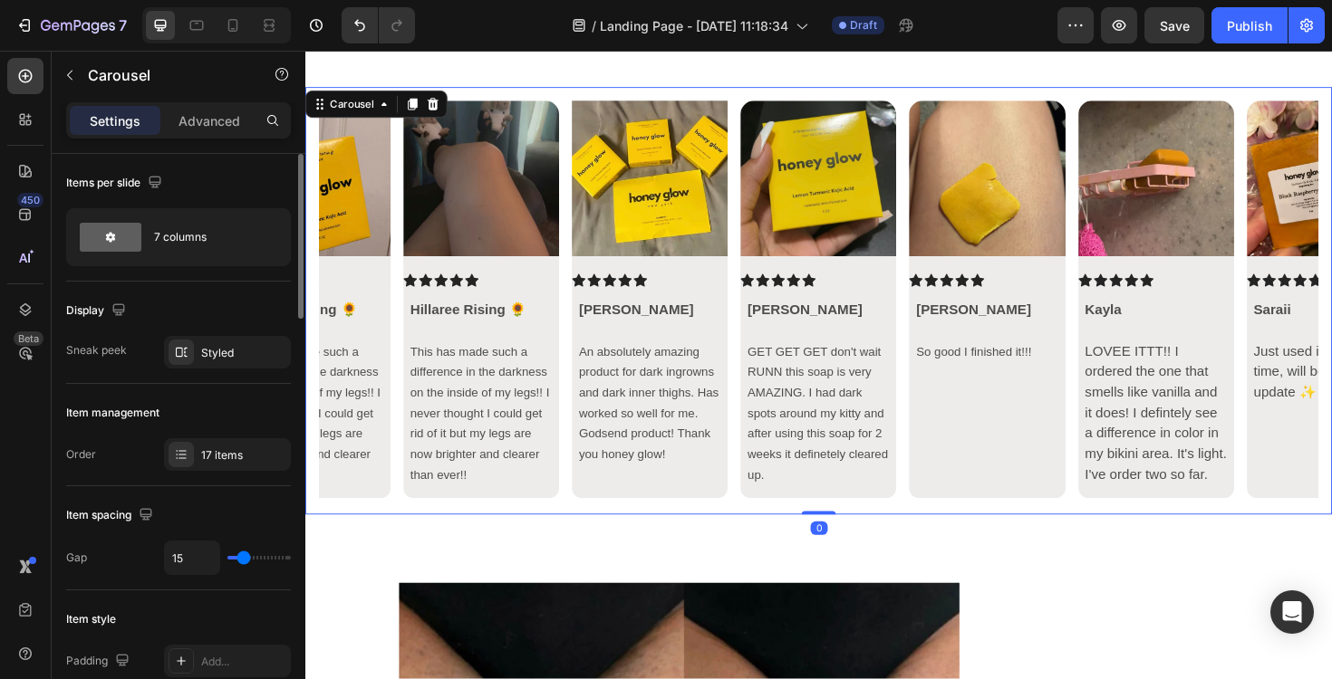
click at [347, 313] on icon "Carousel Back Arrow" at bounding box center [349, 315] width 9 height 15
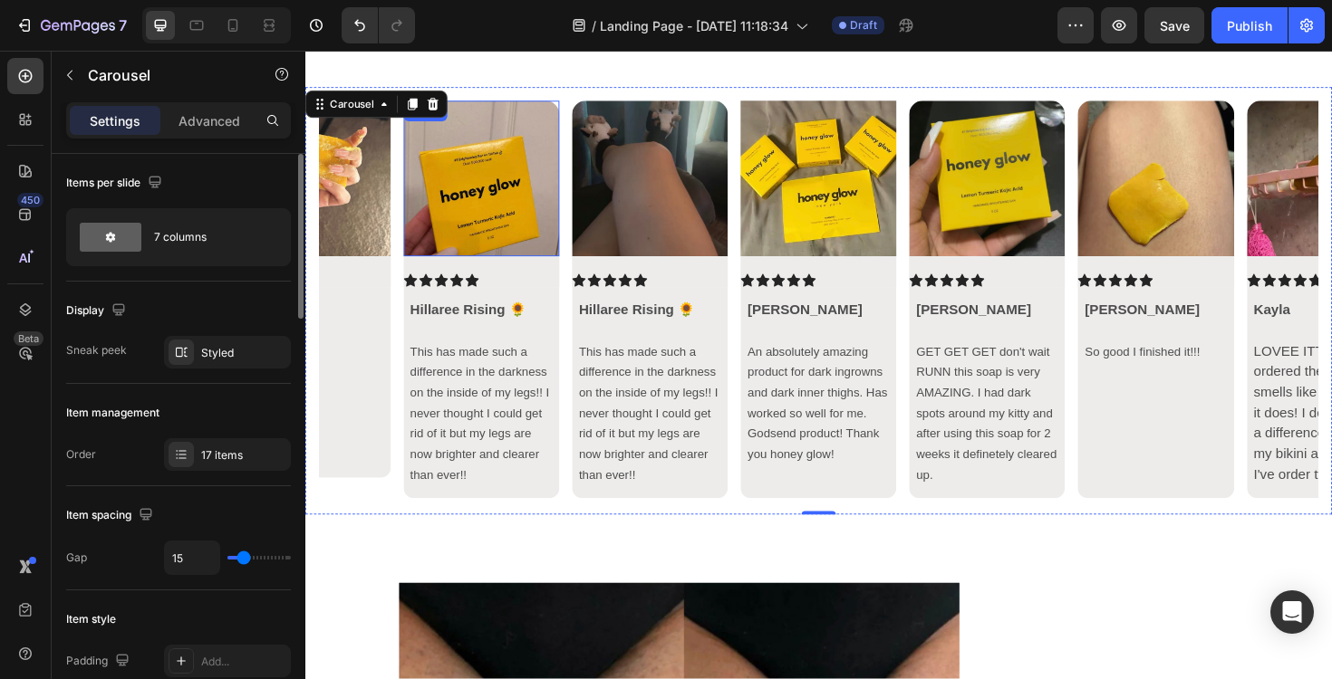
click at [489, 198] on img at bounding box center [491, 186] width 165 height 165
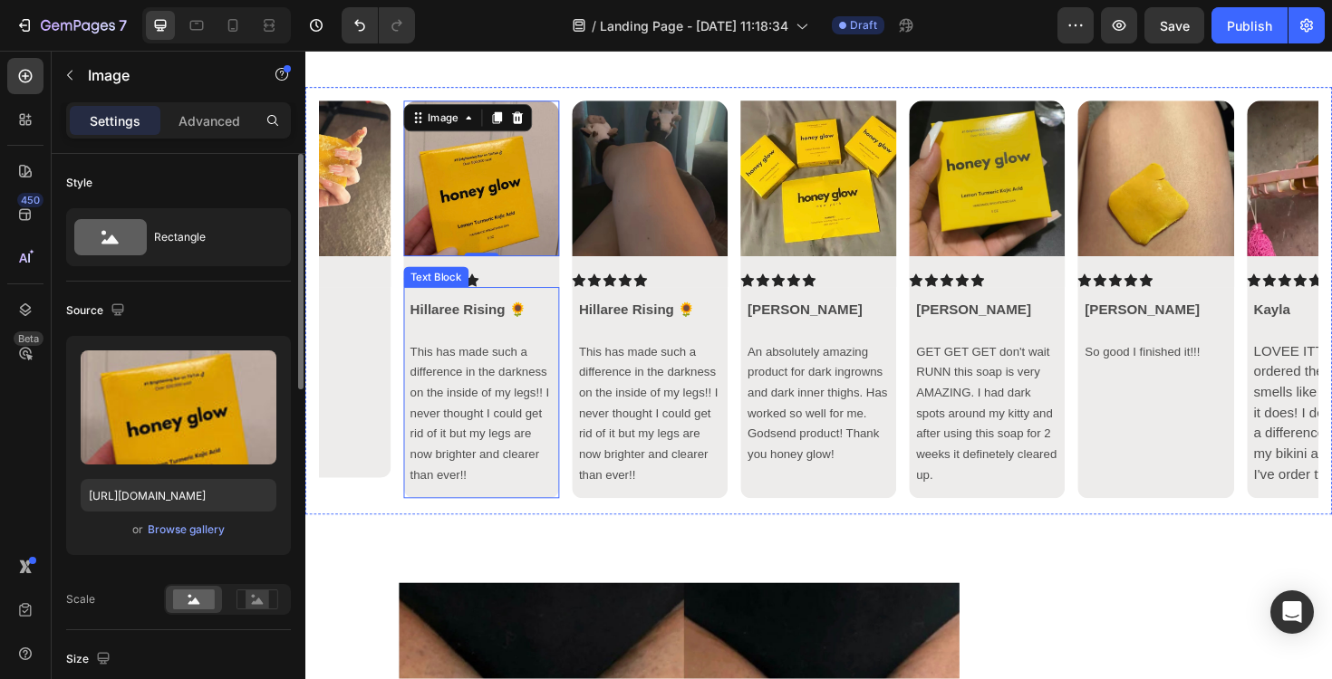
click at [467, 327] on strong "Hillaree Rising 🌻" at bounding box center [477, 325] width 123 height 15
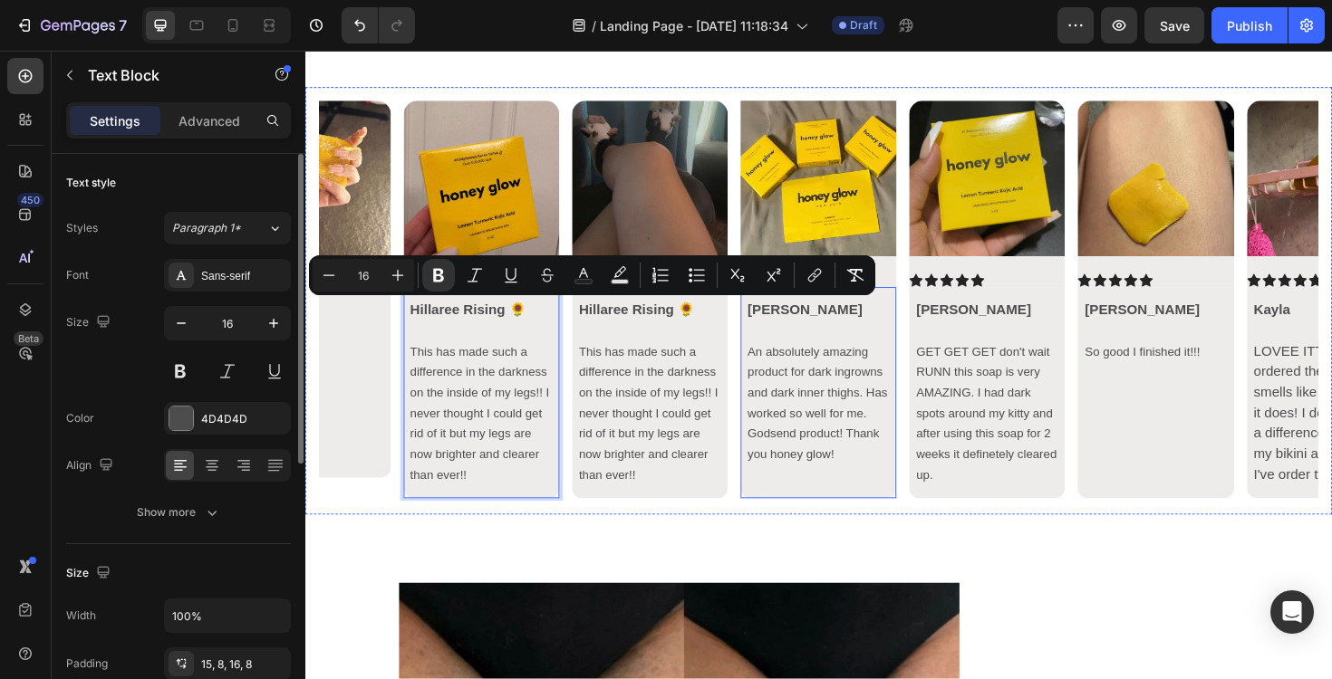
click at [851, 431] on span "An absolutely amazing product for dark ingrowns and dark inner thighs. Has work…" at bounding box center [848, 423] width 148 height 123
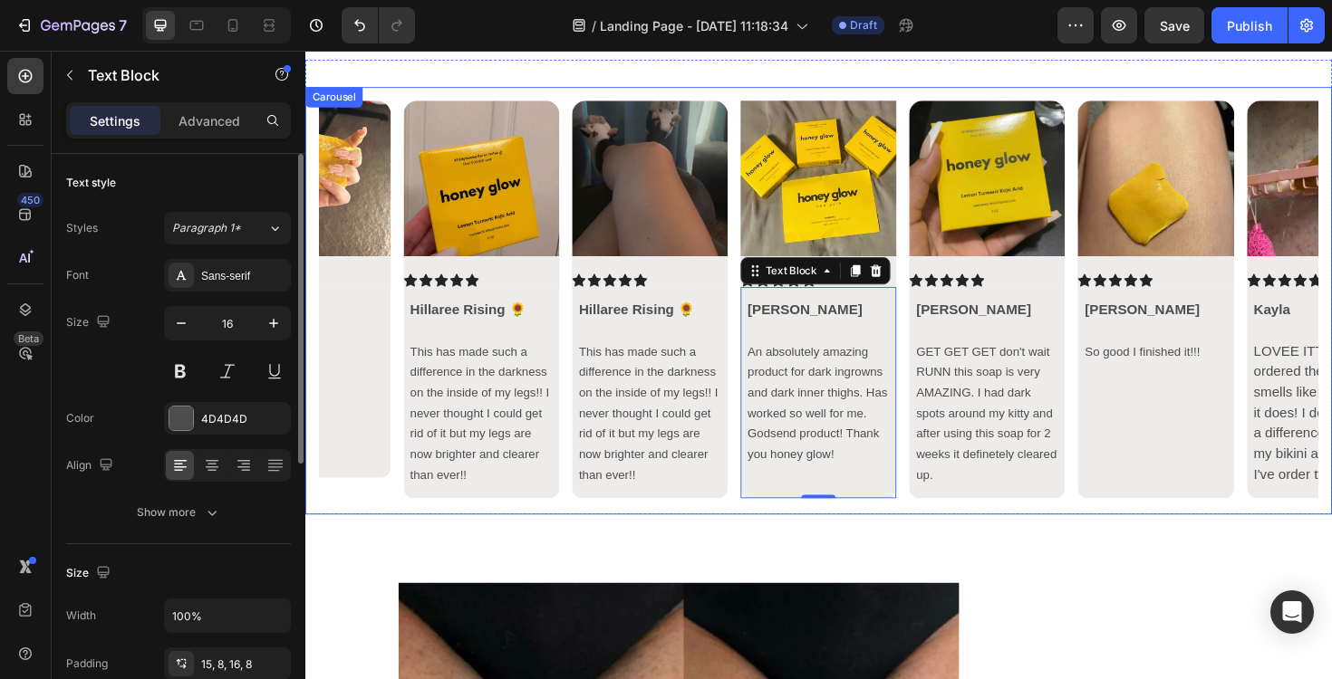
click at [1331, 320] on icon "Carousel Next Arrow" at bounding box center [1347, 316] width 22 height 22
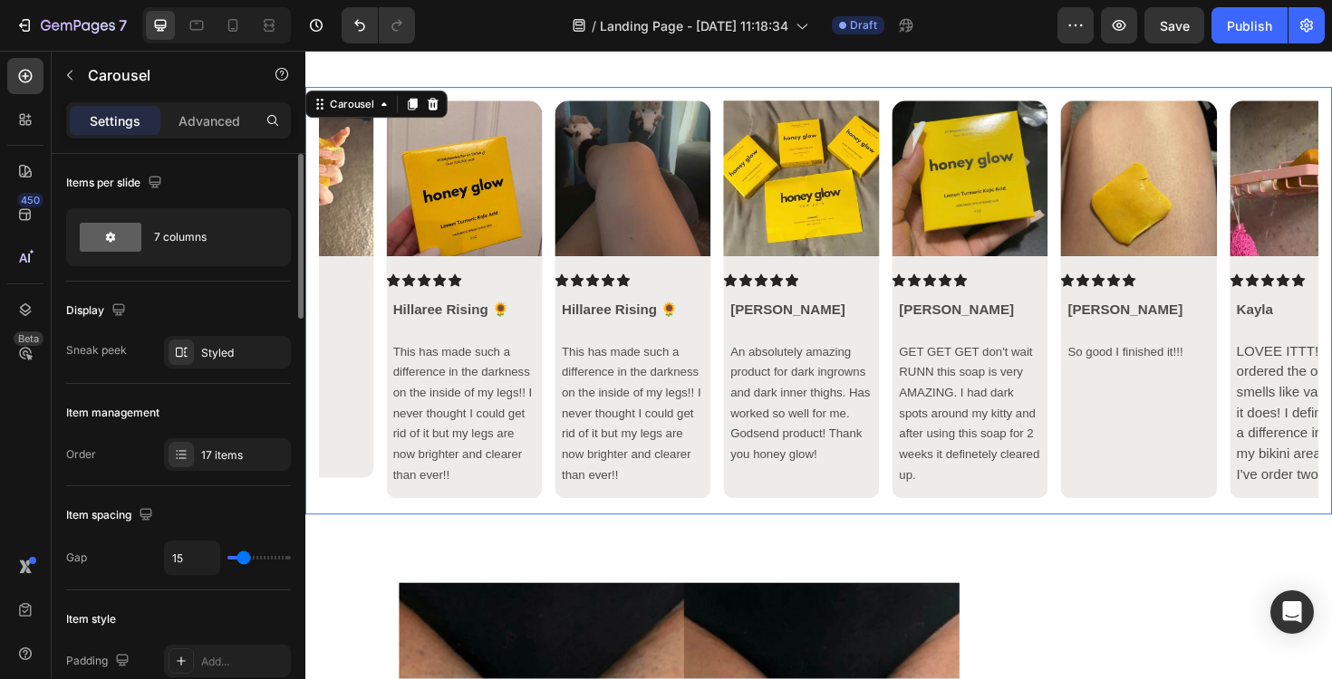
click at [1331, 320] on icon "Carousel Next Arrow" at bounding box center [1347, 316] width 22 height 22
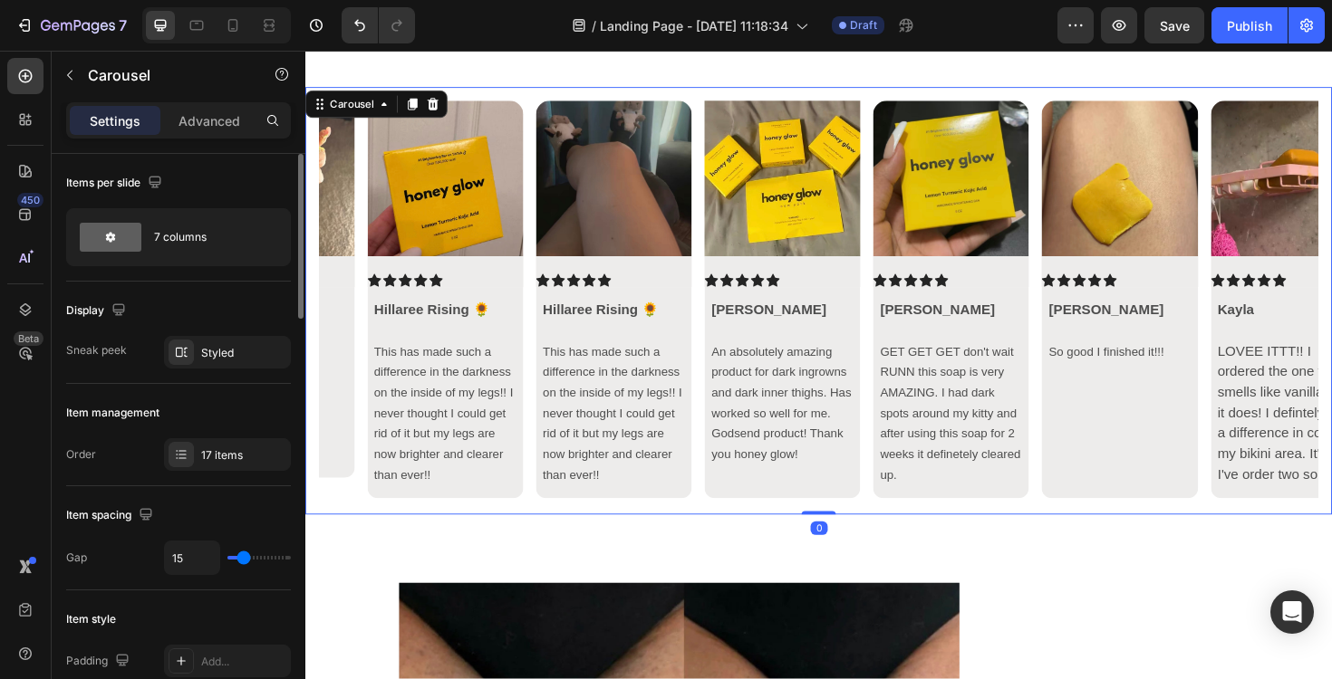
click at [1331, 320] on icon "Carousel Next Arrow" at bounding box center [1347, 316] width 22 height 22
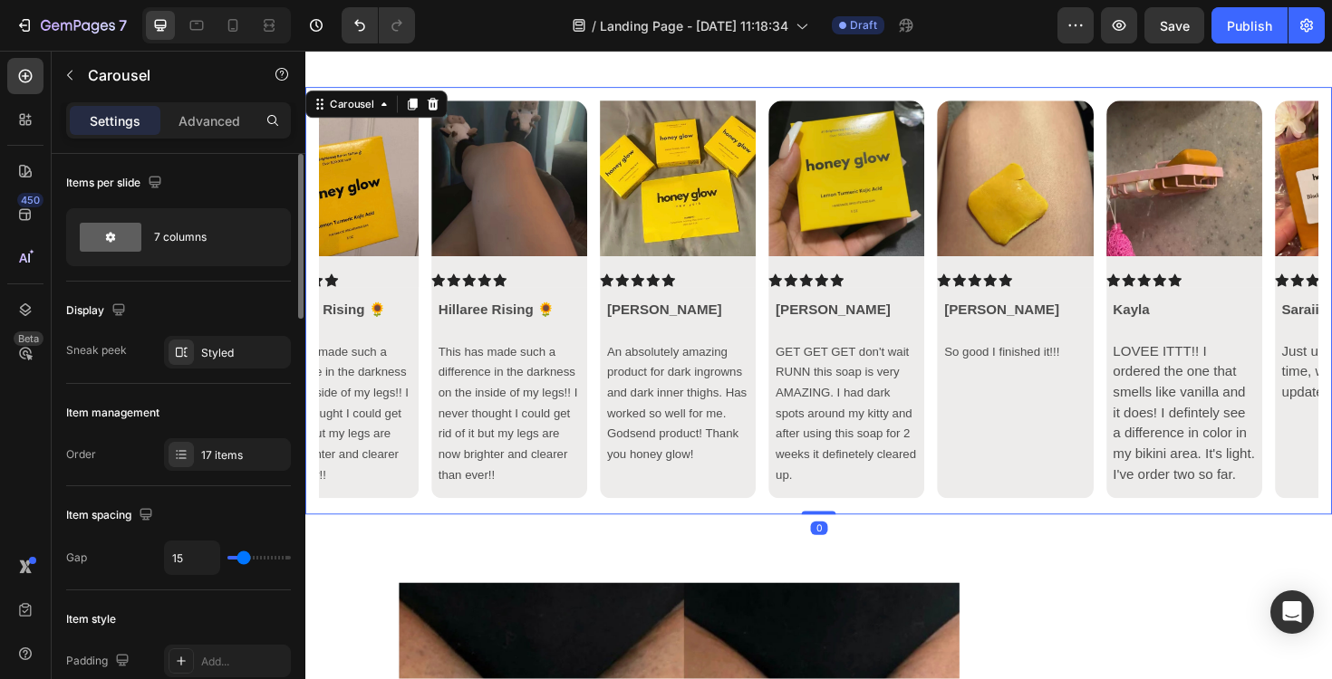
click at [1331, 320] on icon "Carousel Next Arrow" at bounding box center [1347, 316] width 22 height 22
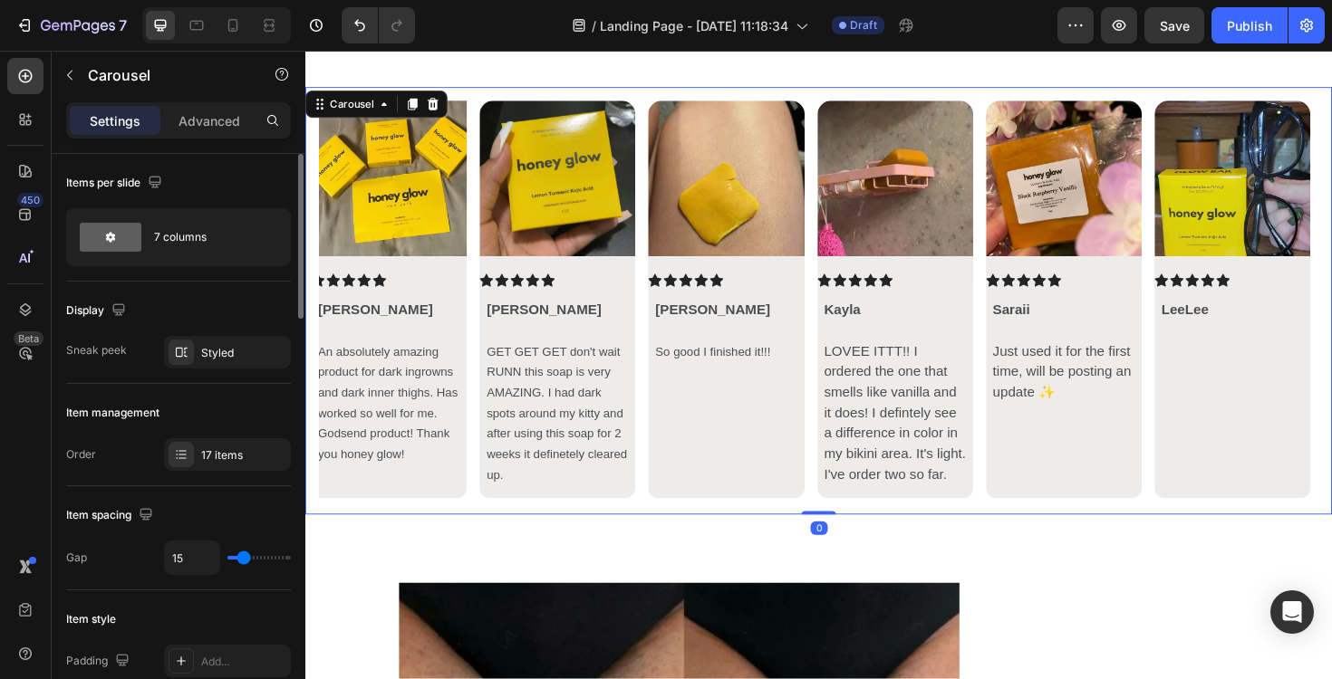
click at [1331, 320] on icon "Carousel Next Arrow" at bounding box center [1347, 316] width 22 height 22
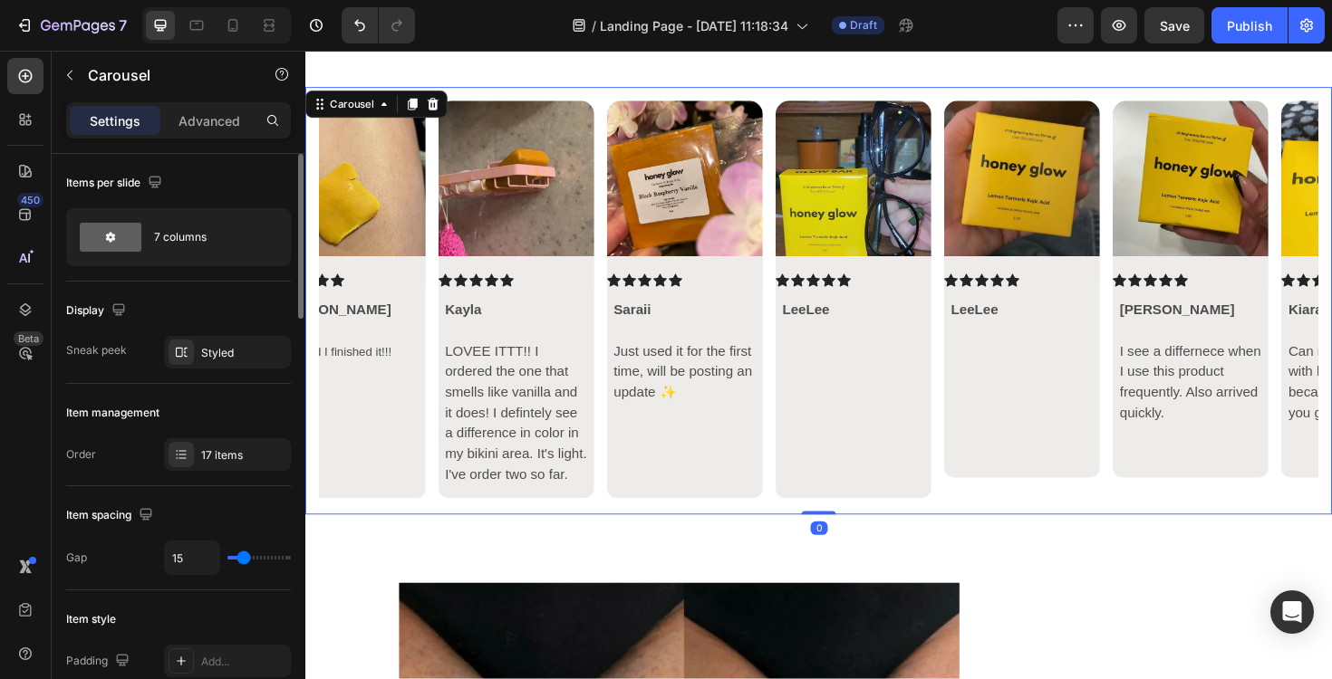
click at [1331, 320] on icon "Carousel Next Arrow" at bounding box center [1347, 316] width 22 height 22
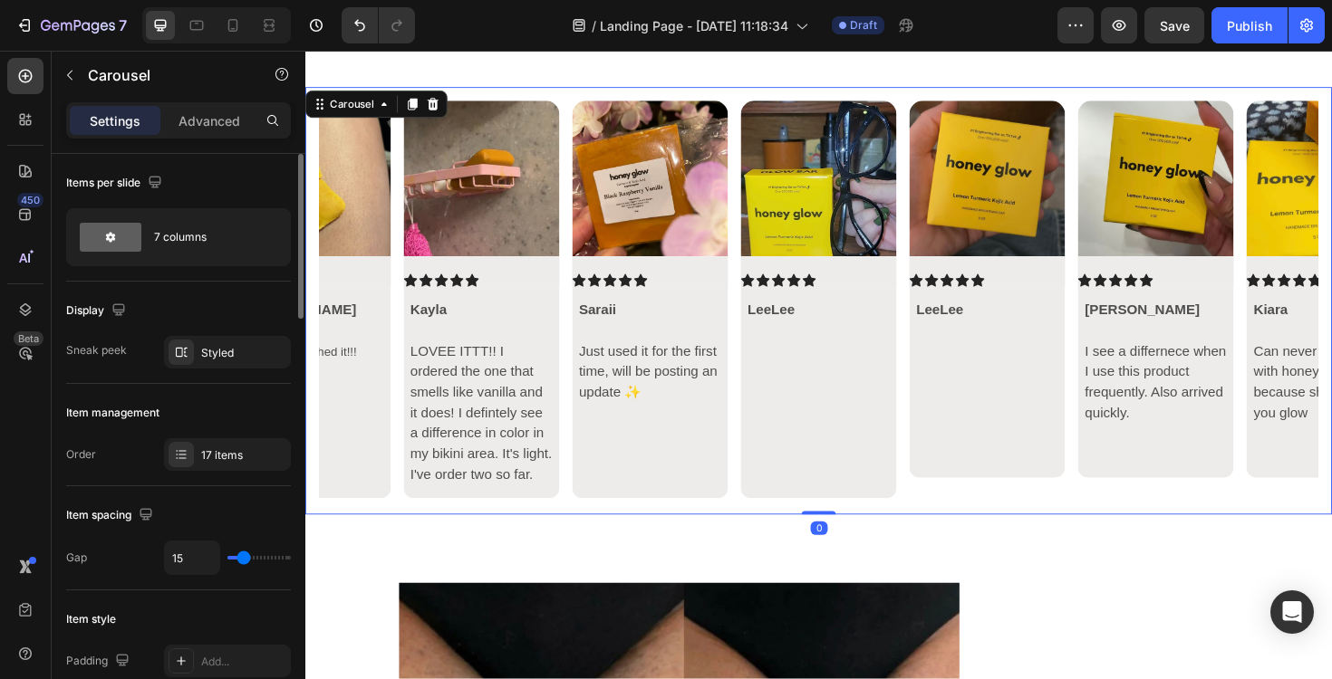
click at [1331, 320] on icon "Carousel Next Arrow" at bounding box center [1347, 316] width 22 height 22
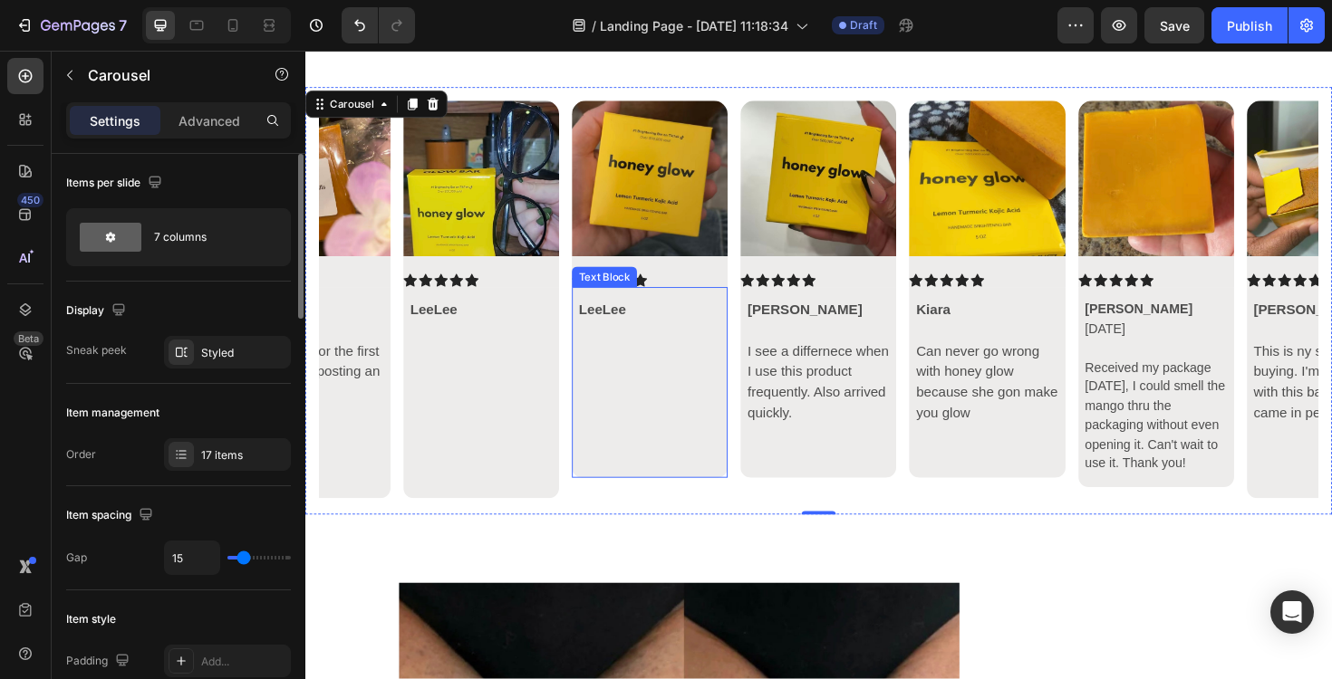
click at [700, 495] on div "LeeLee" at bounding box center [670, 403] width 165 height 202
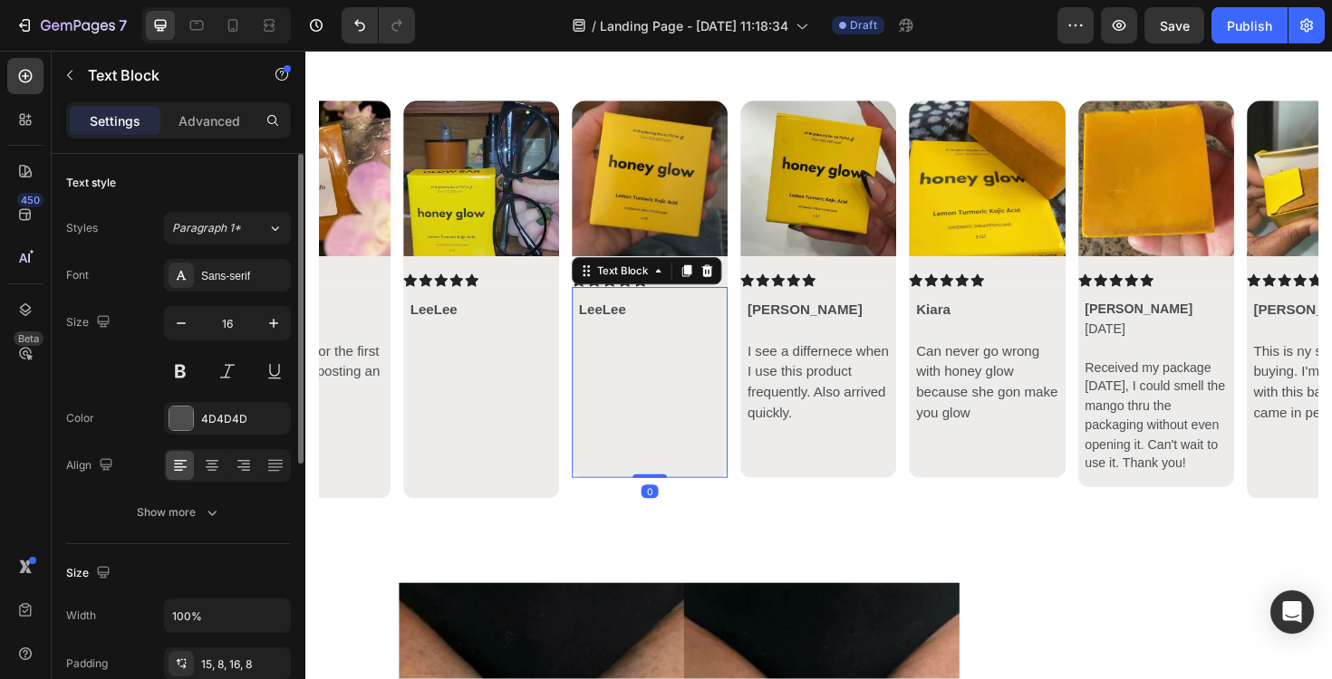
click at [673, 485] on p at bounding box center [670, 478] width 150 height 22
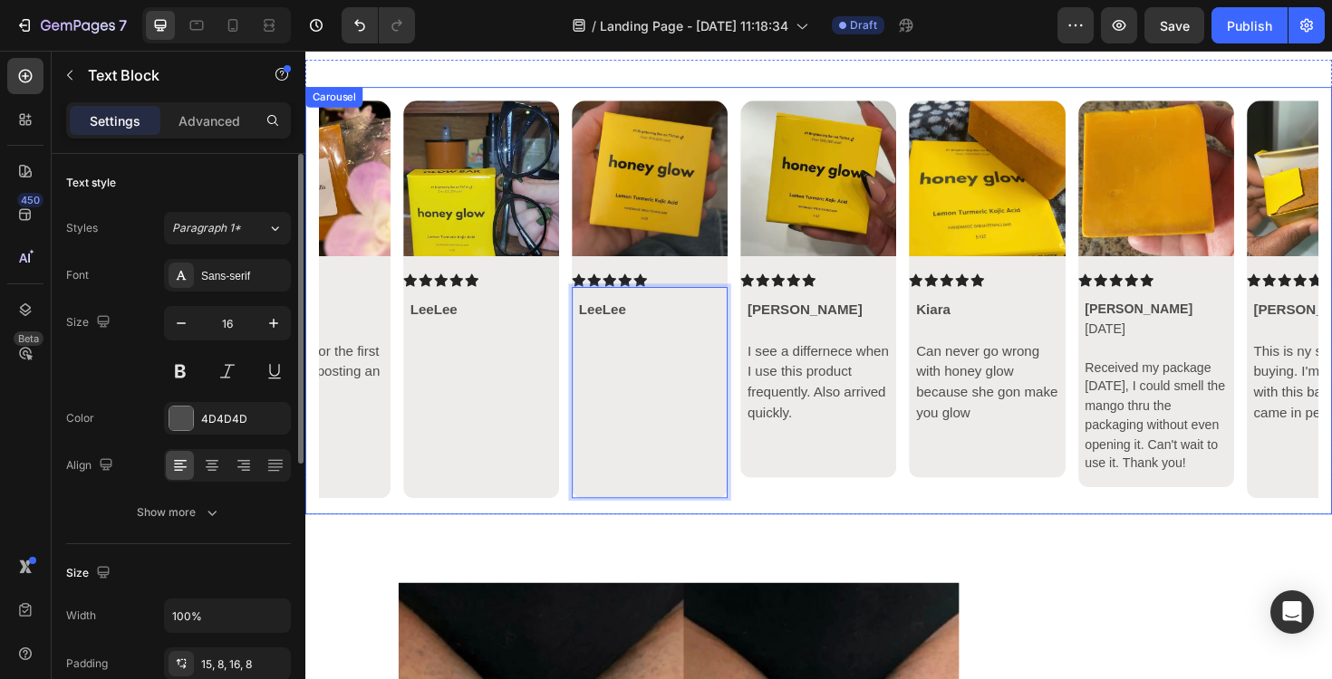
click at [778, 540] on div "Image Icon Icon Icon Icon Icon Icon List Hillaree Rising 🌻 This has made such a…" at bounding box center [848, 316] width 1087 height 453
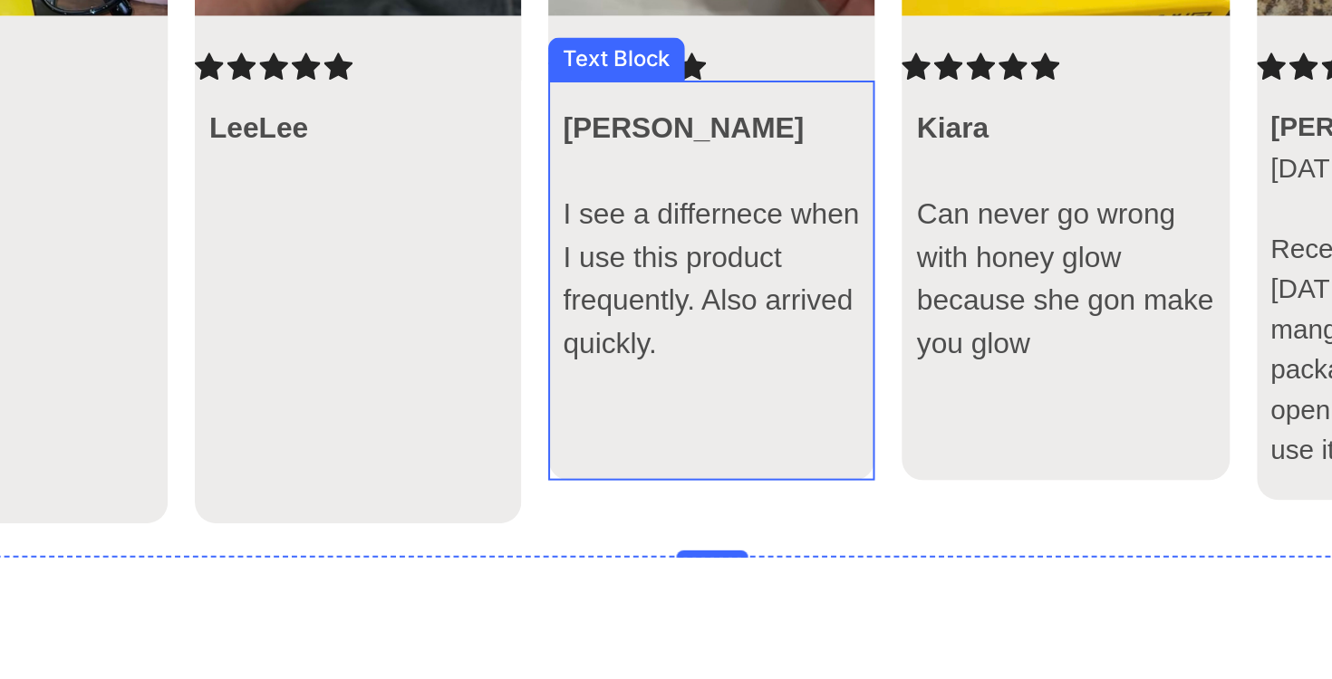
click at [223, 17] on p at bounding box center [179, 13] width 150 height 22
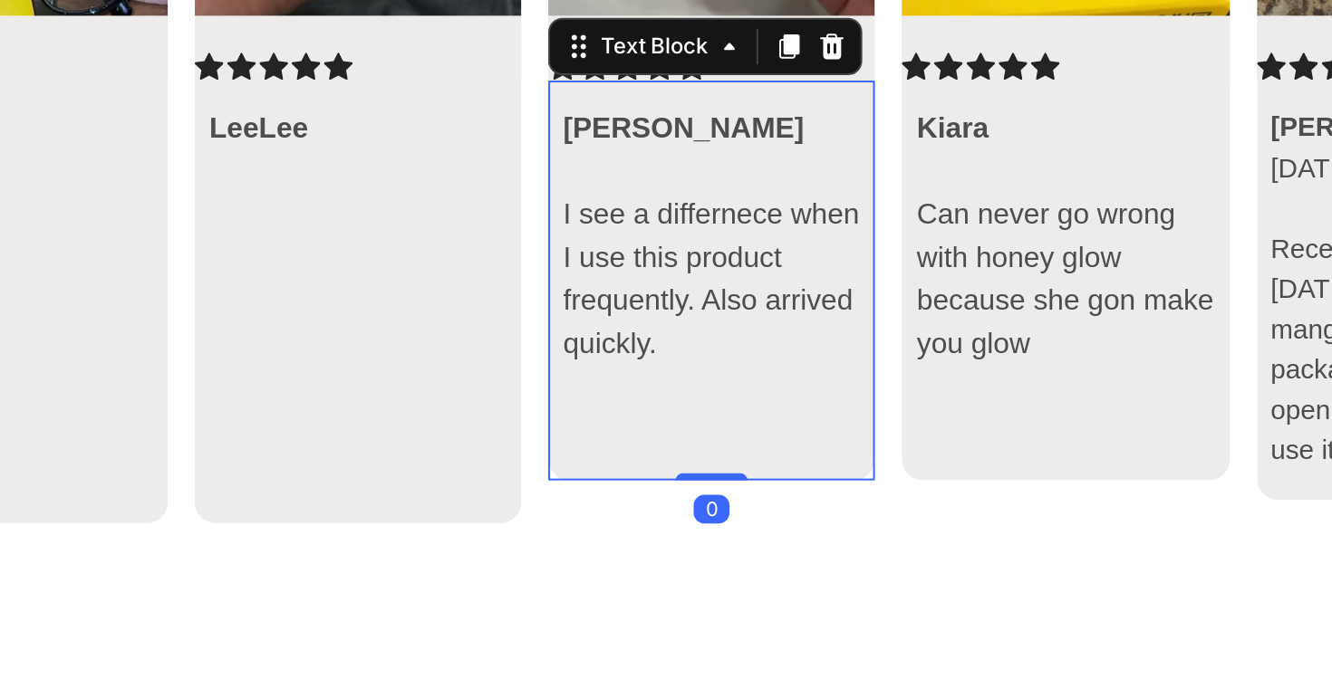
click at [171, 19] on p at bounding box center [179, 13] width 150 height 22
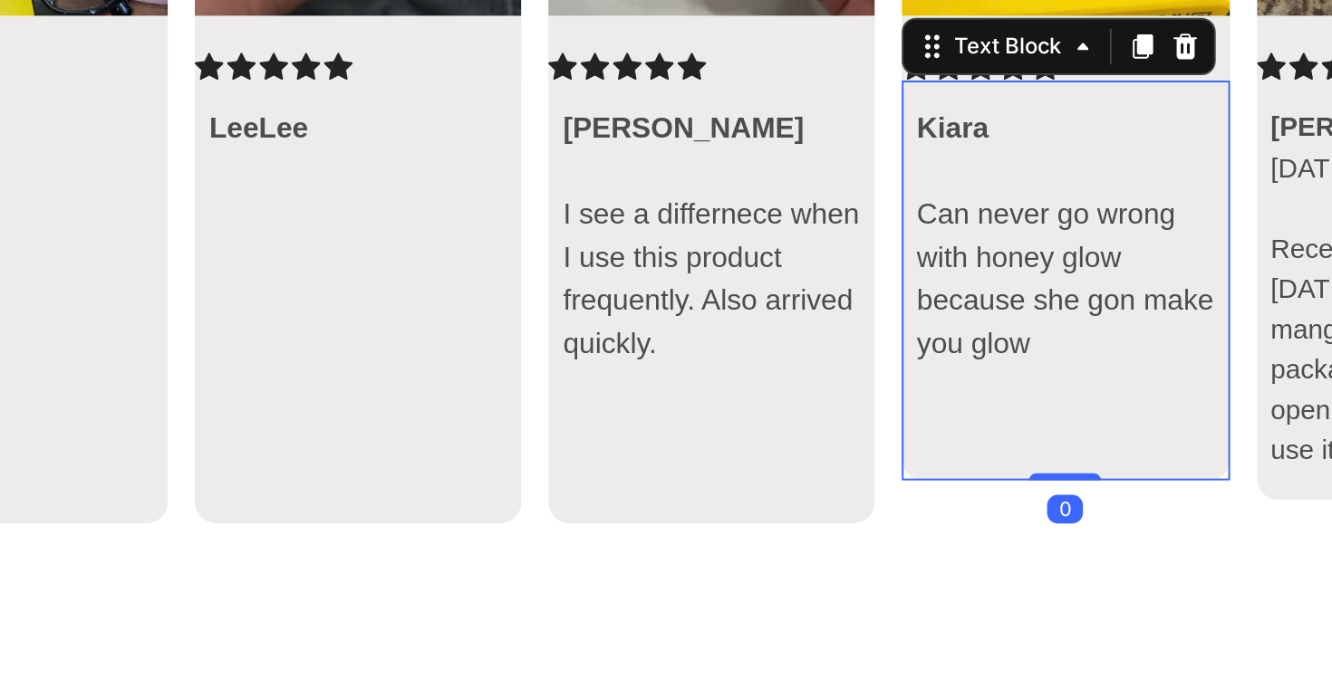
click at [321, 7] on p at bounding box center [358, 13] width 150 height 22
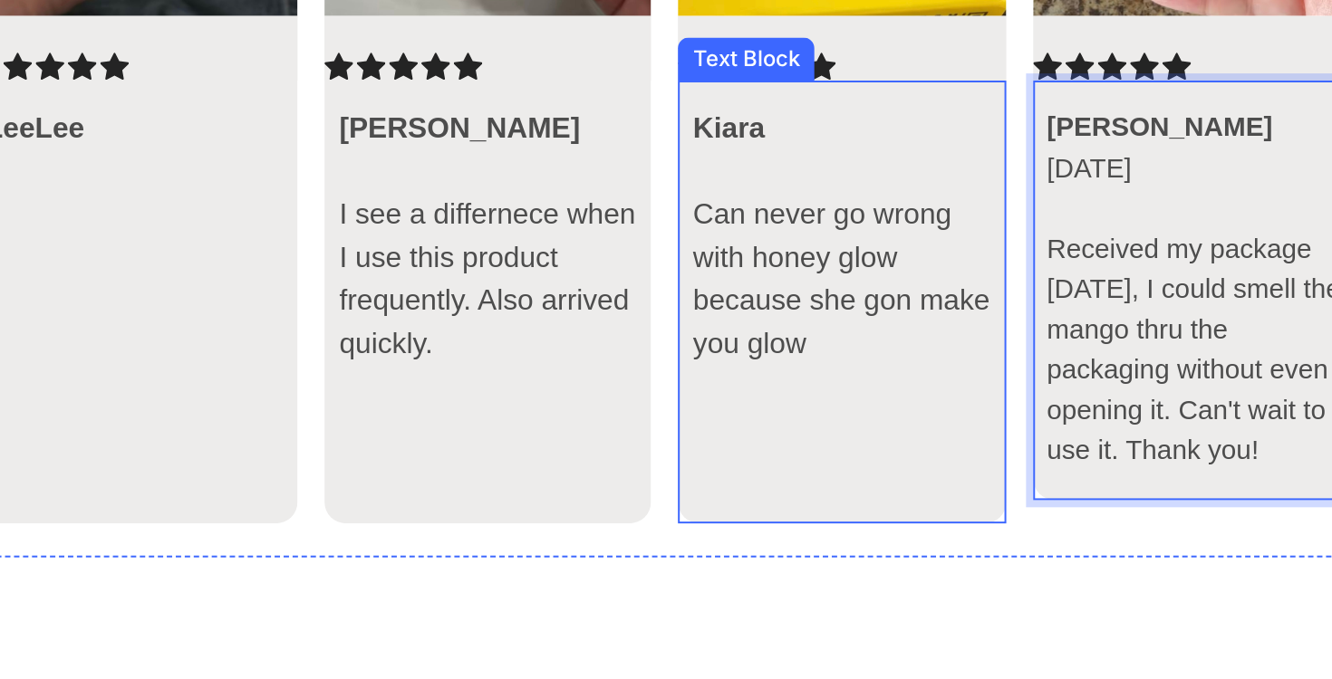
click at [181, 15] on p "Rich Text Editor. Editing area: main" at bounding box center [133, 13] width 150 height 22
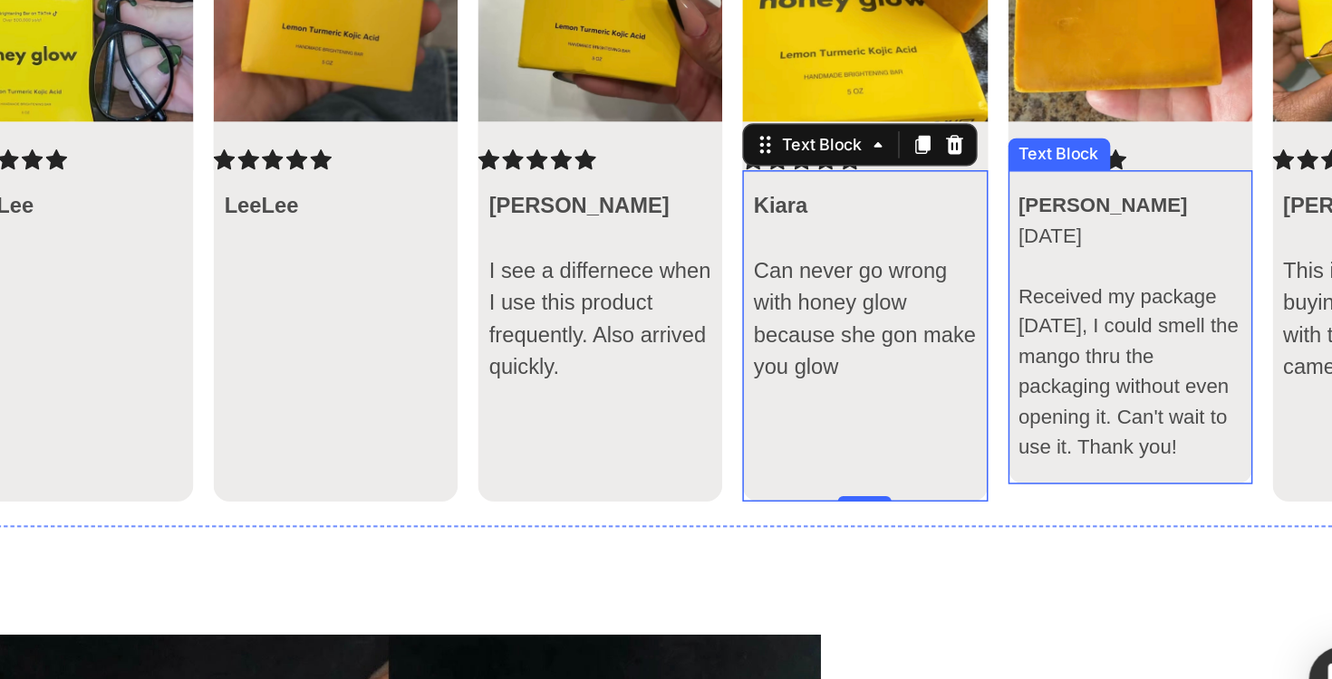
click at [662, 100] on p "[DATE]" at bounding box center [695, 95] width 150 height 21
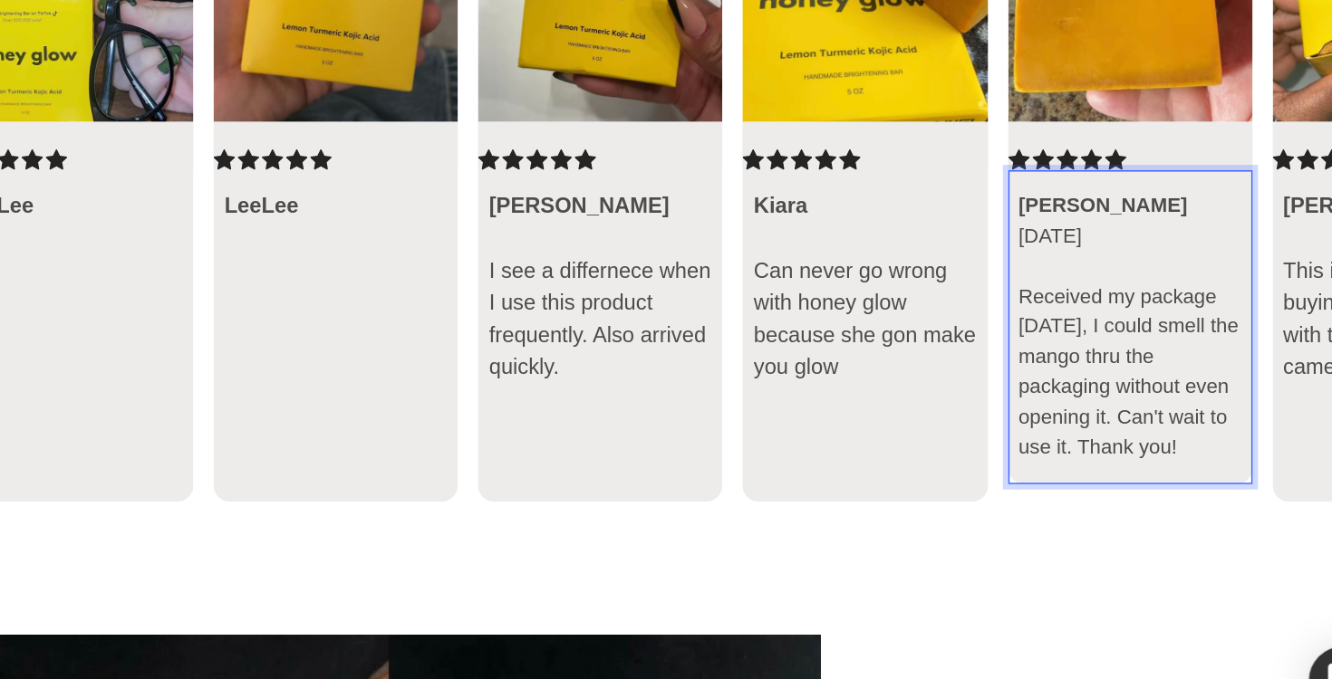
click at [658, 94] on p "[DATE]" at bounding box center [695, 95] width 150 height 21
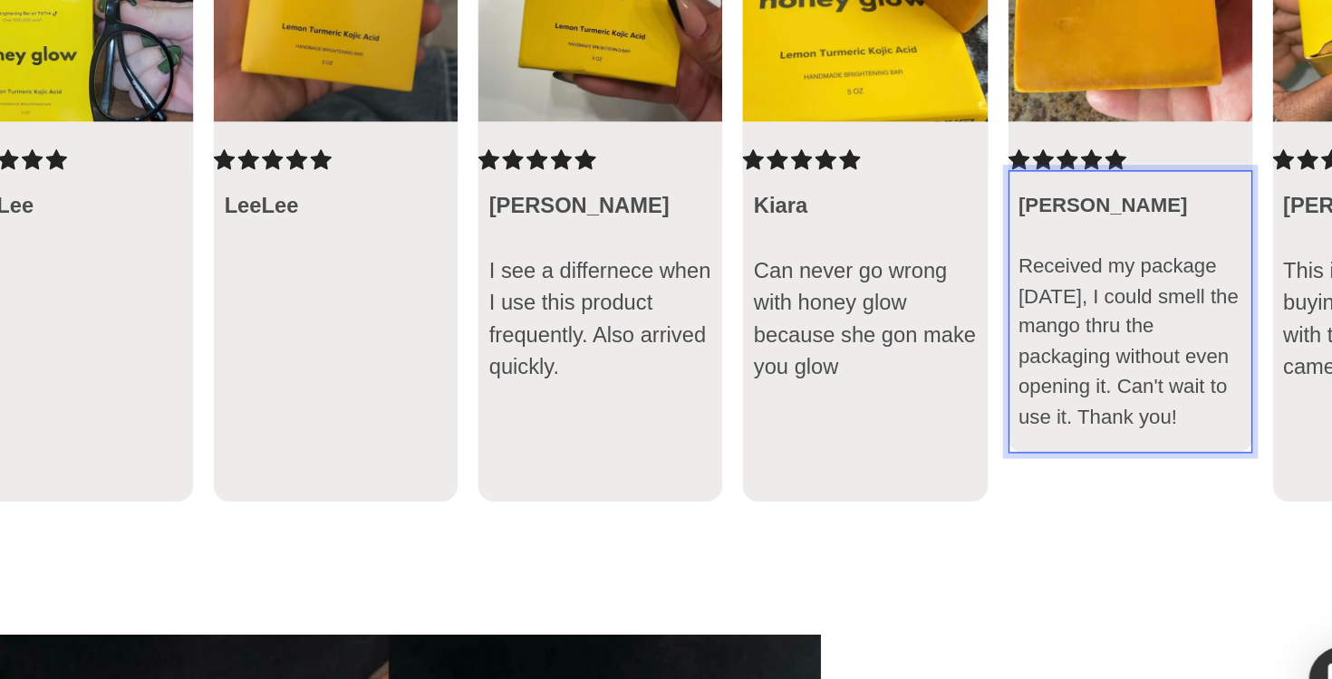
click at [644, 91] on p "Rich Text Editor. Editing area: main" at bounding box center [695, 95] width 150 height 21
click at [645, 229] on div "Vanessa Received my package today, I could smell the mango thru the packaging w…" at bounding box center [695, 146] width 165 height 191
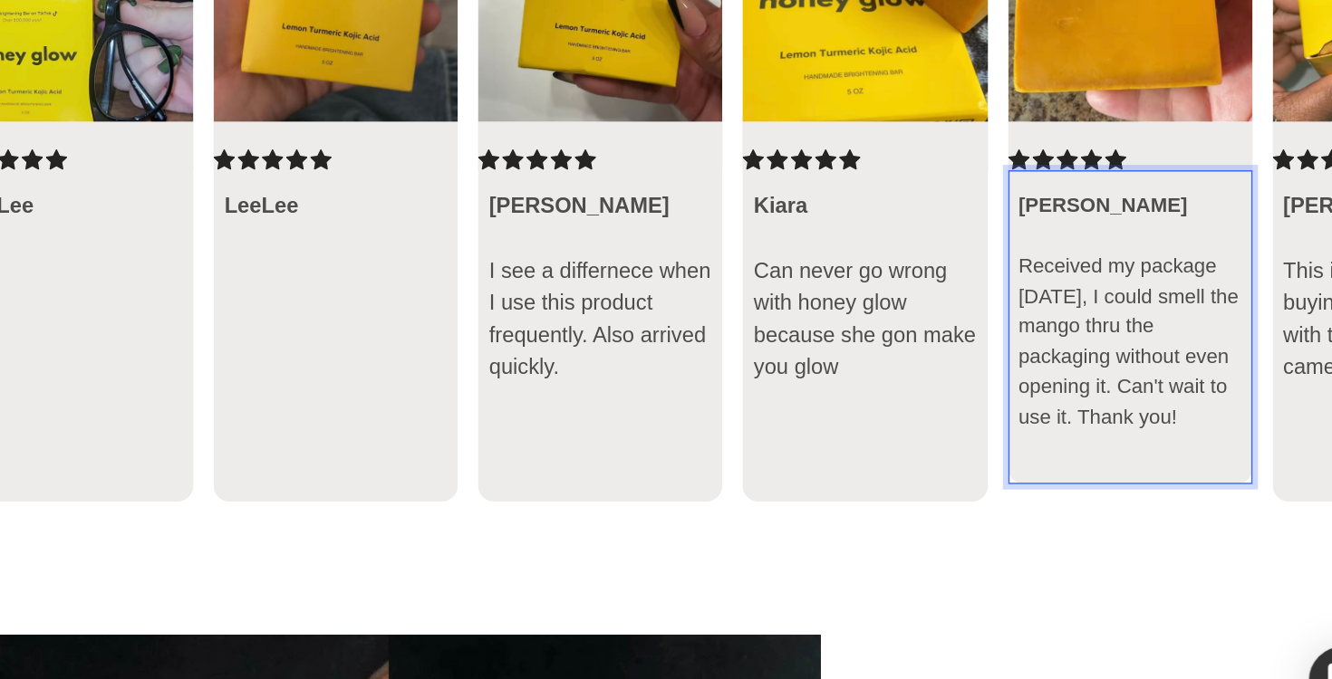
click at [642, 89] on p "Rich Text Editor. Editing area: main" at bounding box center [695, 95] width 150 height 21
click at [630, 76] on strong "[PERSON_NAME]" at bounding box center [677, 73] width 114 height 15
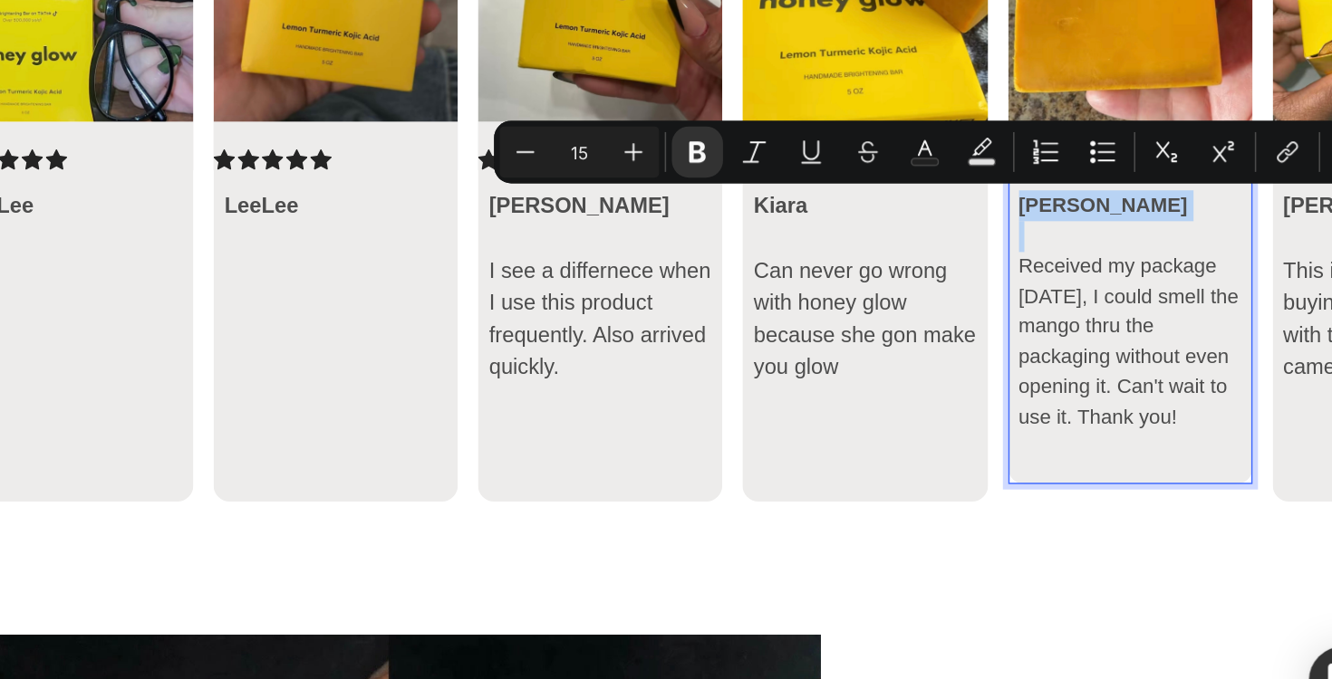
click at [625, 86] on p "Rich Text Editor. Editing area: main" at bounding box center [695, 95] width 150 height 21
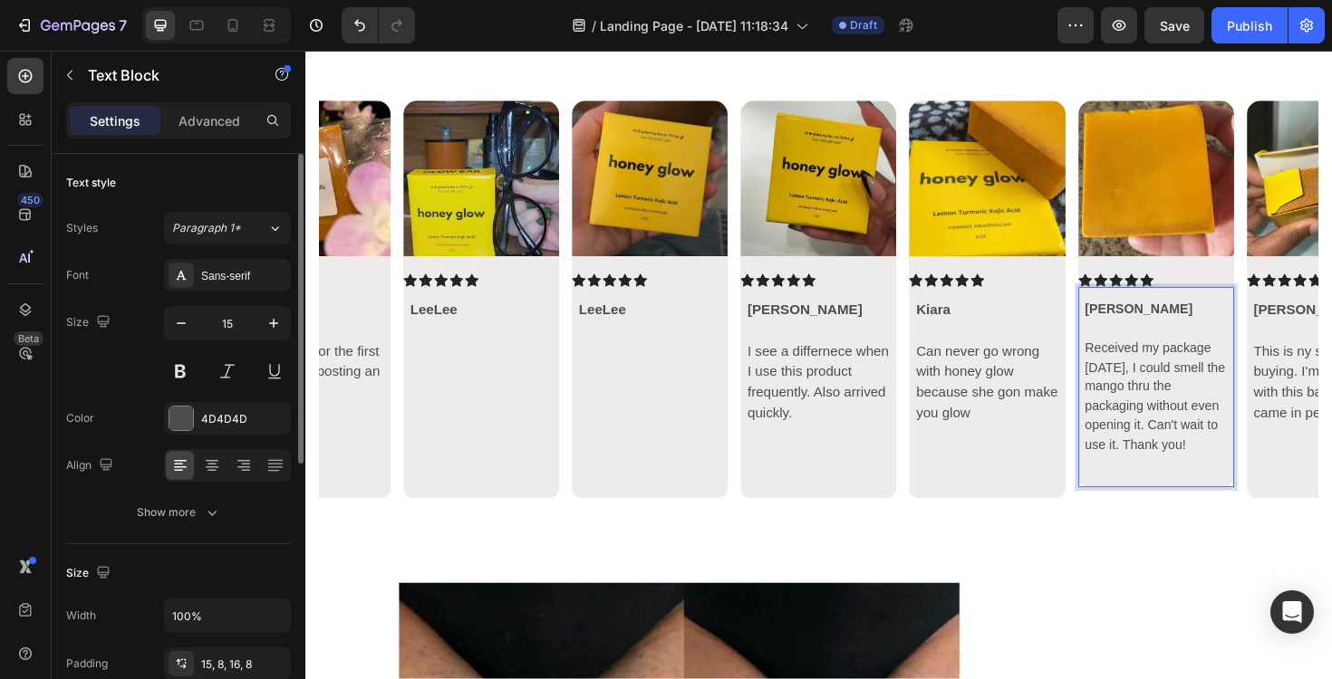
click at [1177, 447] on p "Received my package [DATE], I could smell the mango thru the packaging without …" at bounding box center [1205, 417] width 150 height 122
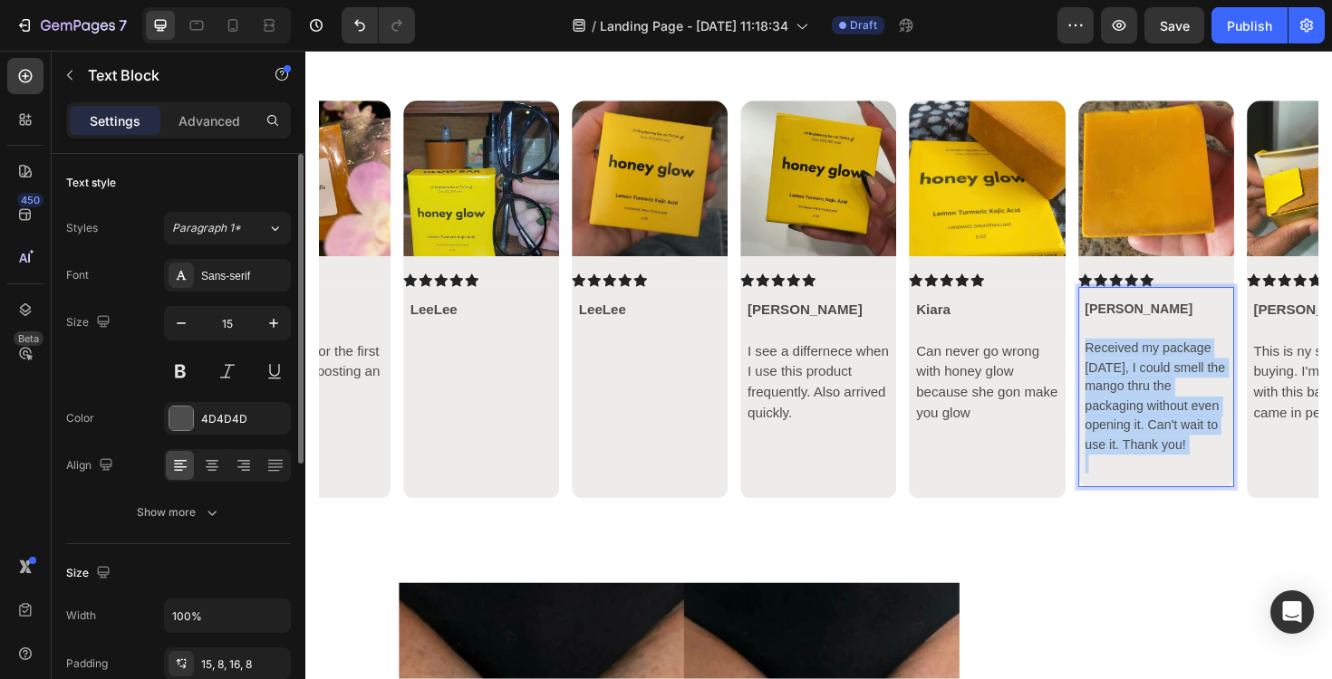
click at [1177, 447] on p "Received my package [DATE], I could smell the mango thru the packaging without …" at bounding box center [1205, 417] width 150 height 122
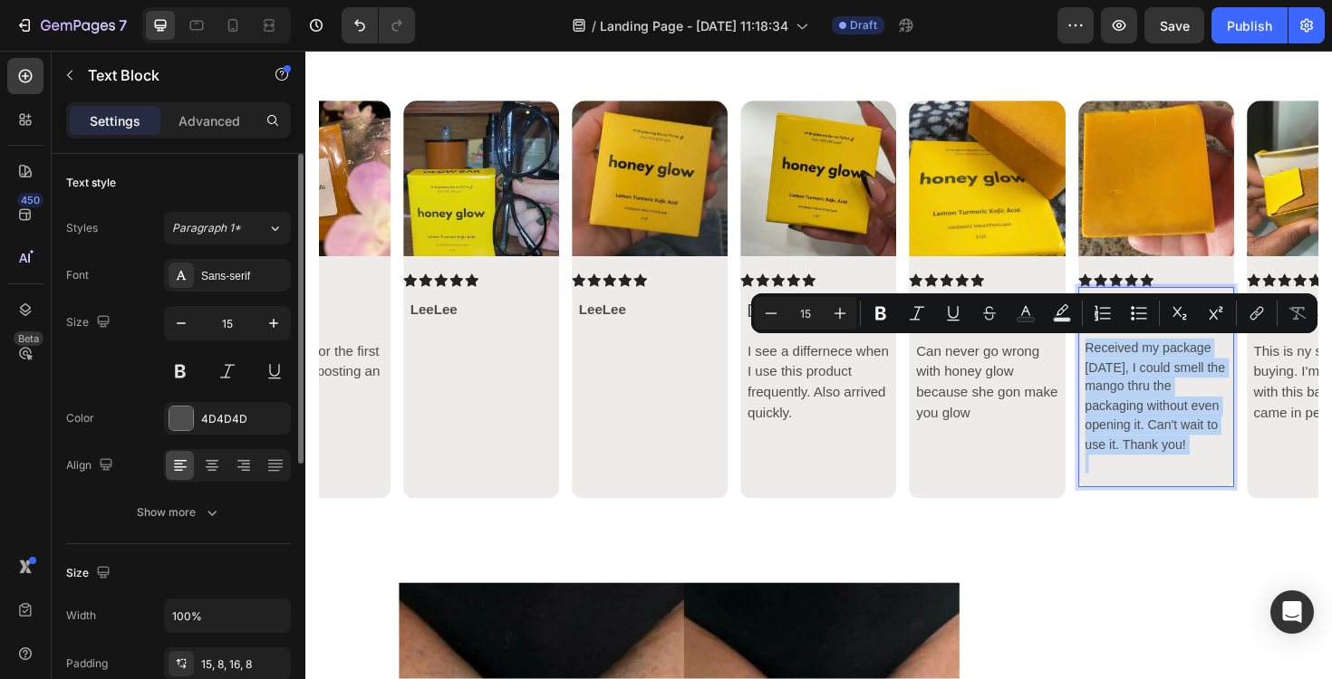
click at [1179, 486] on p "Rich Text Editor. Editing area: main" at bounding box center [1205, 488] width 150 height 21
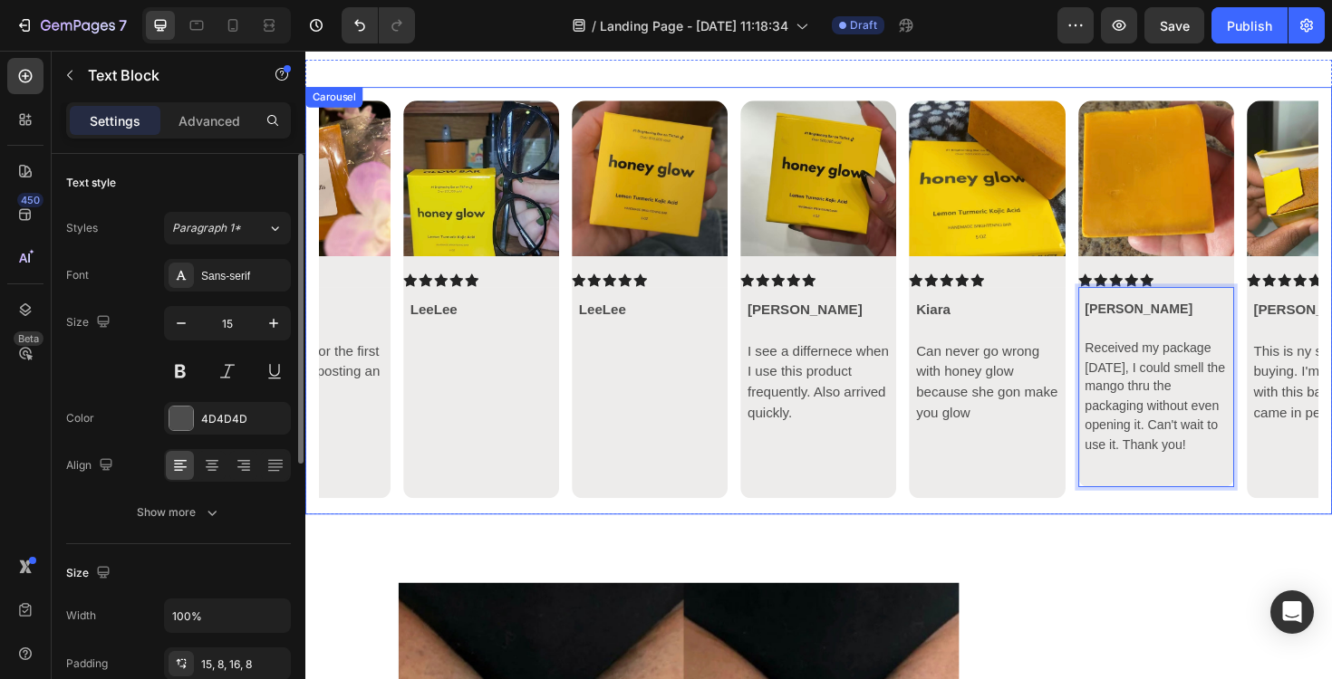
click at [1331, 322] on icon "Carousel Next Arrow" at bounding box center [1347, 315] width 9 height 15
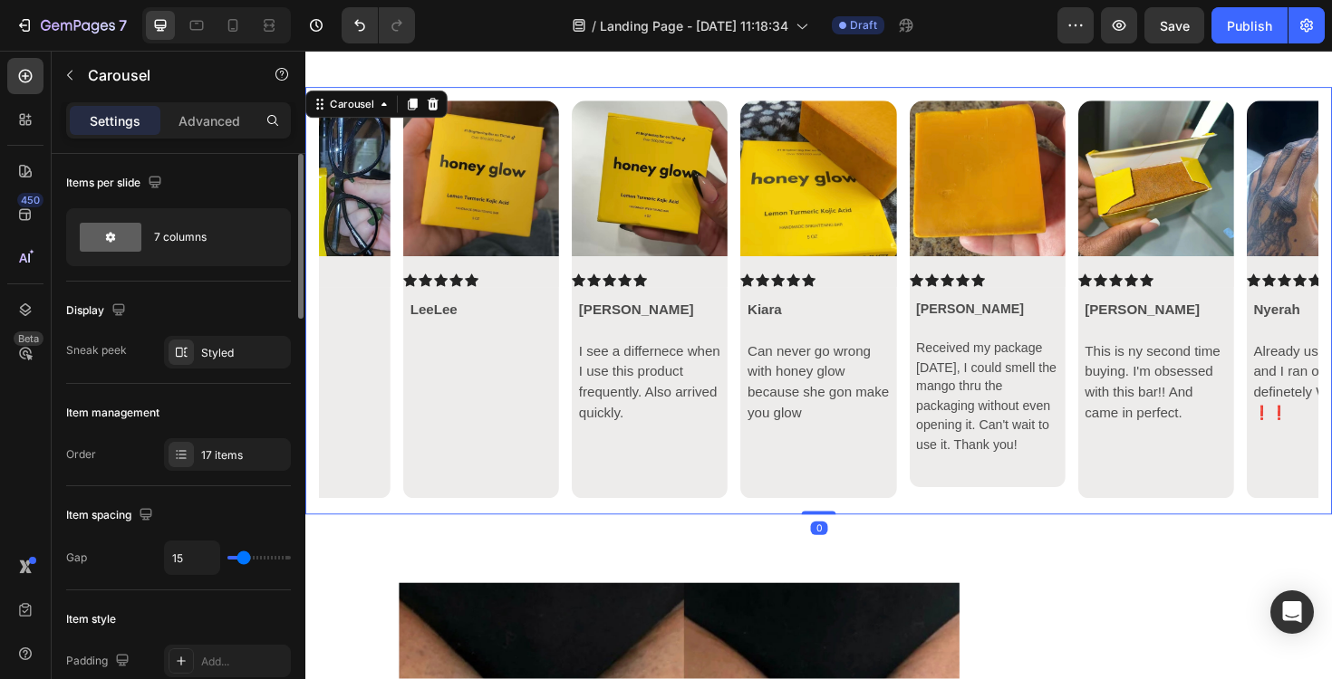
click at [1331, 312] on icon "Carousel Next Arrow" at bounding box center [1347, 316] width 22 height 22
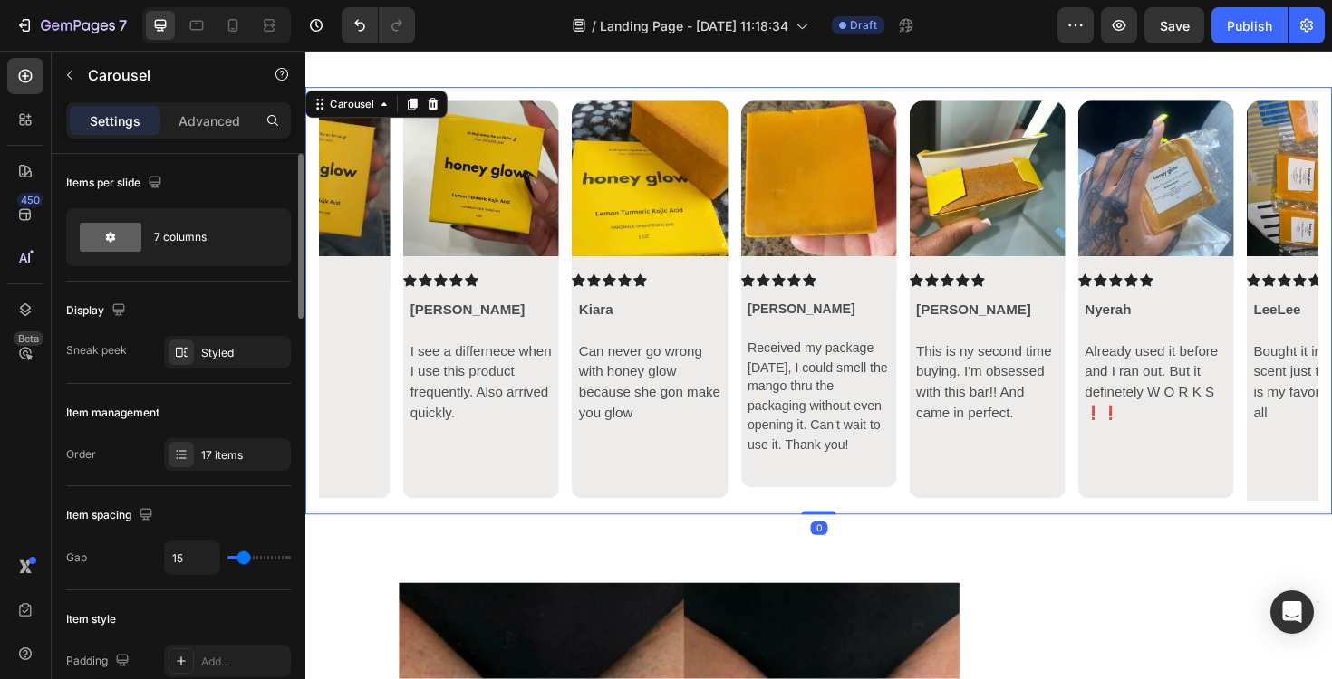
click at [1331, 312] on icon "Carousel Next Arrow" at bounding box center [1347, 316] width 22 height 22
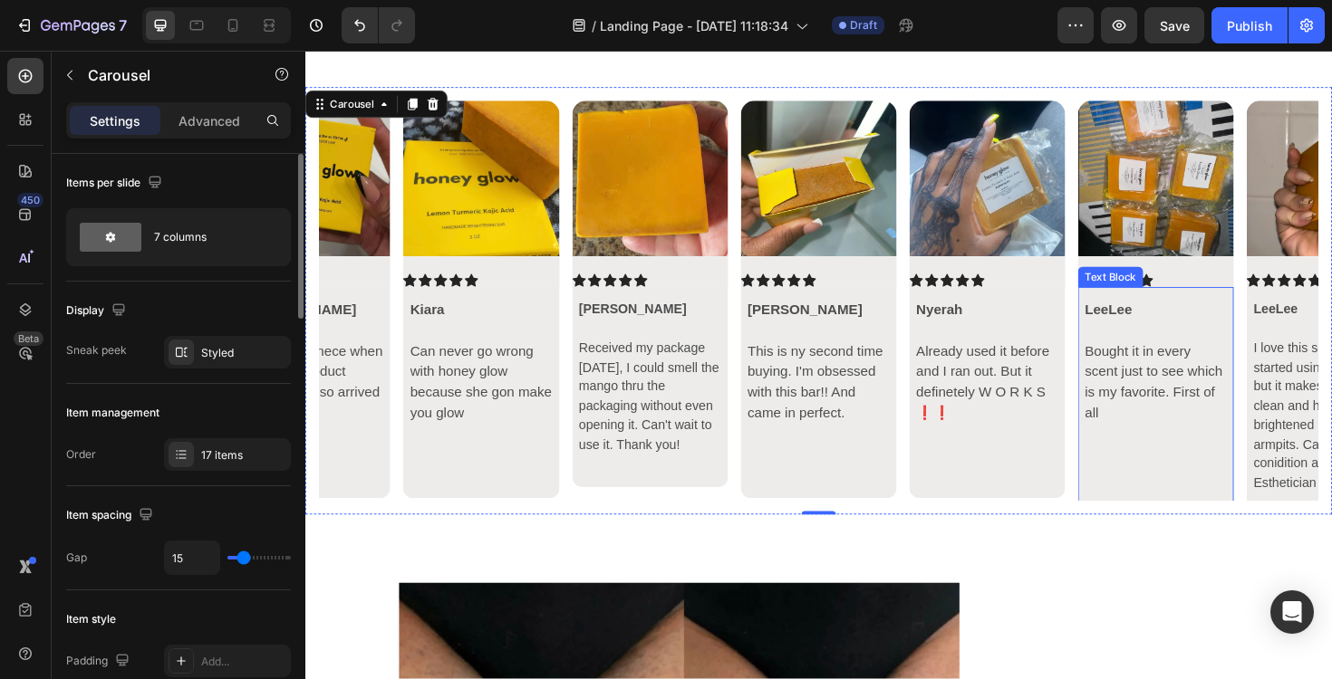
click at [1193, 502] on p at bounding box center [1205, 488] width 150 height 43
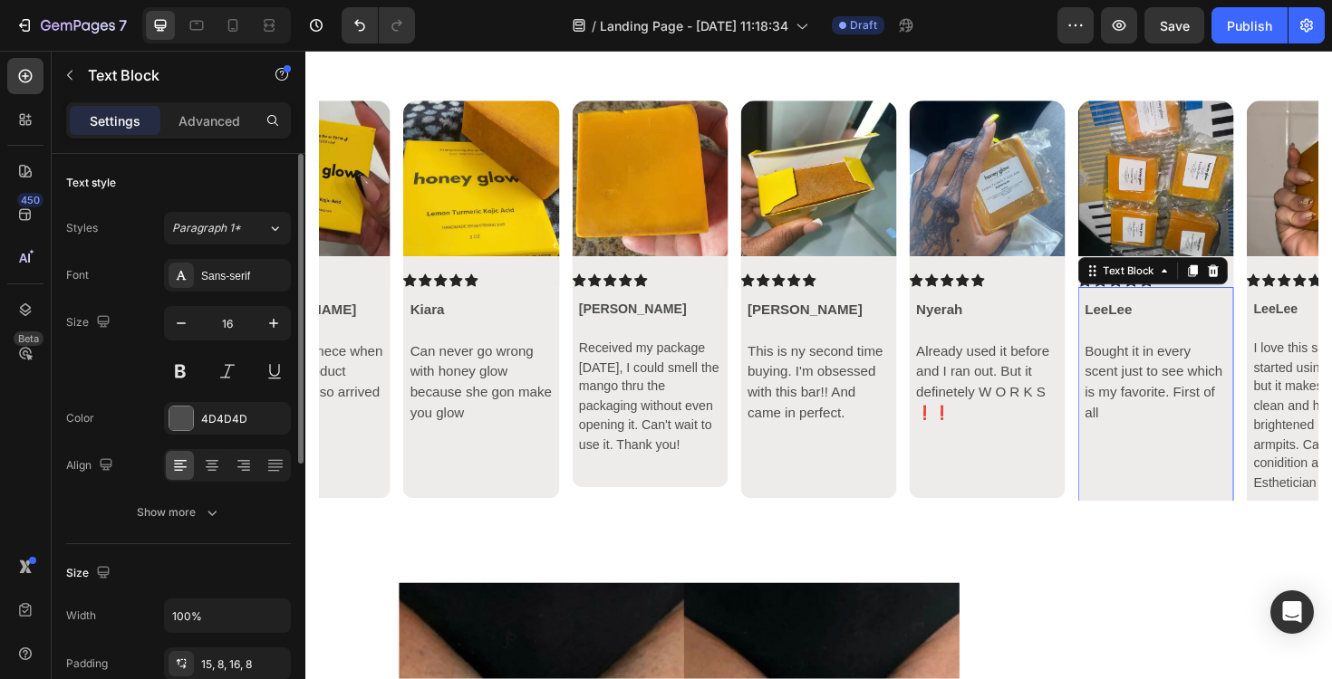
click at [1168, 530] on div "Image Icon Icon Icon Icon Icon Icon List Hillaree Rising 🌻 This has made such a…" at bounding box center [848, 316] width 1087 height 453
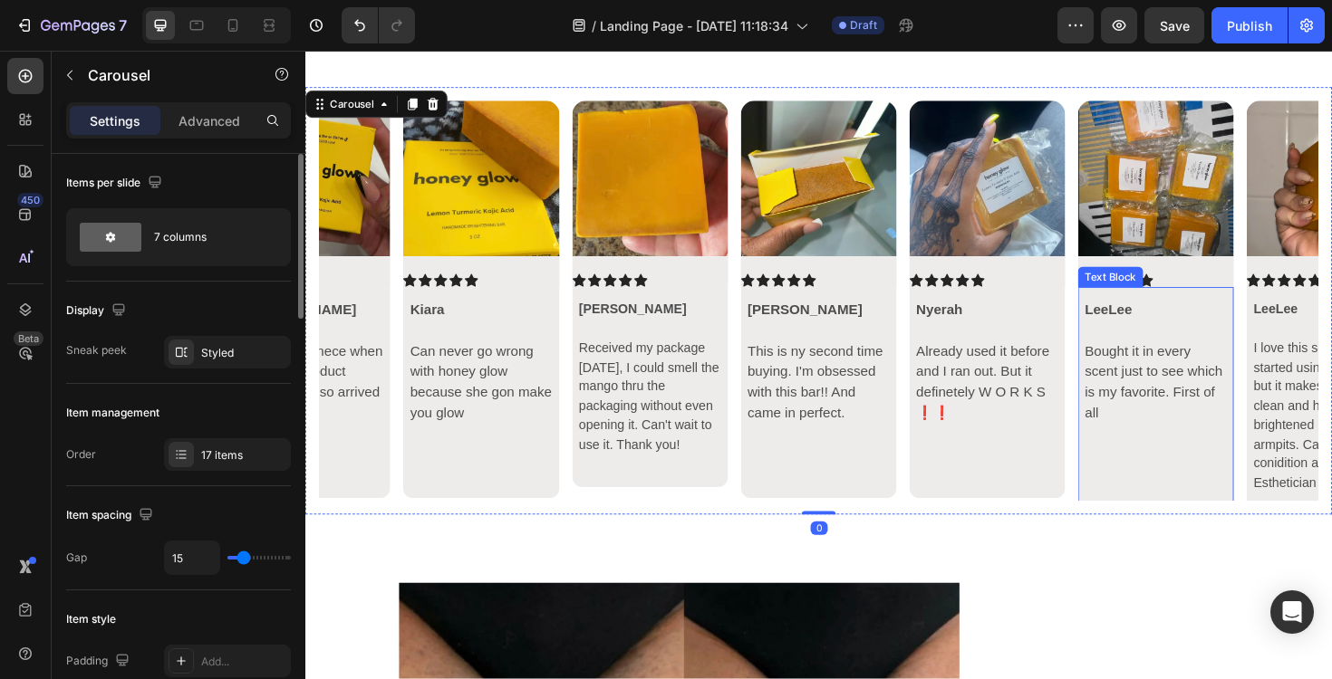
click at [1159, 508] on p at bounding box center [1205, 488] width 150 height 43
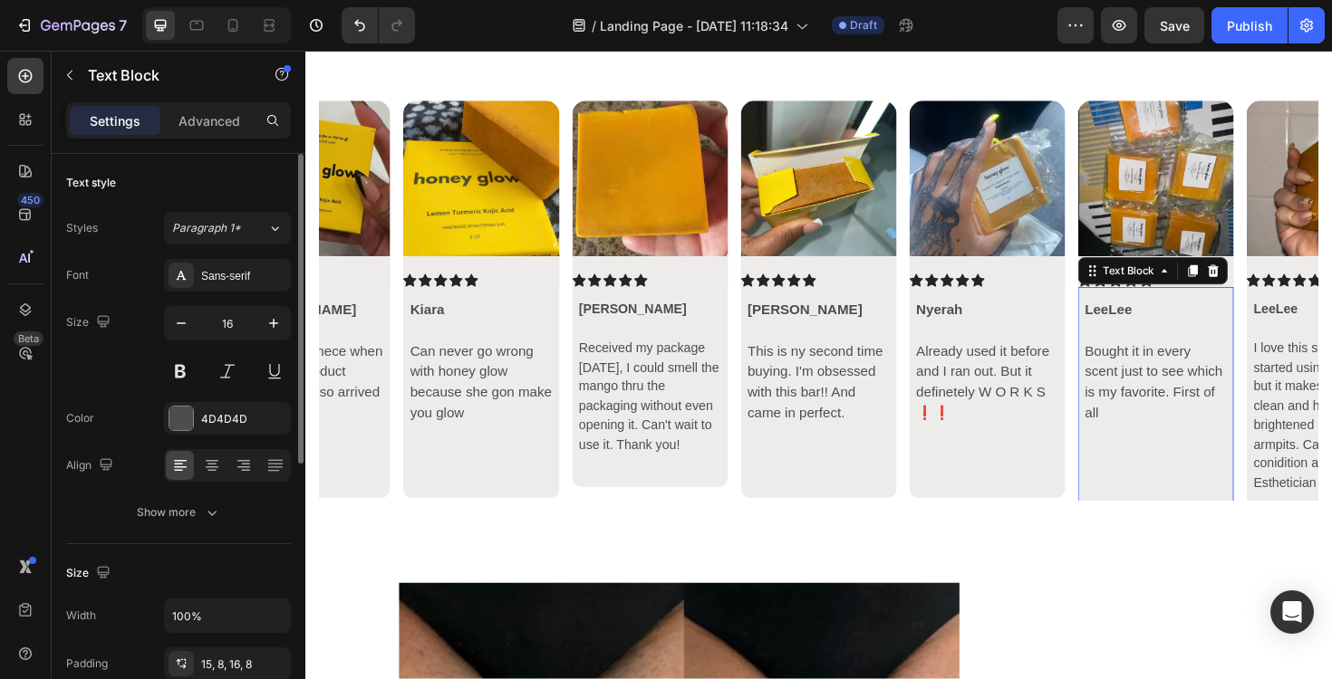
click at [1159, 508] on p at bounding box center [1205, 488] width 150 height 43
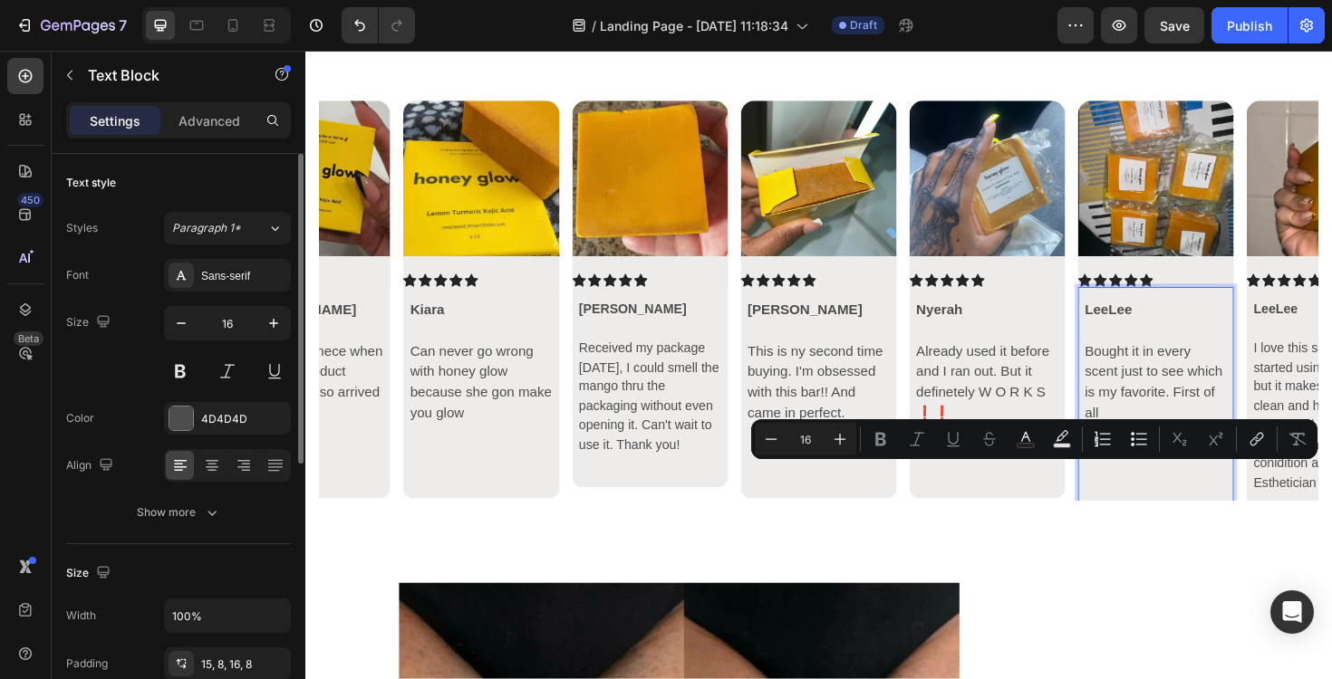
click at [1139, 498] on p "Rich Text Editor. Editing area: main" at bounding box center [1205, 488] width 150 height 43
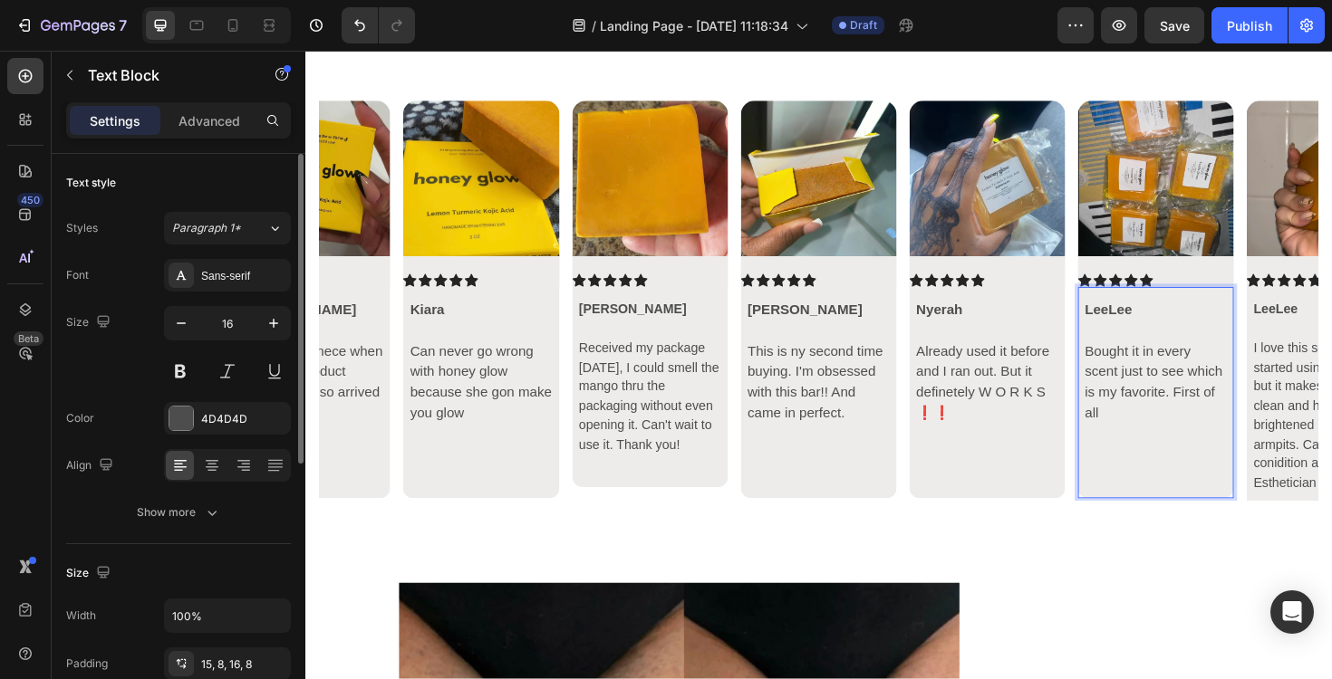
click at [1034, 494] on p at bounding box center [1027, 500] width 150 height 22
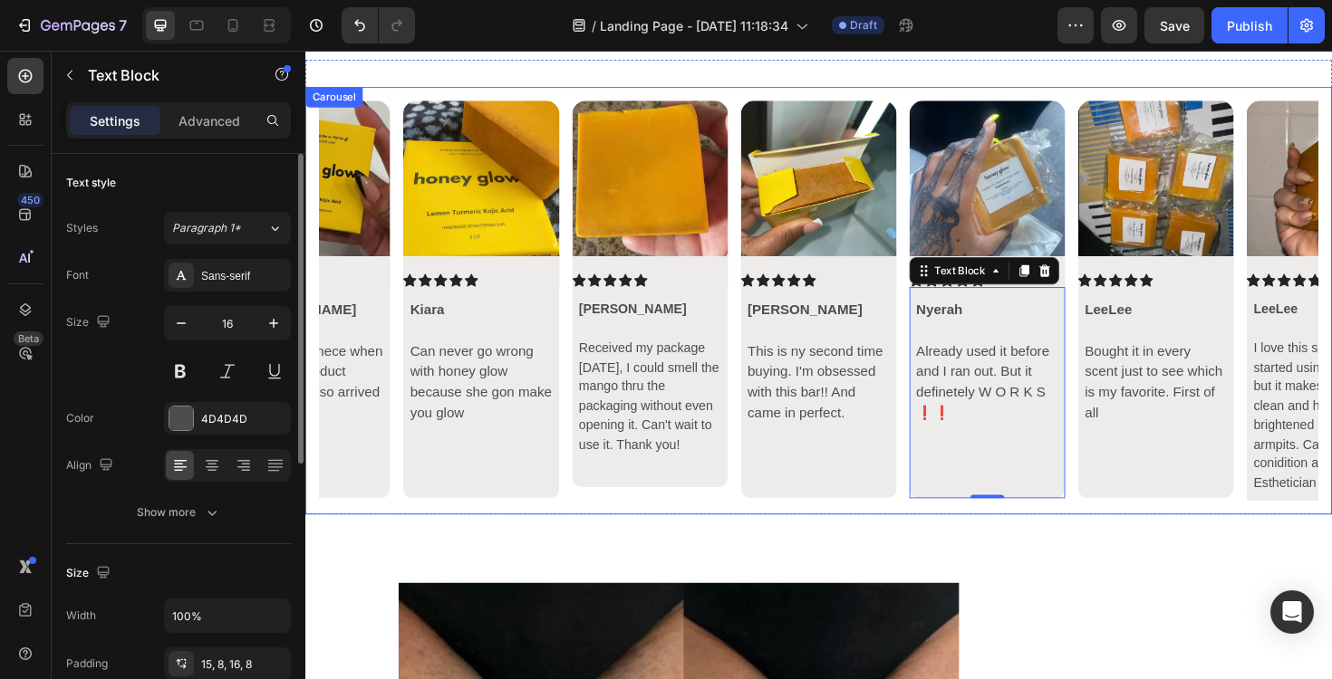
click at [1331, 312] on icon "Carousel Next Arrow" at bounding box center [1347, 315] width 9 height 15
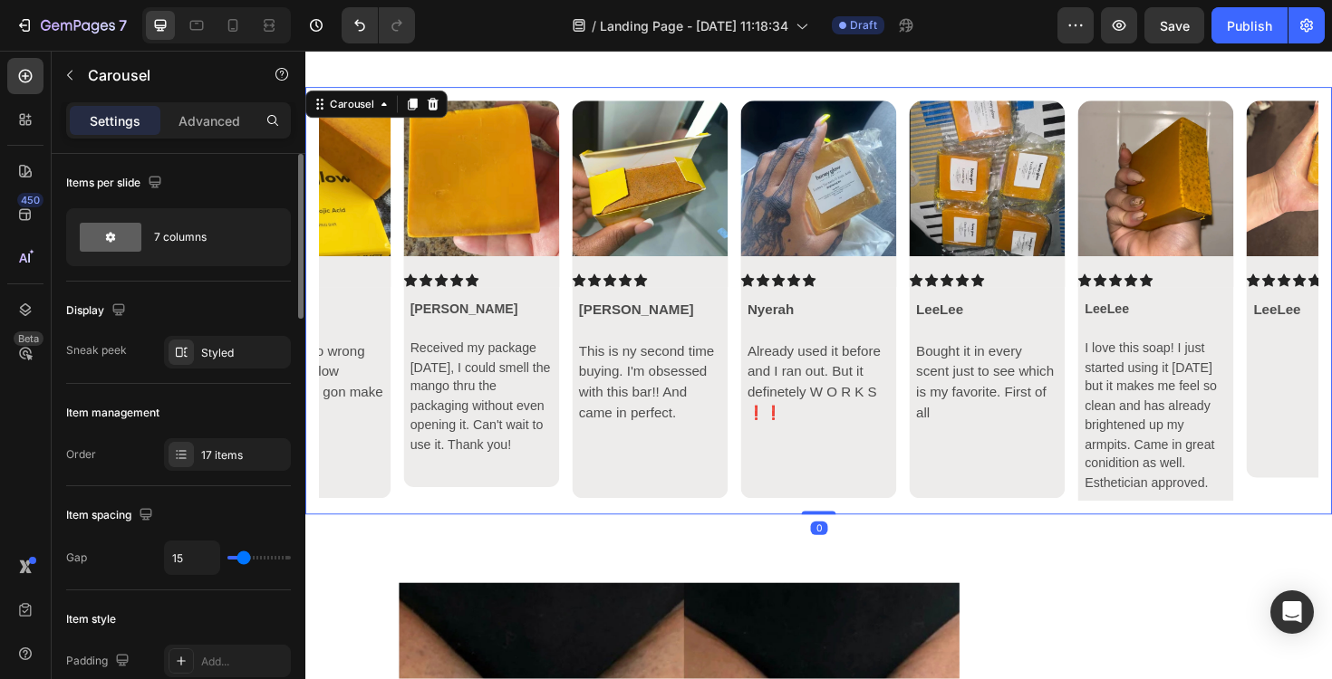
click at [1331, 310] on icon "Carousel Next Arrow" at bounding box center [1347, 316] width 22 height 22
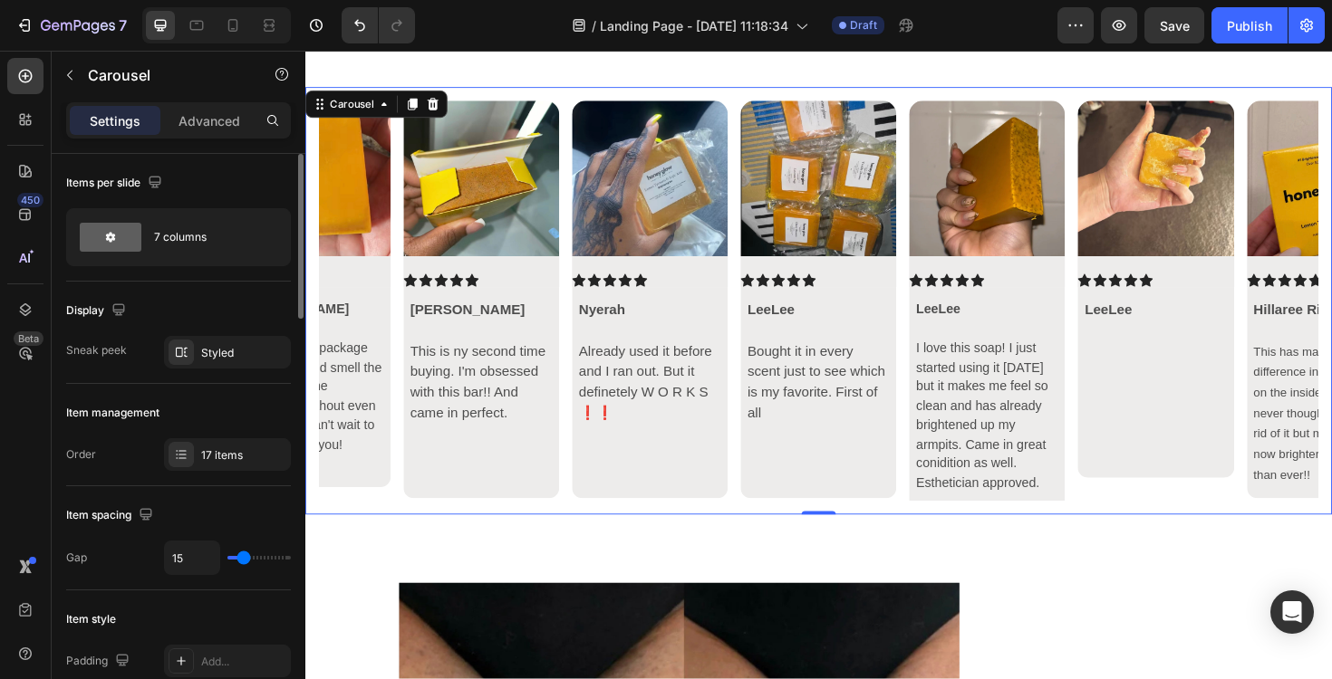
click at [1086, 522] on p at bounding box center [1027, 529] width 150 height 21
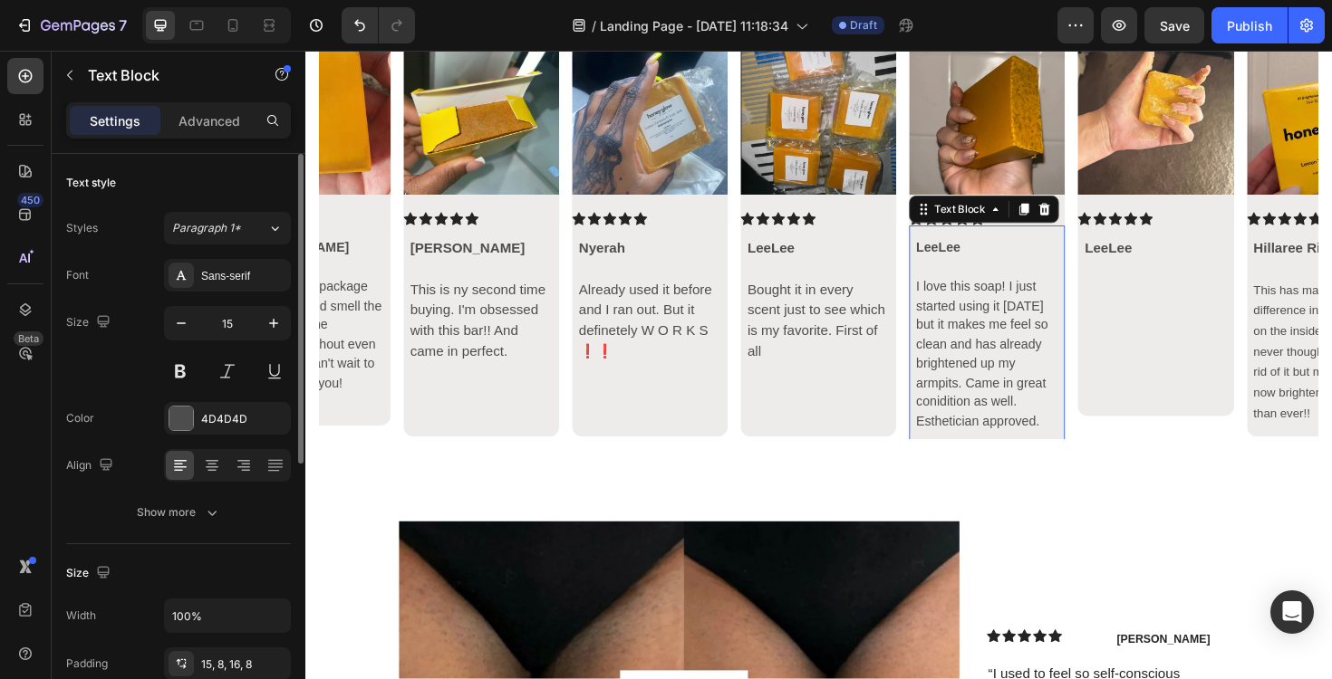
scroll to position [7319, 0]
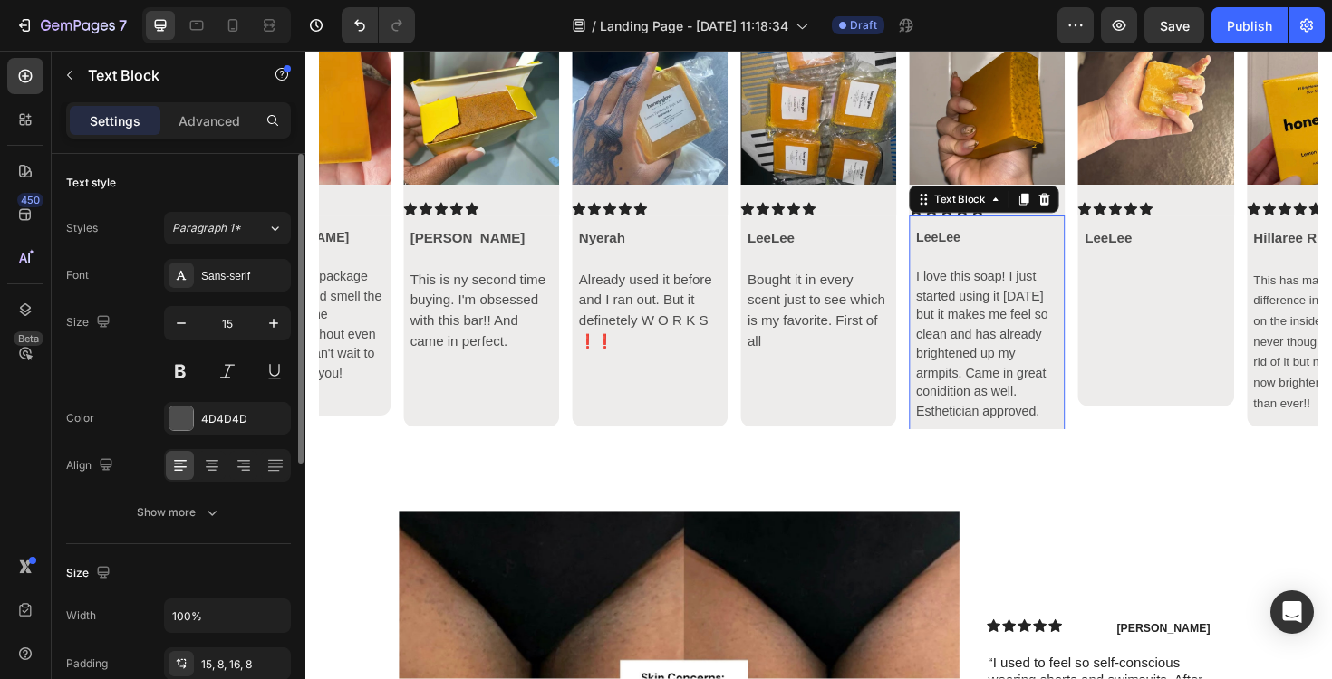
click at [1015, 443] on p "Rich Text Editor. Editing area: main" at bounding box center [1027, 453] width 150 height 21
click at [995, 446] on div "LeeLee I love this soap! I just started using it [DATE] but it makes me feel so…" at bounding box center [1027, 342] width 165 height 232
click at [972, 446] on div "LeeLee I love this soap! I just started using it [DATE] but it makes me feel so…" at bounding box center [1027, 342] width 165 height 232
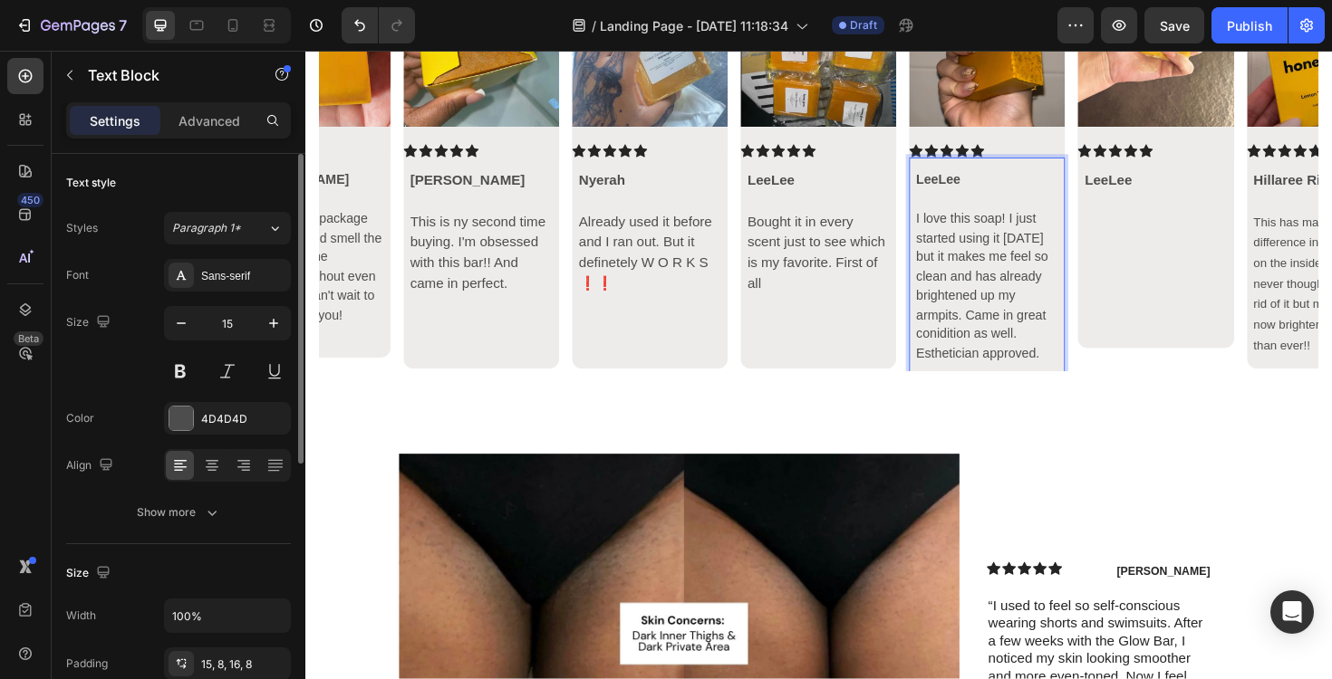
scroll to position [7387, 0]
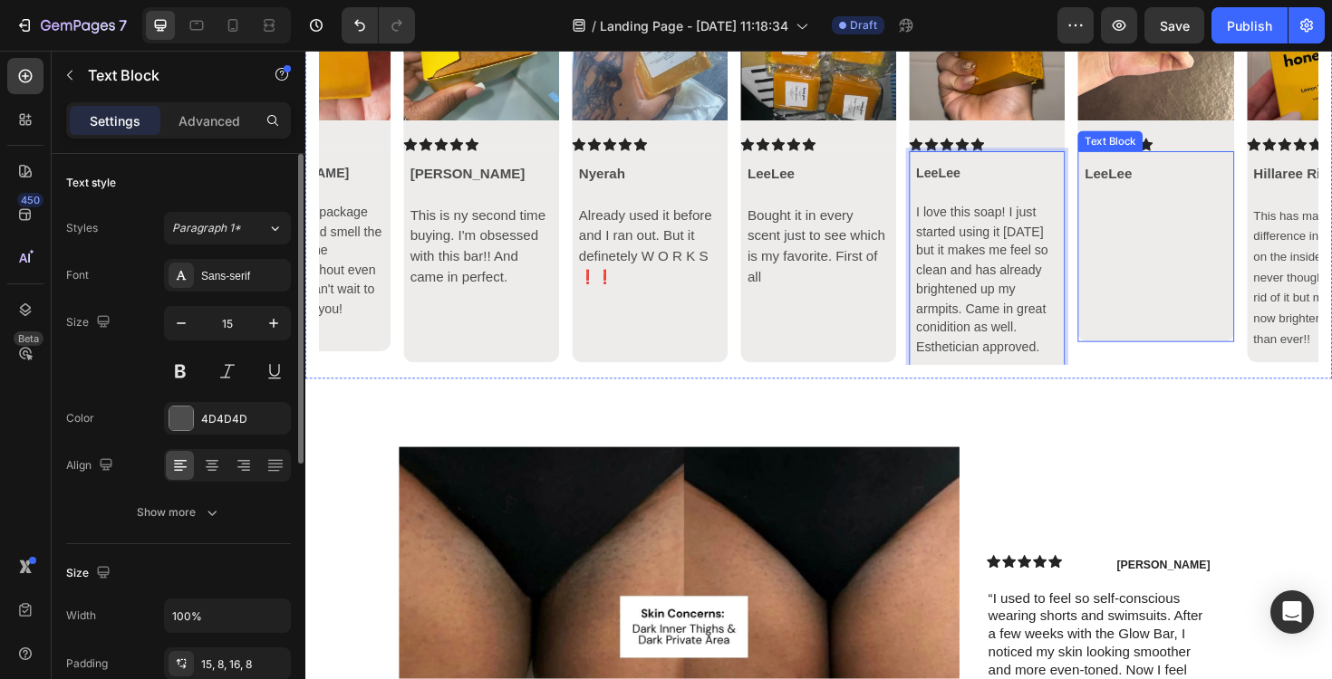
click at [1207, 269] on p at bounding box center [1205, 279] width 150 height 43
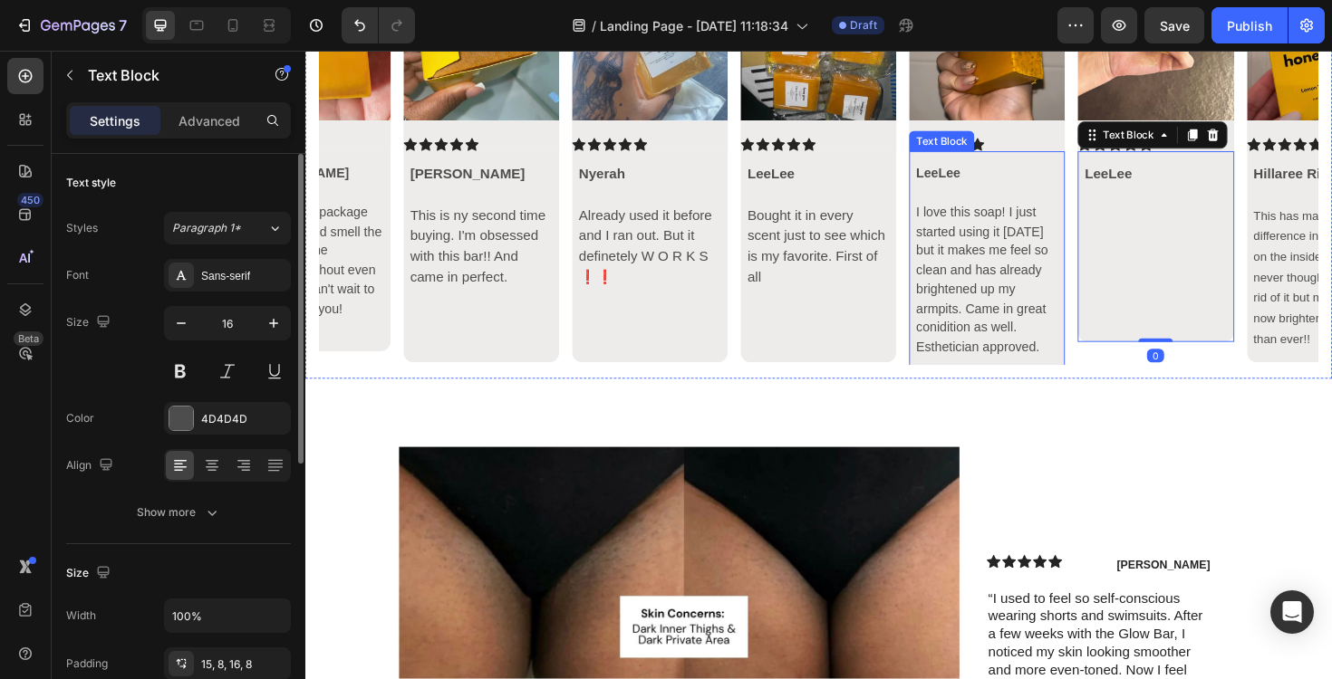
click at [1082, 373] on p "I love this soap! I just started using it [DATE] but it makes me feel so clean …" at bounding box center [1027, 293] width 150 height 163
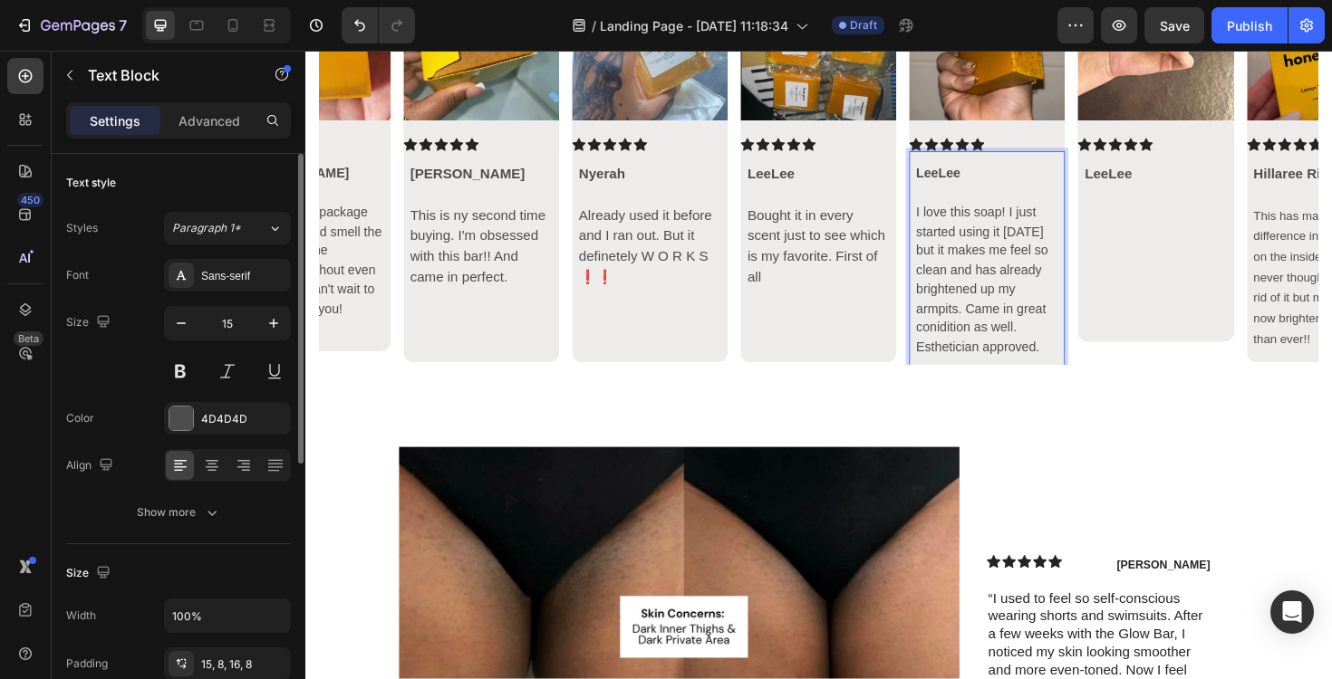
click at [1082, 373] on p "I love this soap! I just started using it [DATE] but it makes me feel so clean …" at bounding box center [1027, 293] width 150 height 163
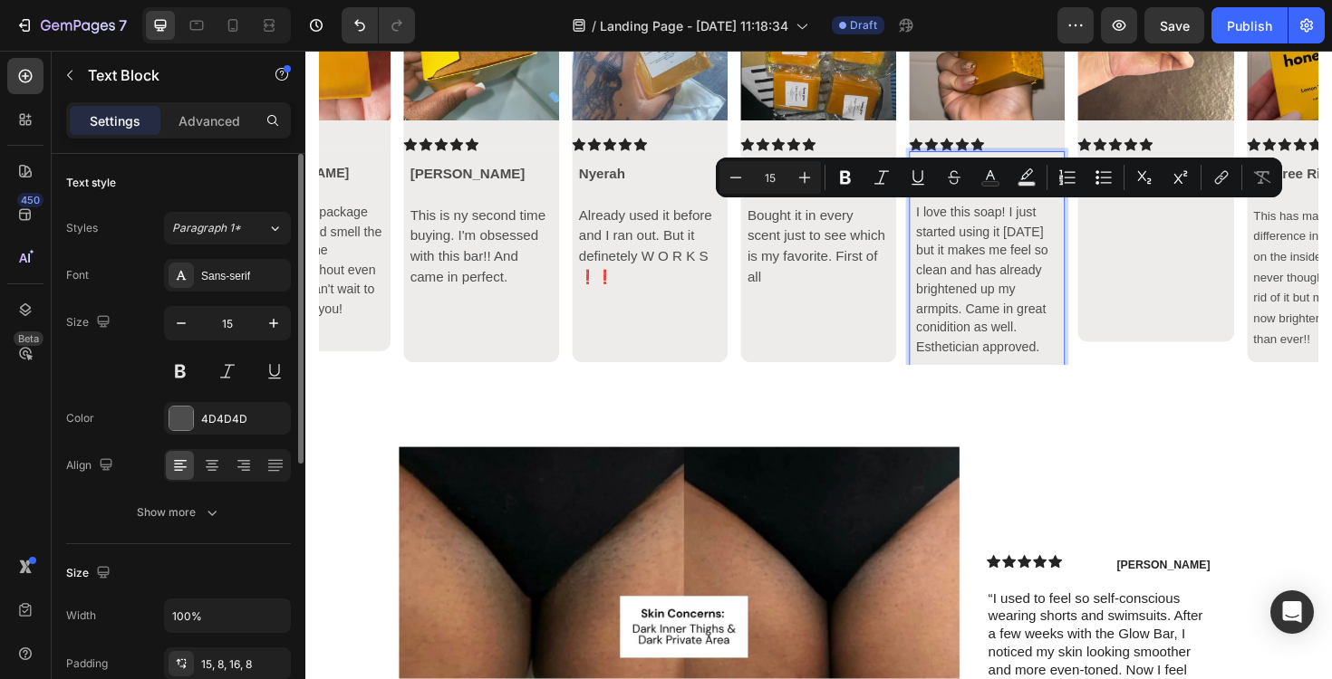
click at [1069, 369] on p "I love this soap! I just started using it [DATE] but it makes me feel so clean …" at bounding box center [1027, 293] width 150 height 163
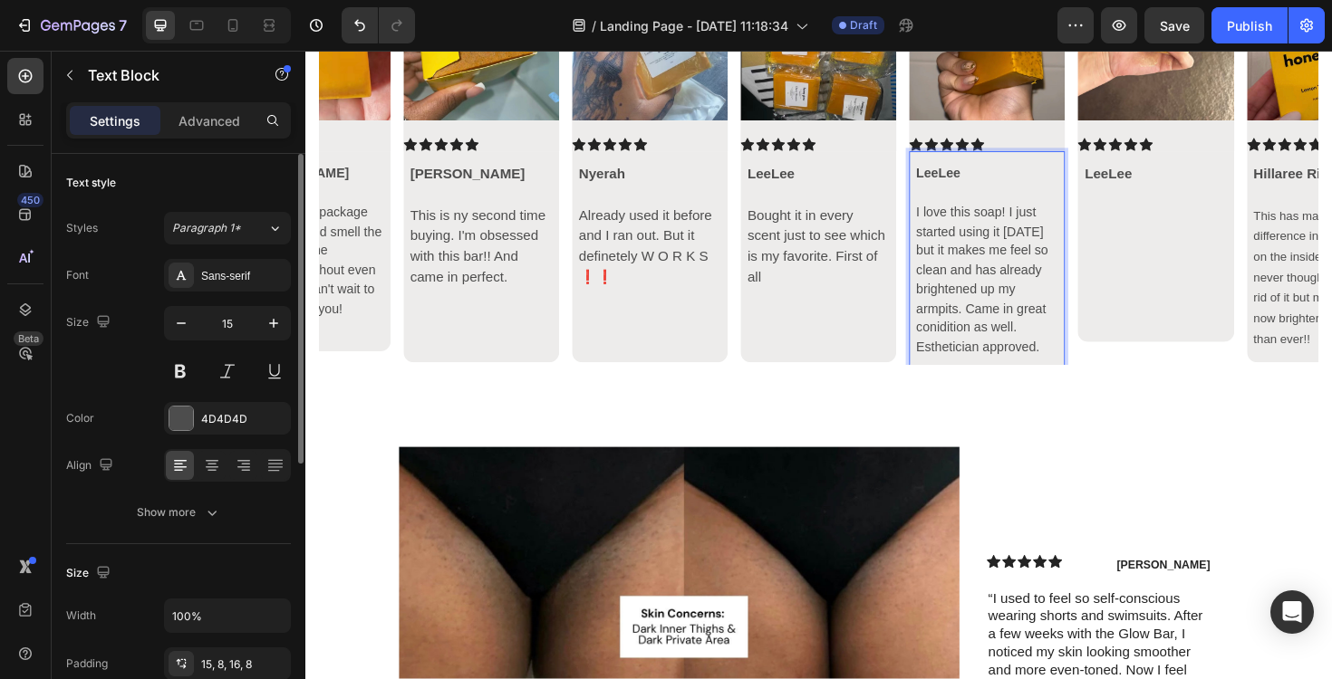
click at [1043, 378] on div "LeeLee I love this soap! I just started using it [DATE] but it makes me feel so…" at bounding box center [1027, 274] width 165 height 232
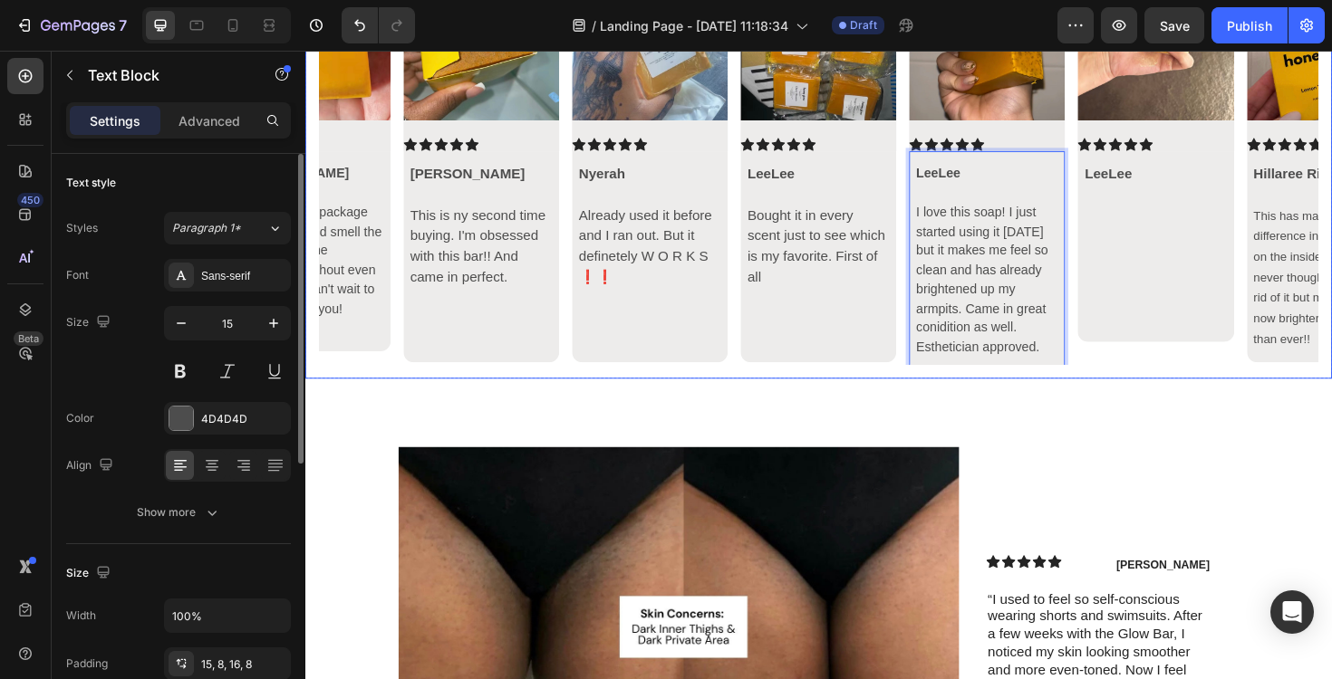
click at [1125, 387] on div "Image Icon Icon Icon Icon Icon Icon List Hillaree Rising 🌻 This has made such a…" at bounding box center [848, 172] width 1087 height 453
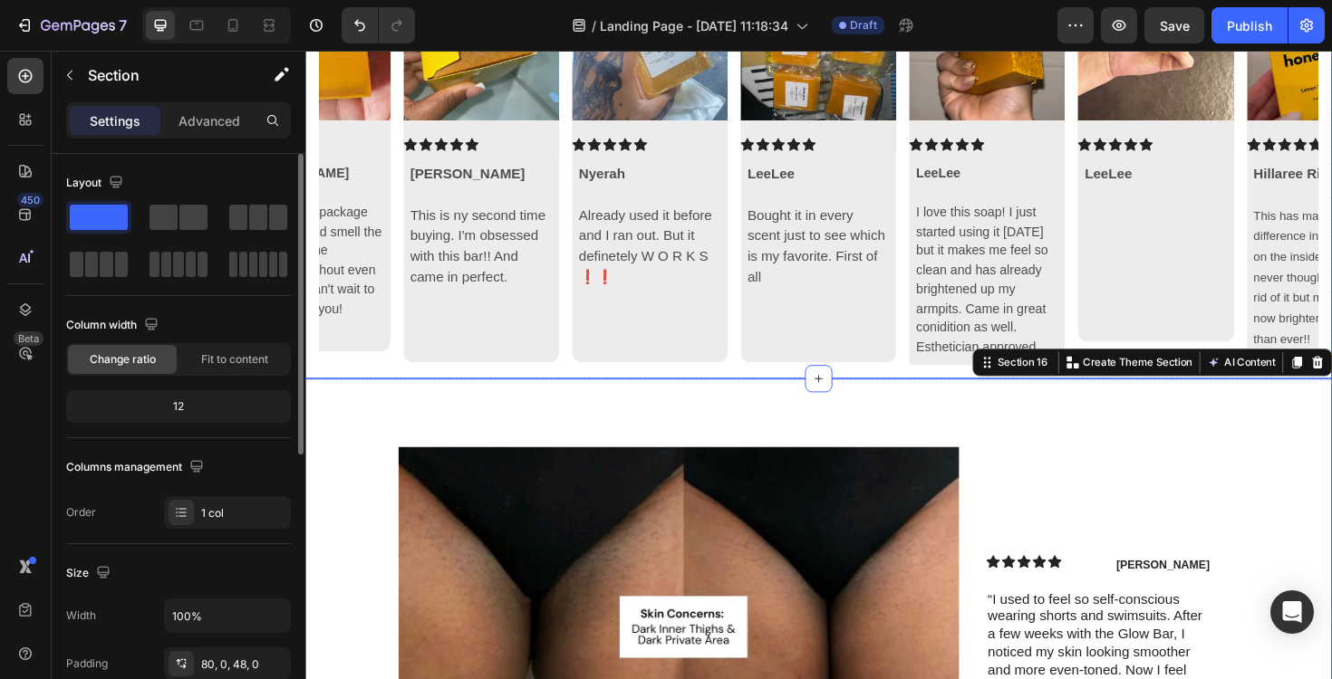
click at [1100, 337] on p "I love this soap! I just started using it [DATE] but it makes me feel so clean …" at bounding box center [1027, 293] width 150 height 163
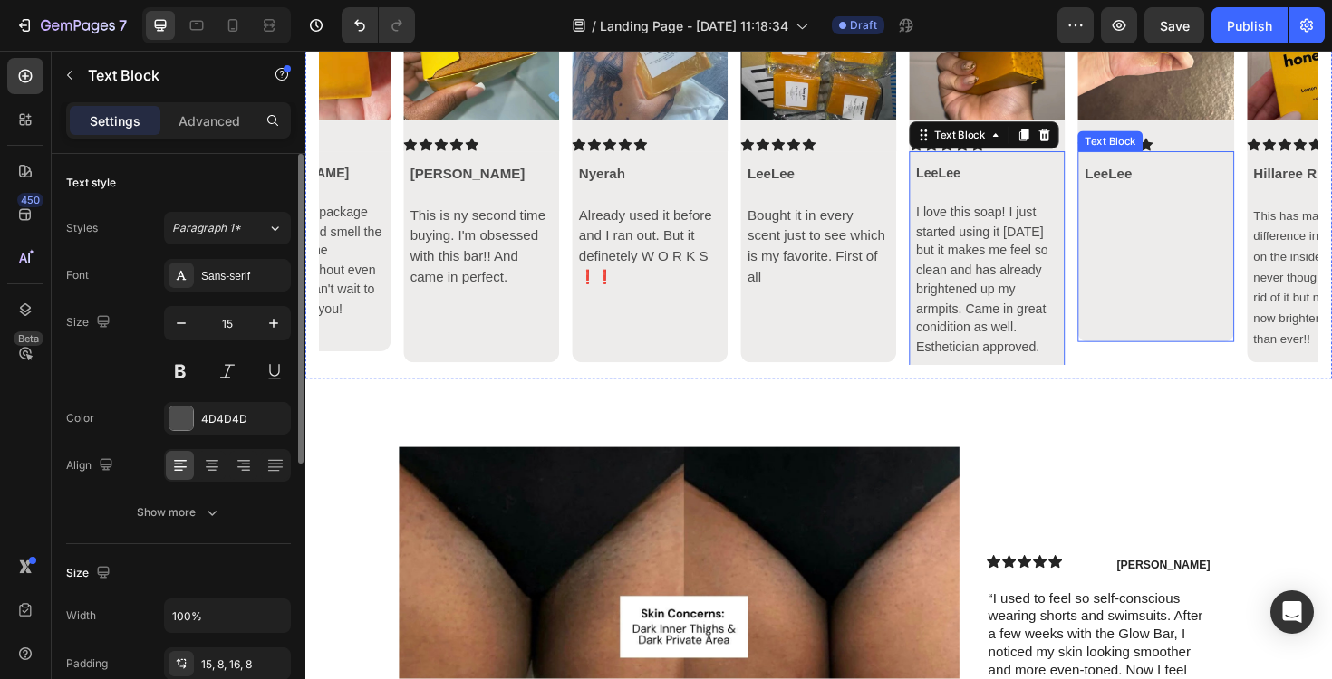
click at [1146, 331] on p at bounding box center [1205, 334] width 150 height 22
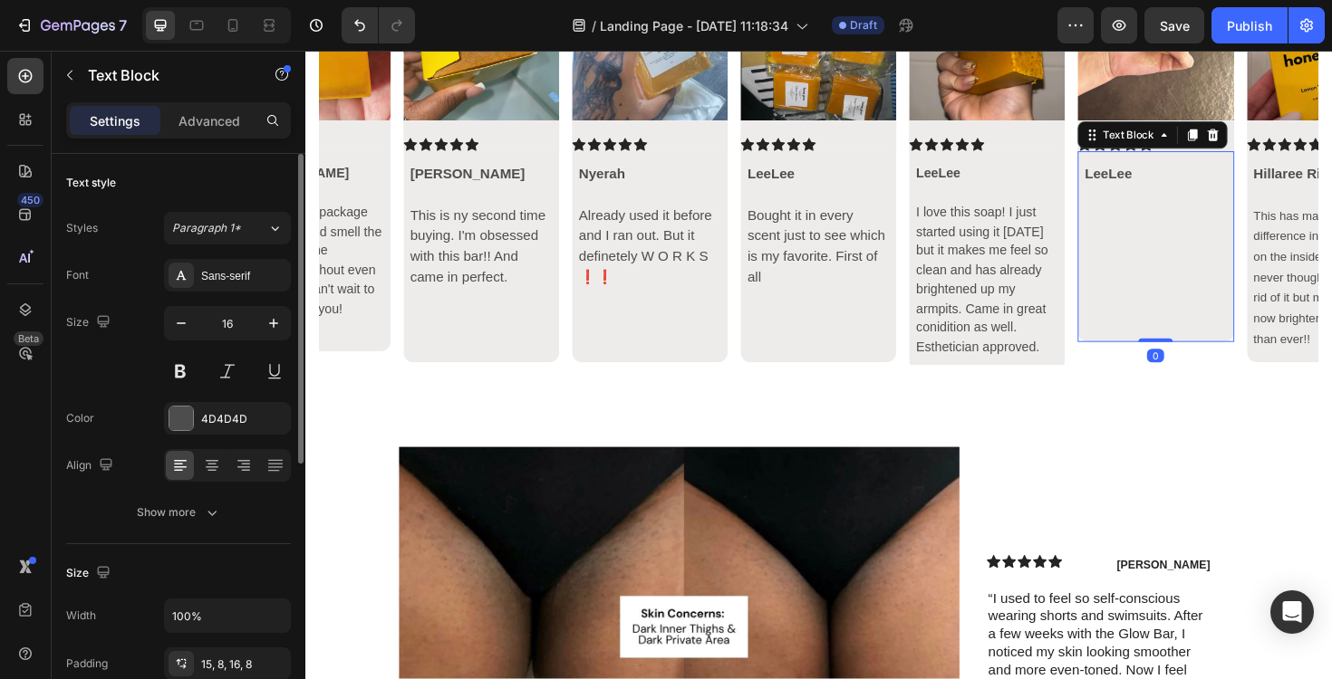
click at [1154, 334] on p at bounding box center [1205, 334] width 150 height 22
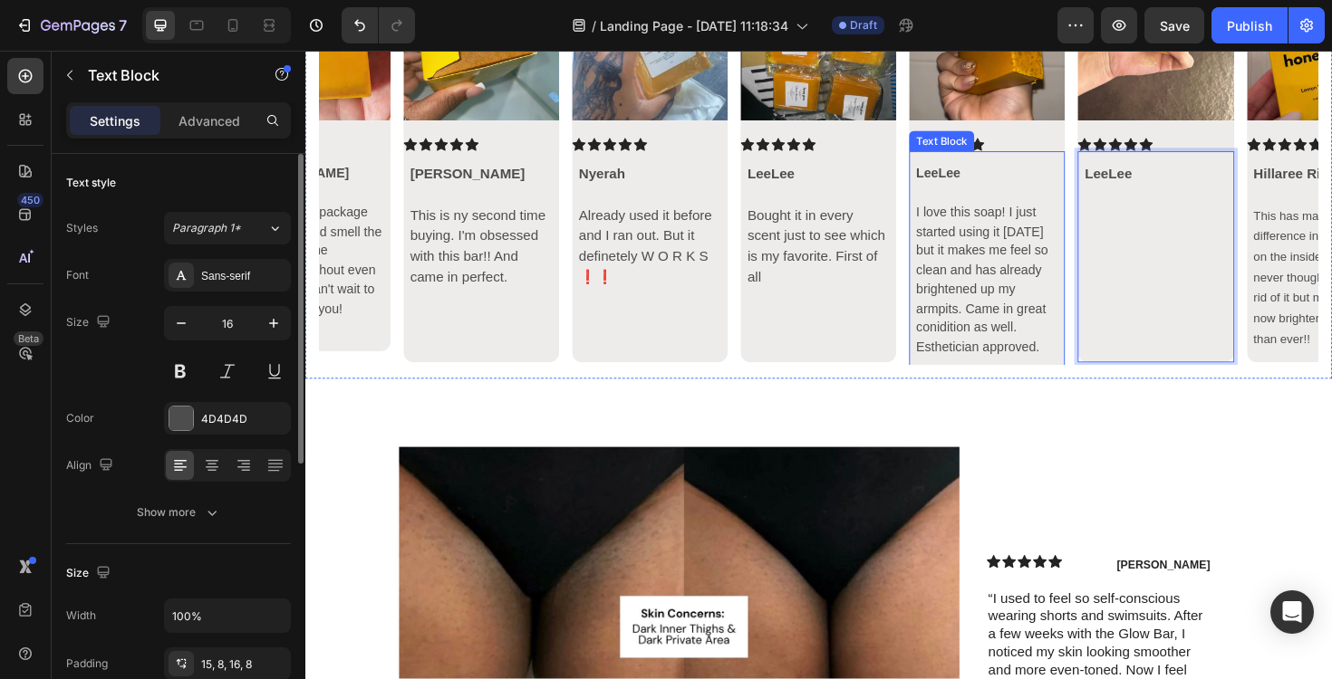
click at [1065, 324] on p "I love this soap! I just started using it [DATE] but it makes me feel so clean …" at bounding box center [1027, 293] width 150 height 163
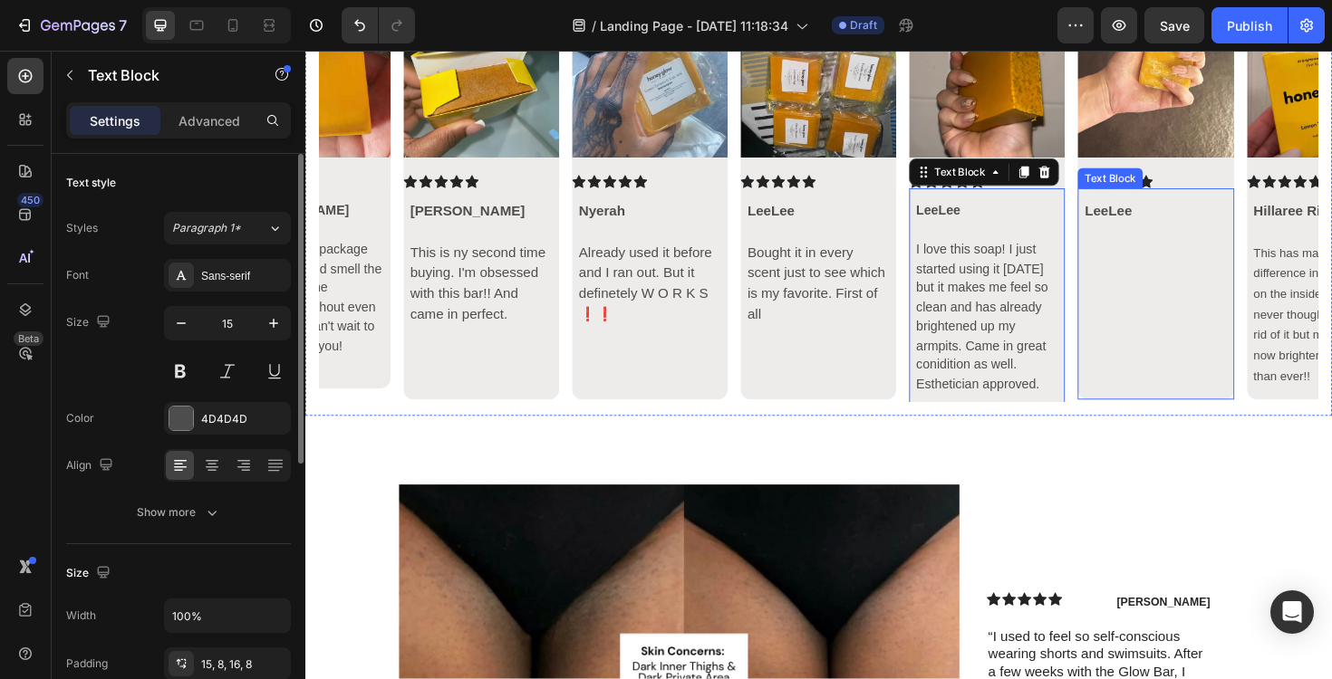
scroll to position [7331, 0]
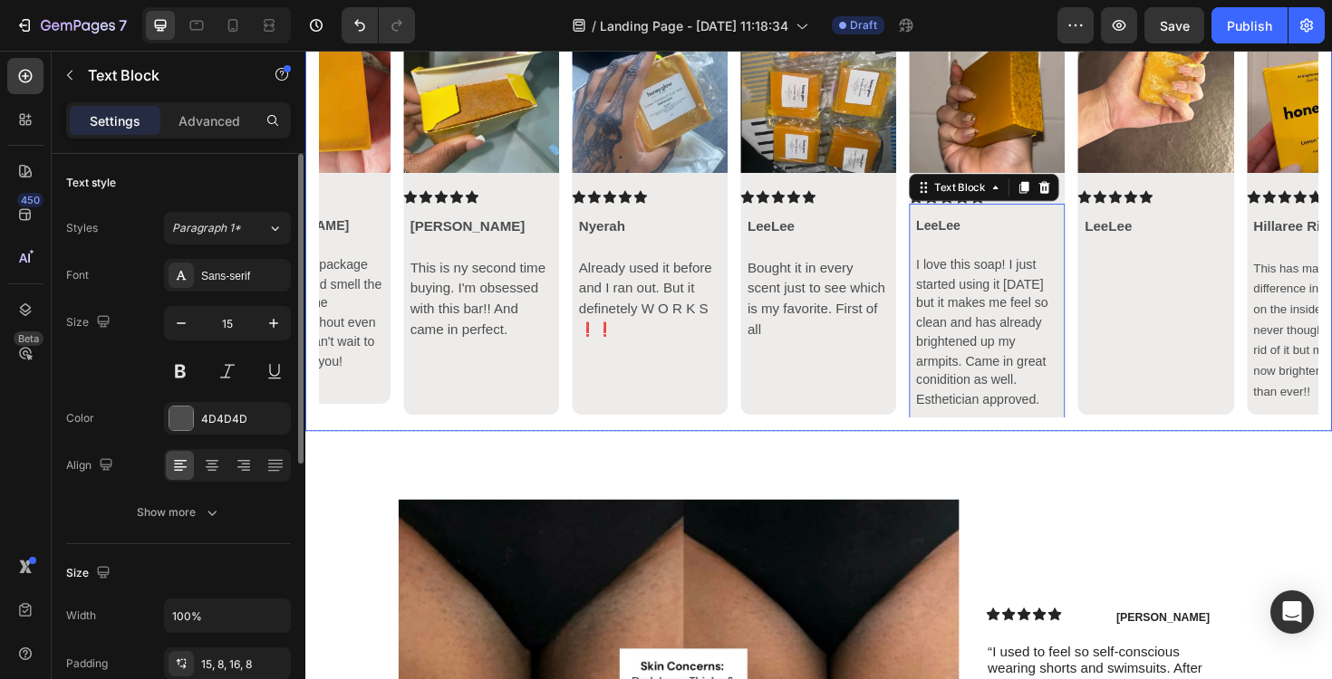
click at [1331, 220] on icon "Carousel Next Arrow" at bounding box center [1347, 228] width 22 height 22
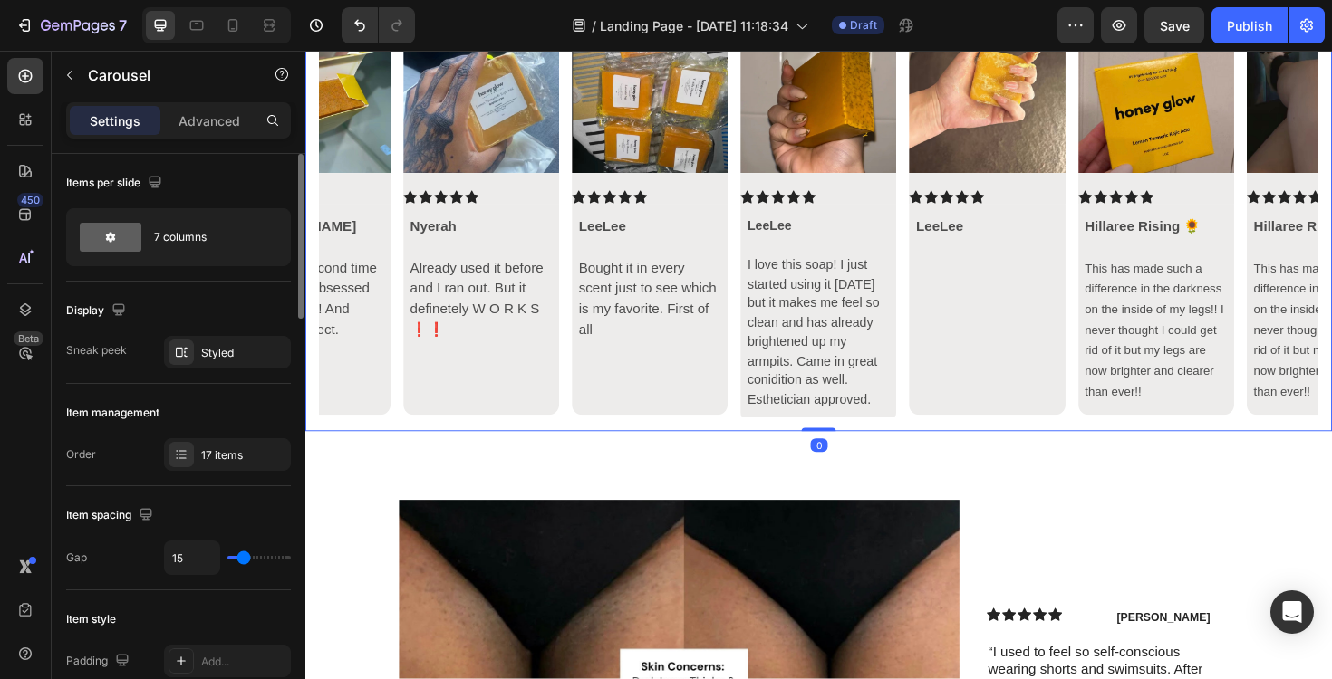
click at [1331, 220] on icon "Carousel Next Arrow" at bounding box center [1347, 228] width 22 height 22
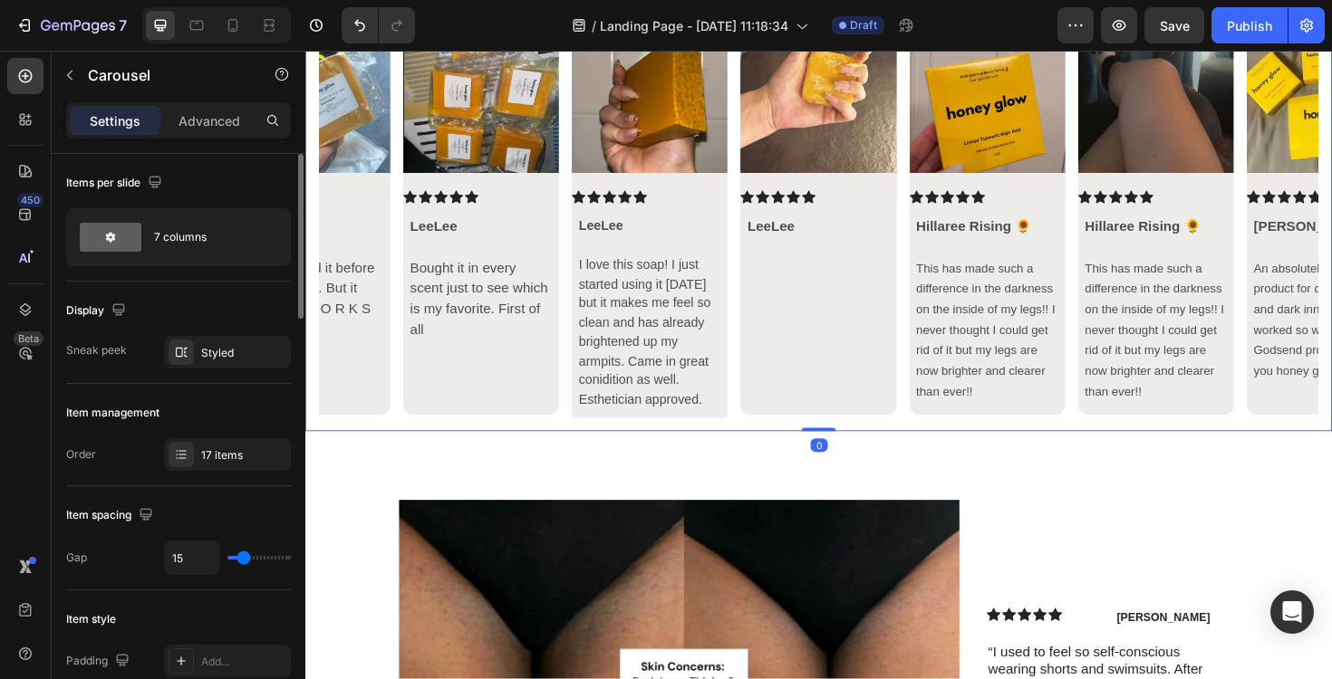
click at [1331, 220] on icon "Carousel Next Arrow" at bounding box center [1347, 228] width 22 height 22
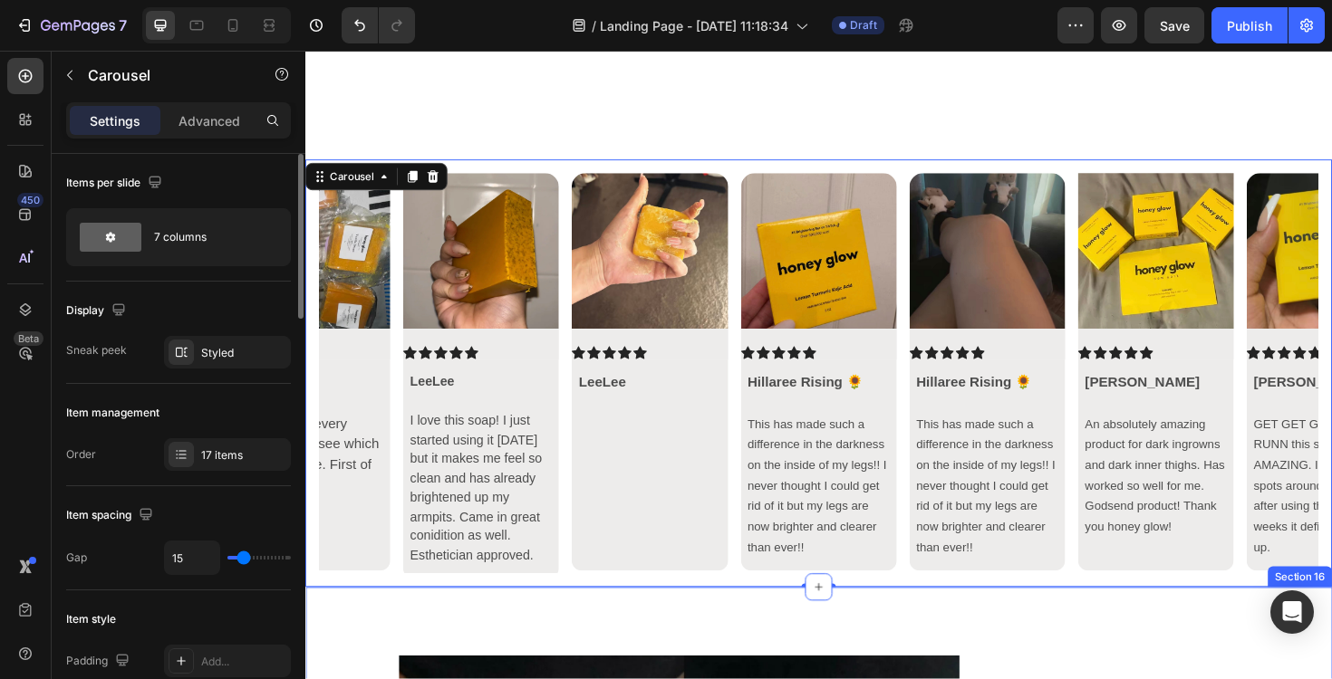
scroll to position [7298, 0]
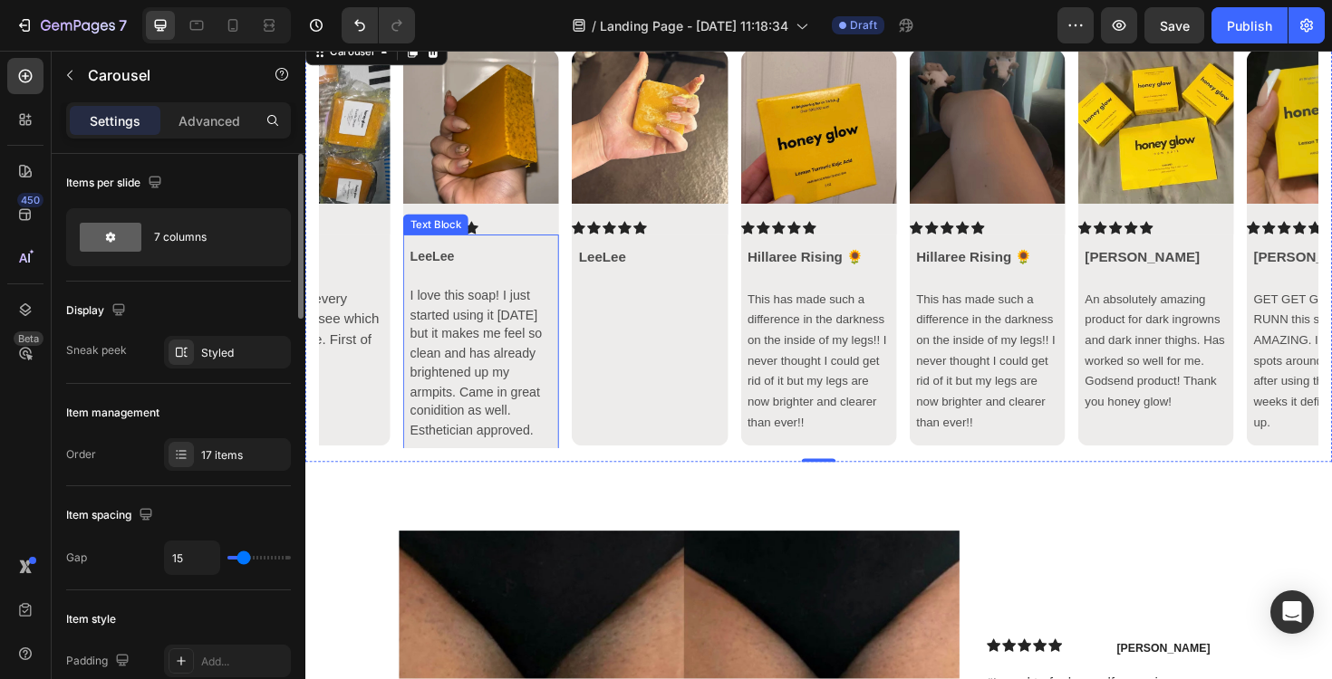
click at [529, 469] on div "LeeLee I love this soap! I just started using it [DATE] but it makes me feel so…" at bounding box center [491, 362] width 165 height 232
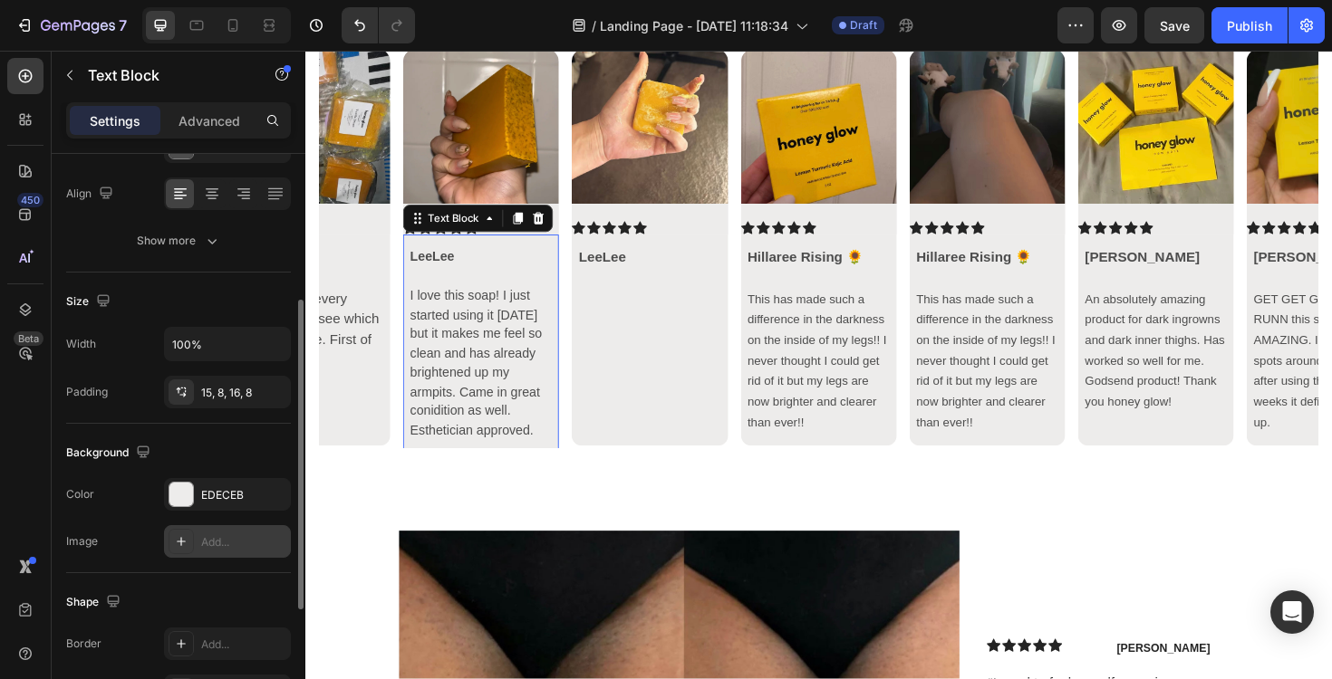
scroll to position [496, 0]
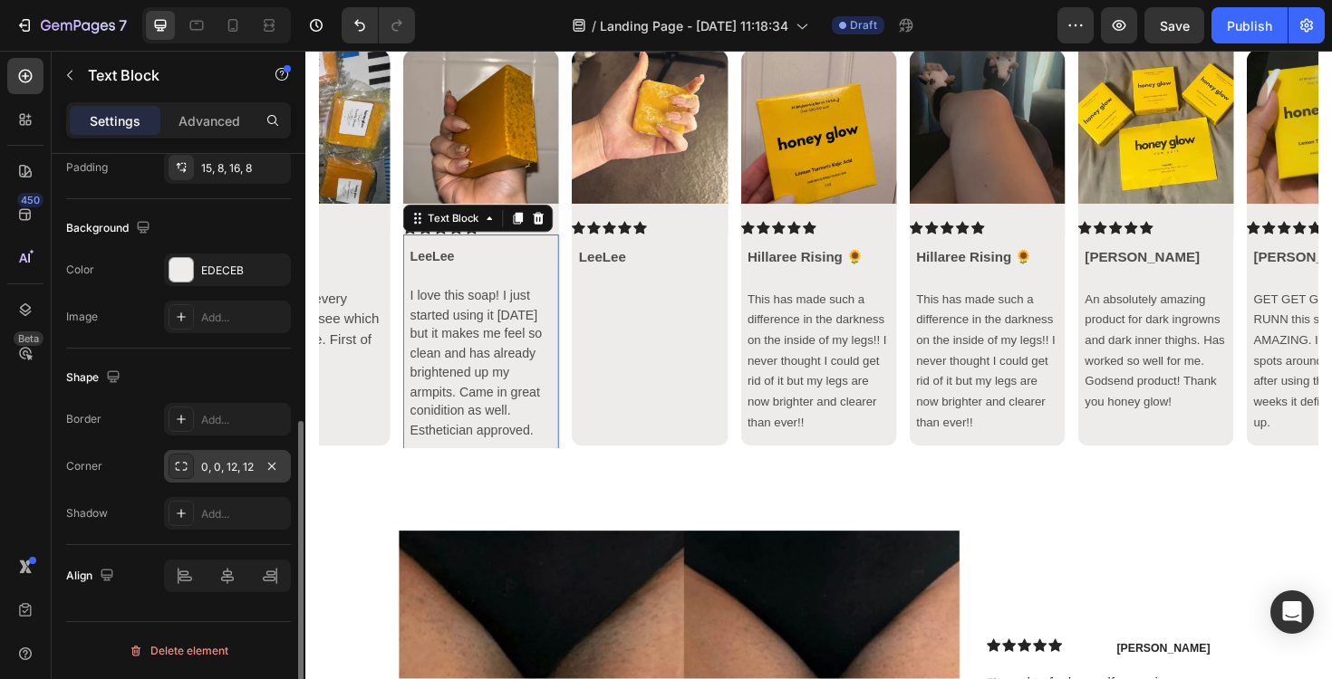
click at [216, 474] on div "0, 0, 12, 12" at bounding box center [227, 467] width 53 height 16
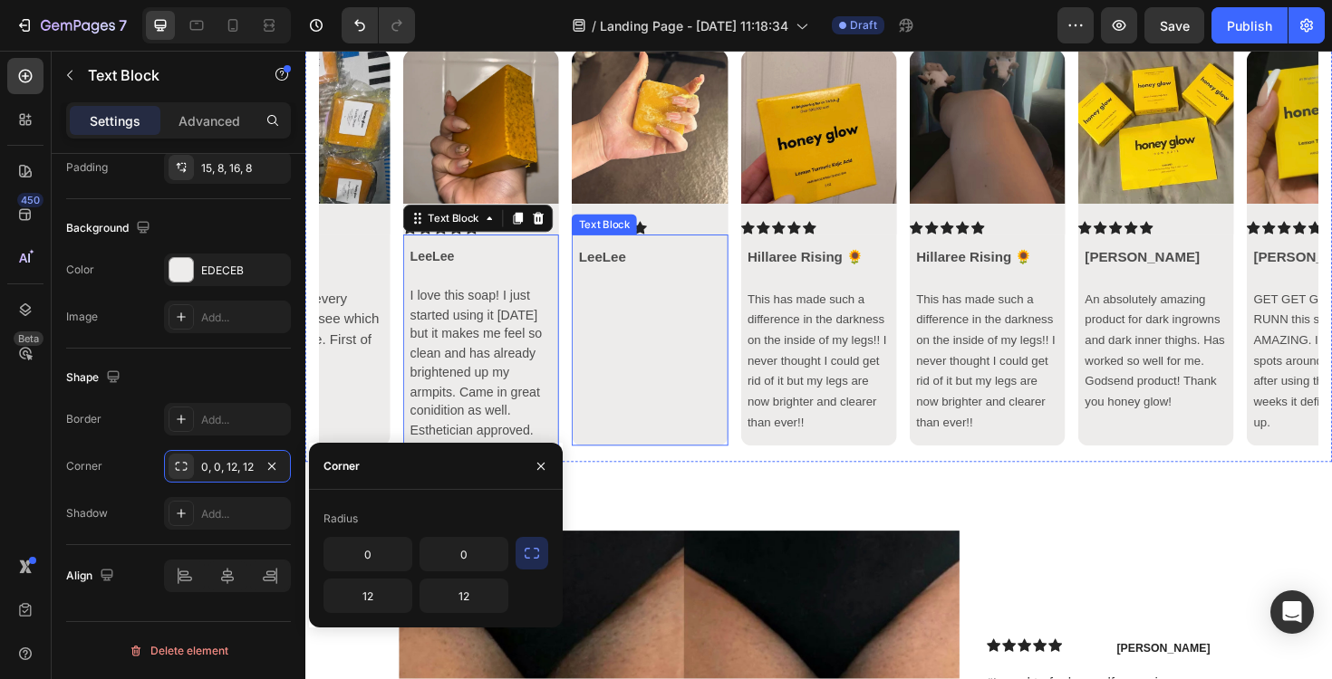
click at [641, 380] on p "Rich Text Editor. Editing area: main" at bounding box center [670, 368] width 150 height 43
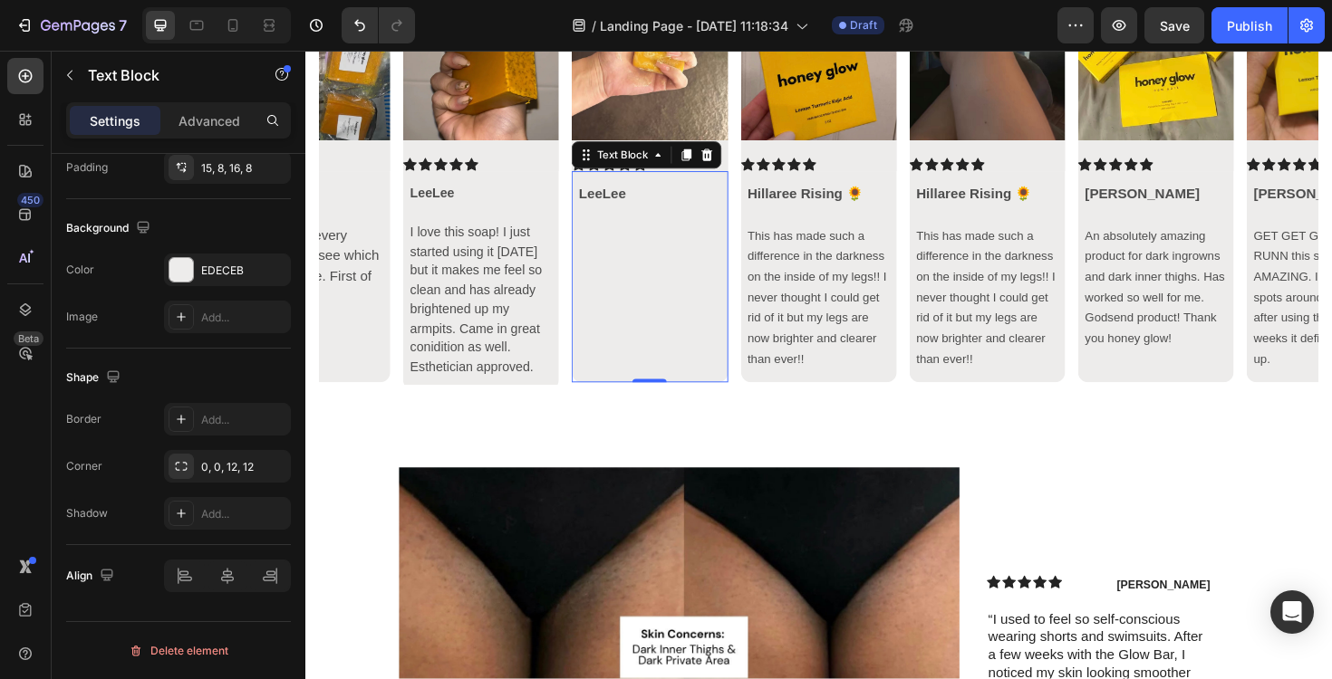
scroll to position [7373, 0]
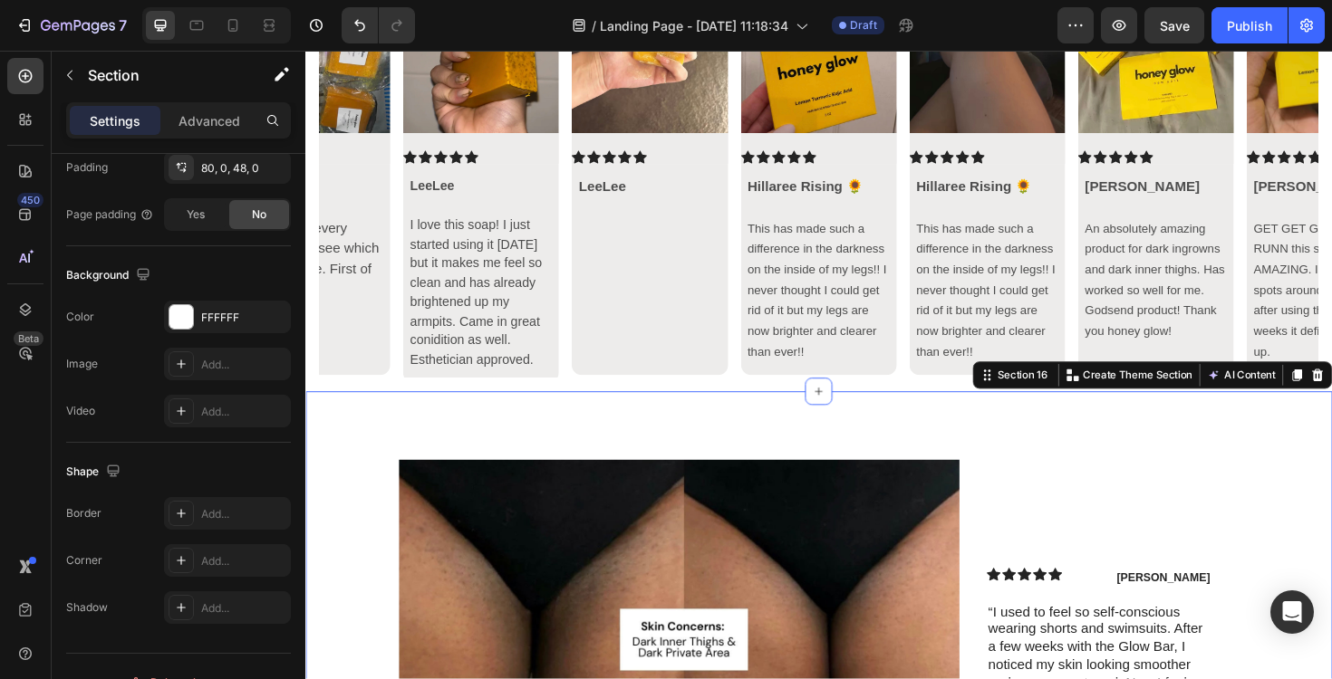
scroll to position [0, 0]
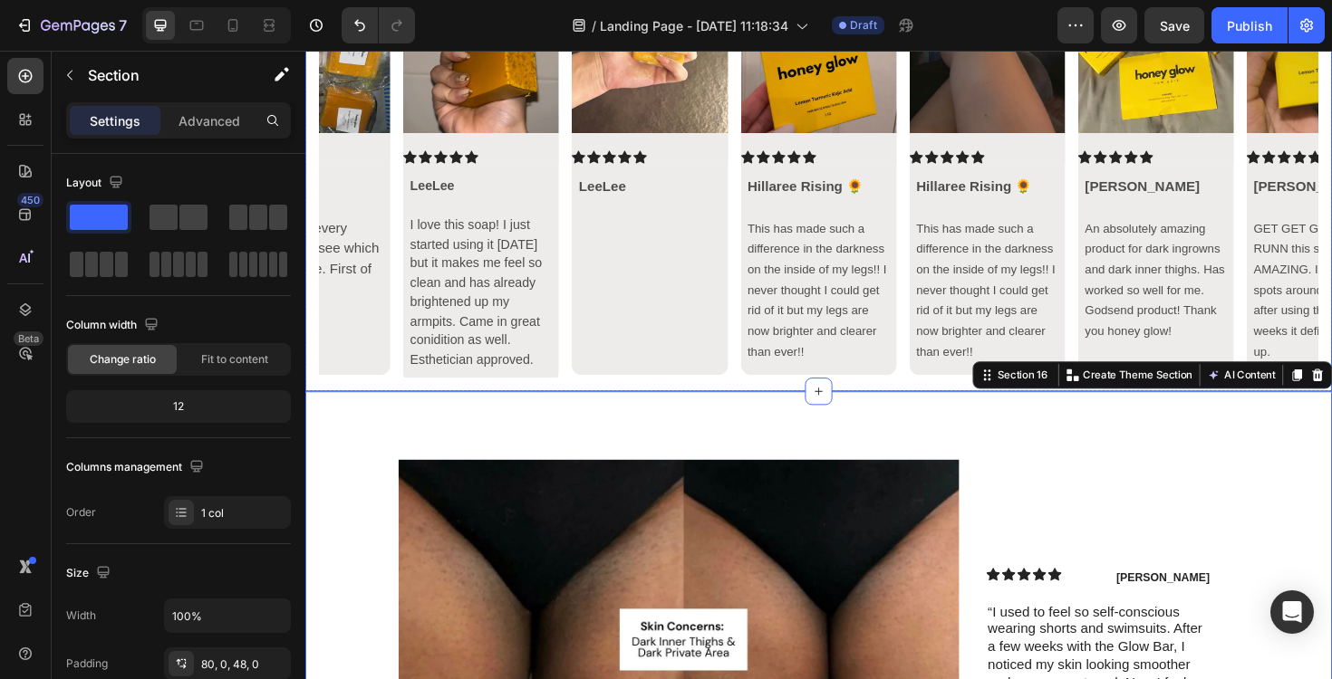
click at [351, 187] on icon "Carousel Back Arrow" at bounding box center [351, 186] width 22 height 22
